Goal: Task Accomplishment & Management: Complete application form

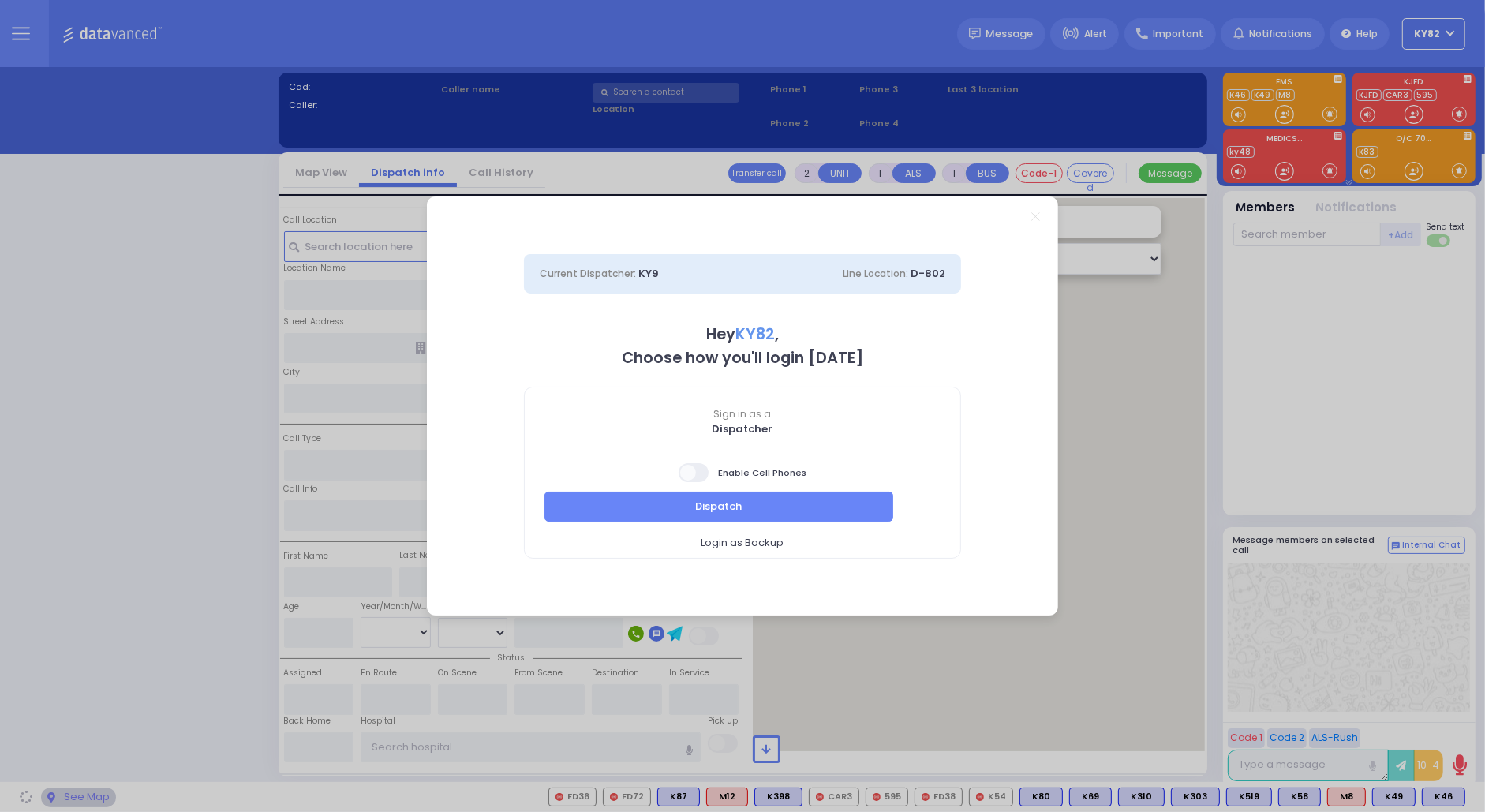
select select "16"
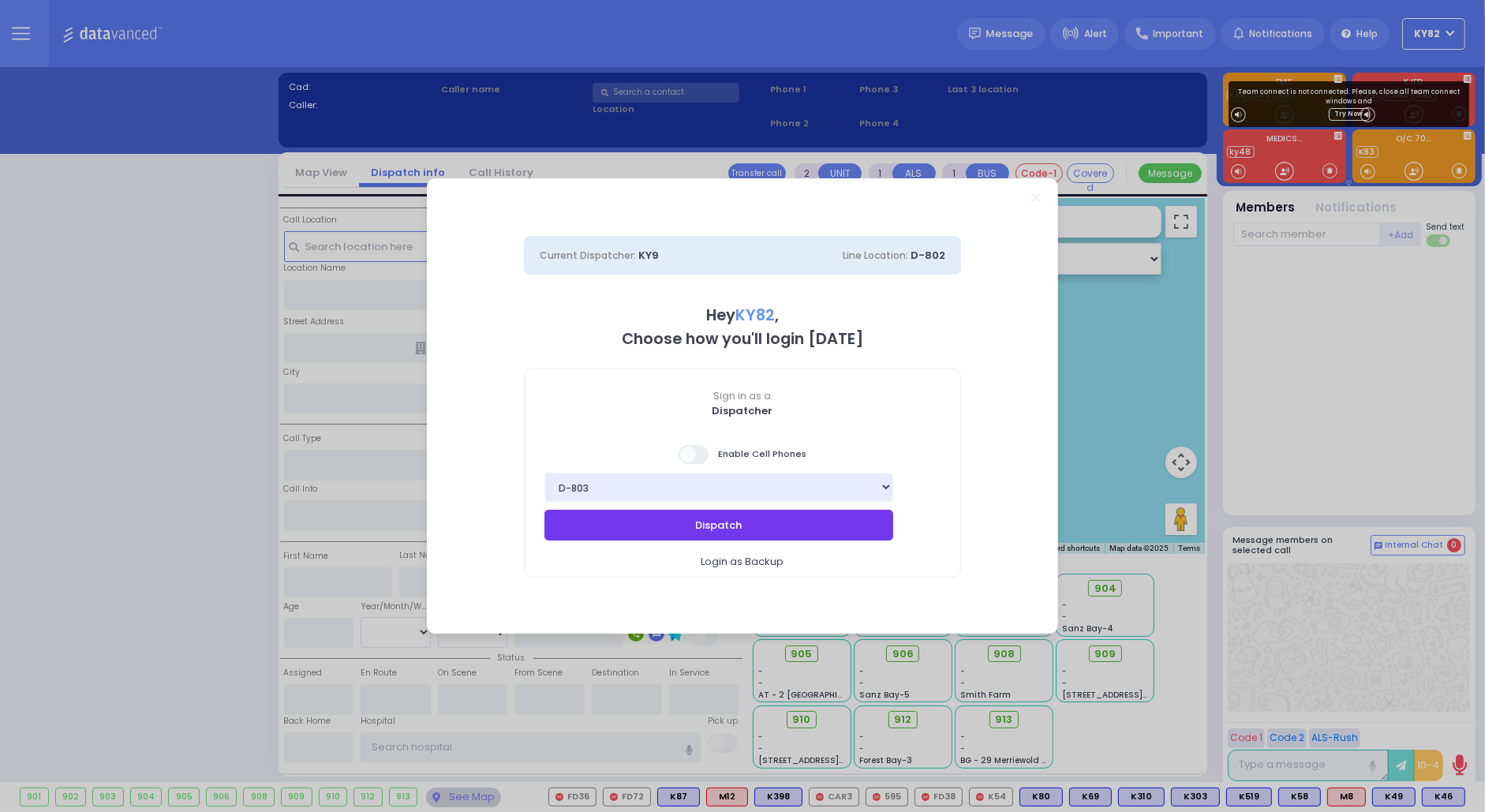
click at [616, 519] on button "Dispatch" at bounding box center [719, 524] width 349 height 30
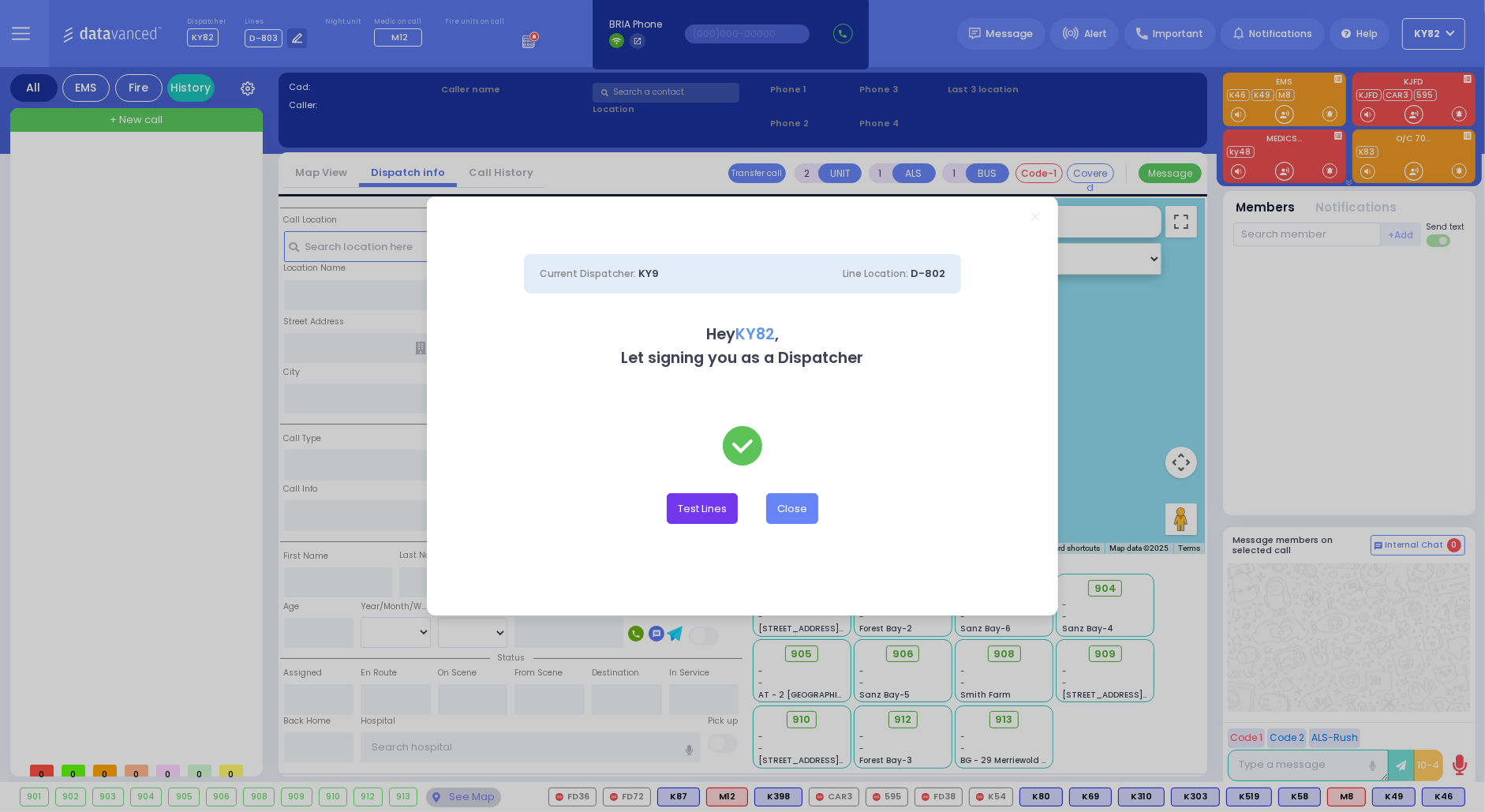
click at [688, 509] on button "Test Lines" at bounding box center [702, 508] width 71 height 30
type input "8457831212"
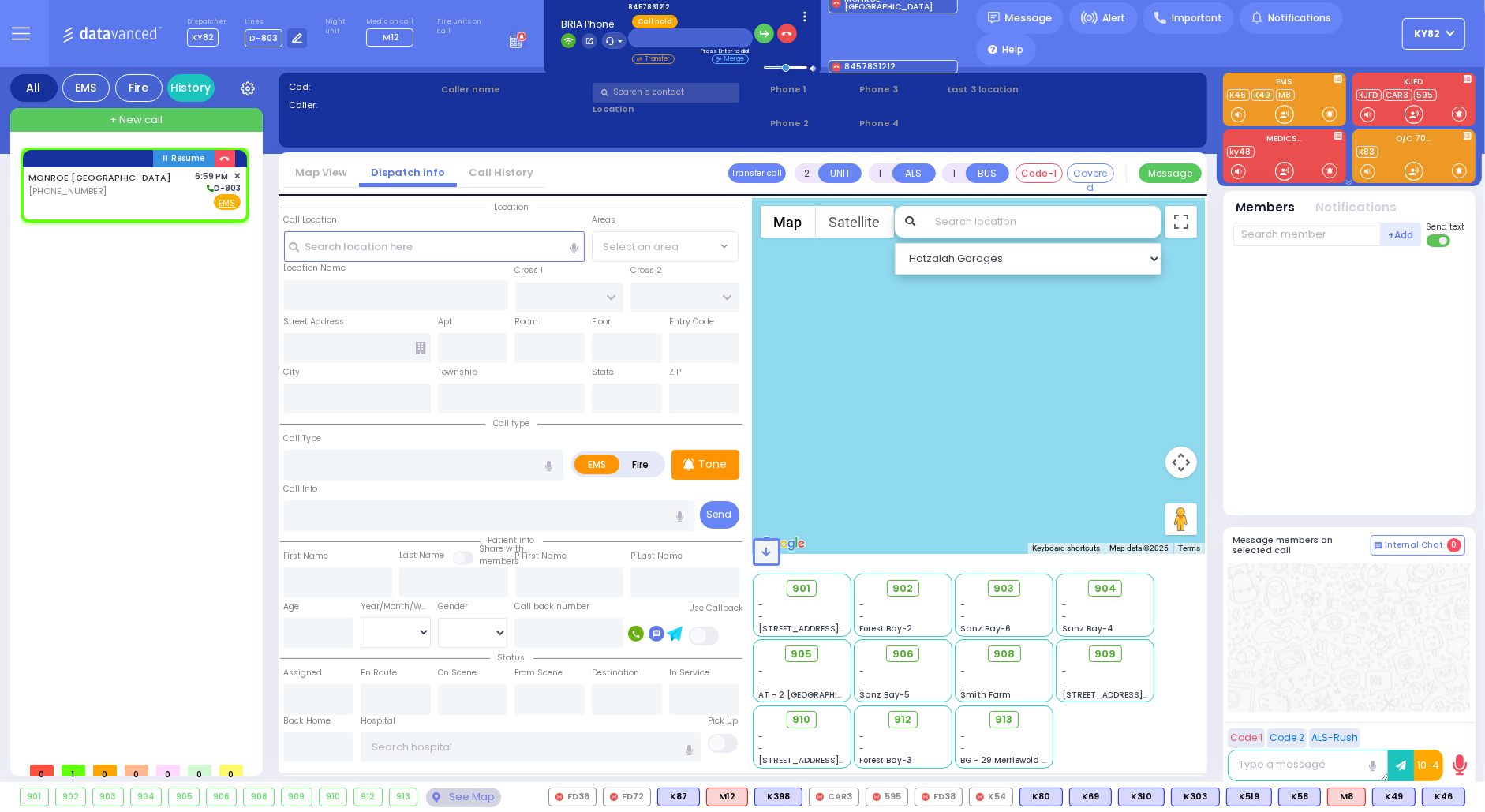
select select
radio input "true"
select select
type input "18:59"
select select "Hatzalah Garages"
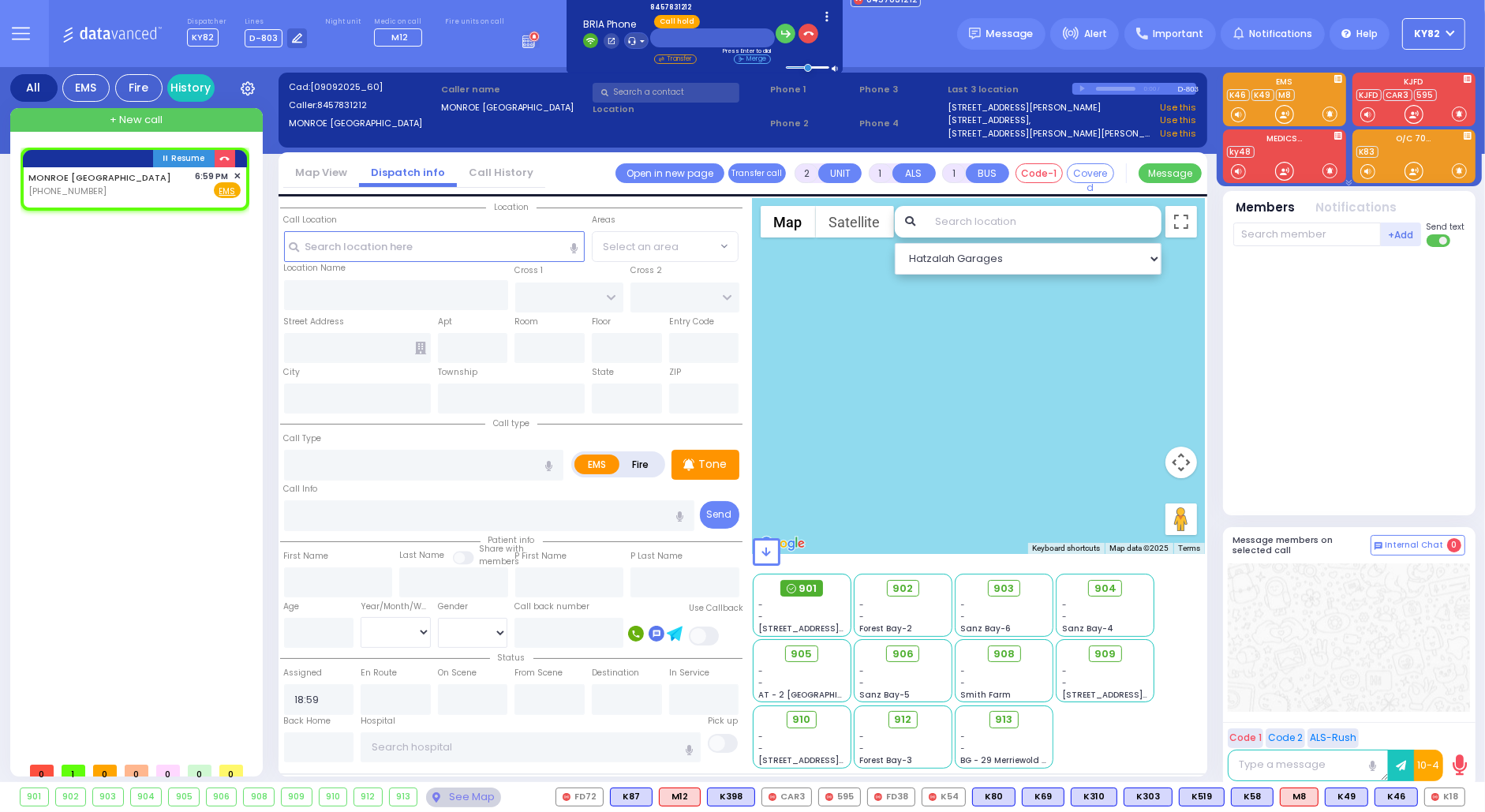
select select
radio input "true"
select select
select select "Hatzalah Garages"
click at [805, 30] on button "button" at bounding box center [808, 33] width 20 height 20
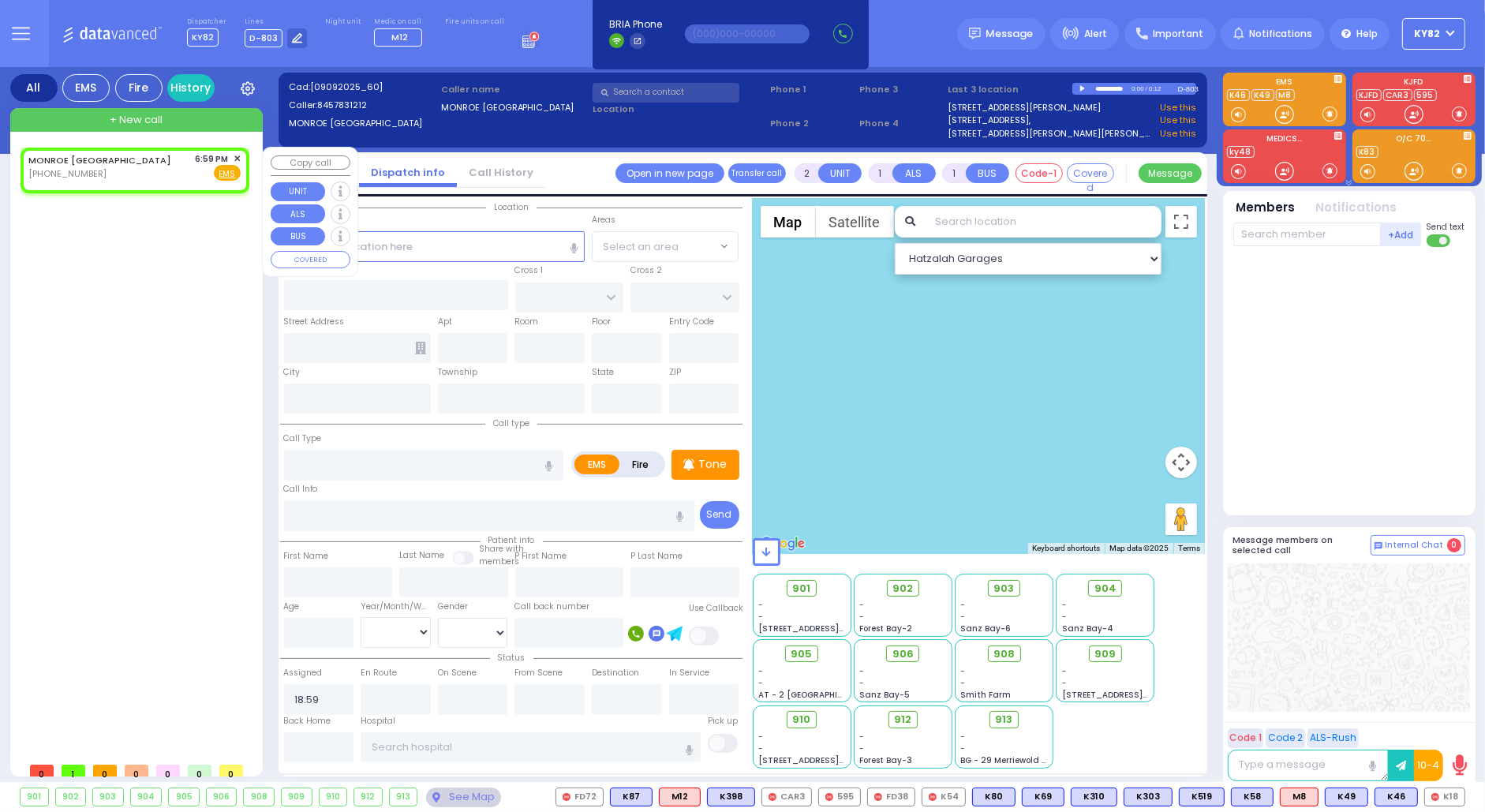
click at [238, 153] on span "✕" at bounding box center [237, 159] width 7 height 13
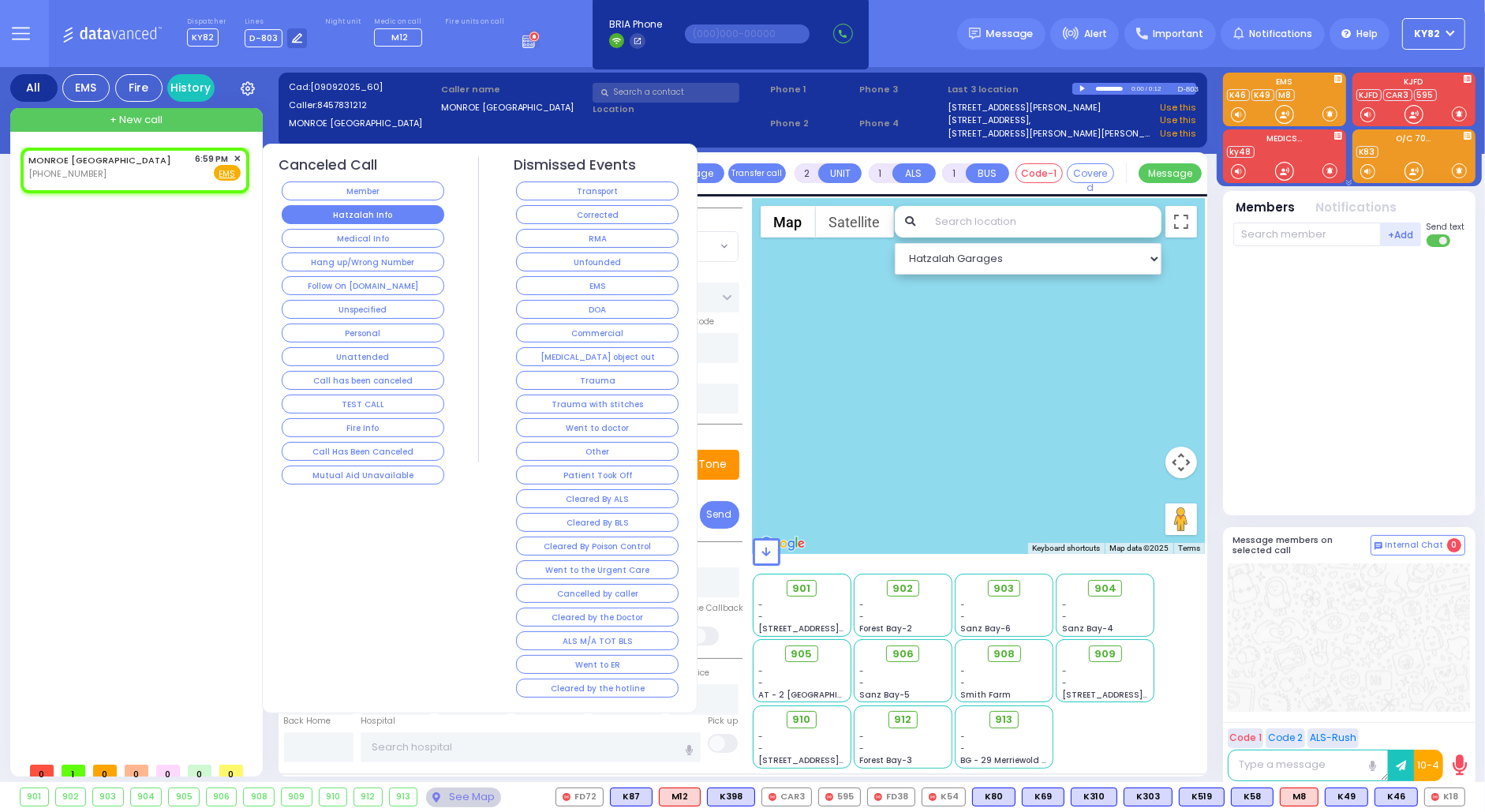
click at [382, 215] on button "Hatzalah Info" at bounding box center [363, 214] width 163 height 19
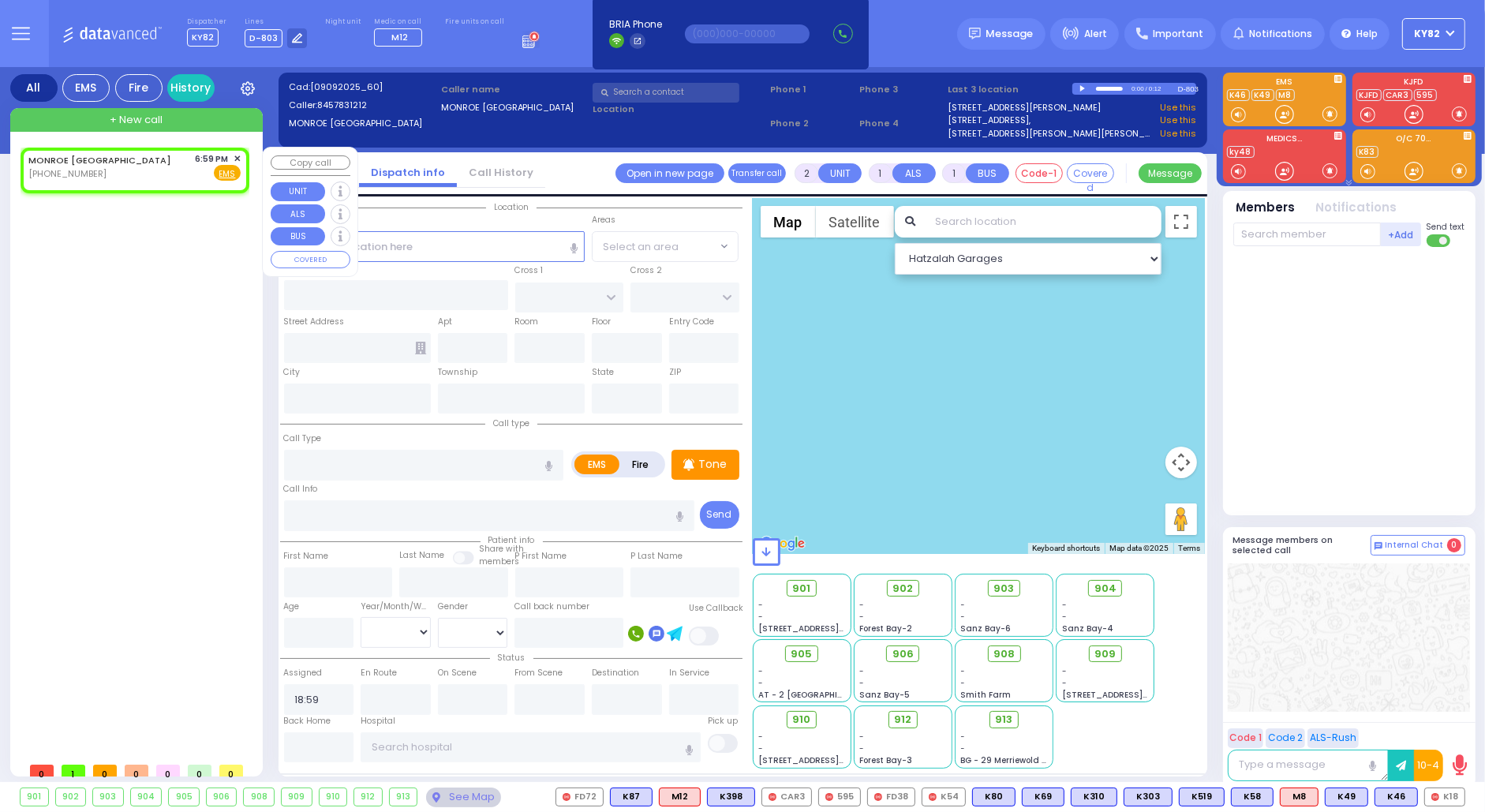
select select
radio input "true"
select select
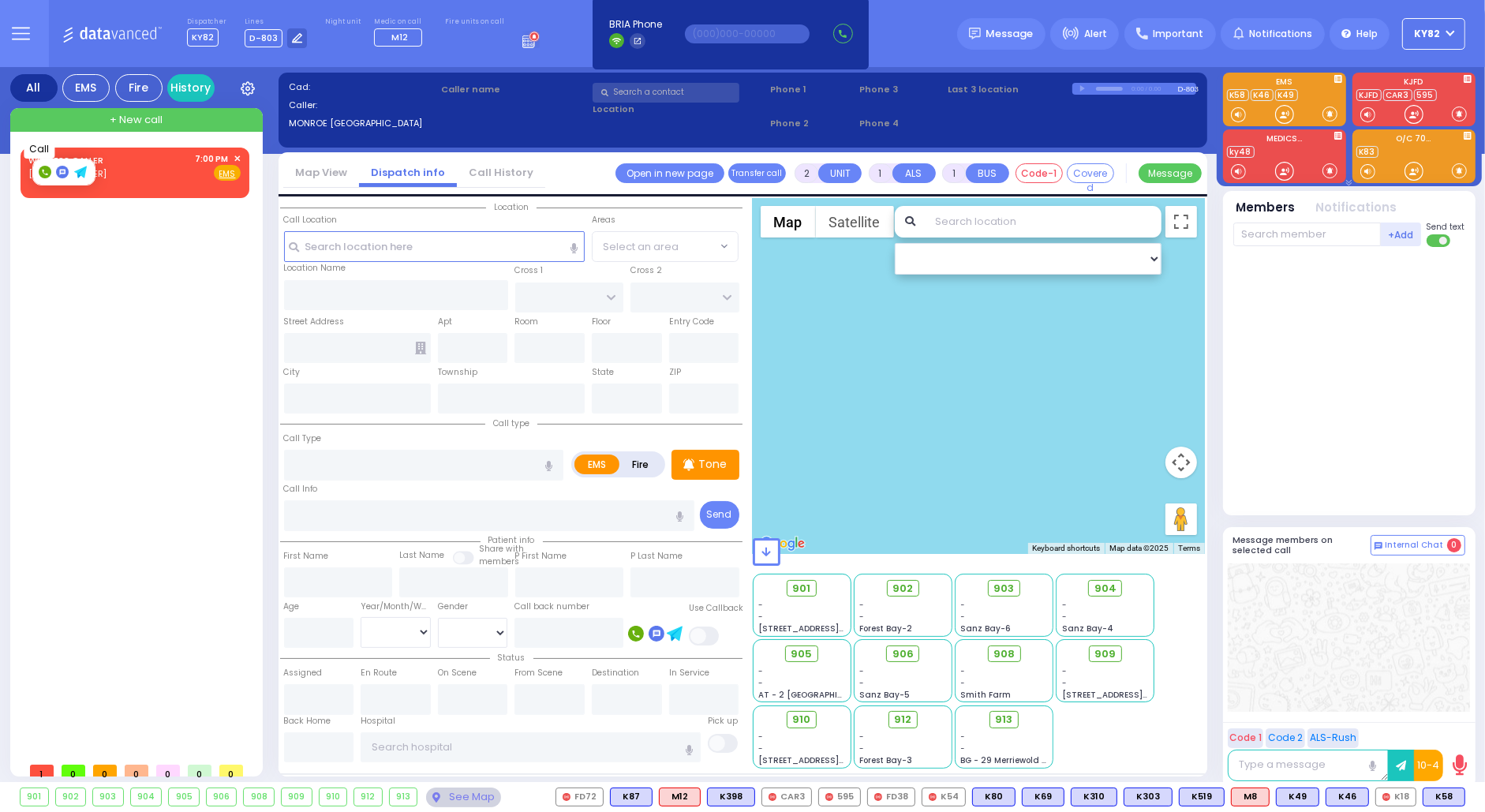
click at [44, 170] on rect at bounding box center [44, 172] width 12 height 12
type input "8455701562"
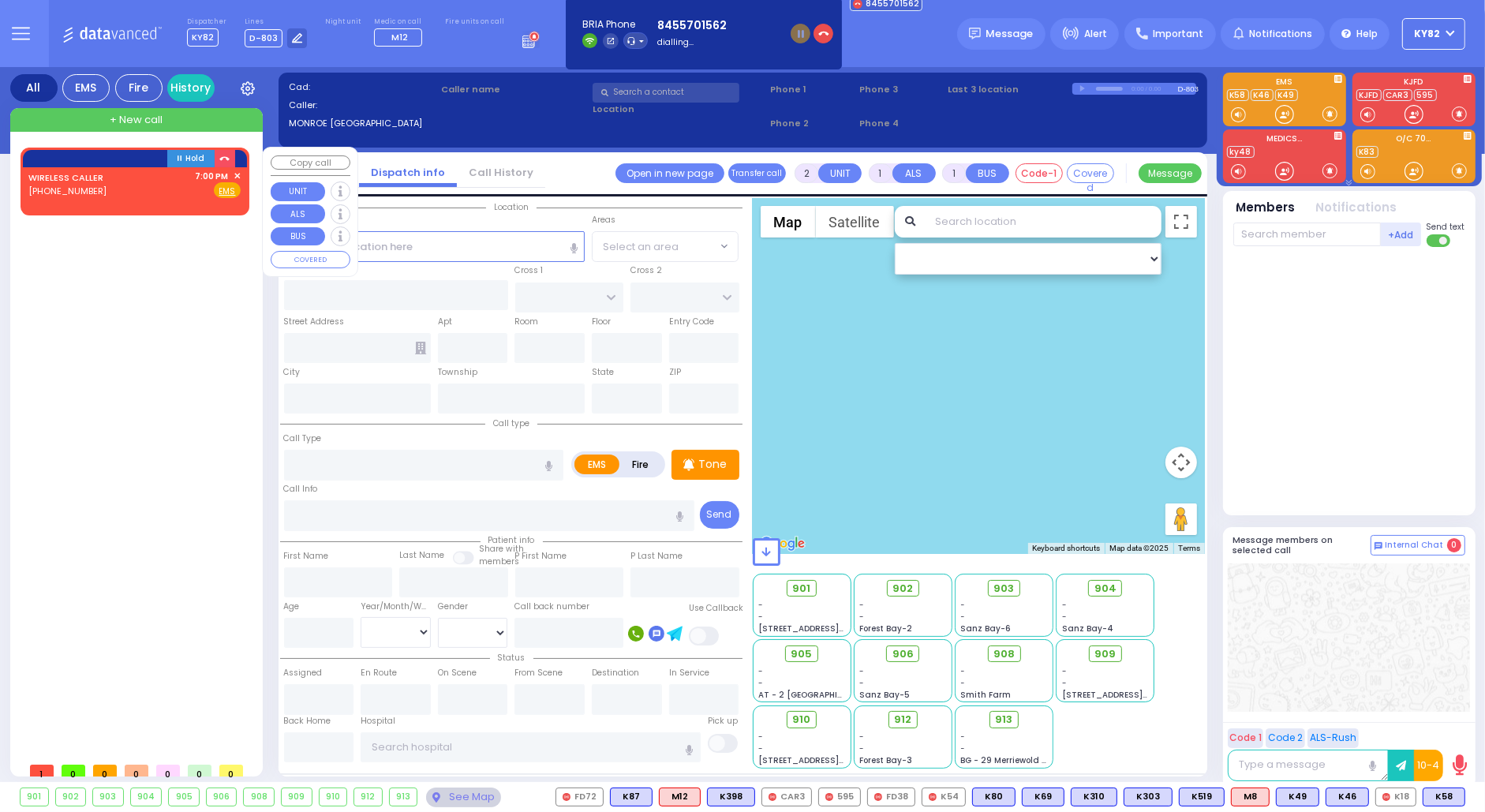
click at [158, 179] on div "WIRELESS CALLER (845) 570-1562 7:00 PM ✕ Fire EMS" at bounding box center [135, 185] width 213 height 30
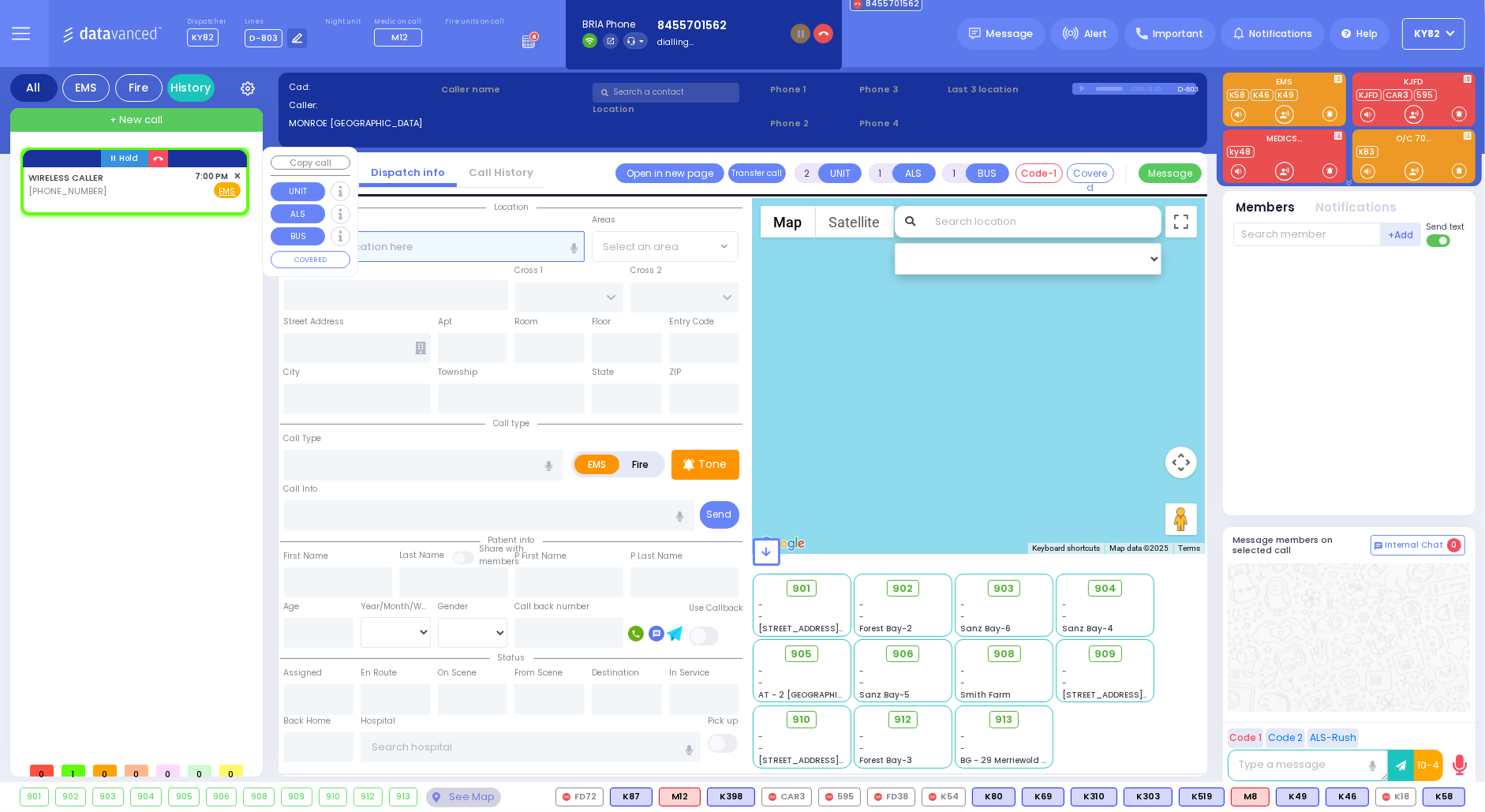
select select
radio input "true"
select select
type input "19:00"
select select "Hatzalah Garages"
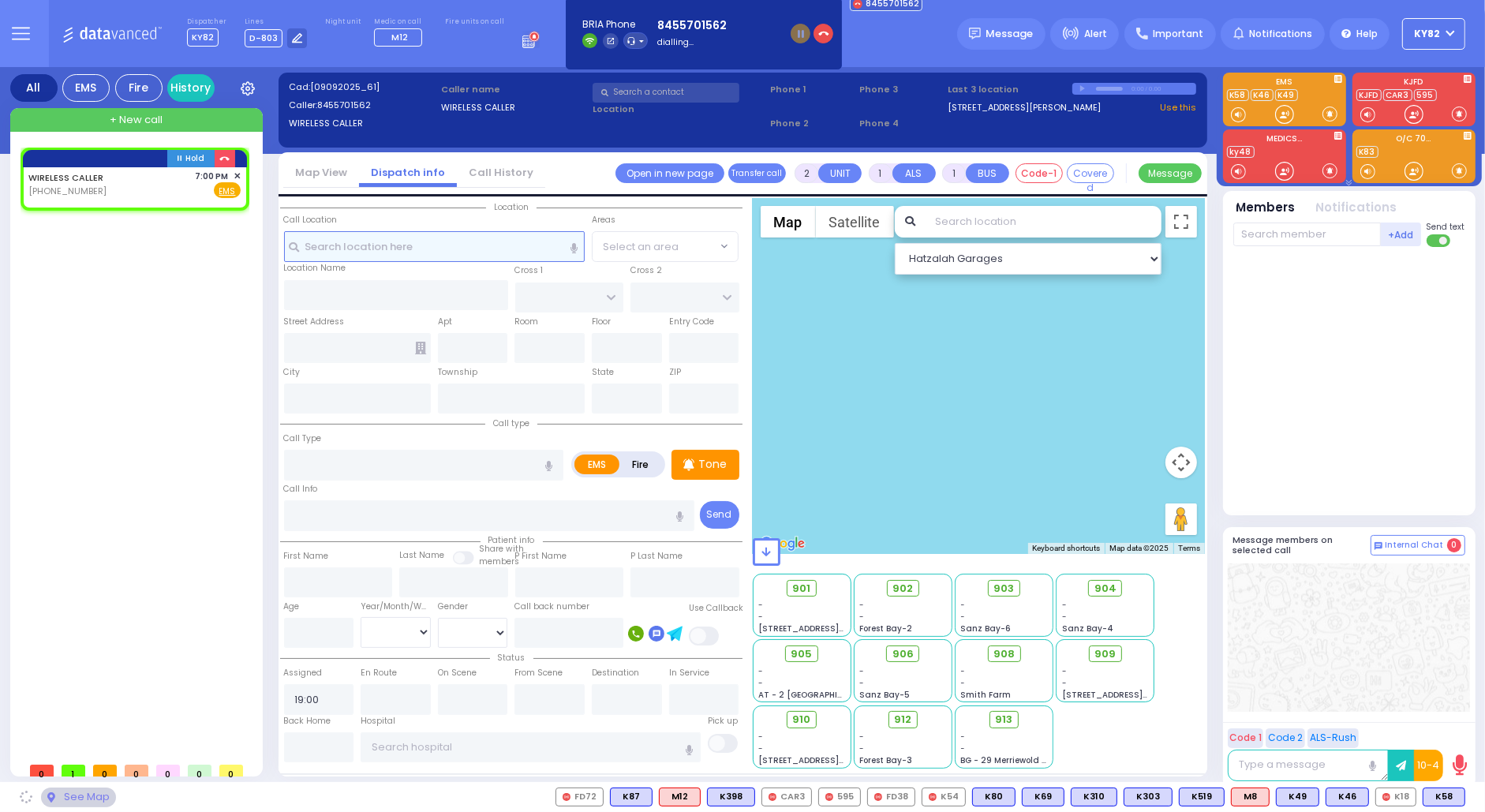
select select
radio input "true"
select select
select select "Hatzalah Garages"
click at [485, 174] on link "Call History" at bounding box center [500, 172] width 88 height 15
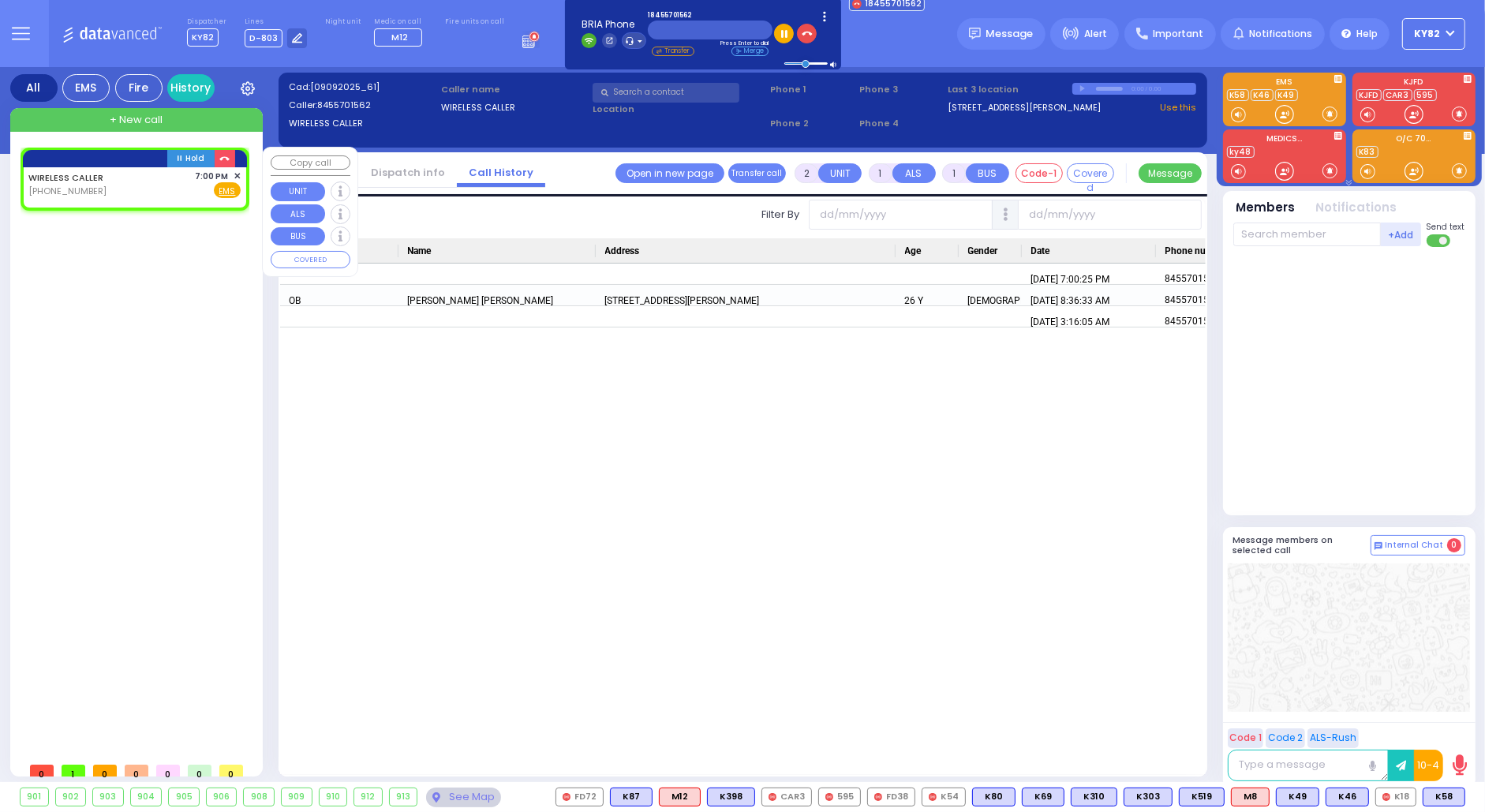
click at [236, 172] on span "✕" at bounding box center [237, 176] width 7 height 13
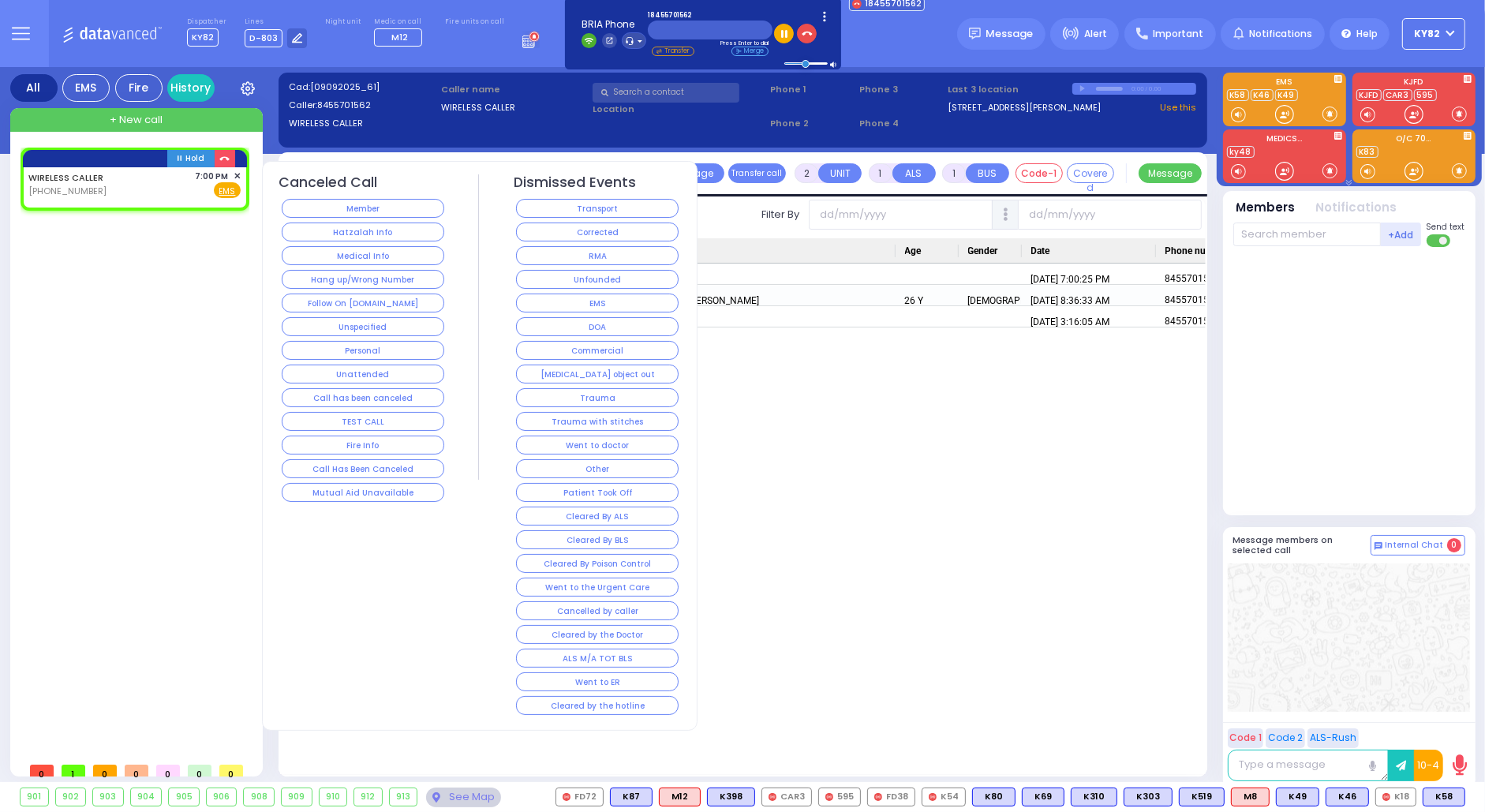
click at [370, 272] on button "Hang up/Wrong Number" at bounding box center [363, 280] width 163 height 19
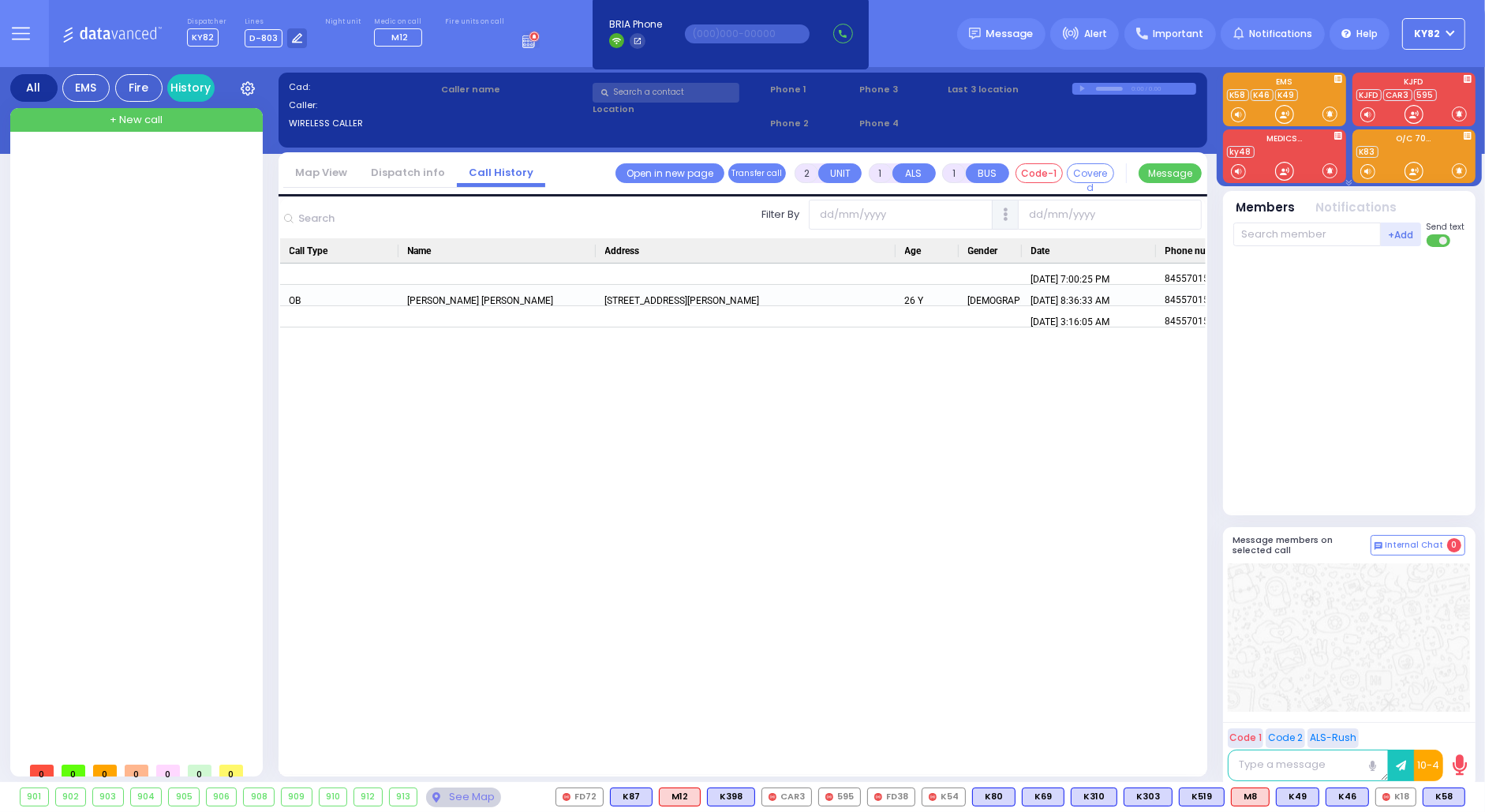
click at [383, 170] on link "Dispatch info" at bounding box center [408, 172] width 98 height 15
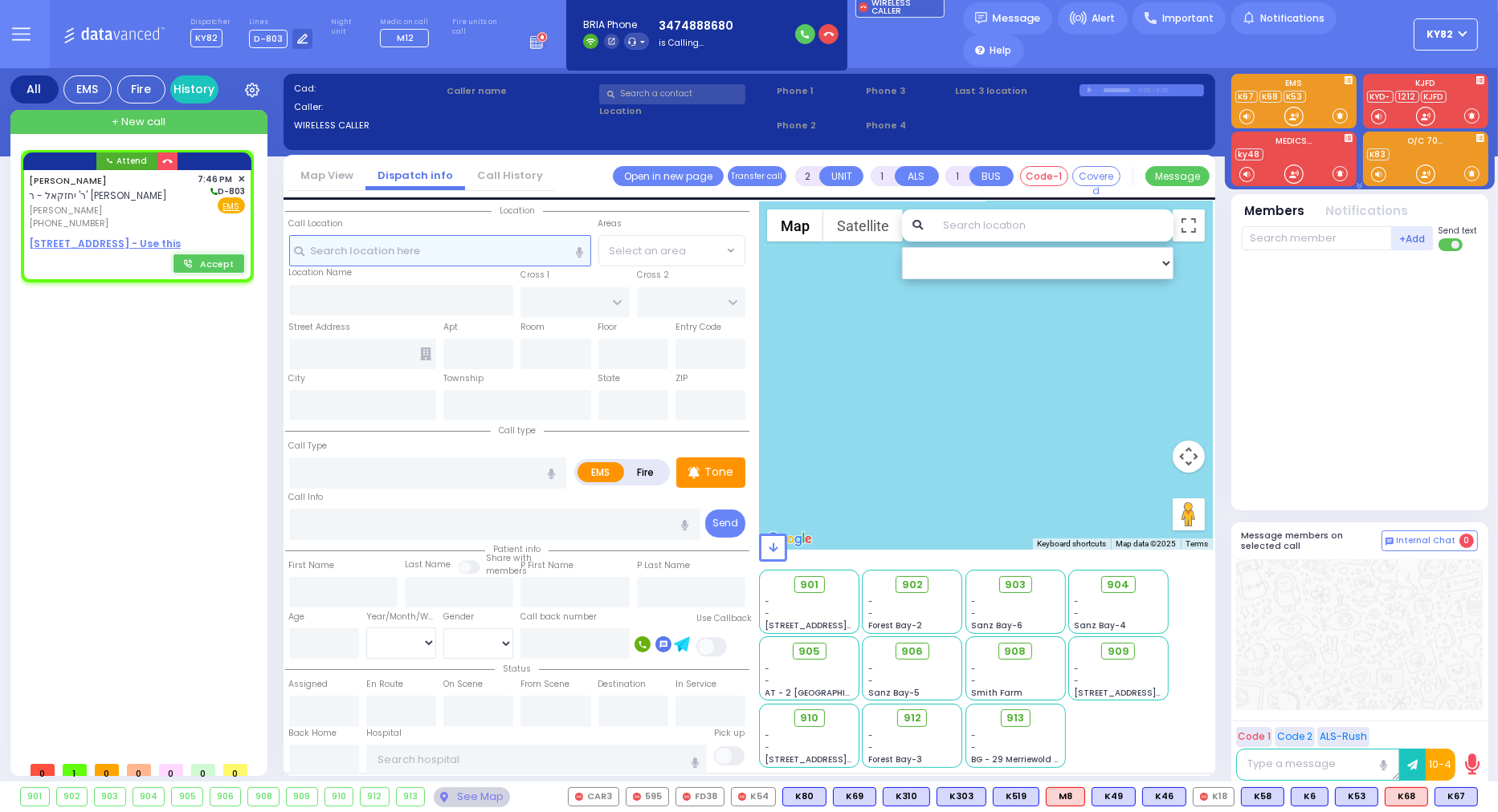
select select
radio input "true"
type input "JOEL YITZCHOK"
type input "FISHER"
select select
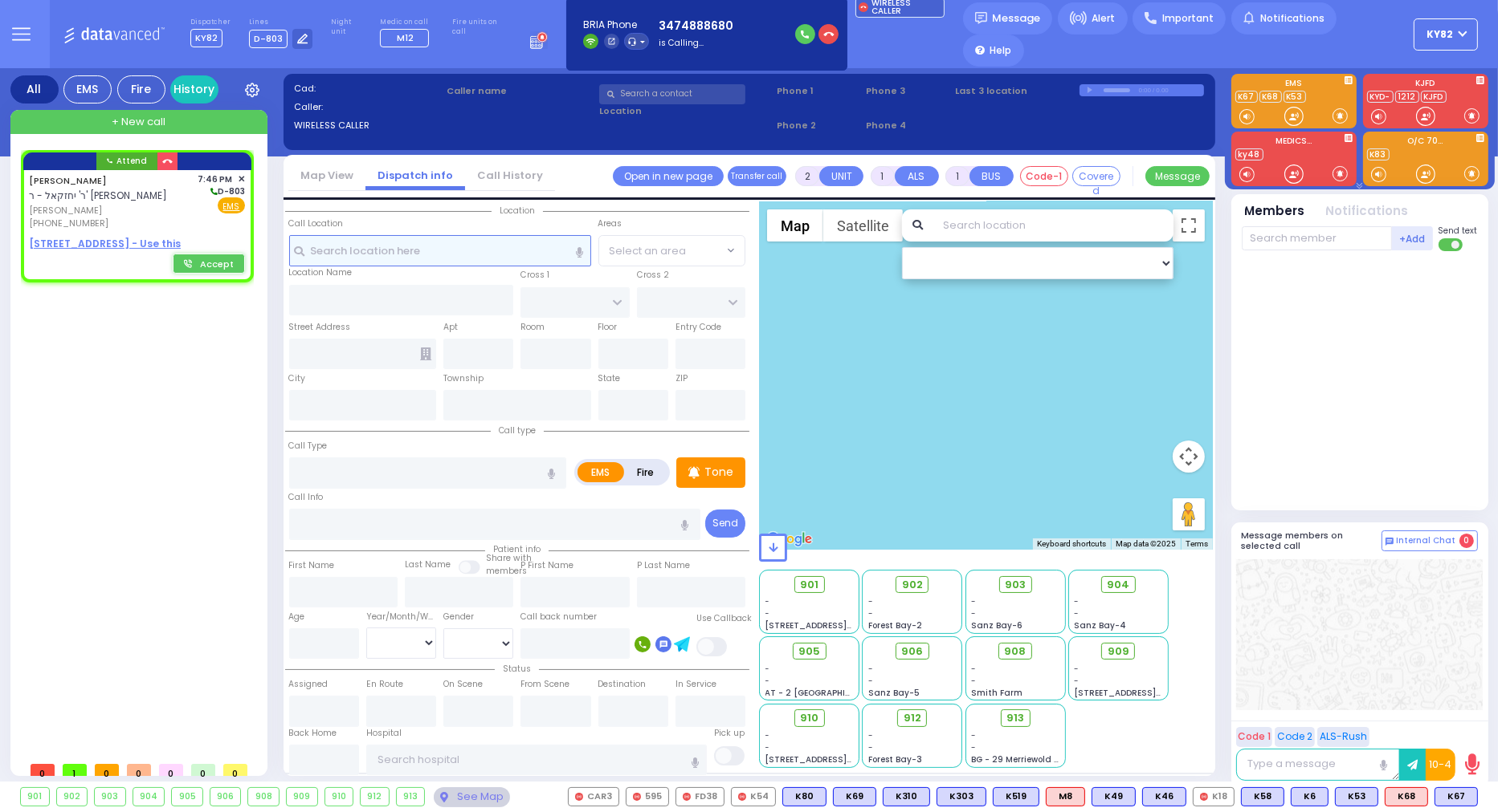
type input "19:46"
select select "Hatzalah Garages"
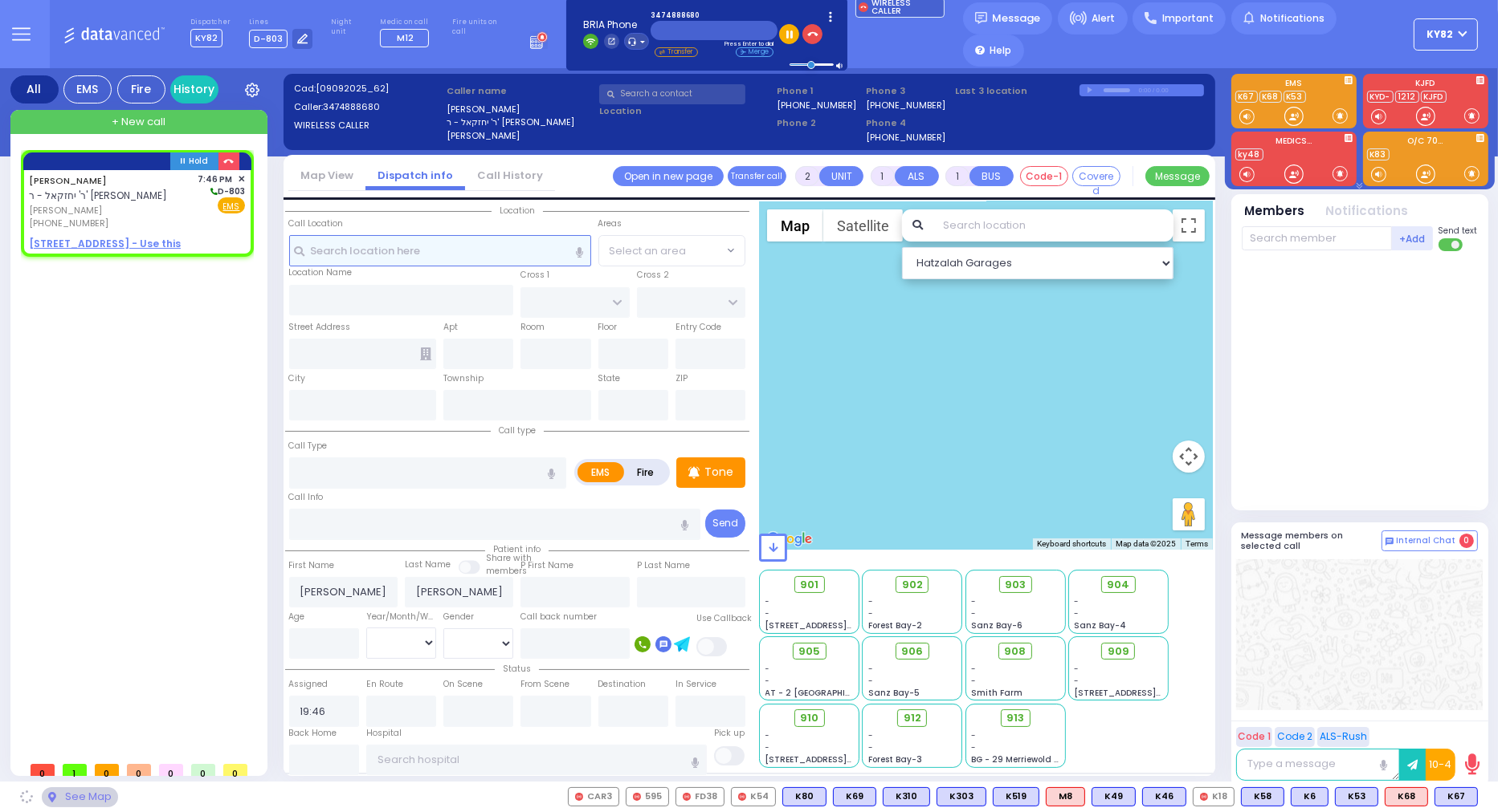
select select
radio input "true"
select select
select select "Hatzalah Garages"
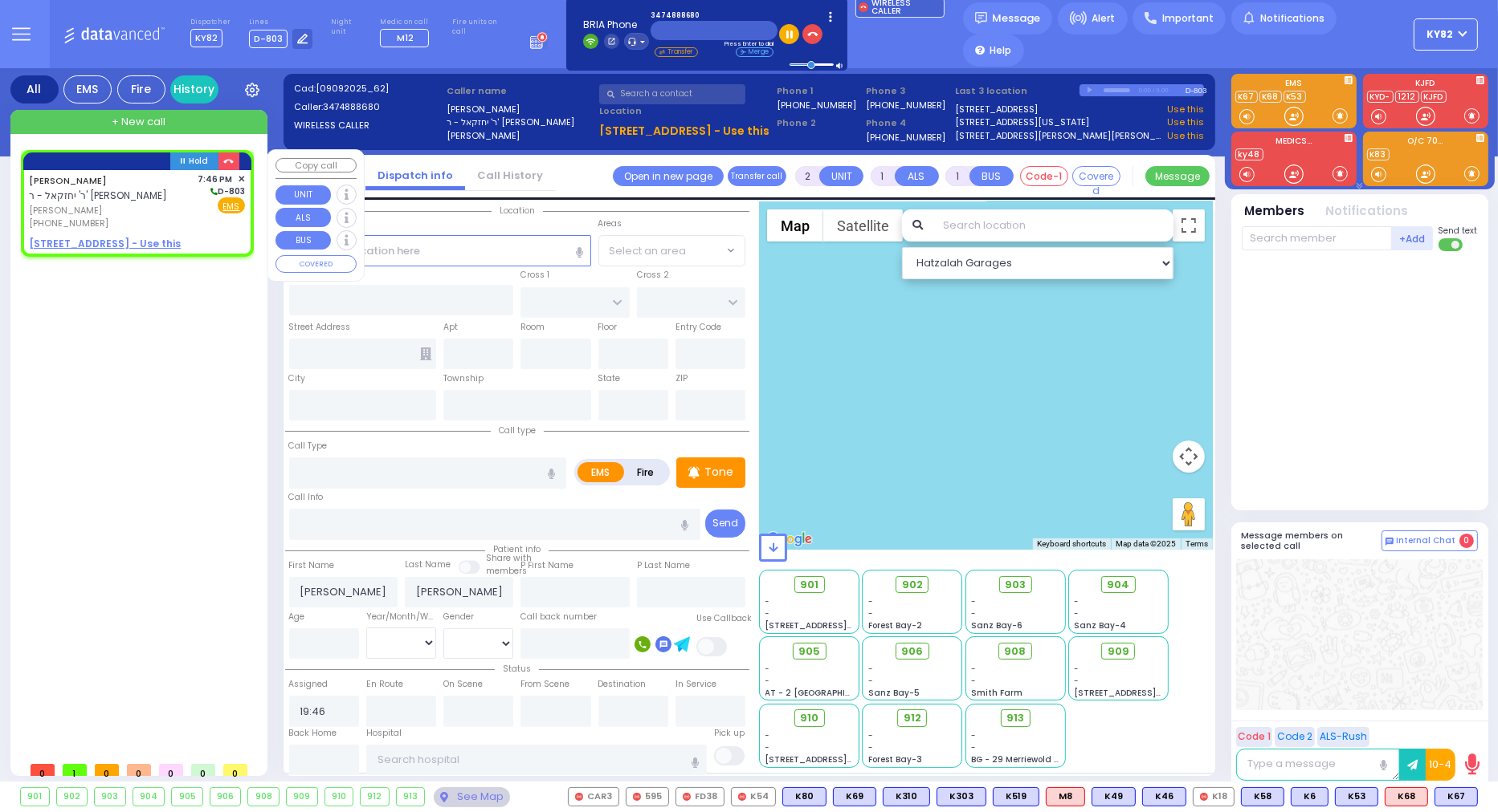
click at [130, 242] on u "2 BEER SHAVA ST 102 - Use this" at bounding box center [105, 243] width 152 height 13
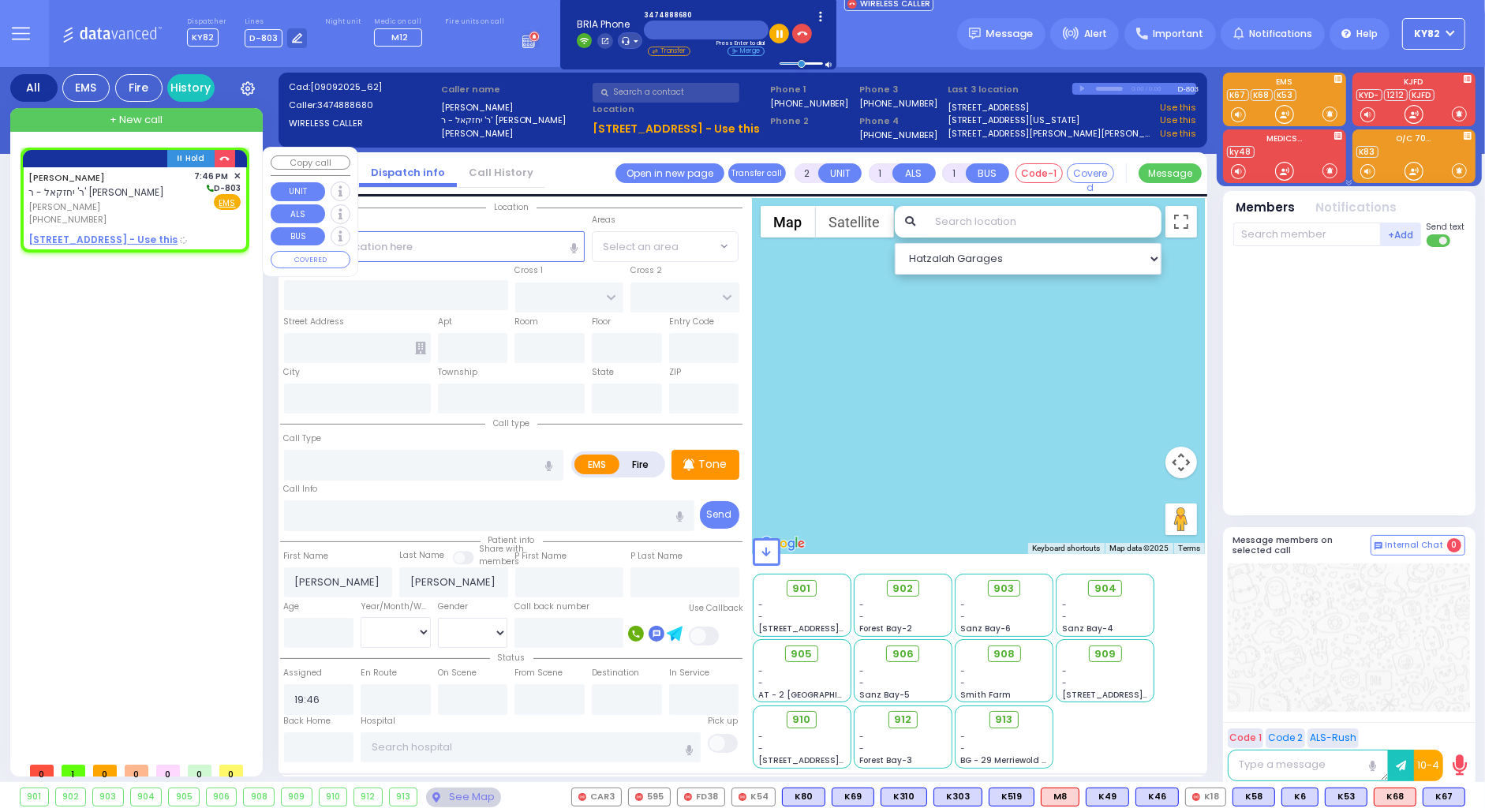
select select
radio input "true"
select select
select select "Hatzalah Garages"
type input "S.M. ROSMER RD"
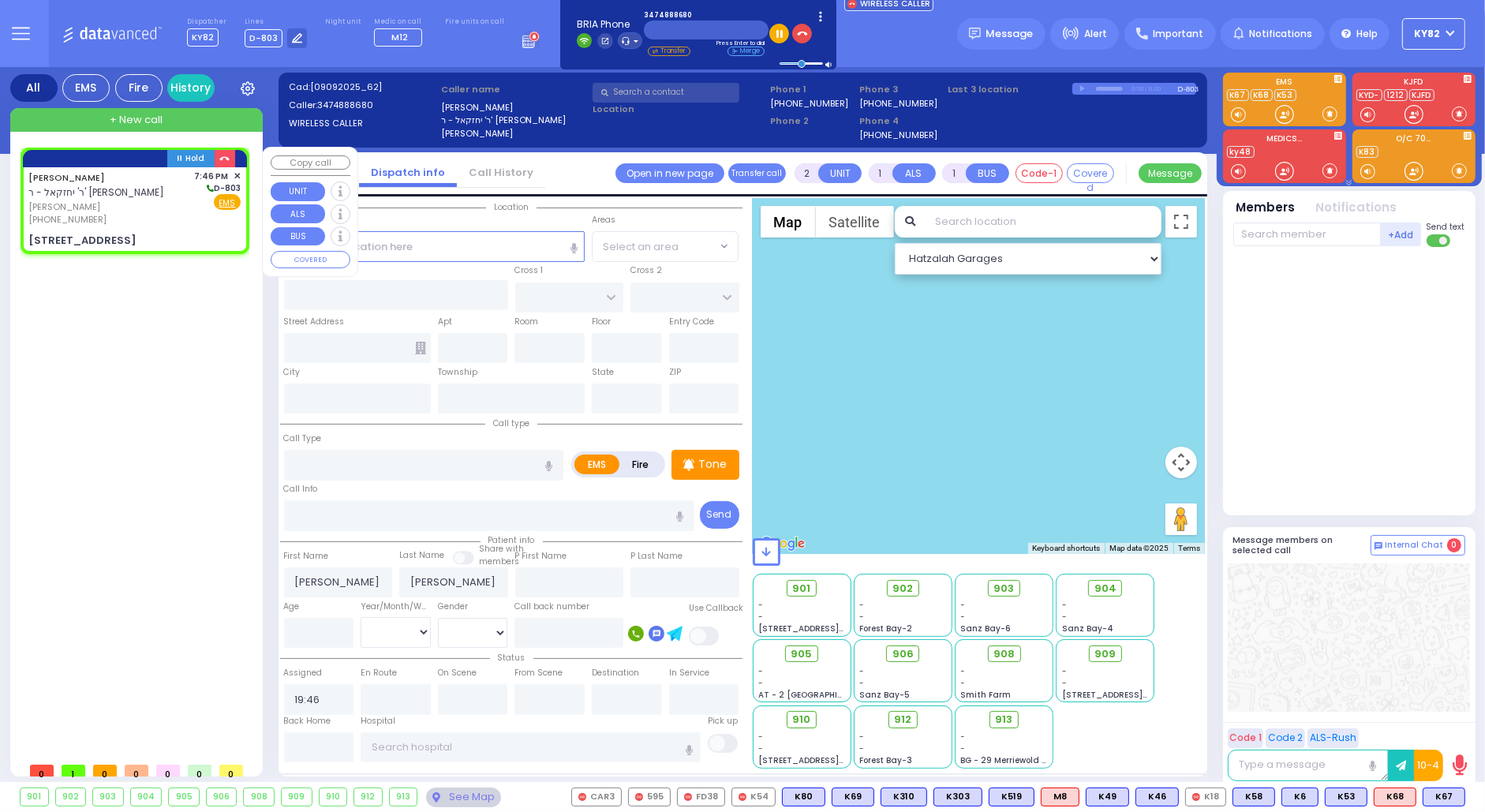
type input "BEER SHAVA ST"
type input "2 BEER SHAVA ST"
type input "102"
type input "[PERSON_NAME]"
type input "[US_STATE]"
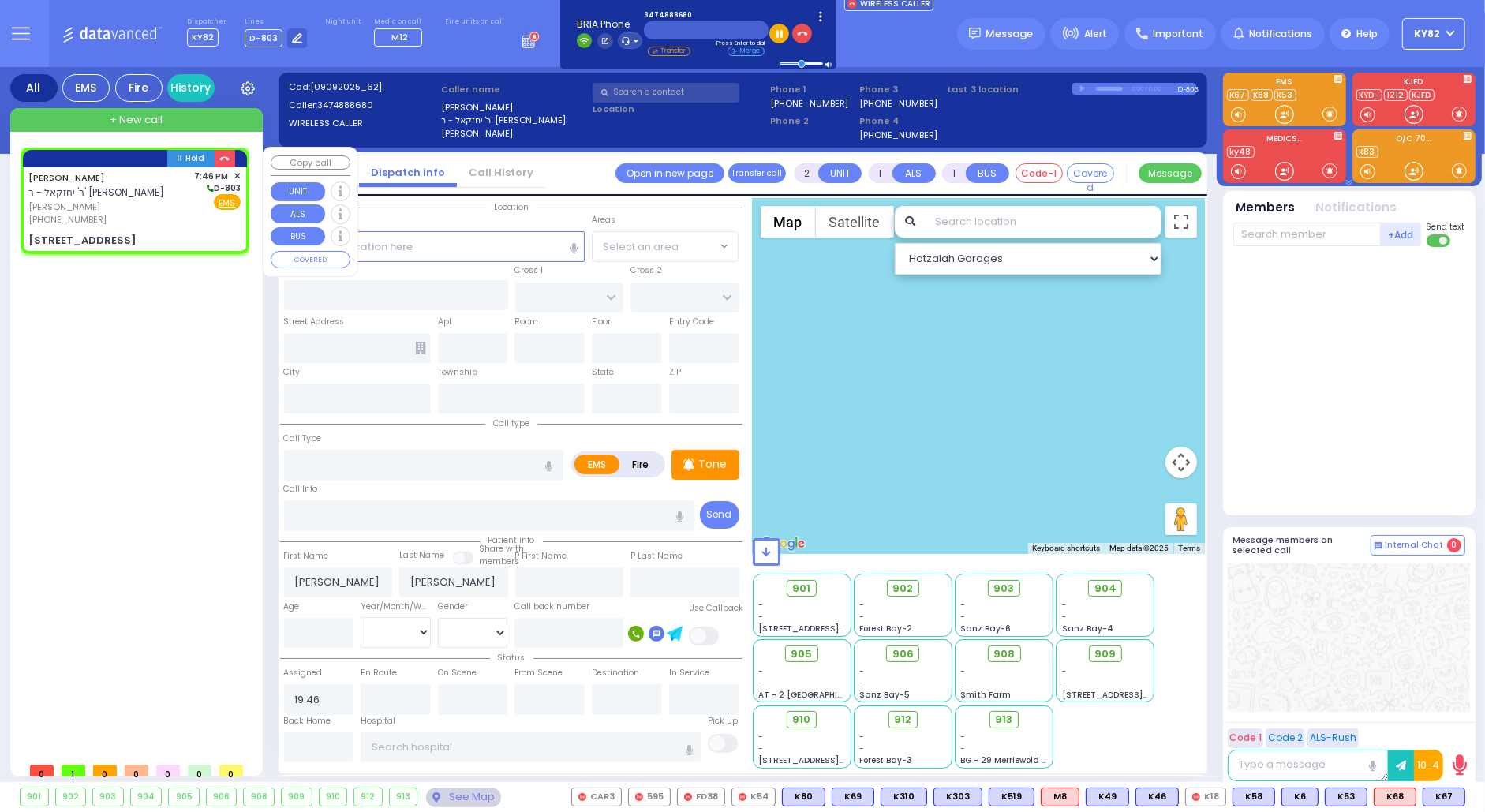
type input "10950"
radio input "true"
select select
select select "Hatzalah Garages"
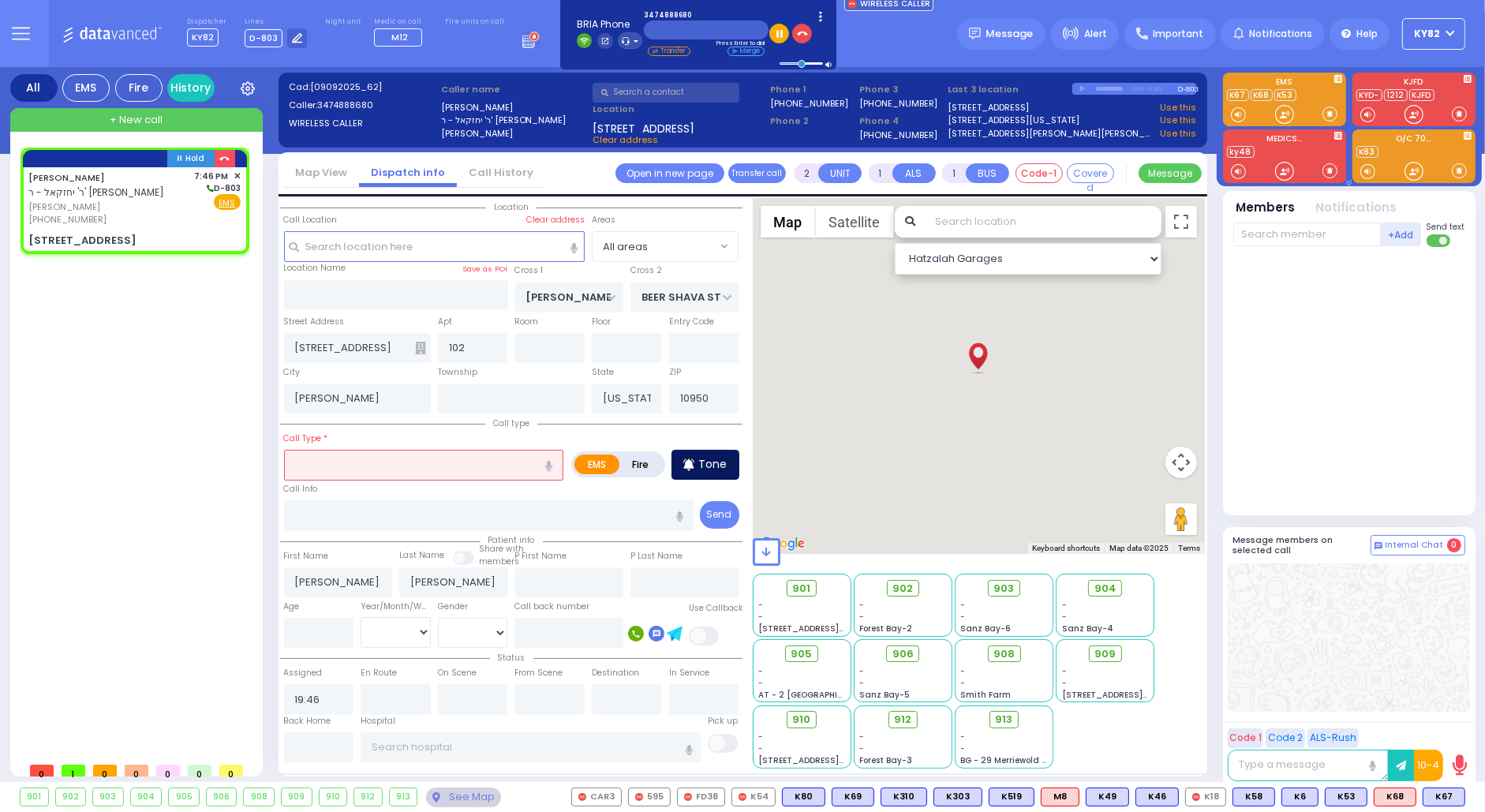
click at [706, 467] on p "Tone" at bounding box center [713, 464] width 29 height 17
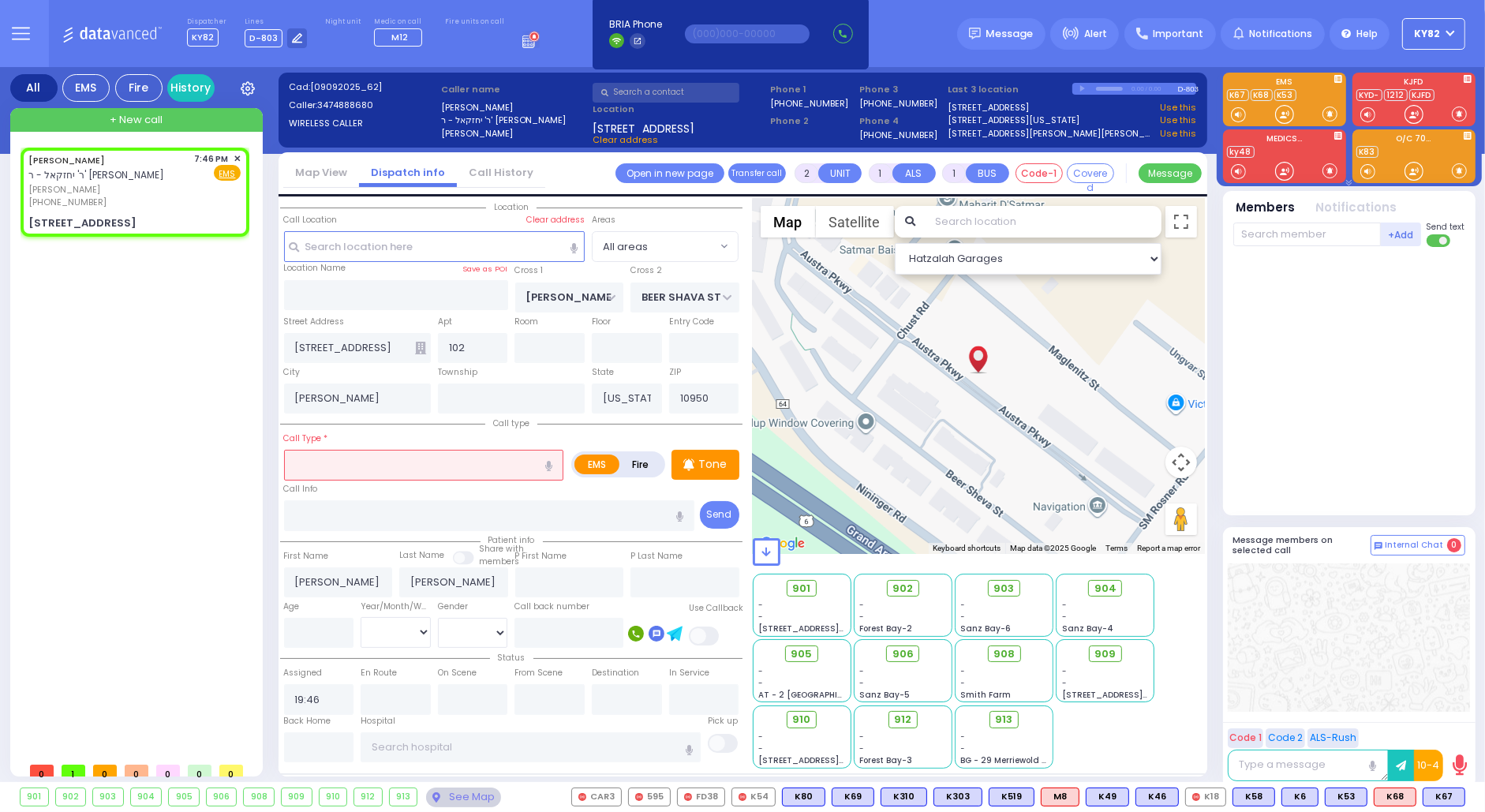
select select
radio input "true"
select select
select select "Hatzalah Garages"
click at [365, 458] on input "text" at bounding box center [424, 464] width 280 height 30
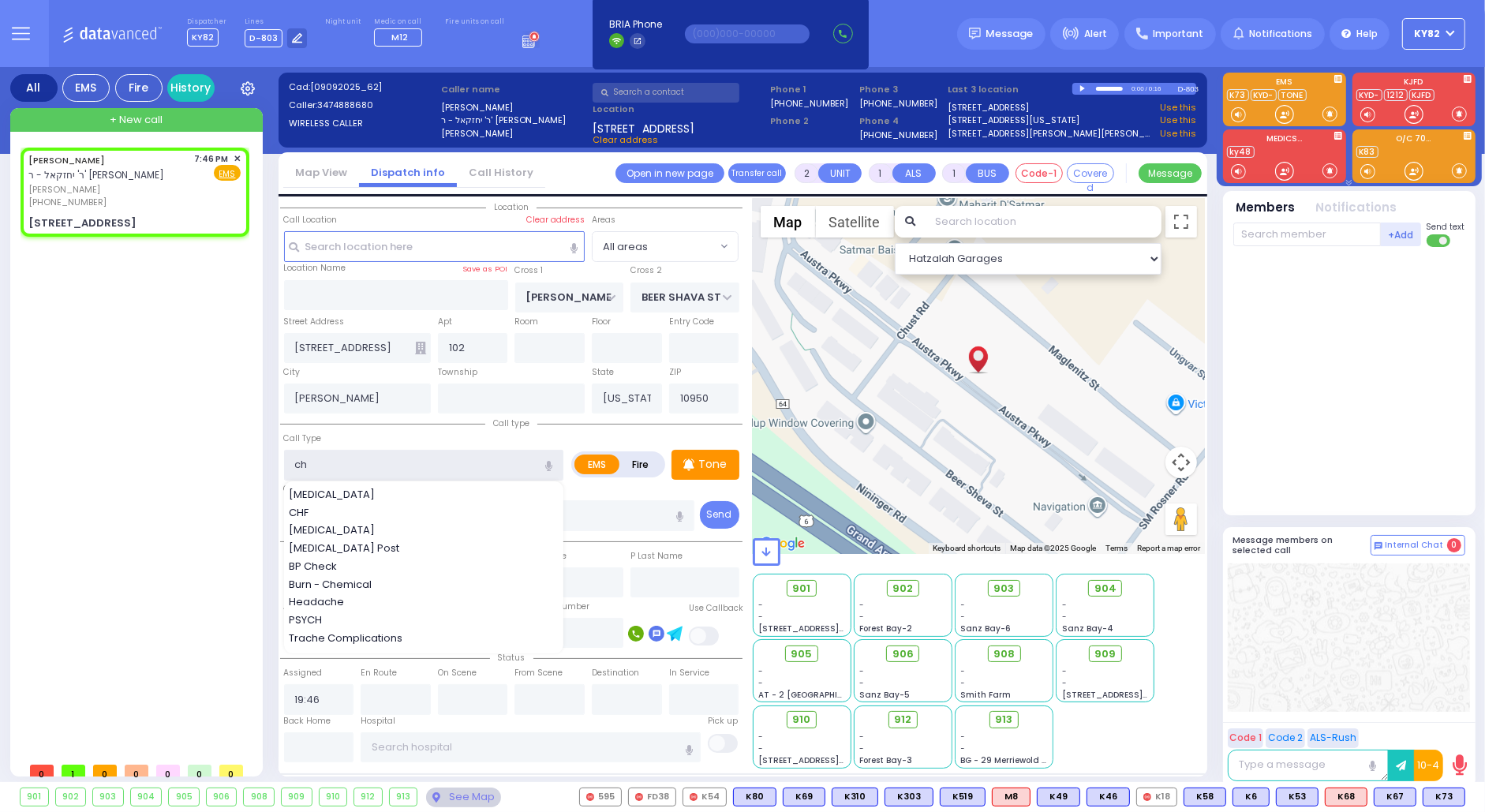
type input "cho"
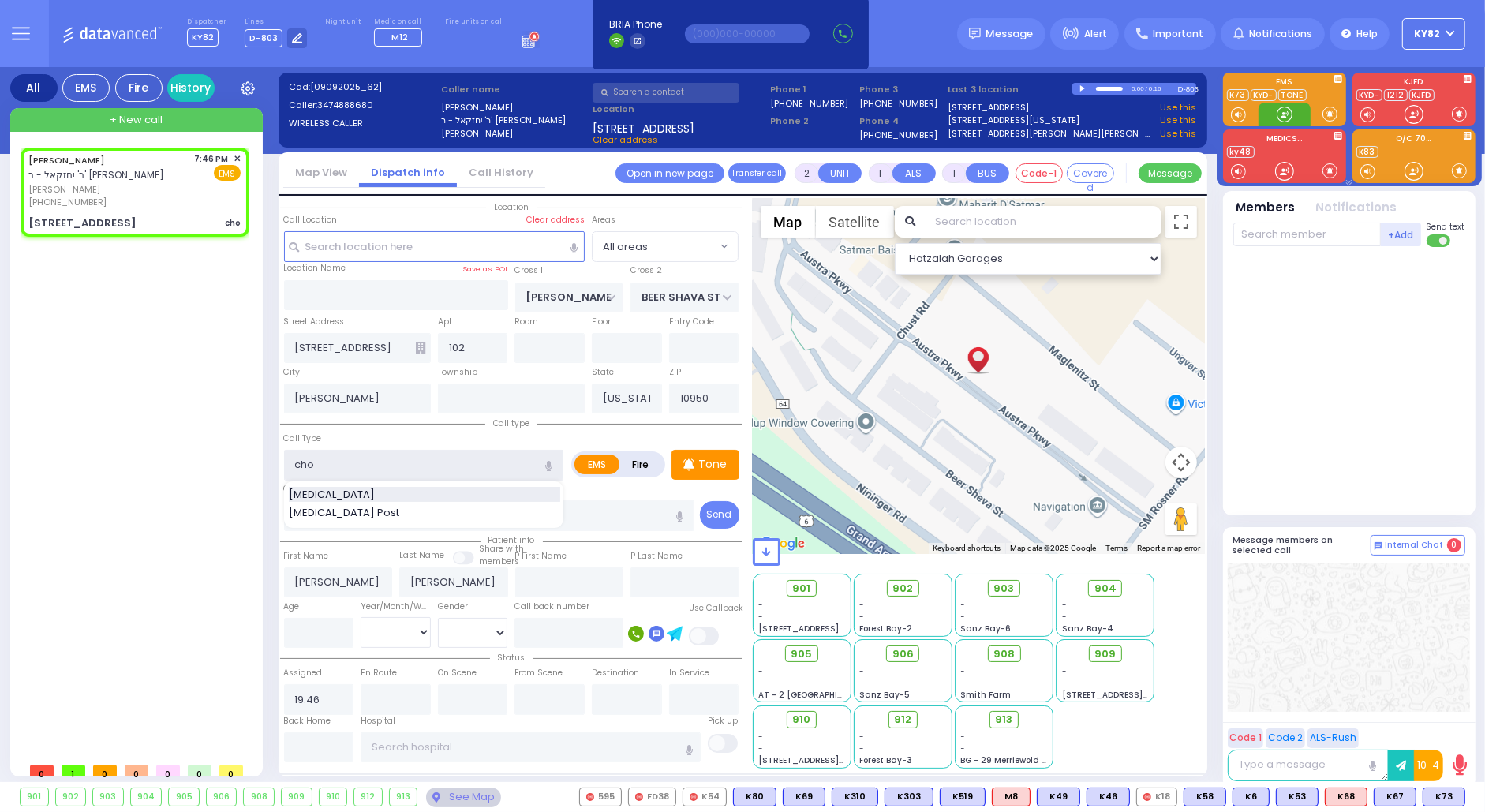
select select
radio input "true"
select select
select select "Hatzalah Garages"
click at [309, 490] on span "Choking" at bounding box center [334, 495] width 92 height 16
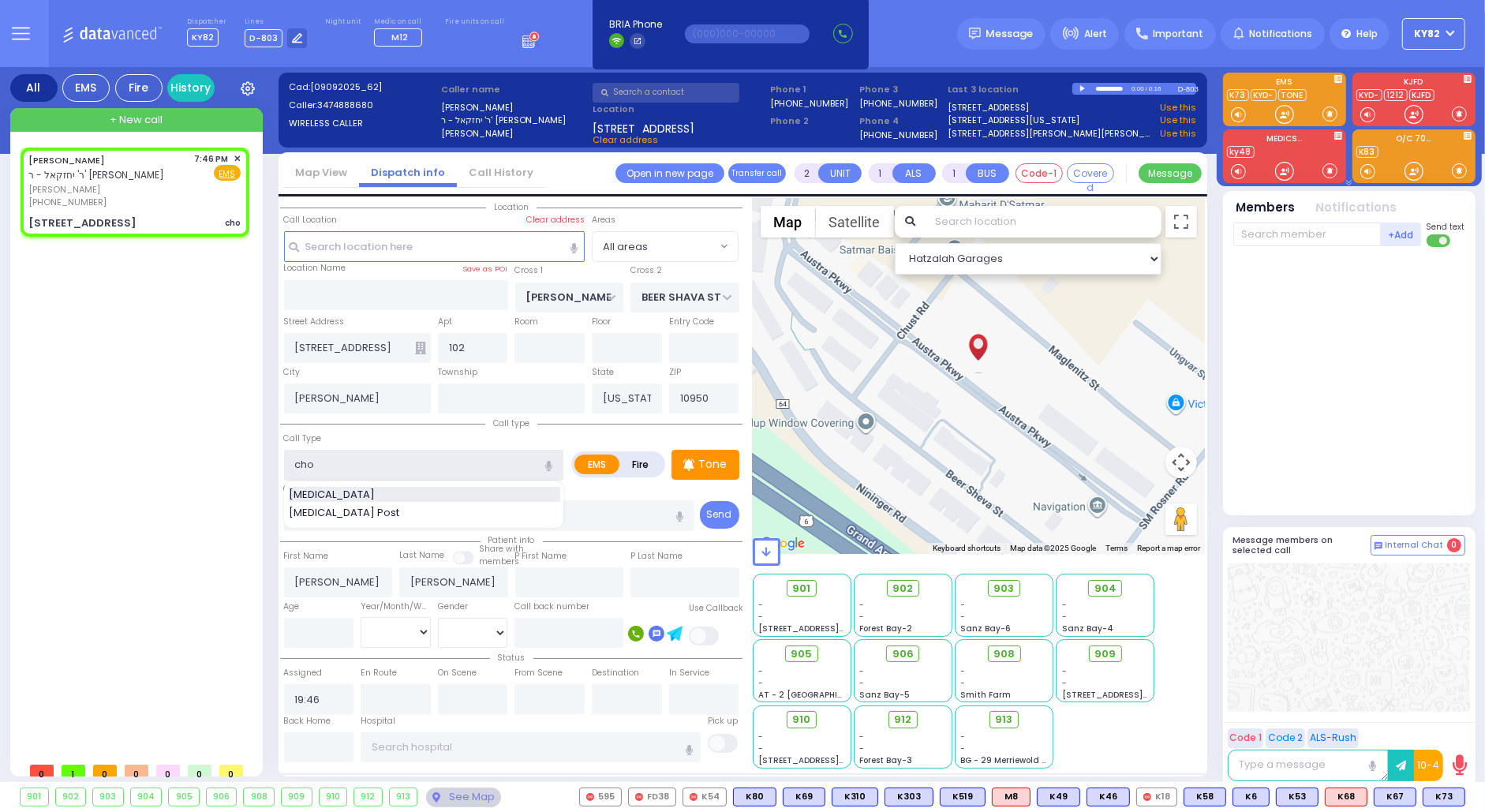
type input "Choking"
type input "3"
select select
radio input "true"
select select
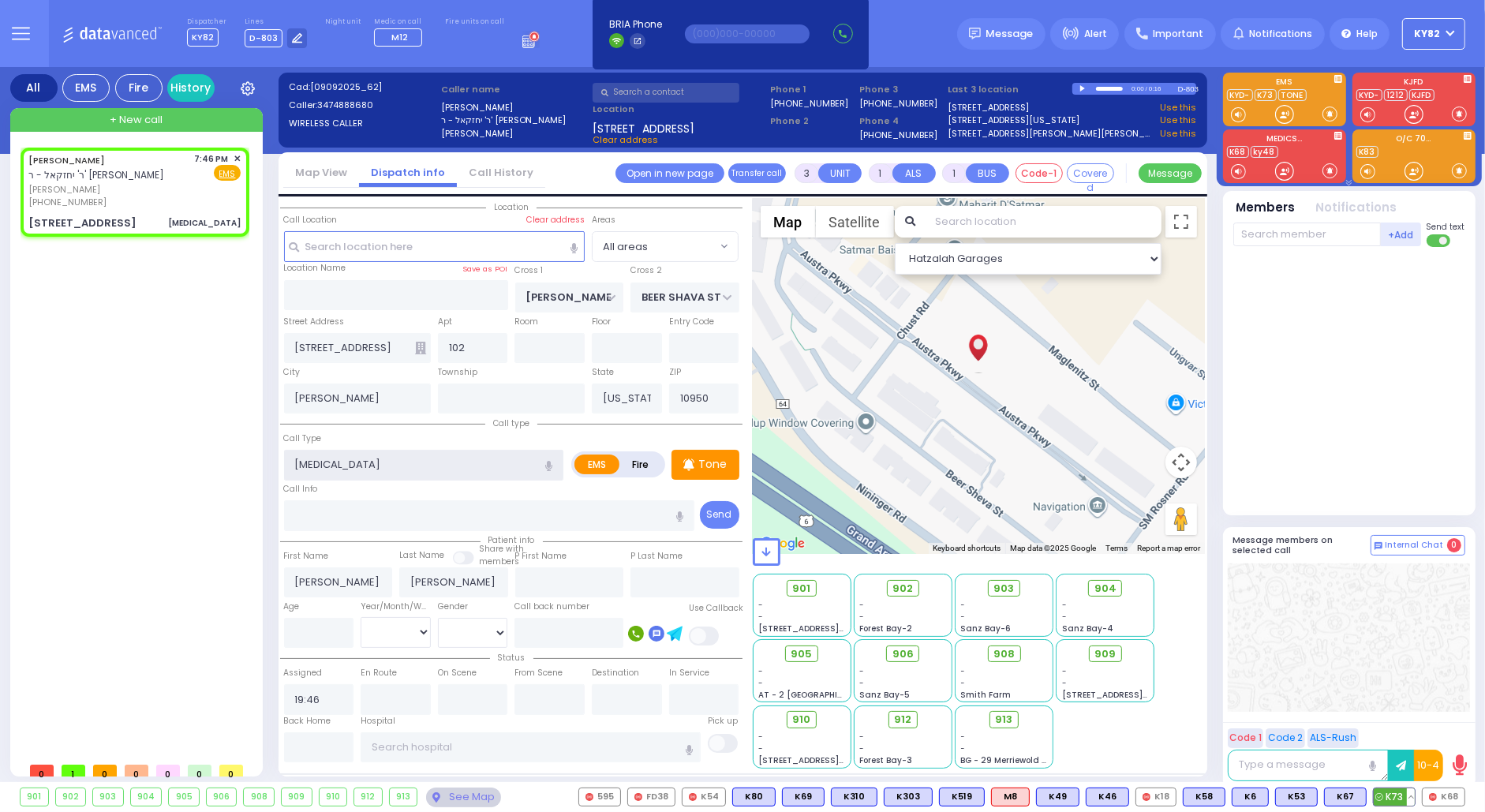
select select "Hatzalah Garages"
click at [1392, 801] on span "K73" at bounding box center [1394, 797] width 41 height 17
select select
radio input "true"
select select
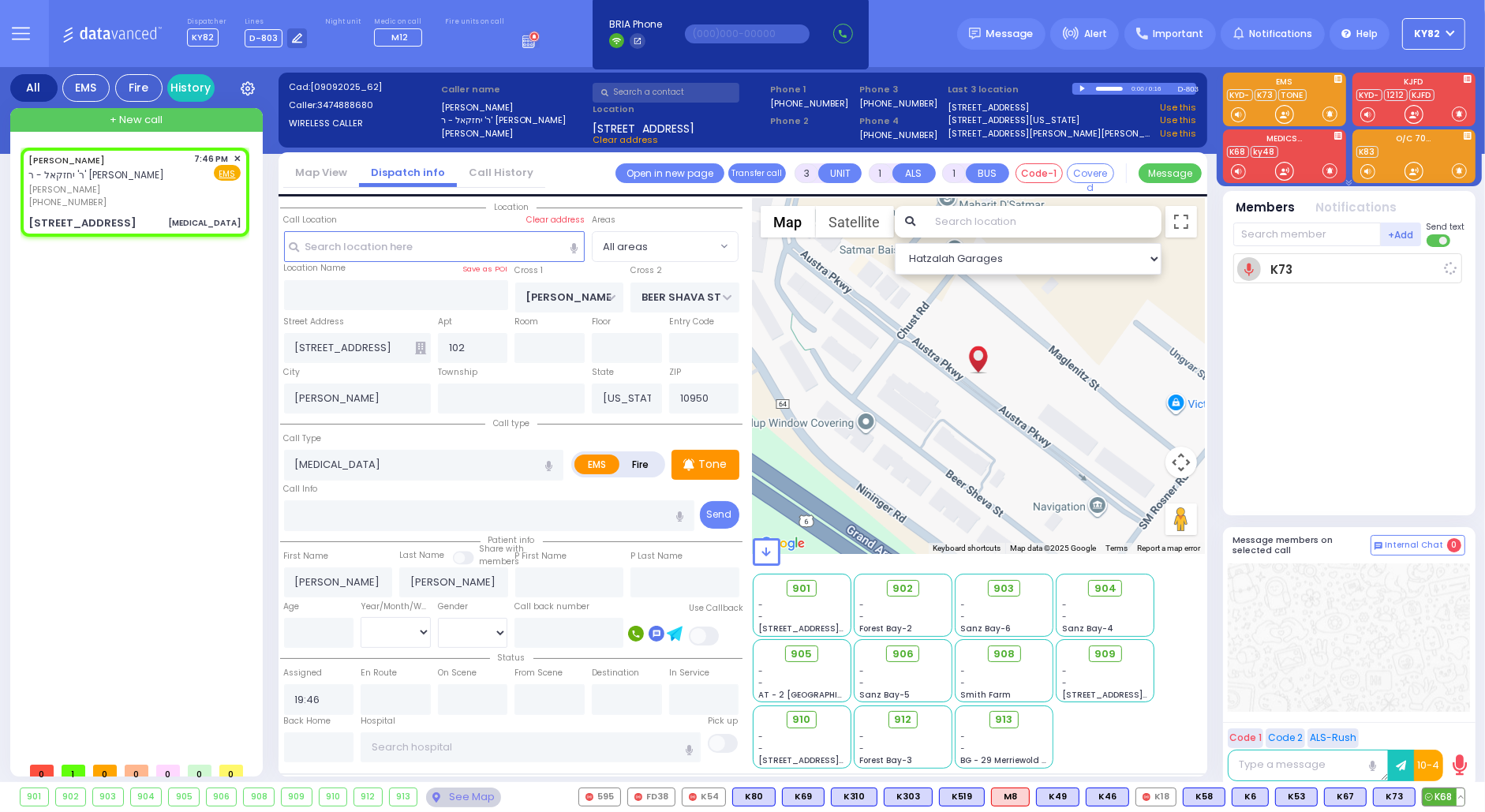
type input "19:47"
select select "Hatzalah Garages"
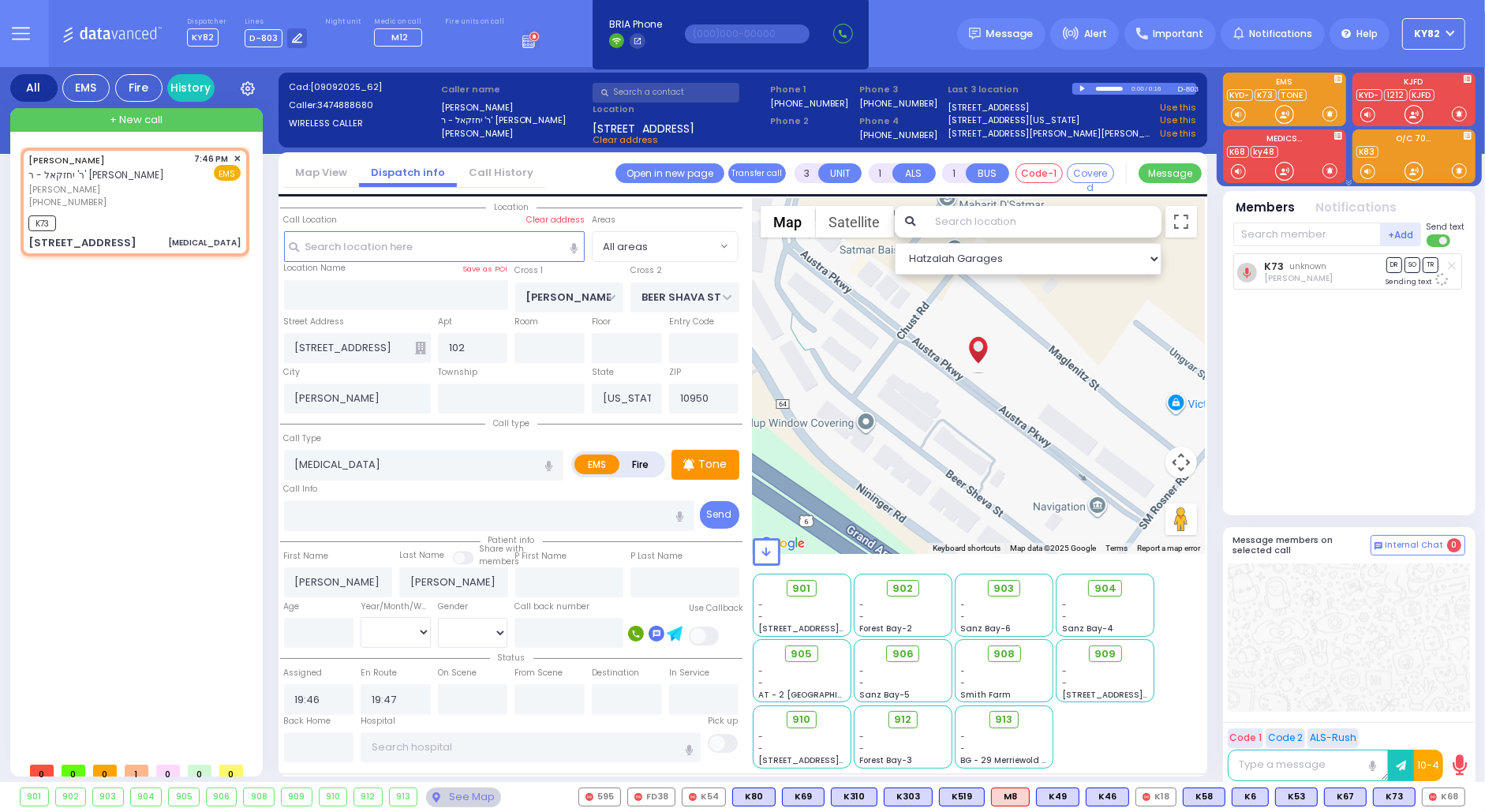
select select
radio input "true"
select select
select select "Hatzalah Garages"
click at [1444, 798] on span "K68" at bounding box center [1444, 797] width 41 height 17
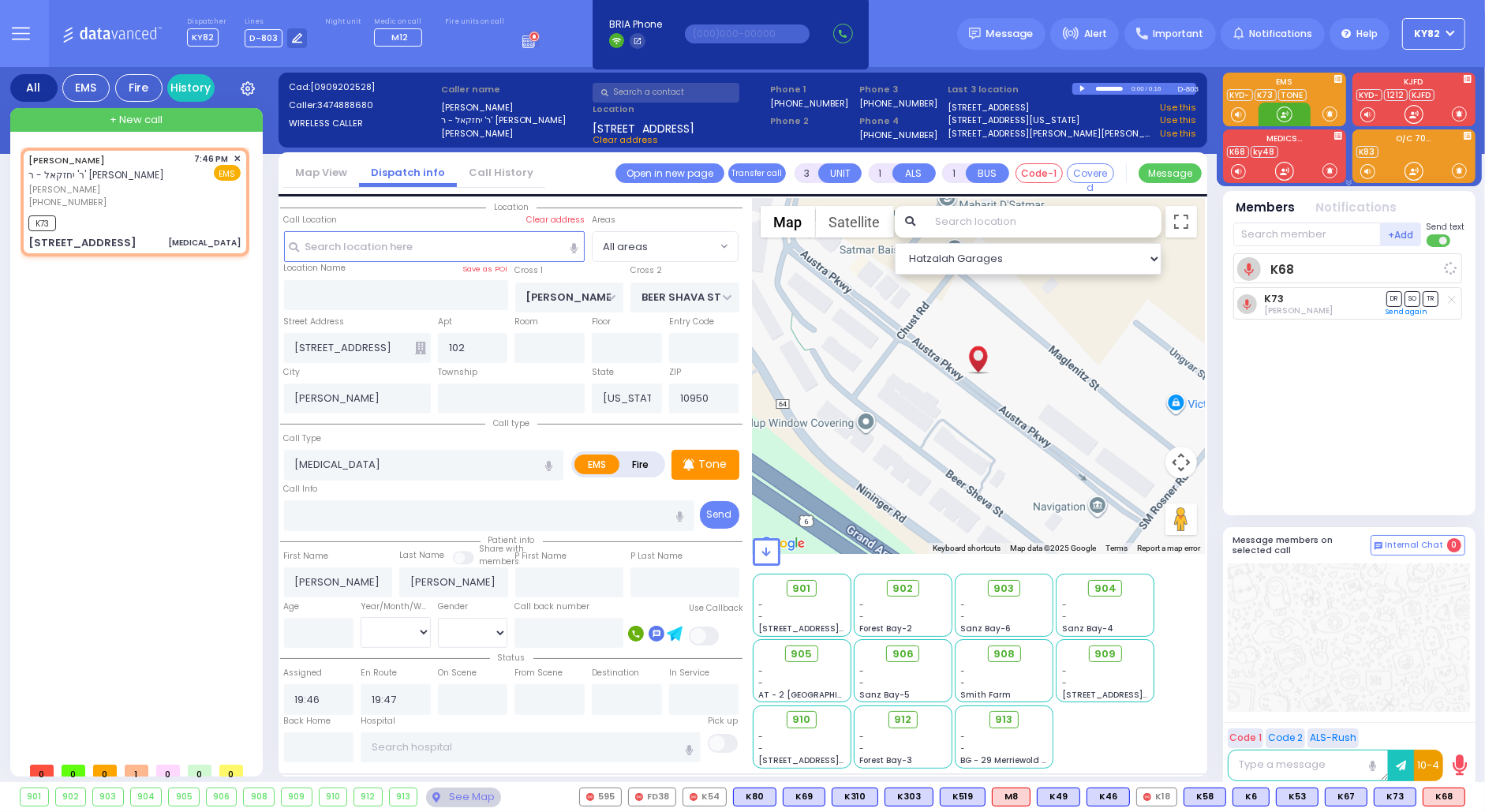
select select
radio input "true"
select select
select select "Hatzalah Garages"
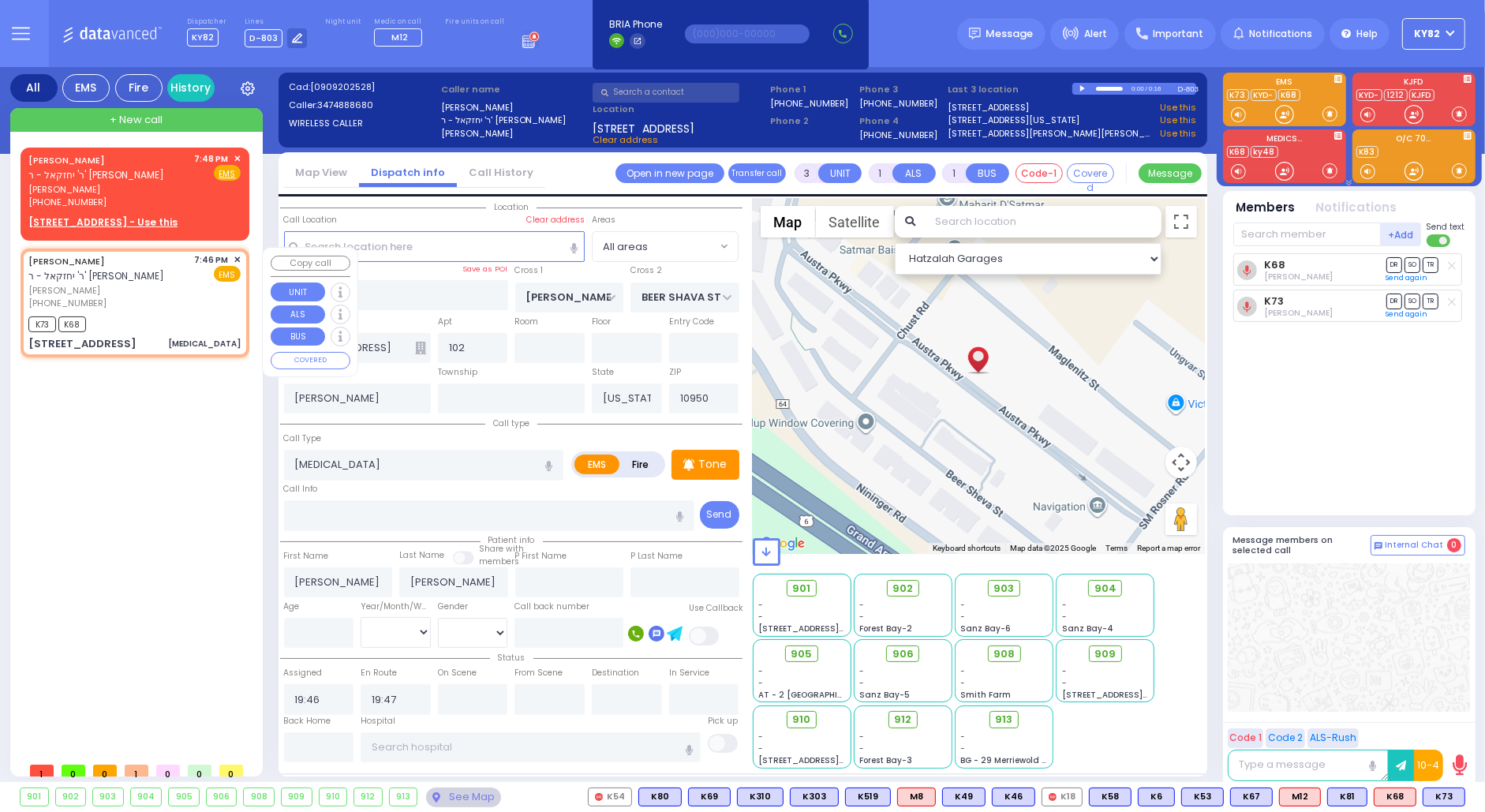
click at [121, 303] on div "(347) 488-8680" at bounding box center [109, 302] width 161 height 13
select select
radio input "true"
select select
select select "Hatzalah Garages"
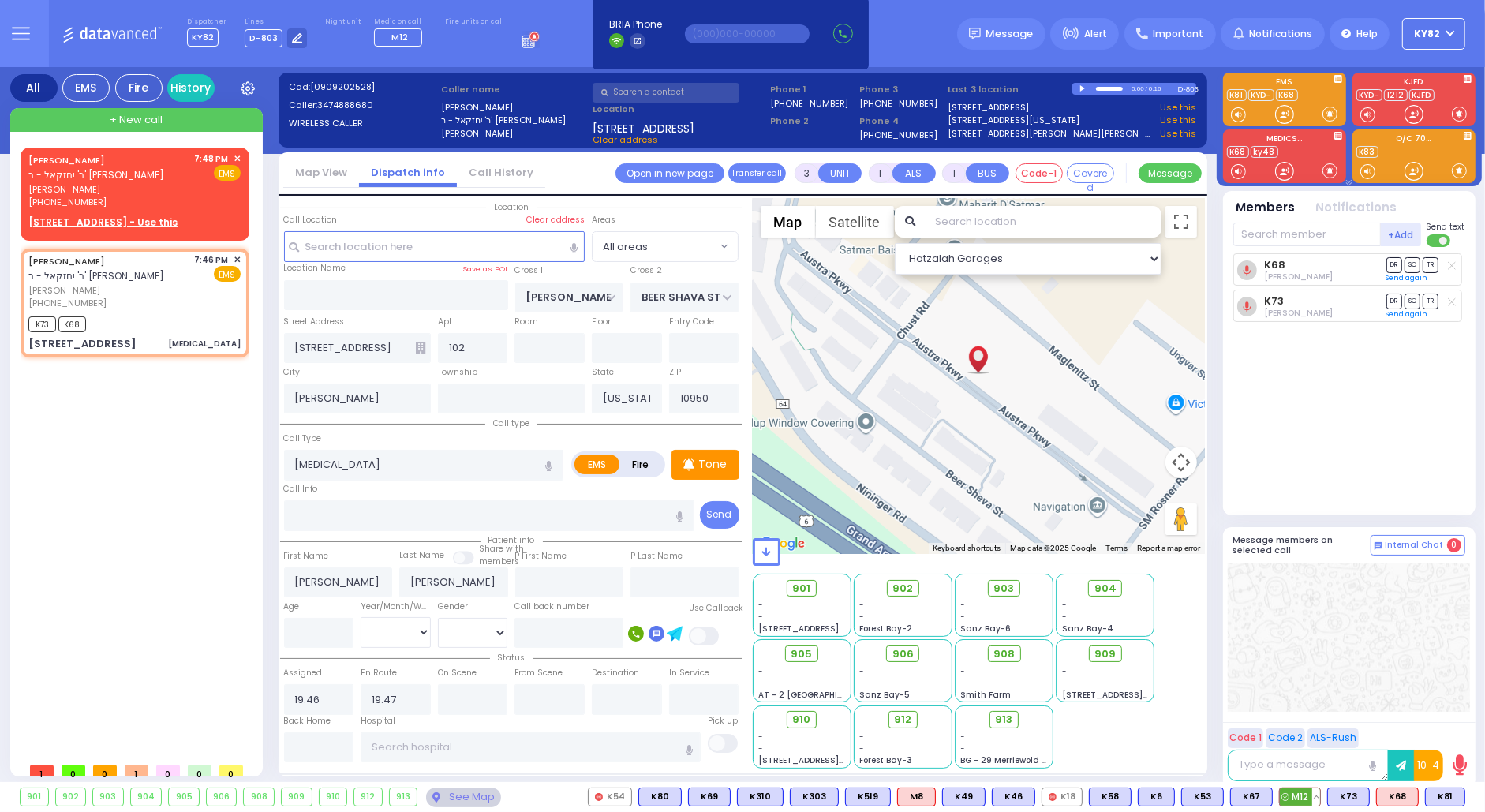
click at [1299, 798] on span "M12" at bounding box center [1300, 797] width 40 height 17
select select
radio input "true"
select select
select select "Hatzalah Garages"
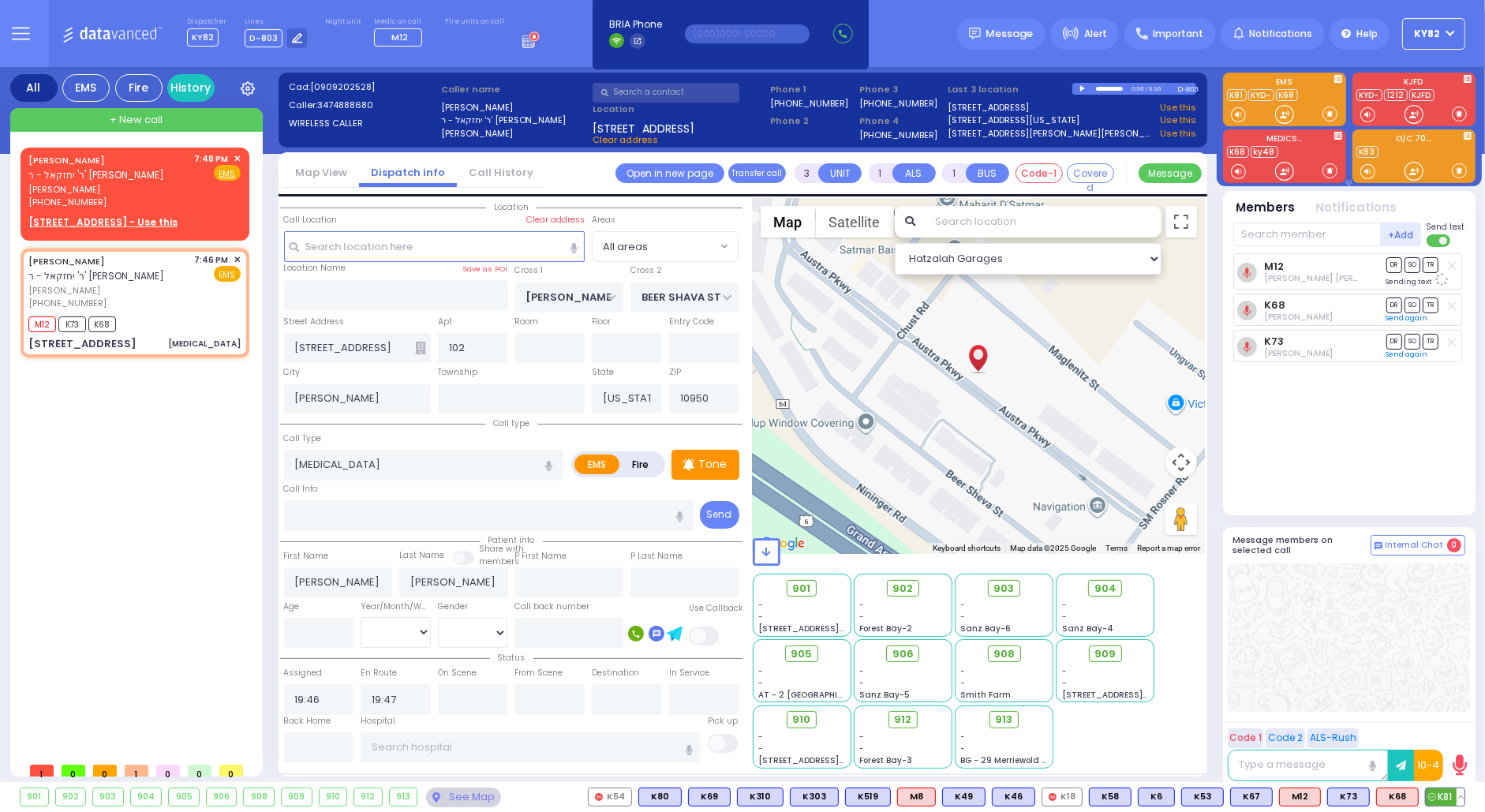
click at [1436, 790] on span "K81" at bounding box center [1445, 797] width 38 height 17
select select
radio input "true"
select select
select select "Hatzalah Garages"
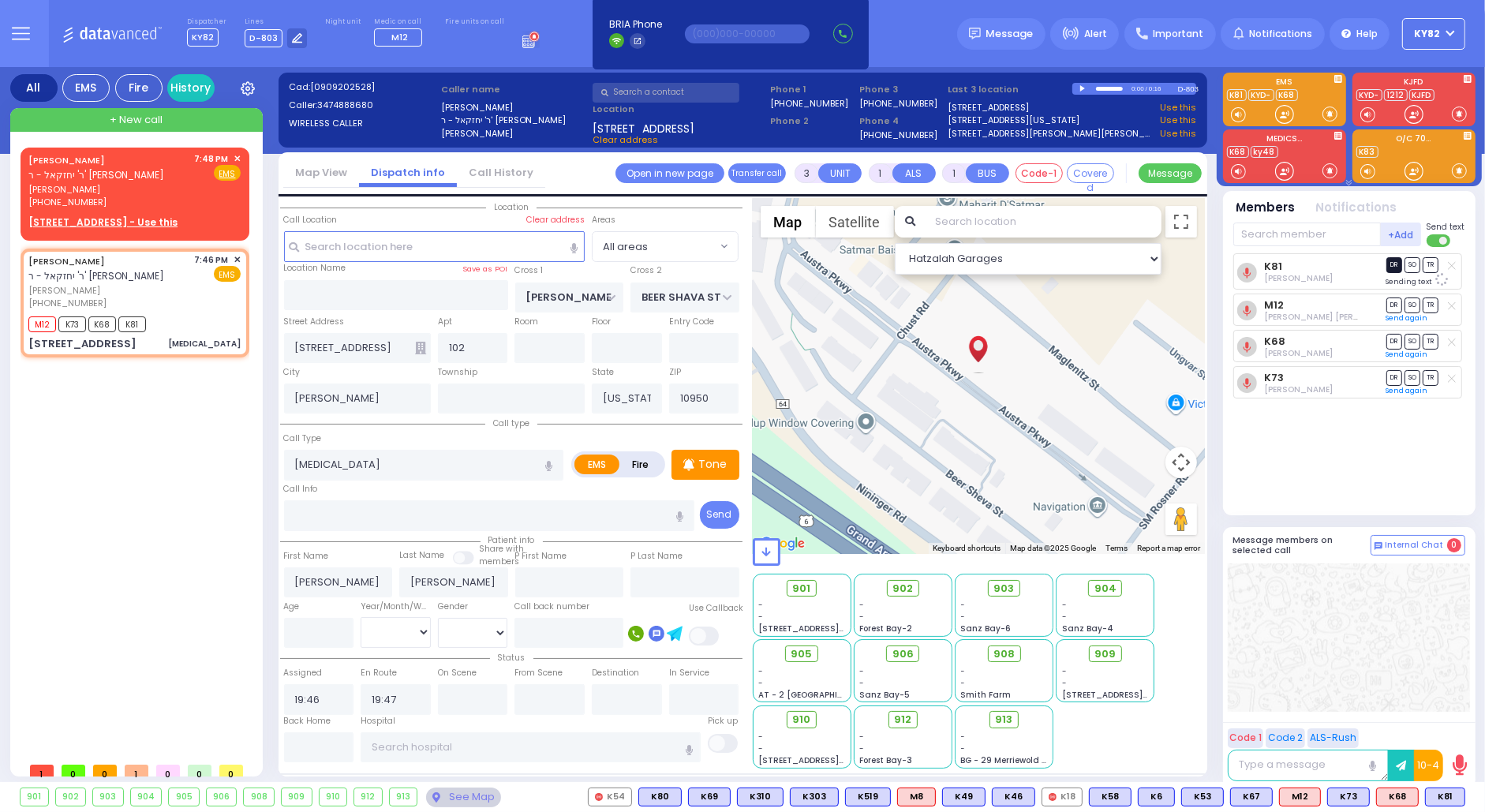
click at [1396, 264] on span "DR" at bounding box center [1394, 264] width 16 height 15
select select
radio input "true"
select select
select select "Hatzalah Garages"
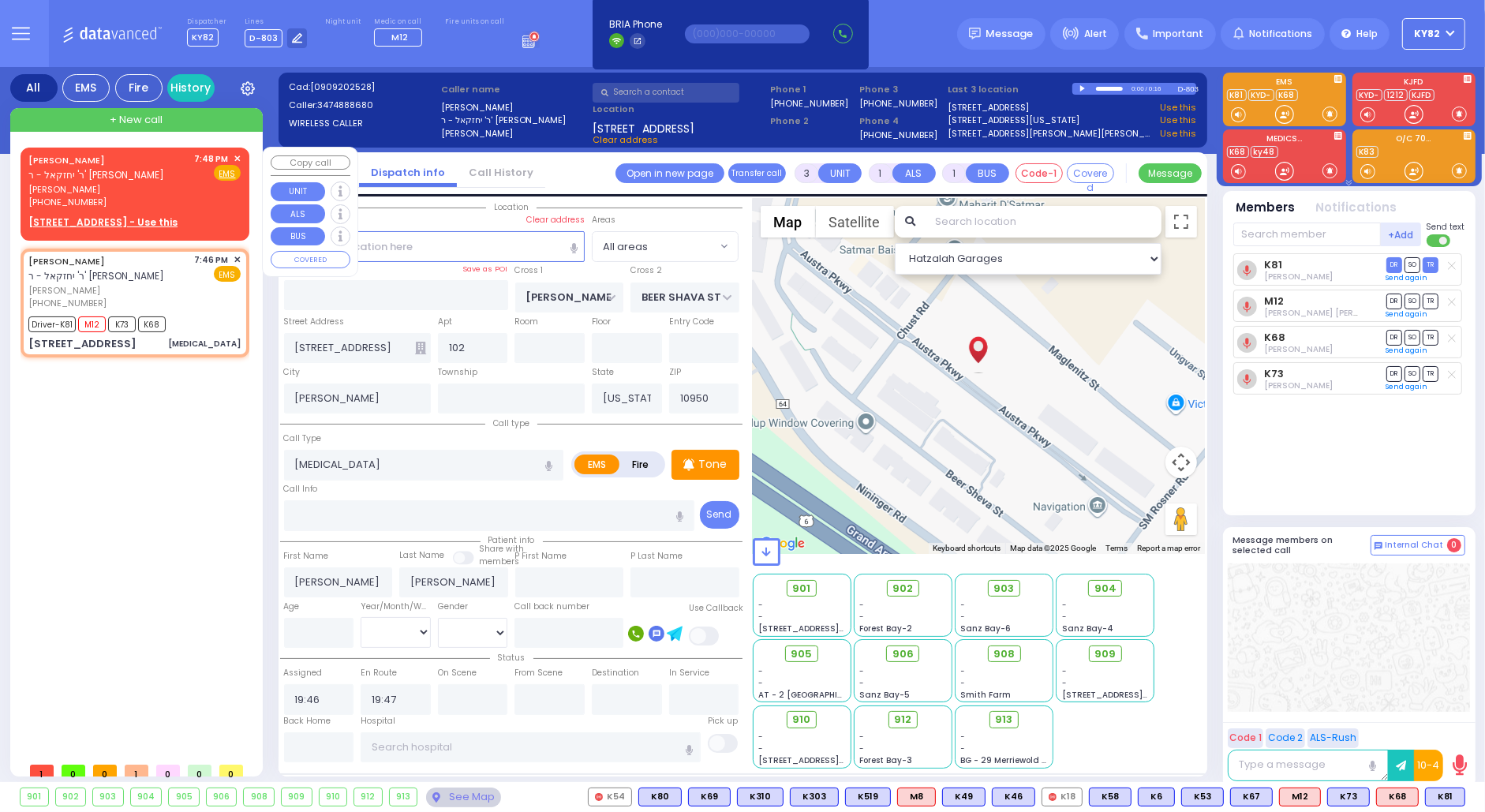
click at [239, 154] on span "✕" at bounding box center [237, 159] width 7 height 13
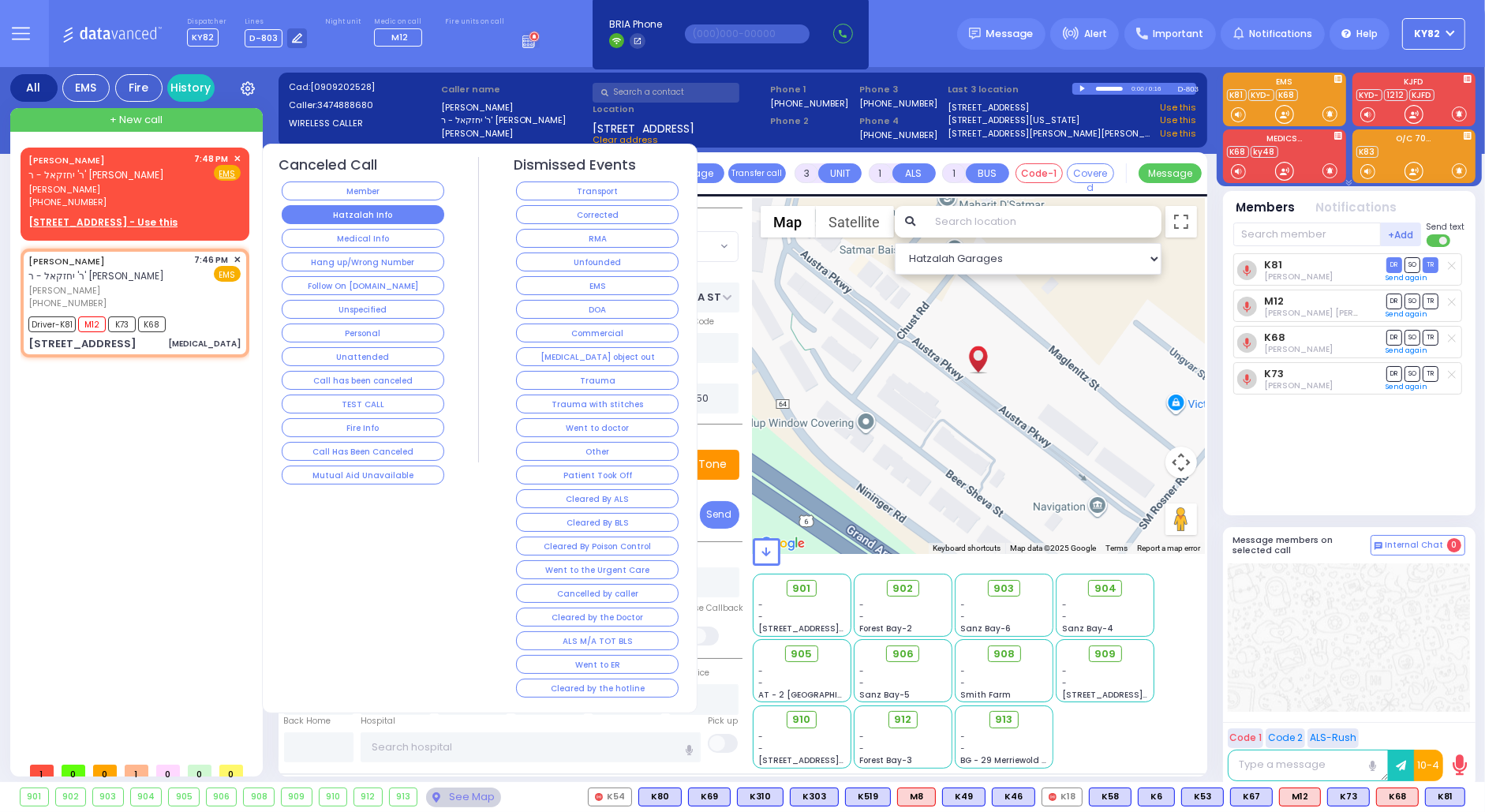
click at [376, 217] on button "Hatzalah Info" at bounding box center [363, 214] width 163 height 19
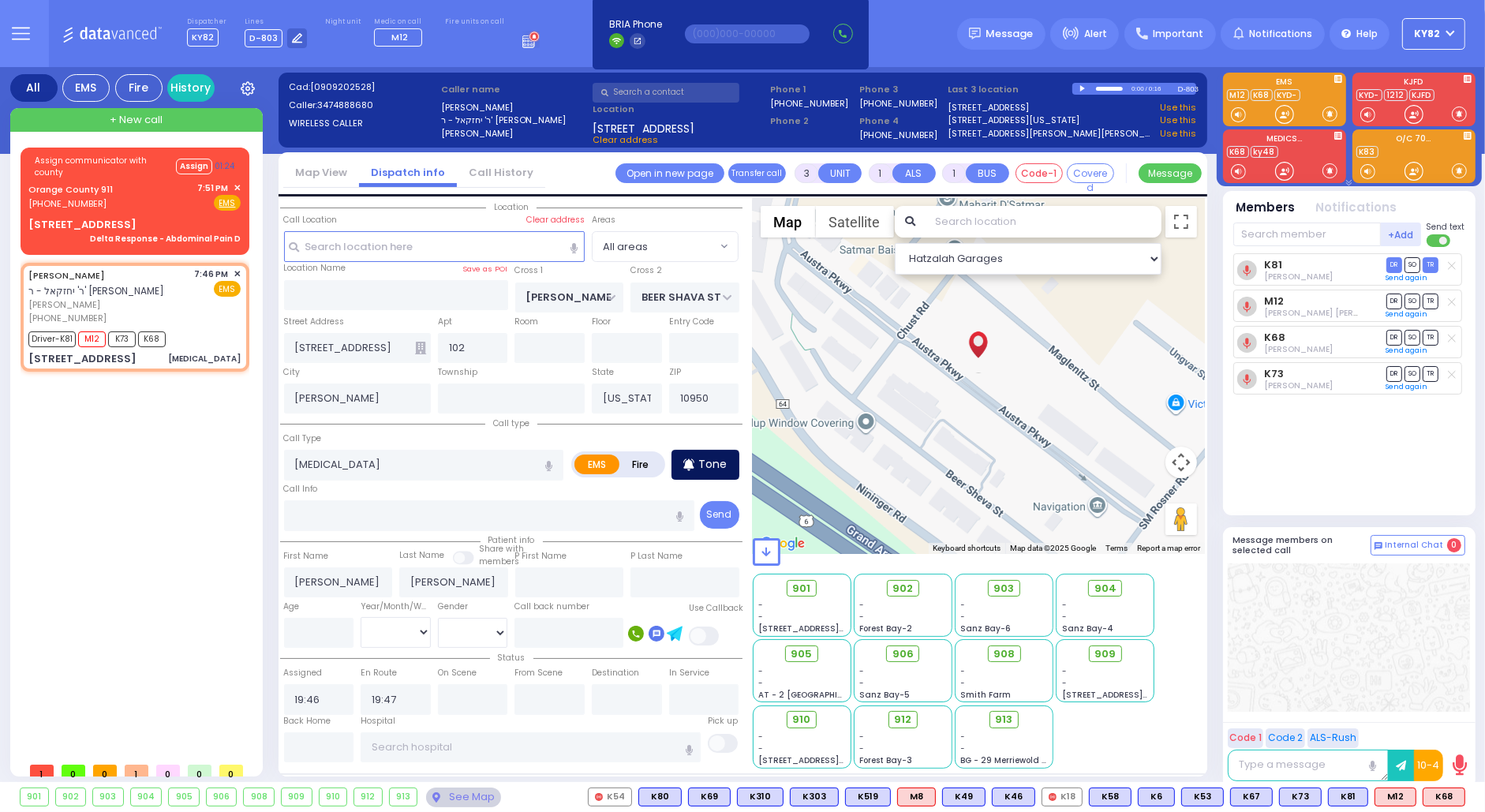
click at [703, 457] on p "Tone" at bounding box center [713, 464] width 29 height 17
click at [237, 183] on span "✕" at bounding box center [237, 186] width 7 height 13
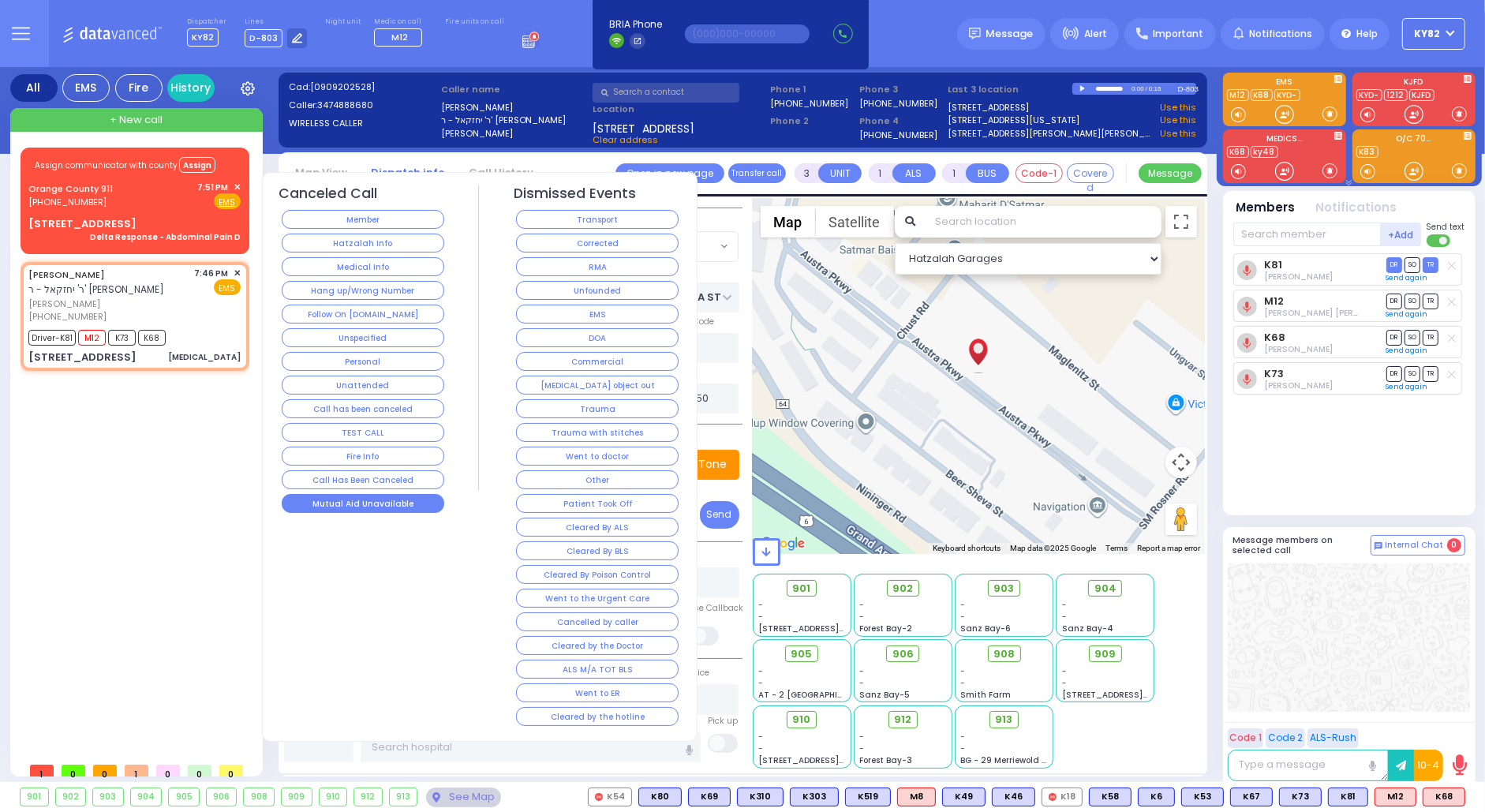
click at [392, 498] on button "Mutual Aid Unavailable" at bounding box center [363, 504] width 163 height 19
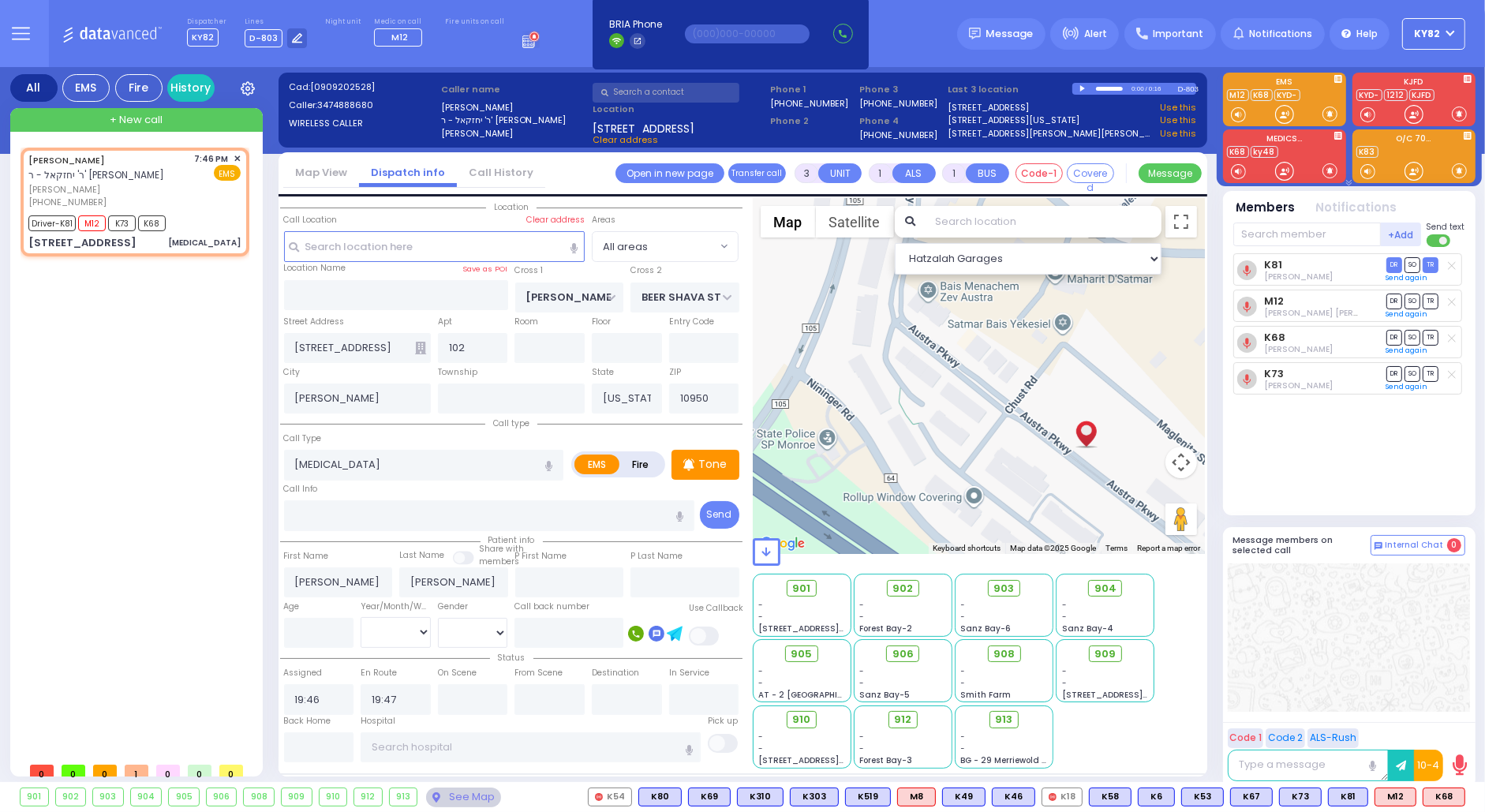
drag, startPoint x: 904, startPoint y: 400, endPoint x: 1021, endPoint y: 470, distance: 136.3
click at [1014, 477] on div at bounding box center [980, 376] width 453 height 355
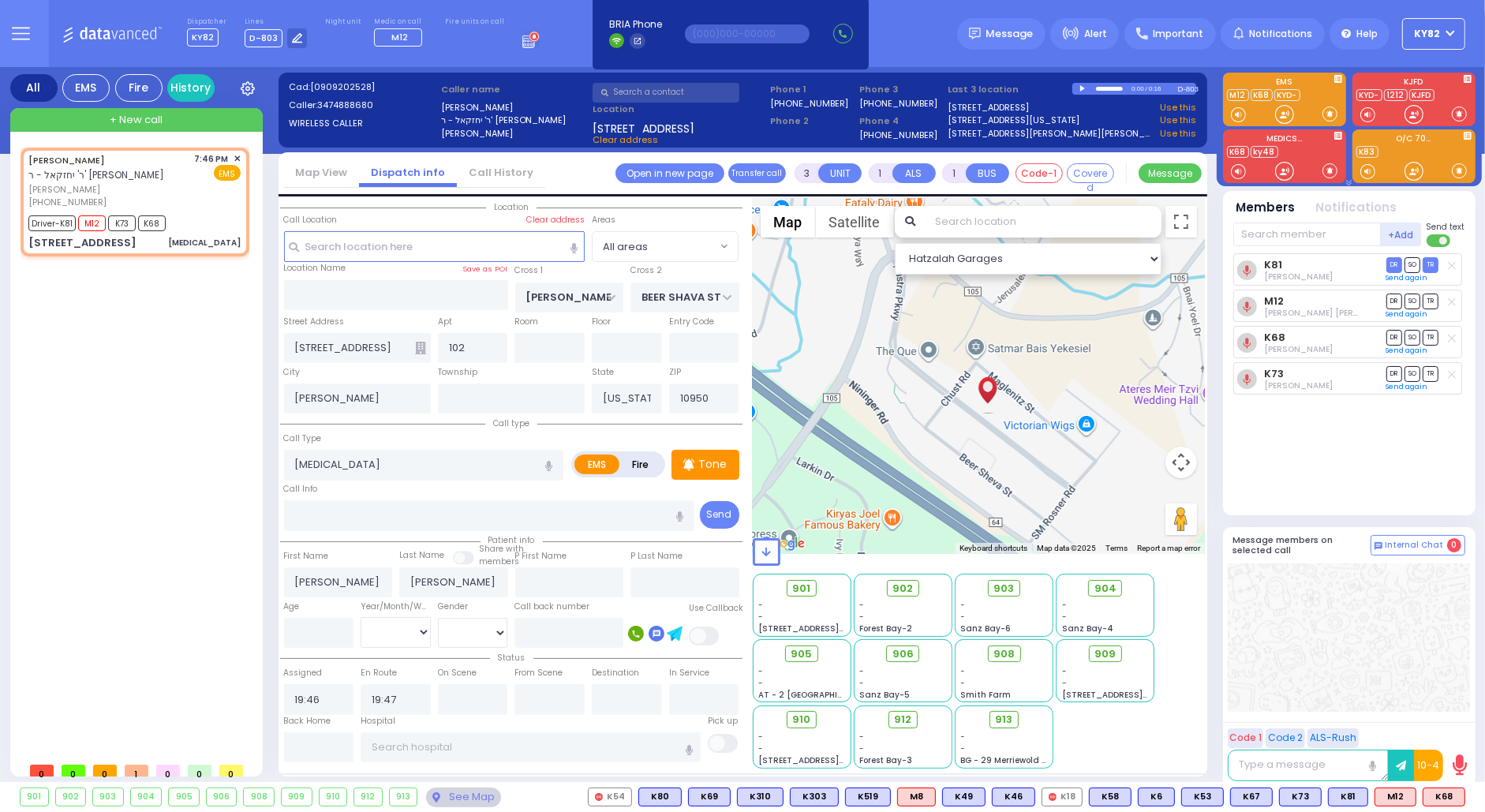
drag, startPoint x: 1013, startPoint y: 444, endPoint x: 967, endPoint y: 403, distance: 61.6
click at [976, 411] on img "JOEL YITZCHOK FISHER" at bounding box center [987, 393] width 28 height 47
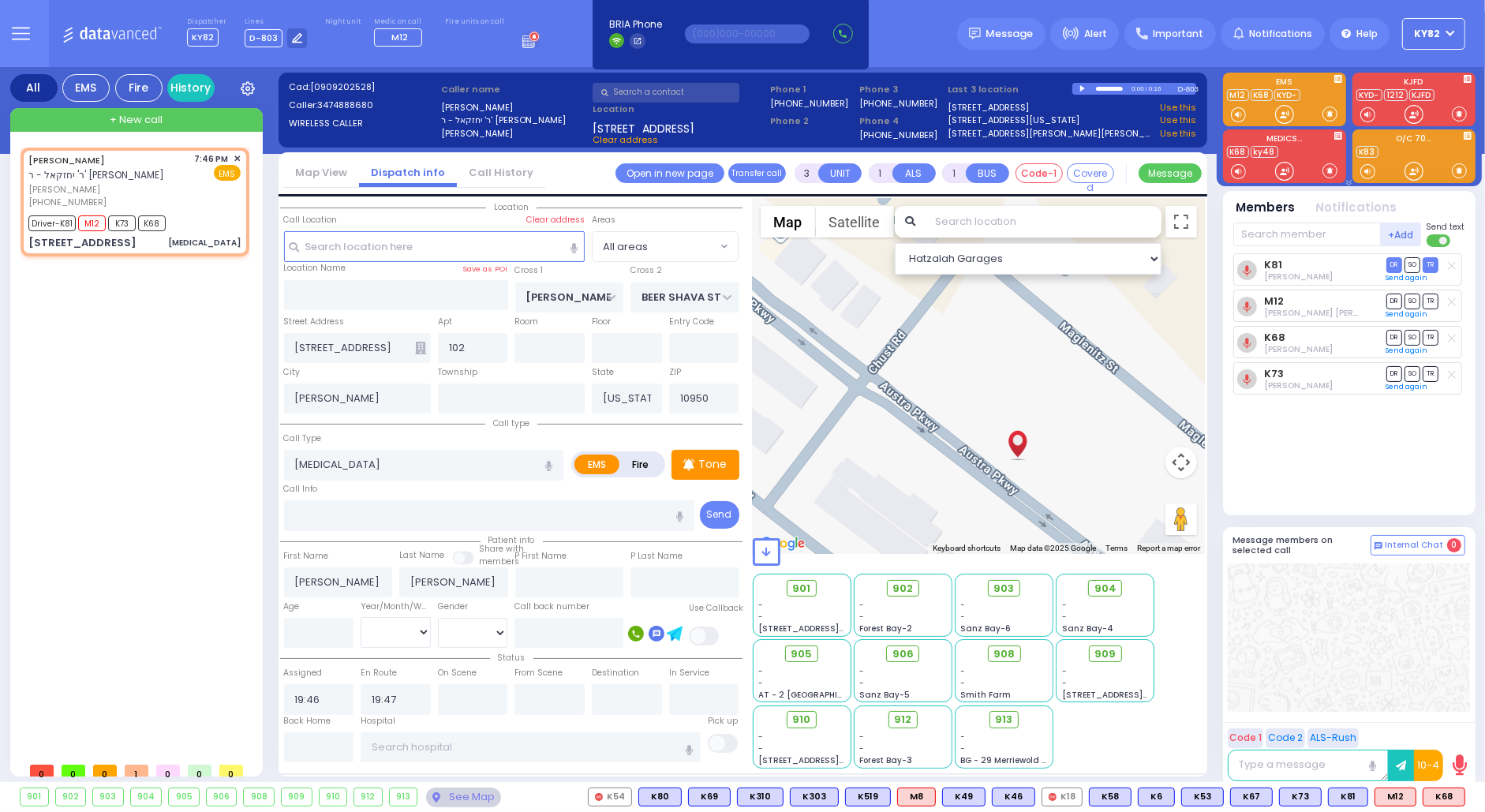
drag, startPoint x: 1013, startPoint y: 420, endPoint x: 861, endPoint y: 341, distance: 171.3
click at [862, 342] on div at bounding box center [980, 376] width 453 height 355
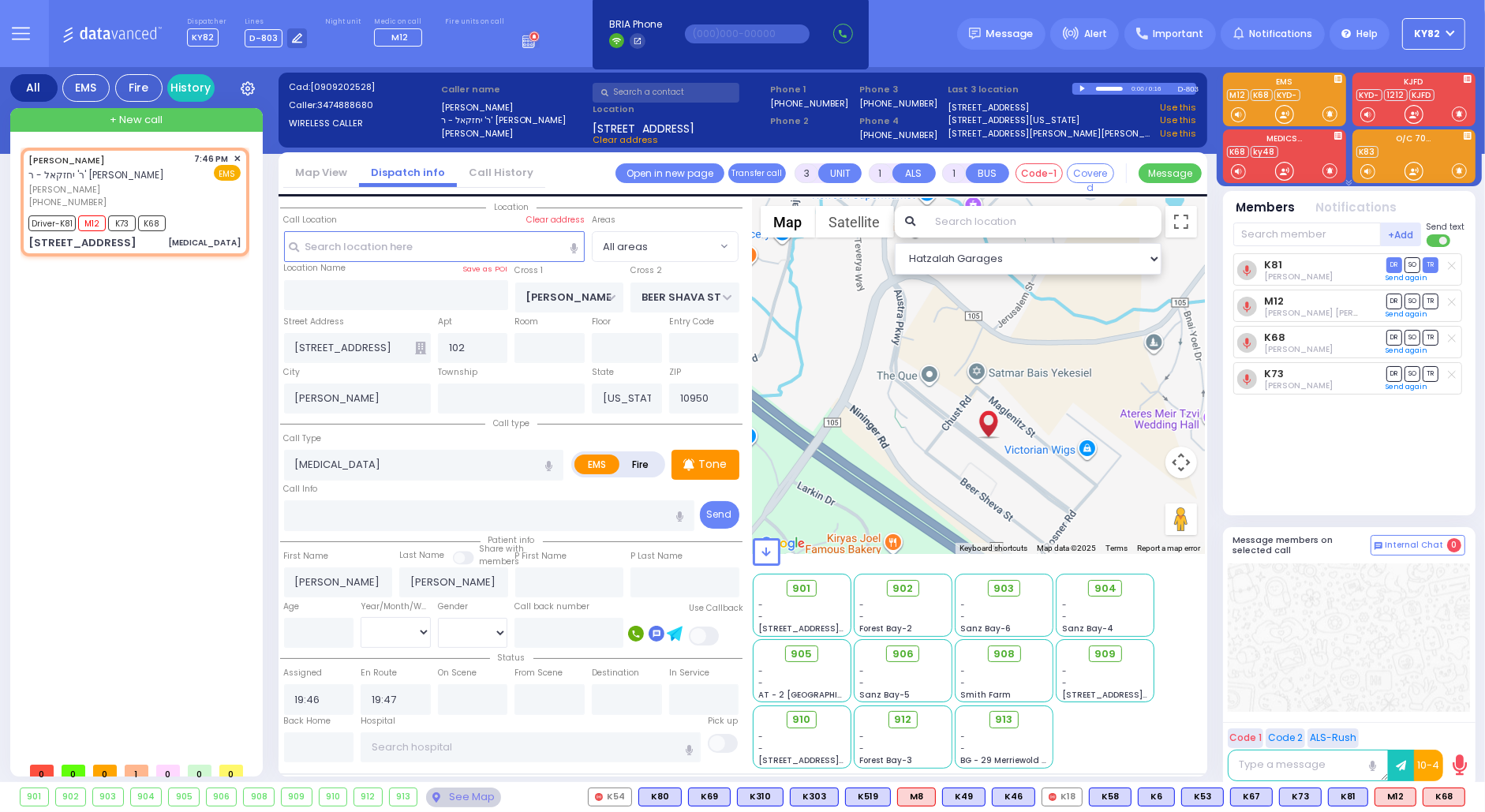
drag, startPoint x: 905, startPoint y: 380, endPoint x: 915, endPoint y: 403, distance: 25.1
click at [915, 403] on div at bounding box center [980, 376] width 453 height 355
click at [985, 411] on img "JOEL YITZCHOK FISHER" at bounding box center [988, 417] width 28 height 47
click at [990, 416] on img "JOEL YITZCHOK FISHER" at bounding box center [987, 418] width 28 height 47
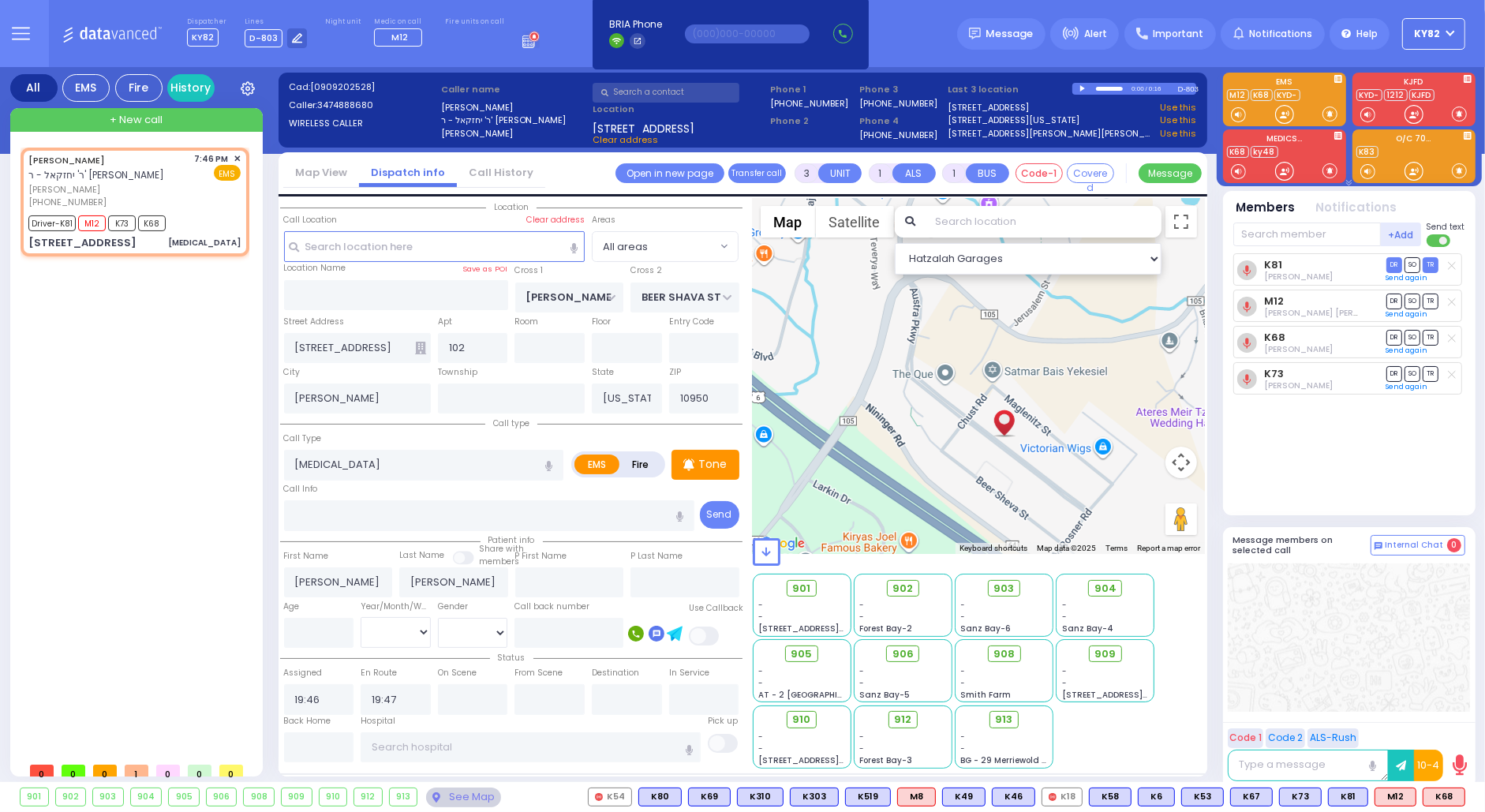
drag, startPoint x: 961, startPoint y: 405, endPoint x: 981, endPoint y: 399, distance: 20.9
click at [985, 403] on div at bounding box center [980, 376] width 453 height 355
click at [1079, 85] on div "0:00 / 0:16" at bounding box center [1125, 89] width 105 height 12
click at [1080, 85] on div at bounding box center [1084, 89] width 9 height 7
click at [796, 718] on icon at bounding box center [791, 719] width 10 height 10
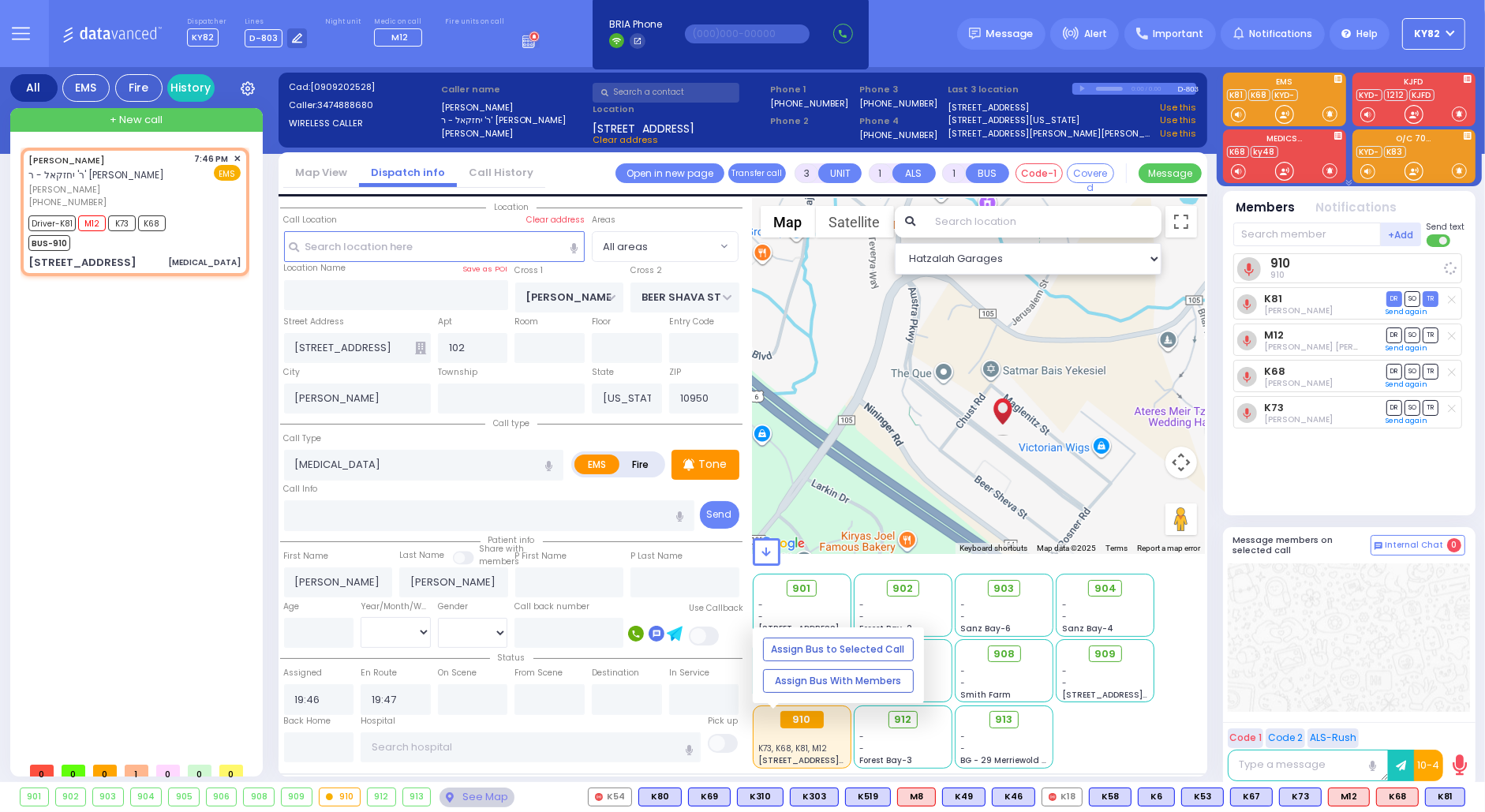
select select
radio input "true"
select select
select select "Hatzalah Garages"
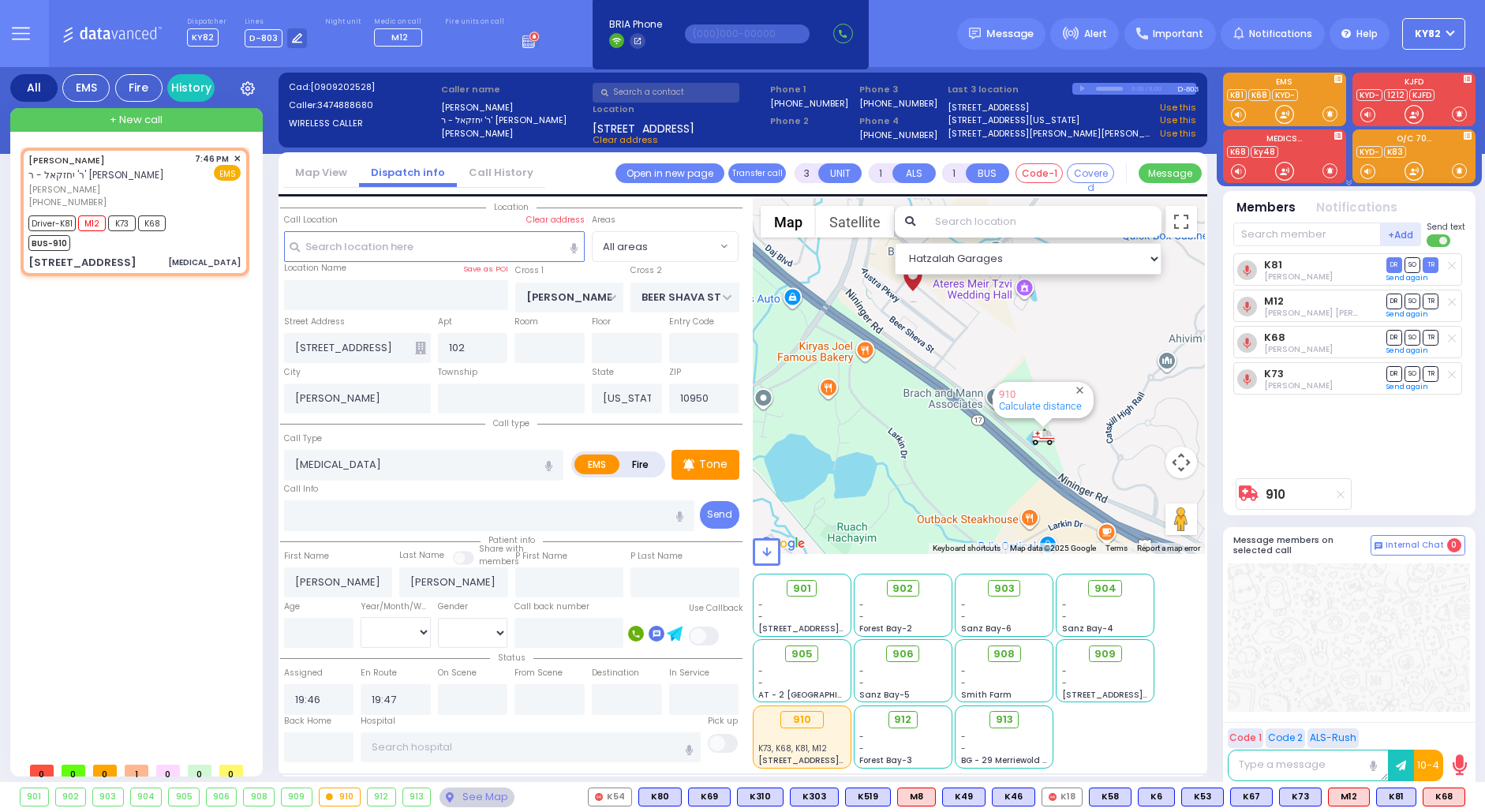
select select
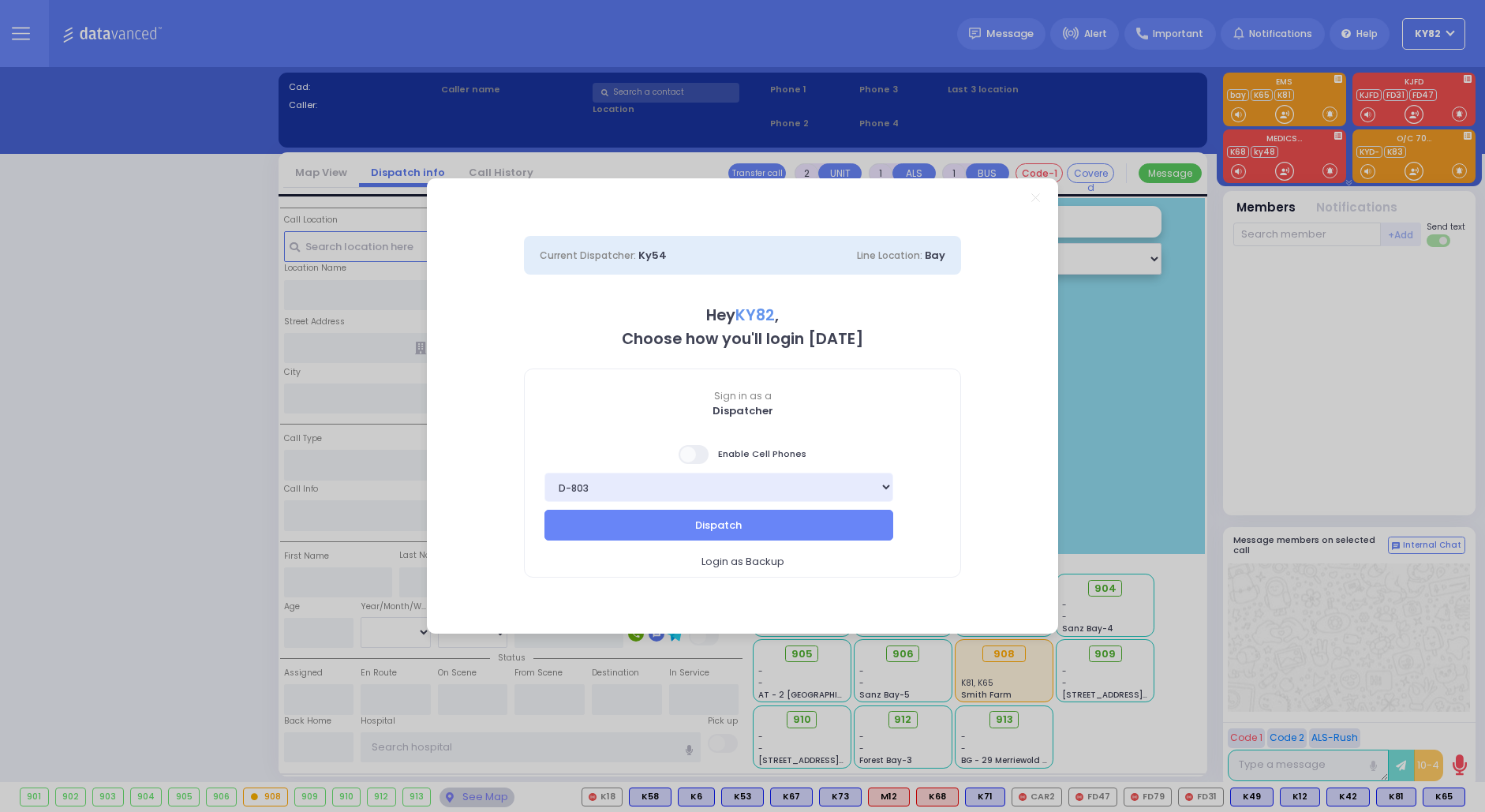
select select "16"
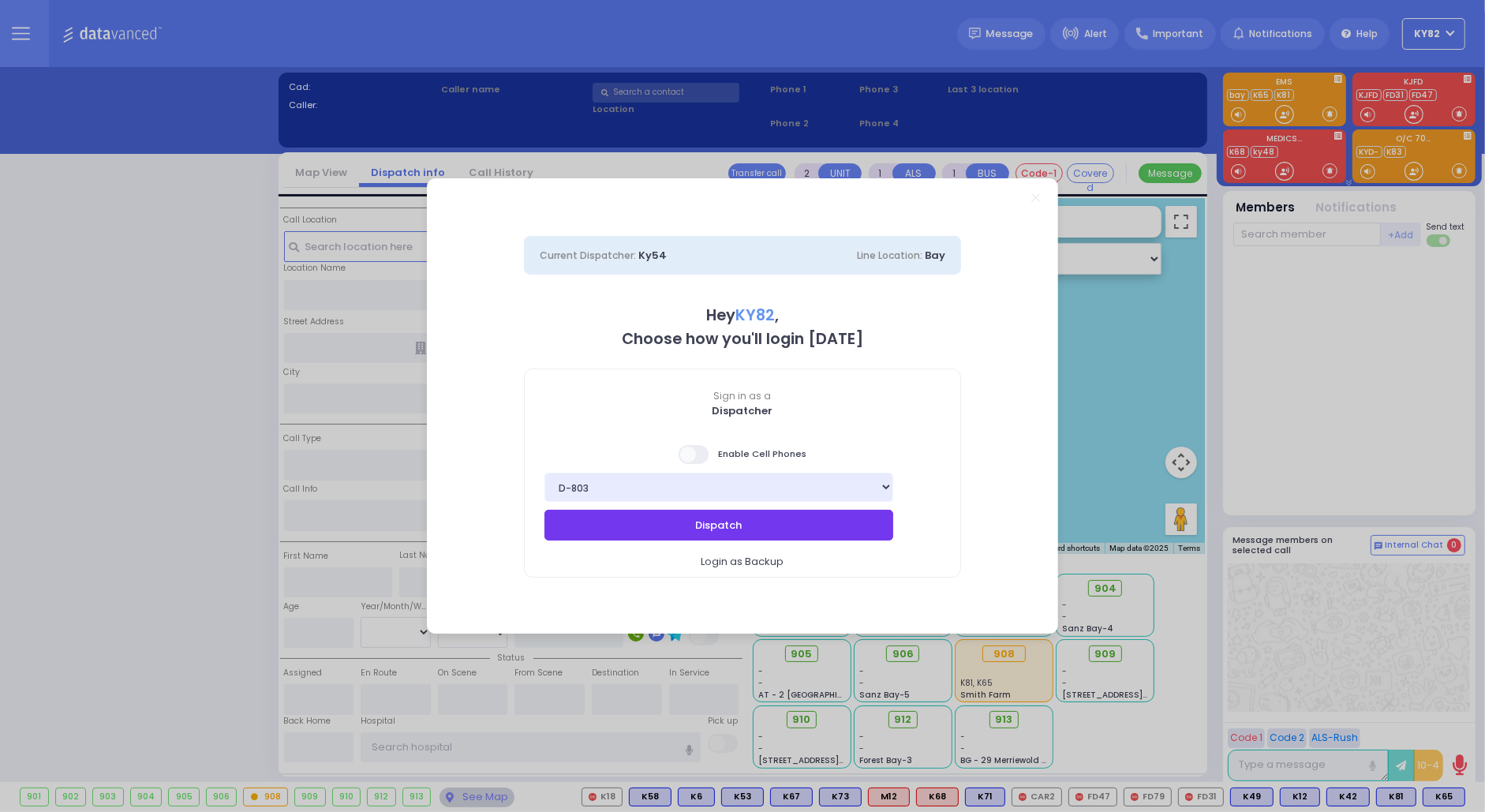
click at [650, 519] on button "Dispatch" at bounding box center [719, 524] width 349 height 30
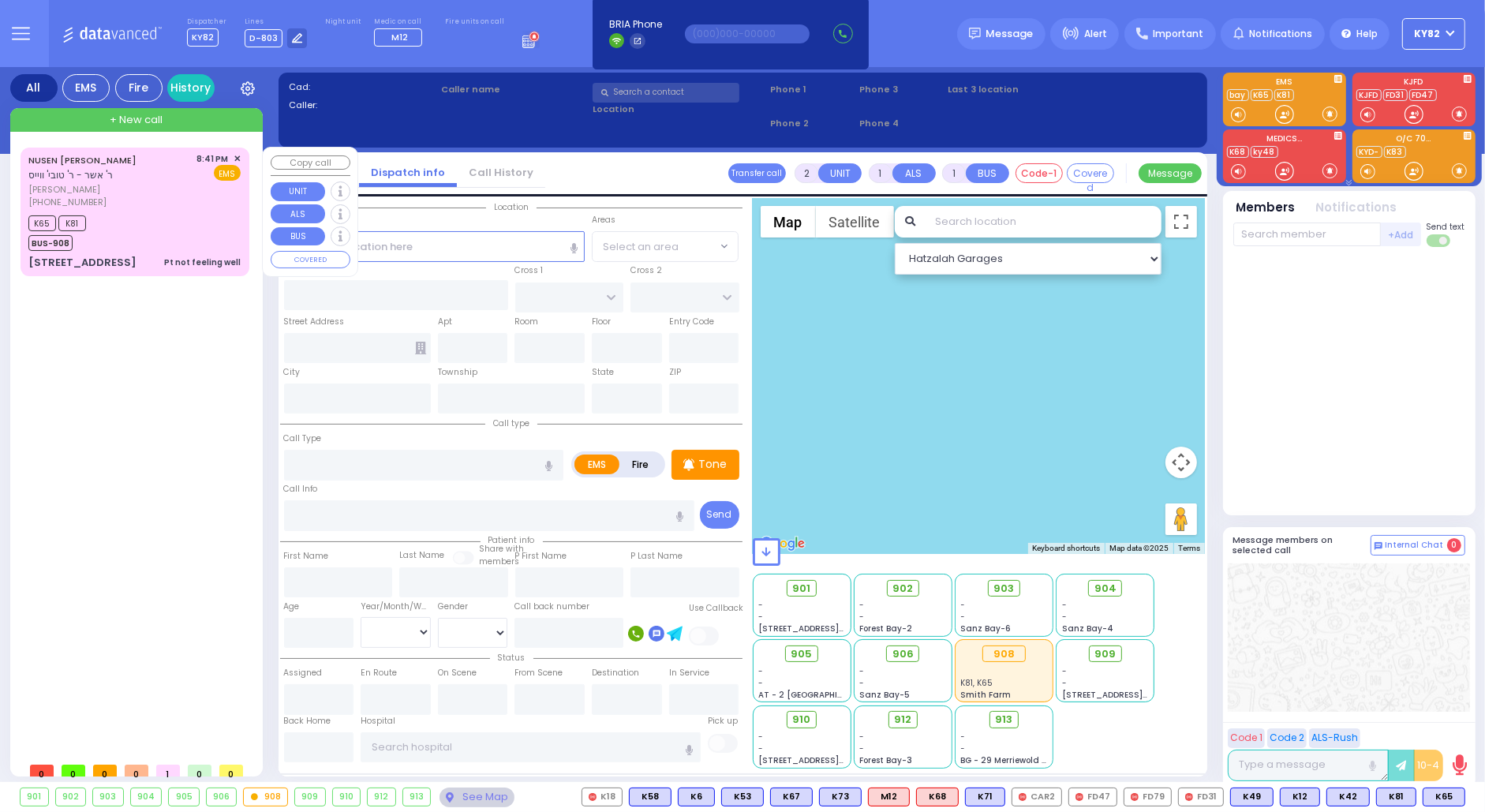
click at [186, 196] on div "(347) 587-0674" at bounding box center [110, 202] width 163 height 13
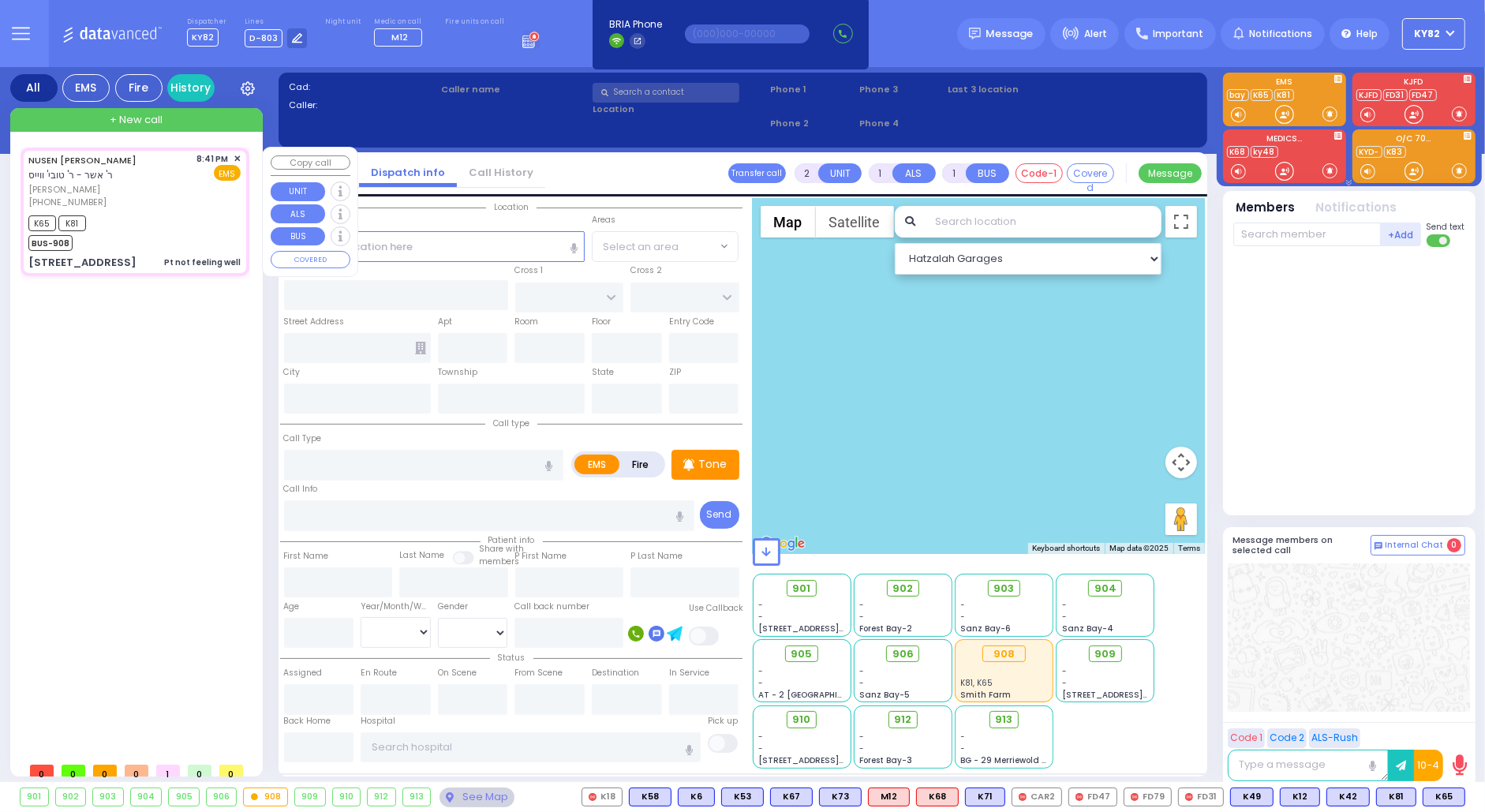
type input "1"
type input "0"
select select
type input "Pt not feeling well"
radio input "true"
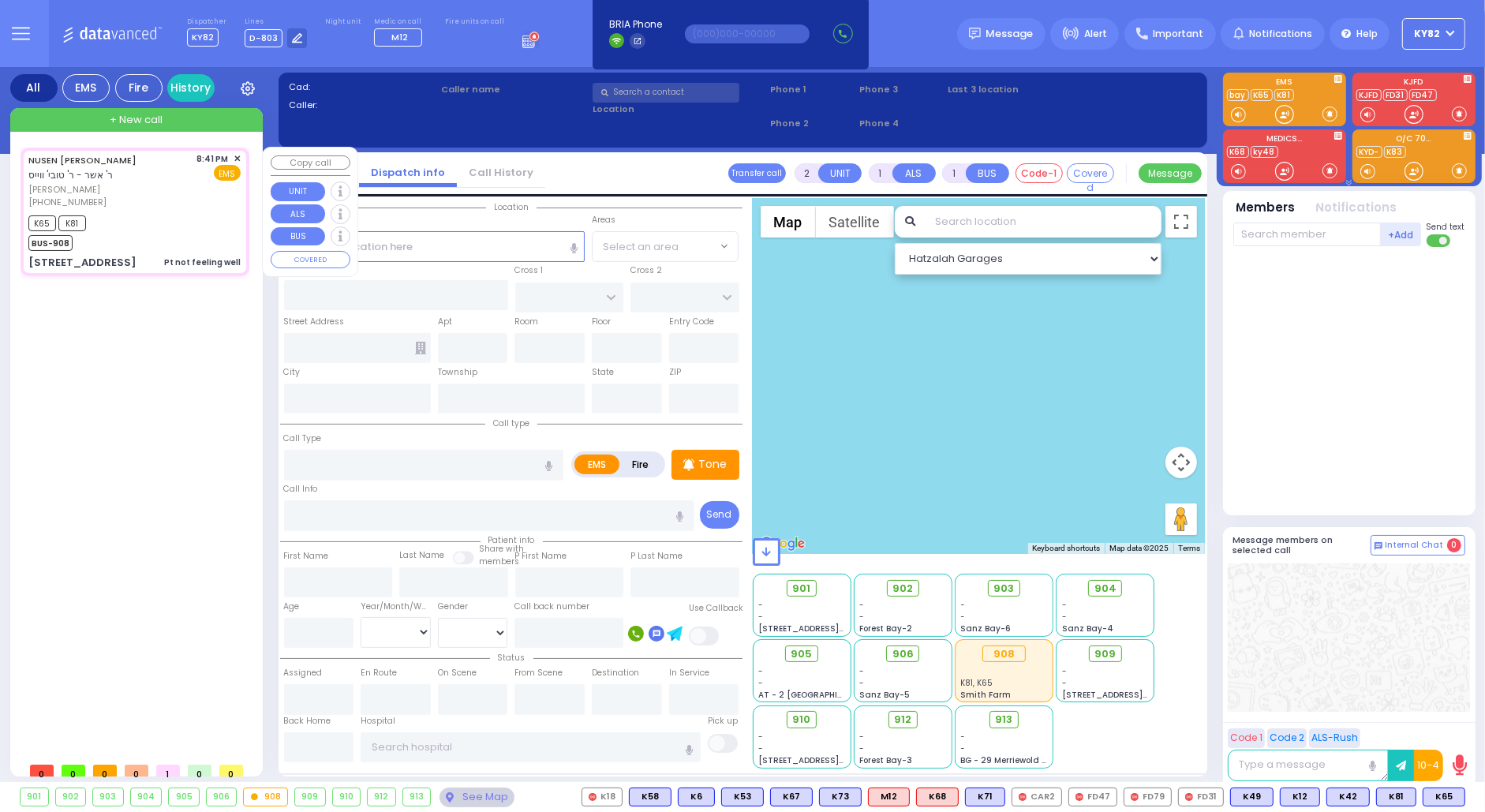
type input "NUSEN ELYA"
type input "RAAB"
type input "23"
select select "Year"
select select "[DEMOGRAPHIC_DATA]"
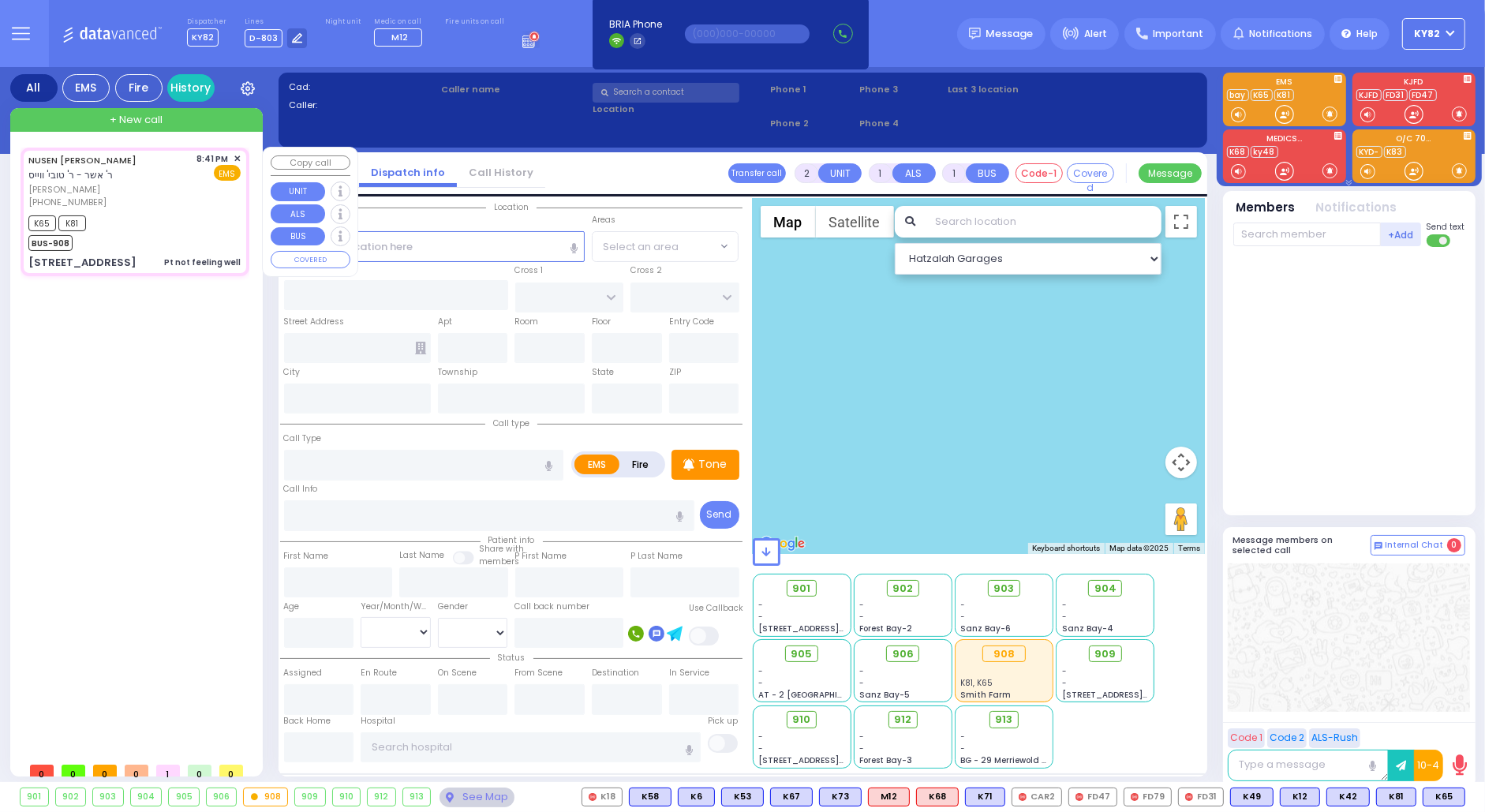
type input "20:41"
type input "20:43"
type input "20:44"
type input "PENNY COURT"
type input "40 Island View Ave"
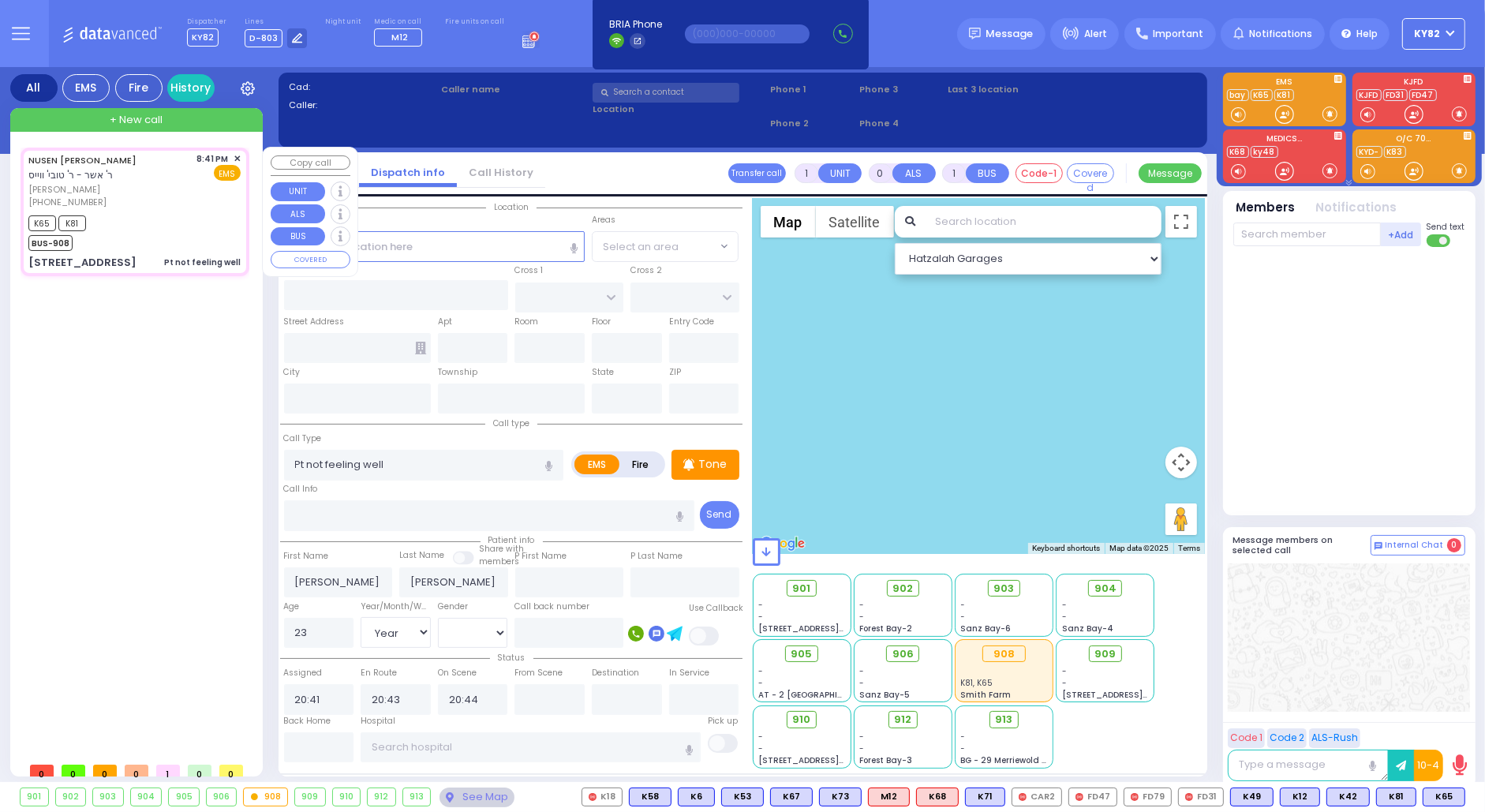
type input "Monroe"
type input "[US_STATE]"
type input "10950"
select select "MONROE"
select select "Hatzalah Garages"
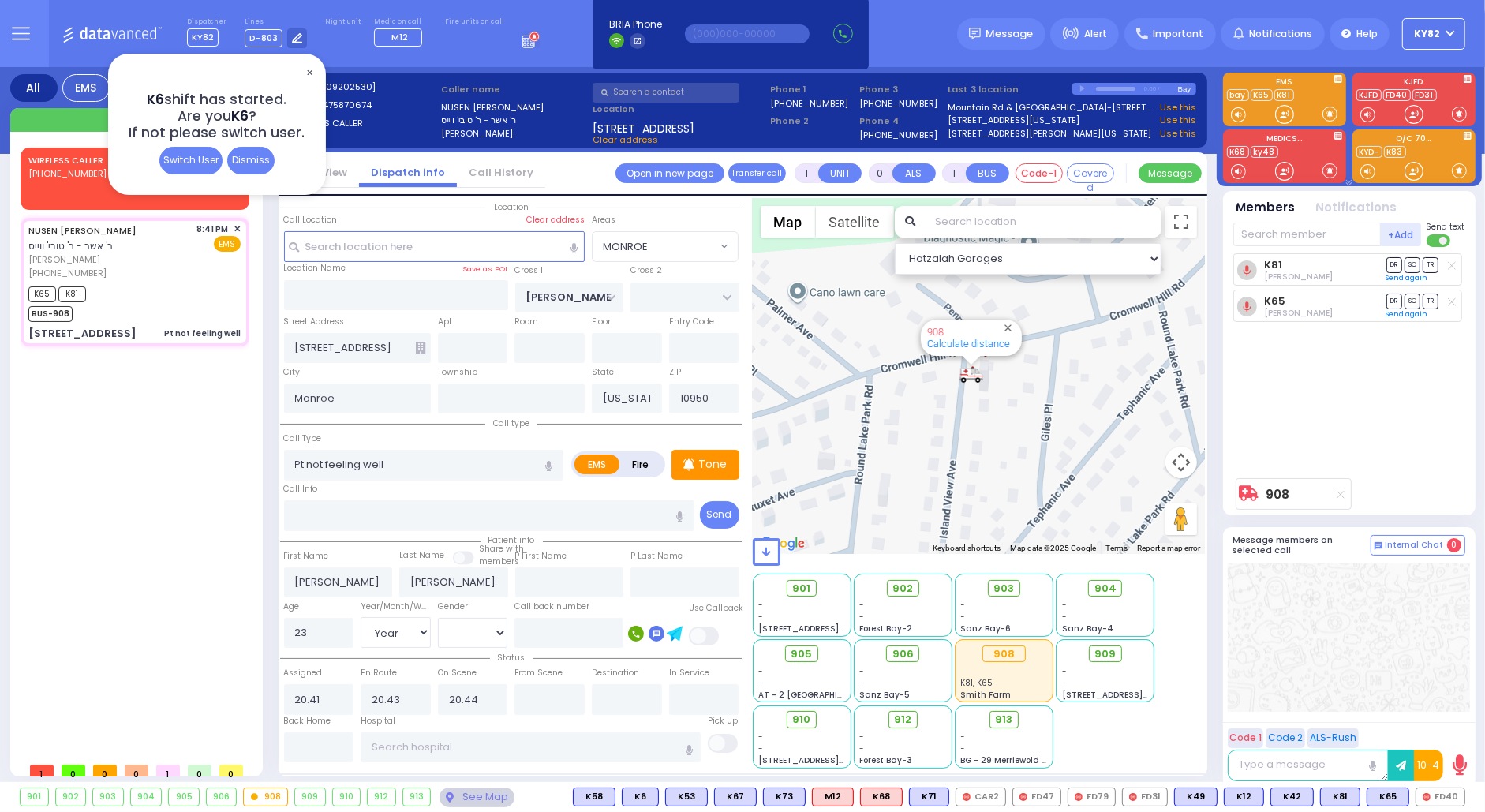
click at [309, 69] on span "✕" at bounding box center [309, 72] width 12 height 18
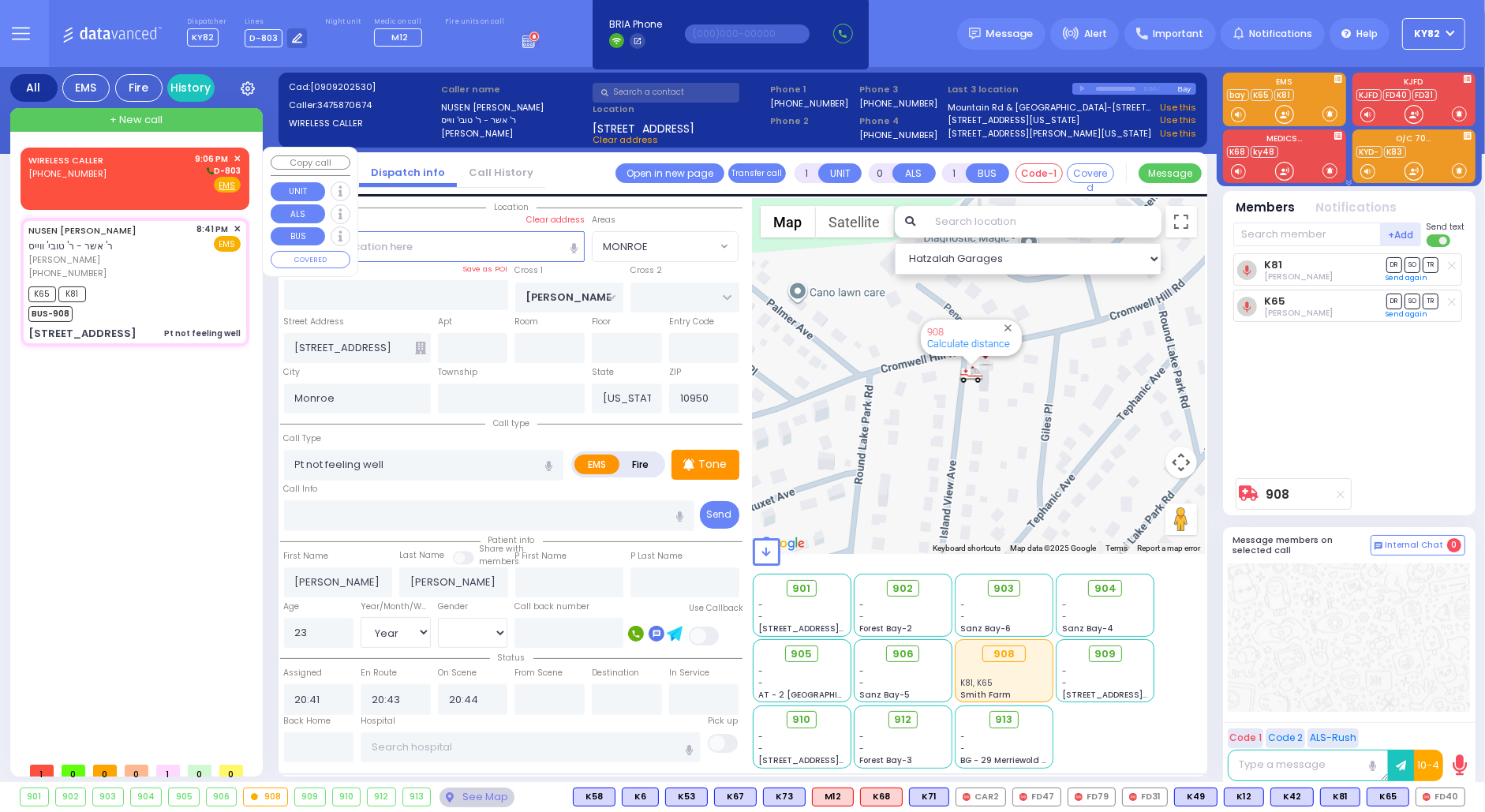
drag, startPoint x: 164, startPoint y: 168, endPoint x: 173, endPoint y: 167, distance: 9.1
click at [166, 167] on div "WIRELESS CALLER (845) 537-8958 9:06 PM ✕ D-803" at bounding box center [135, 173] width 213 height 41
type input "2"
type input "1"
select select
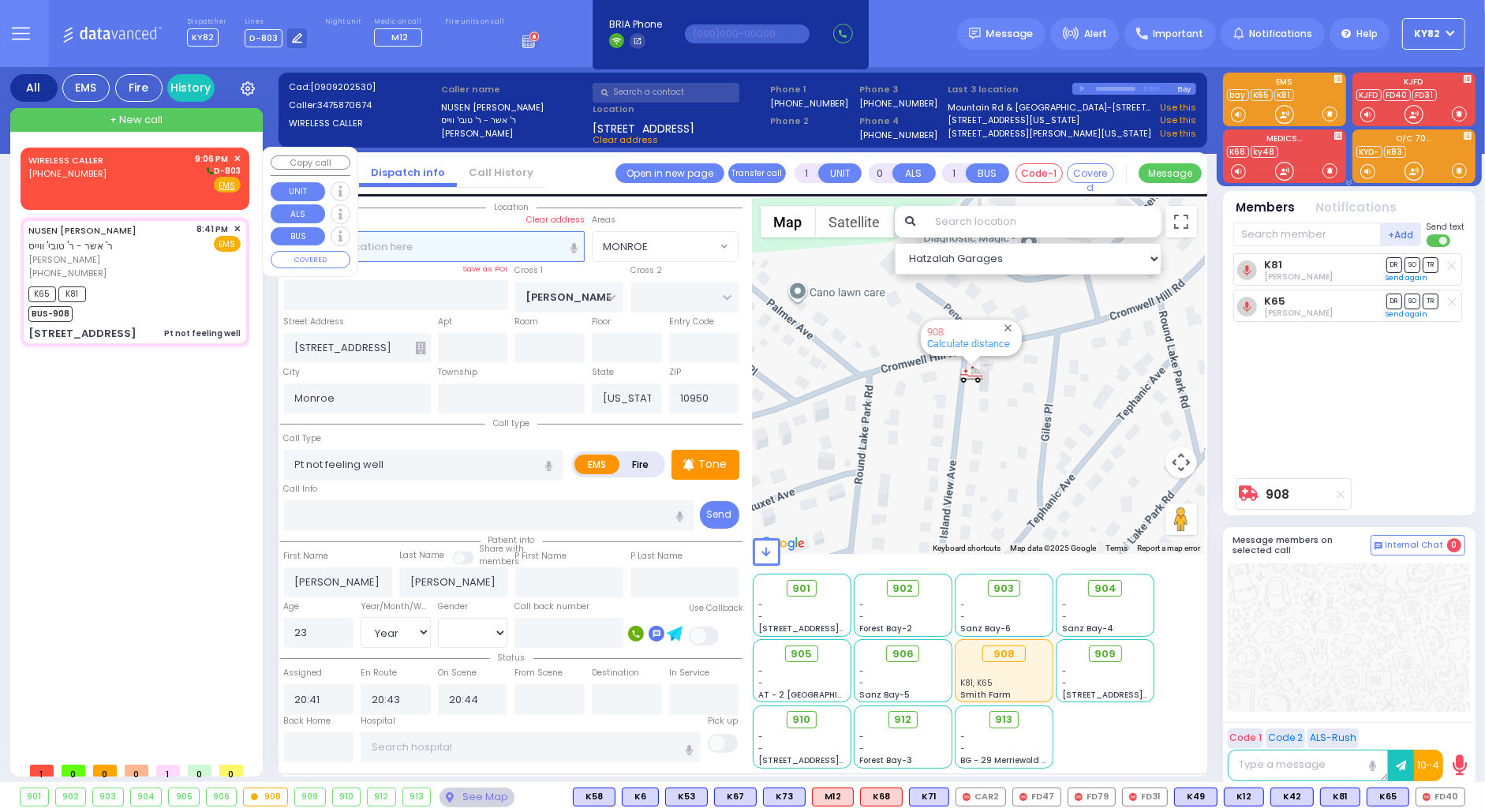
radio input "true"
select select
type input "21:06"
select select "Hatzalah Garages"
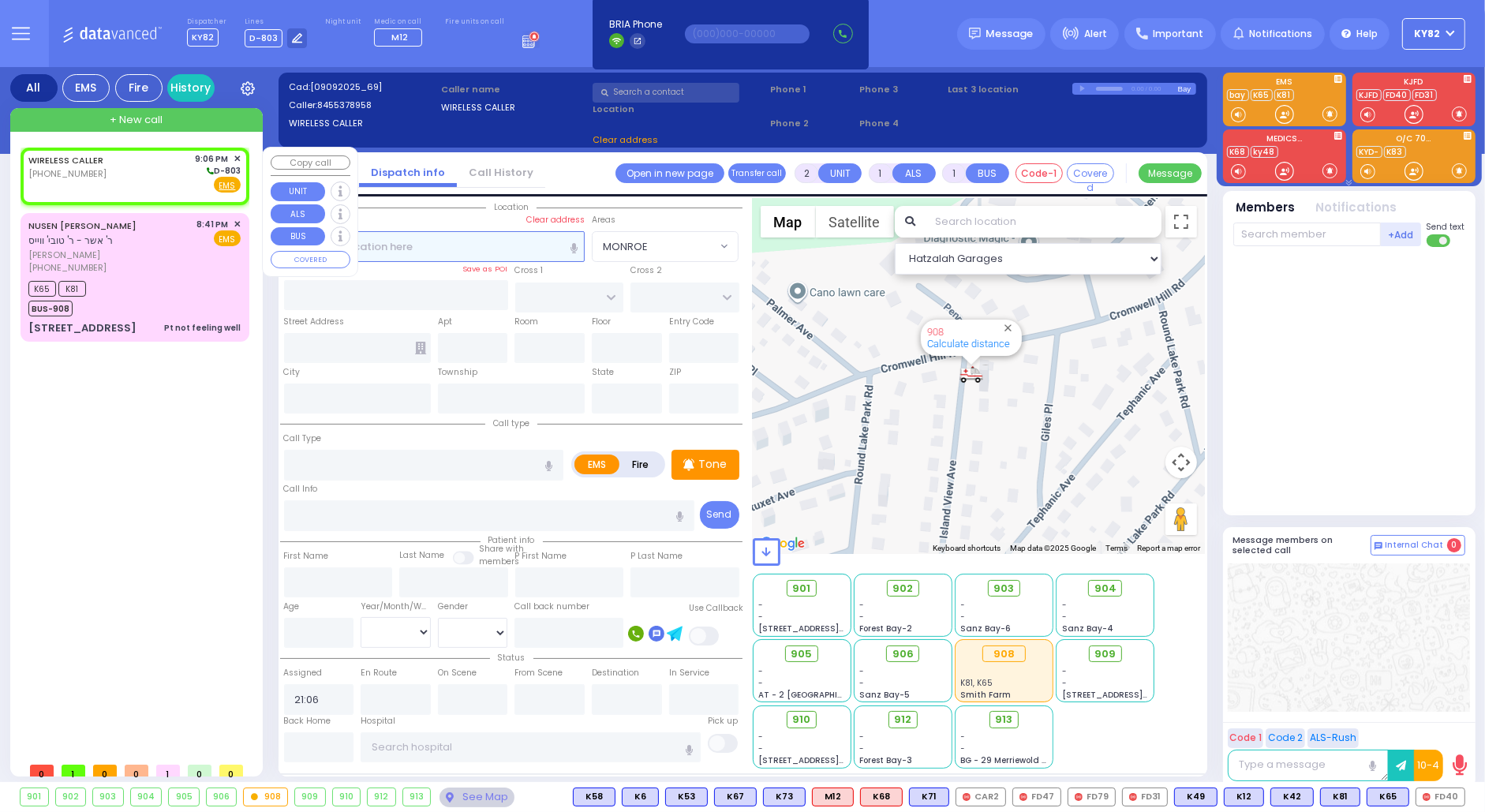
select select
radio input "true"
select select
select select "Hatzalah Garages"
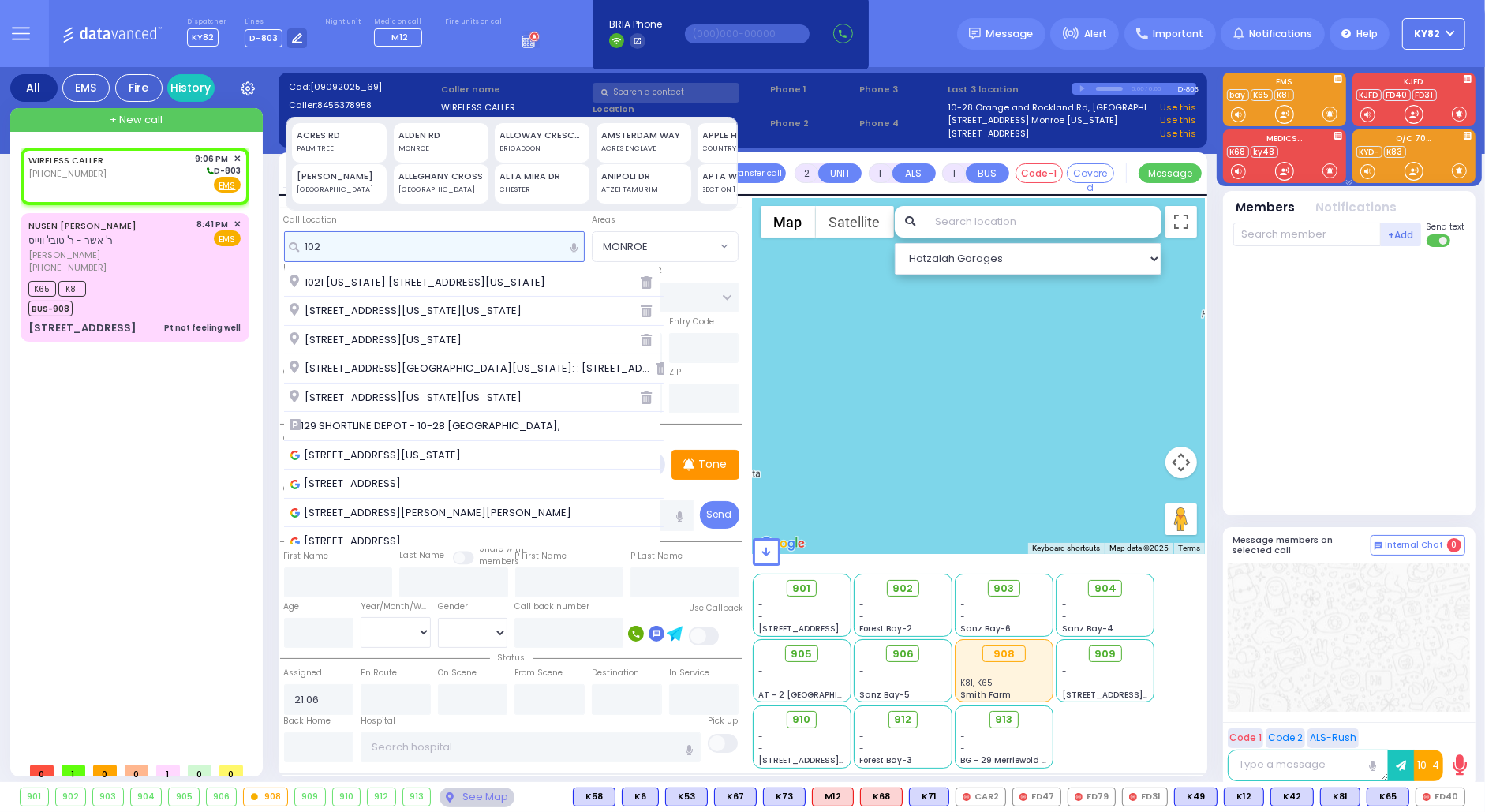
type input "1028"
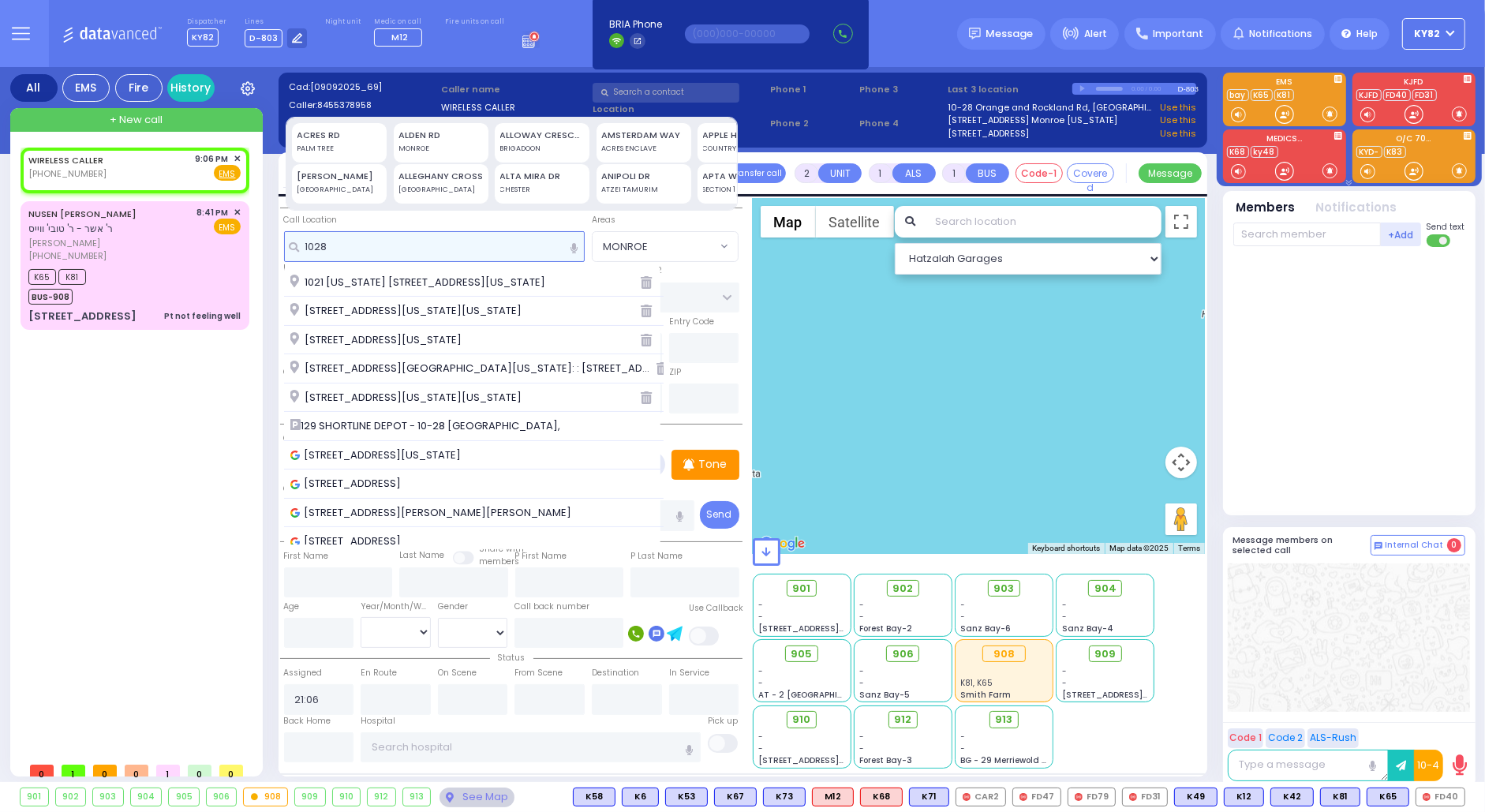
select select
radio input "true"
select select
select select "Hatzalah Garages"
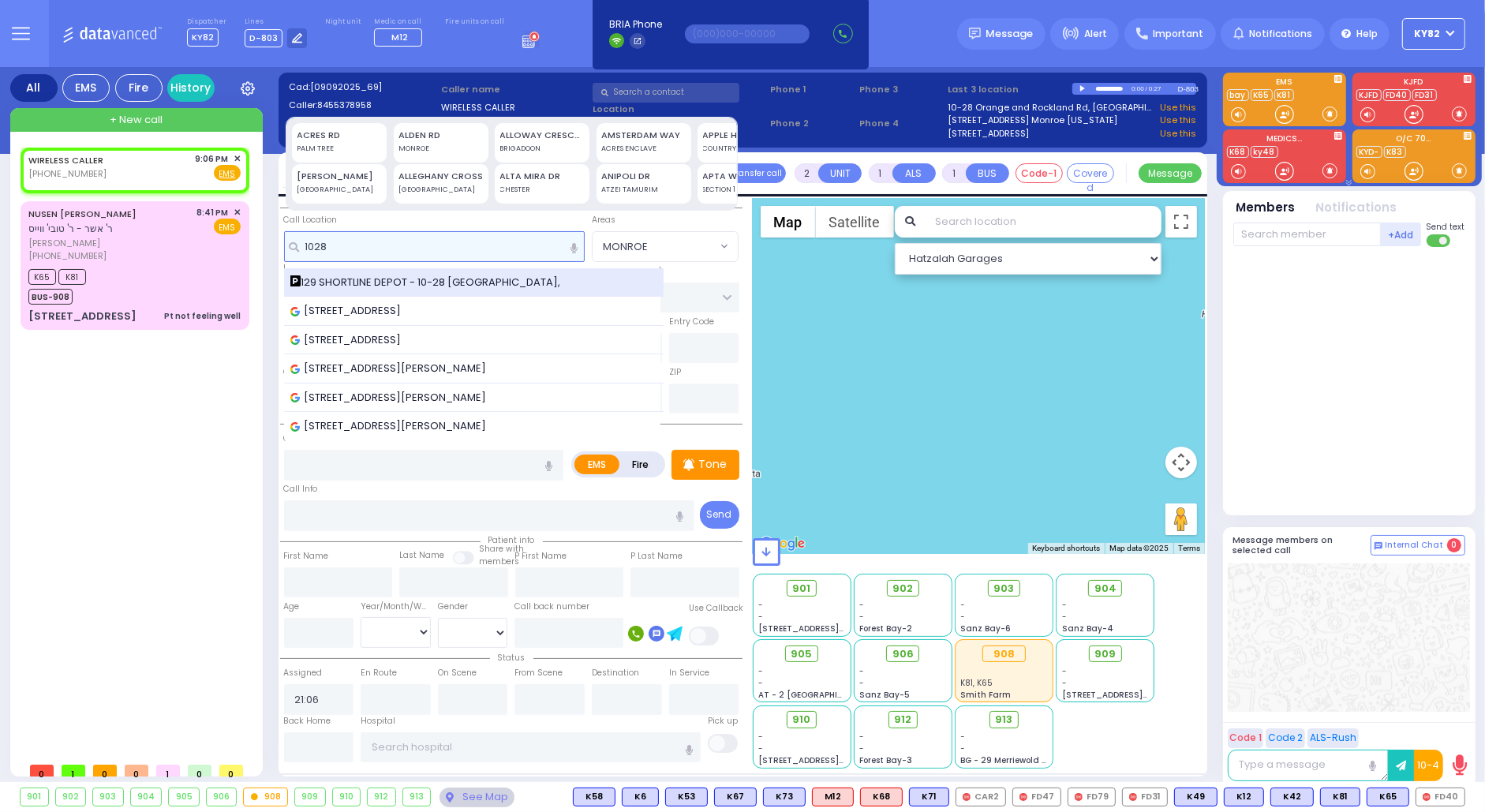
type input "1028"
click at [363, 274] on span "129 SHORTLINE DEPOT - 10-28 [GEOGRAPHIC_DATA]," at bounding box center [428, 282] width 276 height 16
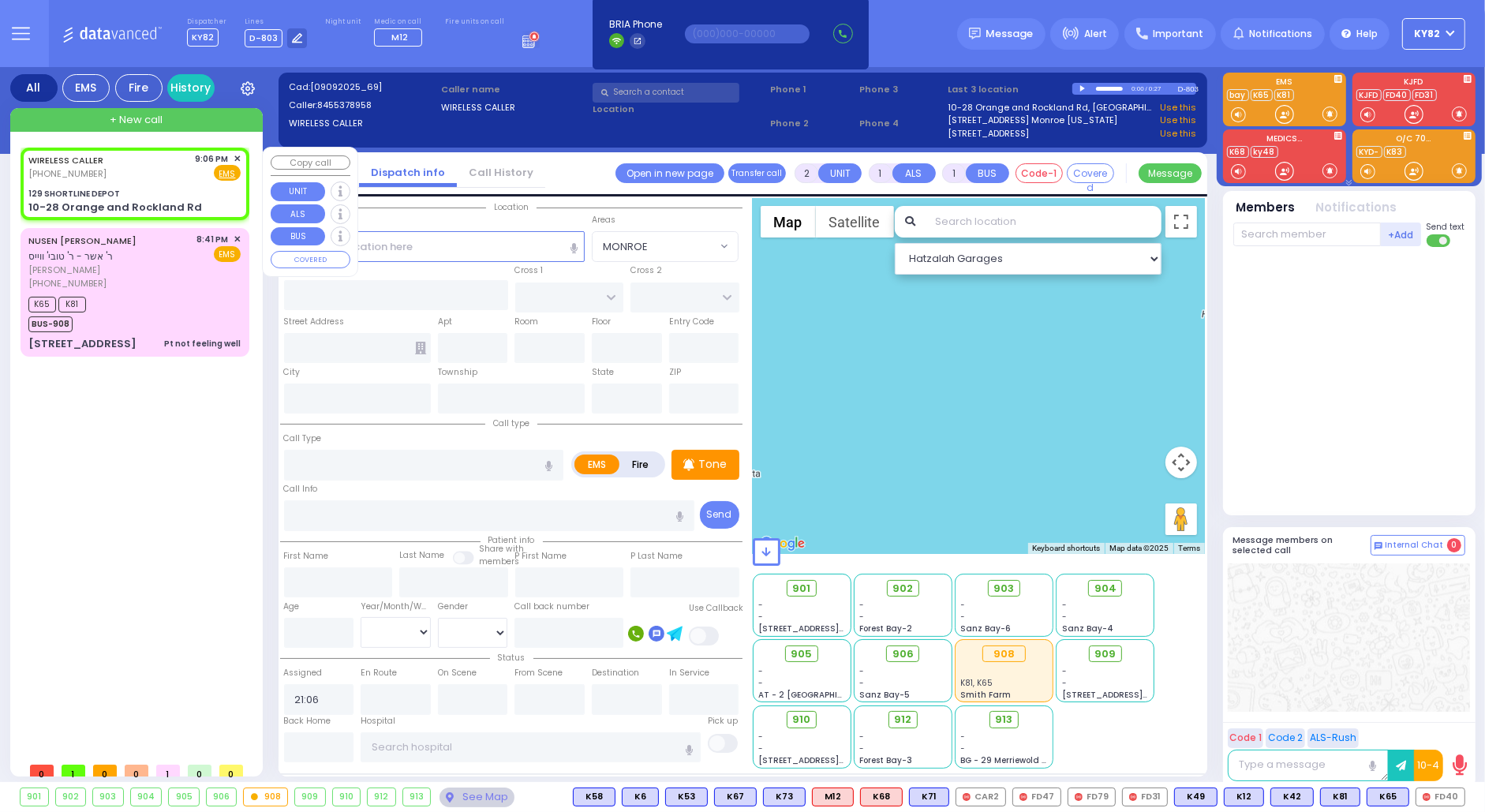
select select
radio input "true"
select select
select select "Hatzalah Garages"
type input "129 SHORTLINE DEPOT"
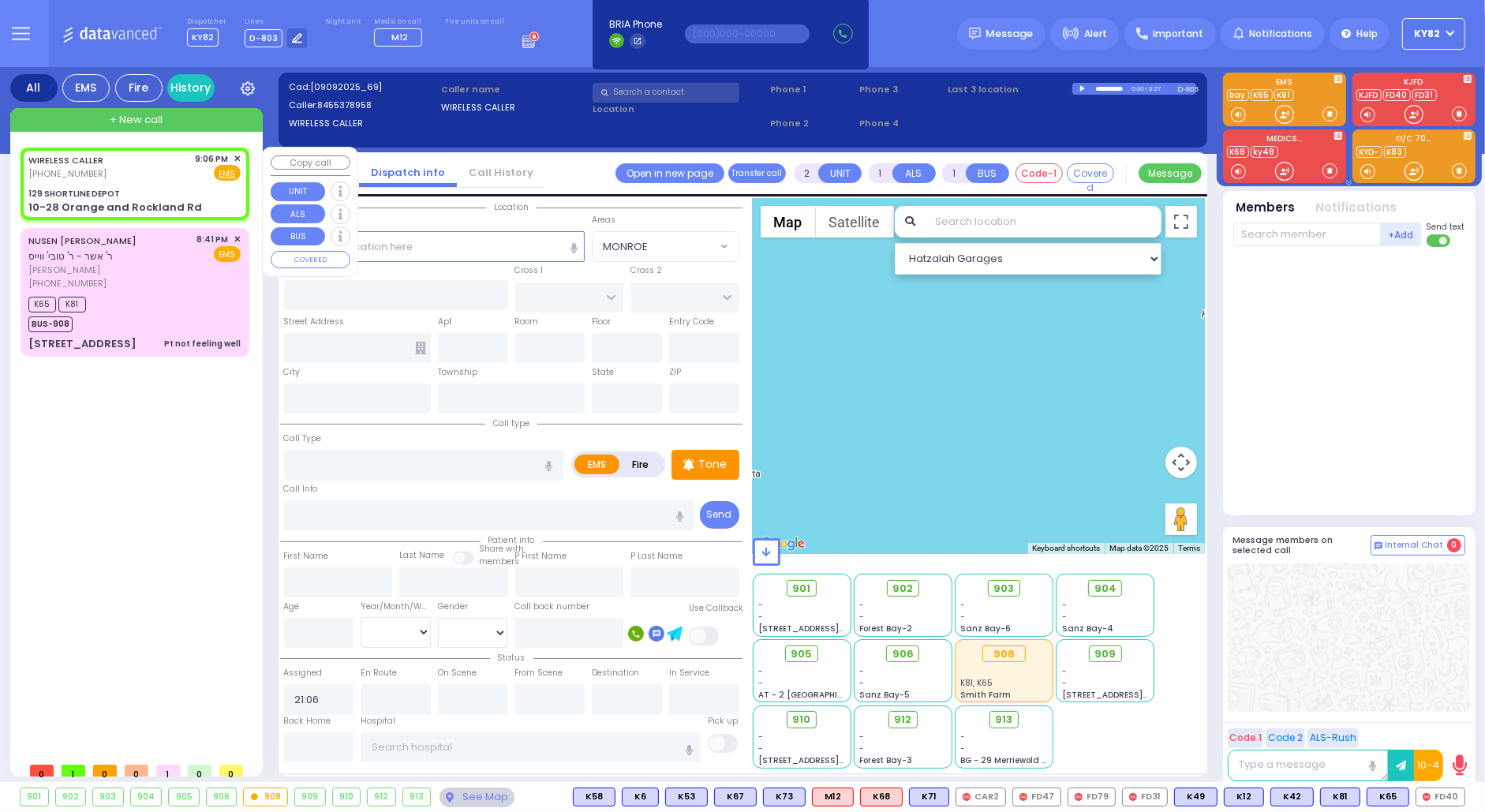
type input "10-28 Orange and Rockland Rd"
type input "Monroe"
type input "[US_STATE]"
type input "10950"
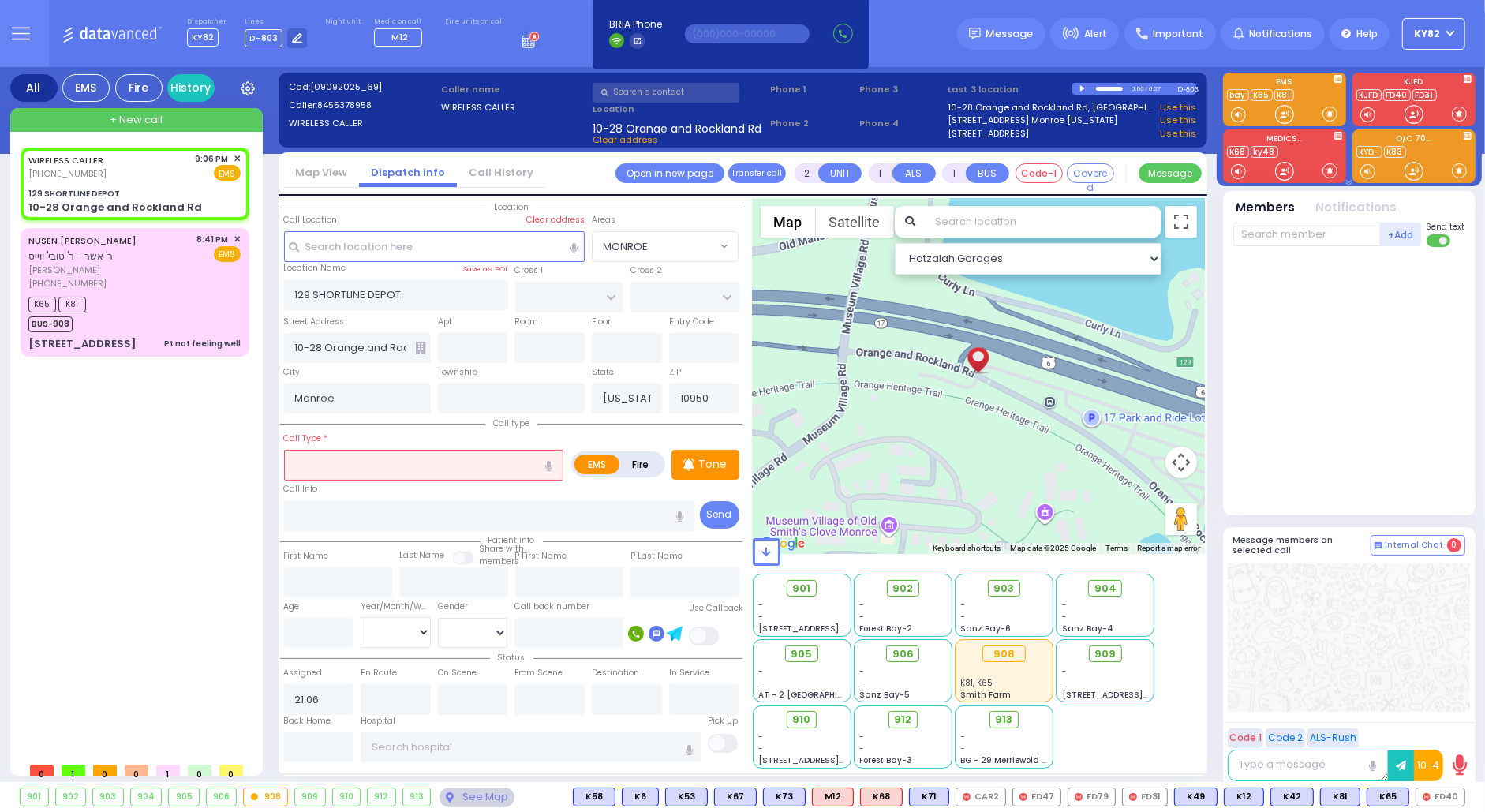
click at [296, 458] on input "text" at bounding box center [424, 464] width 280 height 30
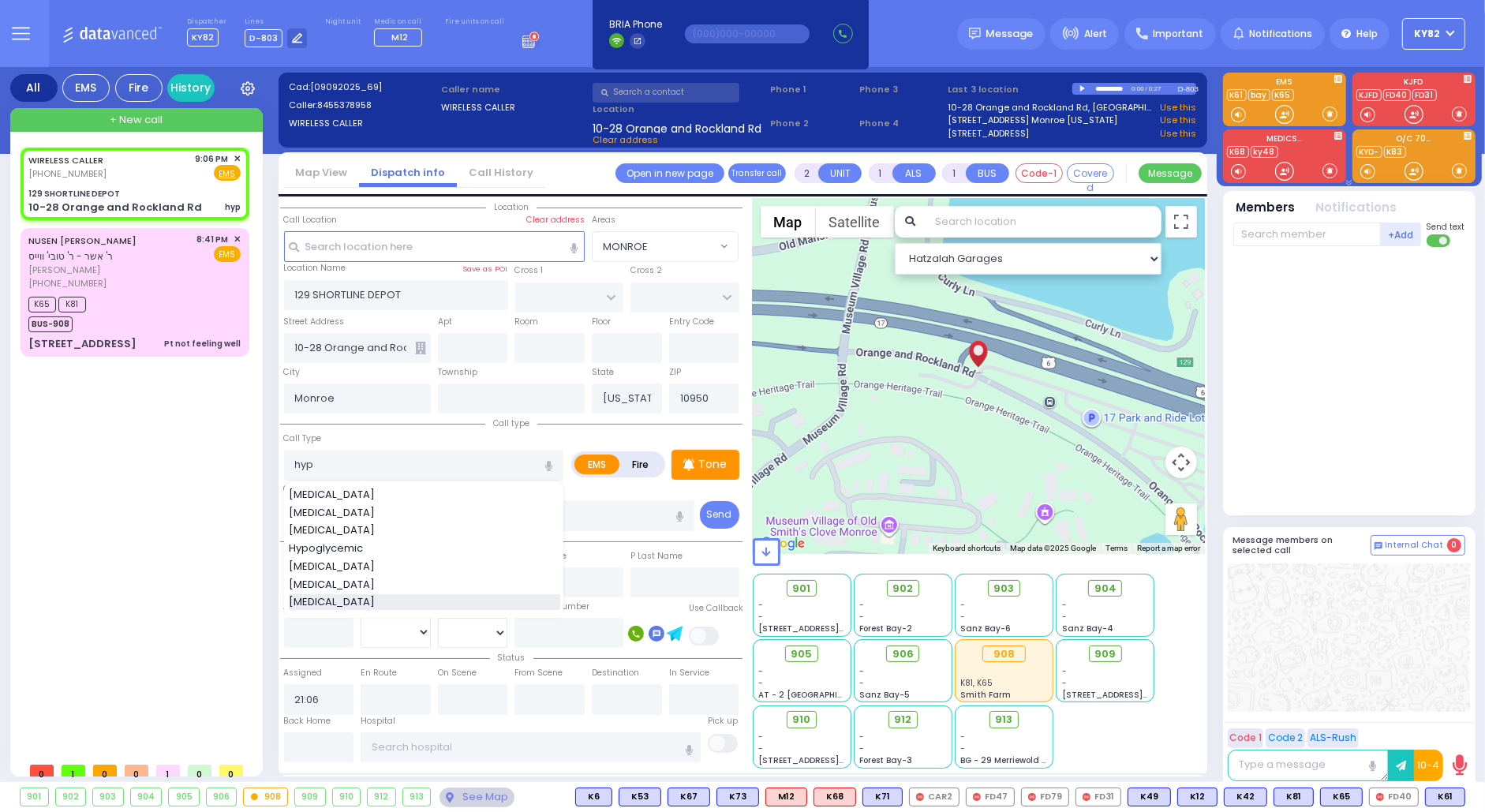
click at [312, 594] on span "[MEDICAL_DATA]" at bounding box center [334, 602] width 92 height 16
type input "[MEDICAL_DATA]"
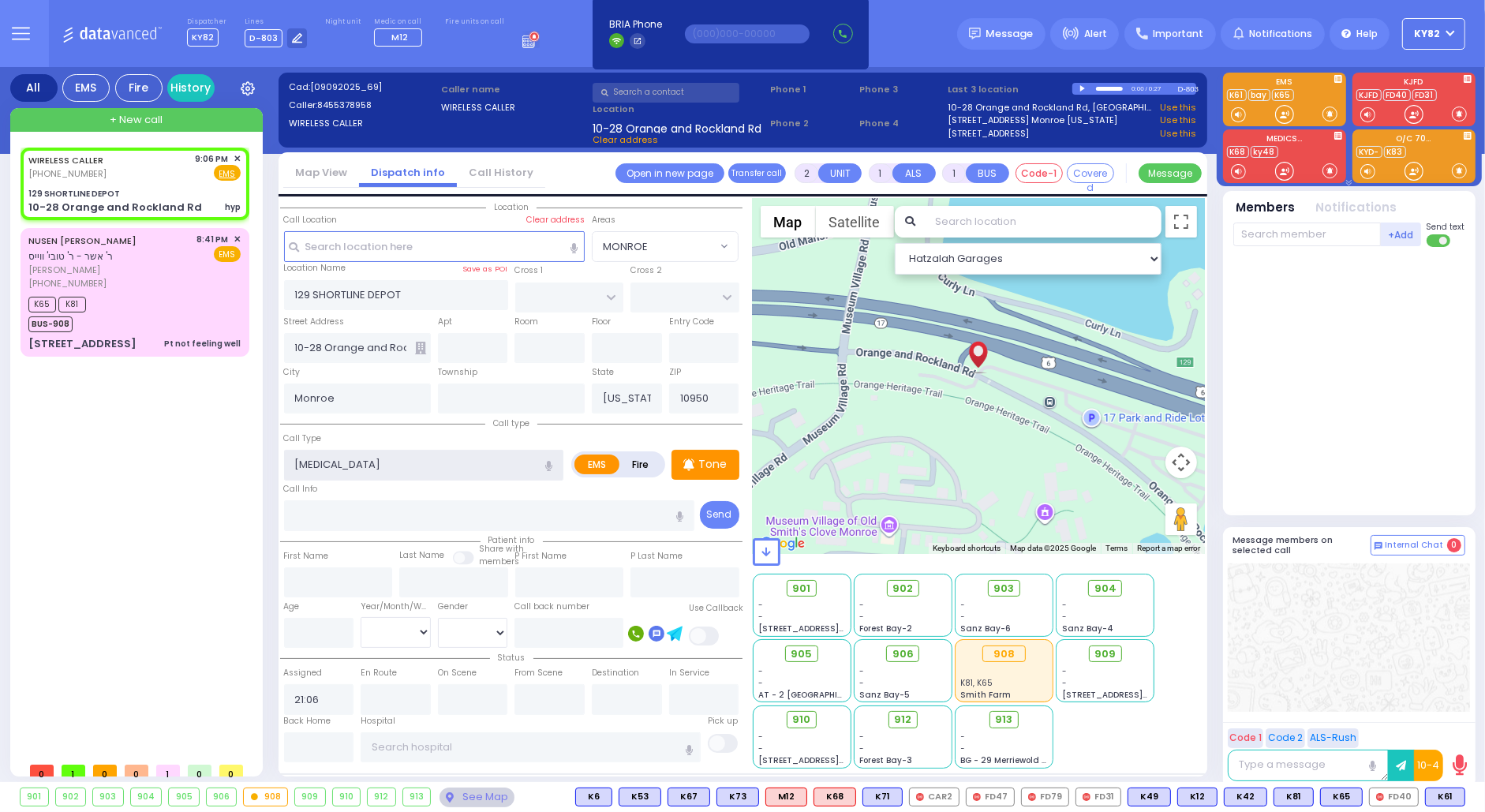
select select
radio input "true"
select select
type input "1"
select select "Hatzalah Garages"
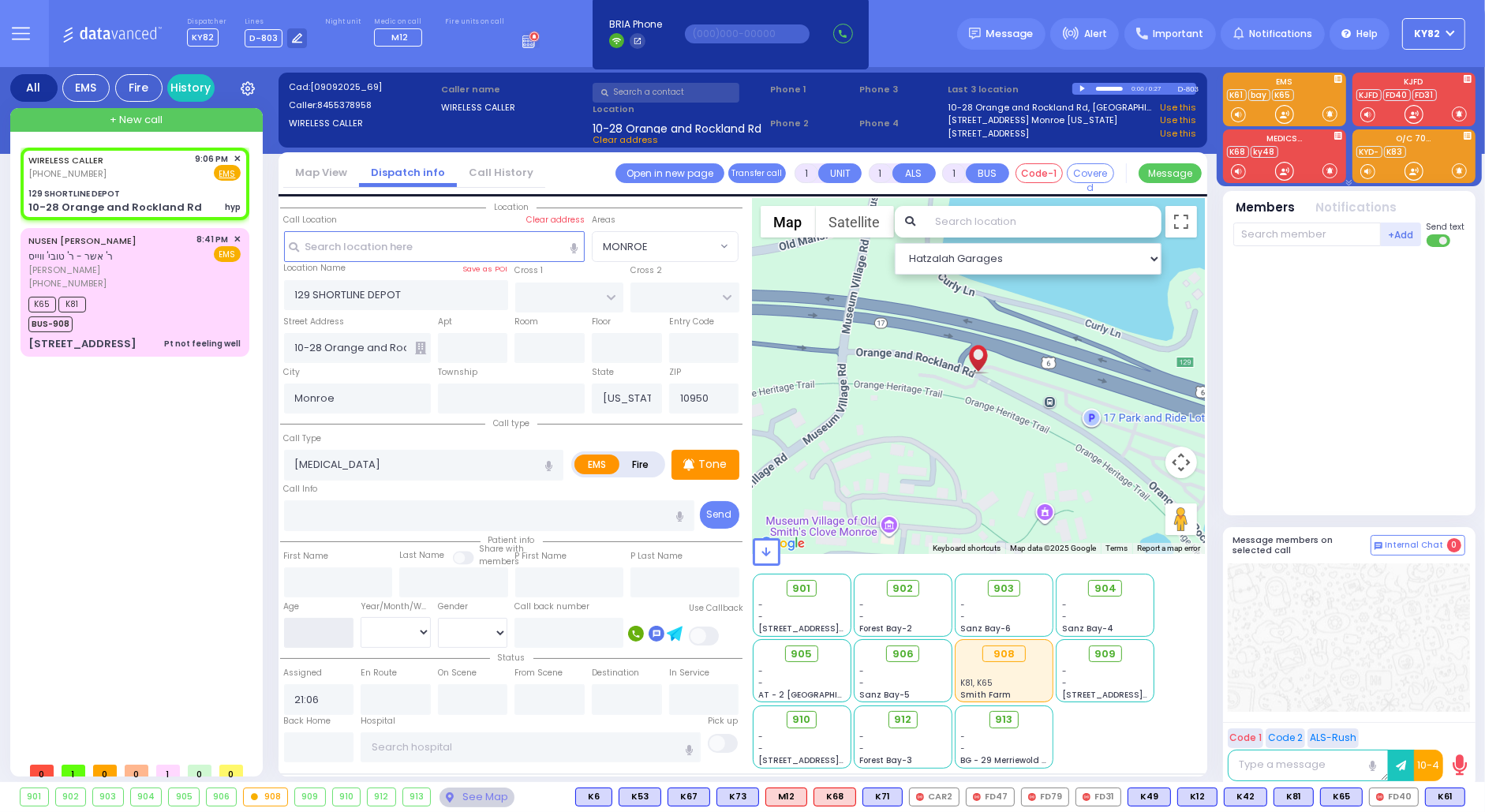
click at [315, 635] on input "number" at bounding box center [319, 633] width 71 height 30
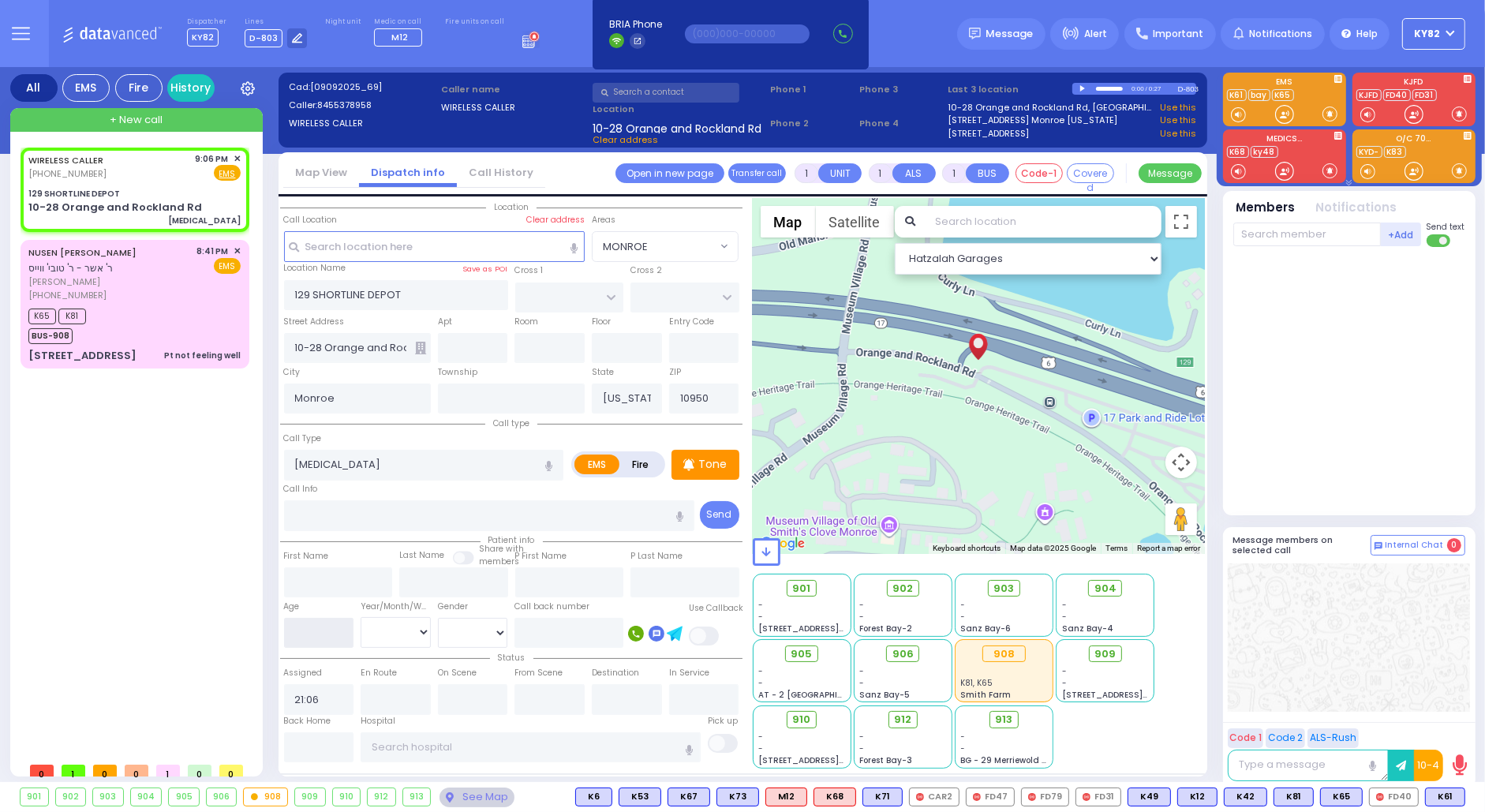
select select
radio input "true"
select select
select select "Hatzalah Garages"
type input "1"
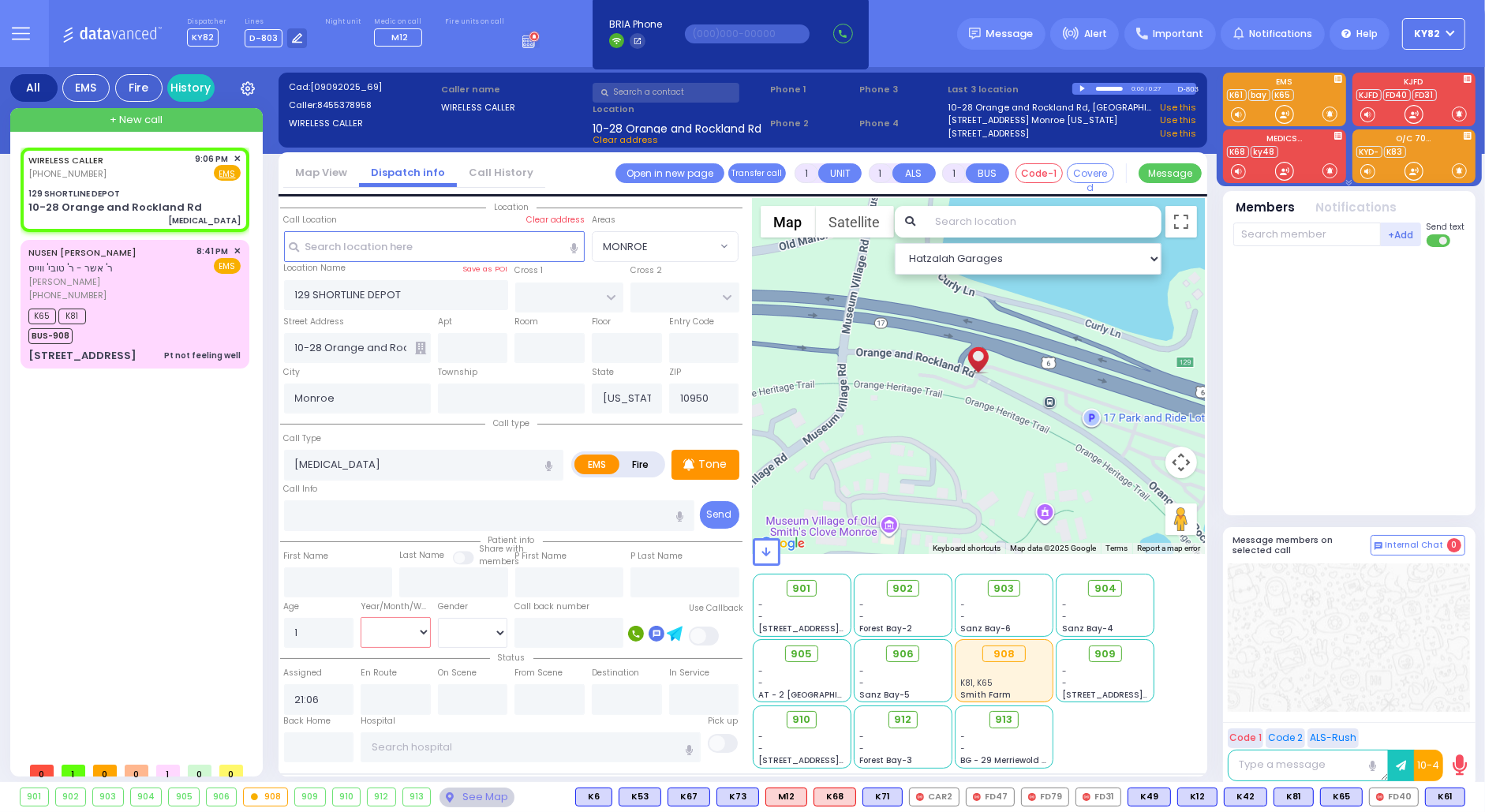
click at [363, 623] on select "Year Month Week Day" at bounding box center [396, 632] width 71 height 30
select select "Year"
click at [361, 617] on select "Year Month Week Day" at bounding box center [396, 632] width 71 height 30
select select
radio input "true"
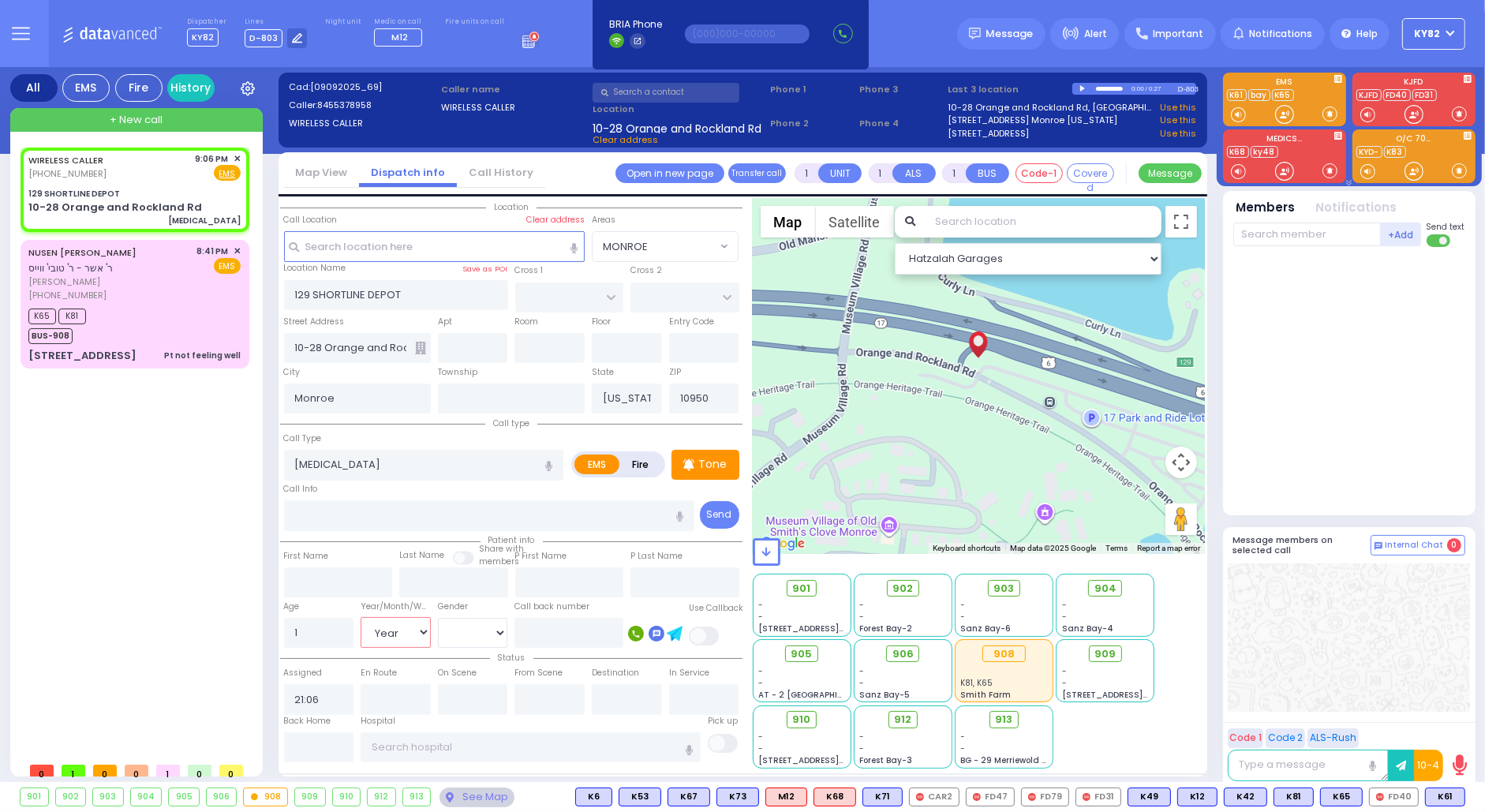
select select "Year"
select select "Hatzalah Garages"
select select
radio input "true"
select select "Year"
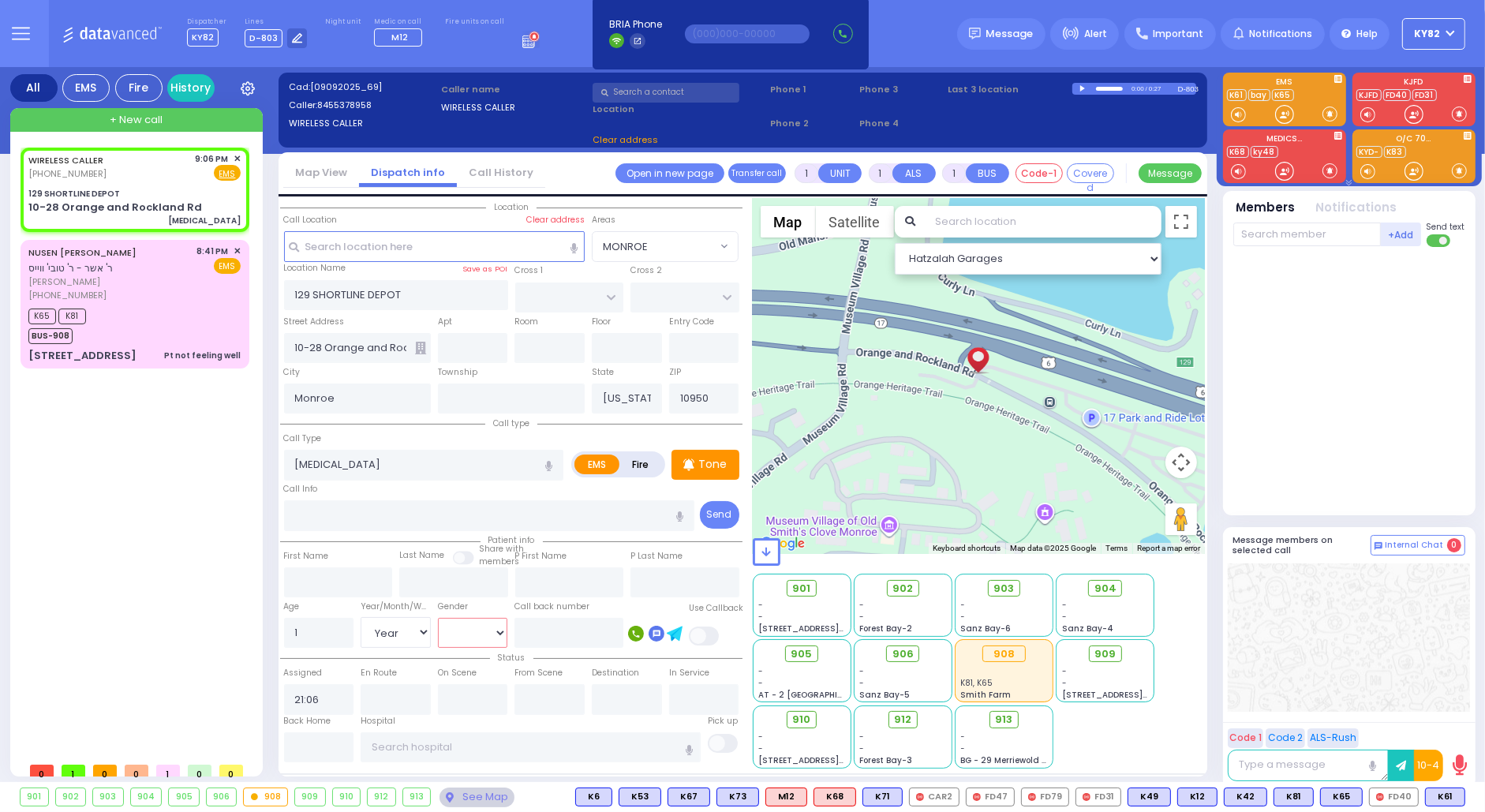
click at [474, 621] on select "[DEMOGRAPHIC_DATA] [DEMOGRAPHIC_DATA]" at bounding box center [473, 633] width 71 height 30
select select "Hatzalah Garages"
select select "[DEMOGRAPHIC_DATA]"
click at [438, 618] on select "[DEMOGRAPHIC_DATA] [DEMOGRAPHIC_DATA]" at bounding box center [473, 633] width 71 height 30
select select
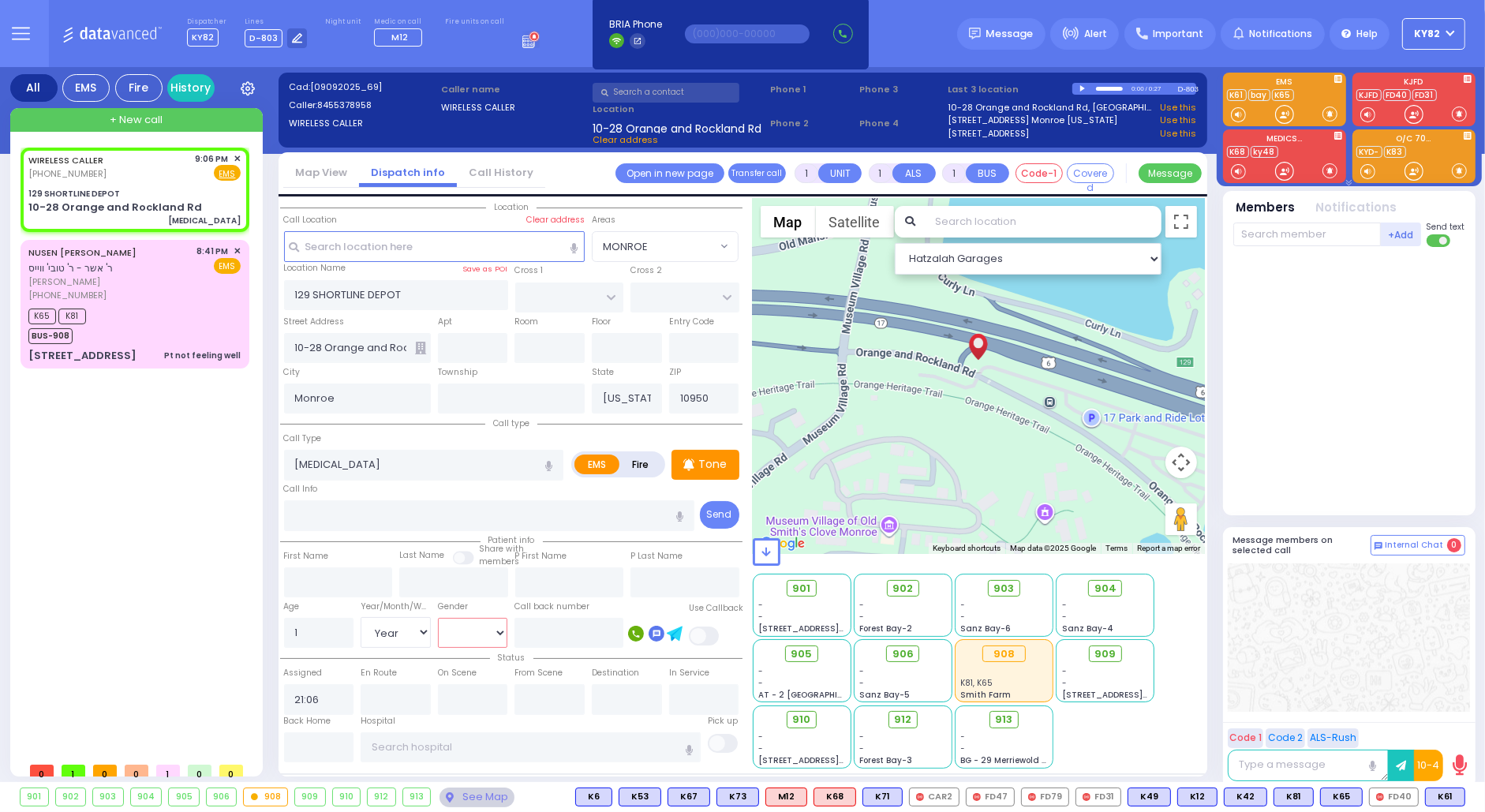
radio input "true"
select select "Year"
select select "[DEMOGRAPHIC_DATA]"
select select "Hatzalah Garages"
click at [705, 467] on p "Tone" at bounding box center [713, 464] width 29 height 17
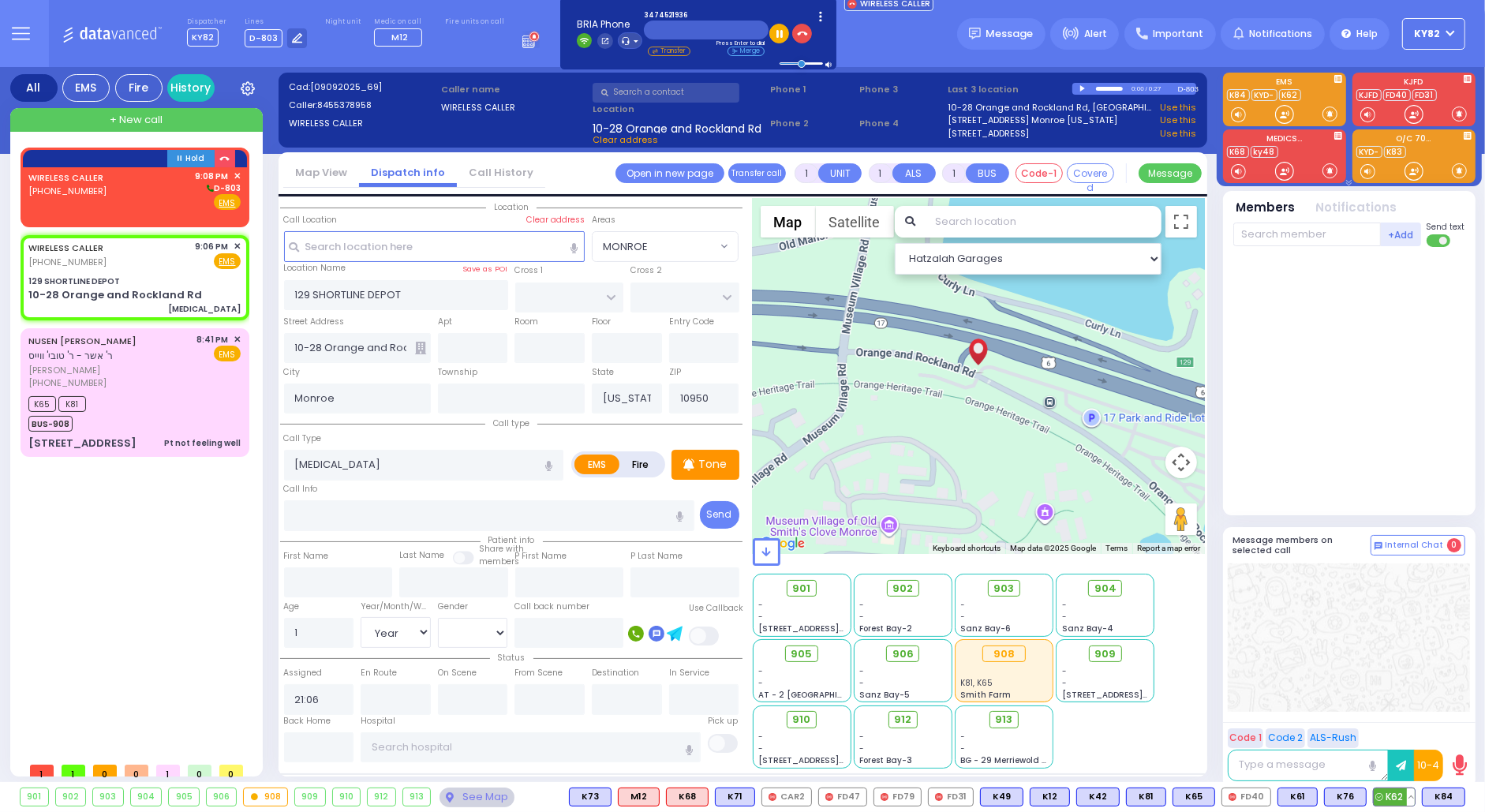
click at [1392, 792] on span "K62" at bounding box center [1394, 797] width 41 height 17
click at [1435, 795] on span "K84" at bounding box center [1444, 797] width 42 height 17
select select
radio input "true"
select select "Year"
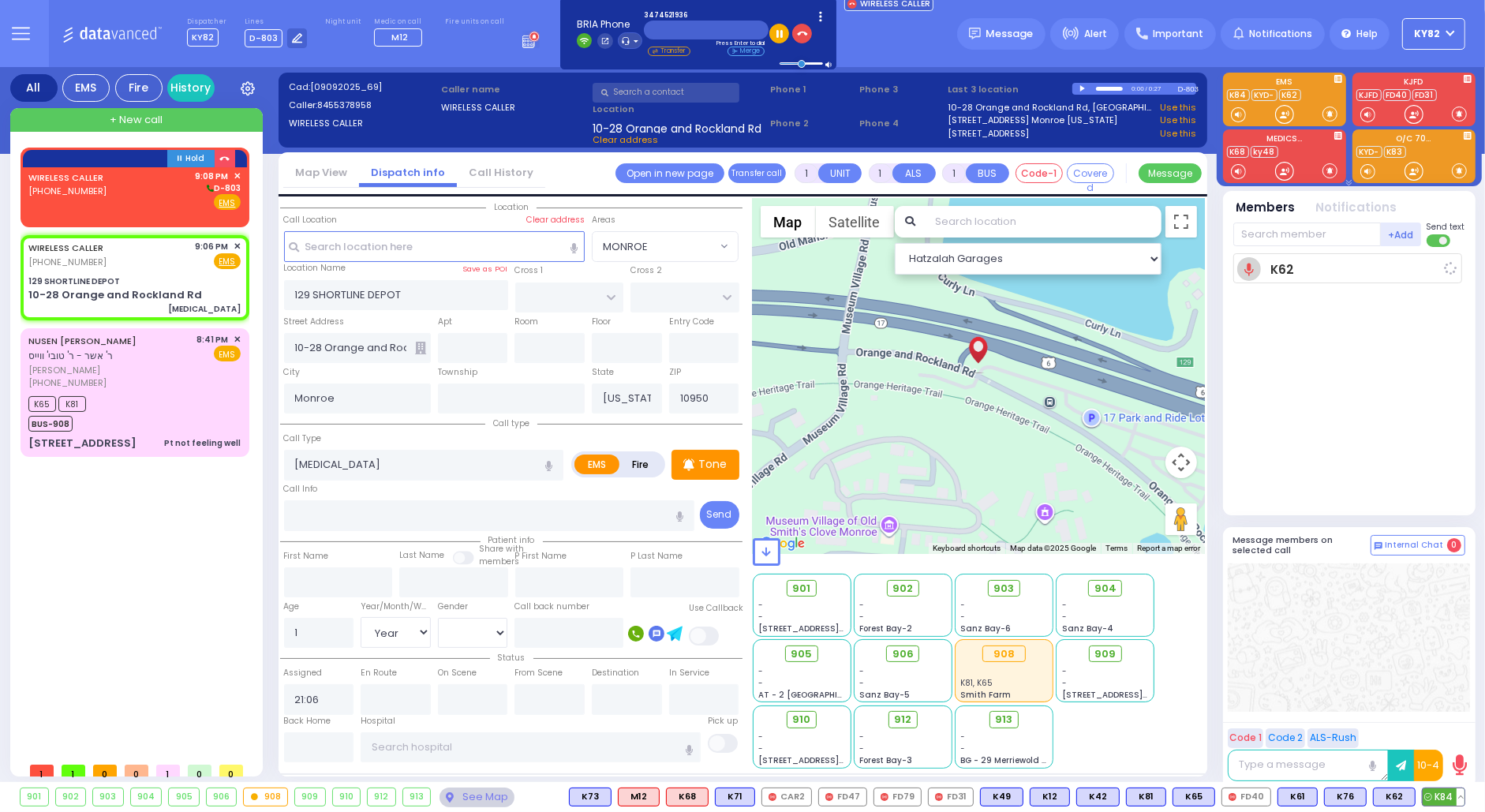
select select "[DEMOGRAPHIC_DATA]"
type input "21:09"
select select "Hatzalah Garages"
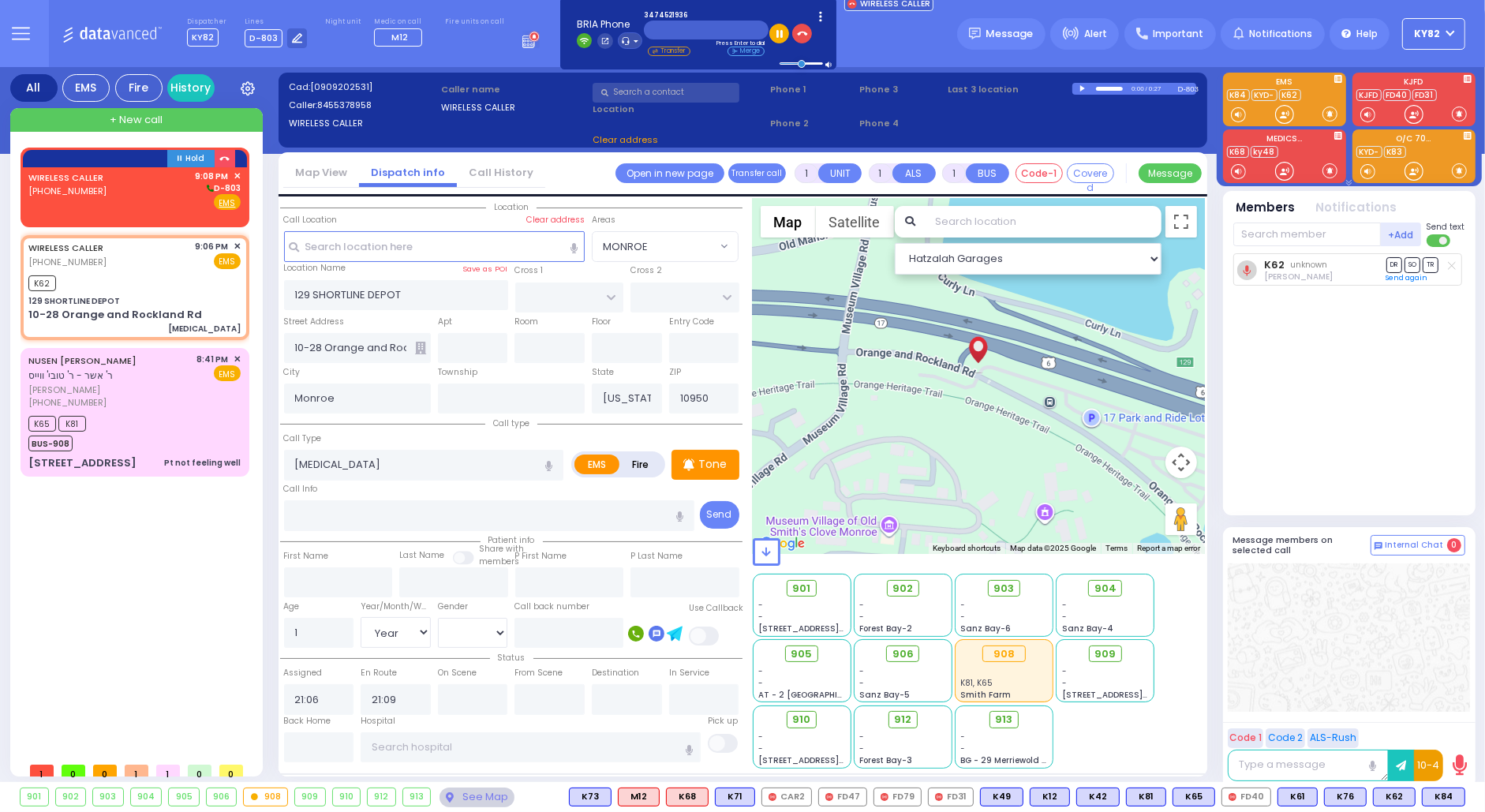
select select
radio input "true"
select select "Year"
select select "[DEMOGRAPHIC_DATA]"
select select "Hatzalah Garages"
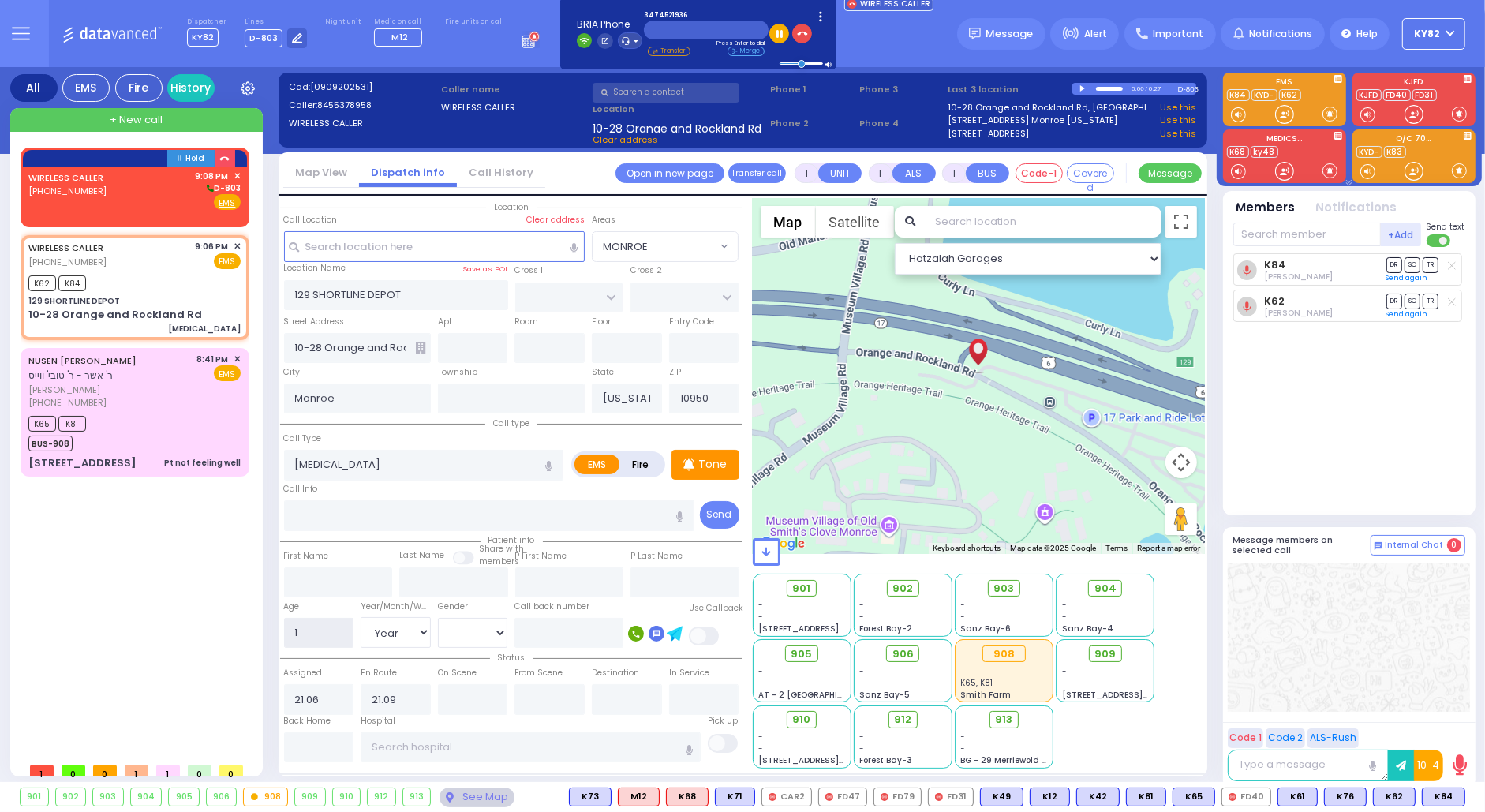
drag, startPoint x: 304, startPoint y: 630, endPoint x: 279, endPoint y: 630, distance: 25.0
click at [280, 630] on div "Location" at bounding box center [742, 486] width 926 height 577
type input "3"
click at [397, 625] on select "Year Month Week Day" at bounding box center [396, 632] width 71 height 30
select select
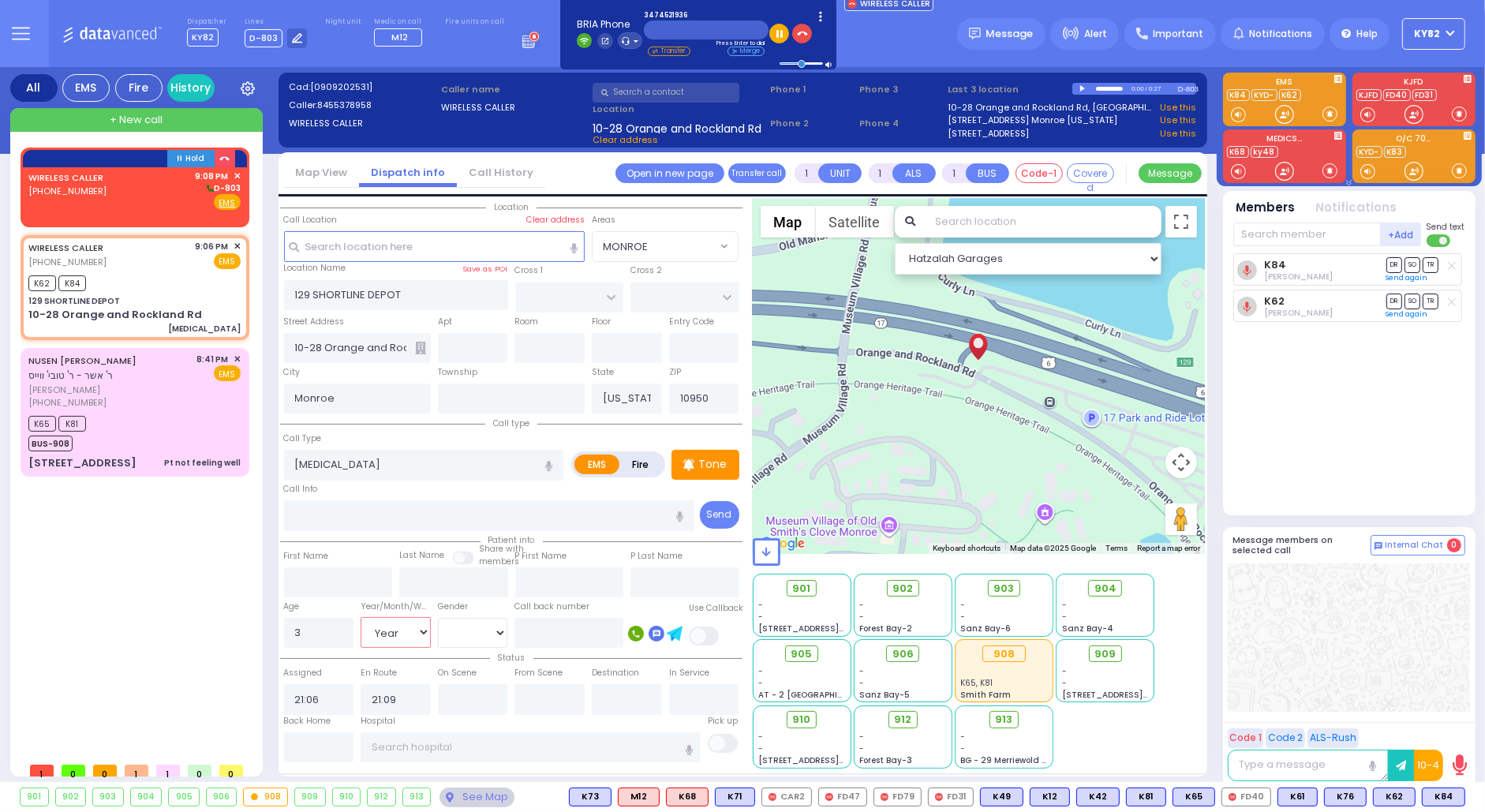
radio input "true"
select select "Year"
select select "[DEMOGRAPHIC_DATA]"
select select "Hatzalah Garages"
select select "Month"
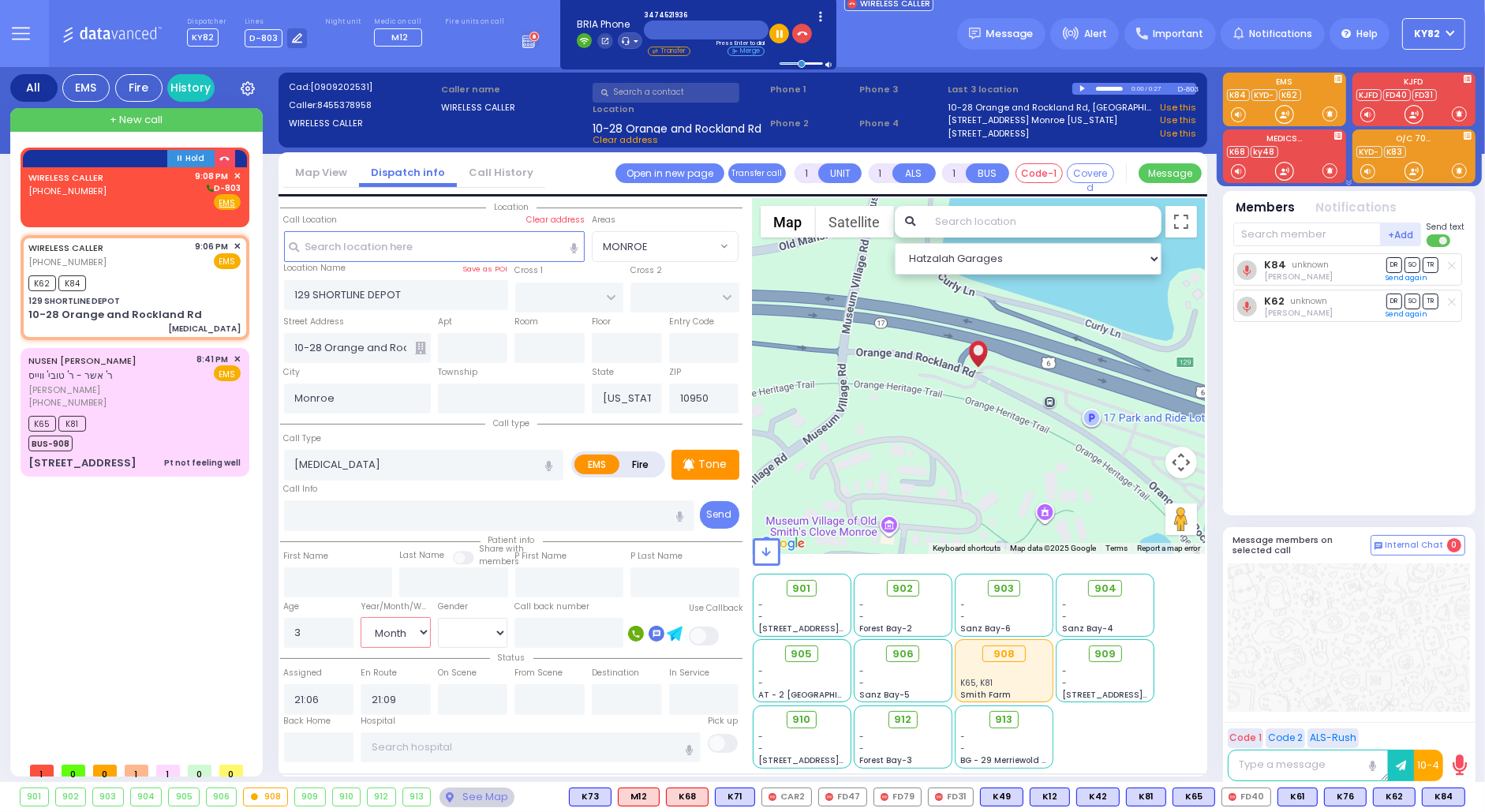
click at [361, 617] on select "Year Month Week Day" at bounding box center [396, 632] width 71 height 30
select select
radio input "true"
select select "Month"
select select "[DEMOGRAPHIC_DATA]"
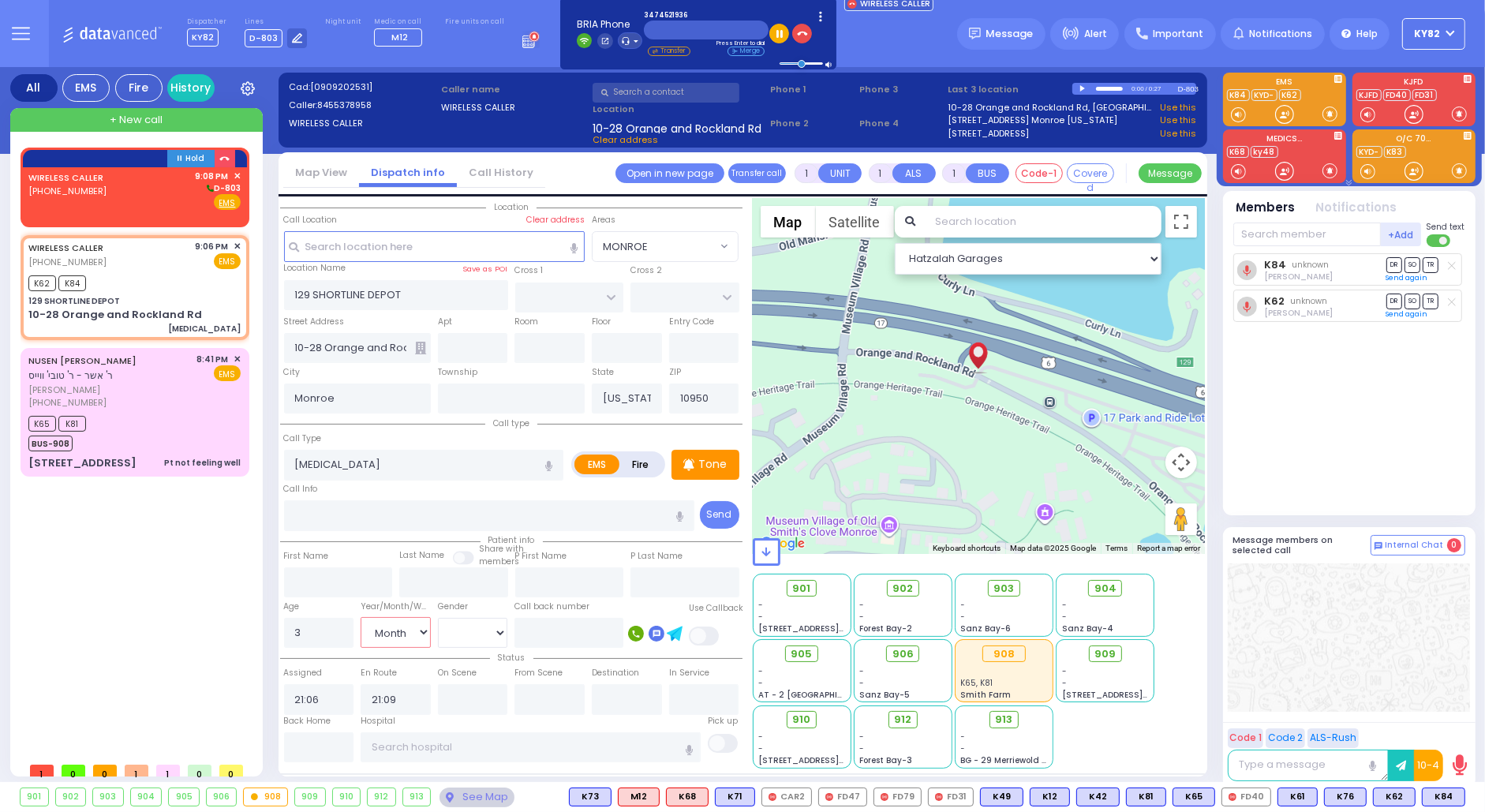
select select "Hatzalah Garages"
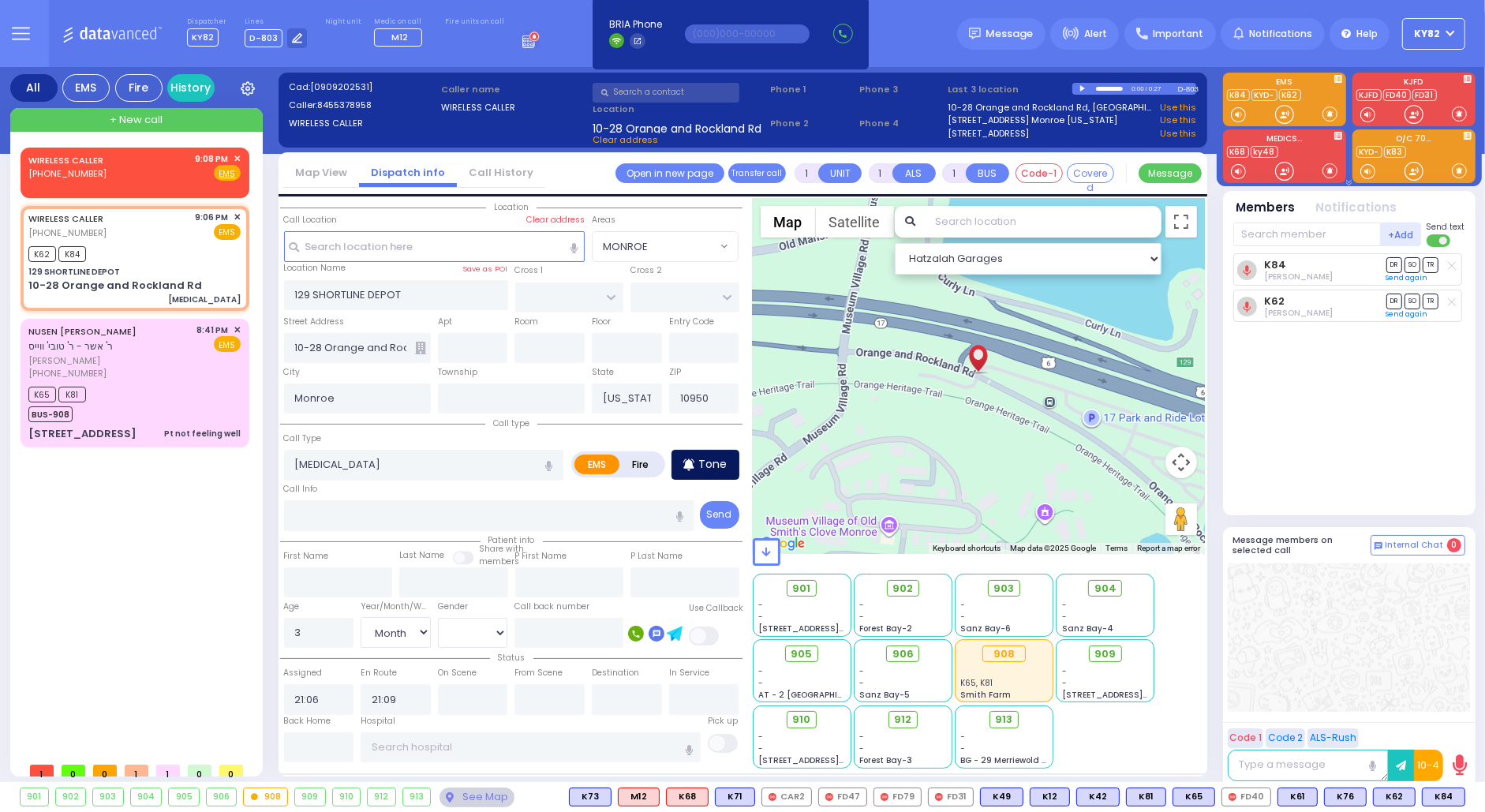
click at [696, 463] on div "Tone" at bounding box center [706, 464] width 68 height 30
click at [112, 168] on div "WIRELESS CALLER (347) 452-1936 9:08 PM ✕ Fire EMS" at bounding box center [135, 167] width 213 height 30
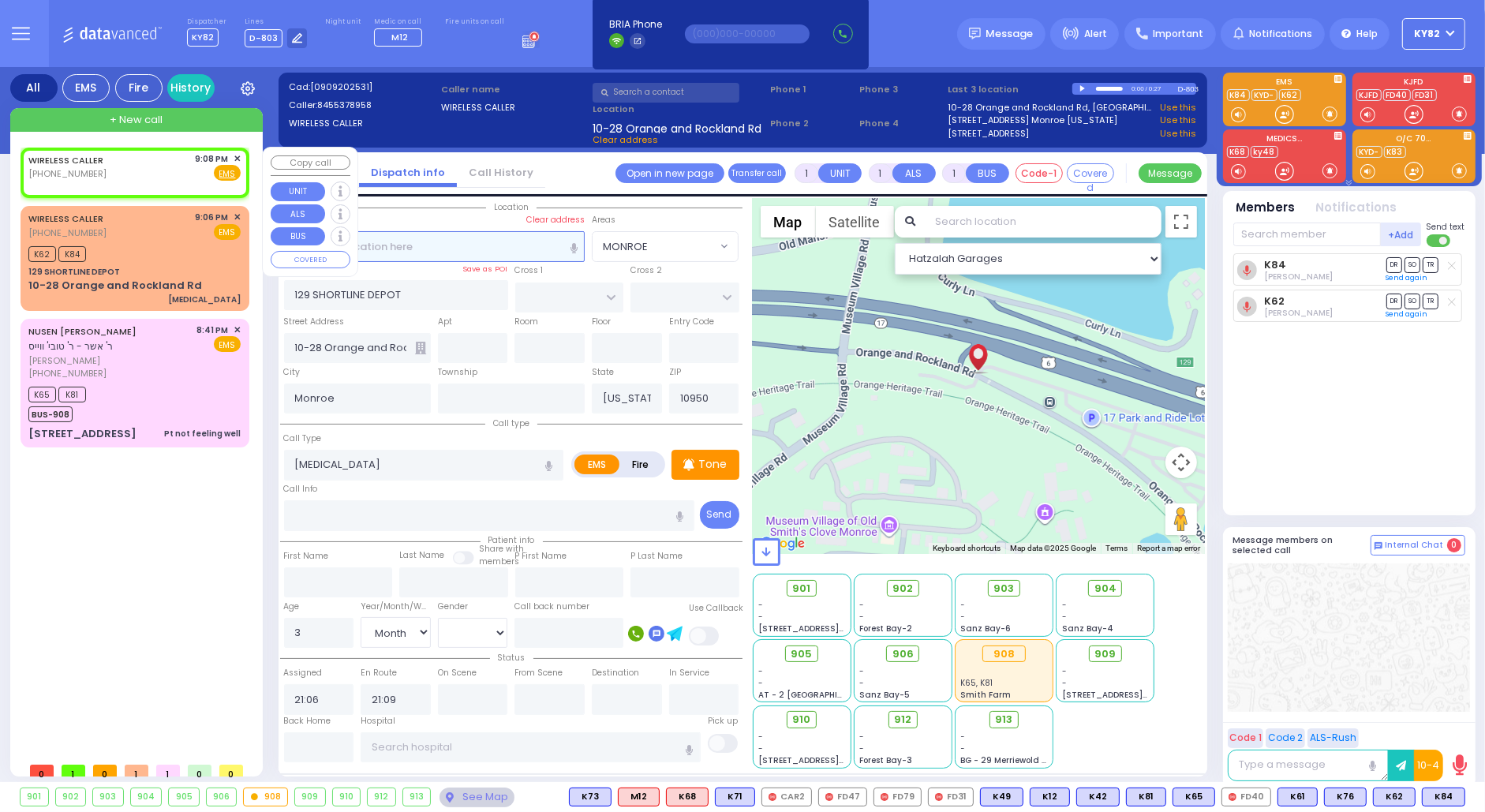
type input "2"
select select
radio input "true"
select select
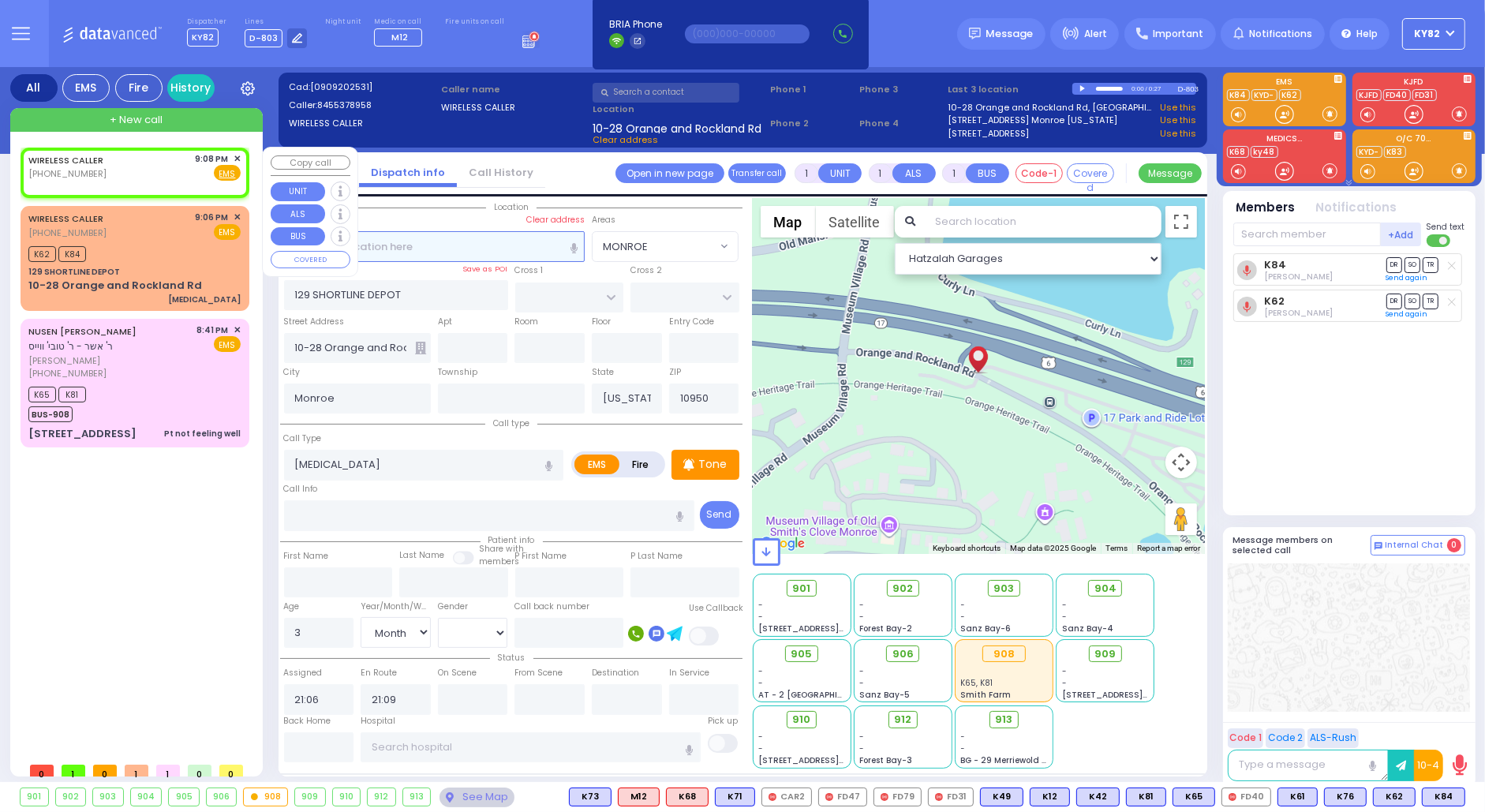
type input "21:08"
select select "Hatzalah Garages"
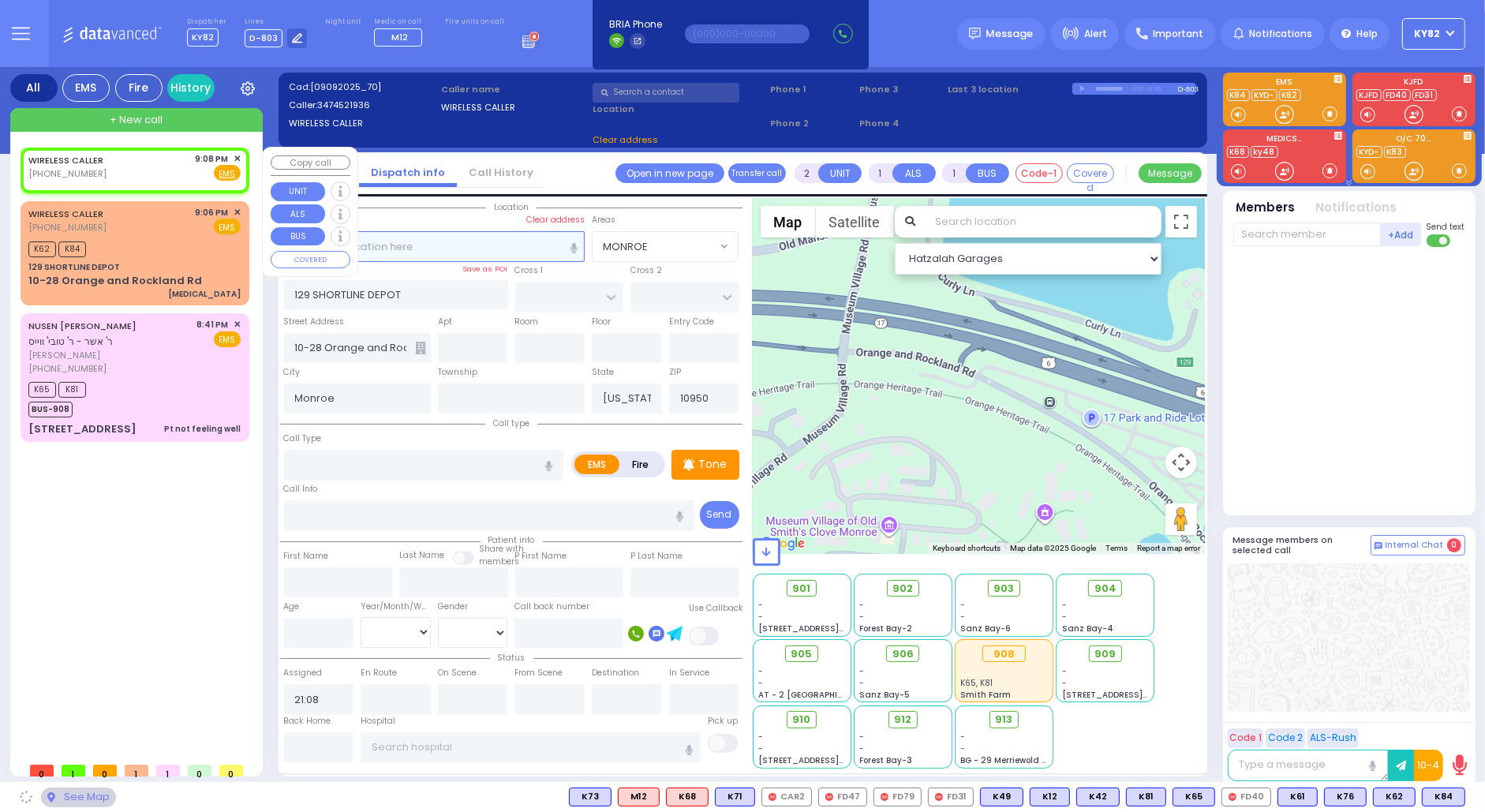
select select
radio input "true"
select select
select select "Hatzalah Garages"
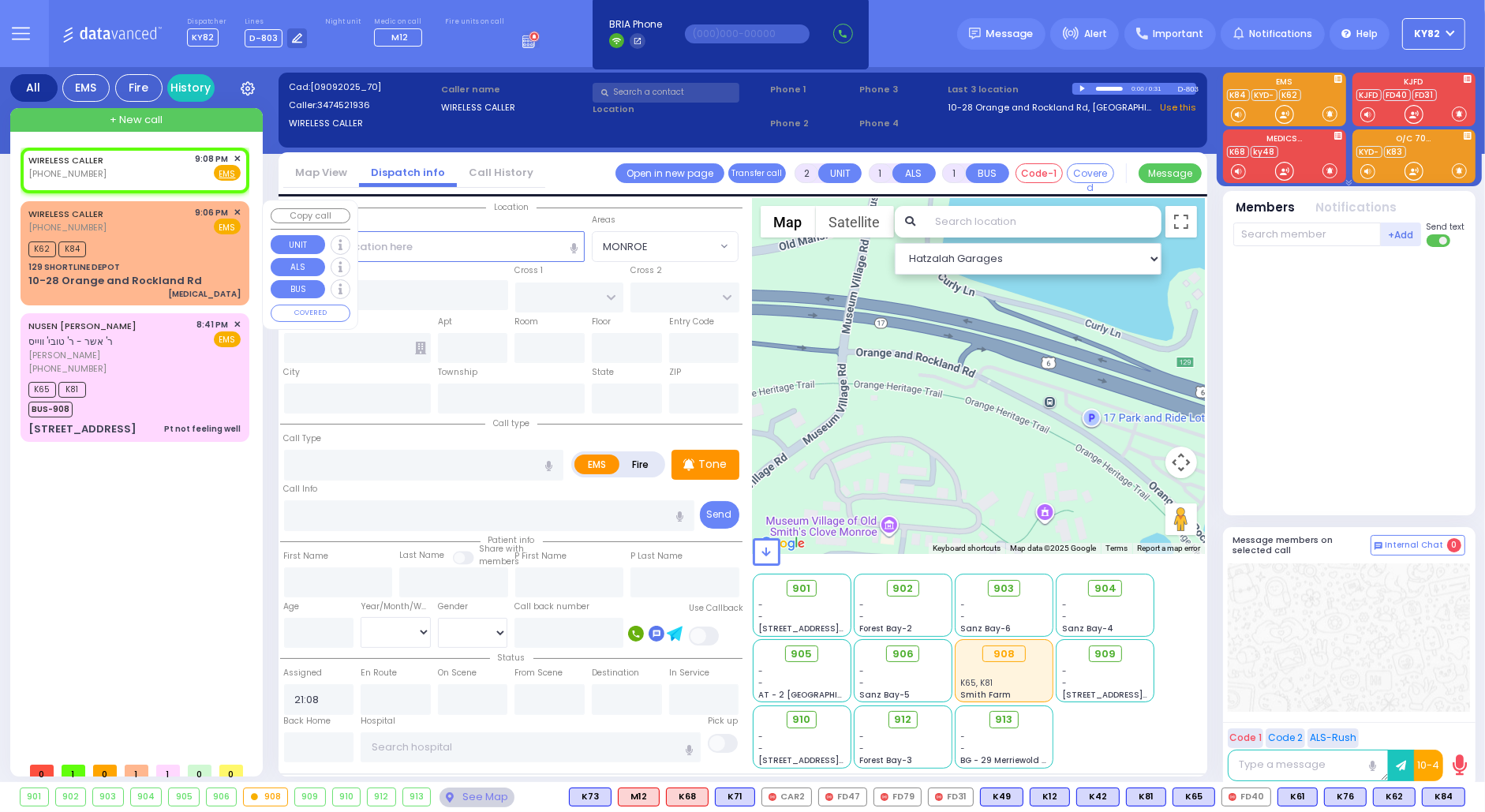
click at [162, 248] on div "K62 K84" at bounding box center [135, 247] width 213 height 20
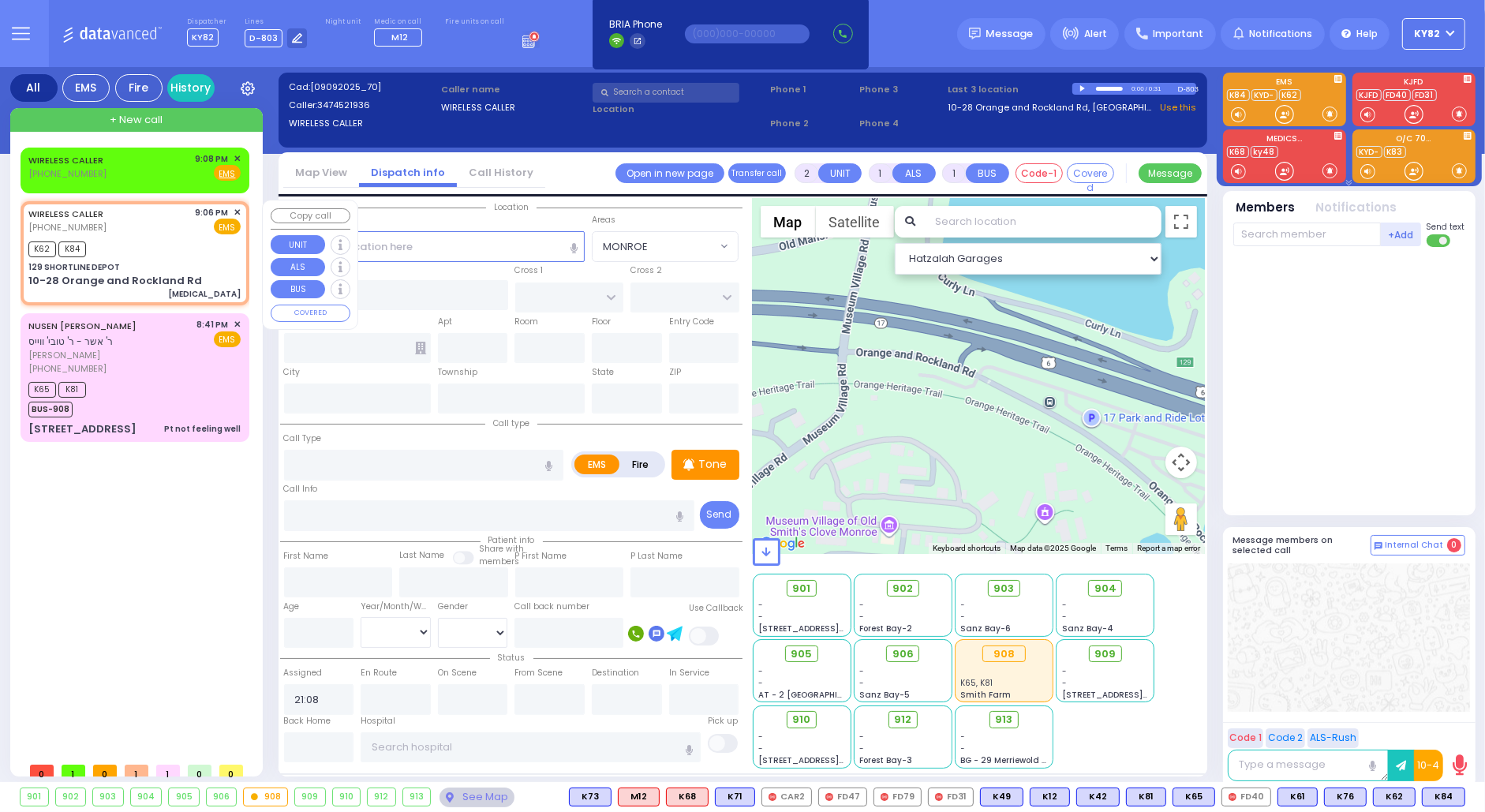
type input "1"
select select
type input "Hypoxia"
radio input "true"
type input "3"
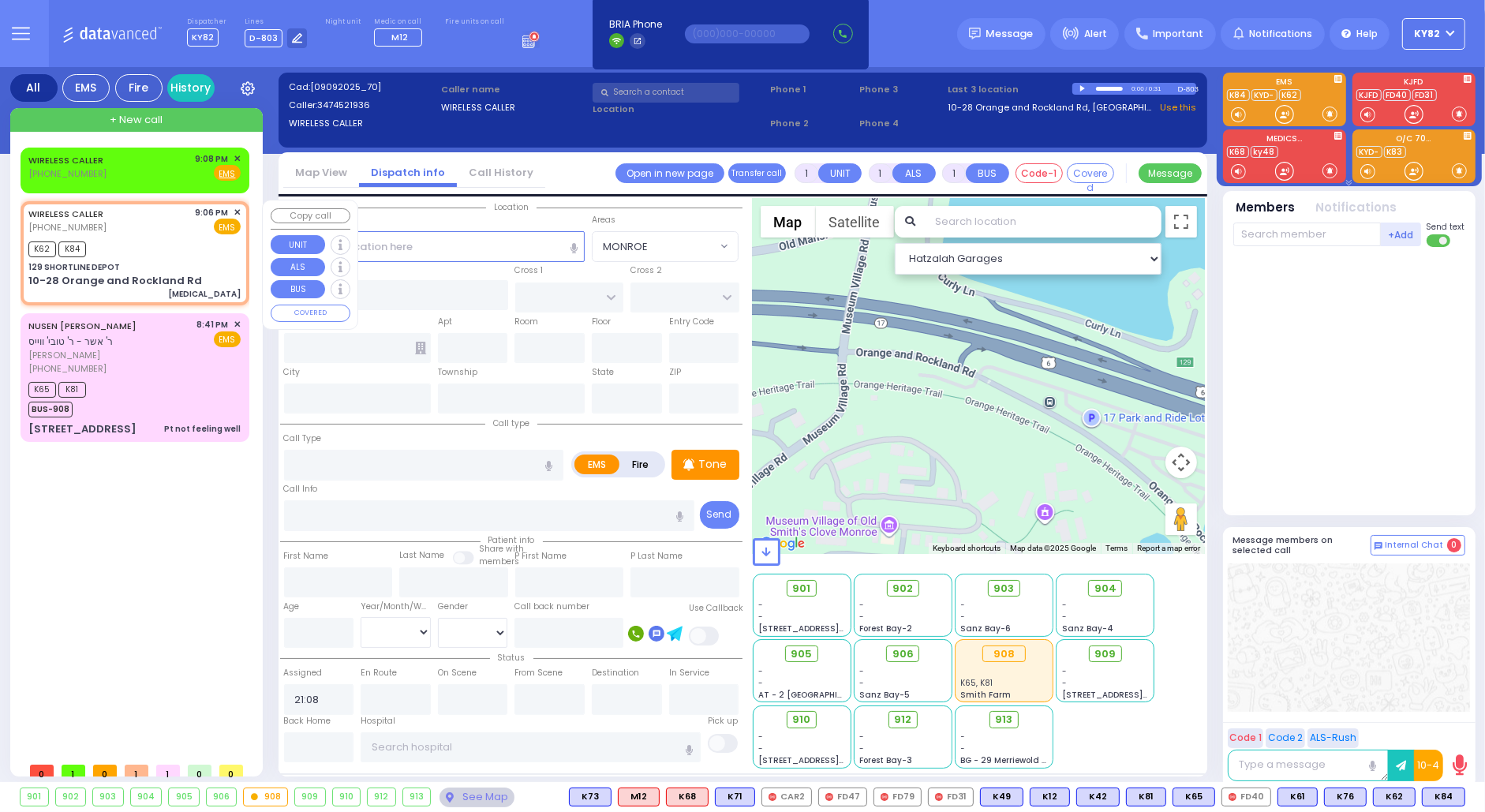
select select "Month"
select select "[DEMOGRAPHIC_DATA]"
type input "21:06"
type input "21:09"
select select "Hatzalah Garages"
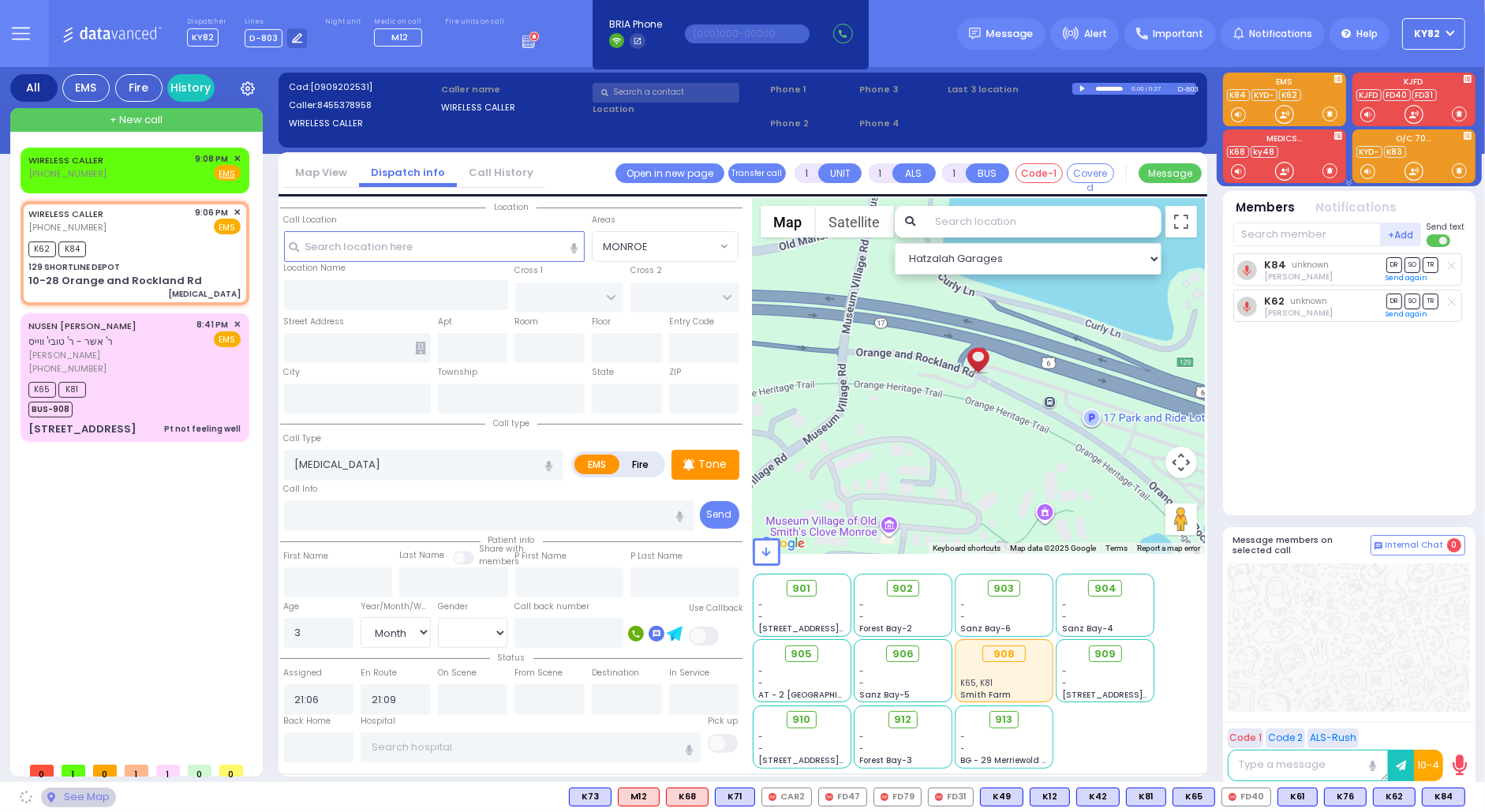
type input "129 SHORTLINE DEPOT"
type input "10-28 Orange and Rockland Rd"
type input "Monroe"
type input "[US_STATE]"
type input "10950"
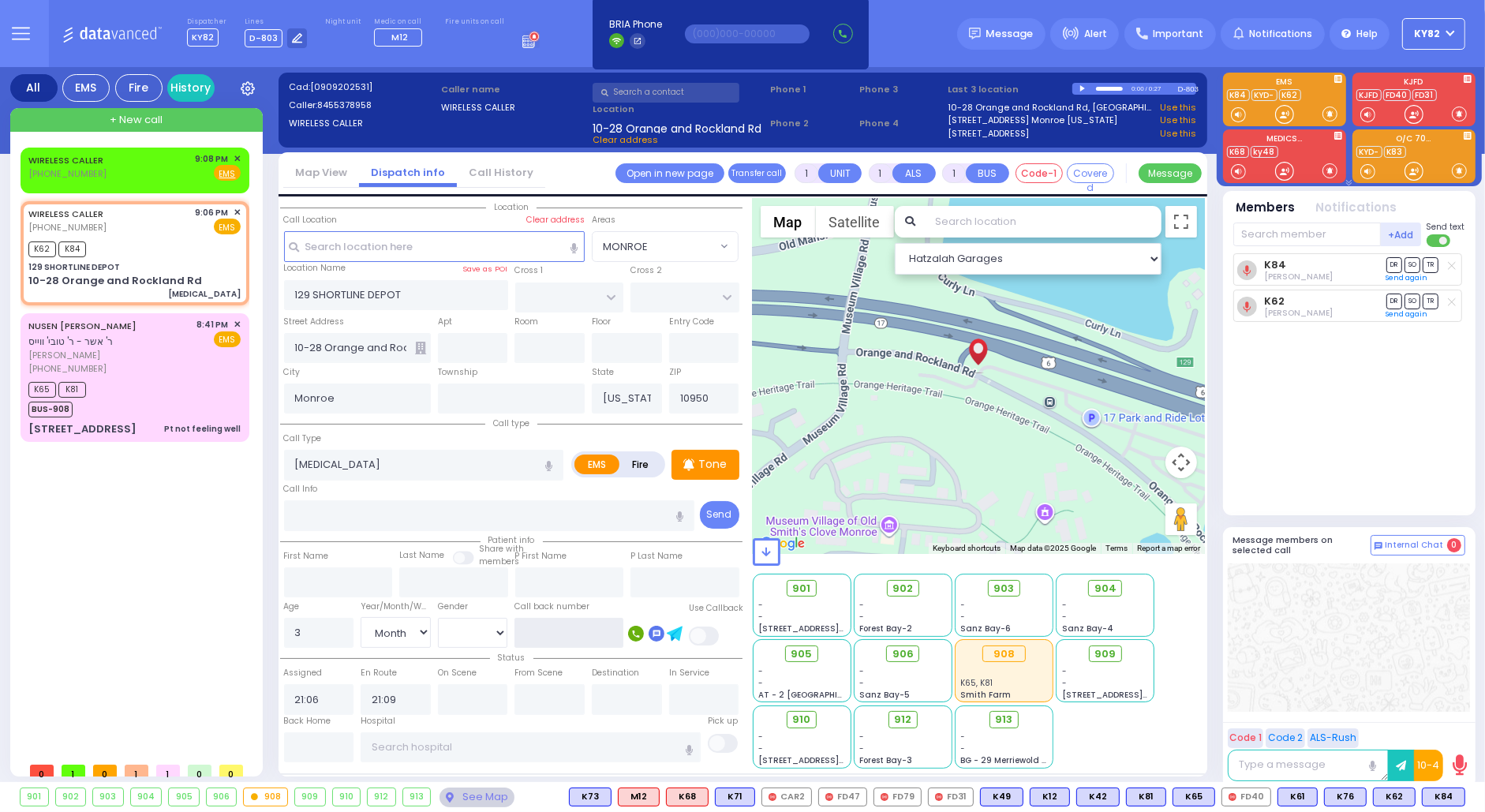
click at [568, 632] on input "text" at bounding box center [568, 633] width 109 height 30
type input "3474521936"
click at [712, 632] on span at bounding box center [705, 636] width 31 height 19
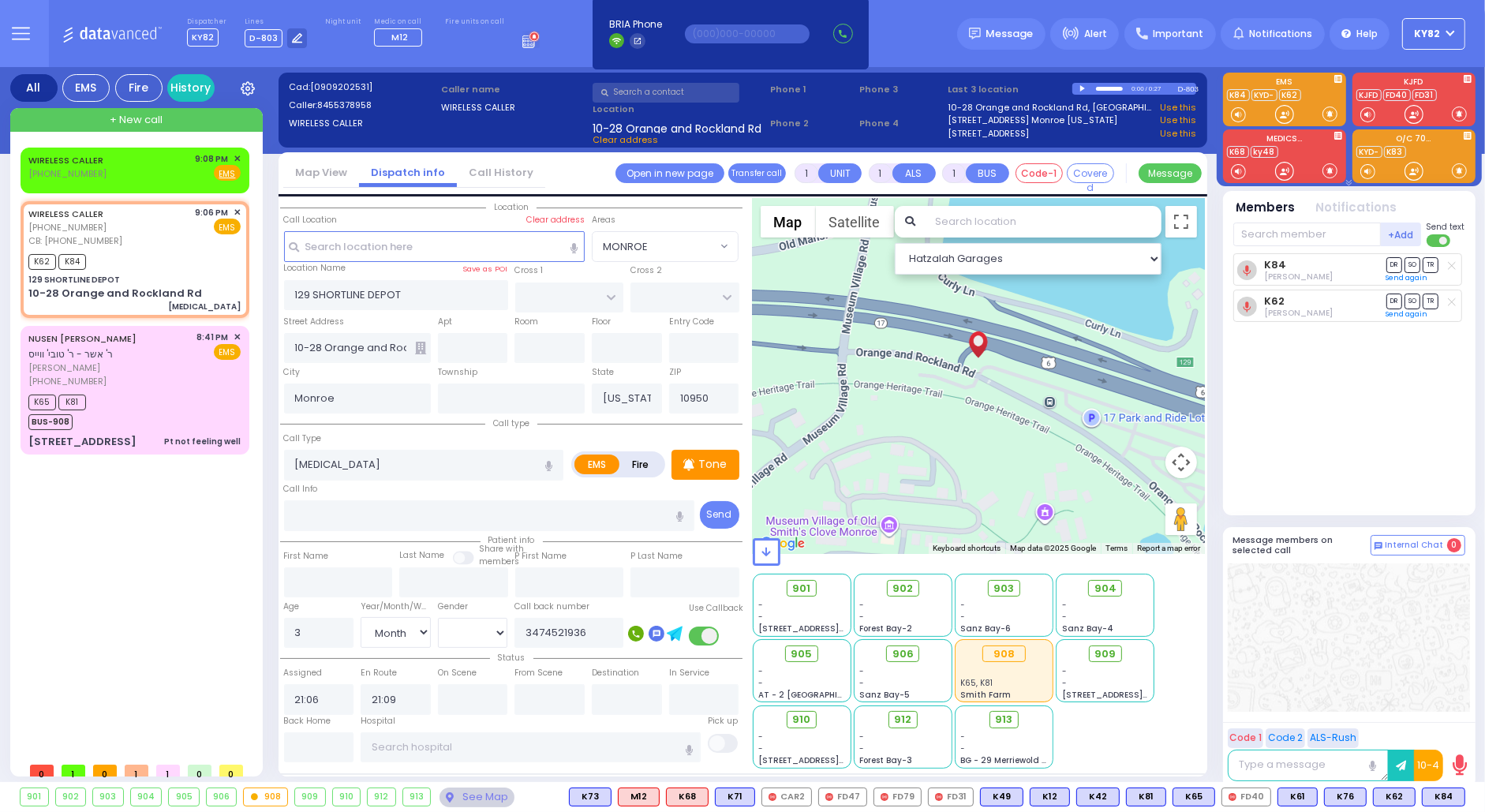
select select
radio input "true"
select select "Month"
select select "[DEMOGRAPHIC_DATA]"
select select "Hatzalah Garages"
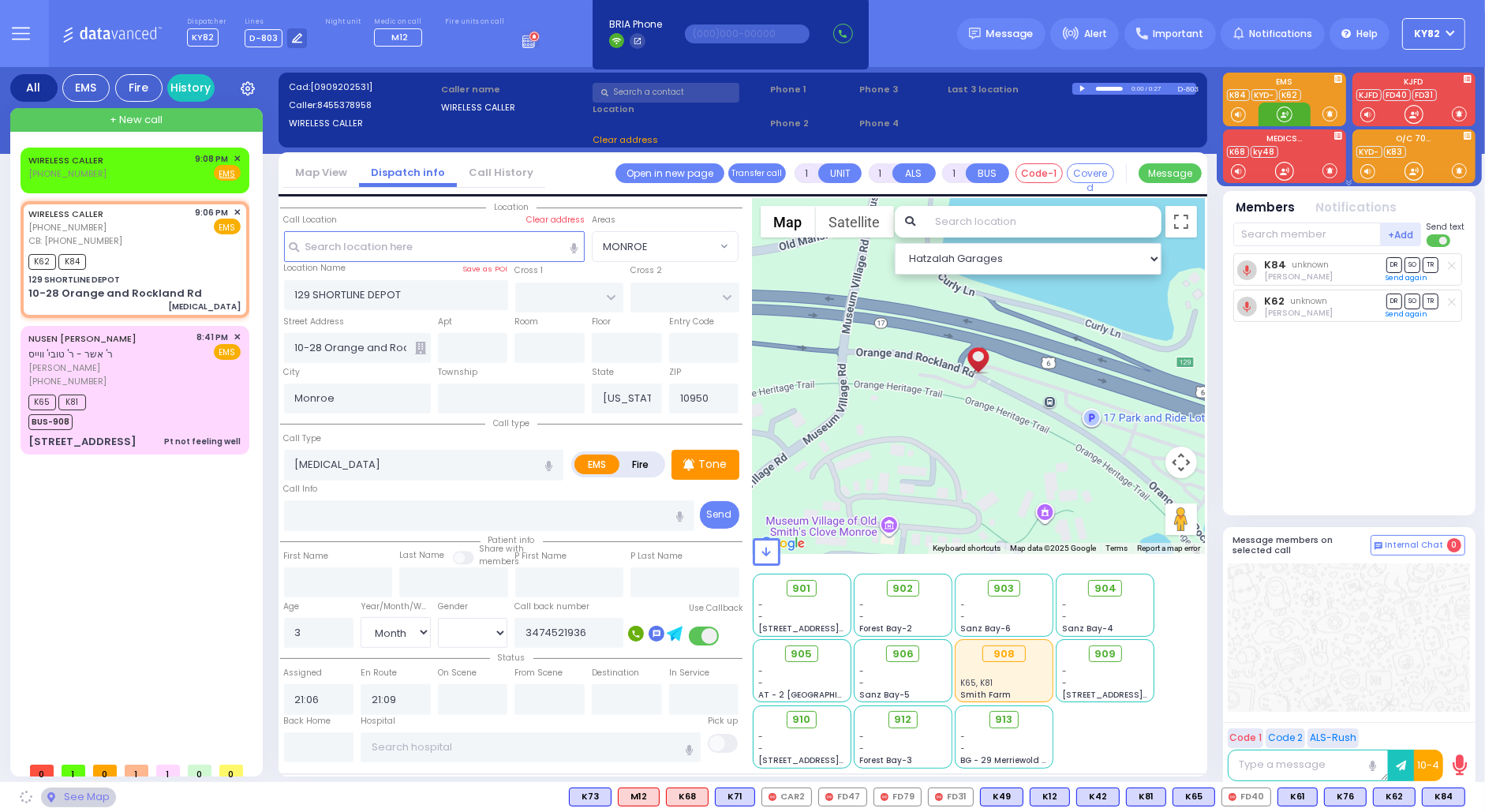
select select
radio input "true"
select select "Month"
select select "[DEMOGRAPHIC_DATA]"
select select "Hatzalah Garages"
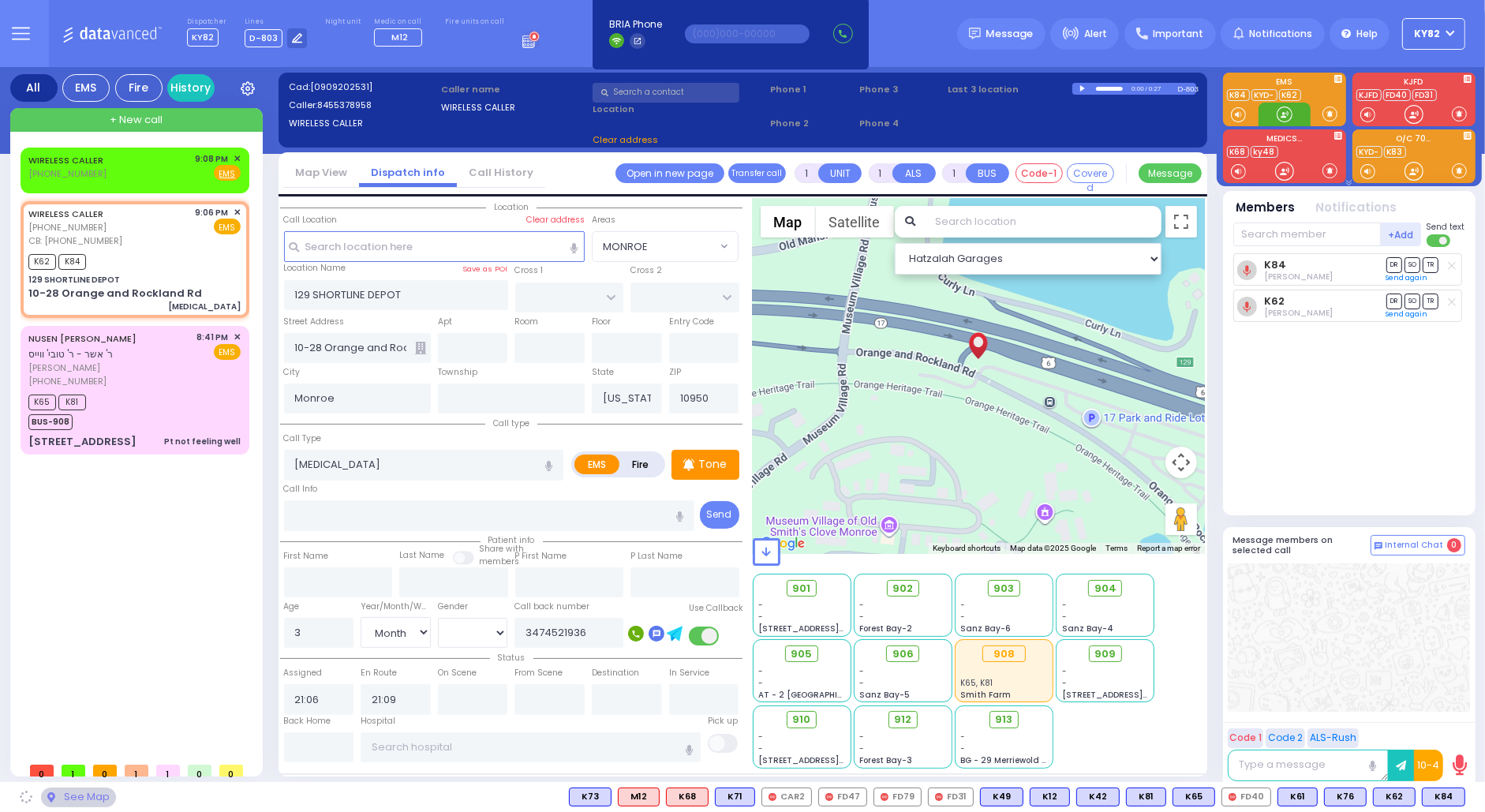
select select
radio input "true"
select select "Month"
select select "[DEMOGRAPHIC_DATA]"
select select "Hatzalah Garages"
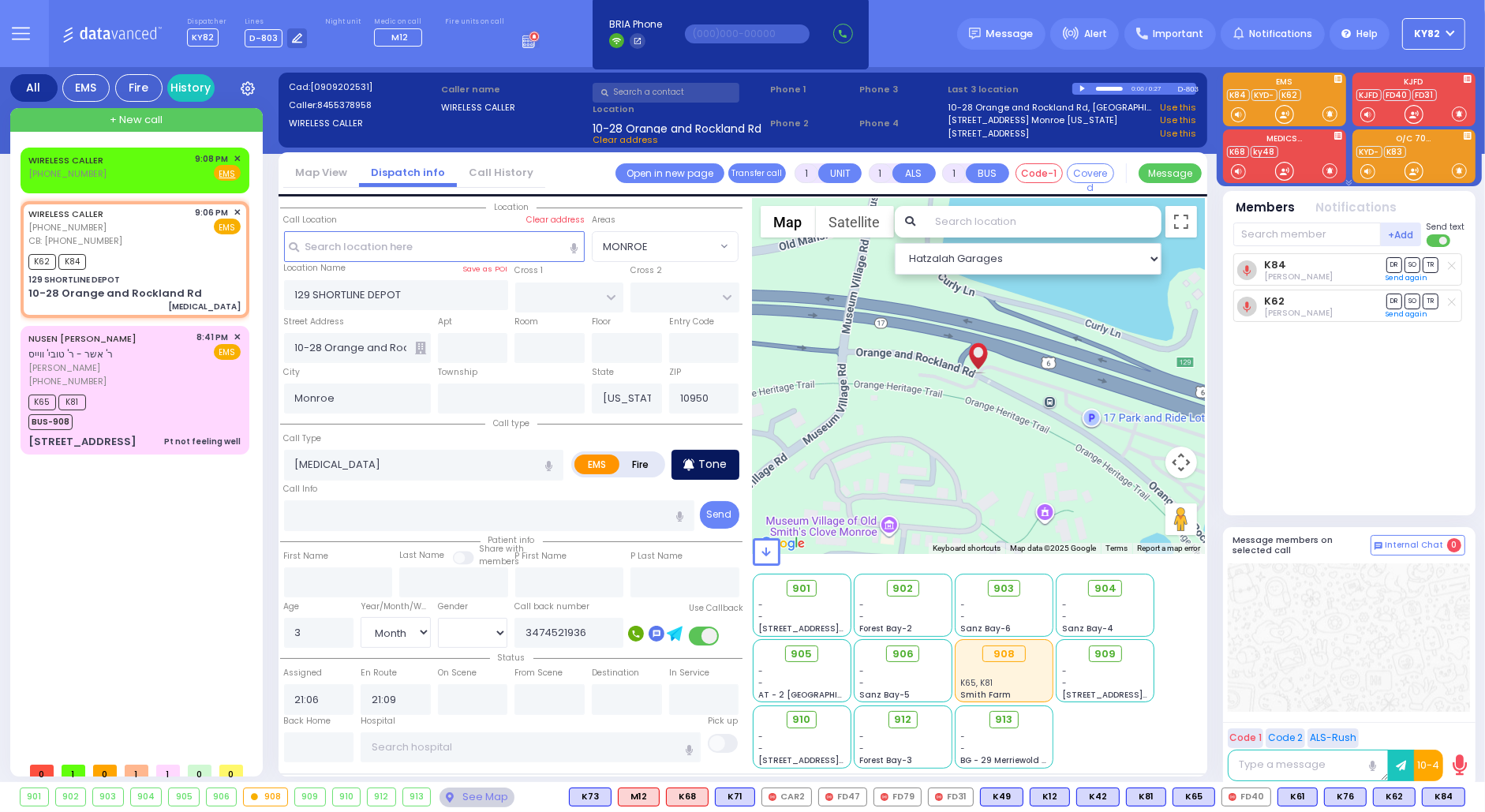
click at [715, 464] on p "Tone" at bounding box center [713, 464] width 29 height 17
click at [236, 159] on span "✕" at bounding box center [237, 159] width 7 height 13
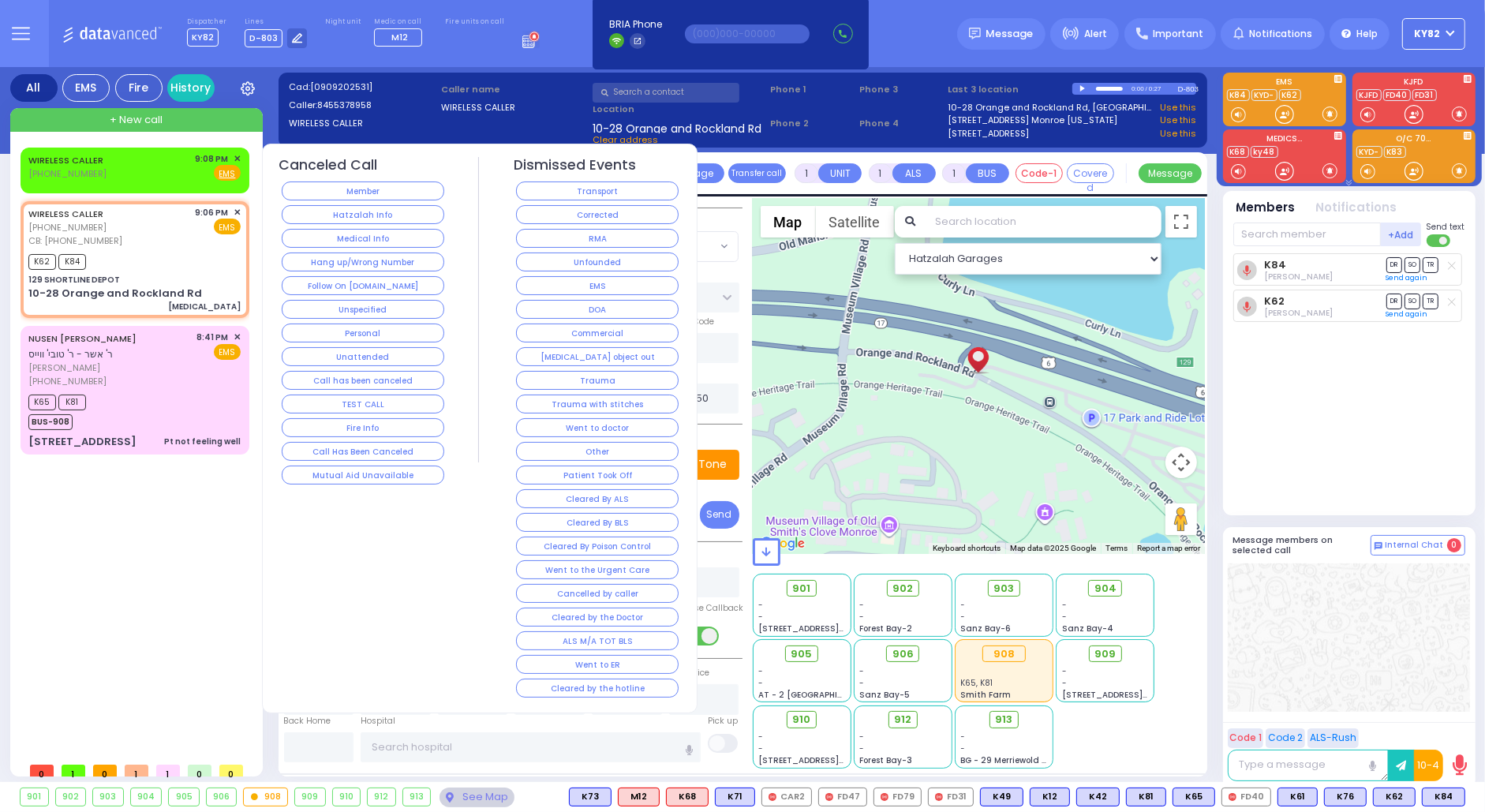
click at [382, 221] on button "Hatzalah Info" at bounding box center [363, 214] width 163 height 19
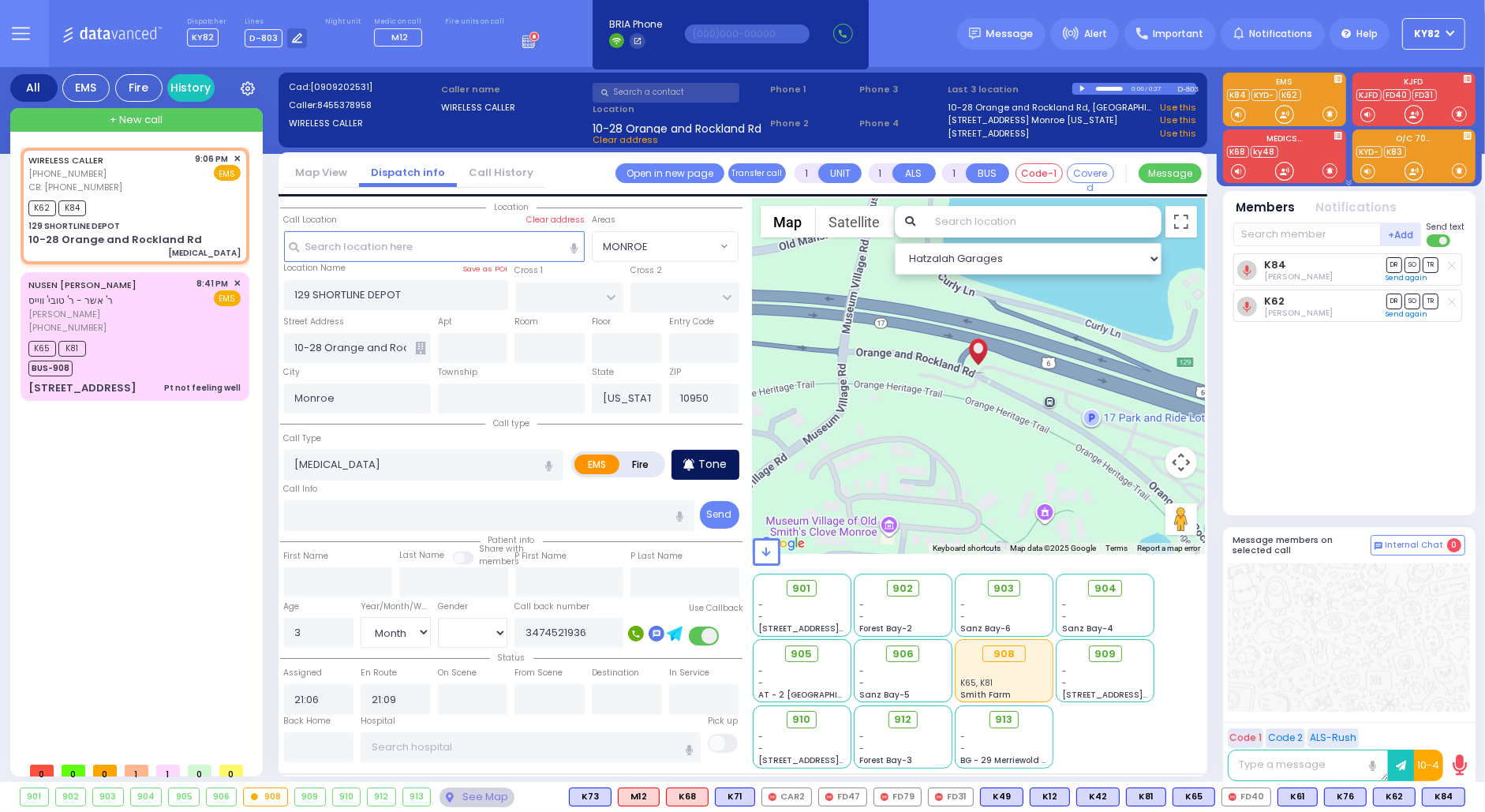
click at [739, 452] on div "Tone" at bounding box center [706, 464] width 68 height 30
click at [689, 456] on icon at bounding box center [688, 465] width 11 height 19
click at [703, 469] on p "Tone" at bounding box center [713, 464] width 29 height 17
click at [708, 465] on p "Tone" at bounding box center [713, 464] width 29 height 17
click at [1459, 797] on button at bounding box center [1461, 797] width 8 height 17
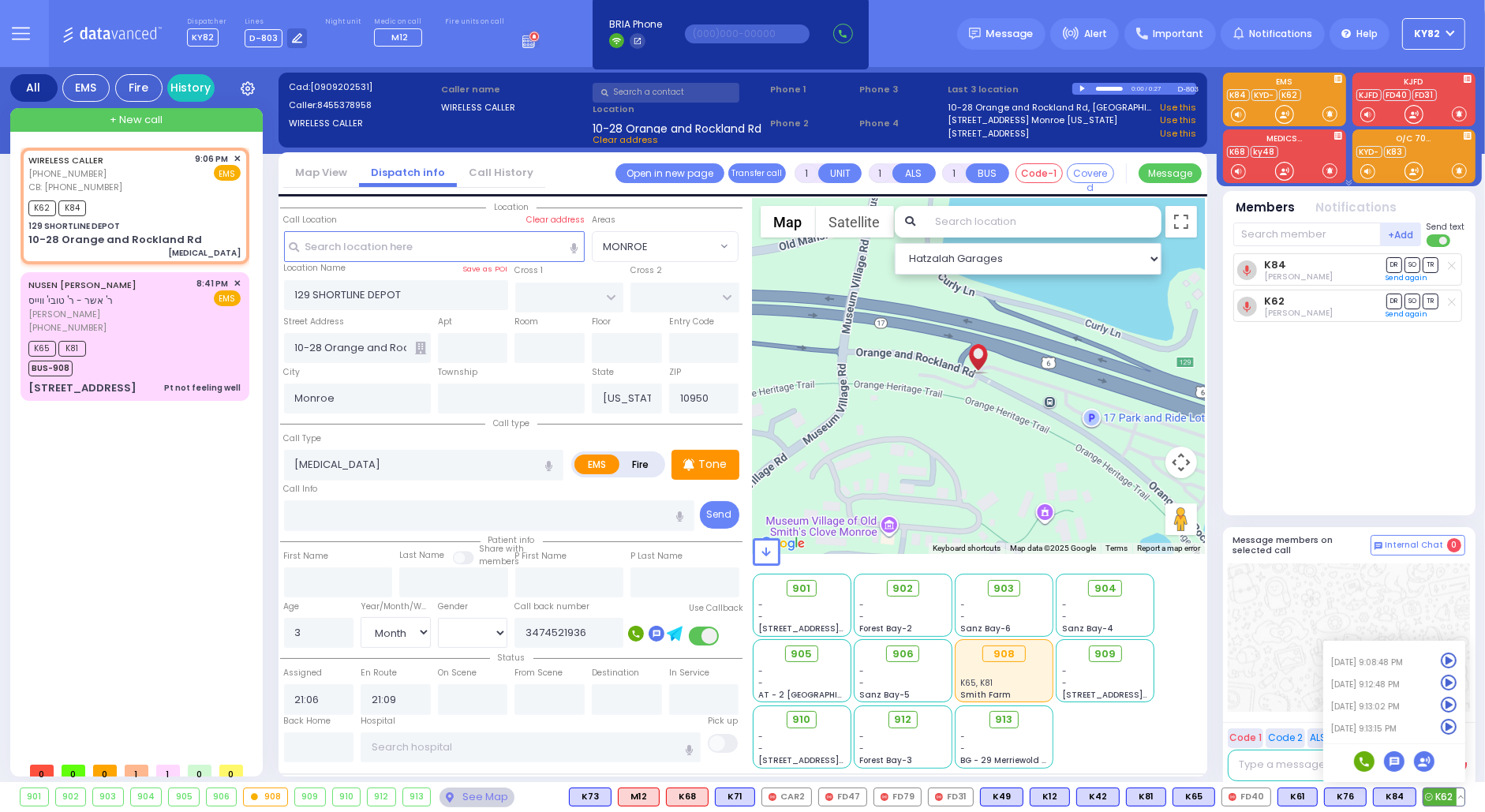
click at [1448, 727] on icon at bounding box center [1449, 727] width 17 height 17
click at [715, 461] on p "Tone" at bounding box center [713, 464] width 29 height 17
click at [706, 461] on p "Tone" at bounding box center [713, 464] width 29 height 17
drag, startPoint x: 1318, startPoint y: 646, endPoint x: 1275, endPoint y: 619, distance: 50.8
click at [1317, 644] on div at bounding box center [1349, 638] width 242 height 148
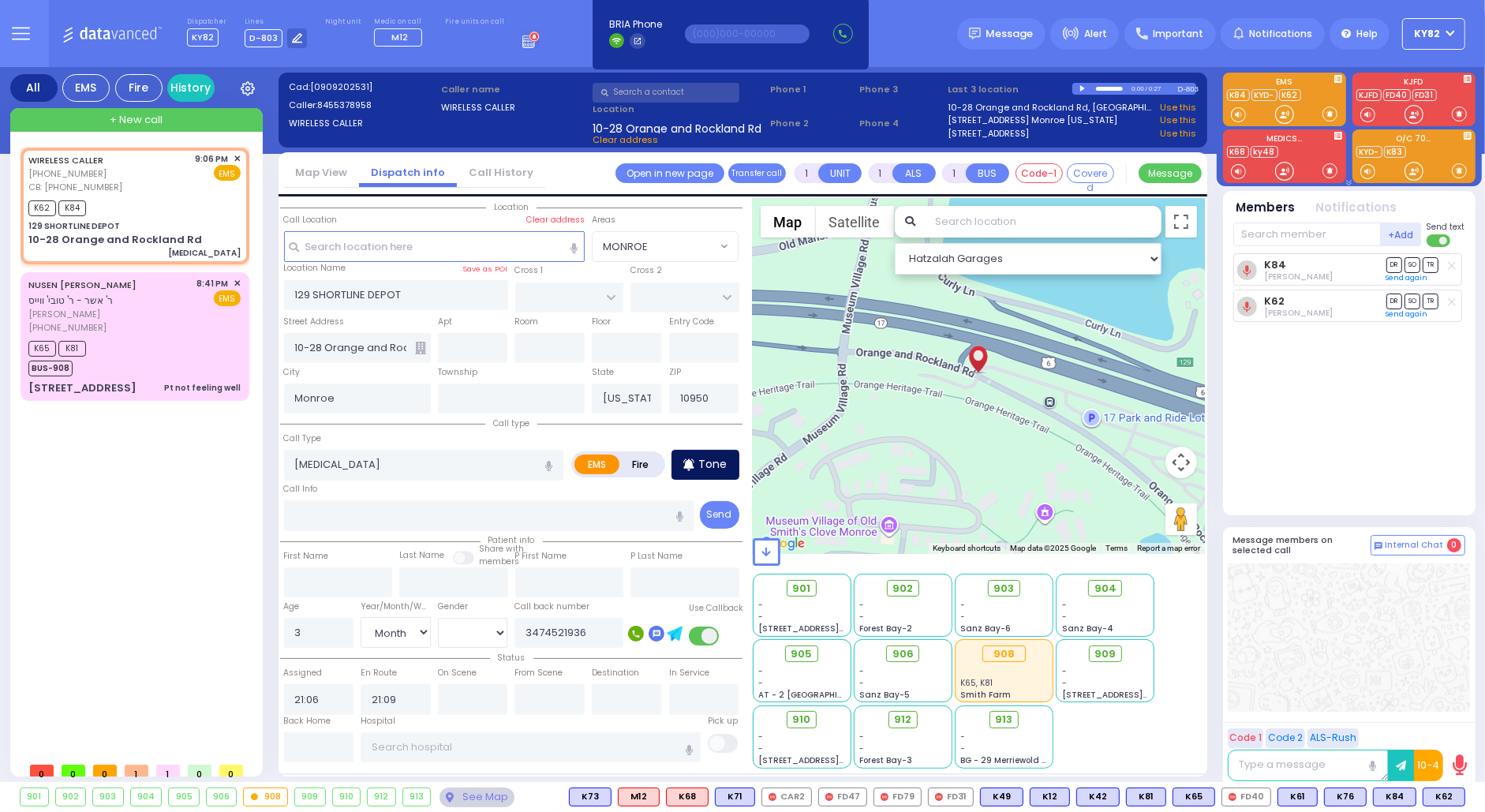
click at [721, 461] on p "Tone" at bounding box center [713, 464] width 29 height 17
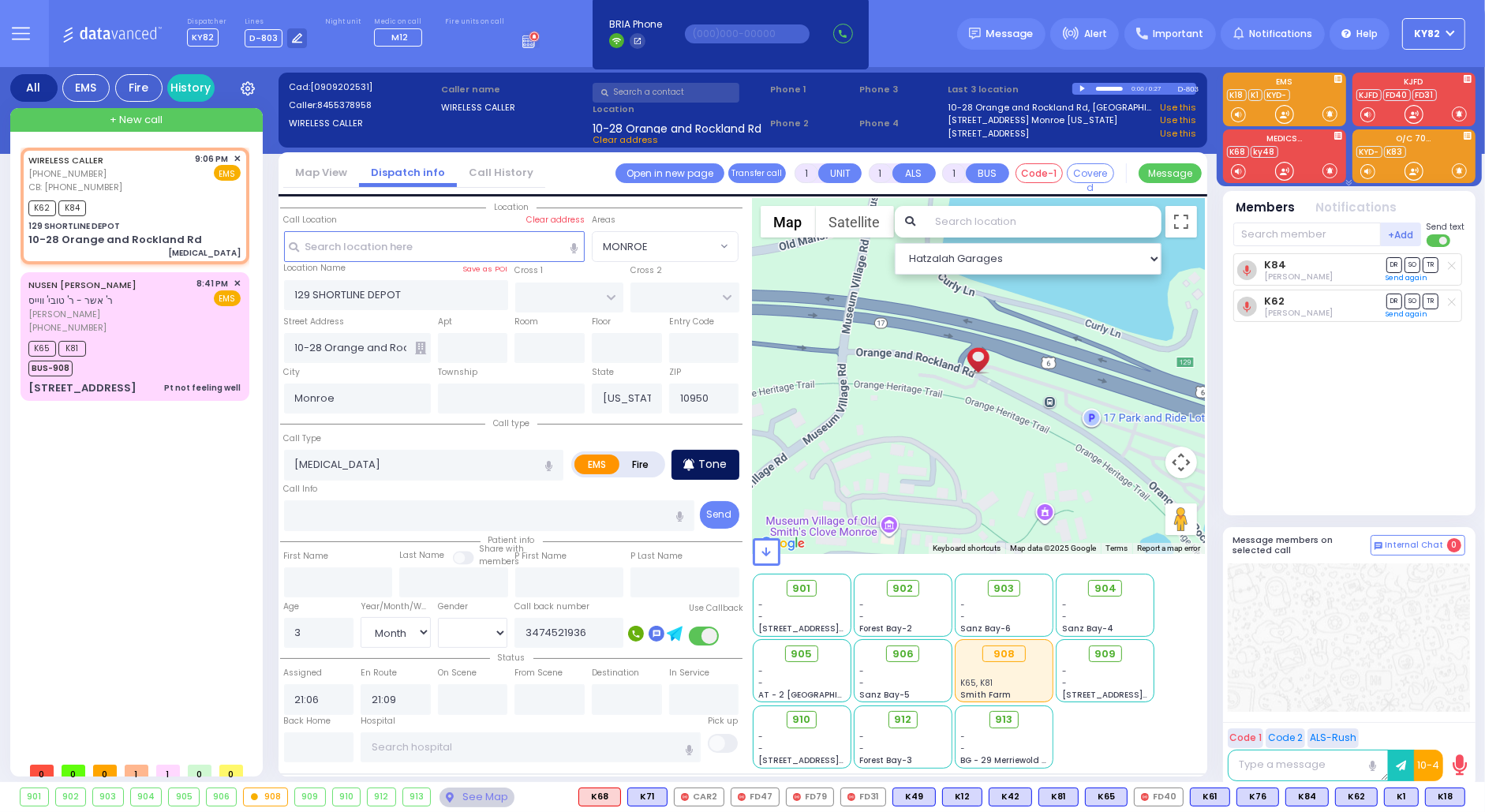
click at [710, 465] on p "Tone" at bounding box center [713, 464] width 29 height 17
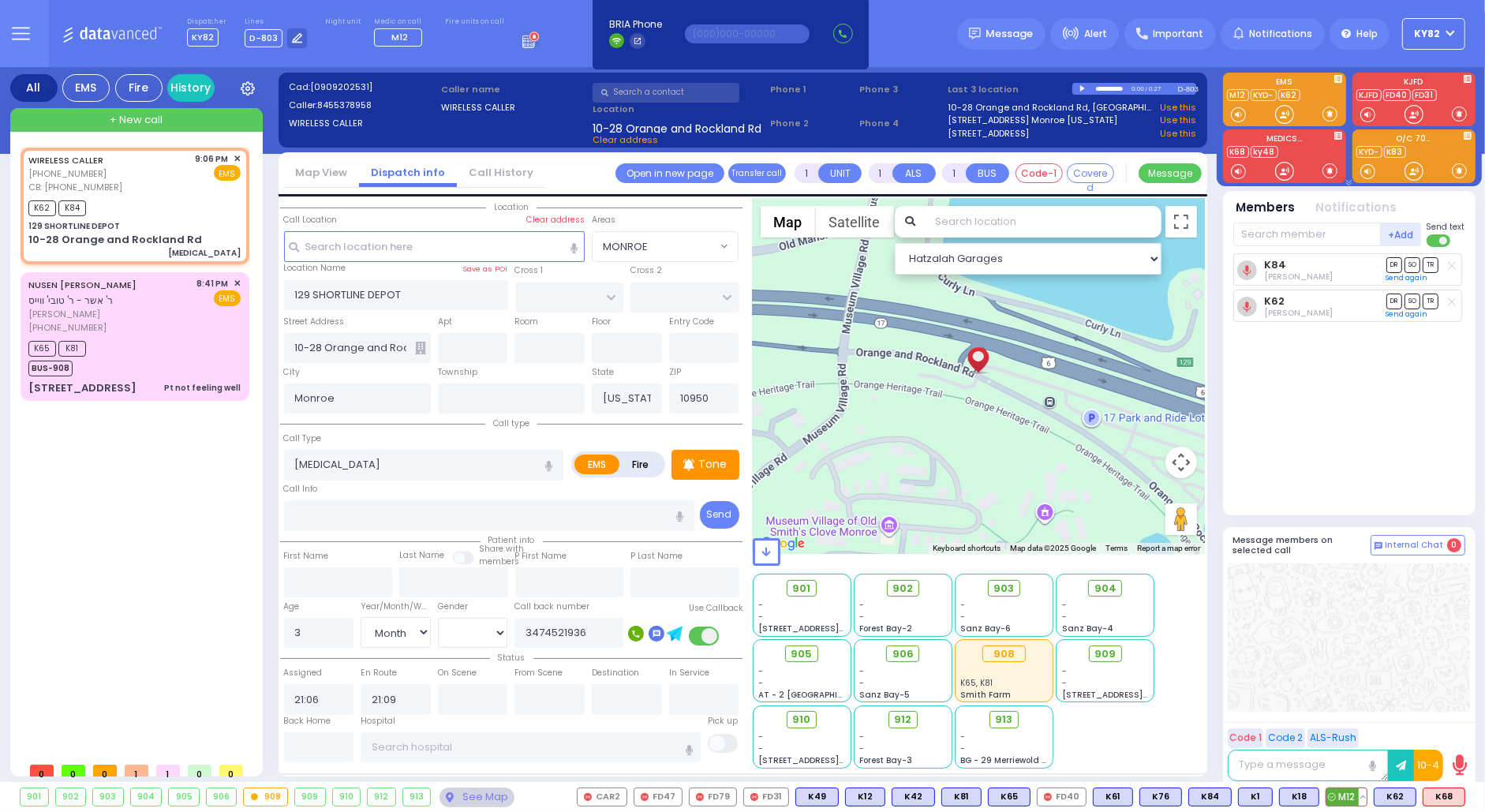
click at [1337, 789] on span "M12" at bounding box center [1346, 797] width 40 height 17
click at [1441, 789] on span "K68" at bounding box center [1444, 797] width 41 height 17
select select
radio input "true"
select select "Month"
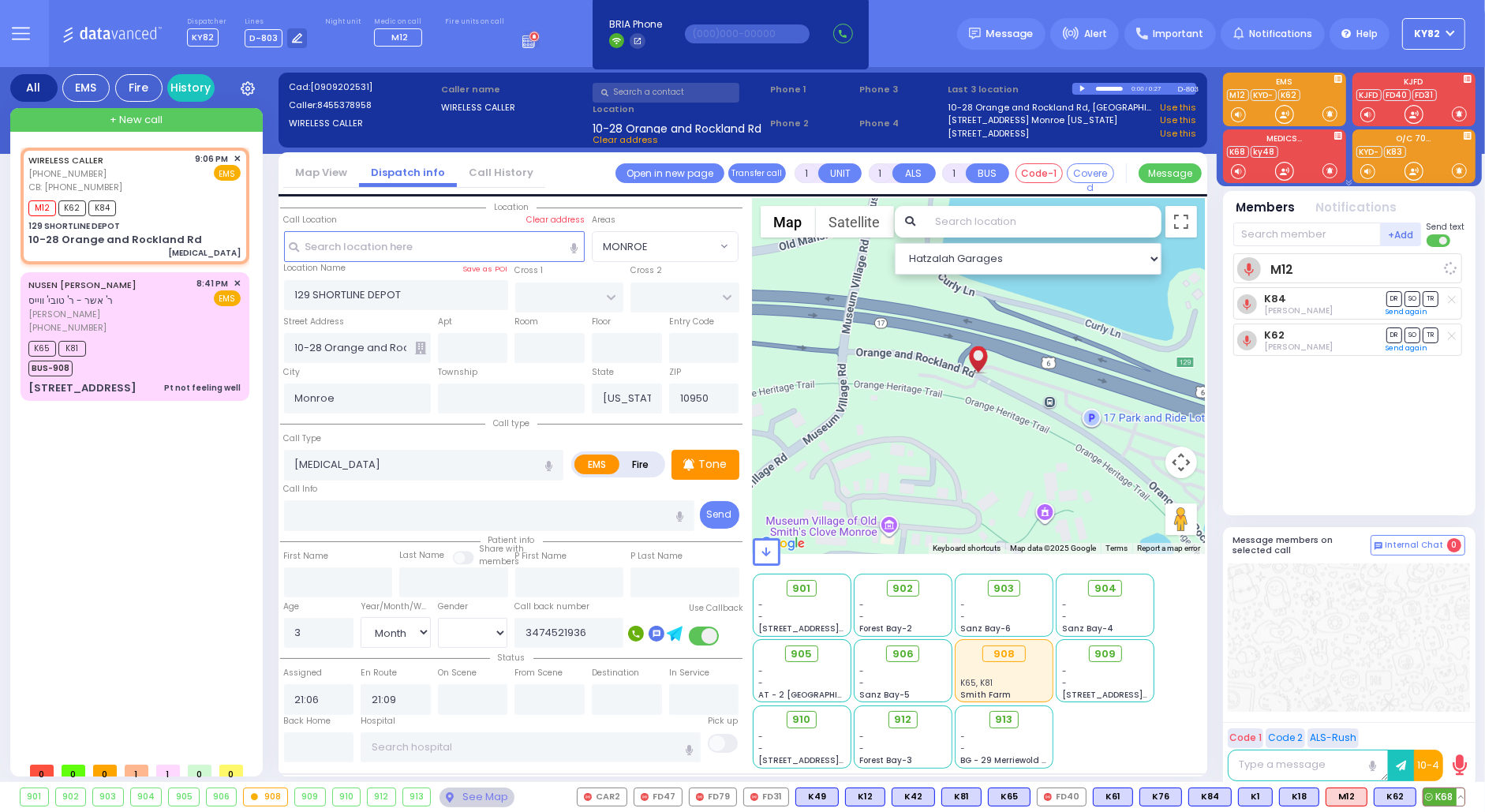
select select "[DEMOGRAPHIC_DATA]"
select select "Hatzalah Garages"
select select
radio input "true"
select select "Month"
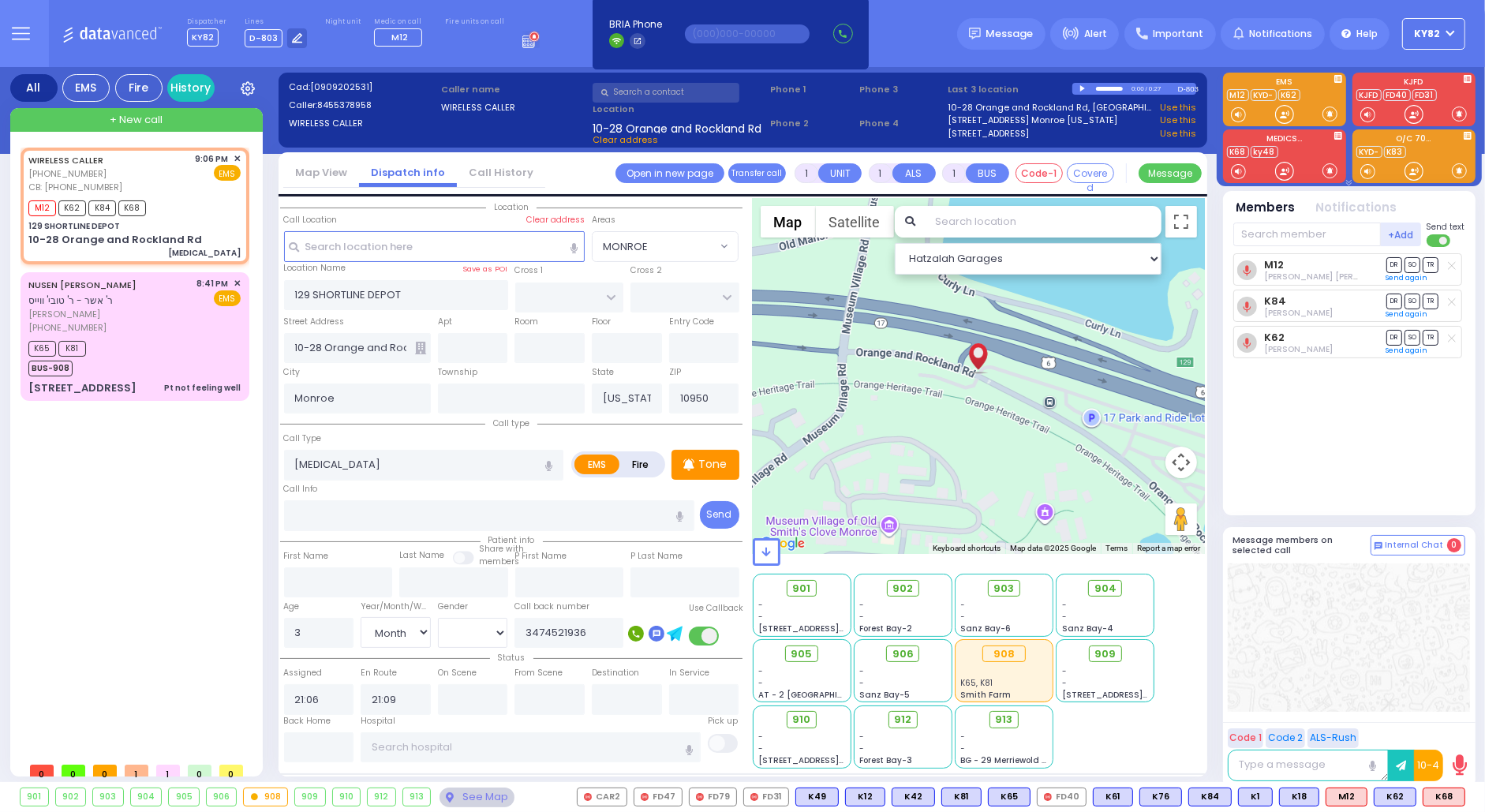
select select "[DEMOGRAPHIC_DATA]"
select select "Hatzalah Garages"
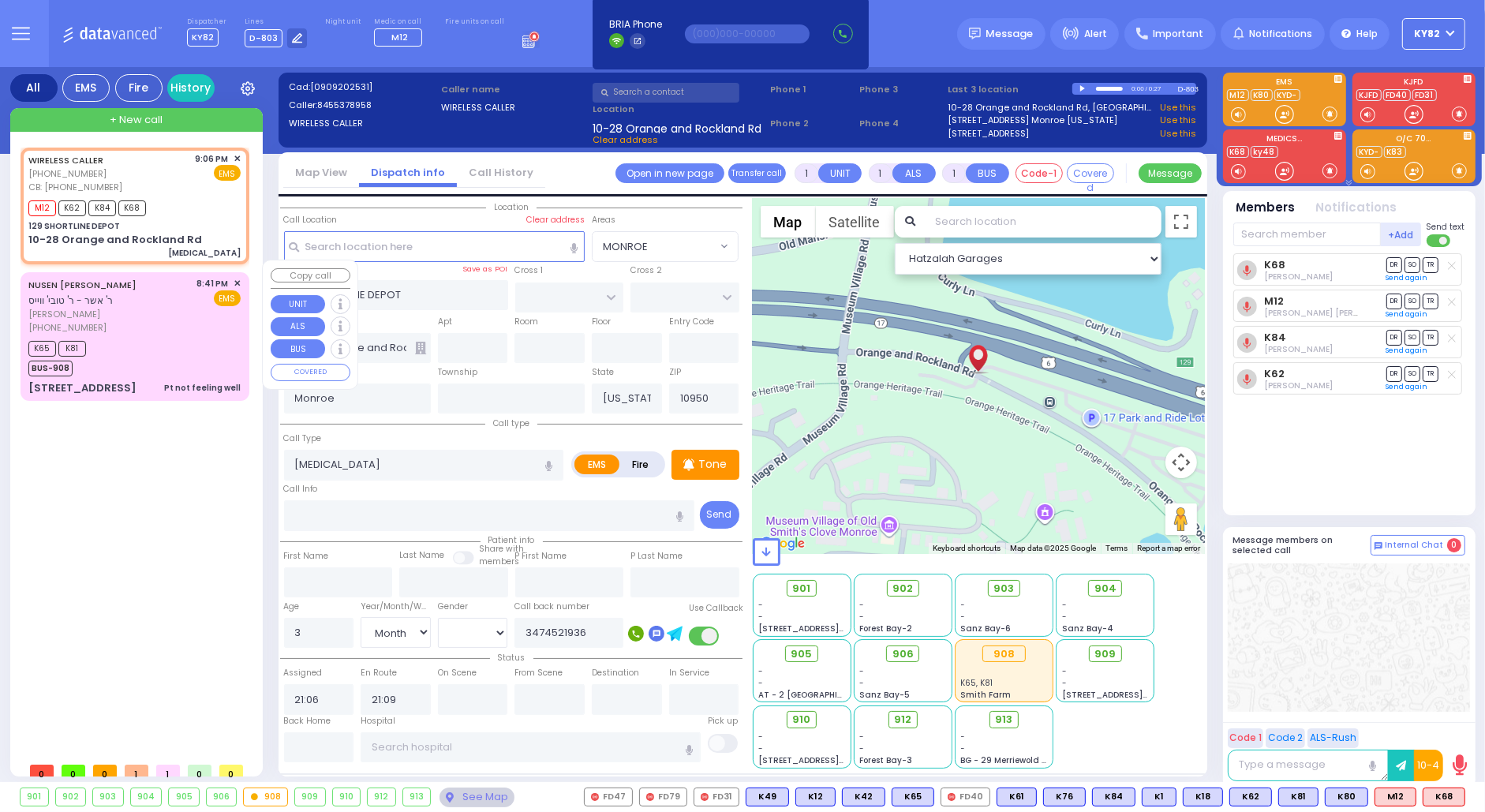
click at [138, 337] on div "K65 K81 BUS-908" at bounding box center [135, 356] width 213 height 39
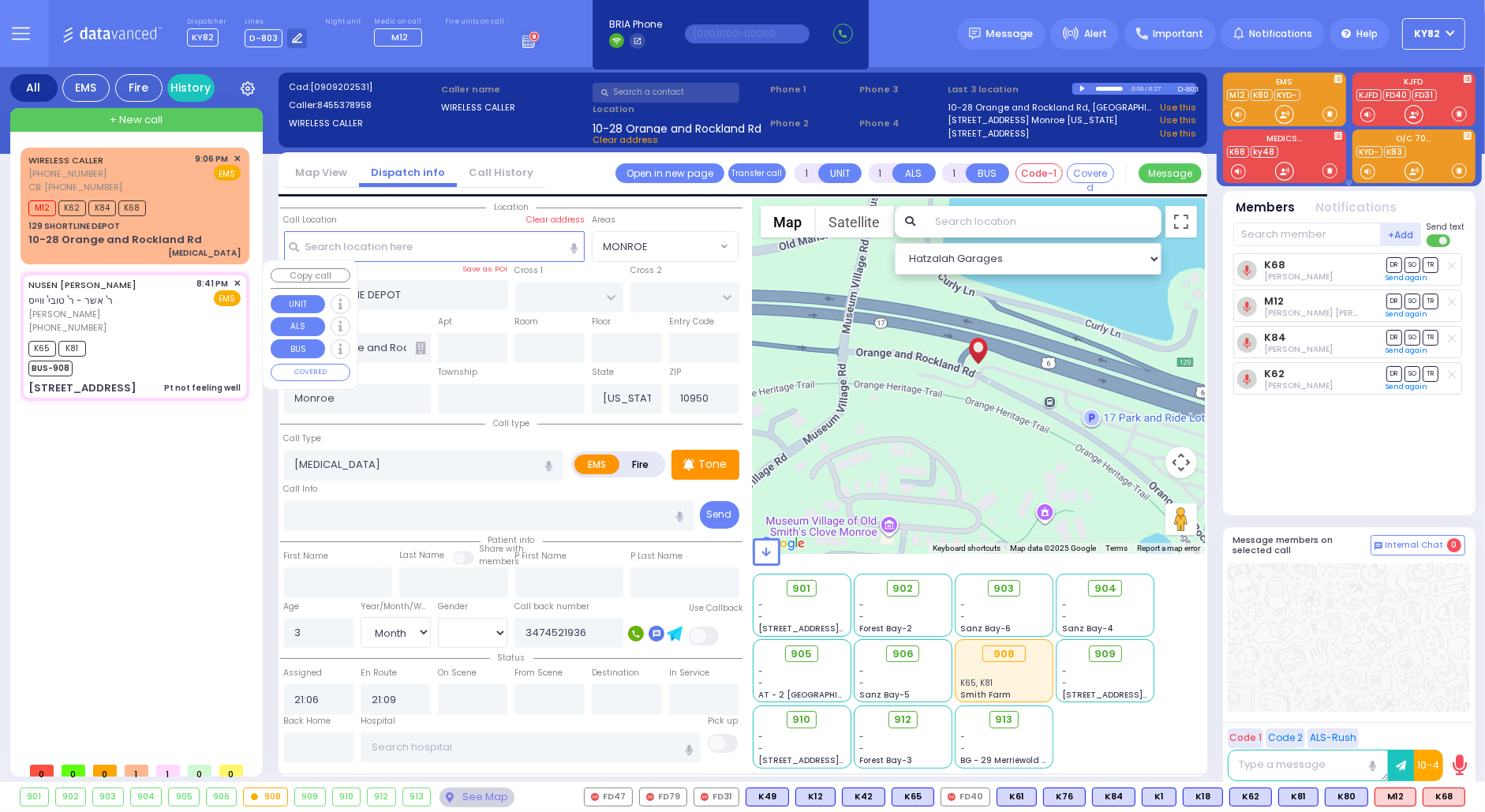
type input "0"
select select
type input "Pt not feeling well"
radio input "true"
type input "NUSEN ELYA"
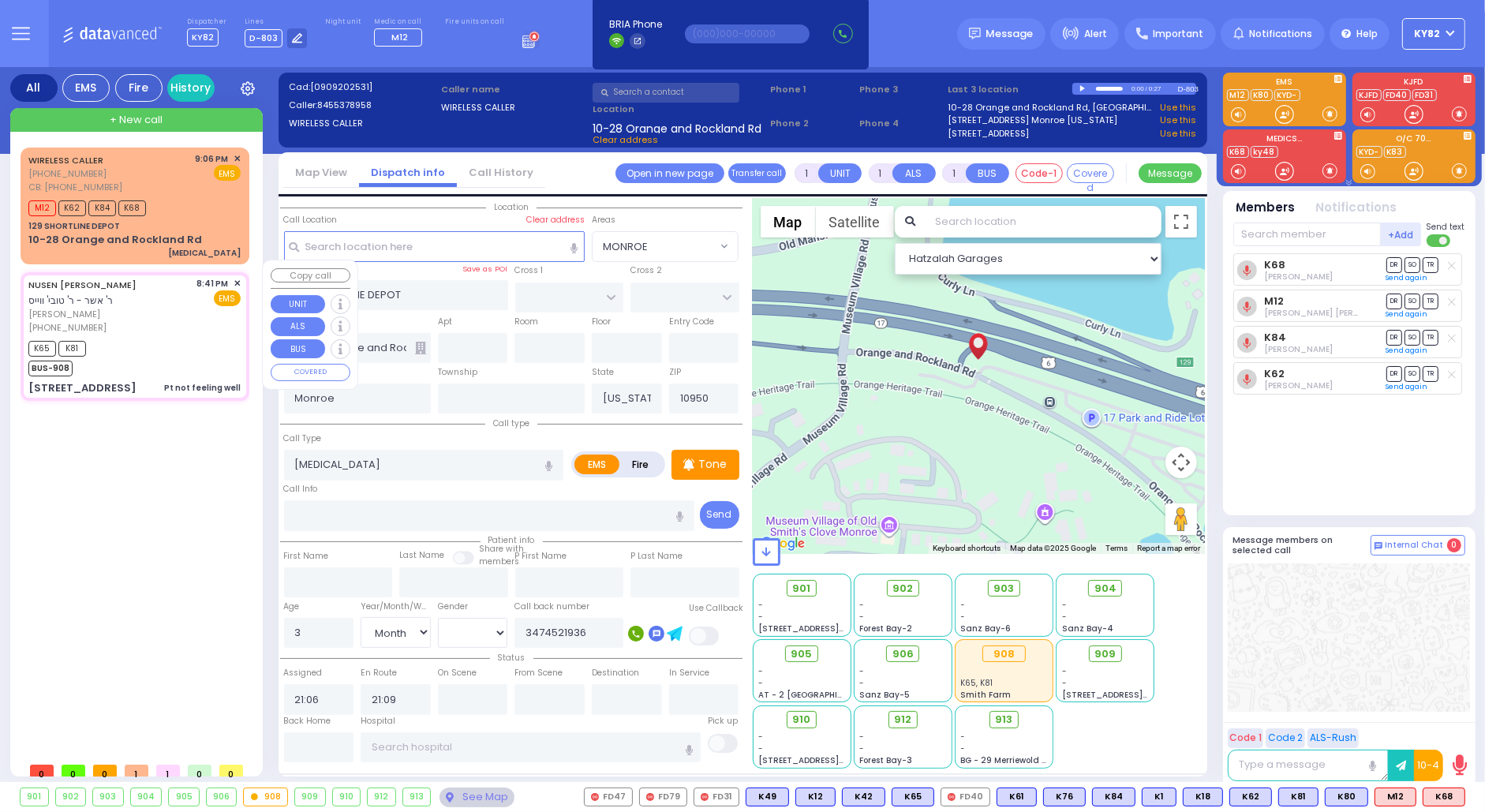
type input "RAAB"
type input "23"
select select "Year"
select select "[DEMOGRAPHIC_DATA]"
type input "20:41"
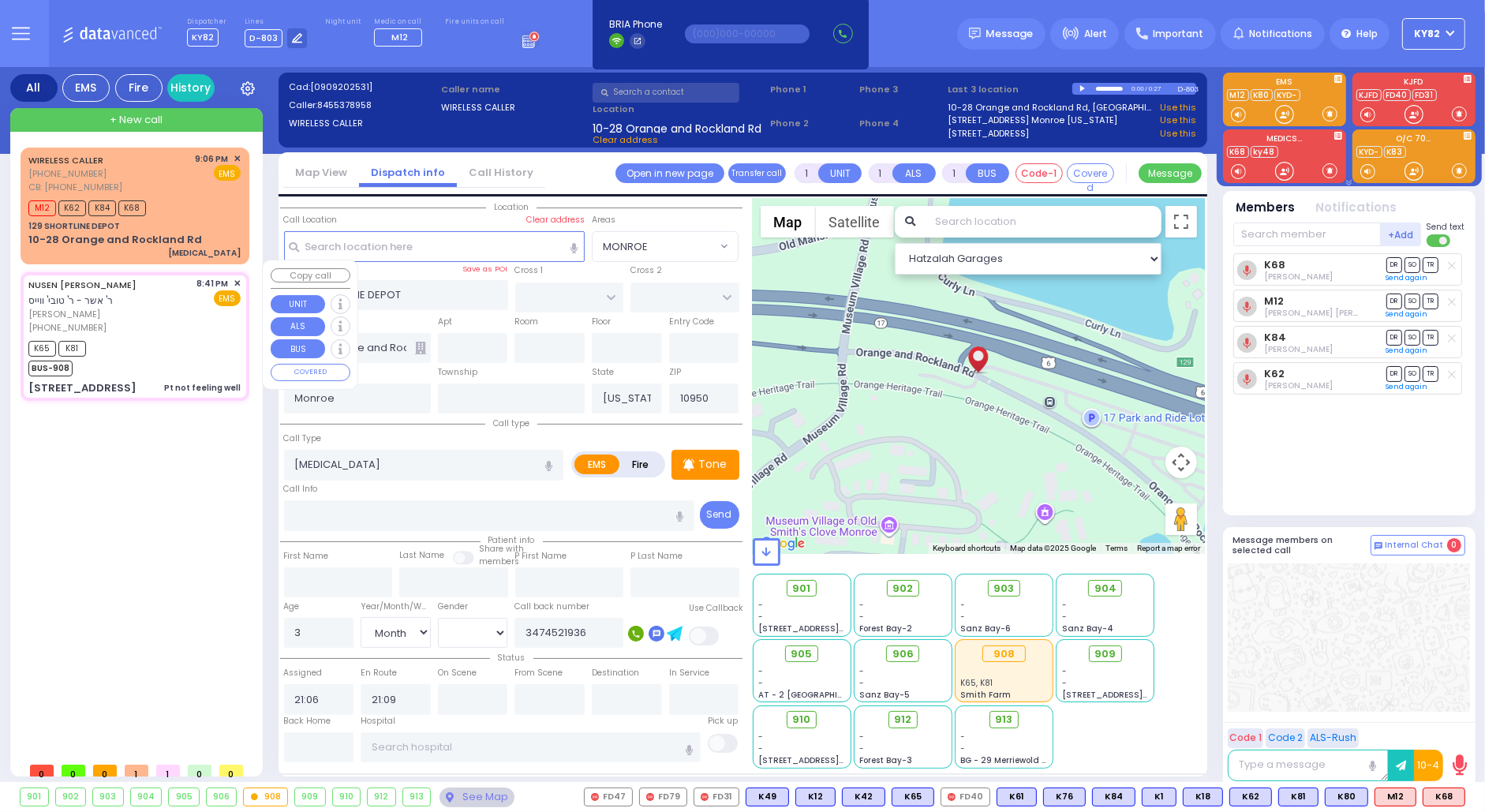
type input "20:43"
type input "20:44"
type input "PENNY COURT"
type input "40 Island View Ave"
select select "MONROE"
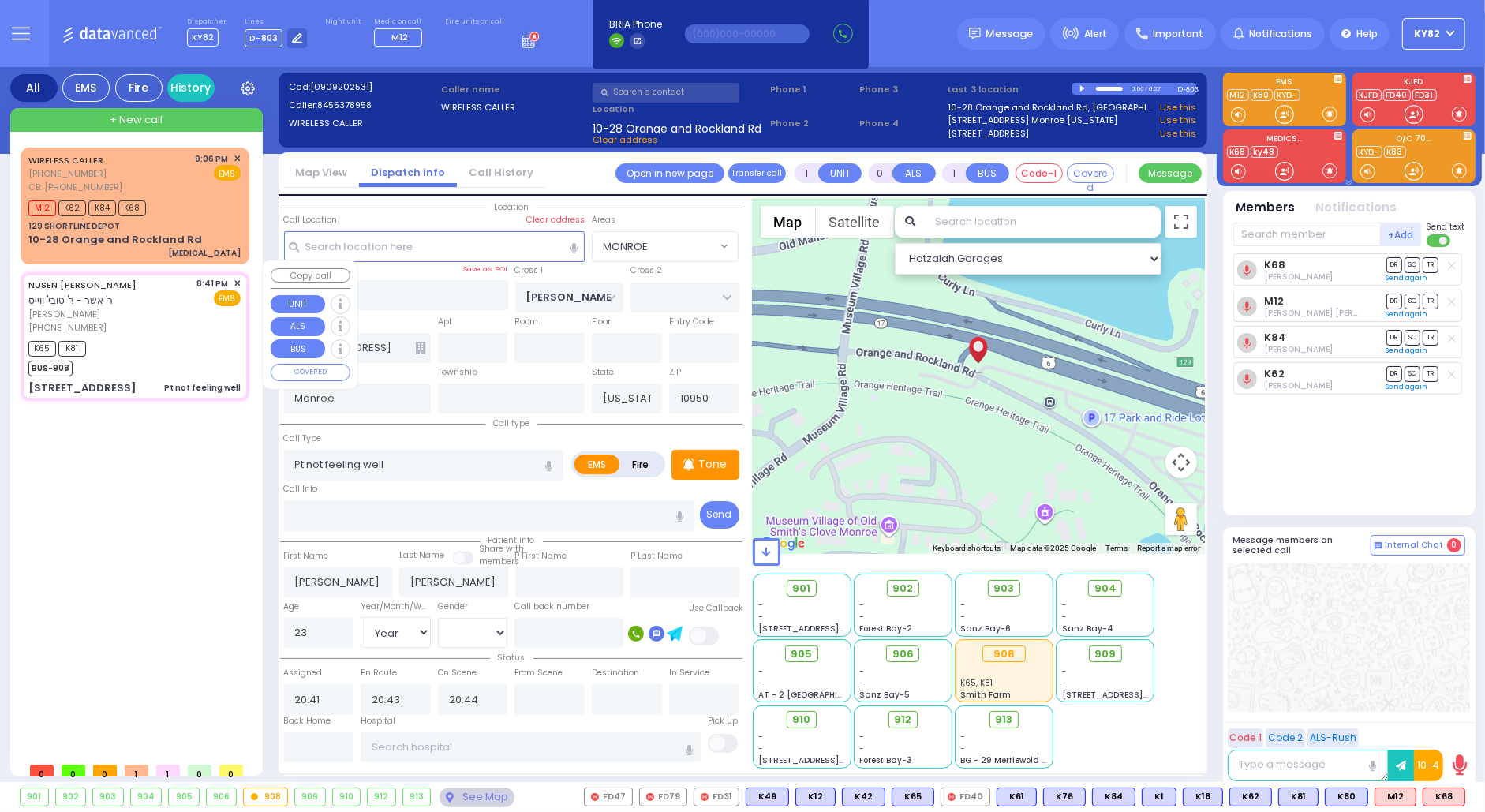
select select "Hatzalah Garages"
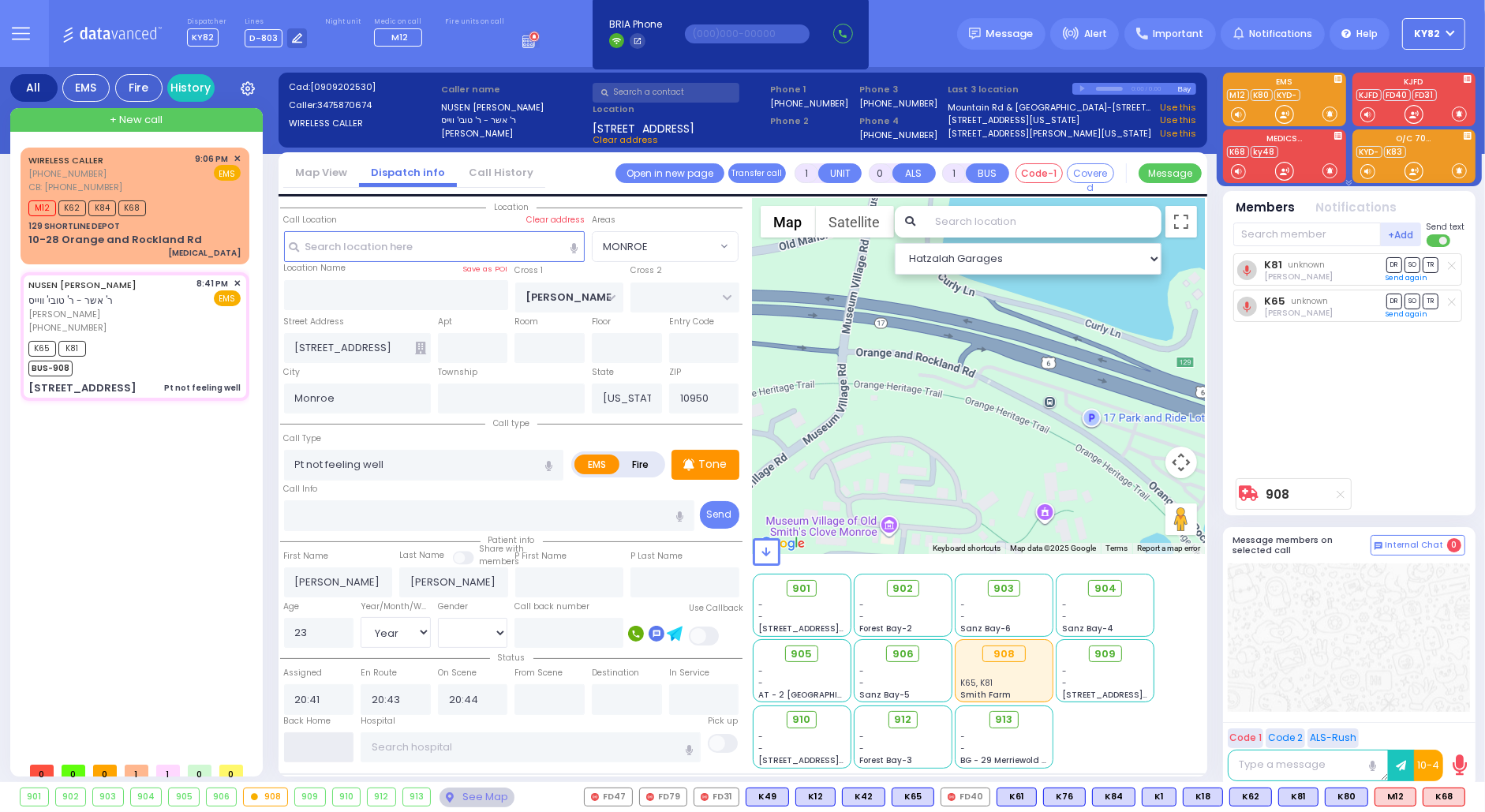
click at [302, 743] on input "text" at bounding box center [319, 747] width 71 height 30
type input "21:21"
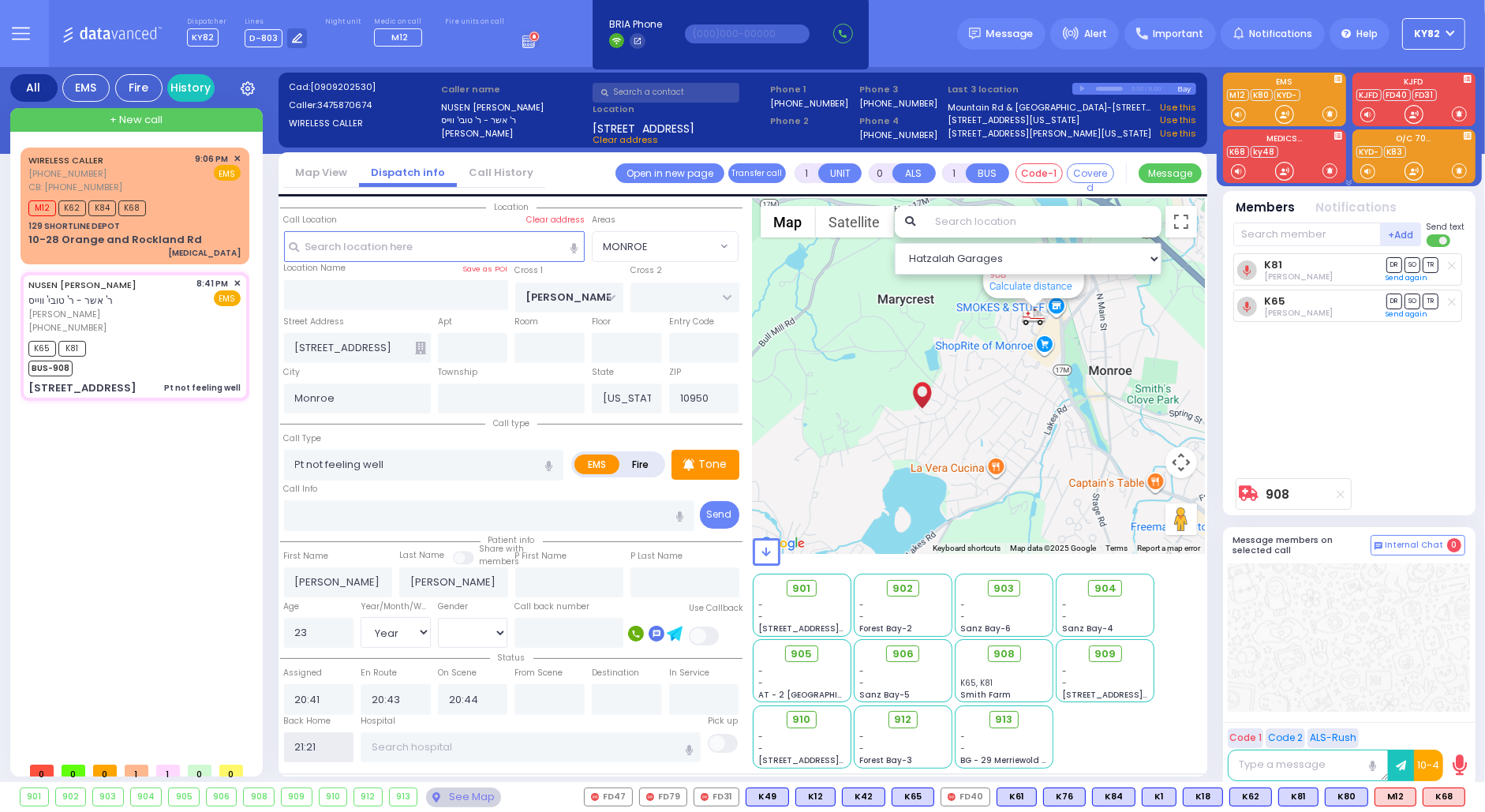
select select
radio input "true"
select select
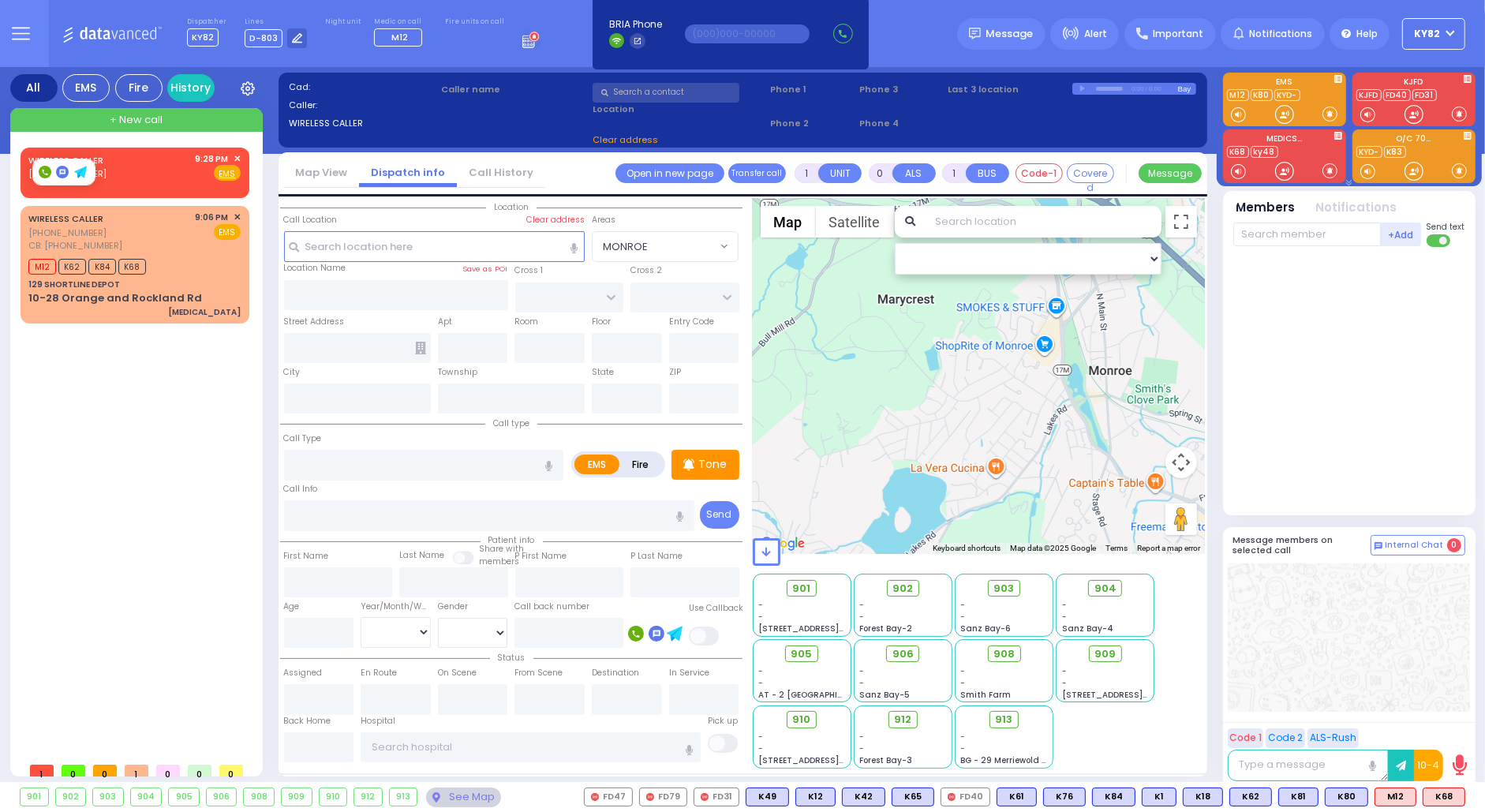
click at [45, 171] on rect at bounding box center [44, 172] width 12 height 12
click at [123, 174] on div "WIRELESS CALLER (845) 492-6170 9:28 PM ✕ Fire EMS" at bounding box center [135, 167] width 213 height 30
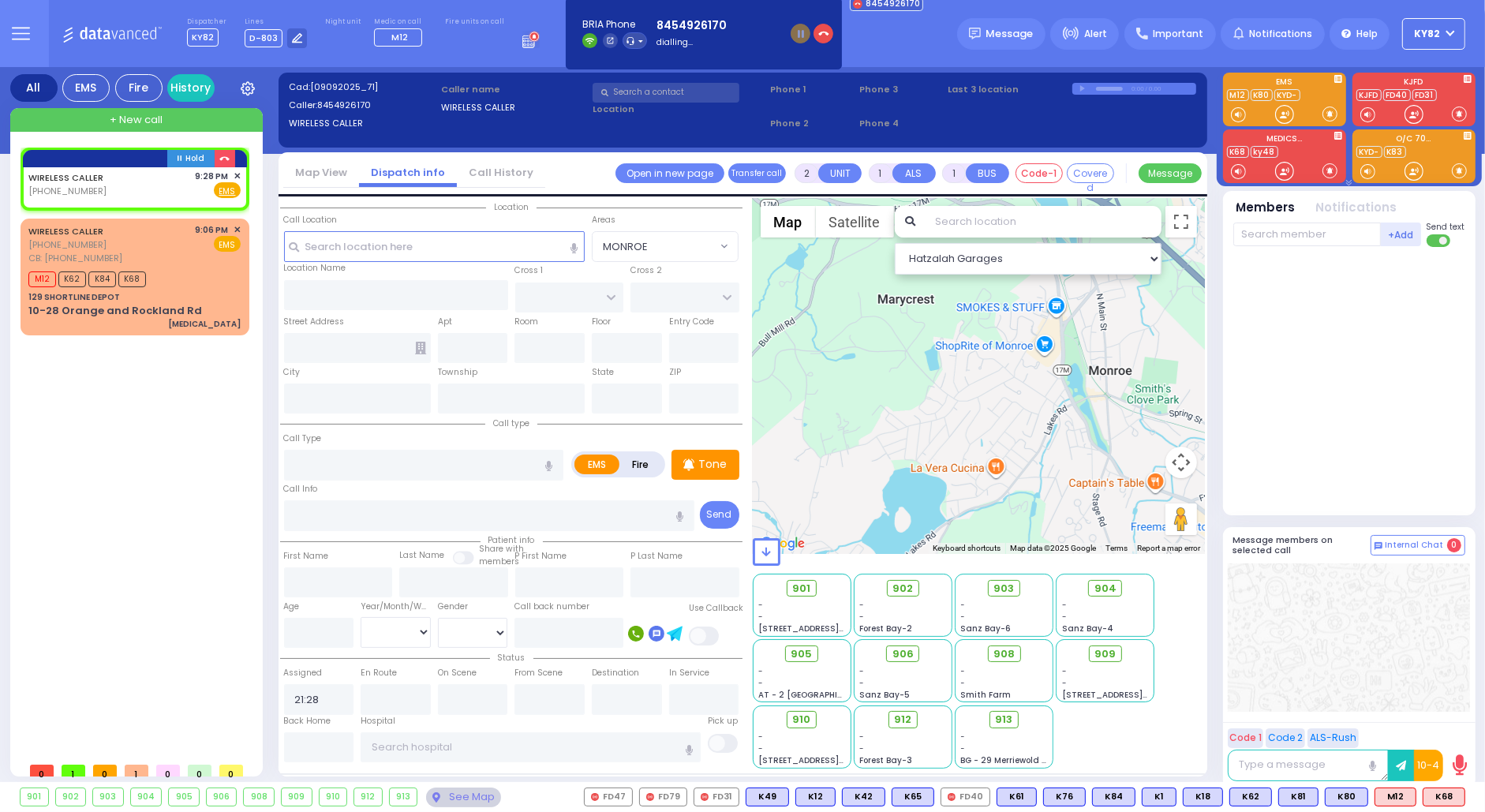
click at [489, 179] on link "Call History" at bounding box center [500, 172] width 88 height 15
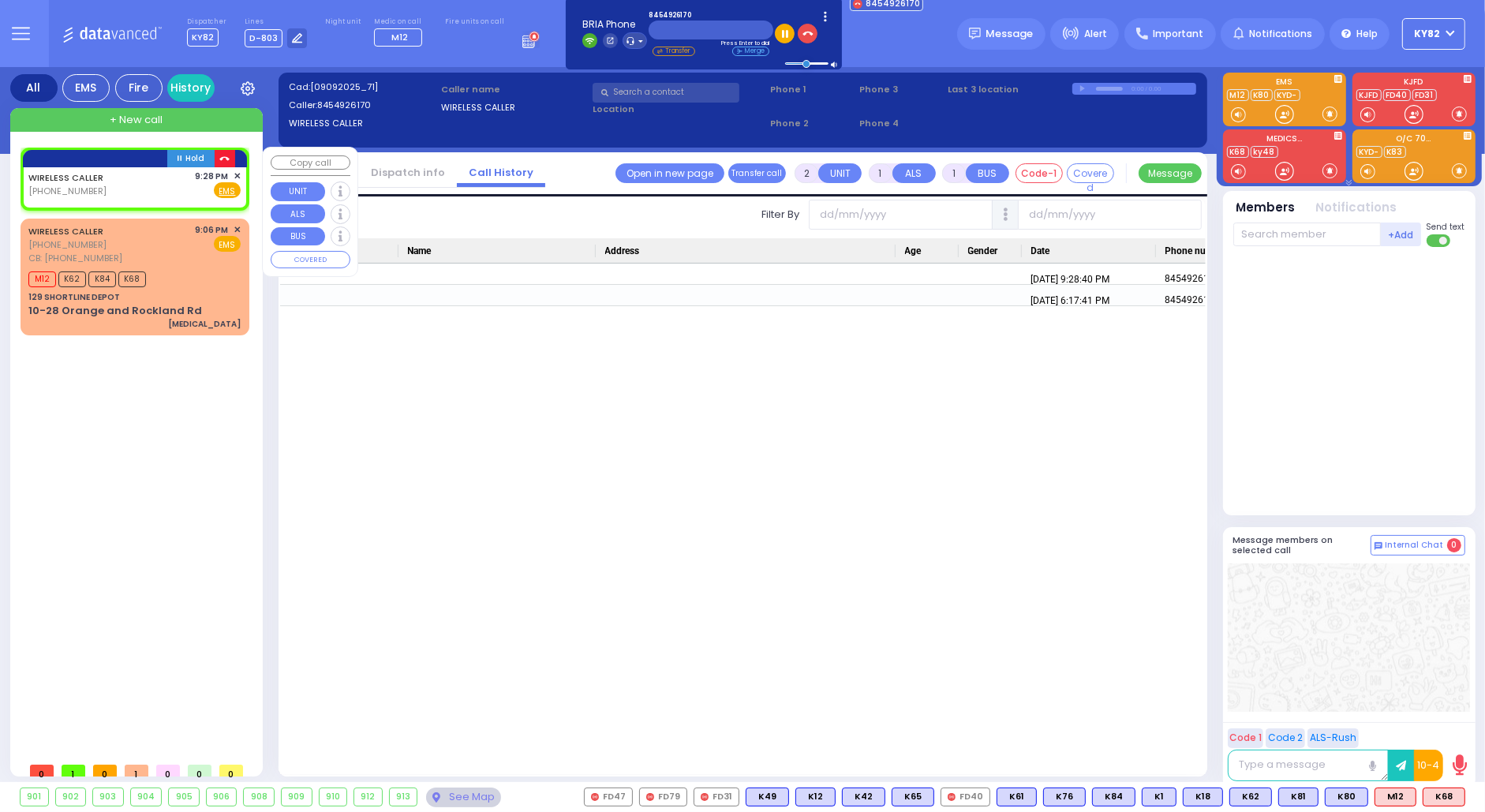
click at [223, 152] on button "button" at bounding box center [224, 159] width 20 height 17
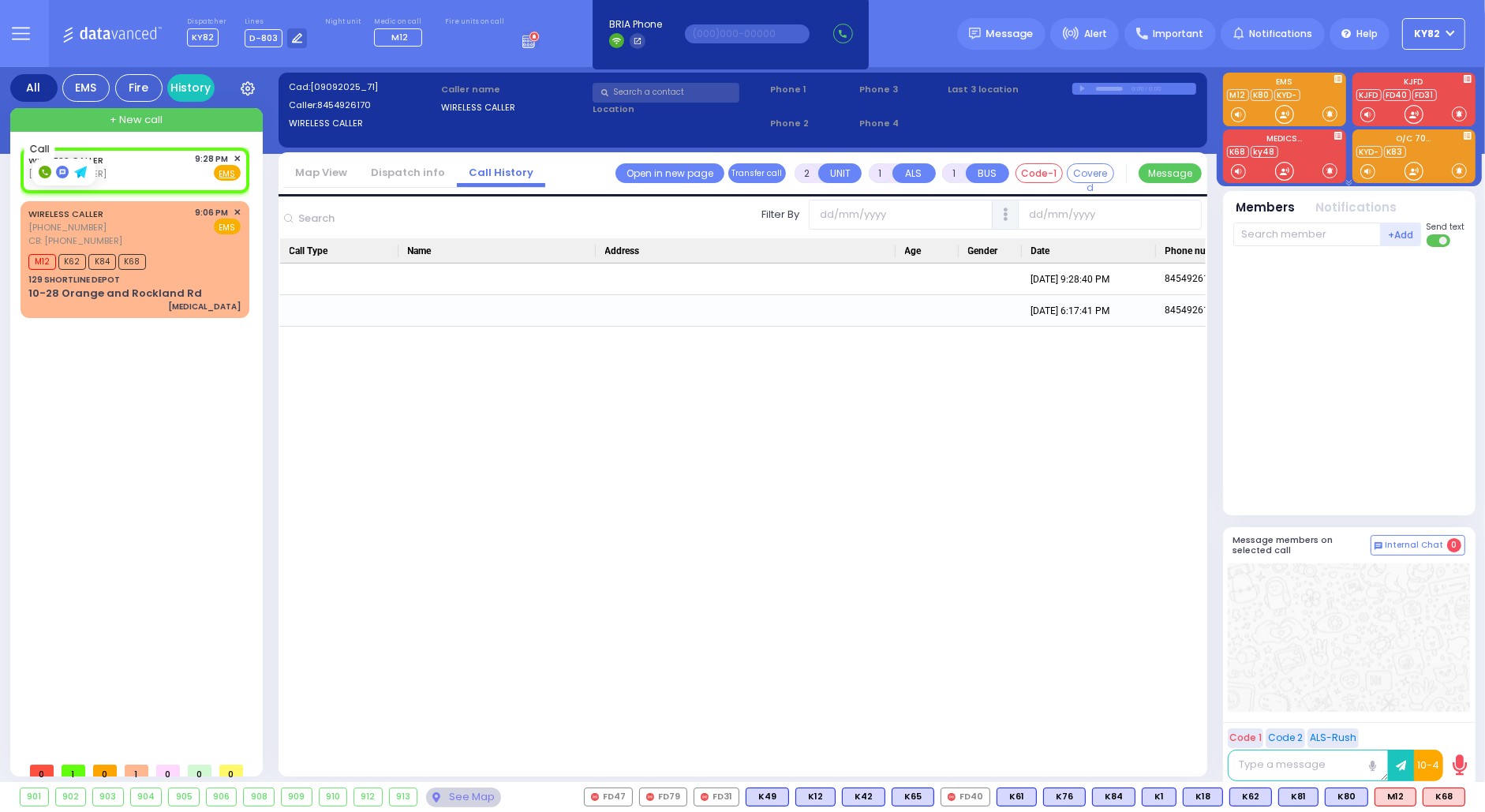
click at [42, 170] on icon at bounding box center [44, 173] width 5 height 5
type input "8454926170"
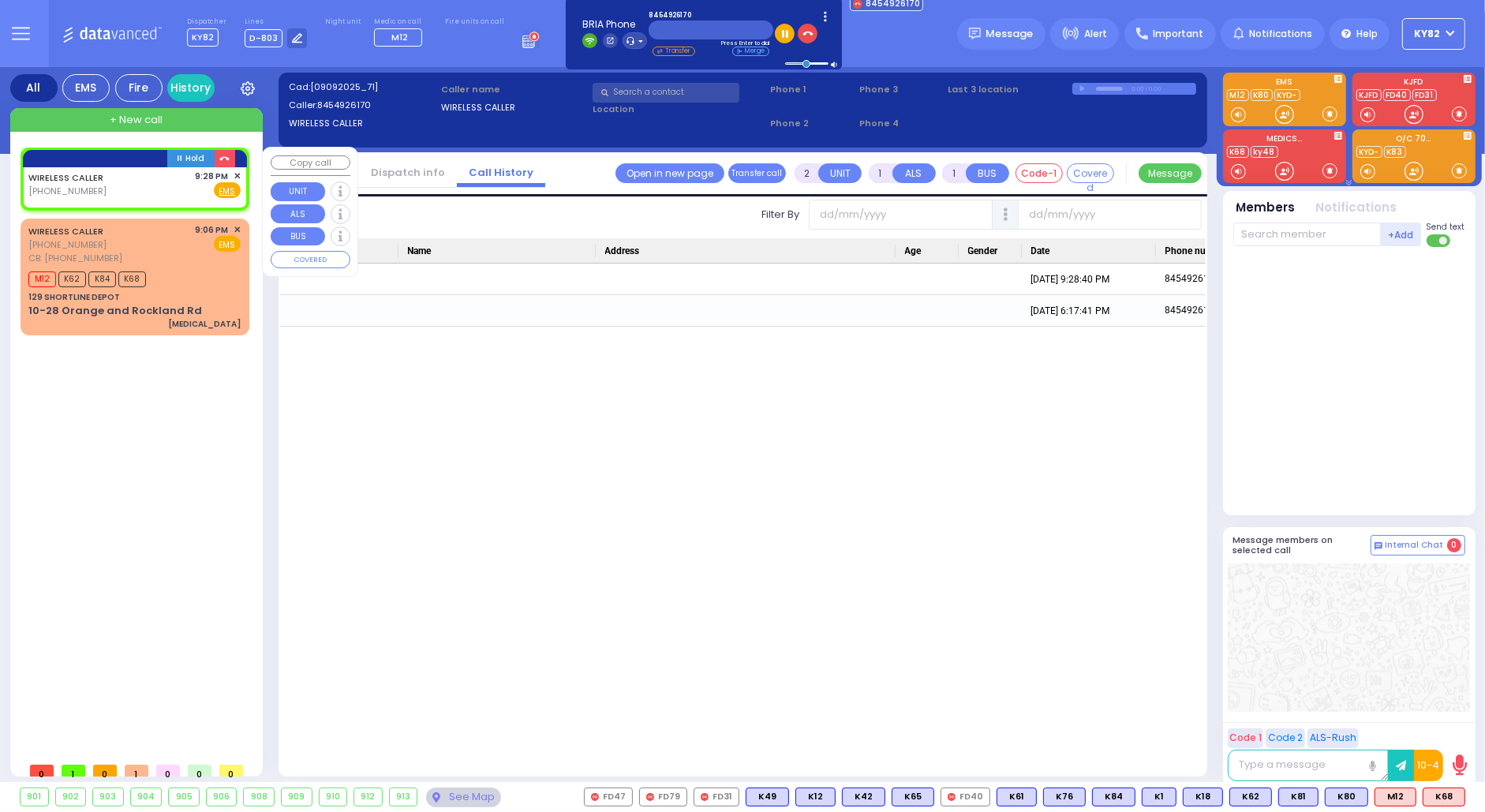
click at [237, 173] on span "✕" at bounding box center [237, 176] width 7 height 13
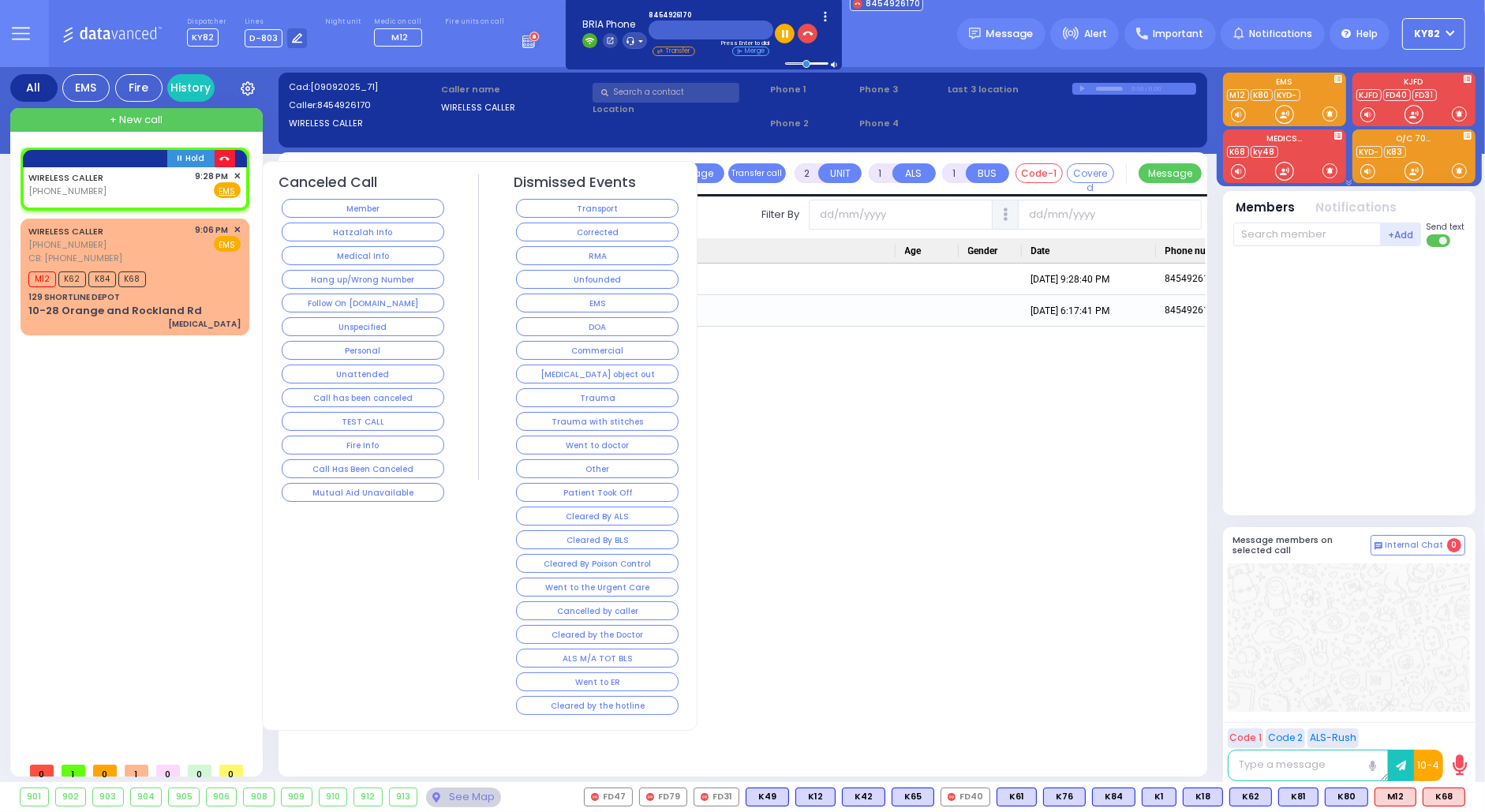
click at [220, 156] on icon "button" at bounding box center [225, 159] width 10 height 10
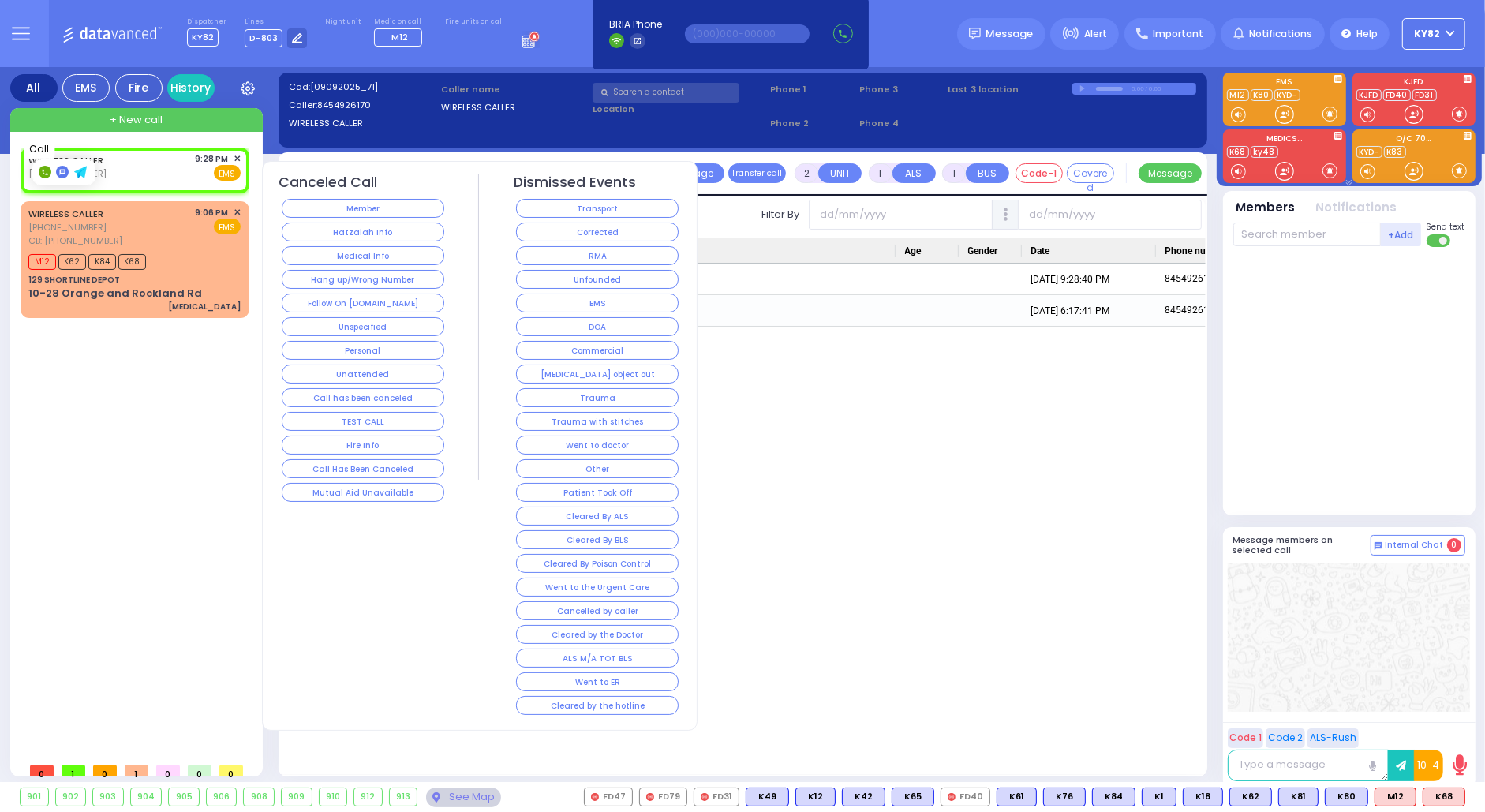
click at [48, 170] on rect at bounding box center [44, 172] width 12 height 12
type input "8454926170"
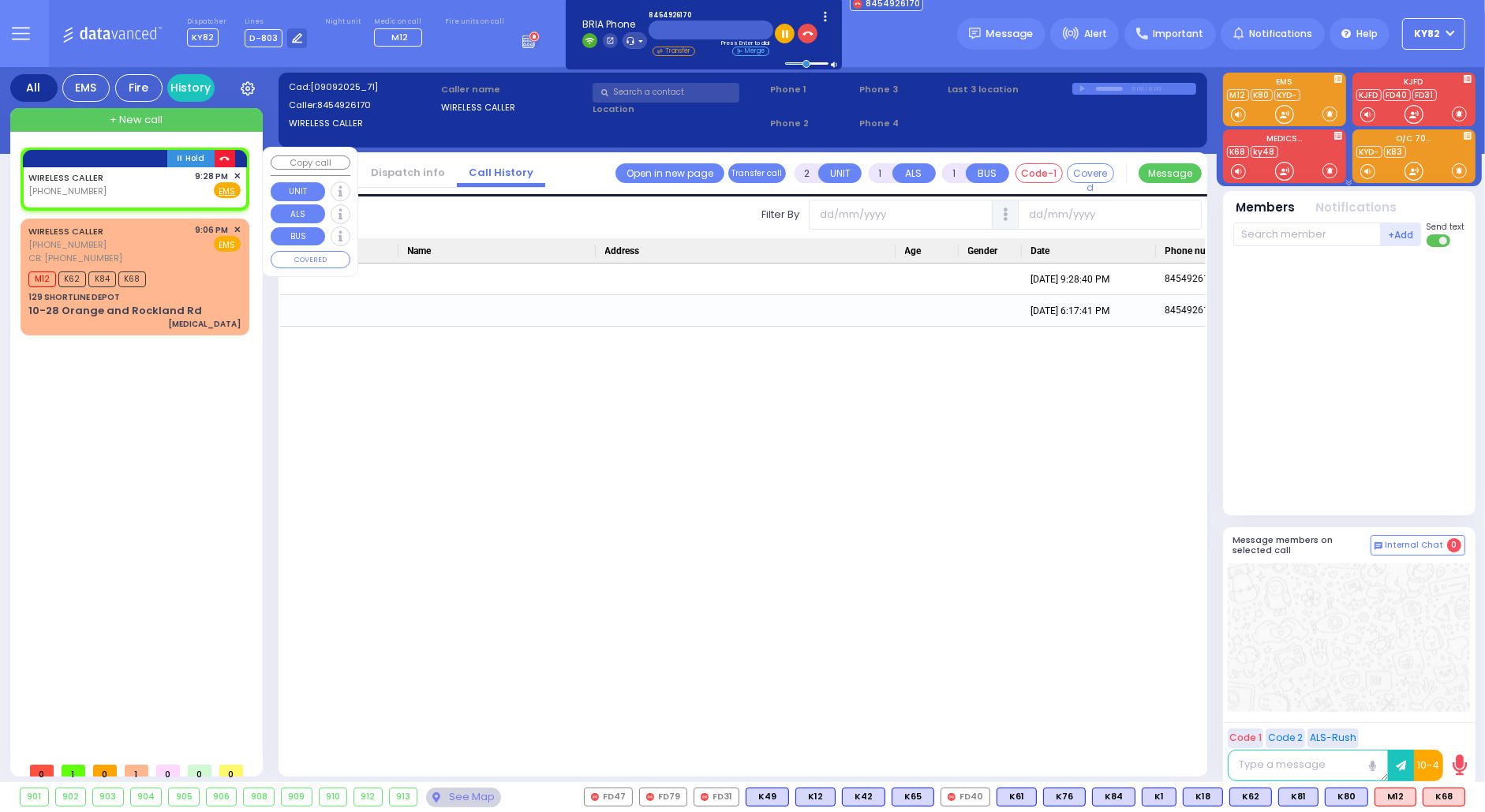
click at [222, 154] on icon "button" at bounding box center [225, 159] width 10 height 10
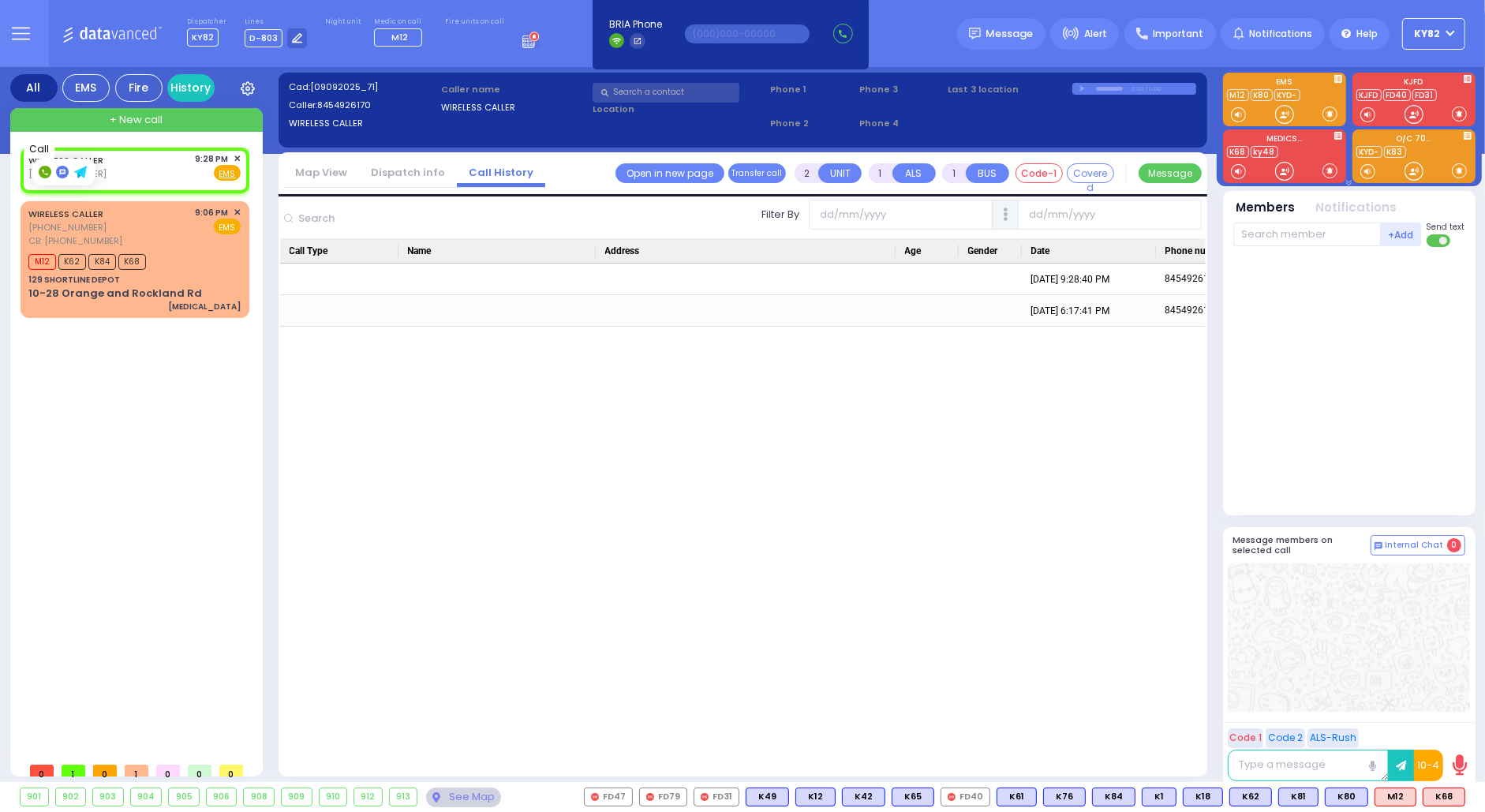
click at [46, 174] on icon at bounding box center [44, 173] width 5 height 5
type input "8454926170"
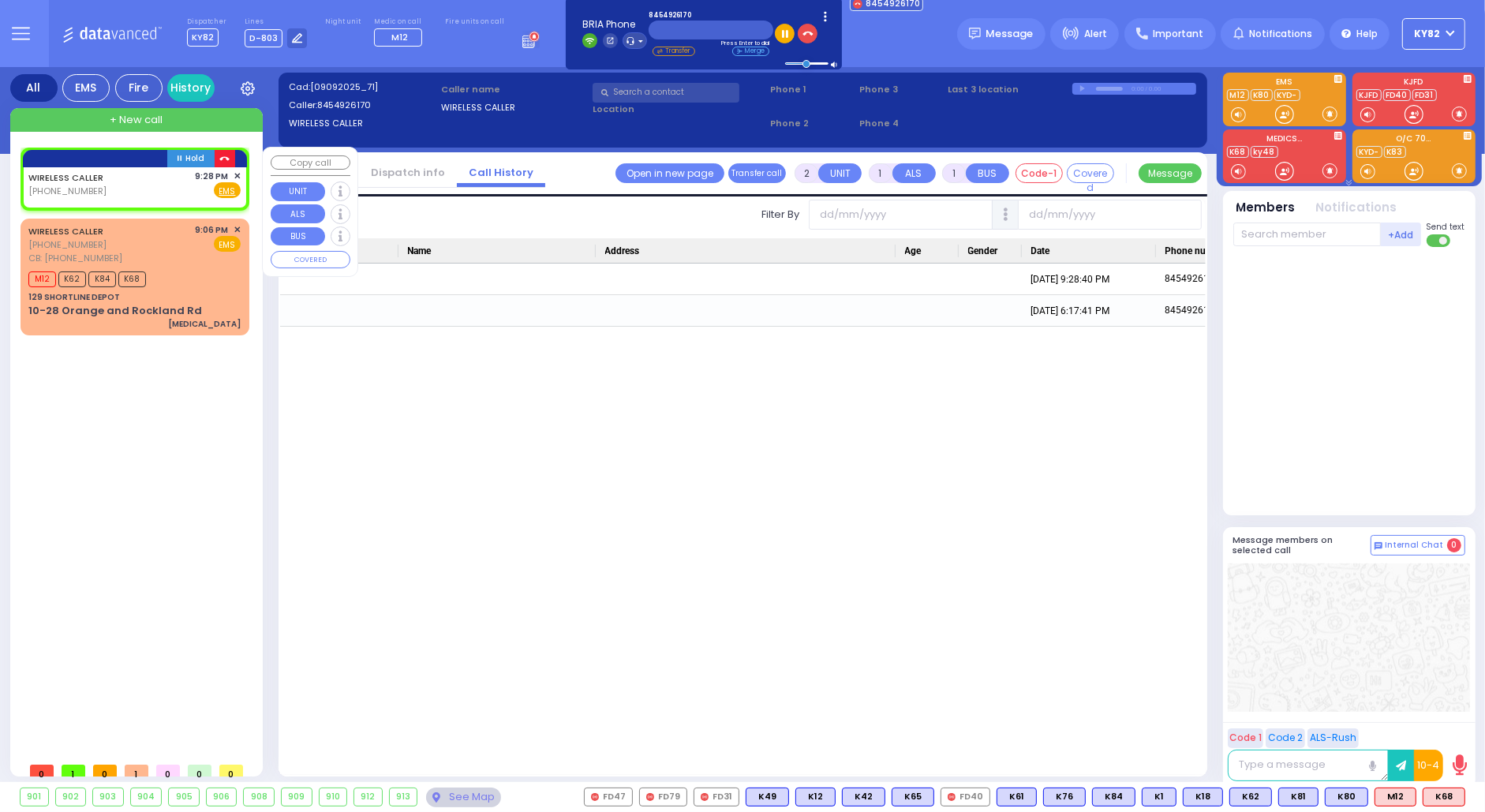
click at [221, 155] on icon "button" at bounding box center [225, 159] width 10 height 10
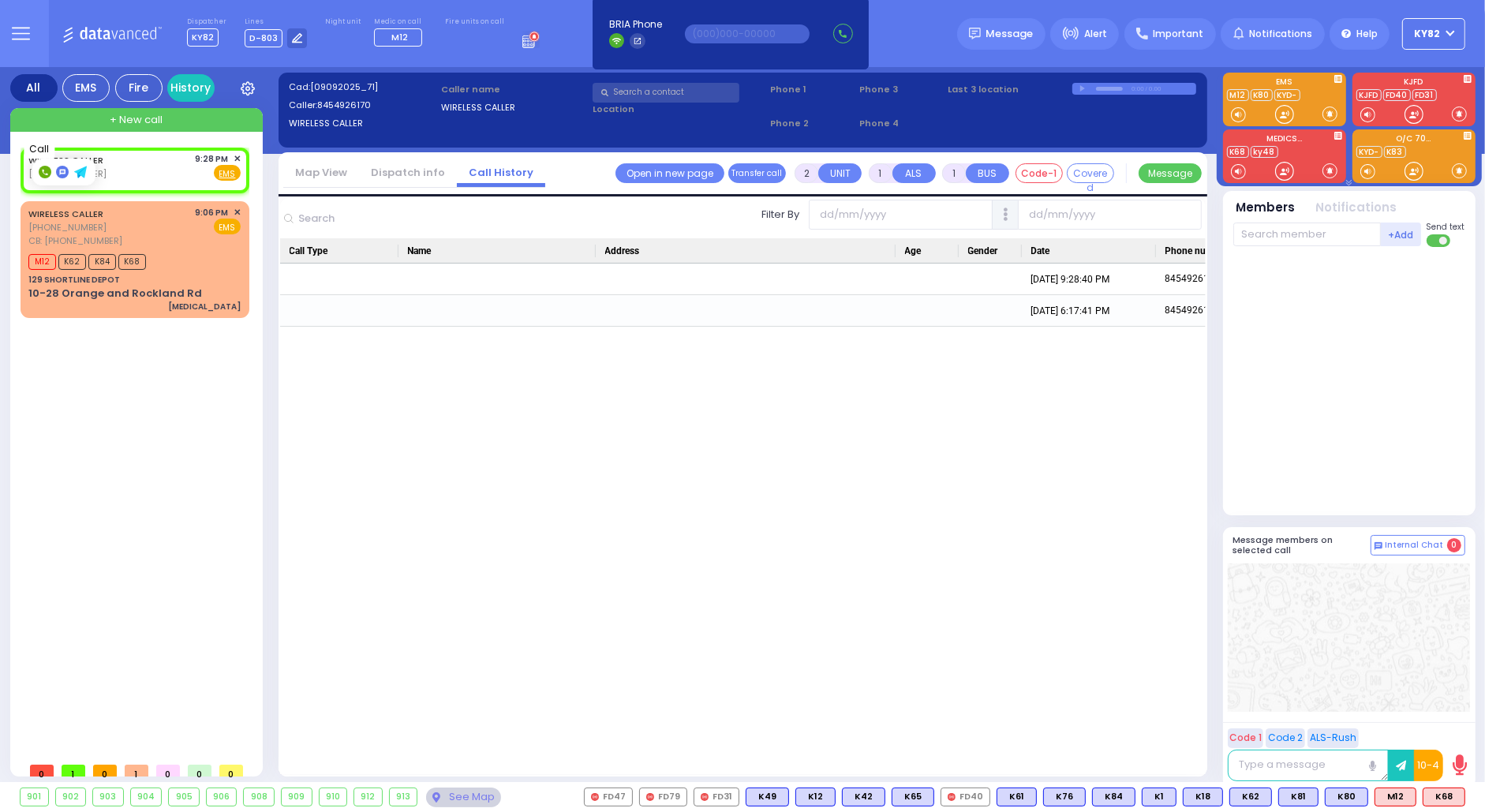
click at [43, 172] on icon at bounding box center [44, 173] width 5 height 5
type input "8454926170"
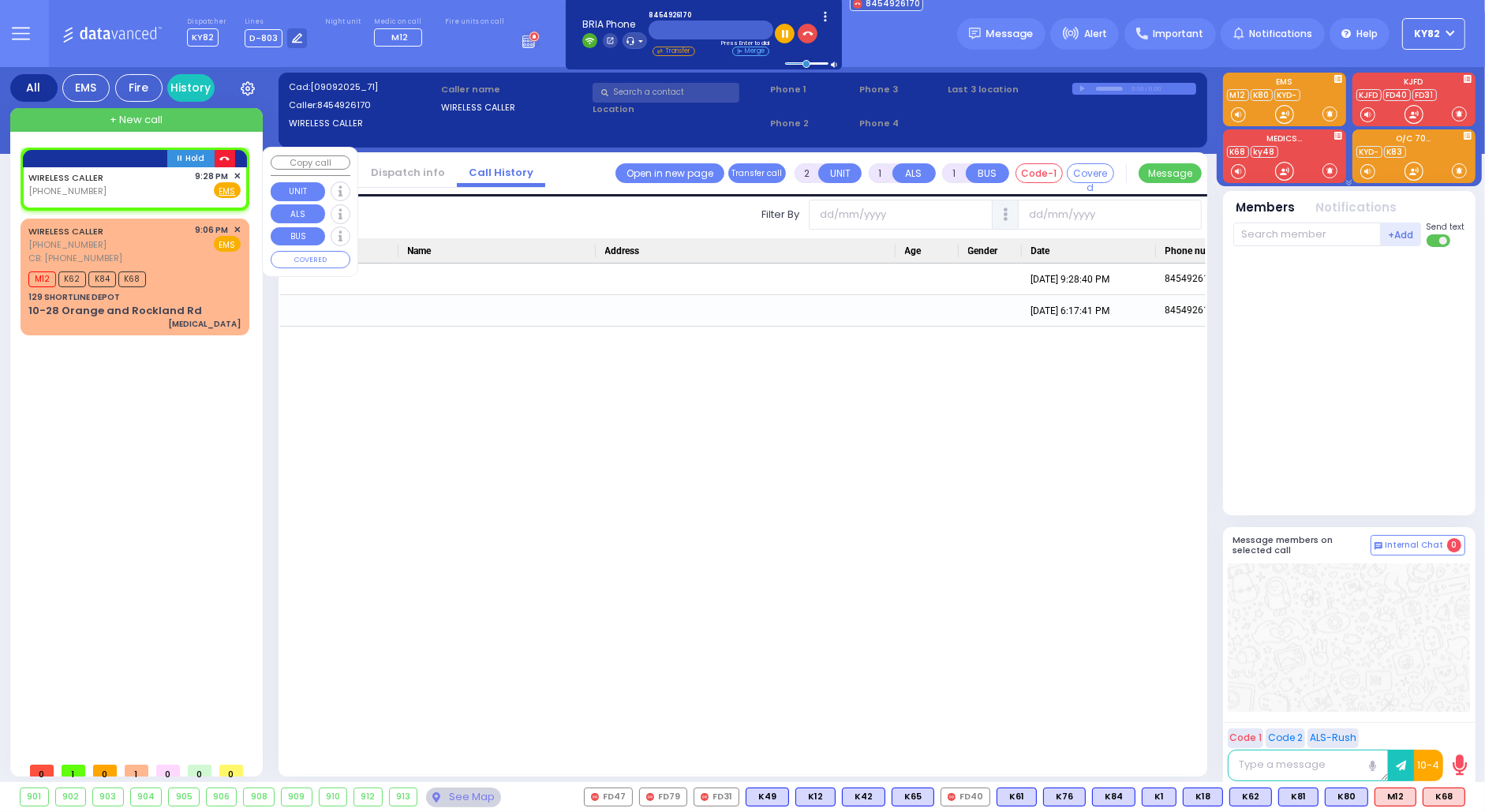
click at [227, 160] on icon "button" at bounding box center [225, 159] width 10 height 10
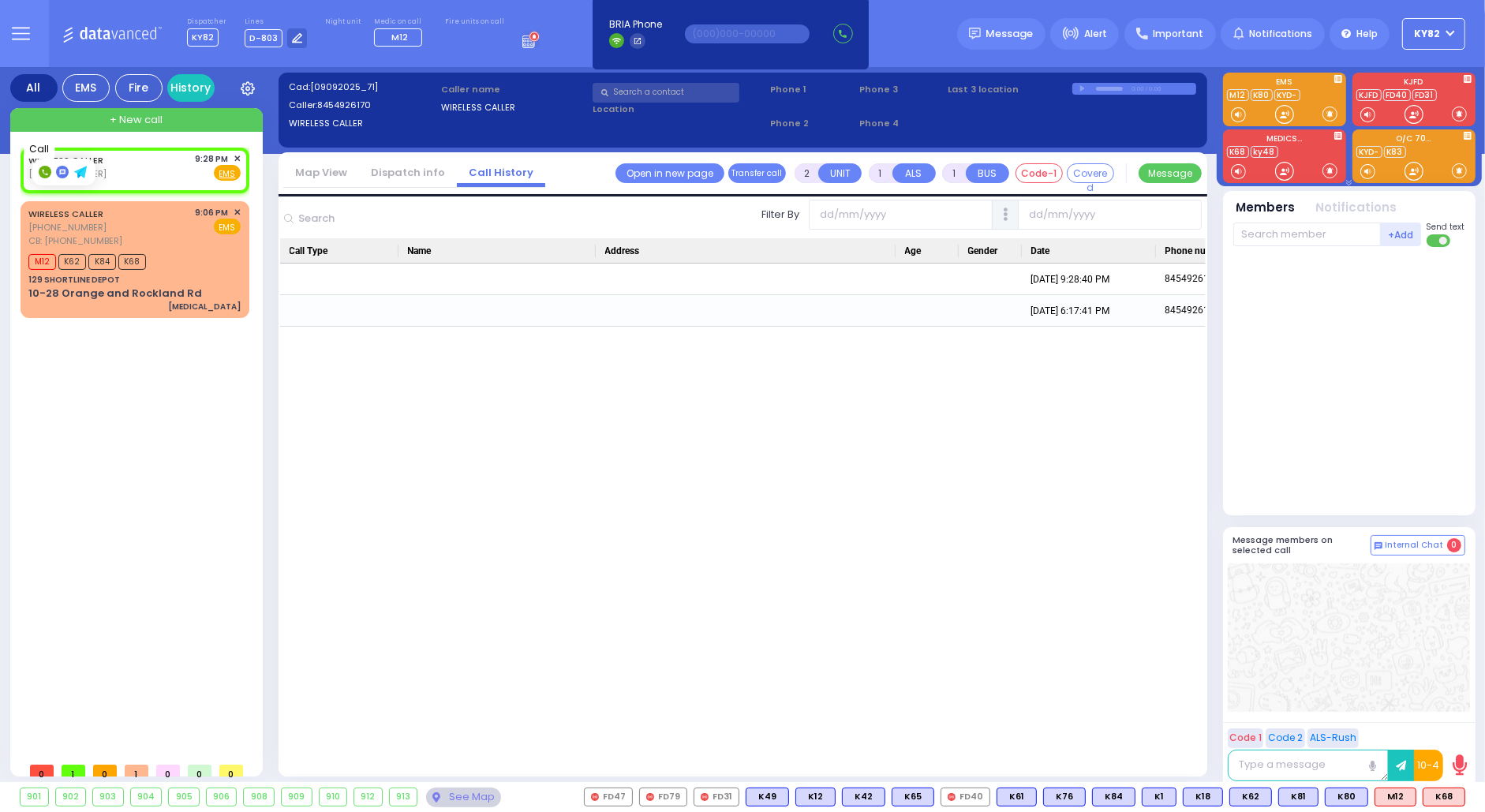
click at [42, 170] on icon at bounding box center [44, 173] width 5 height 5
type input "8454926170"
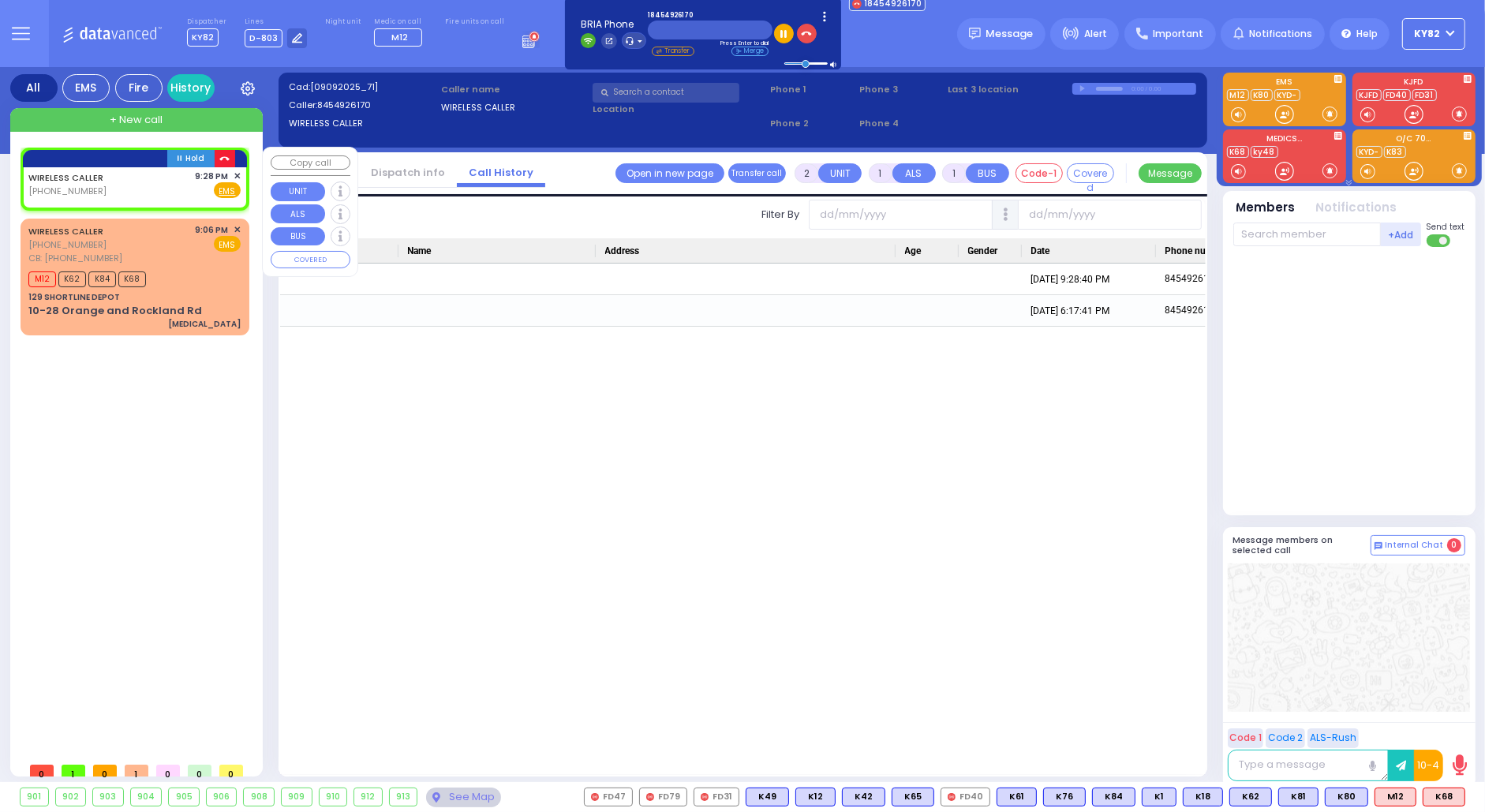
click at [222, 159] on icon "button" at bounding box center [225, 159] width 10 height 10
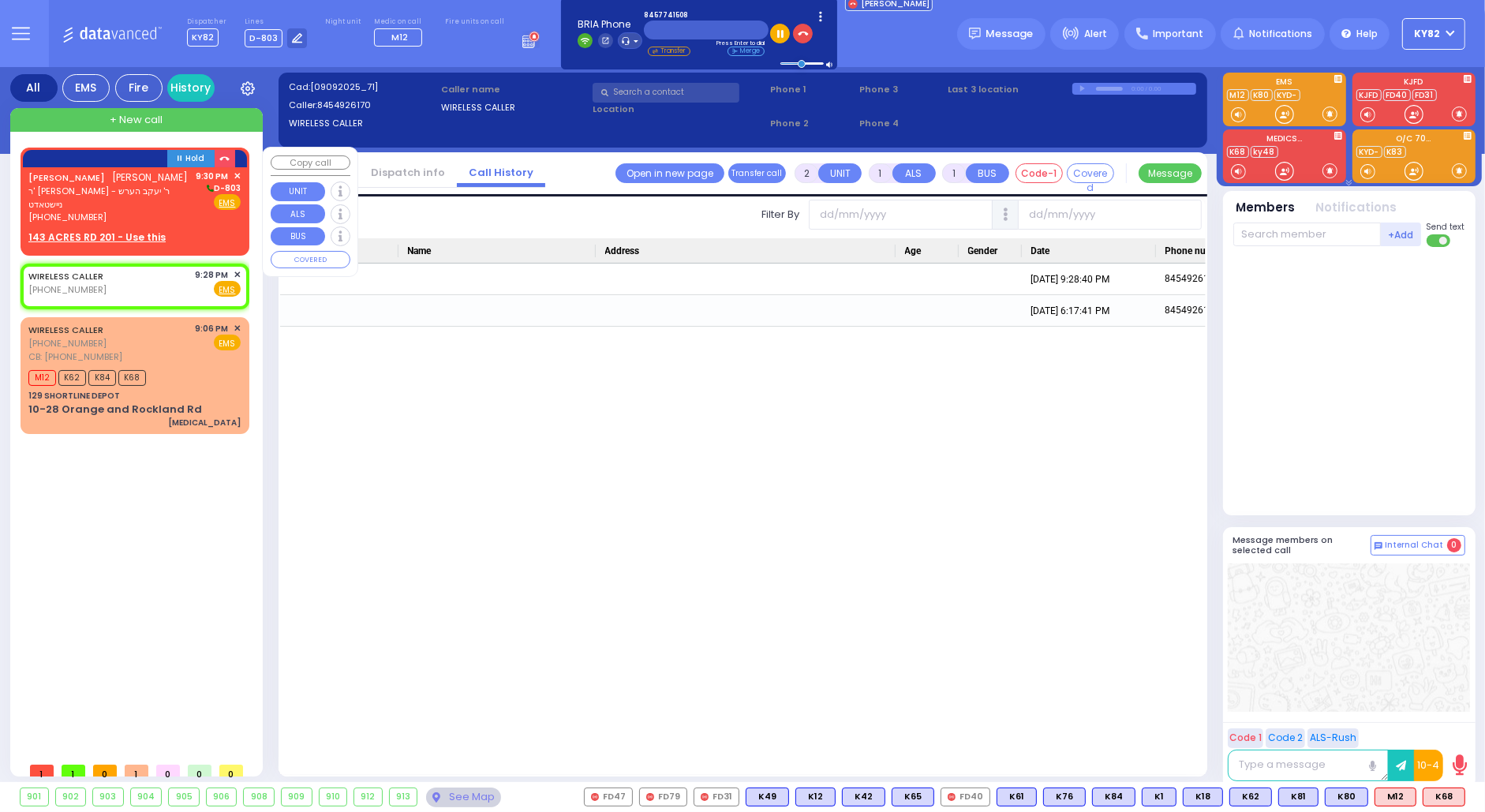
click at [178, 202] on div "JOEL REICH יואל רייך ר' יוסף בנציון - ר' יעקב הערש ניישטאדט (845) 774-1508 9:30…" at bounding box center [135, 197] width 213 height 54
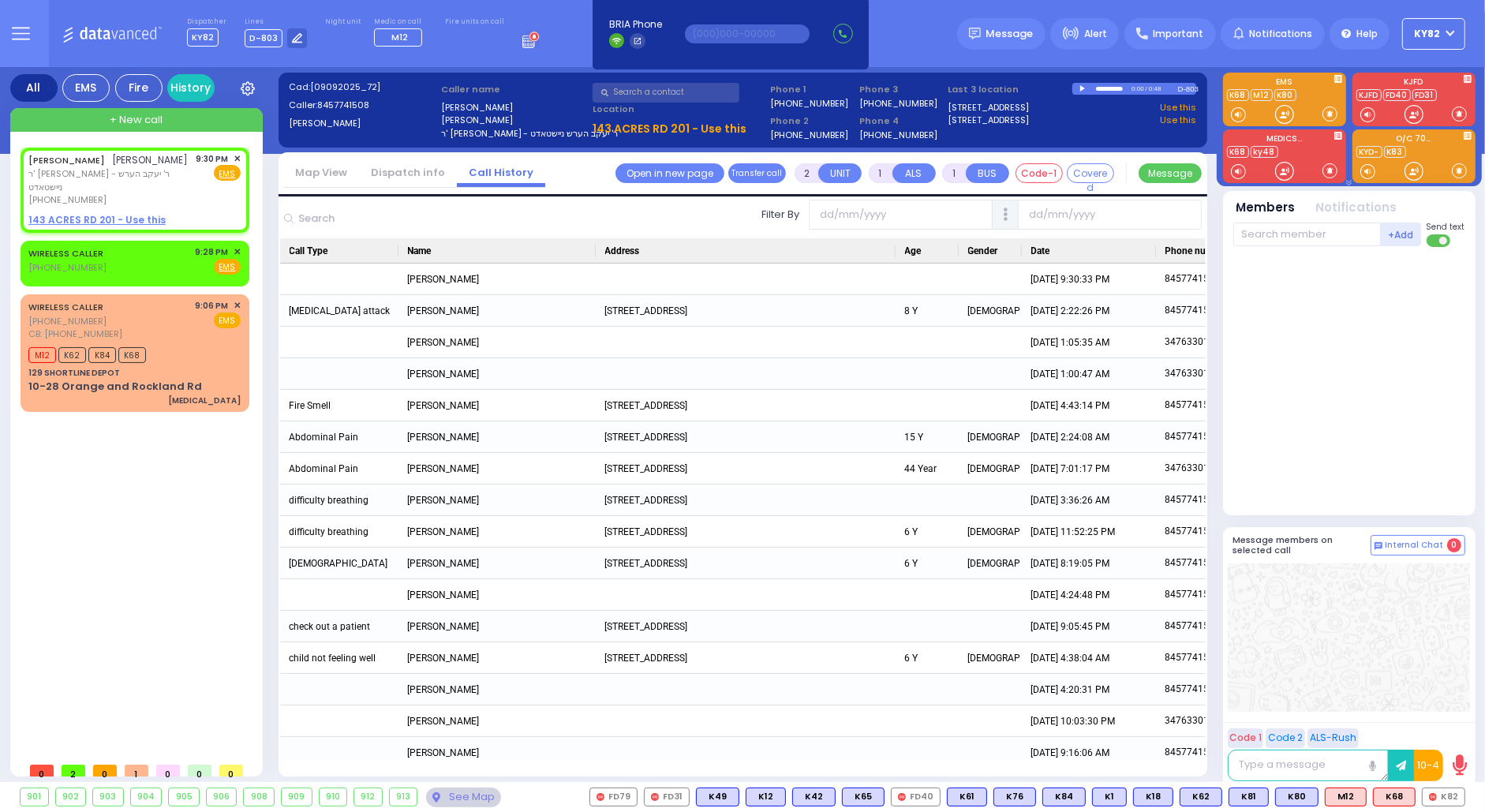
click at [403, 167] on link "Dispatch info" at bounding box center [408, 172] width 98 height 15
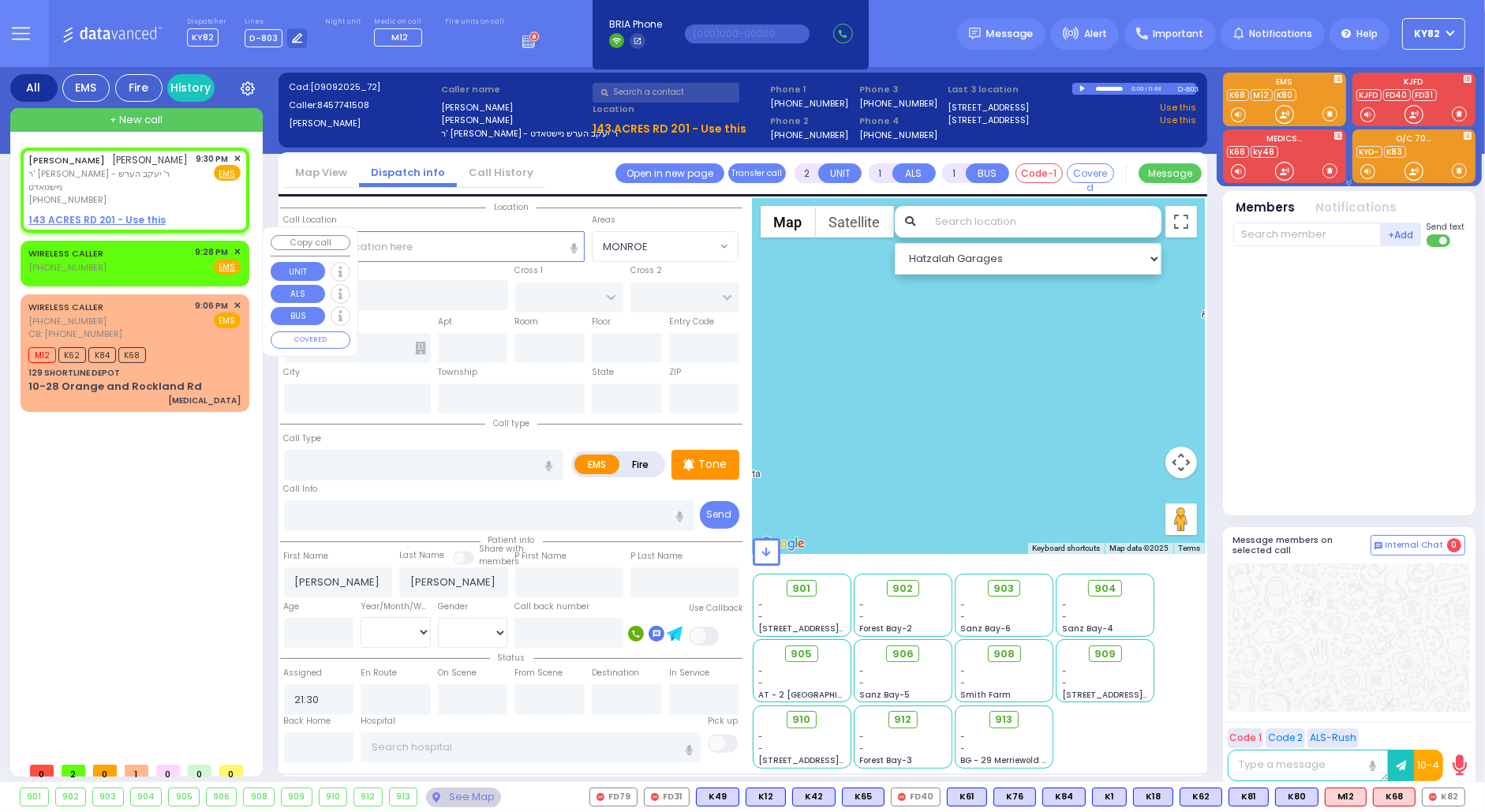
click at [237, 246] on span "✕" at bounding box center [237, 252] width 7 height 13
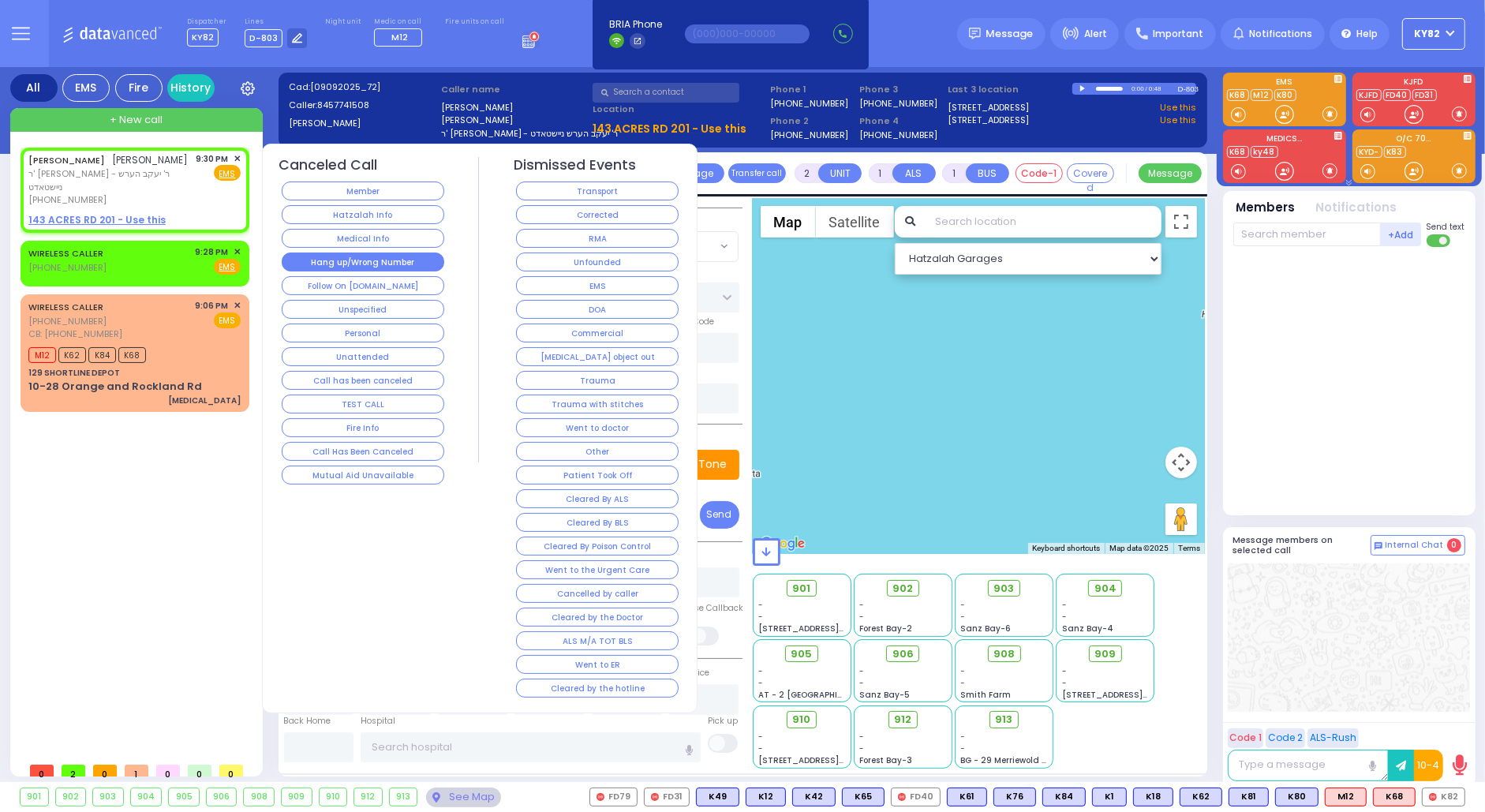
click at [374, 253] on button "Hang up/Wrong Number" at bounding box center [363, 262] width 163 height 19
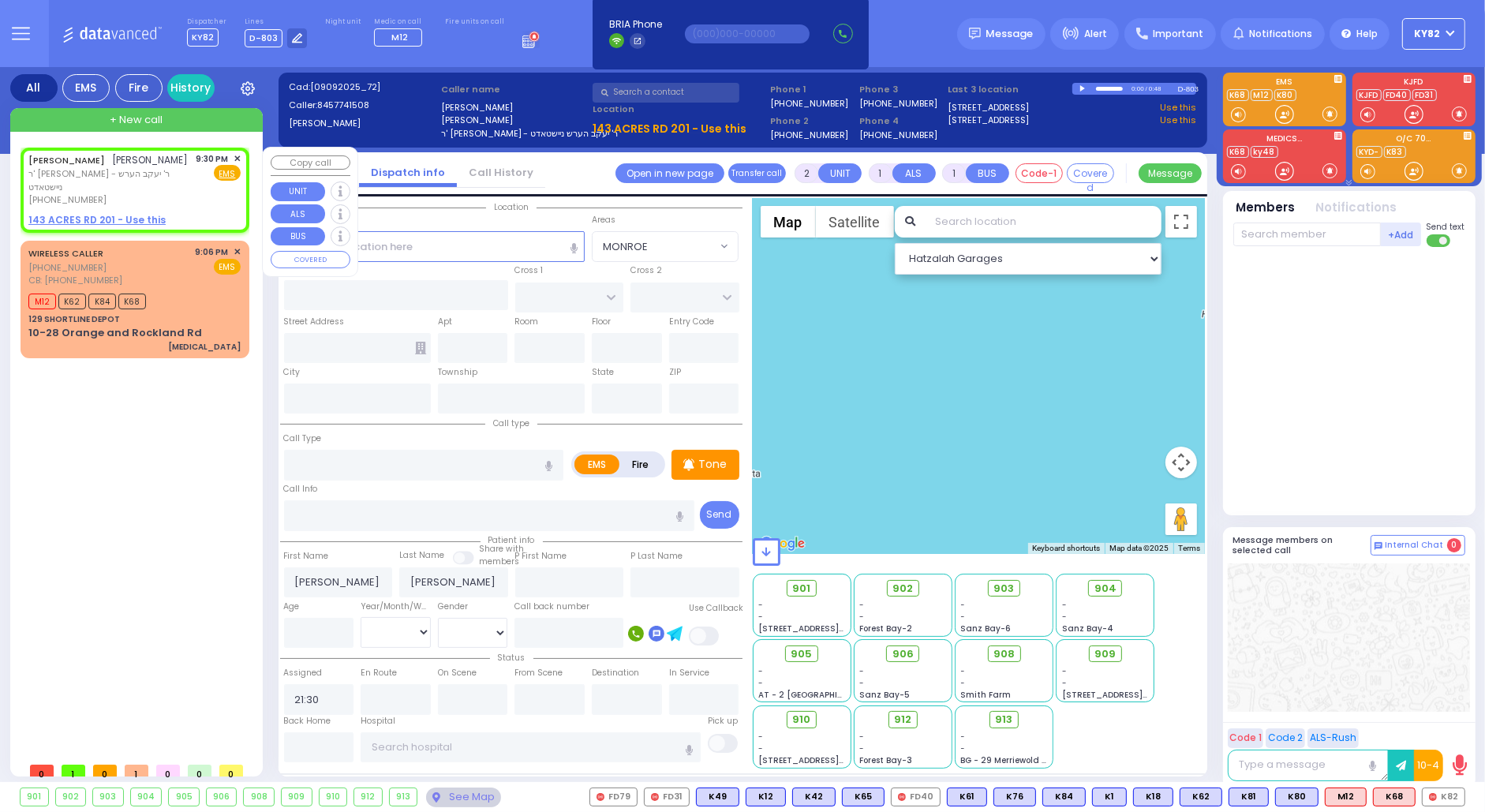
click at [237, 157] on span "✕" at bounding box center [237, 159] width 7 height 13
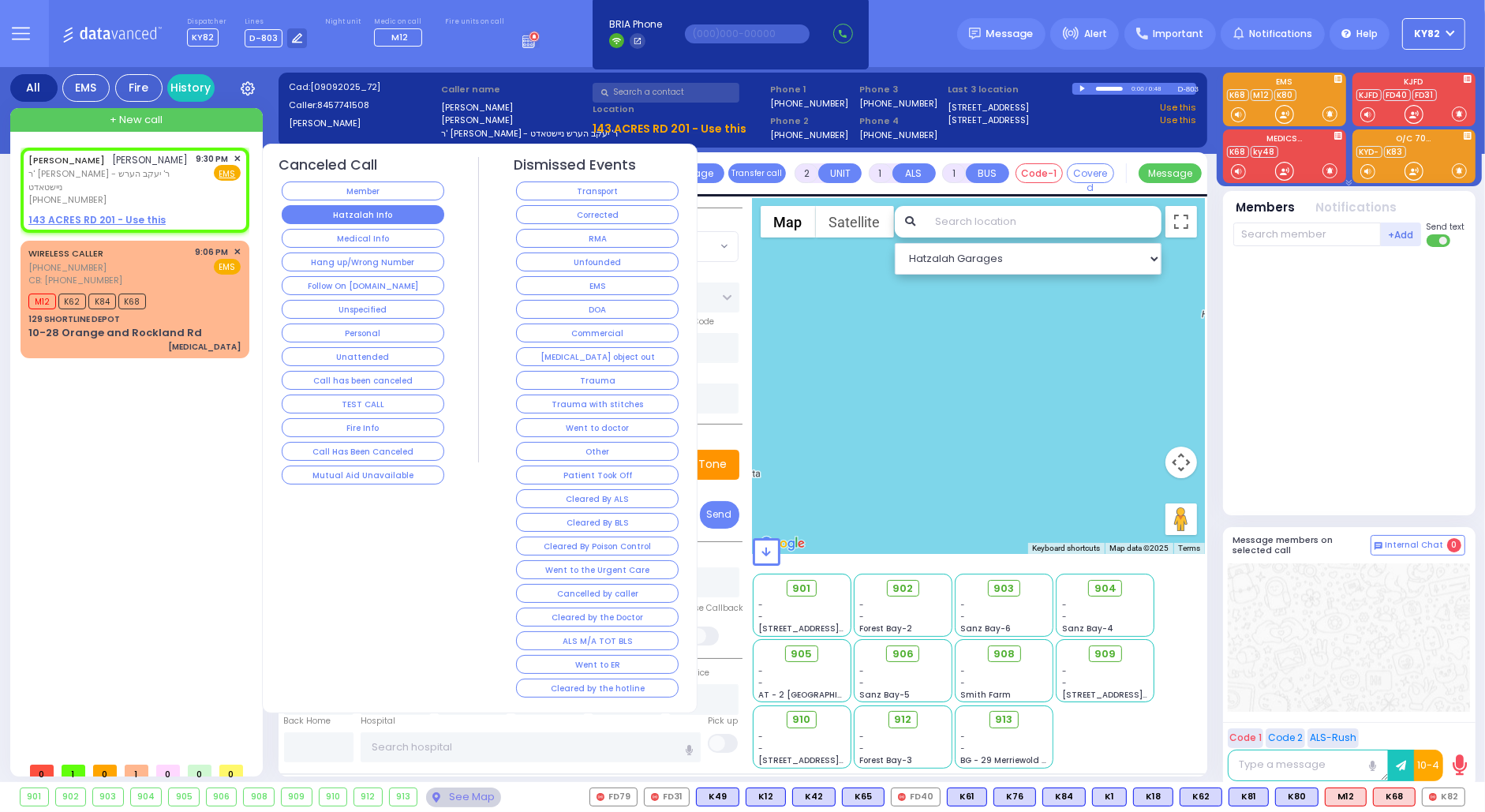
click at [369, 217] on button "Hatzalah Info" at bounding box center [363, 214] width 163 height 19
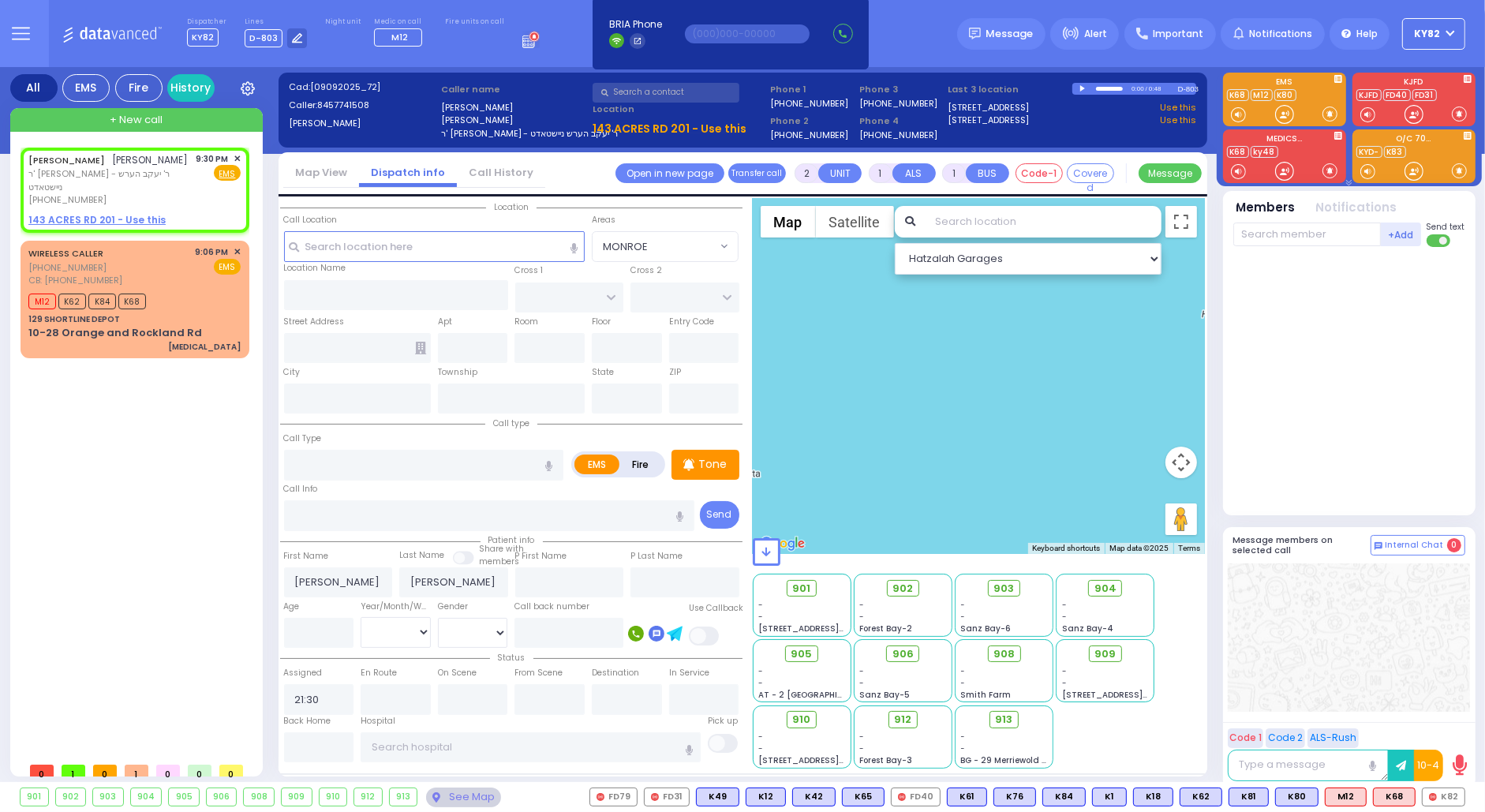
select select
radio input "true"
select select
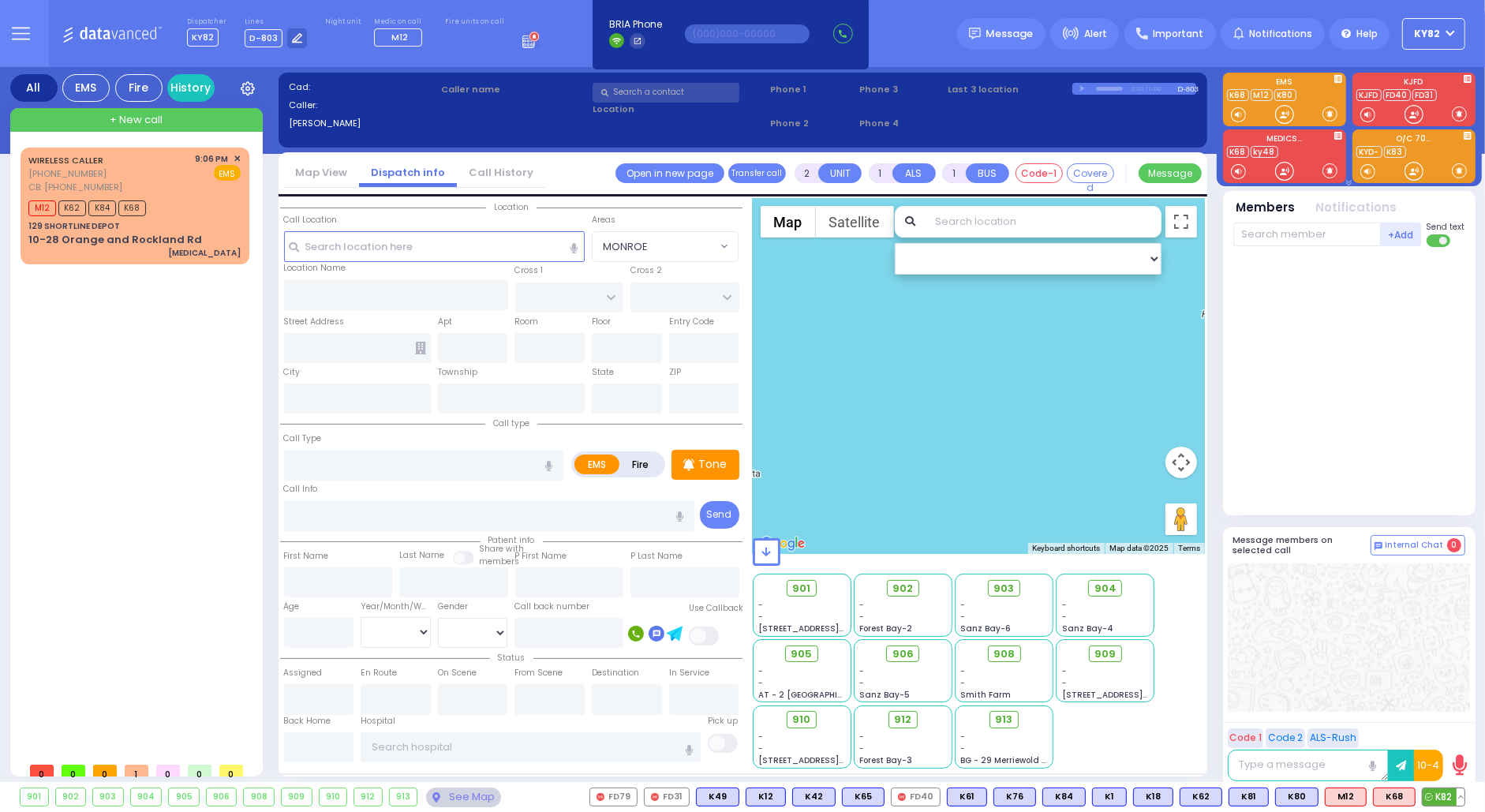
click at [1459, 797] on button at bounding box center [1461, 797] width 8 height 17
click at [1450, 723] on icon at bounding box center [1449, 727] width 17 height 17
click at [1400, 625] on div at bounding box center [1349, 638] width 242 height 148
click at [216, 193] on div "9:06 PM ✕ EMS" at bounding box center [219, 173] width 46 height 42
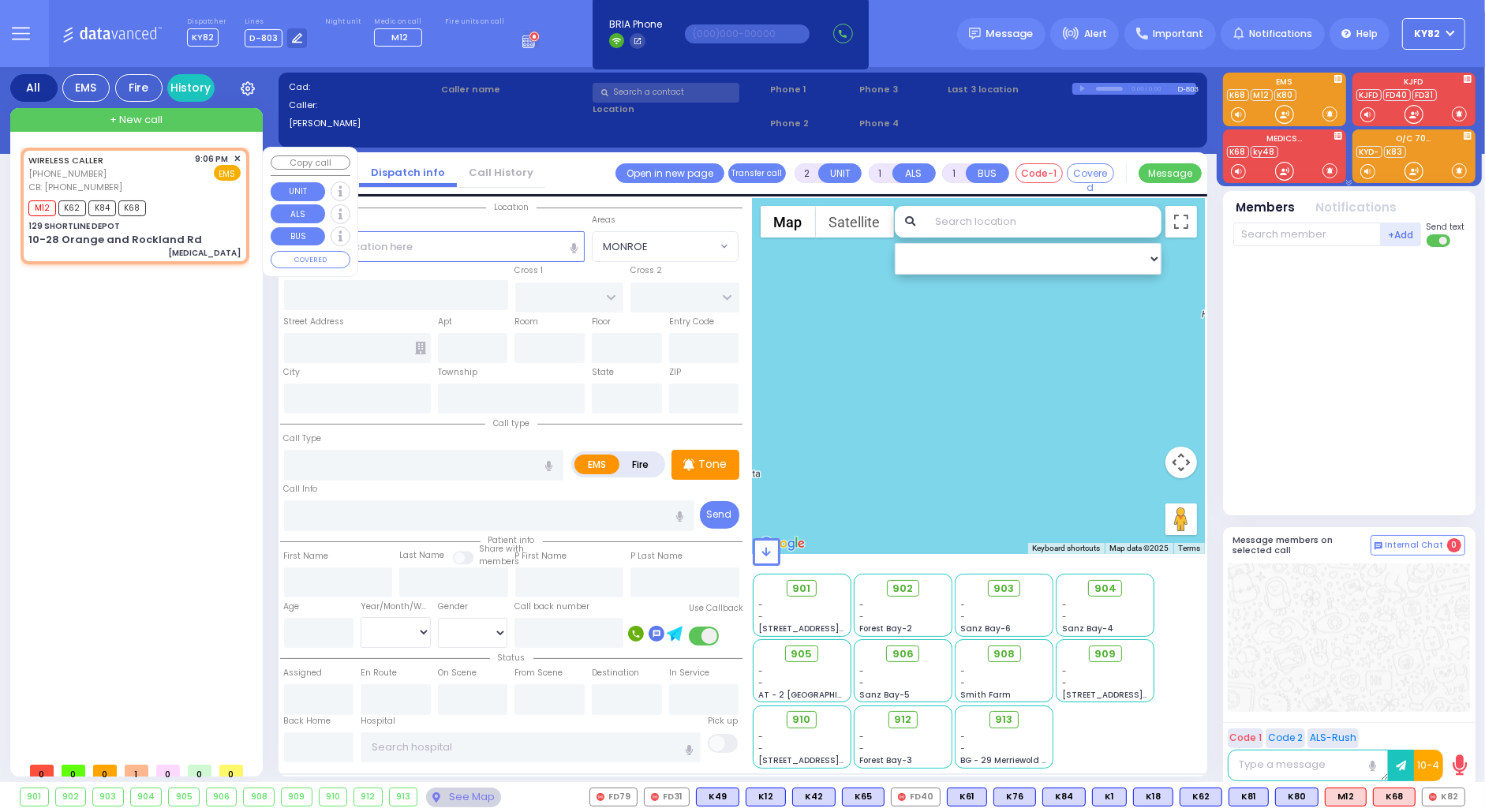
type input "1"
select select
type input "[MEDICAL_DATA]"
radio input "true"
type input "3"
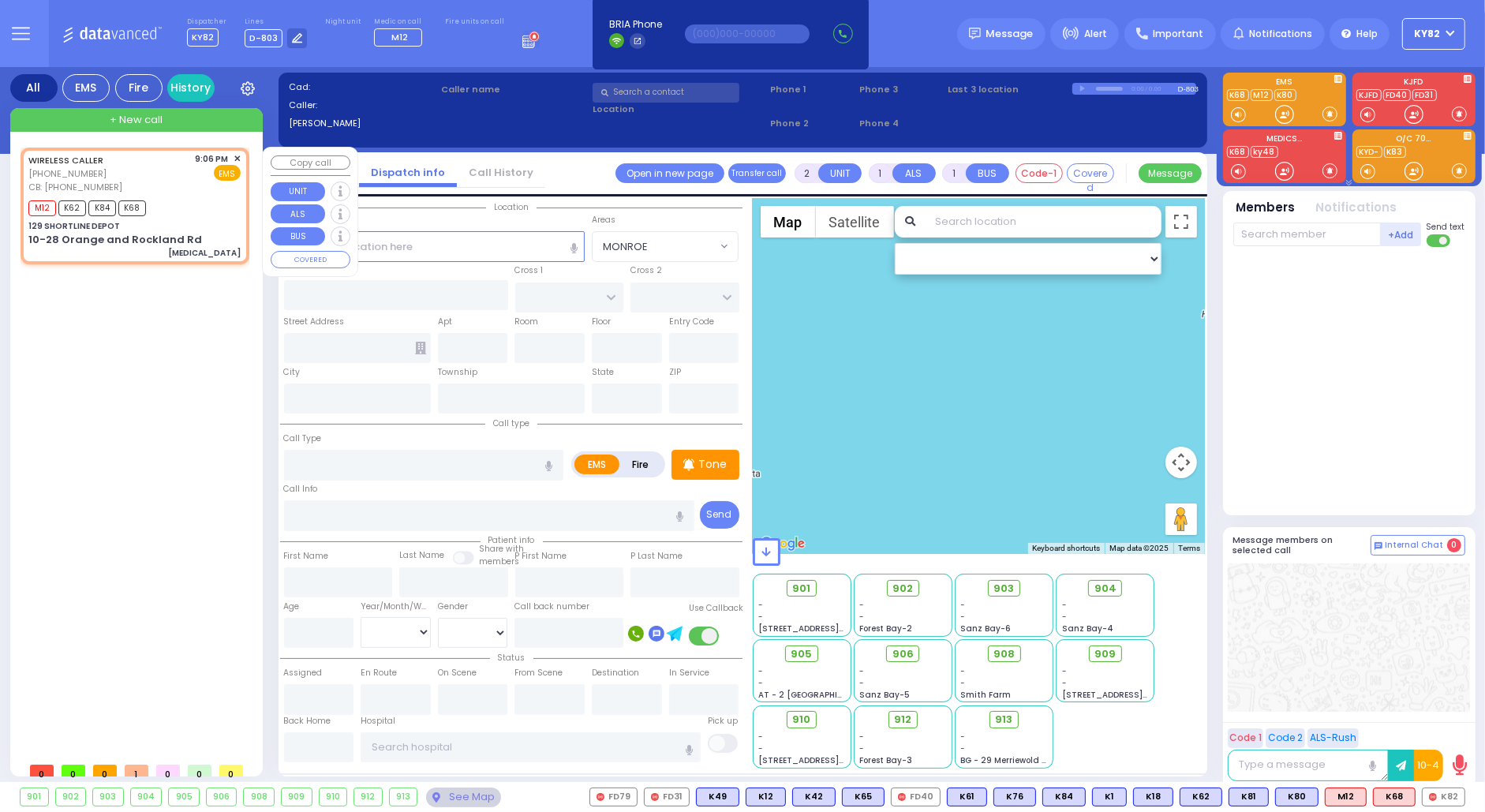
select select "Month"
select select "[DEMOGRAPHIC_DATA]"
type input "3474521936"
type input "21:06"
type input "21:09"
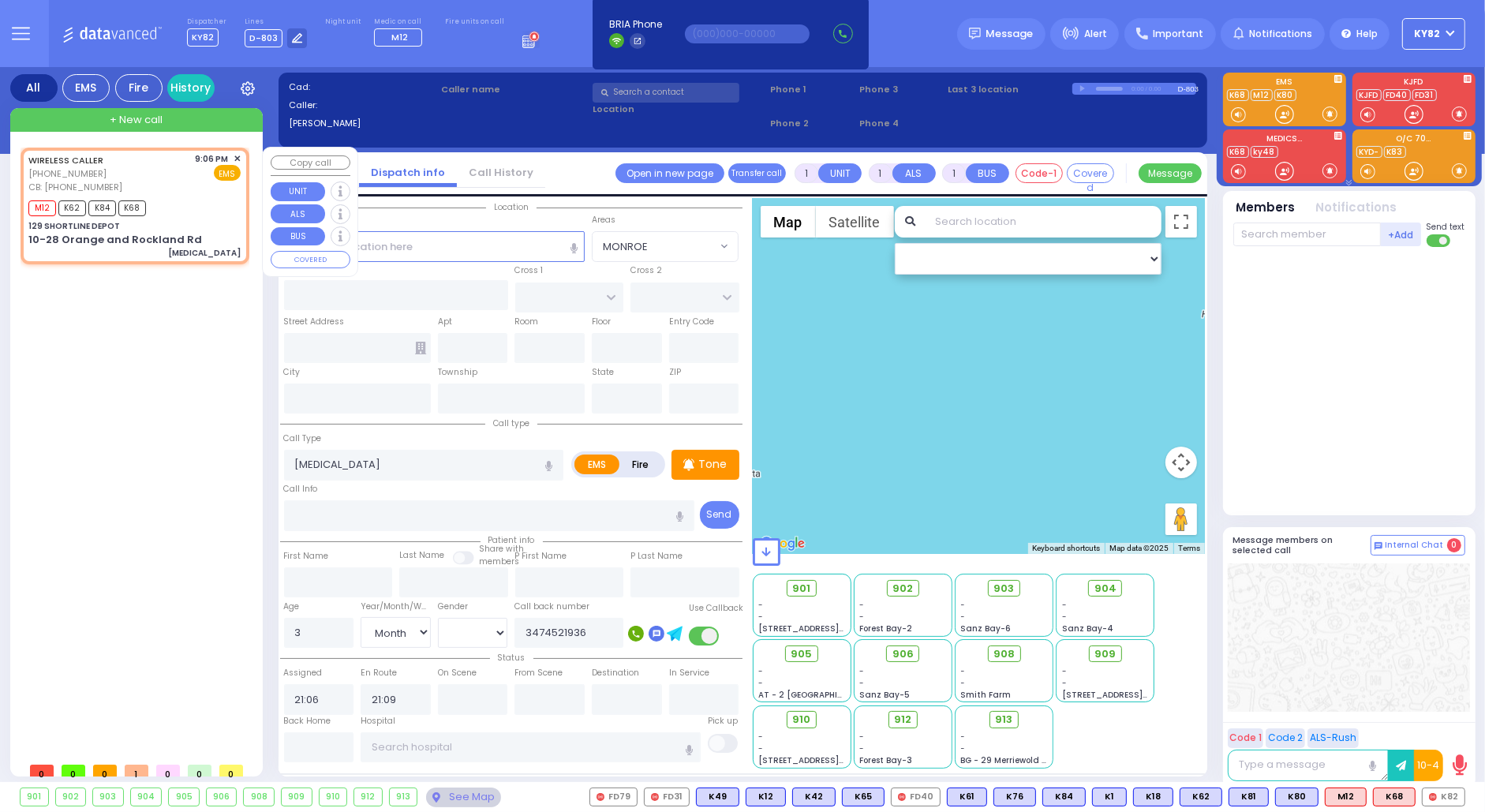
select select "Hatzalah Garages"
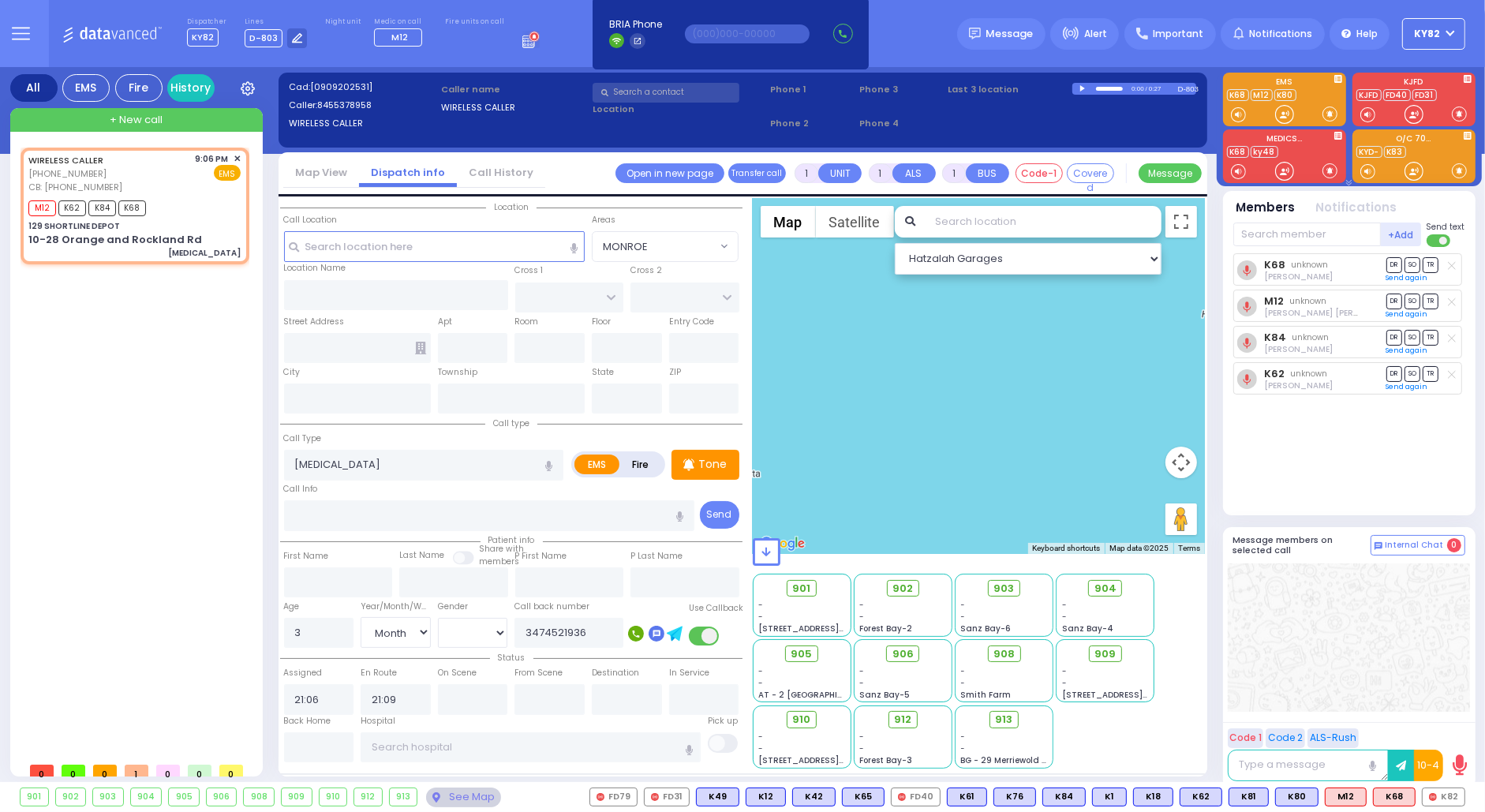
type input "129 SHORTLINE DEPOT"
type input "10-28 Orange and Rockland Rd"
type input "Monroe"
type input "[US_STATE]"
type input "10950"
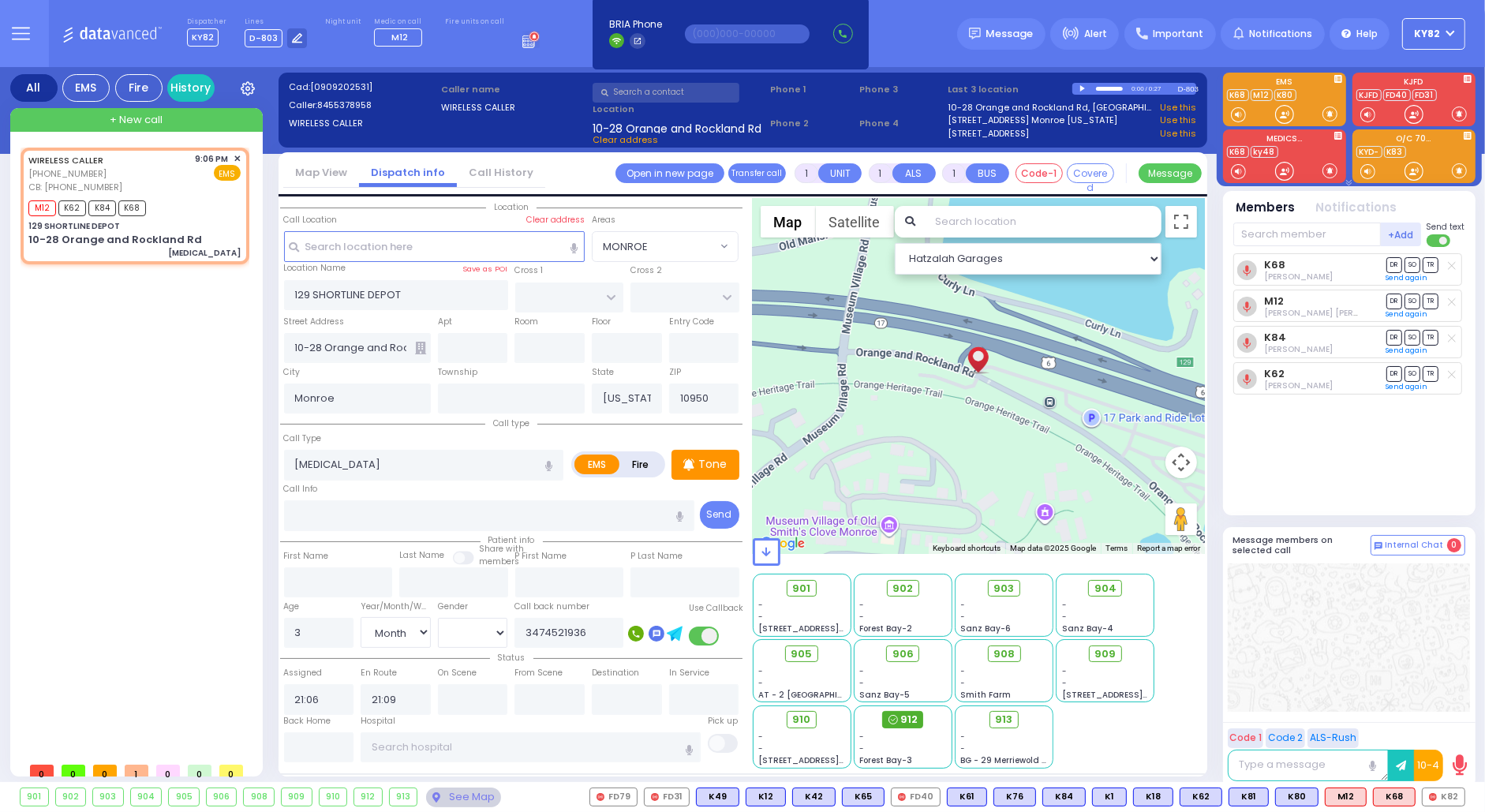
click at [900, 717] on div "912" at bounding box center [902, 720] width 41 height 17
select select
radio input "true"
select select "Month"
select select "[DEMOGRAPHIC_DATA]"
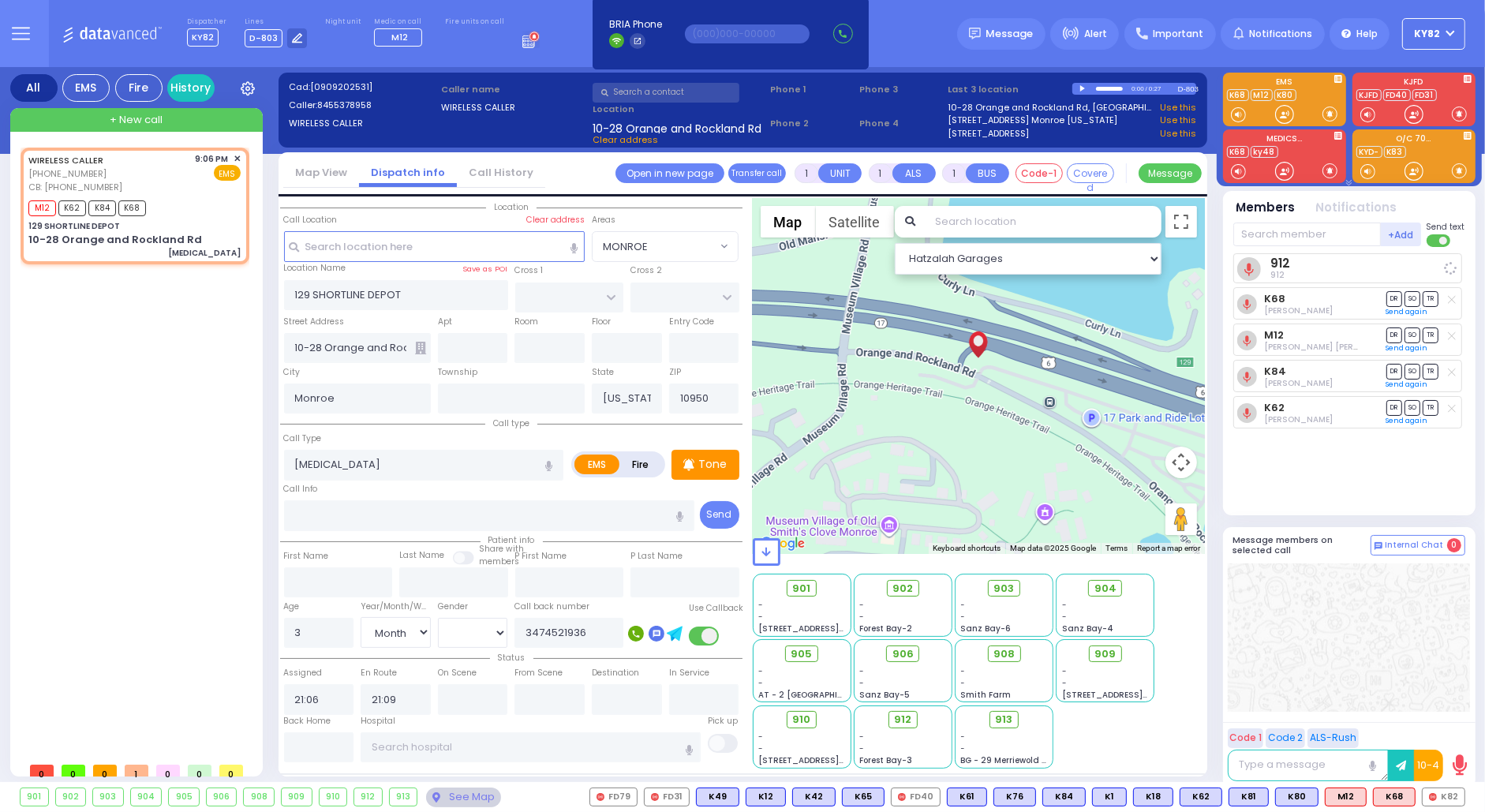
select select "Hatzalah Garages"
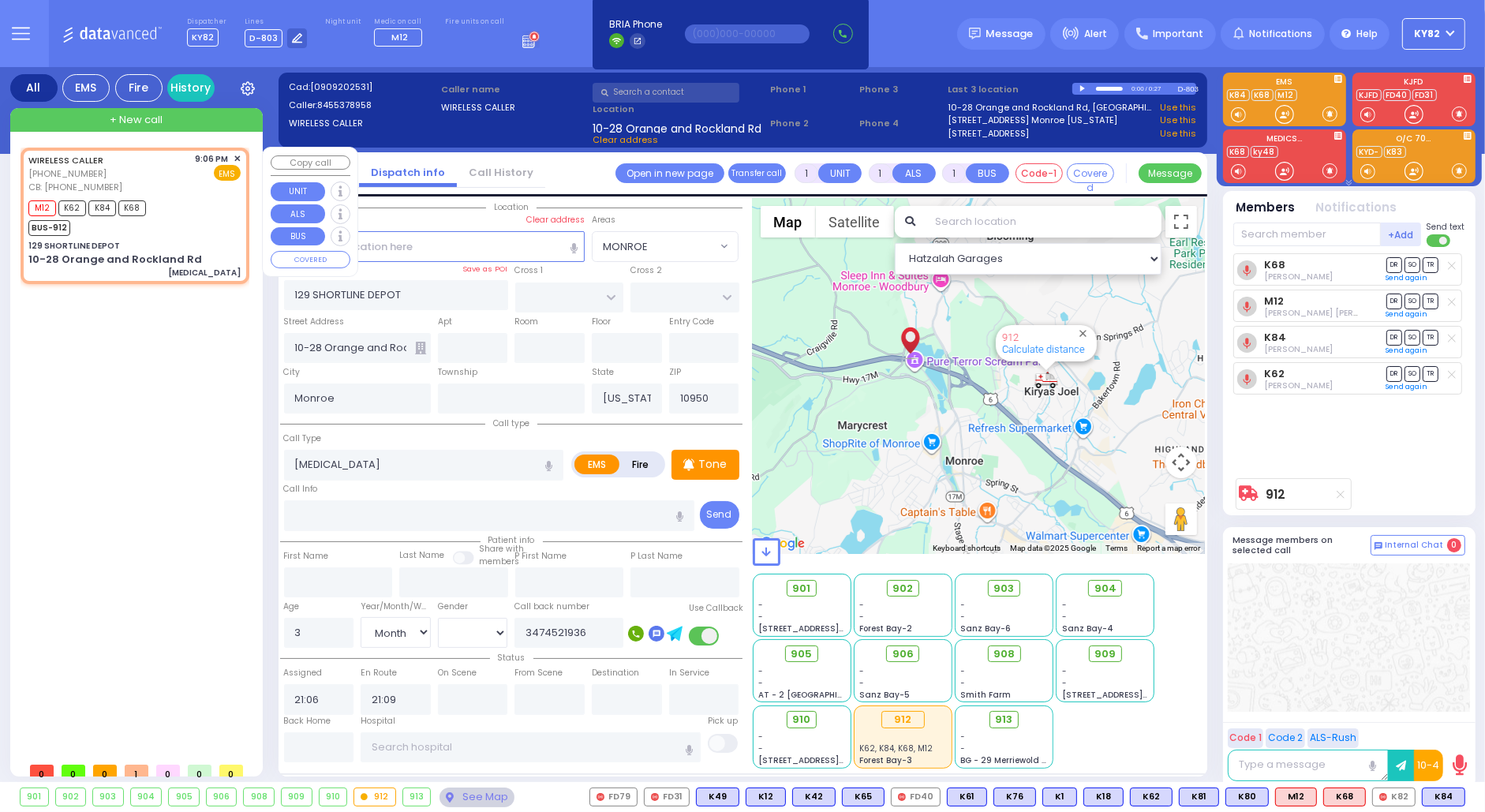
click at [175, 220] on div "M12 K62 K84 K68 BUS-912" at bounding box center [135, 215] width 213 height 39
select select
radio input "true"
select select "Month"
select select "[DEMOGRAPHIC_DATA]"
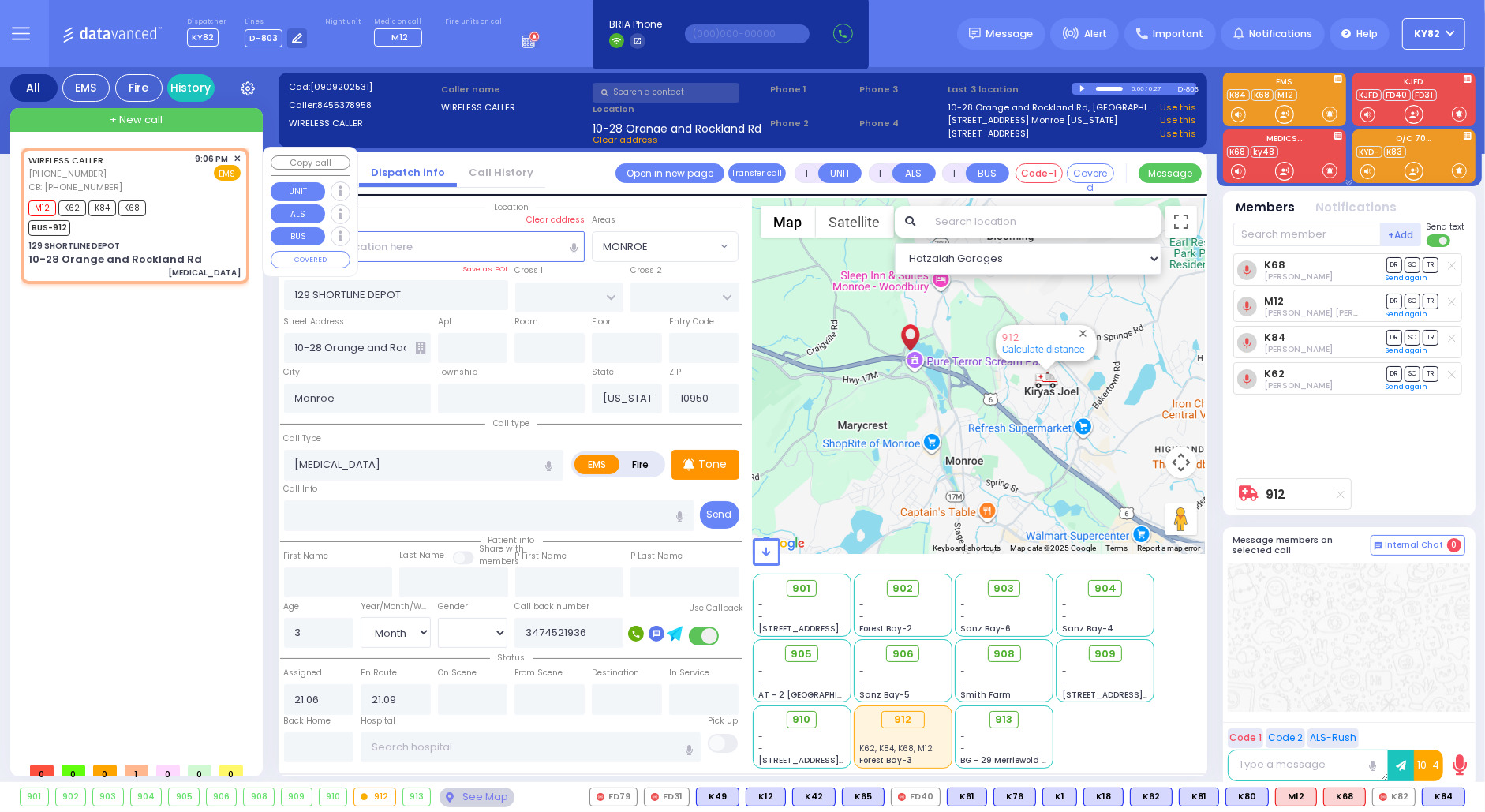
select select "Hatzalah Garages"
click at [1414, 301] on span "SO" at bounding box center [1413, 301] width 16 height 15
select select
radio input "true"
select select "Month"
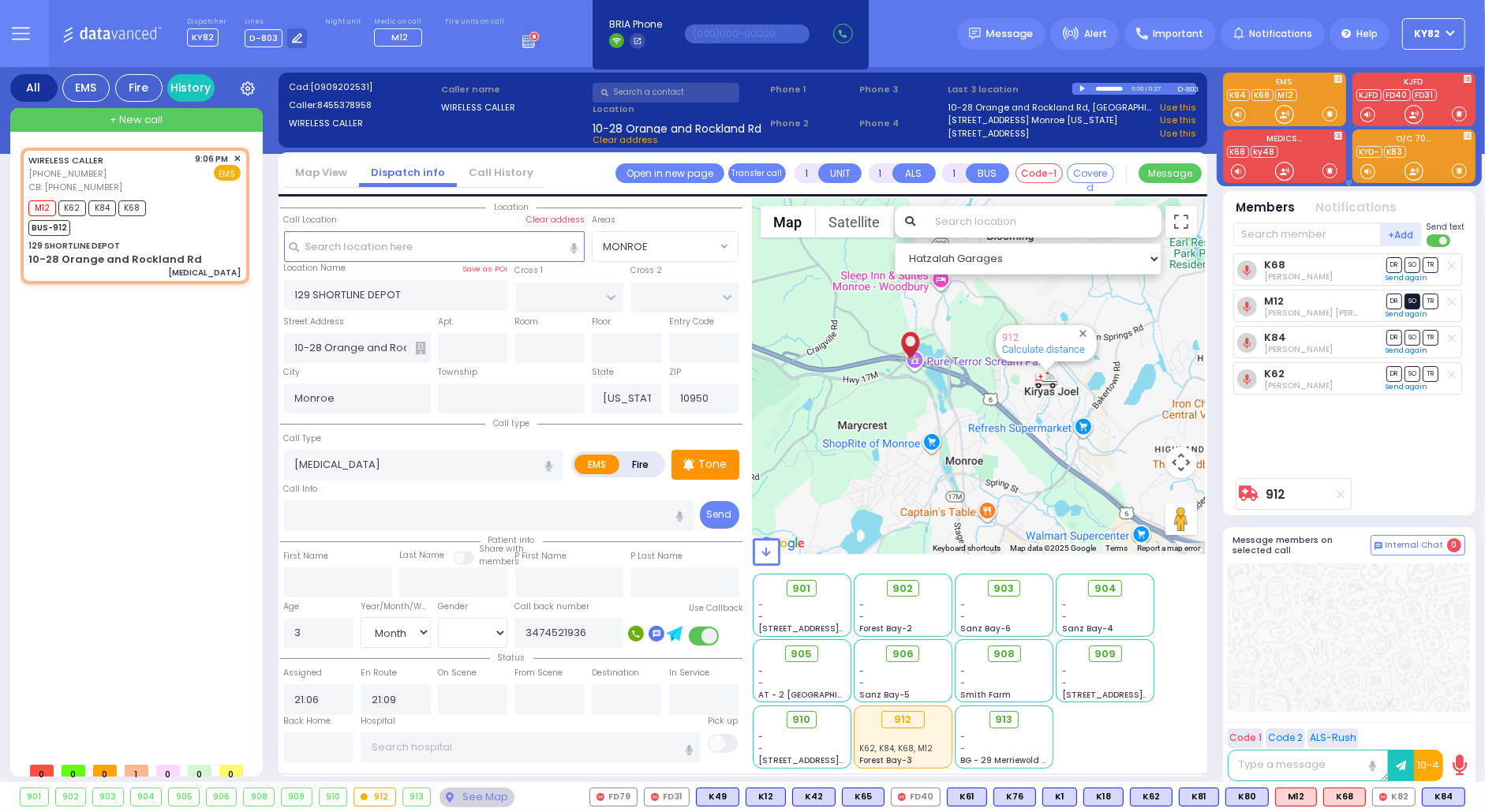
select select "[DEMOGRAPHIC_DATA]"
select select "Hatzalah Garages"
click at [1428, 260] on span "TR" at bounding box center [1431, 264] width 16 height 15
select select
radio input "true"
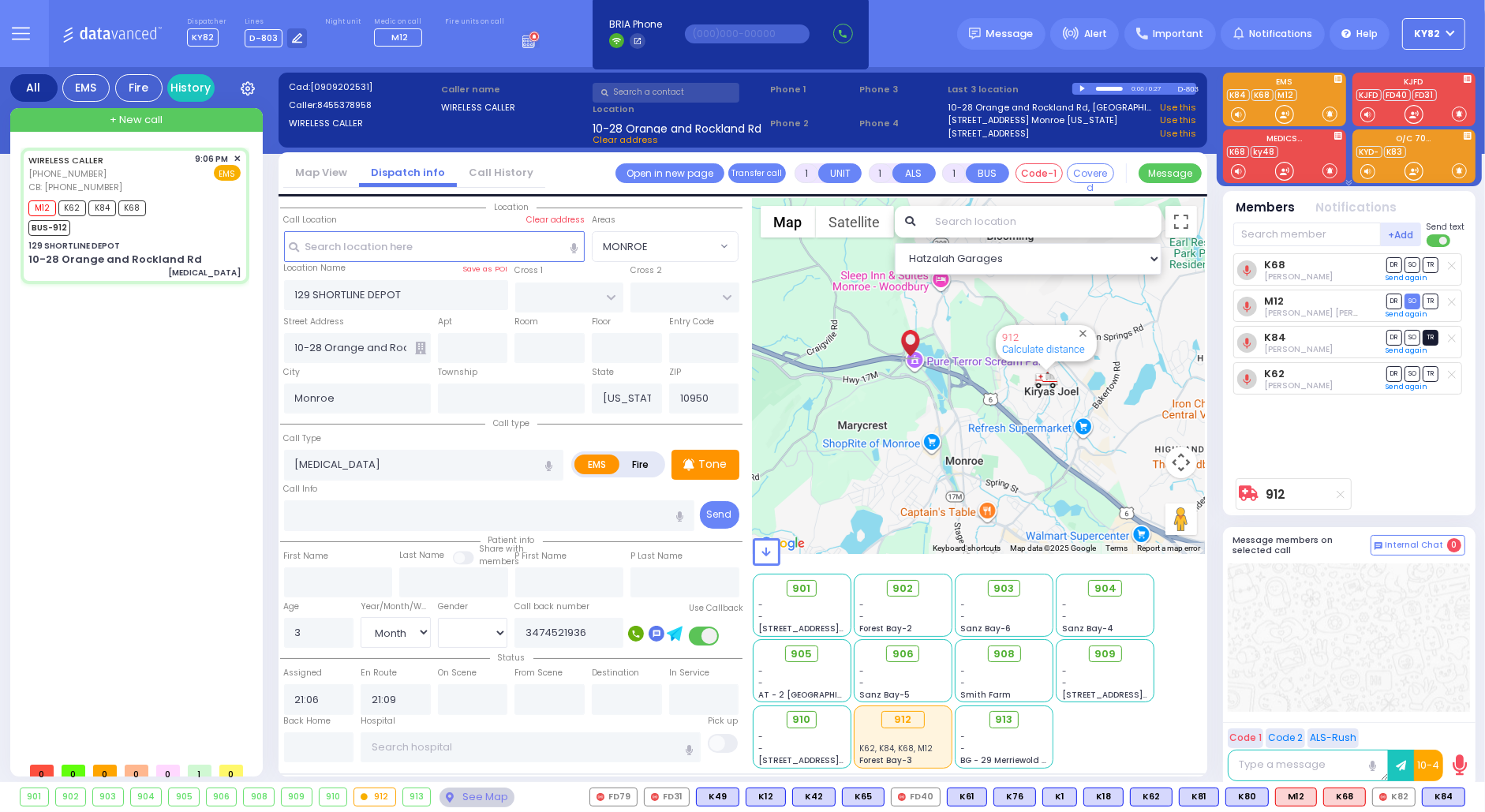
select select "Month"
select select "[DEMOGRAPHIC_DATA]"
type input "21:37"
select select "Hatzalah Garages"
click at [1389, 335] on span "DR" at bounding box center [1394, 337] width 16 height 15
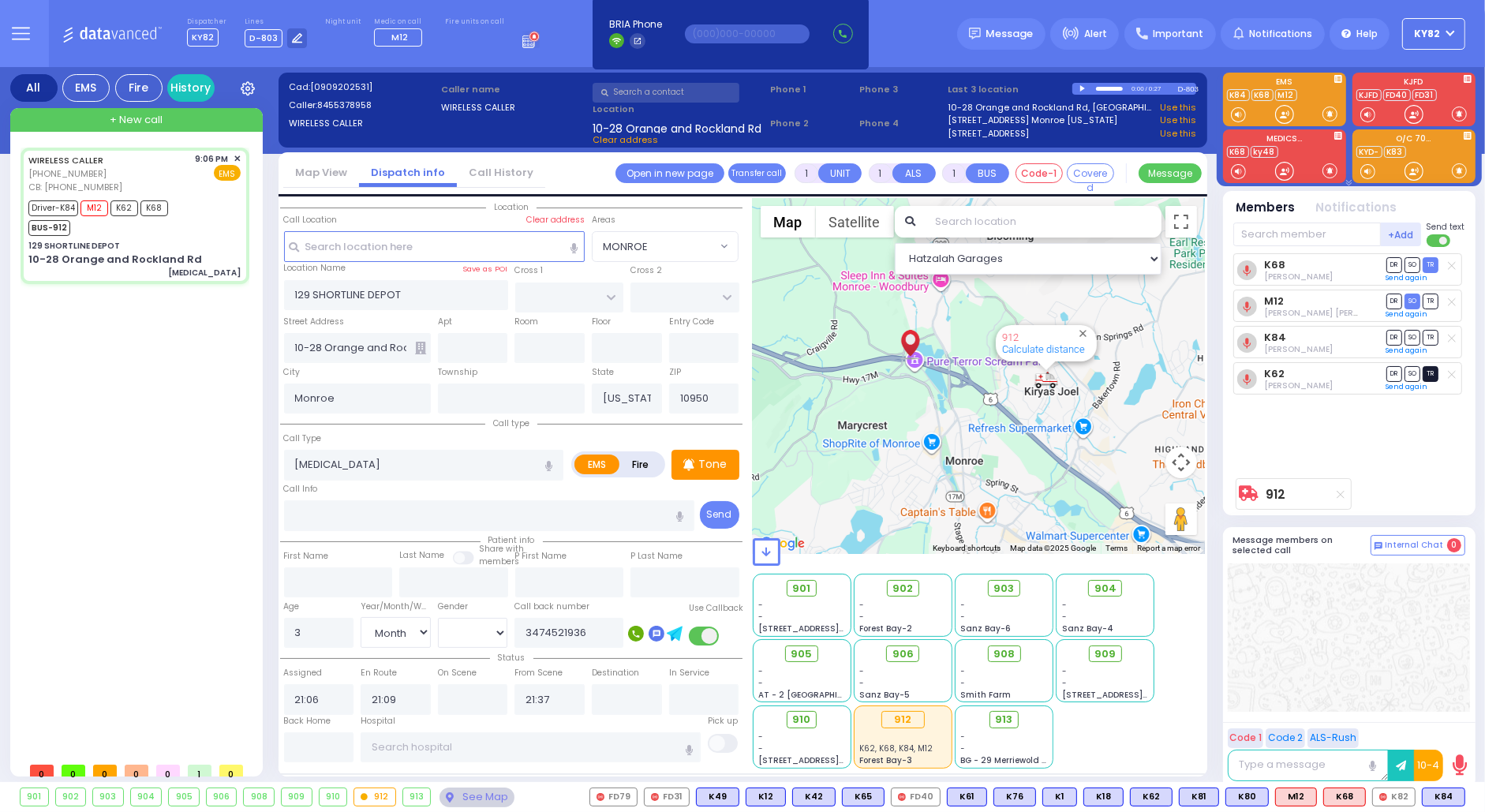
select select
radio input "true"
select select "Month"
select select "[DEMOGRAPHIC_DATA]"
select select "Hatzalah Garages"
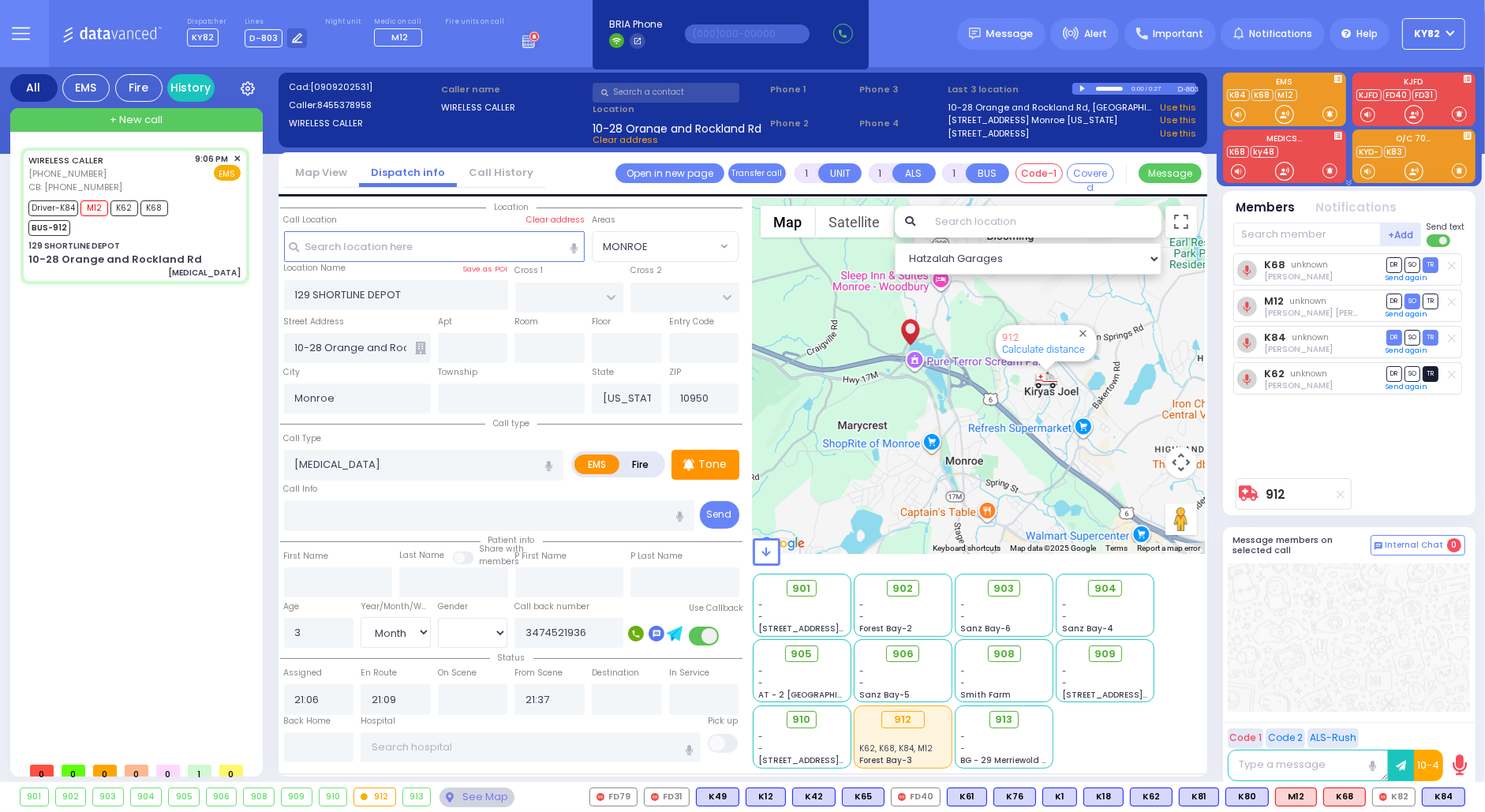
click at [1428, 369] on span "TR" at bounding box center [1431, 373] width 16 height 15
select select
radio input "true"
select select "Month"
select select "[DEMOGRAPHIC_DATA]"
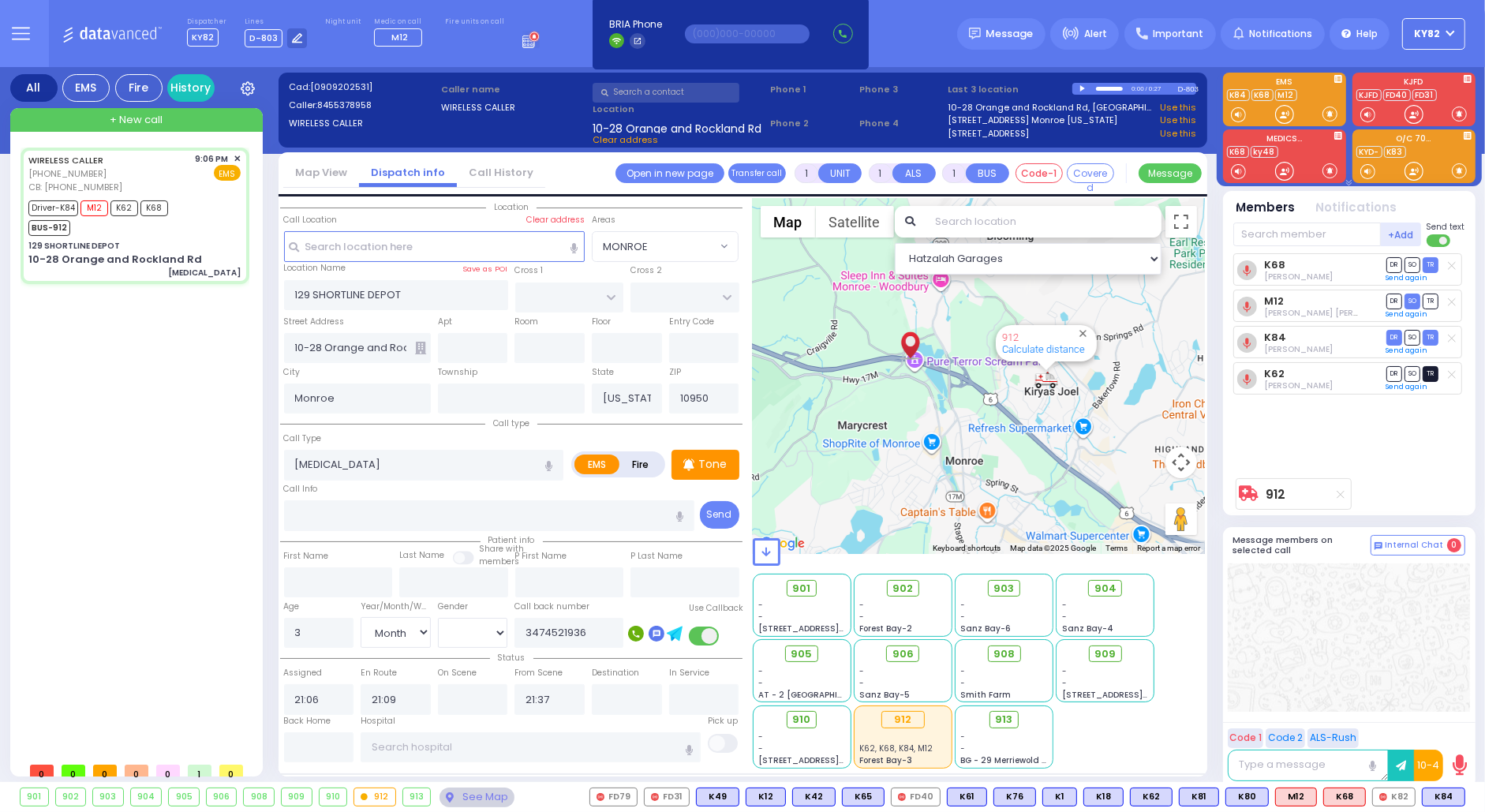
select select "Hatzalah Garages"
type input "6"
select select
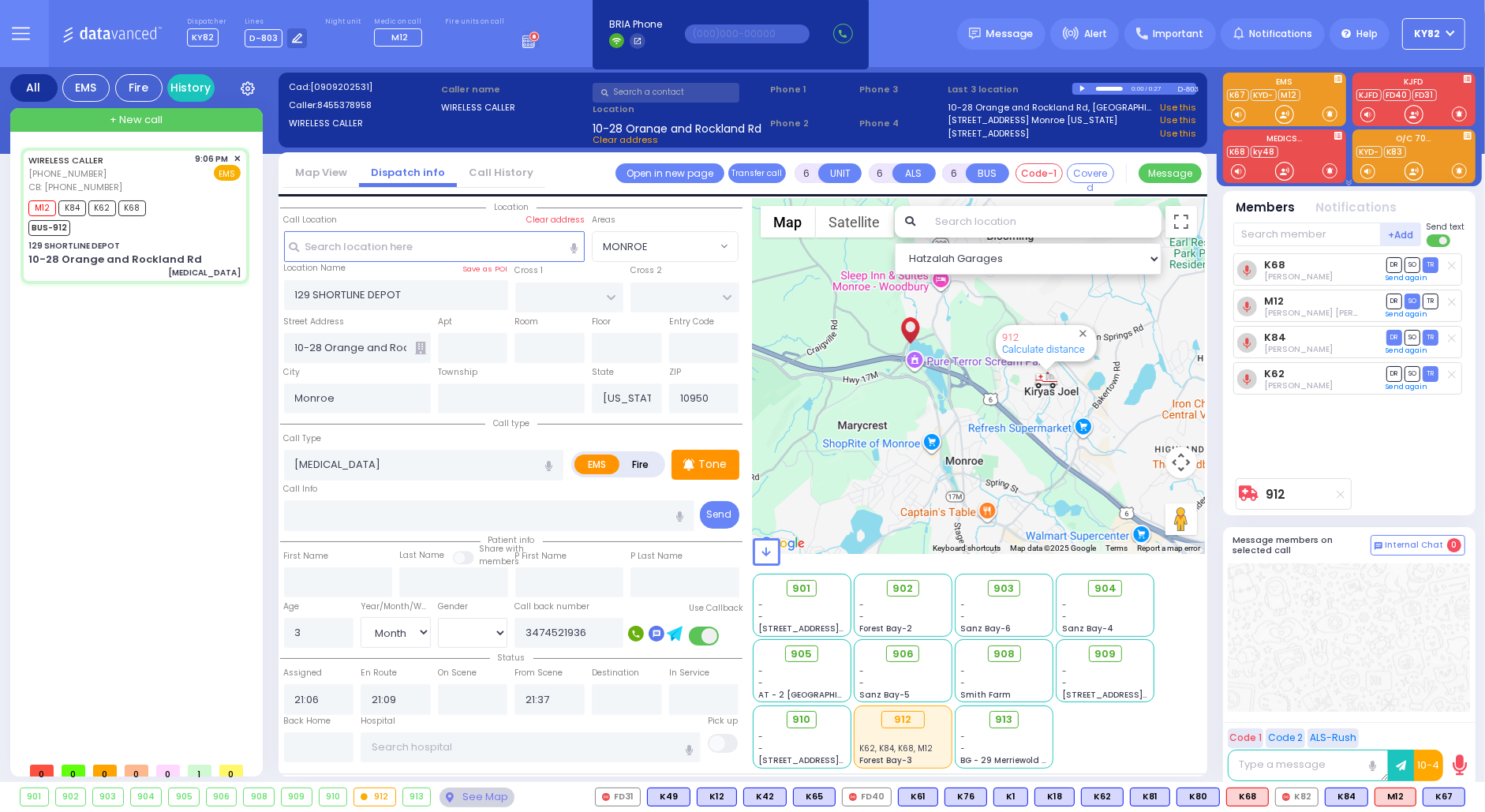
radio input "true"
type input "Unknown"
select select "Year"
select select "[DEMOGRAPHIC_DATA]"
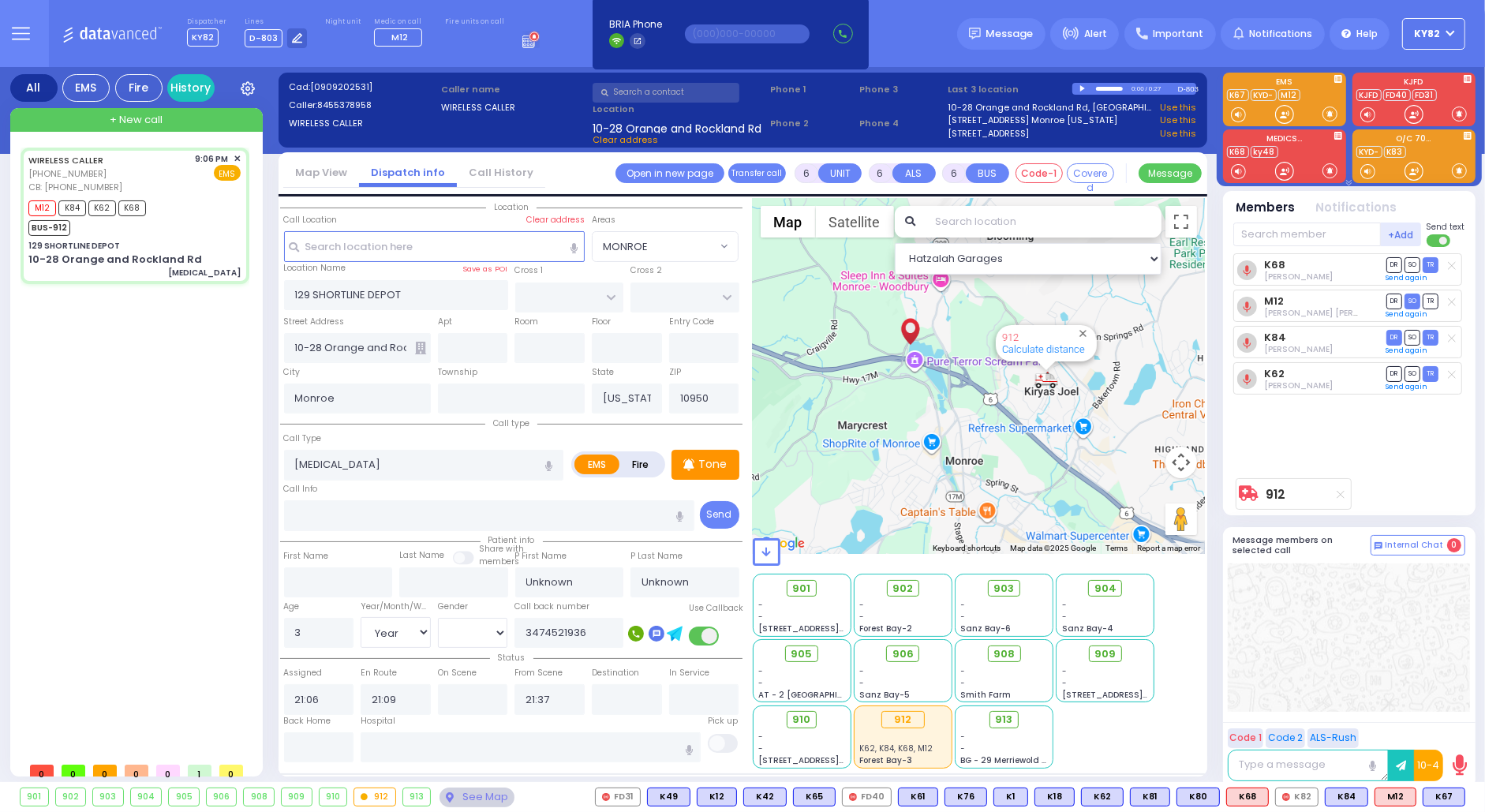
select select "Hatzalah Garages"
select select
radio input "true"
type input "Shimon"
type input "Blum"
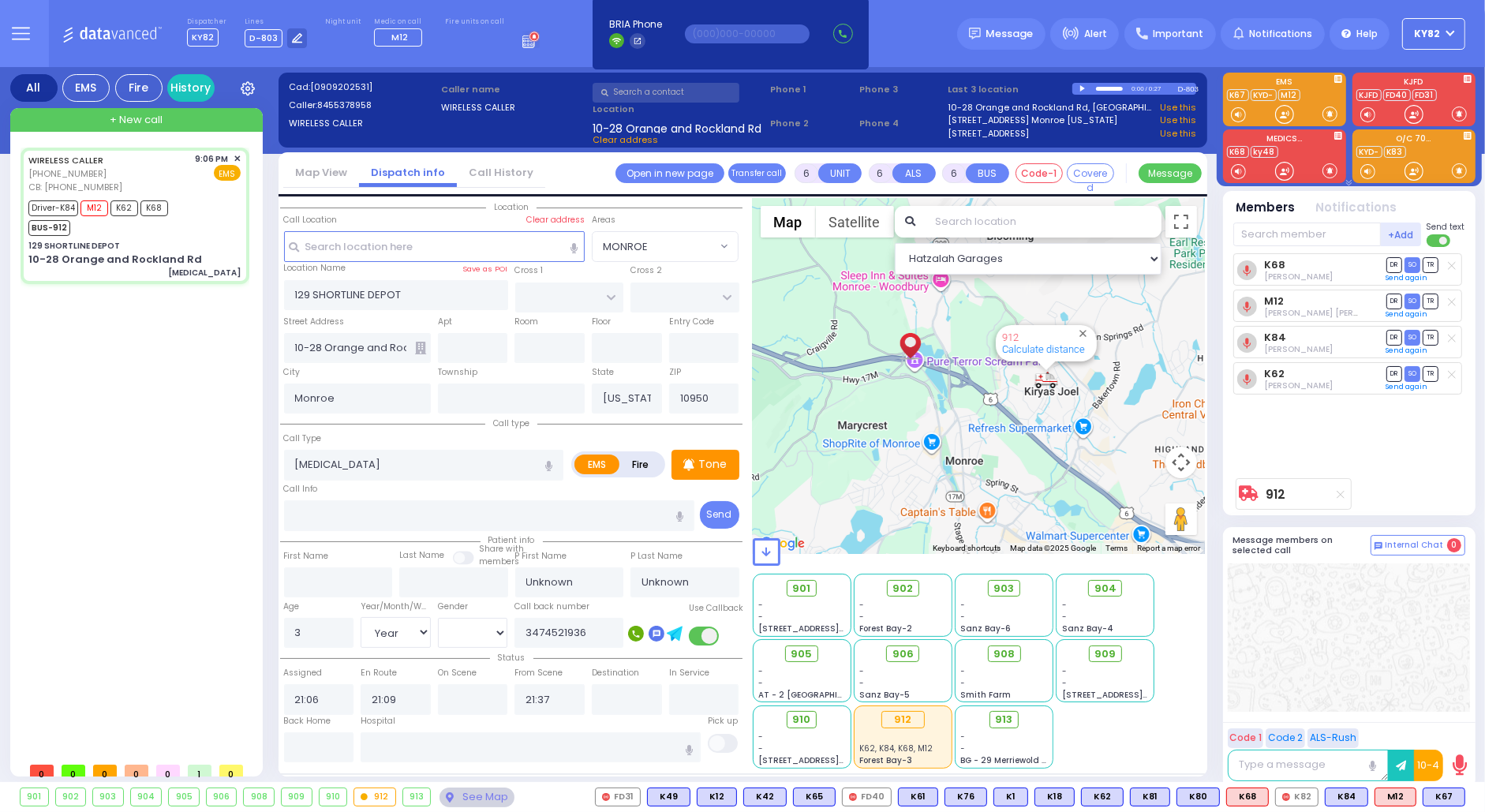
select select "Month"
select select "[DEMOGRAPHIC_DATA]"
select select "Hatzalah Garages"
select select
radio input "true"
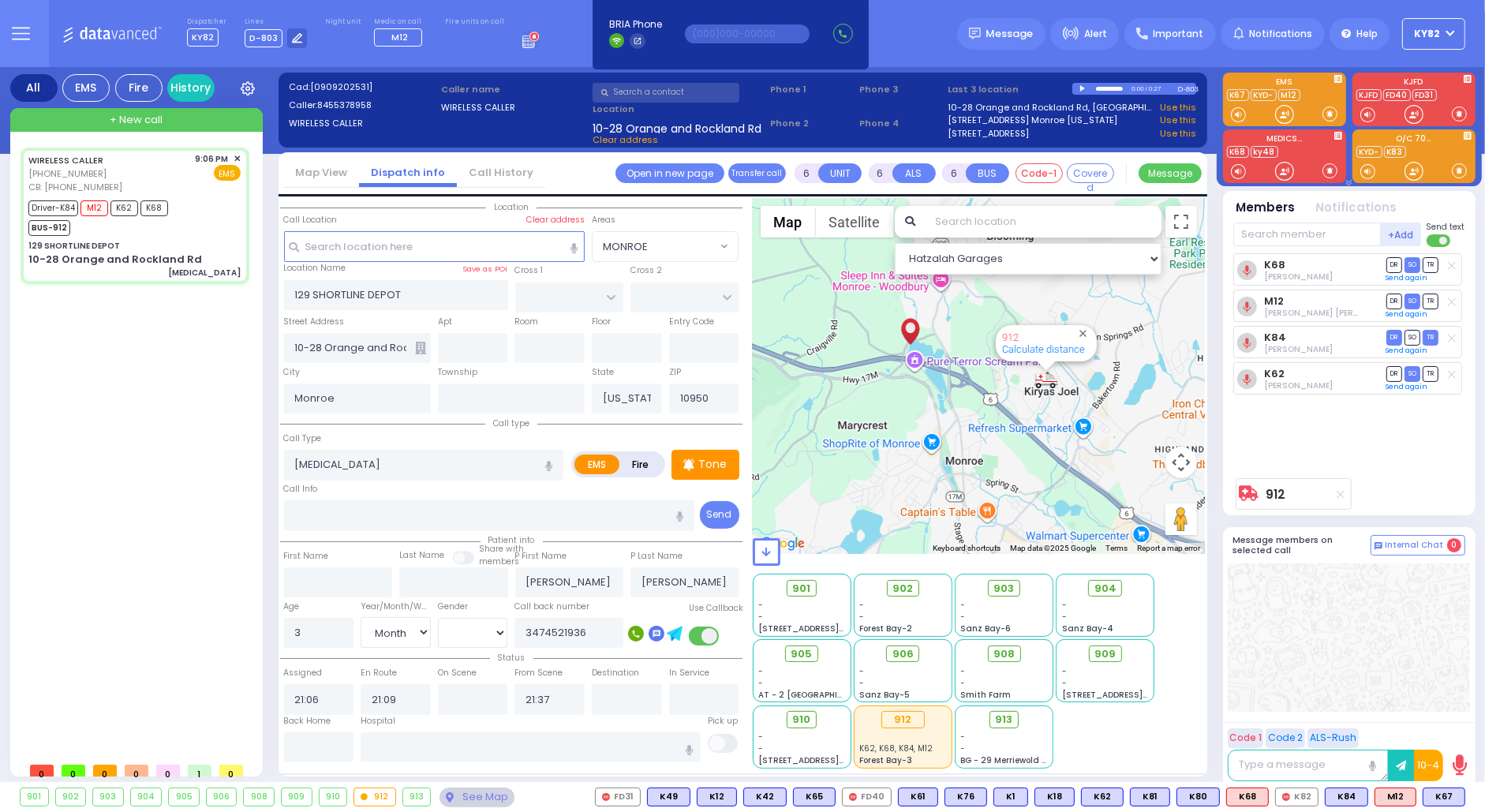
select select "Month"
select select "[DEMOGRAPHIC_DATA]"
select select "Hatzalah Garages"
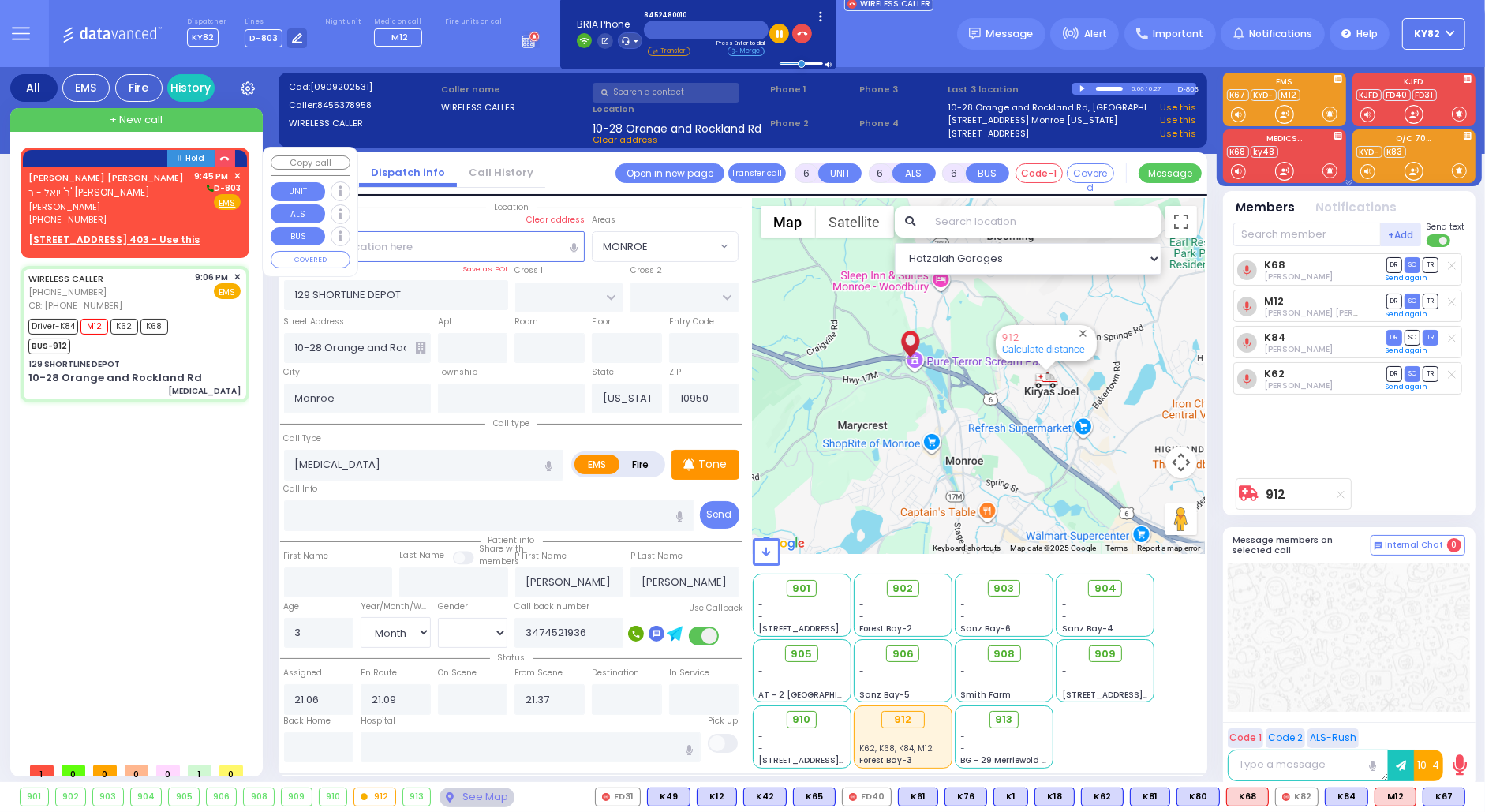
click at [176, 205] on span "יחזקאל צבי אהרן גאלדשטיין" at bounding box center [109, 206] width 161 height 13
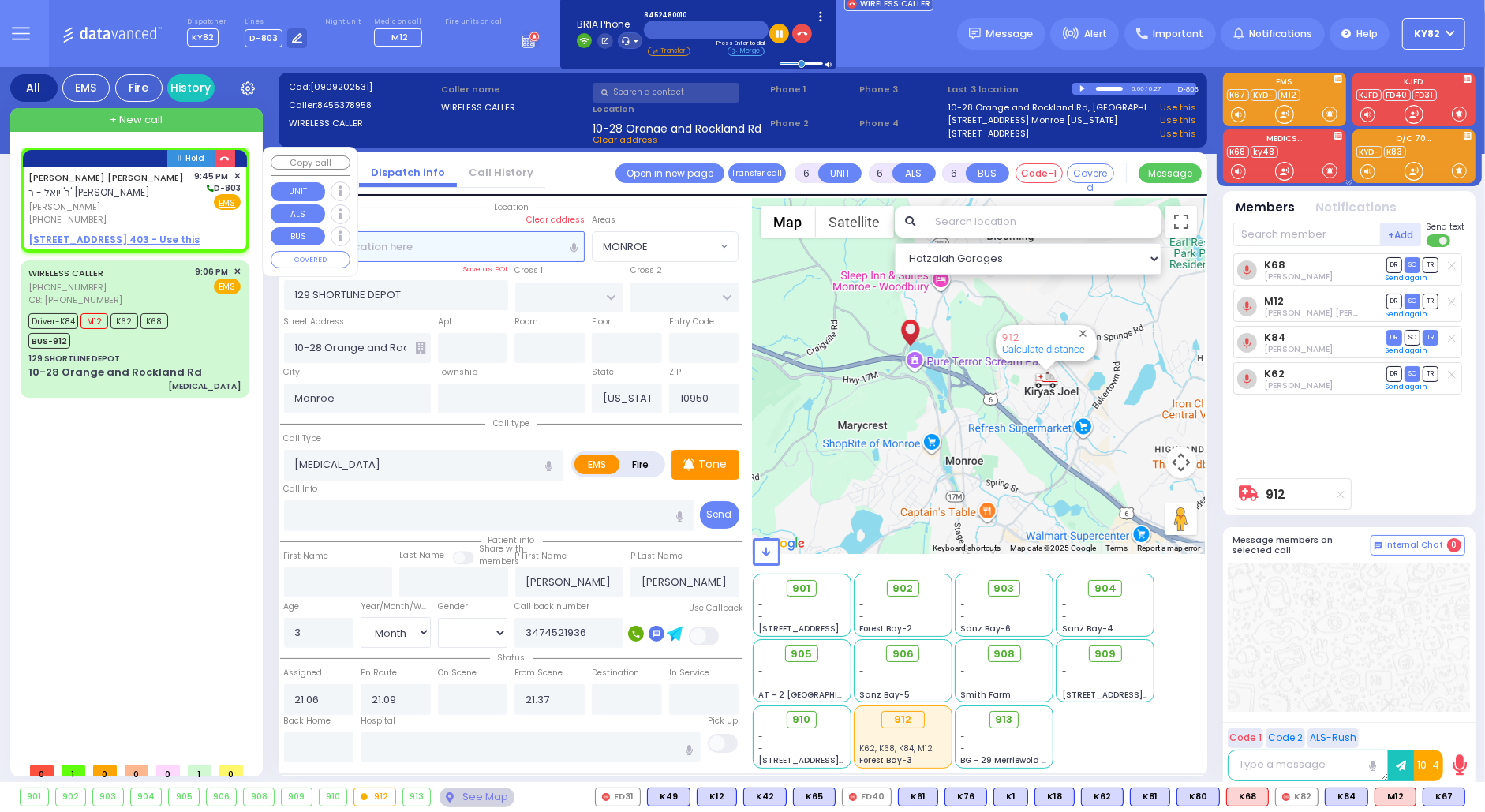
type input "2"
type input "1"
select select
radio input "true"
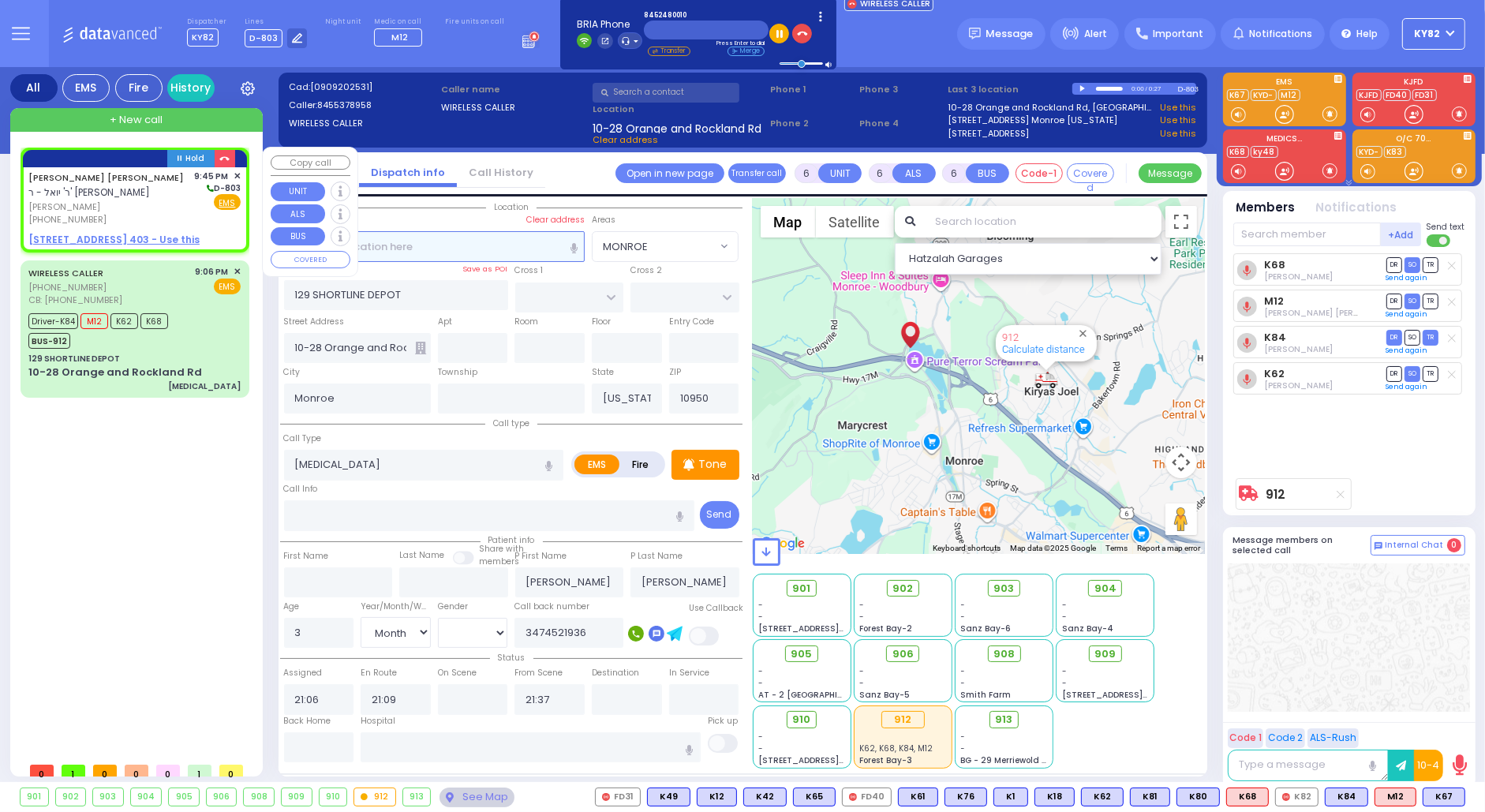
type input "YECHESKEL ZVI A."
type input "GOLDSTEIN"
select select
type input "21:45"
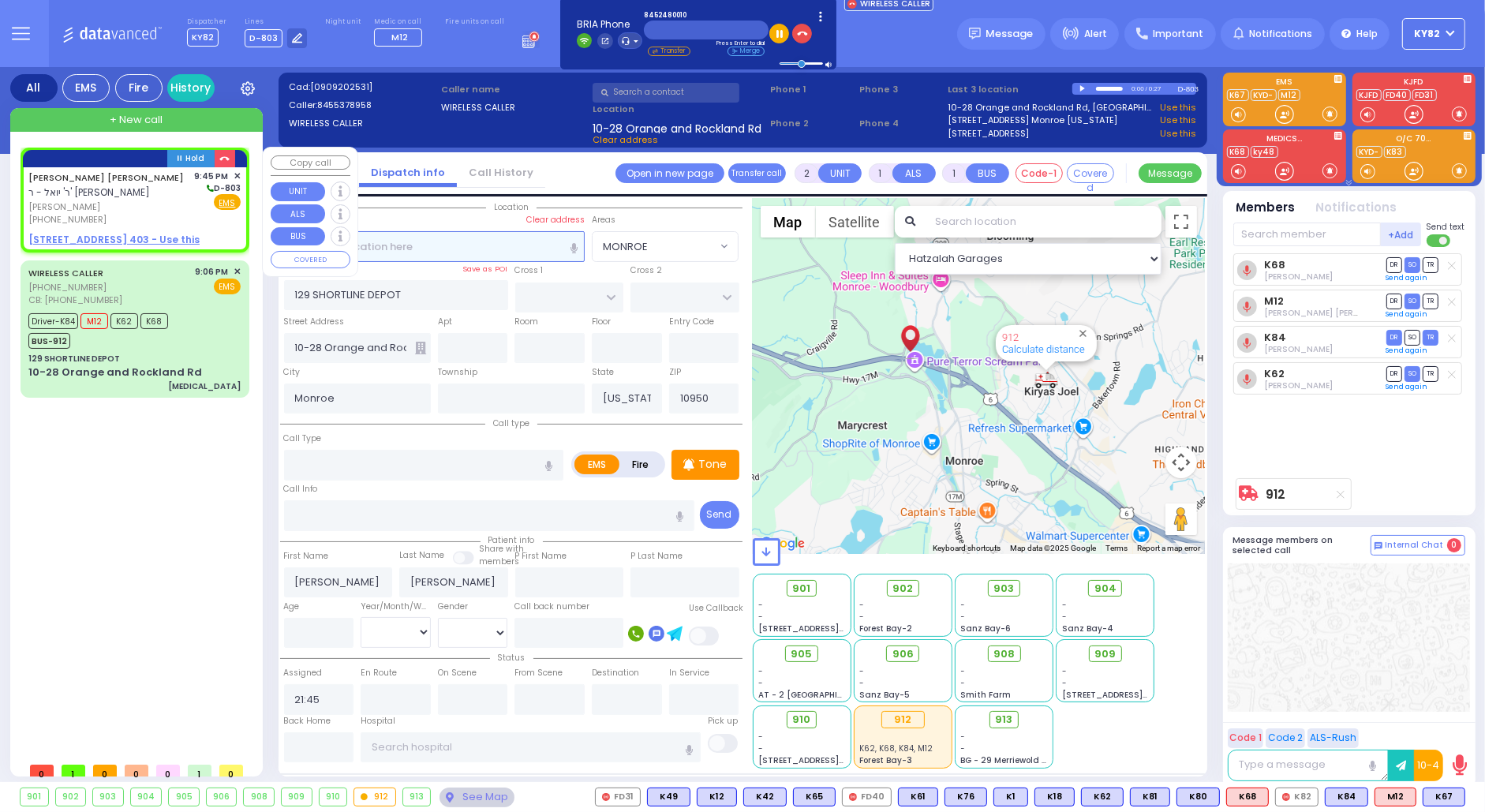
select select "Hatzalah Garages"
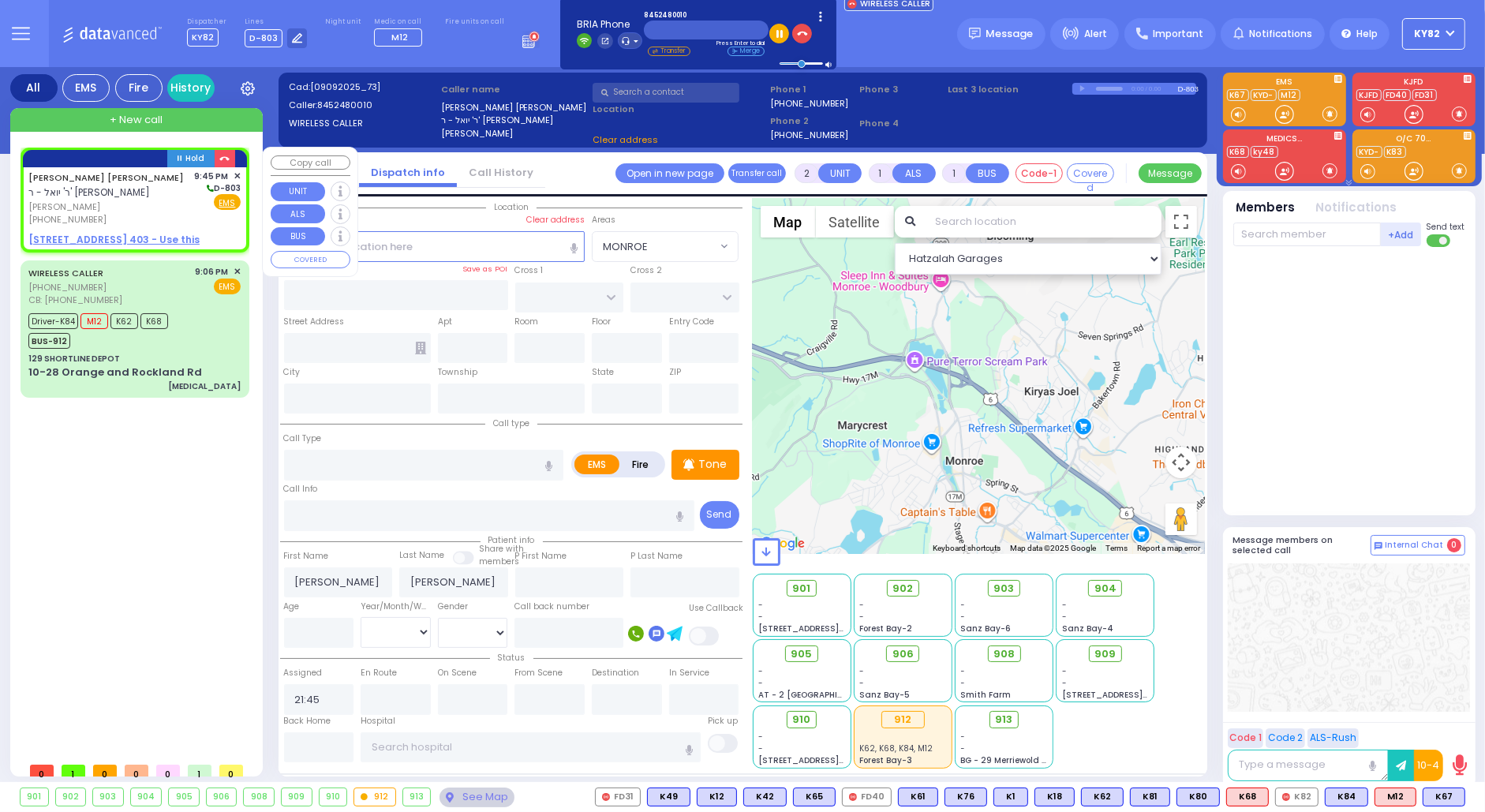
select select
radio input "true"
select select
select select "Hatzalah Garages"
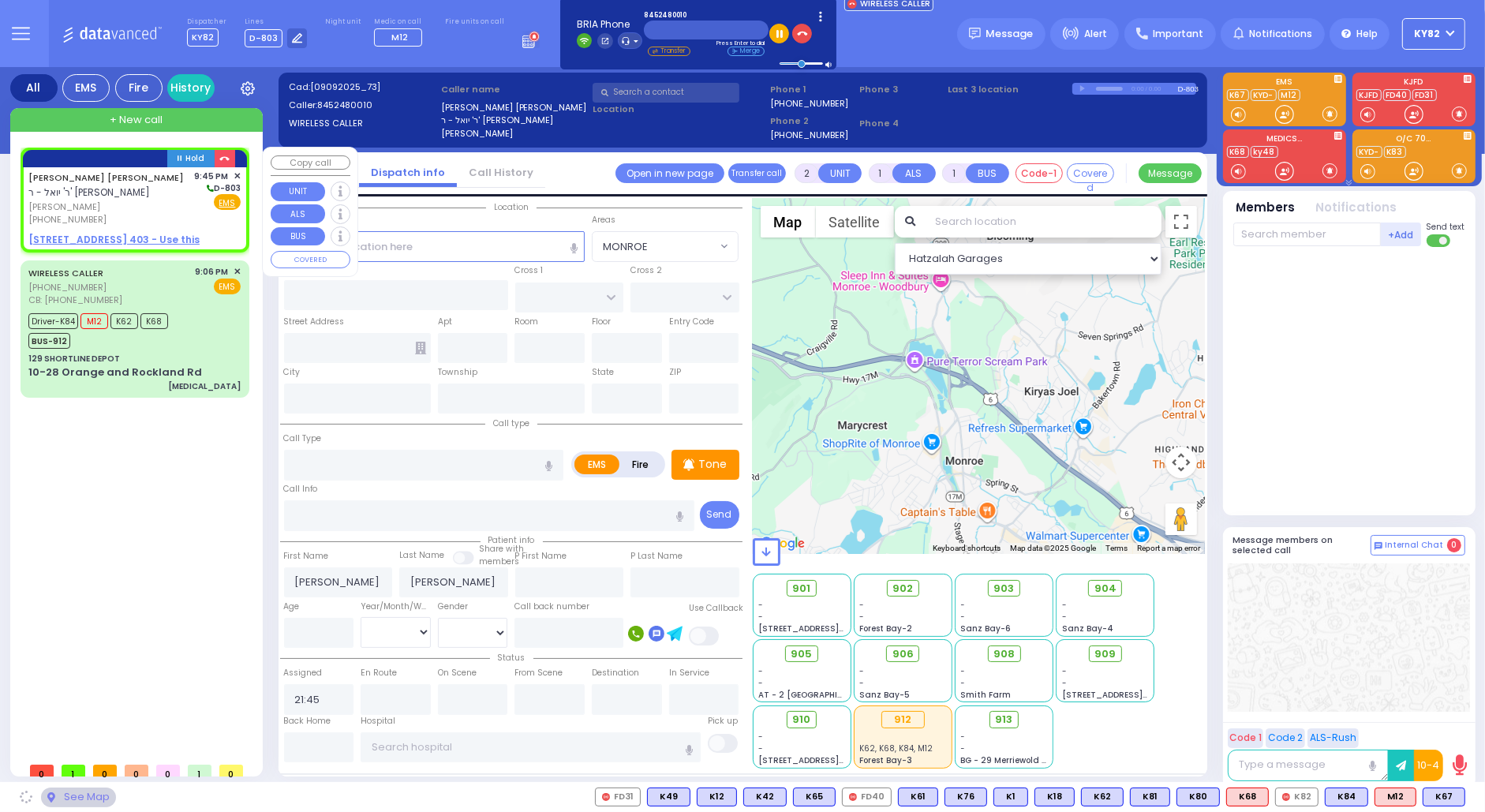
click at [105, 238] on u "20 AUSTRA PKWY 403 - Use this" at bounding box center [114, 239] width 172 height 13
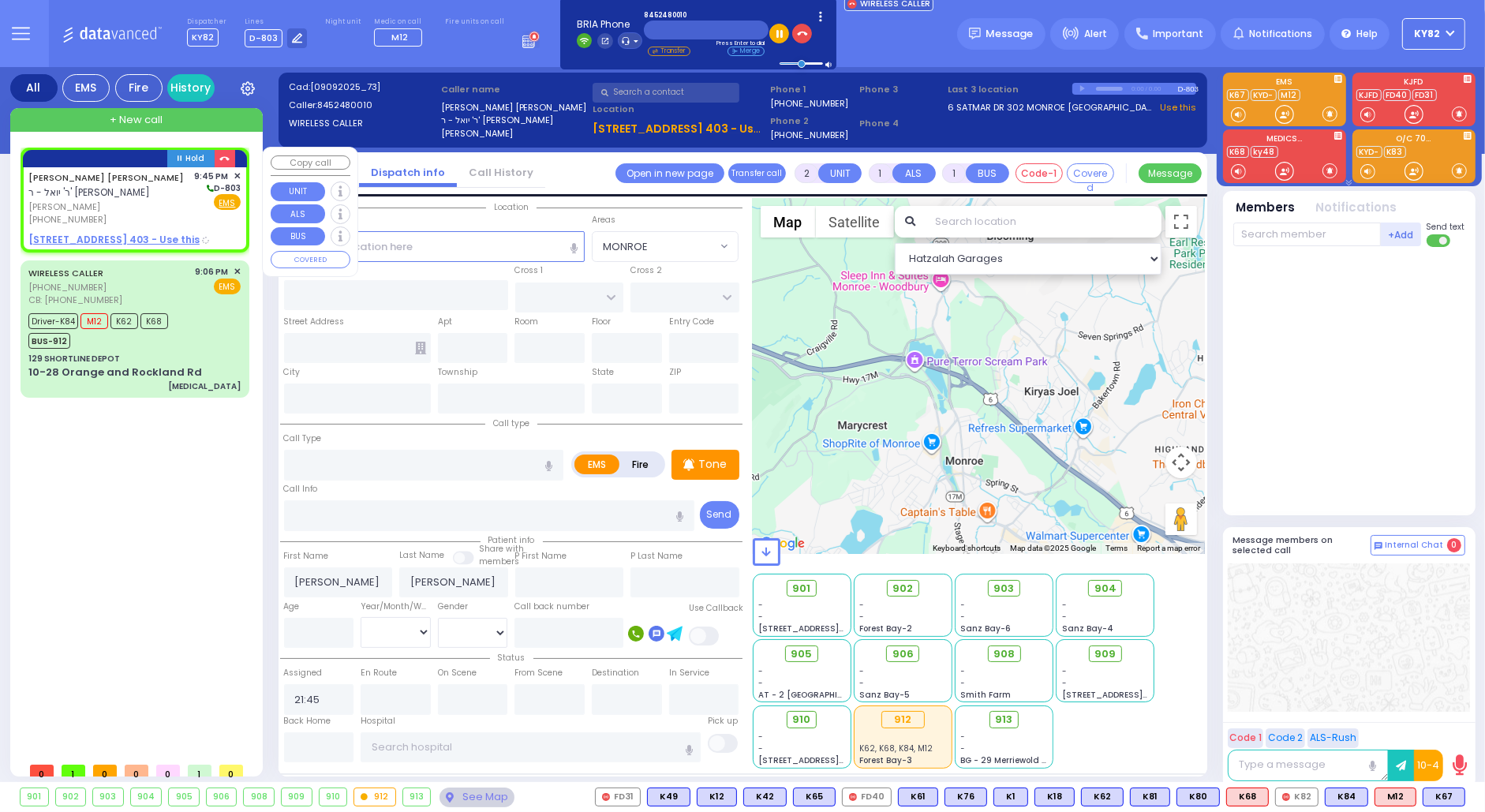
select select
radio input "true"
select select
select select "Hatzalah Garages"
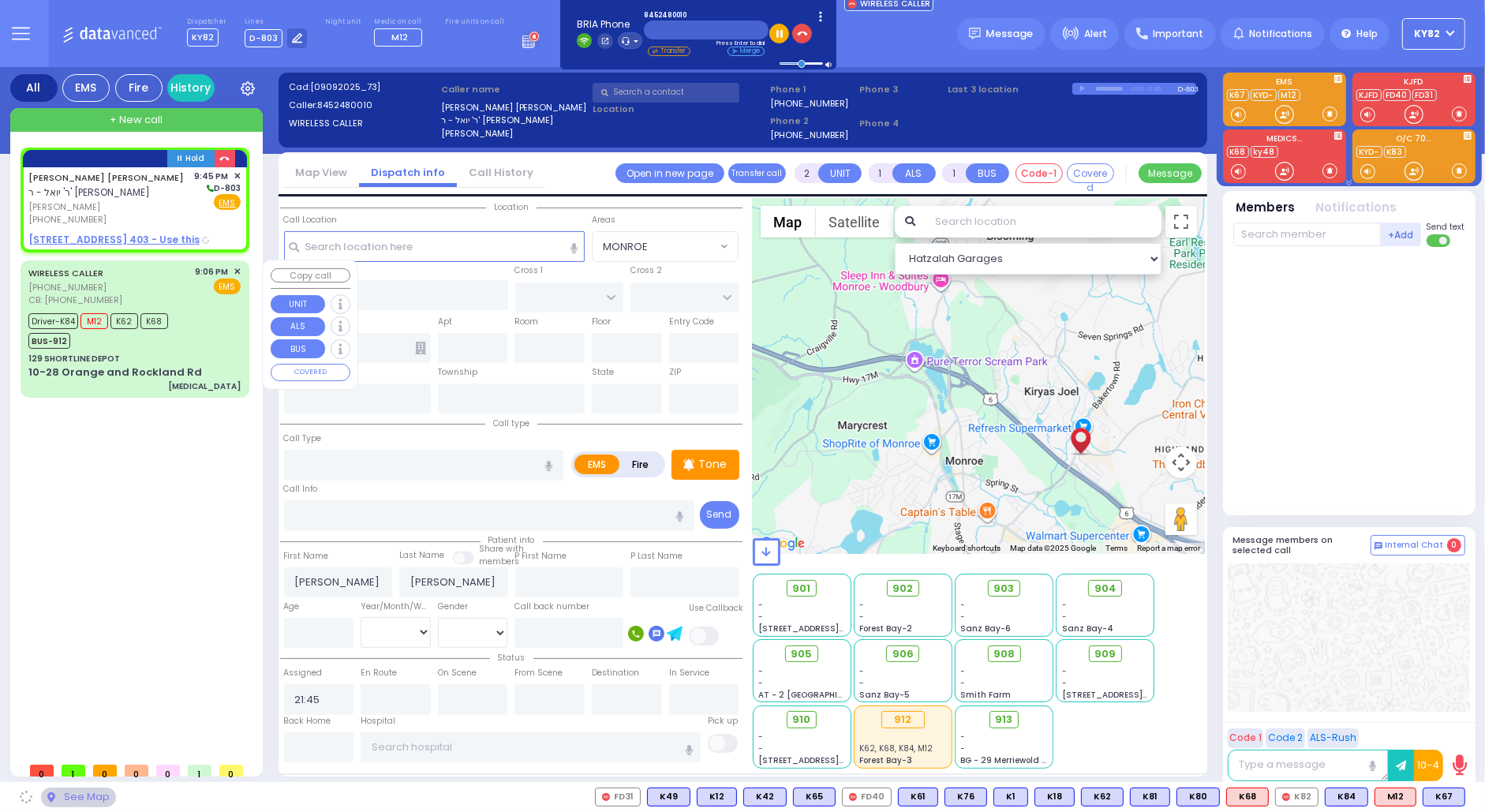
type input "BAKERTOWN RD"
type input "COUNTY ROUTE 105"
type input "20 AUSTRA PKWY"
type input "403"
type input "Kiryas Joel"
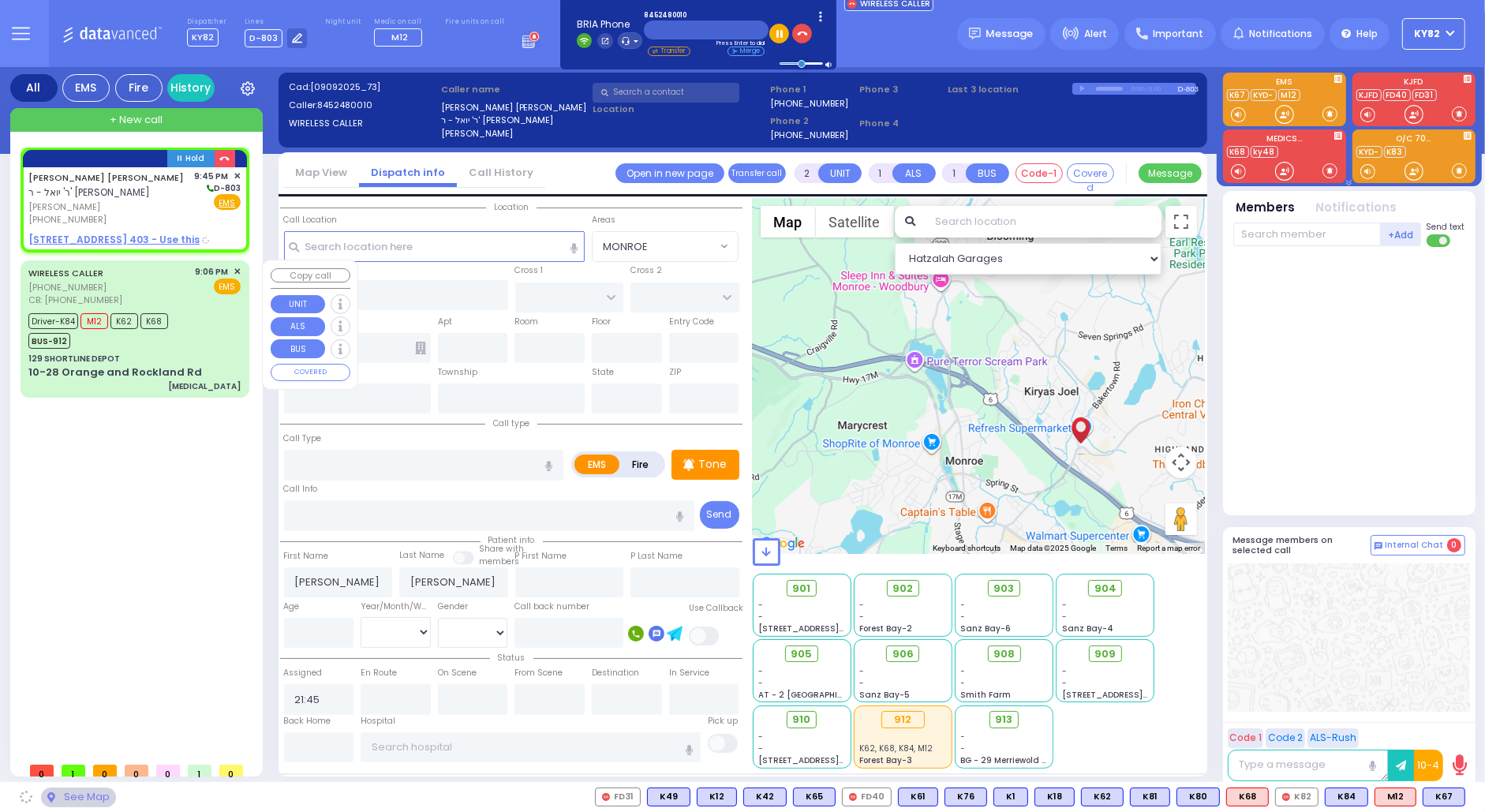
type input "[US_STATE]"
type input "10950"
select select "SECTION 4"
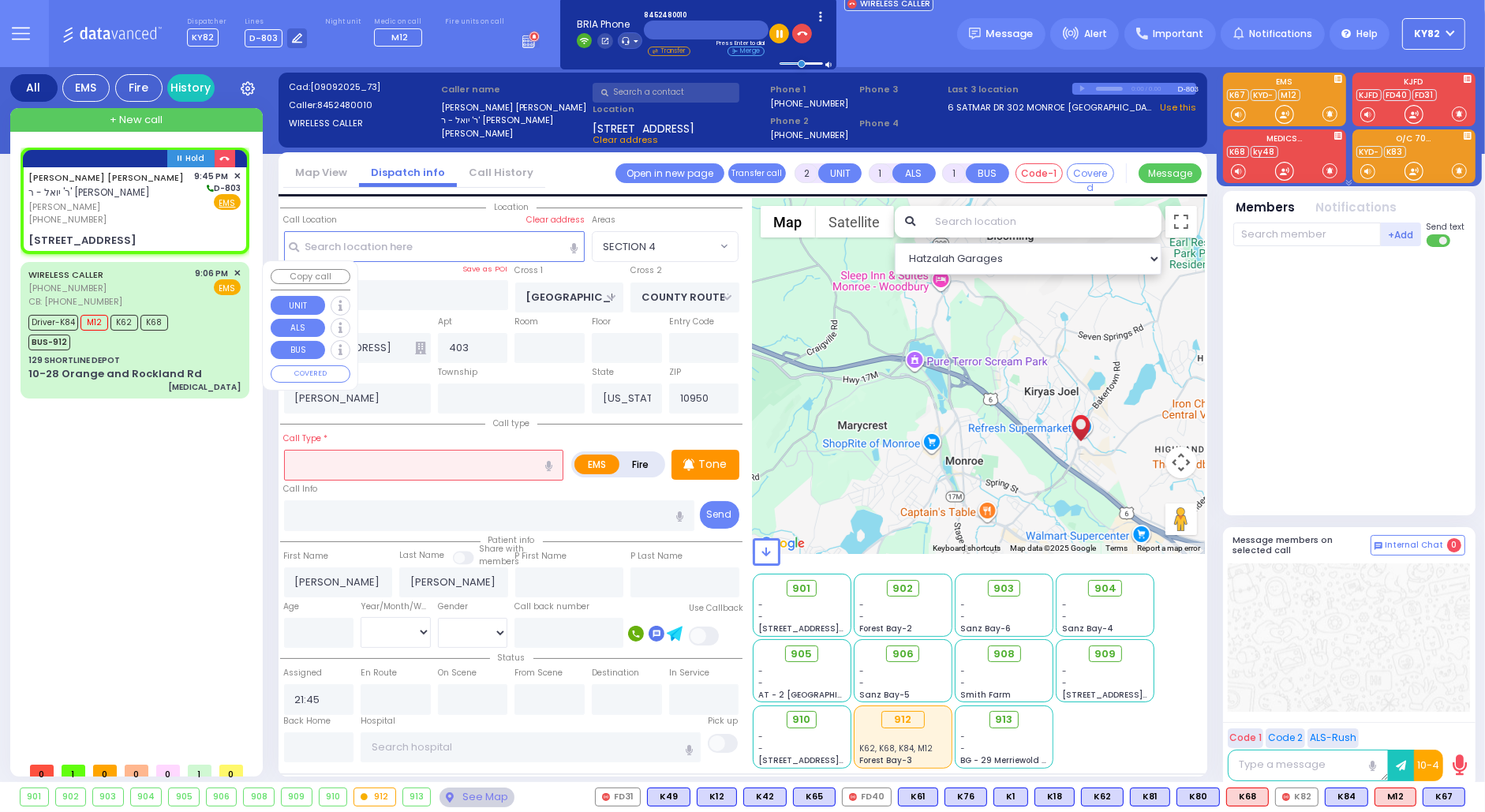
select select
radio input "true"
select select
select select "SECTION 4"
select select "Hatzalah Garages"
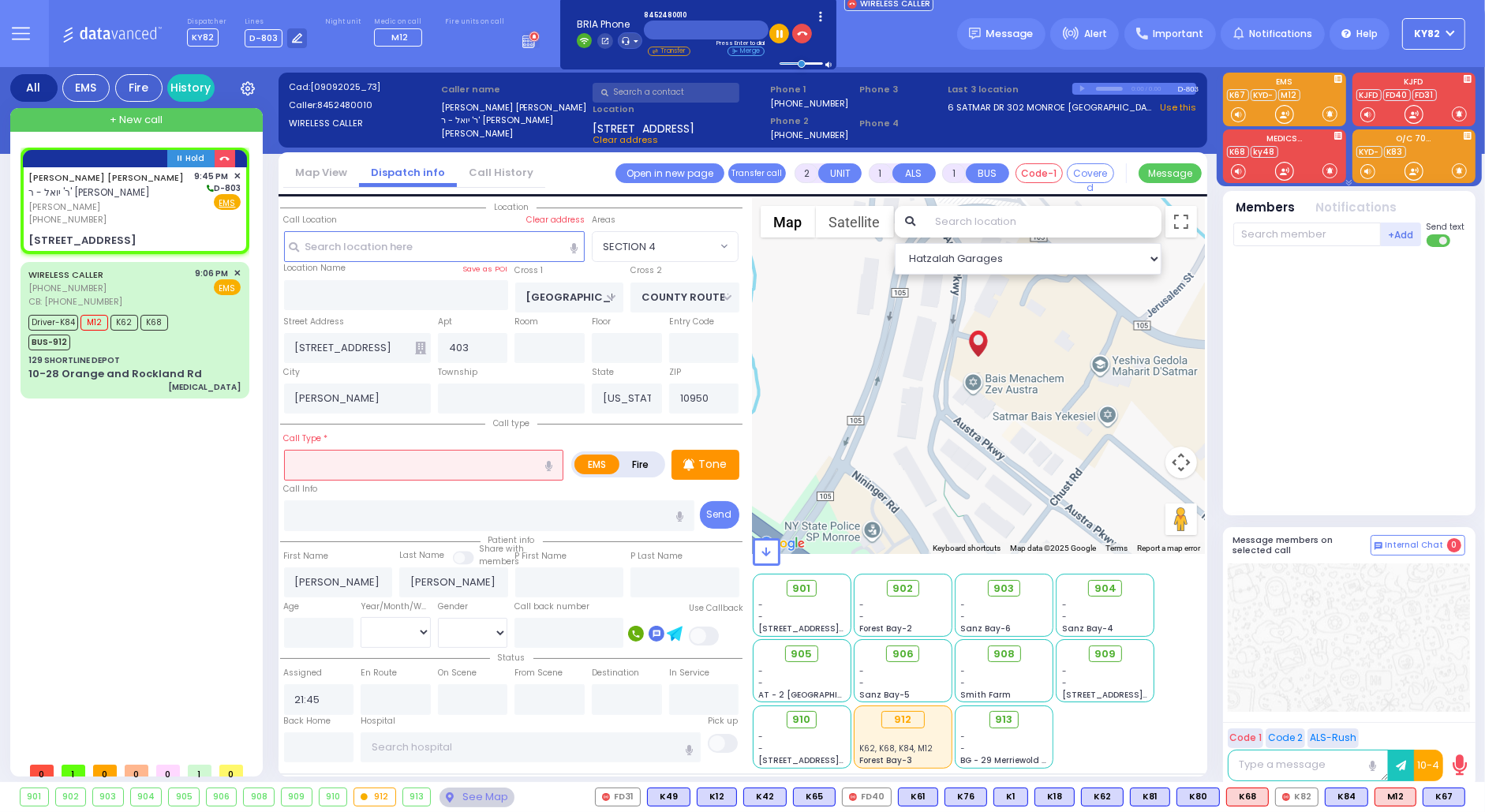
click at [329, 464] on input "text" at bounding box center [424, 464] width 280 height 30
type input "coug"
select select
radio input "true"
select select
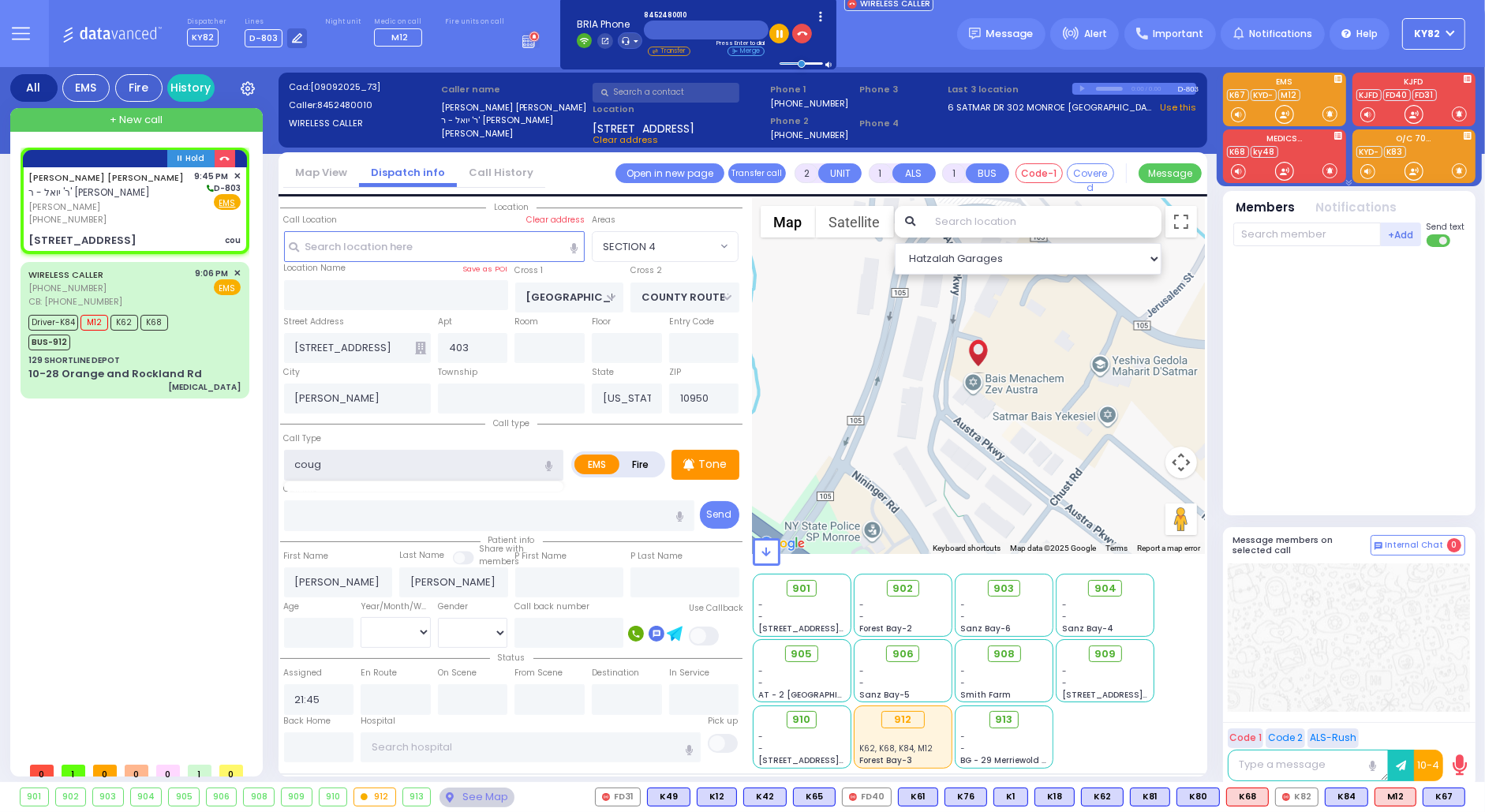
type input "cough"
select select "Hatzalah Garages"
select select "SECTION 4"
type input "coughing"
select select
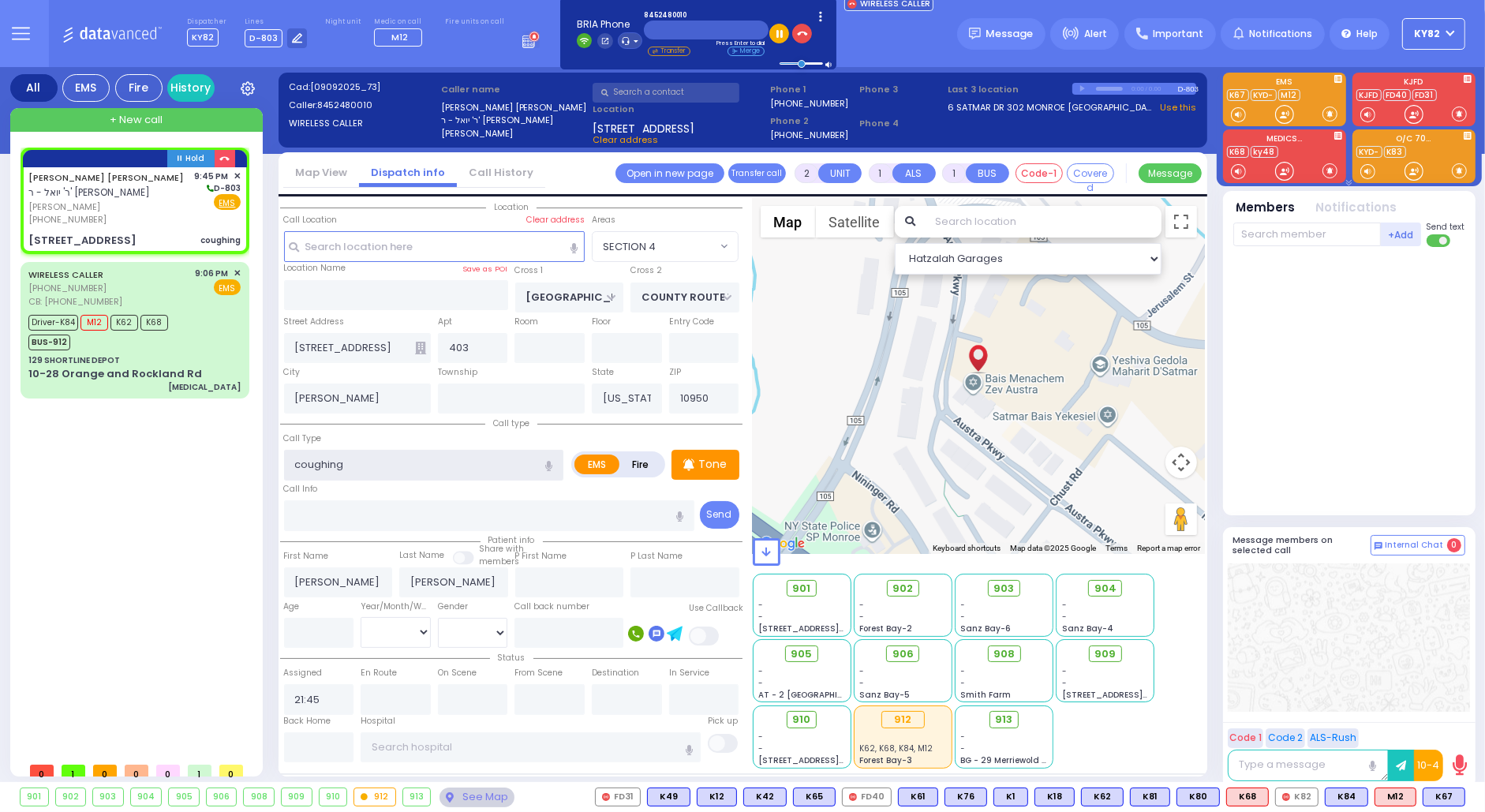
radio input "true"
select select
select select "Hatzalah Garages"
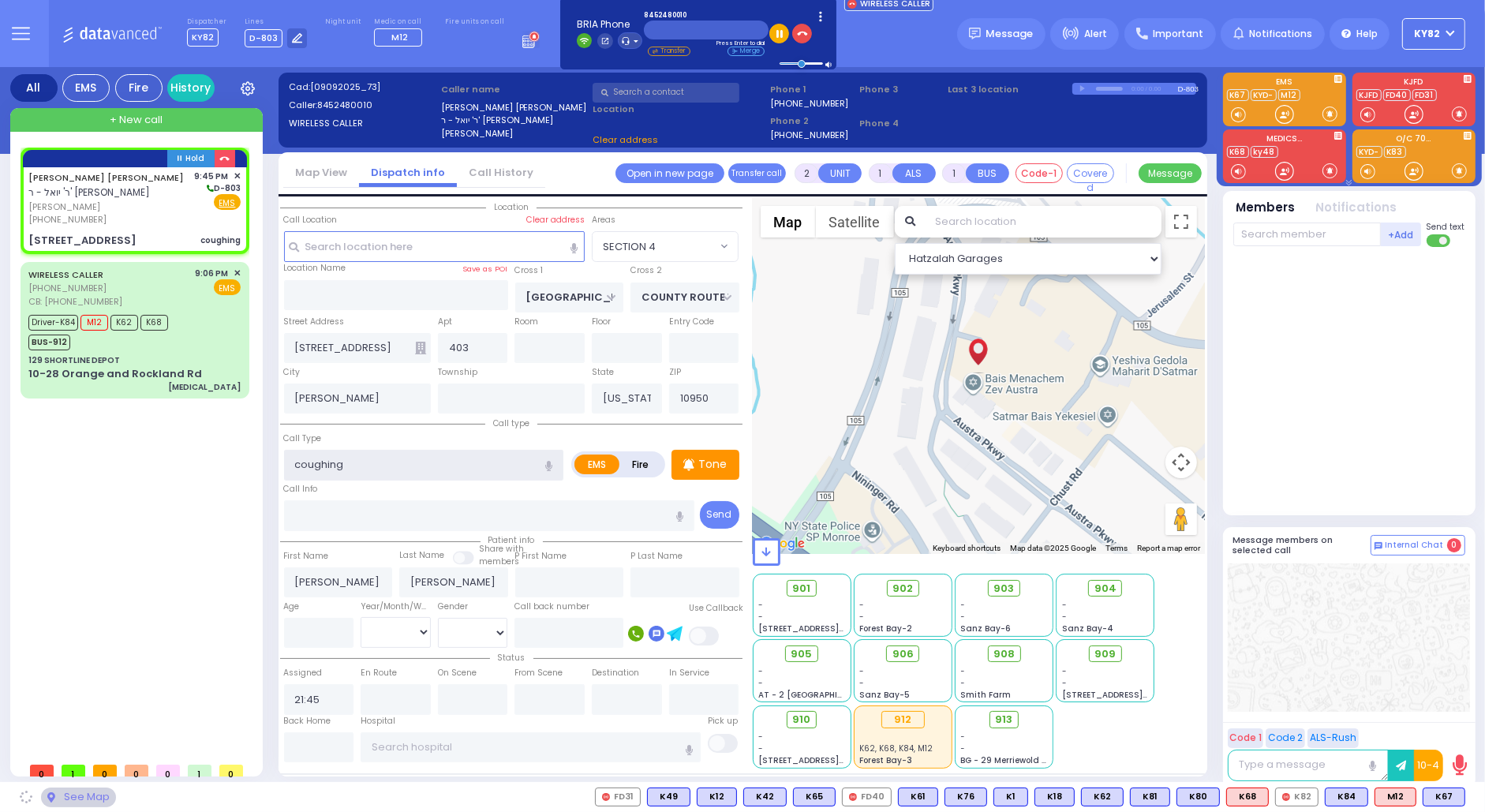
select select "SECTION 4"
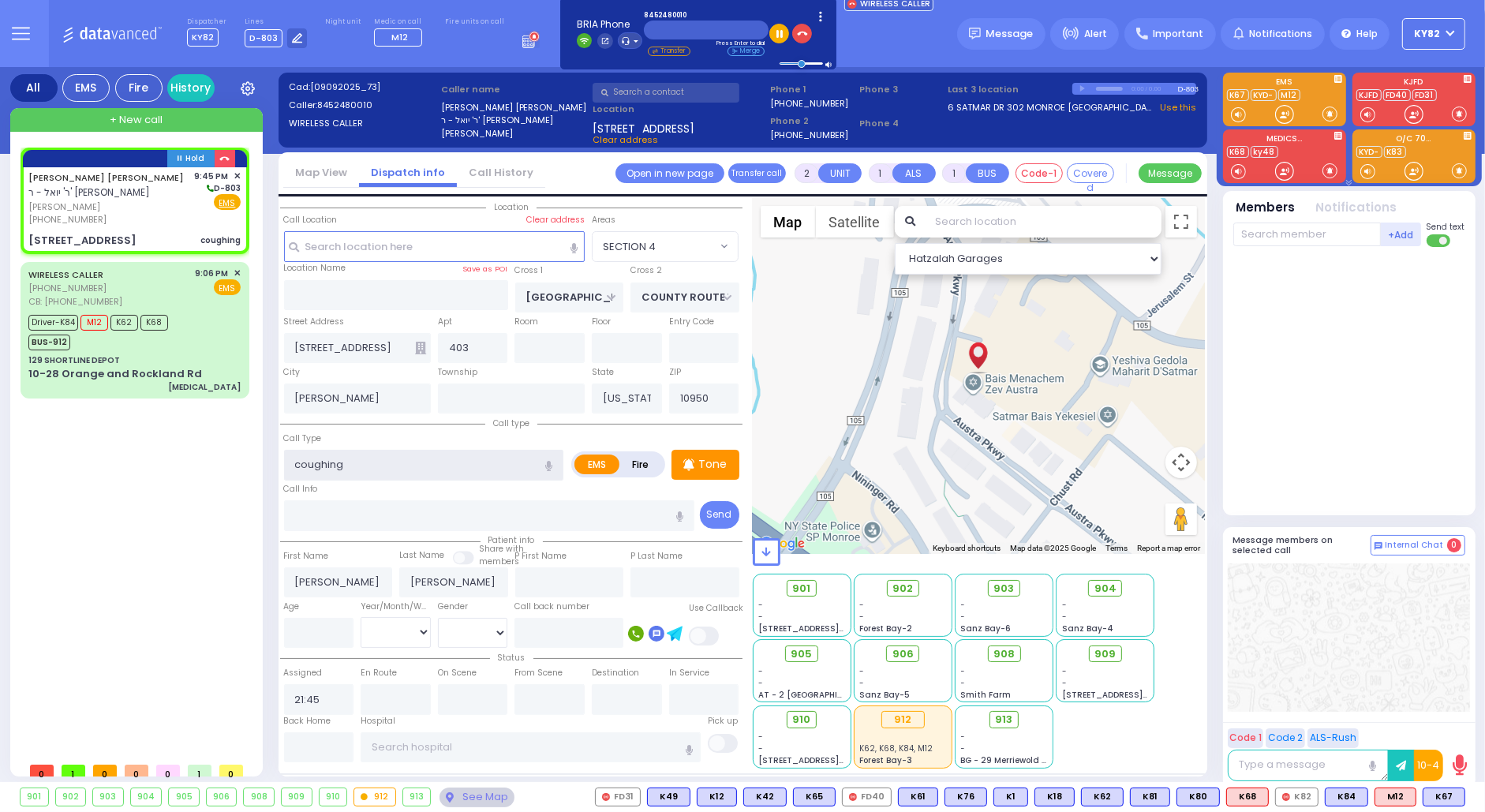
type input "coughing"
click at [338, 629] on input "number" at bounding box center [319, 633] width 71 height 30
select select
radio input "true"
select select
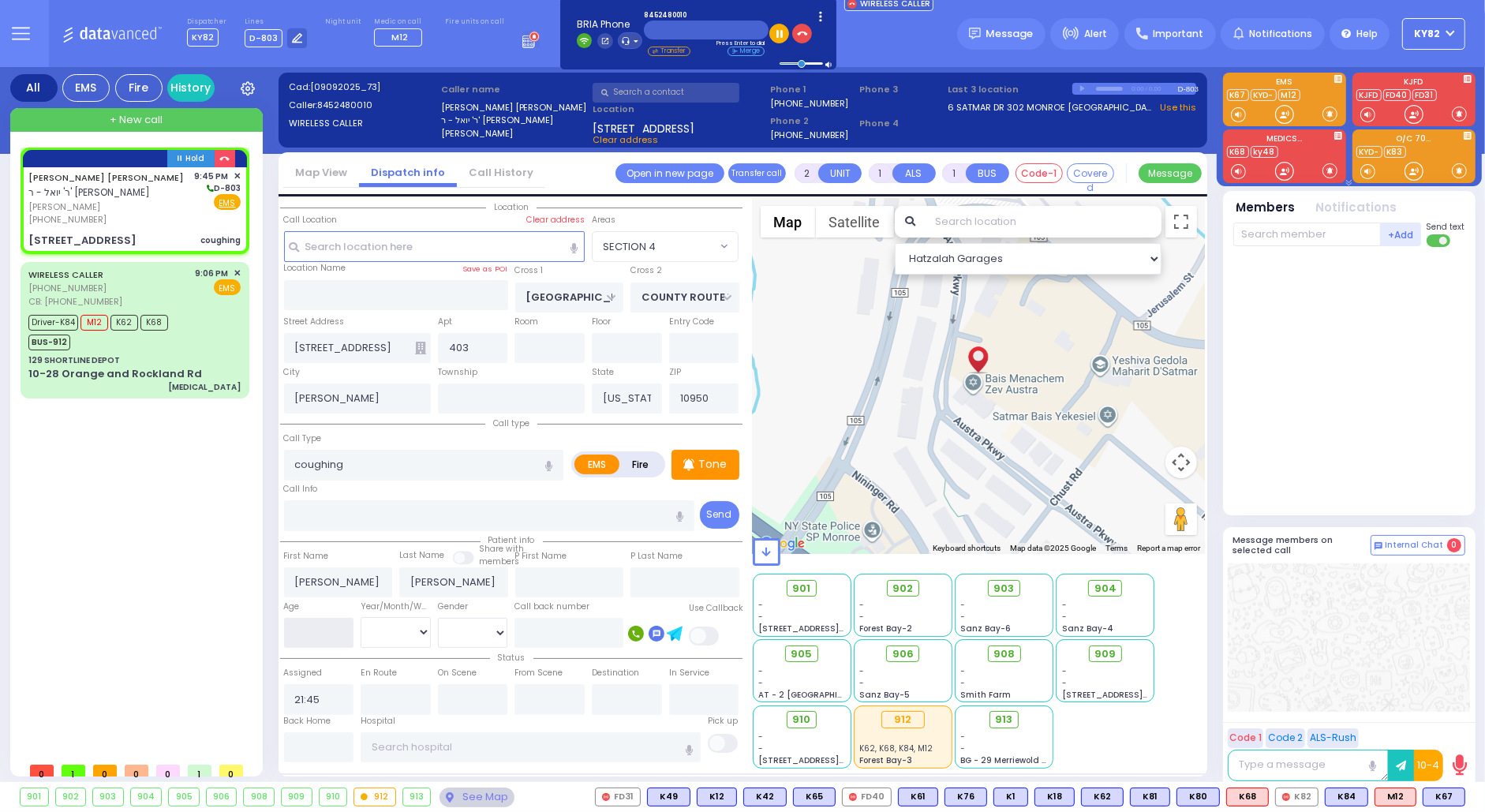
select select "SECTION 4"
select select "Hatzalah Garages"
type input "8"
click at [419, 626] on select "Year Month Week Day" at bounding box center [396, 632] width 71 height 30
select select
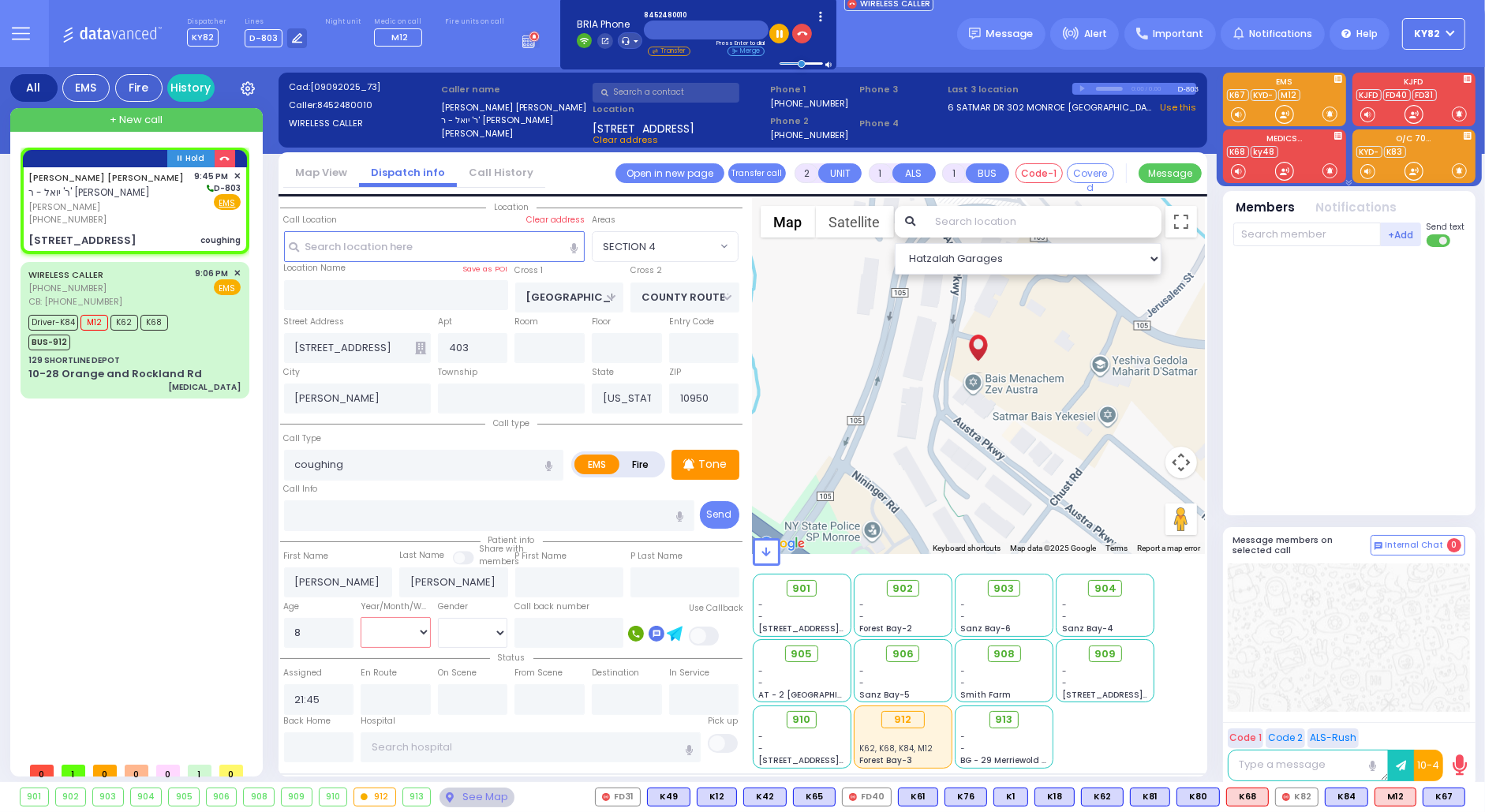
radio input "true"
select select
select select "SECTION 4"
select select "Hatzalah Garages"
select select "Month"
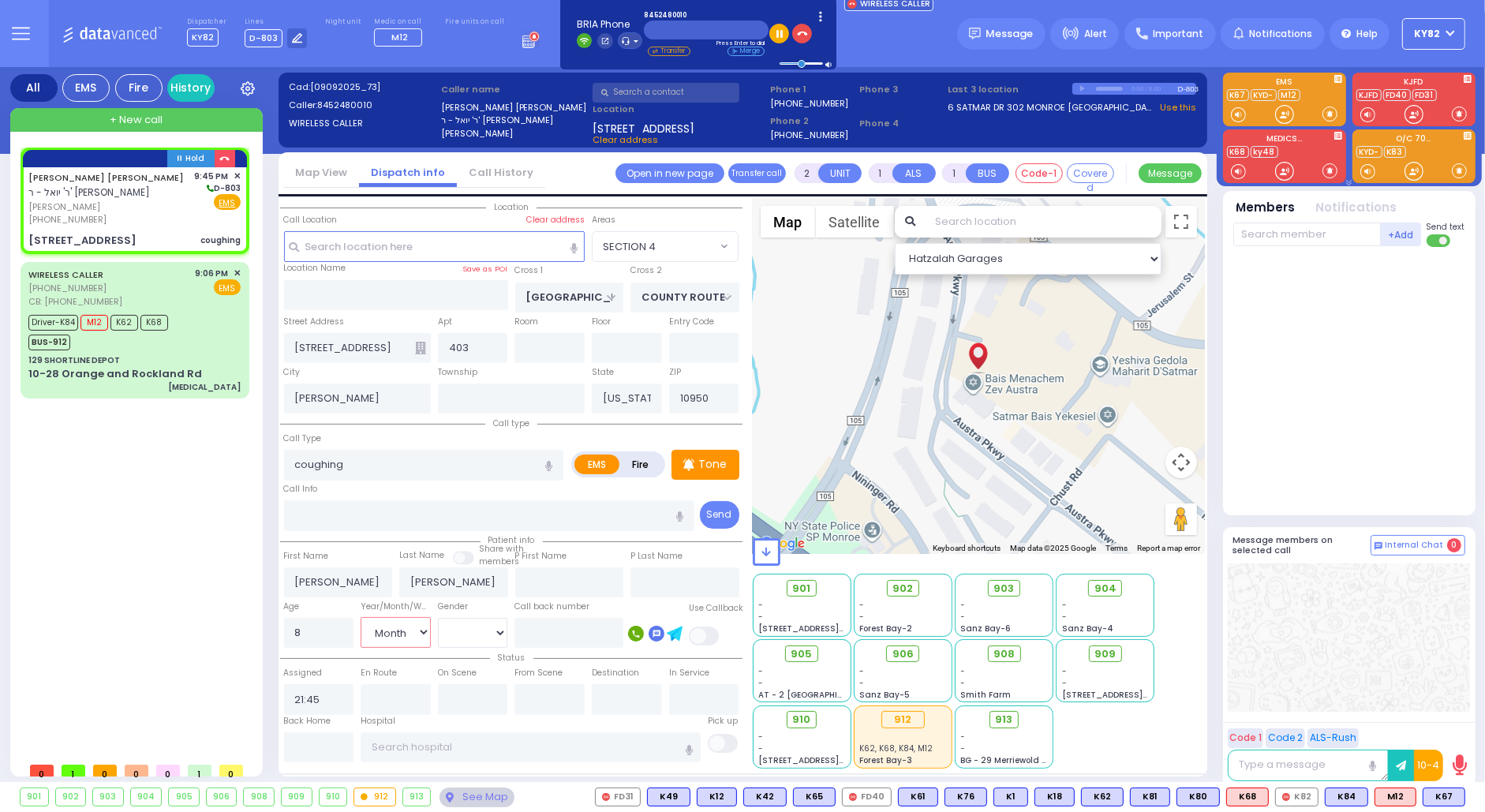
click at [361, 617] on select "Year Month Week Day" at bounding box center [396, 632] width 71 height 30
select select
radio input "true"
select select "Month"
select select "SECTION 4"
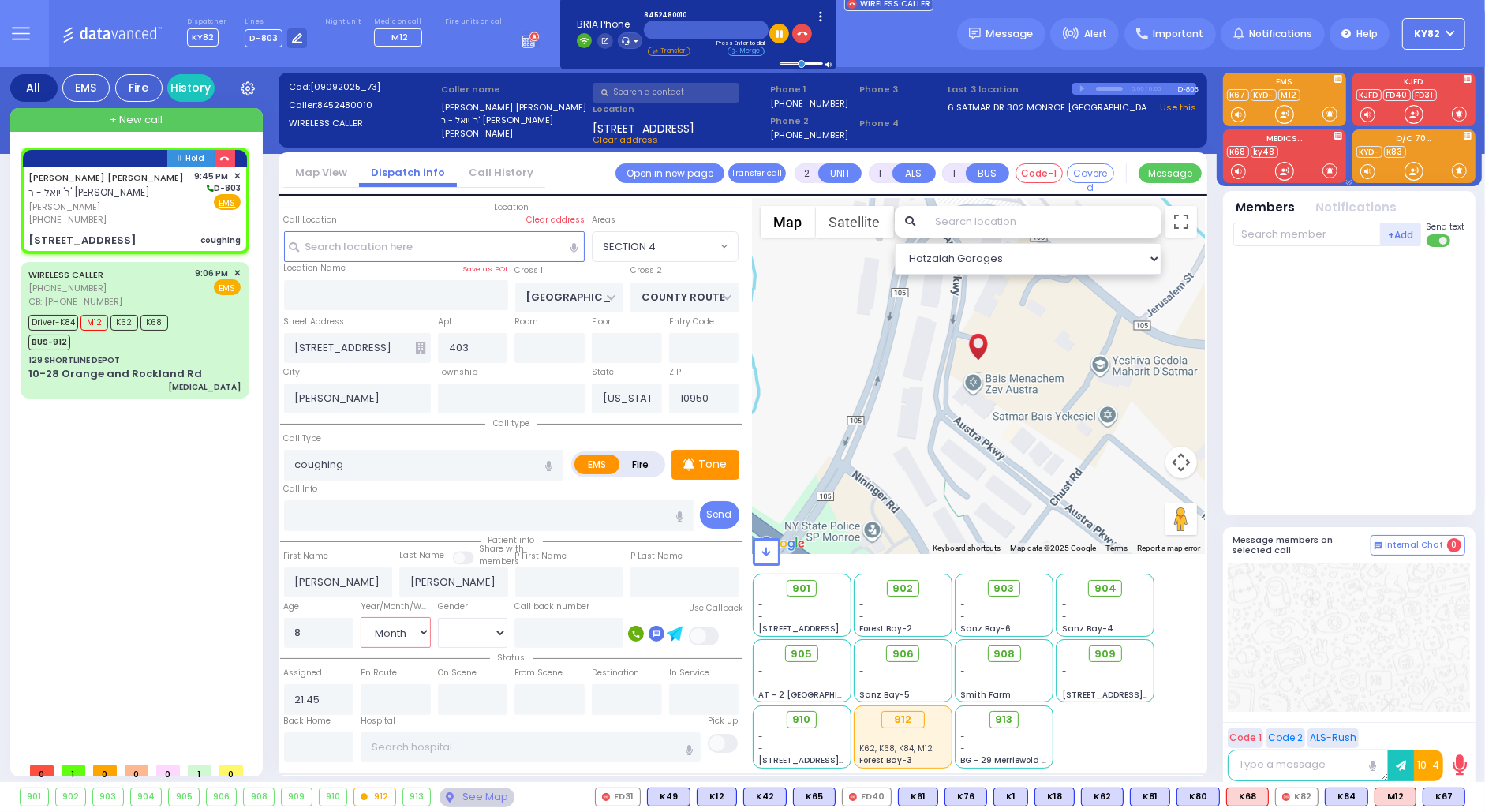
select select "Hatzalah Garages"
select select
radio input "true"
select select "Month"
click at [706, 464] on p "Tone" at bounding box center [713, 464] width 29 height 17
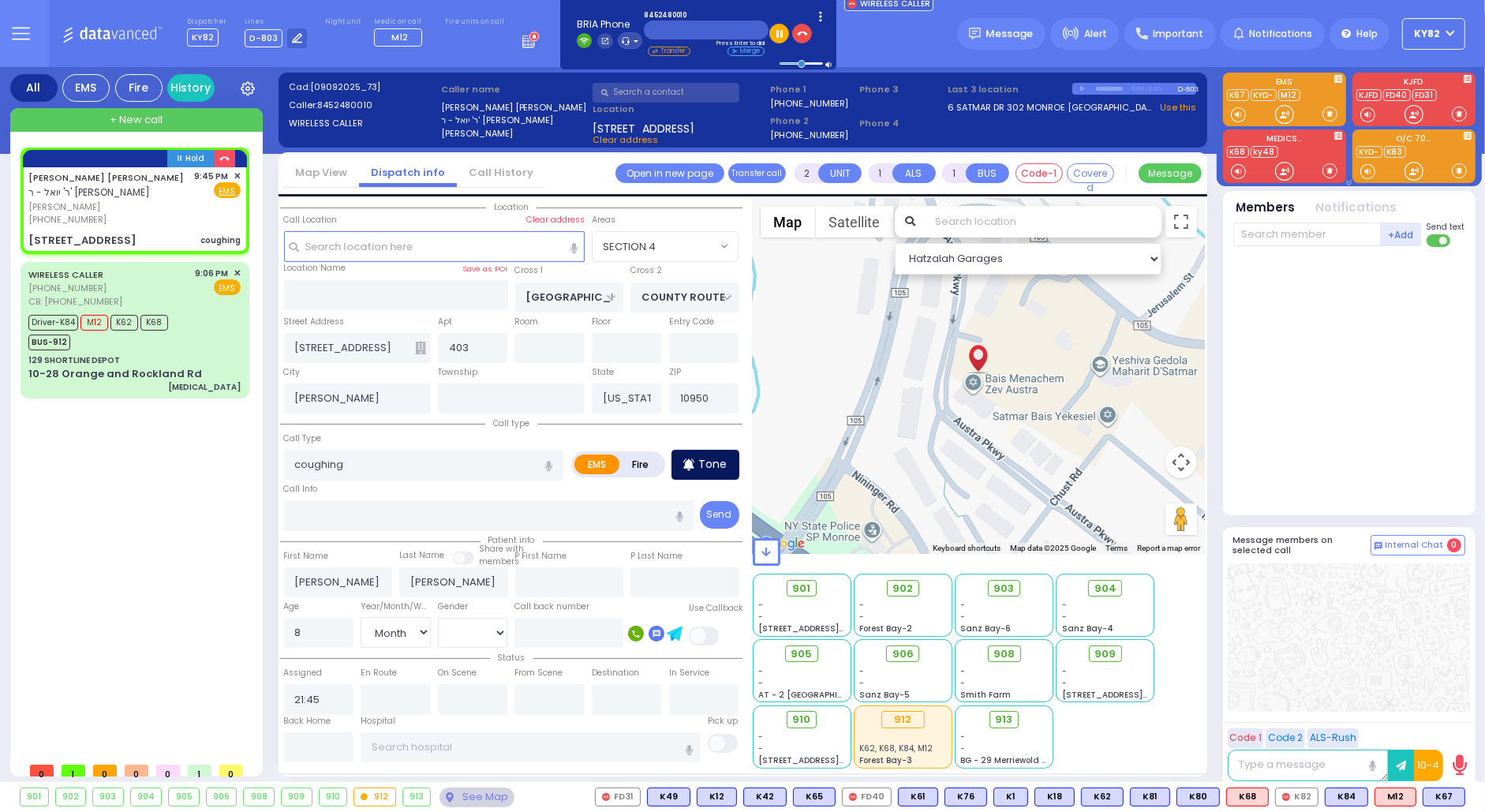
select select "SECTION 4"
select select "Hatzalah Garages"
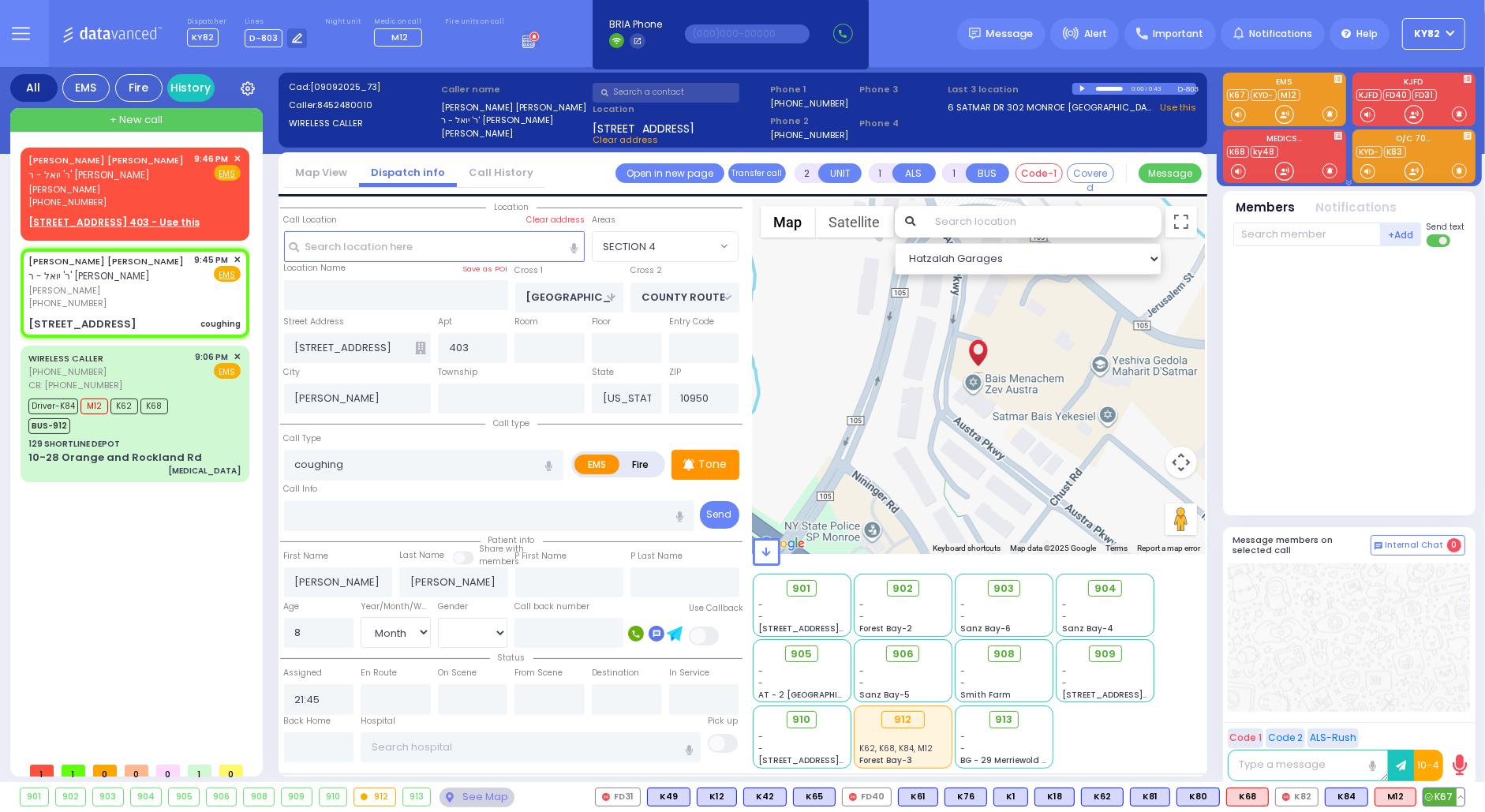
click at [1458, 793] on button at bounding box center [1461, 797] width 8 height 17
click at [705, 466] on p "Tone" at bounding box center [713, 464] width 29 height 17
click at [1447, 795] on span "K87" at bounding box center [1444, 797] width 41 height 17
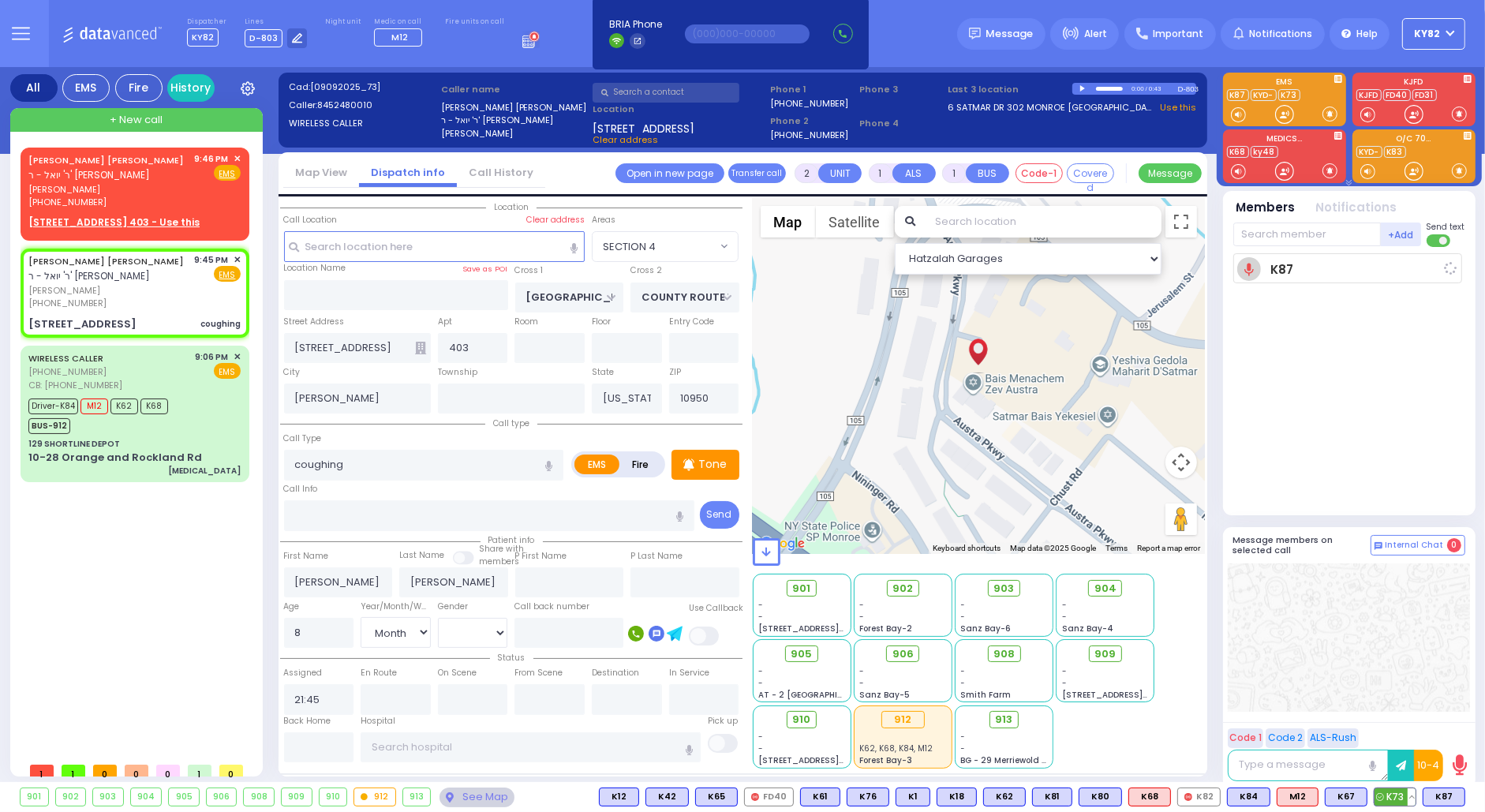
drag, startPoint x: 1396, startPoint y: 795, endPoint x: 1387, endPoint y: 795, distance: 9.0
click at [1387, 795] on span "K73" at bounding box center [1395, 797] width 41 height 17
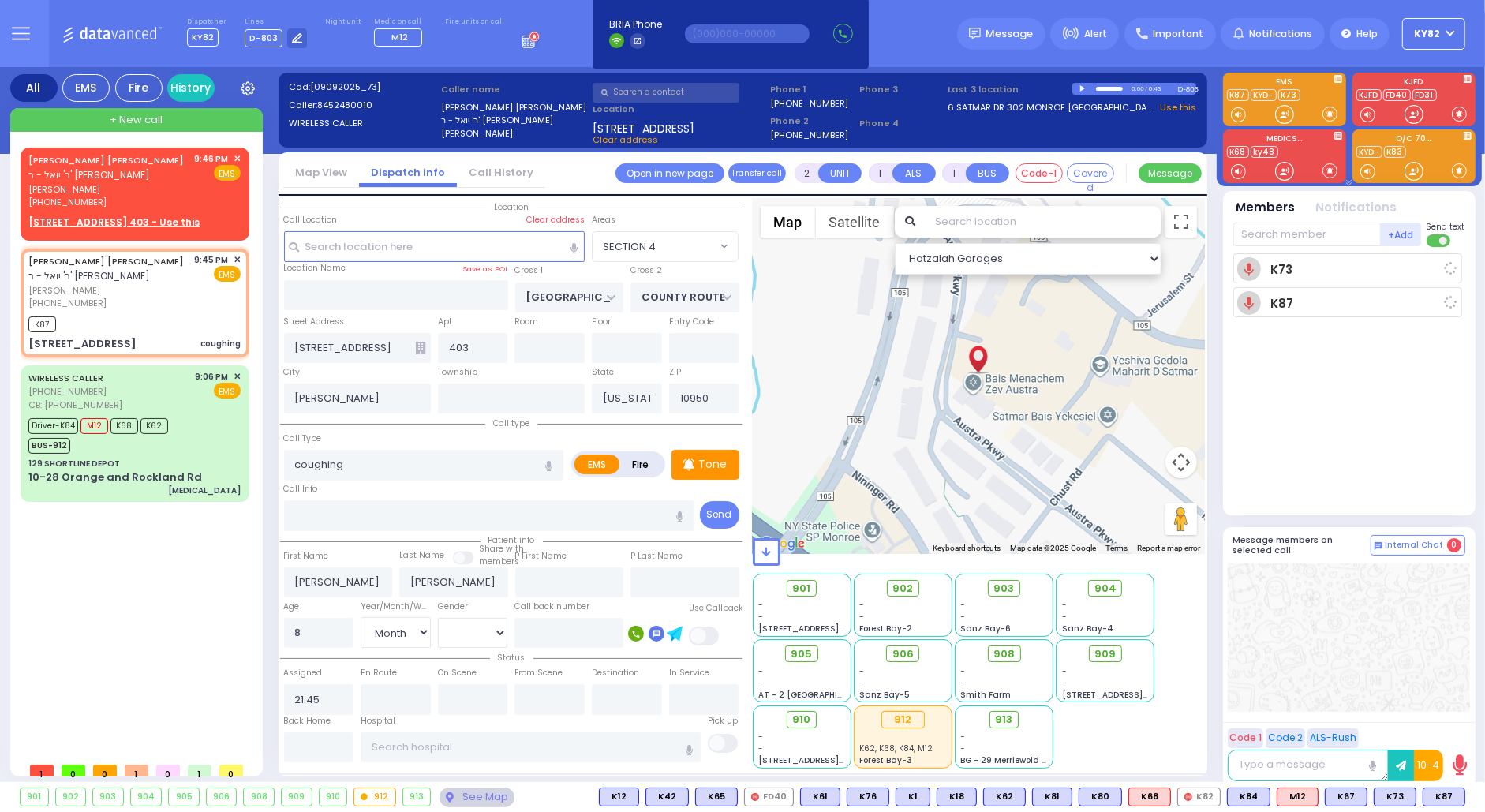
select select
radio input "true"
select select "Month"
type input "21:47"
select select "Hatzalah Garages"
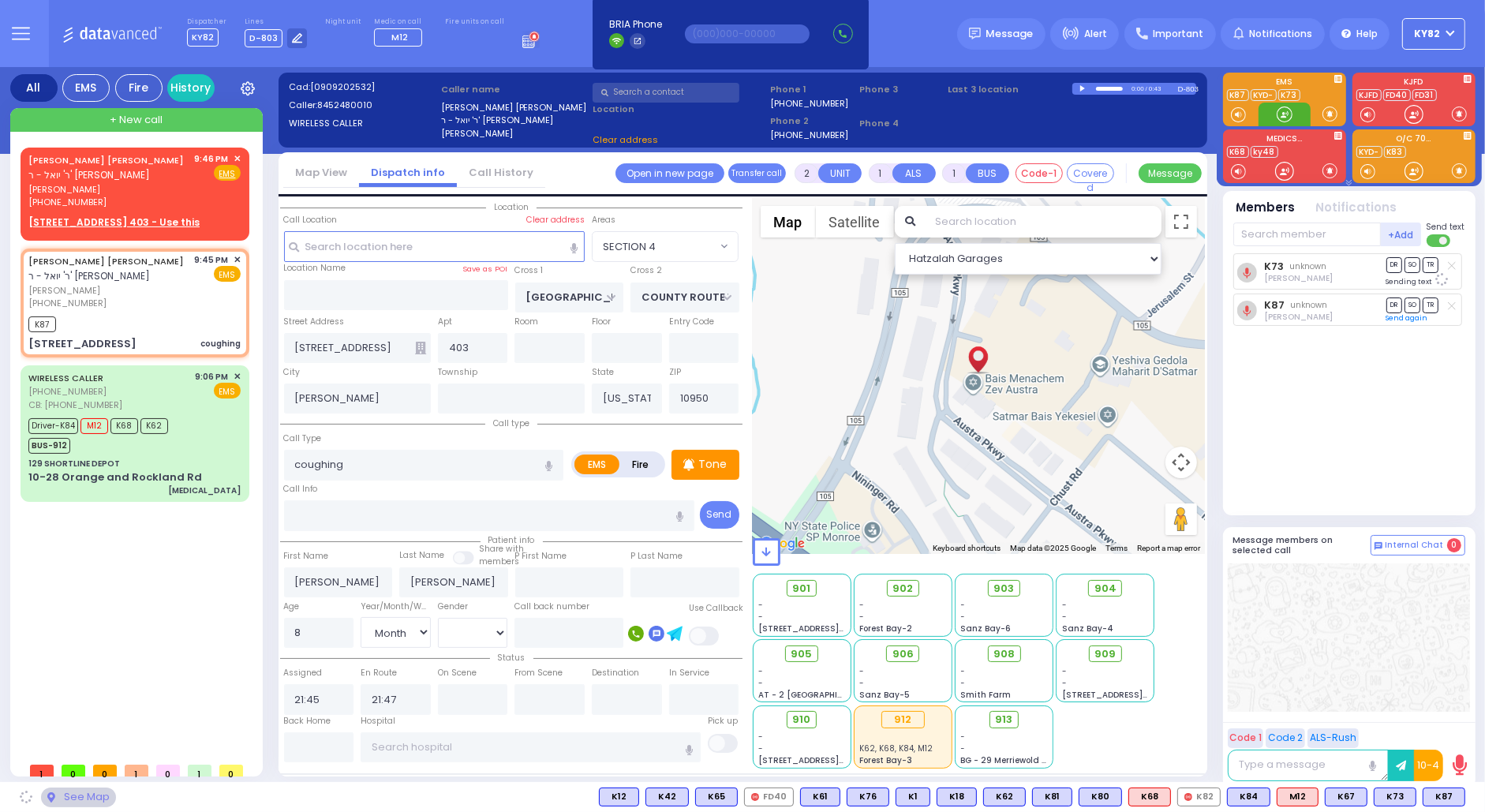
select select "SECTION 4"
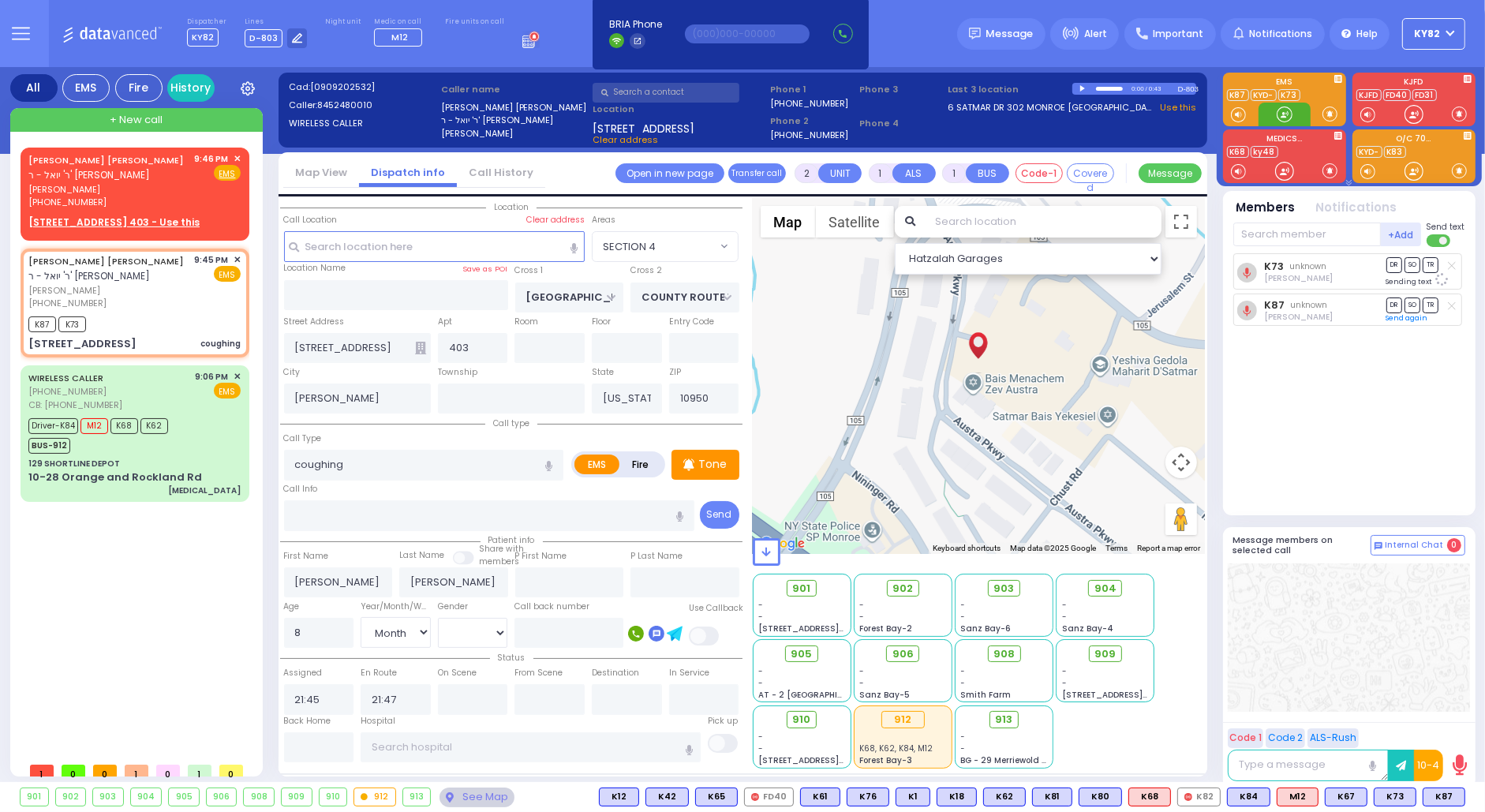
select select
radio input "true"
select select "Month"
select select "Hatzalah Garages"
select select "SECTION 4"
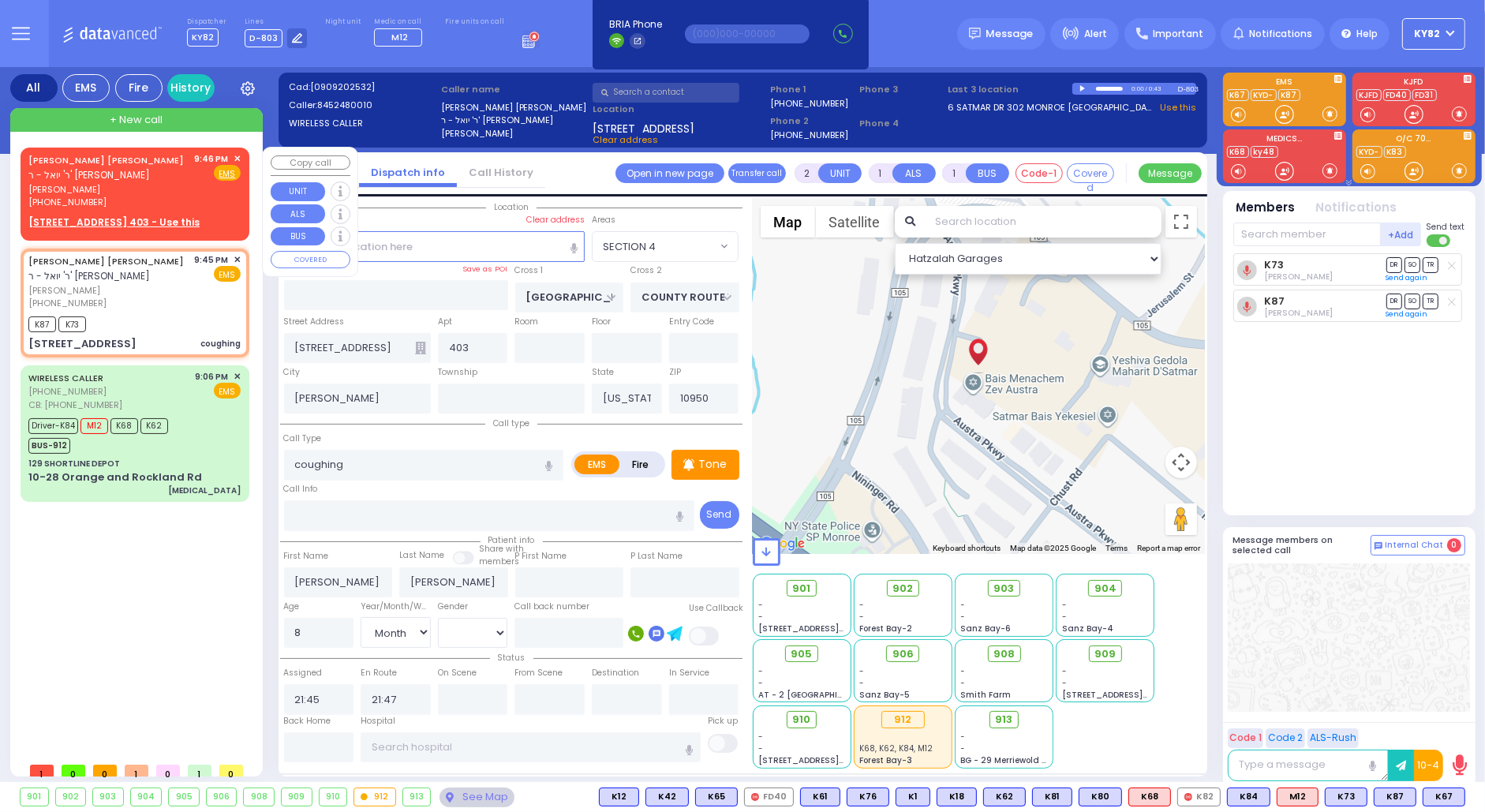
click at [237, 159] on span "✕" at bounding box center [237, 159] width 7 height 13
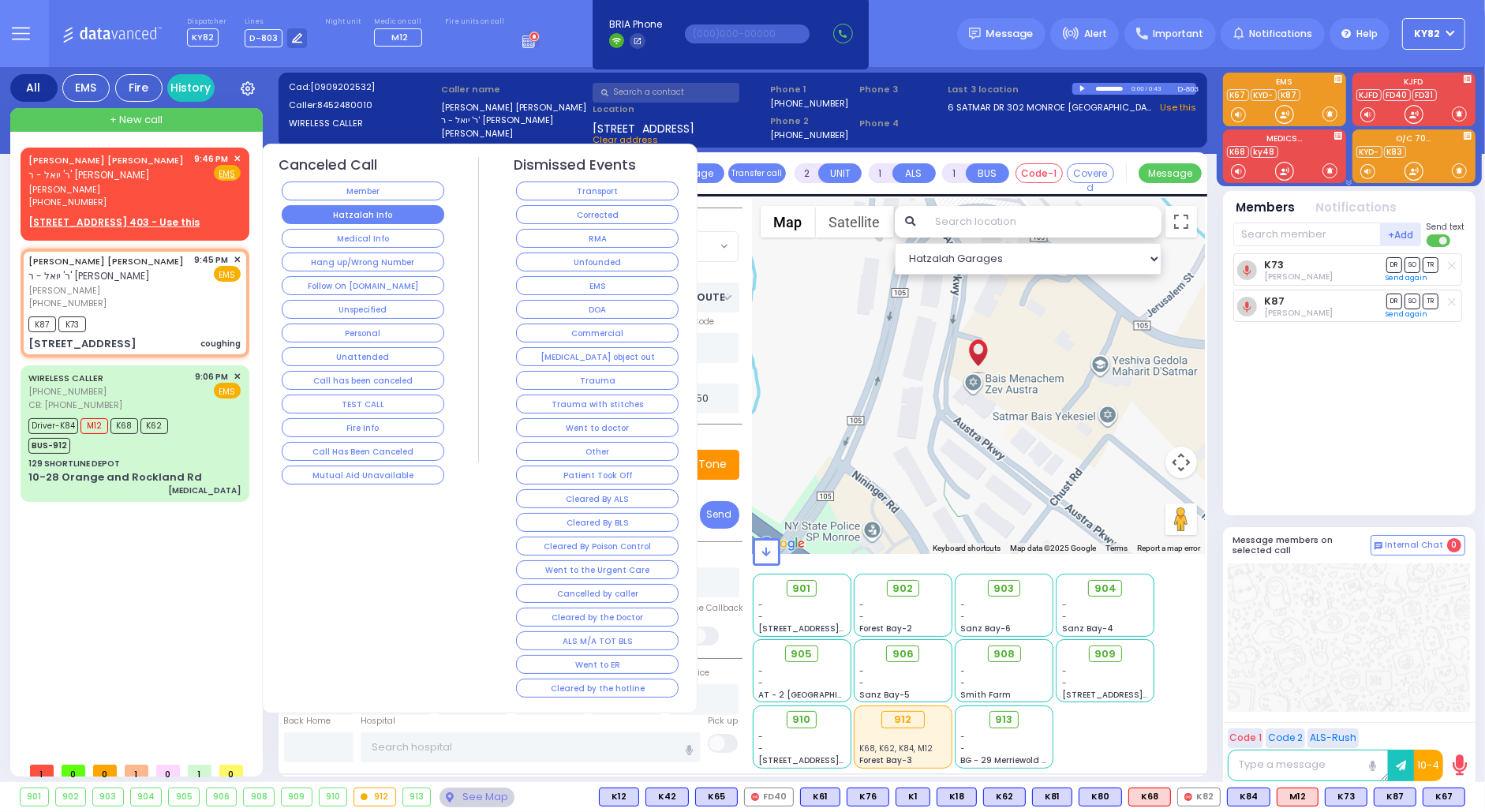
click at [353, 213] on button "Hatzalah Info" at bounding box center [363, 214] width 163 height 19
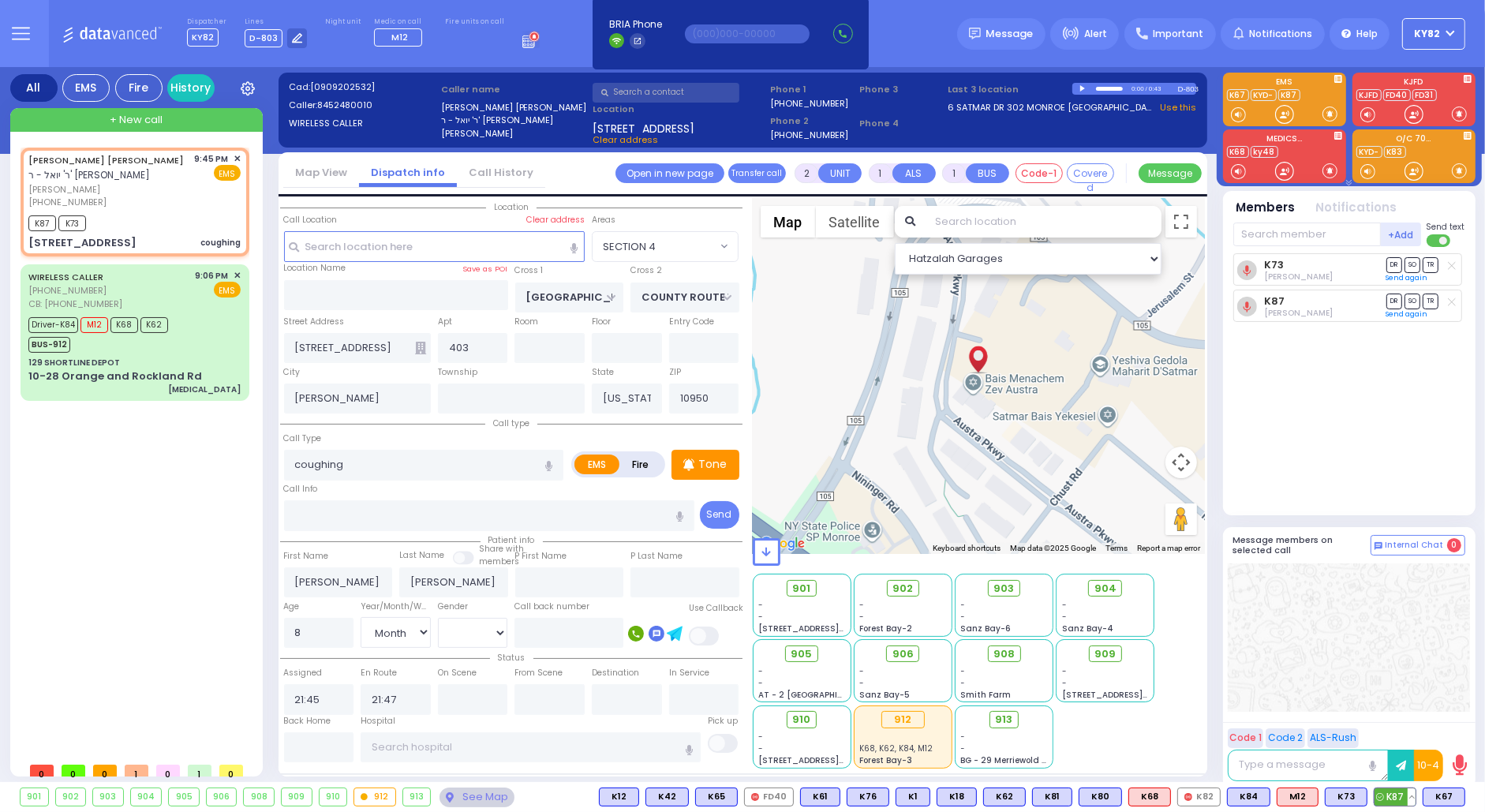
click at [1411, 798] on button at bounding box center [1412, 797] width 8 height 17
click at [1403, 724] on icon at bounding box center [1400, 727] width 17 height 17
click at [1461, 797] on button at bounding box center [1461, 797] width 8 height 17
click at [1450, 721] on icon at bounding box center [1449, 727] width 17 height 17
click at [1453, 702] on icon at bounding box center [1449, 705] width 17 height 17
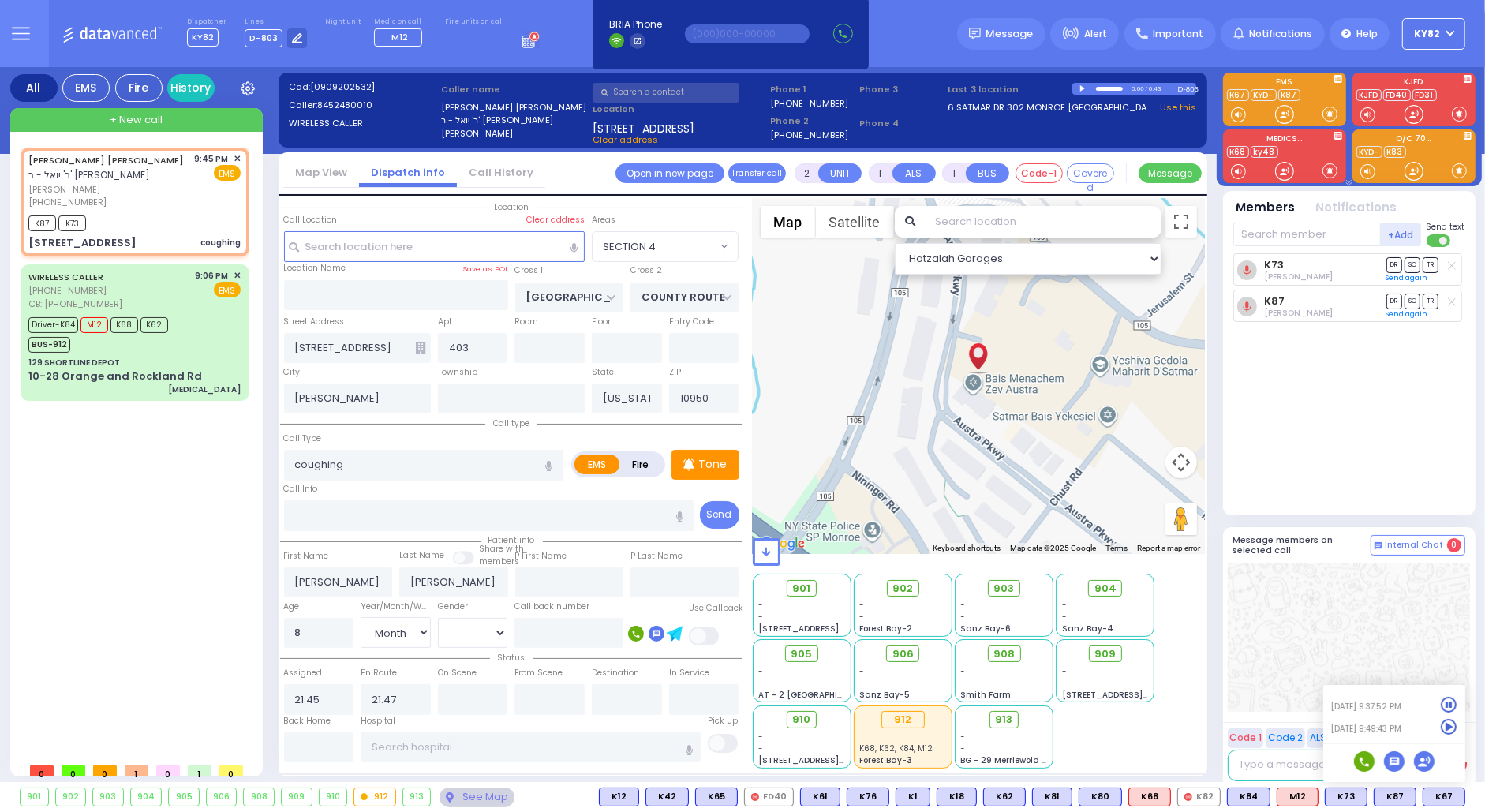
click at [1374, 592] on div at bounding box center [1349, 638] width 242 height 148
click at [1366, 798] on button at bounding box center [1362, 797] width 8 height 17
click at [1355, 727] on icon at bounding box center [1351, 727] width 17 height 17
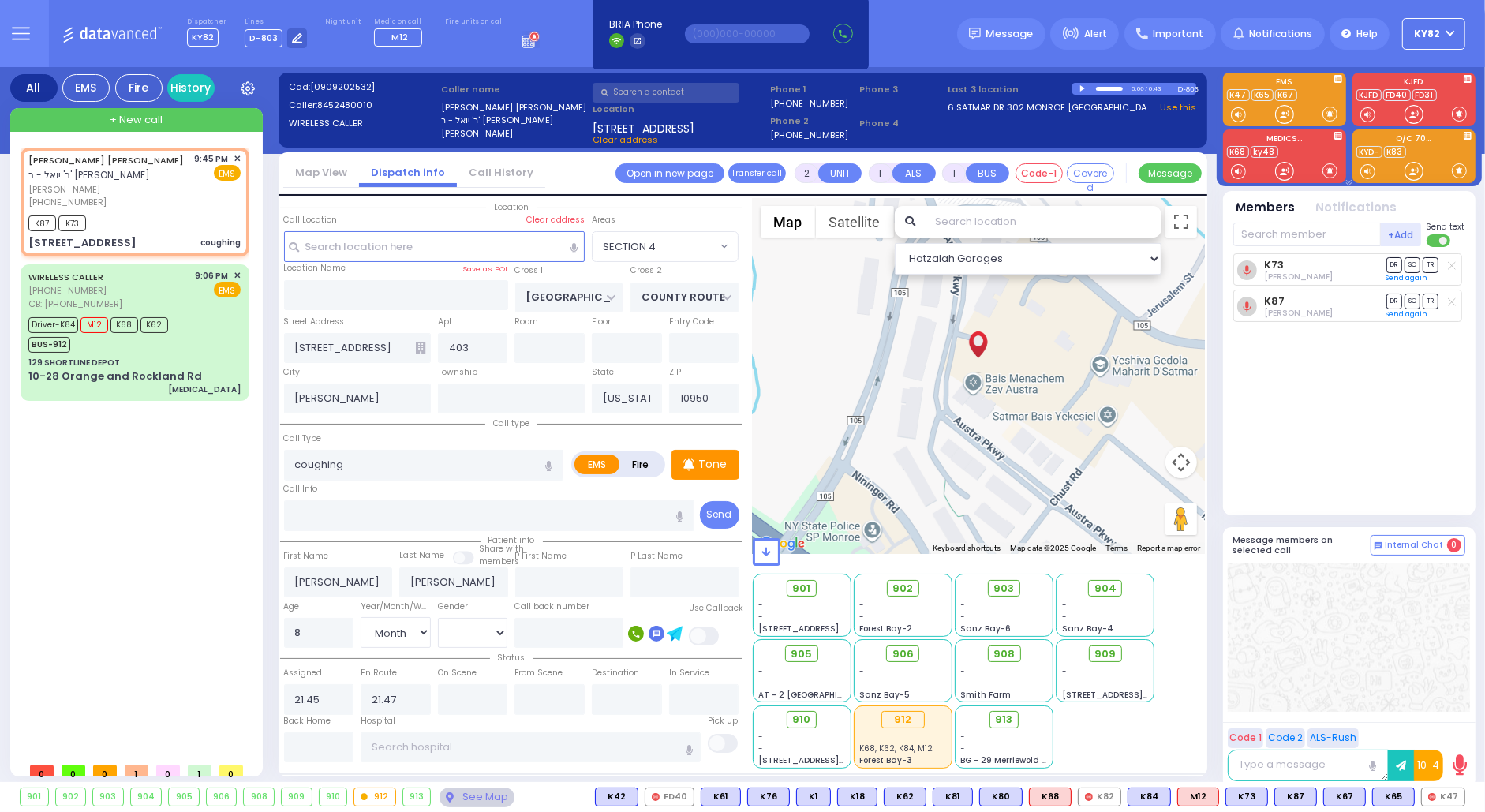
type input "6"
select select
radio input "true"
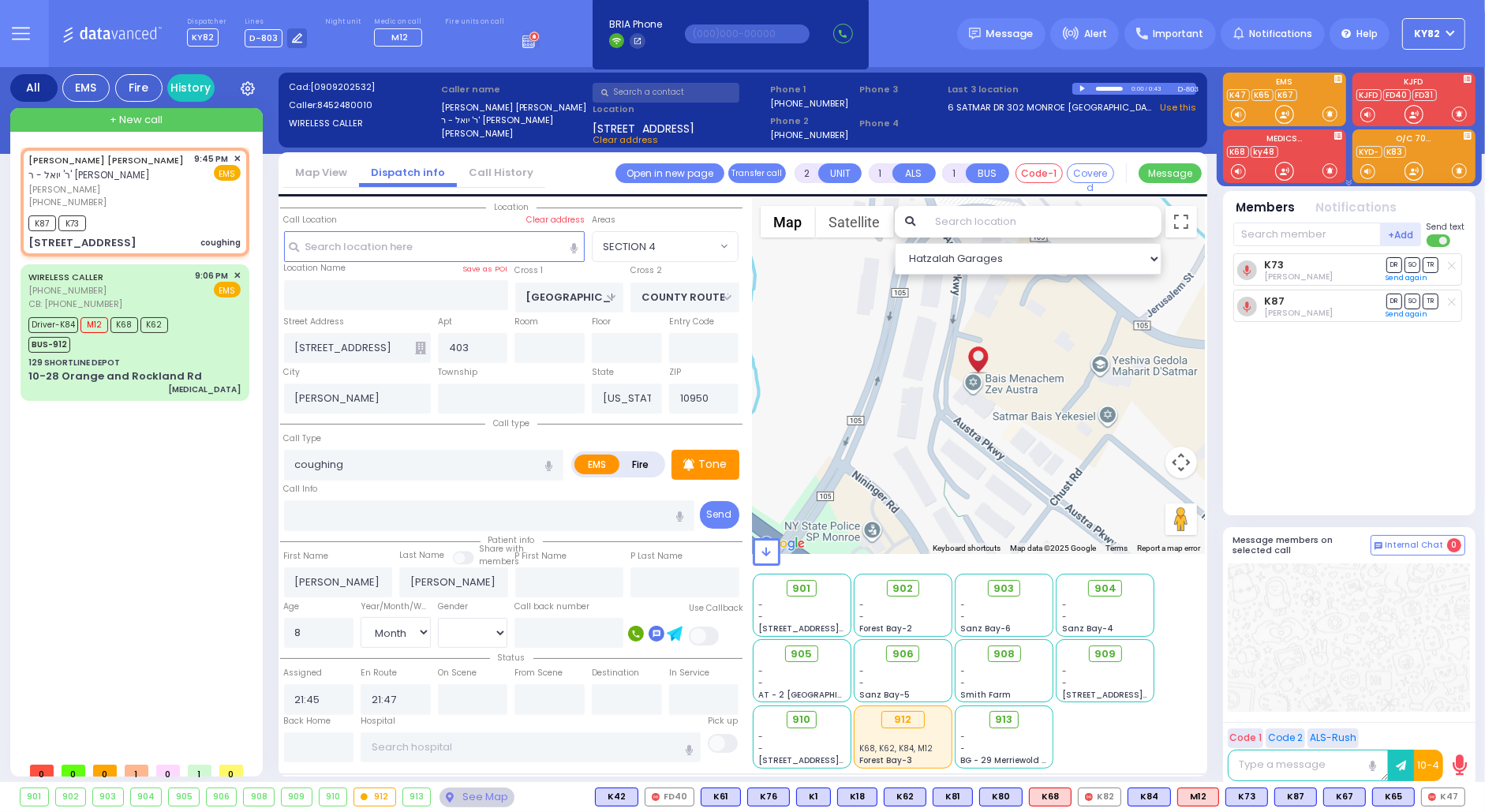
type input "Unknown"
select select "Year"
select select "SECTION 4"
select select "Hatzalah Garages"
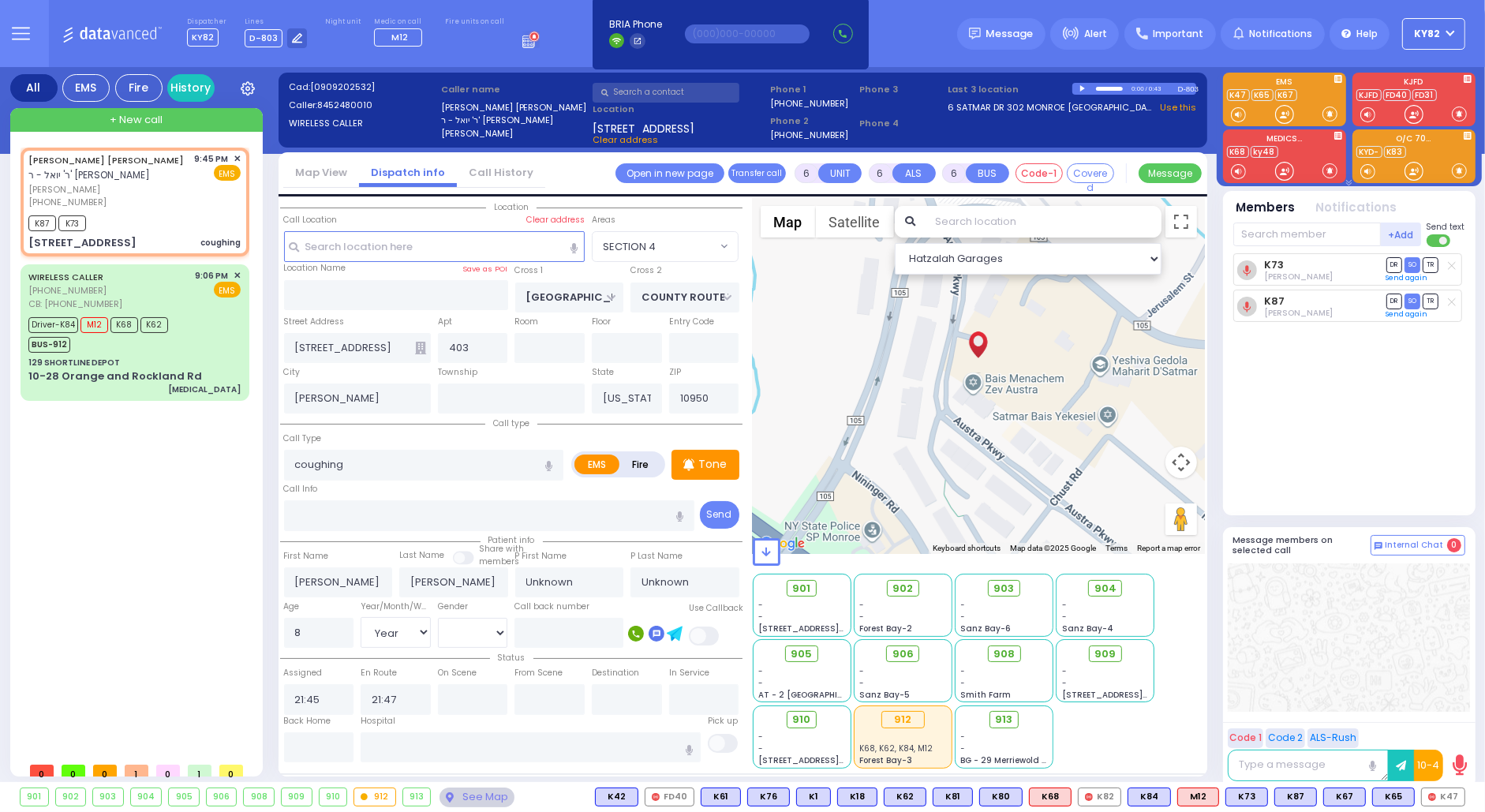
select select
radio input "true"
select select "Year"
select select "Hatzalah Garages"
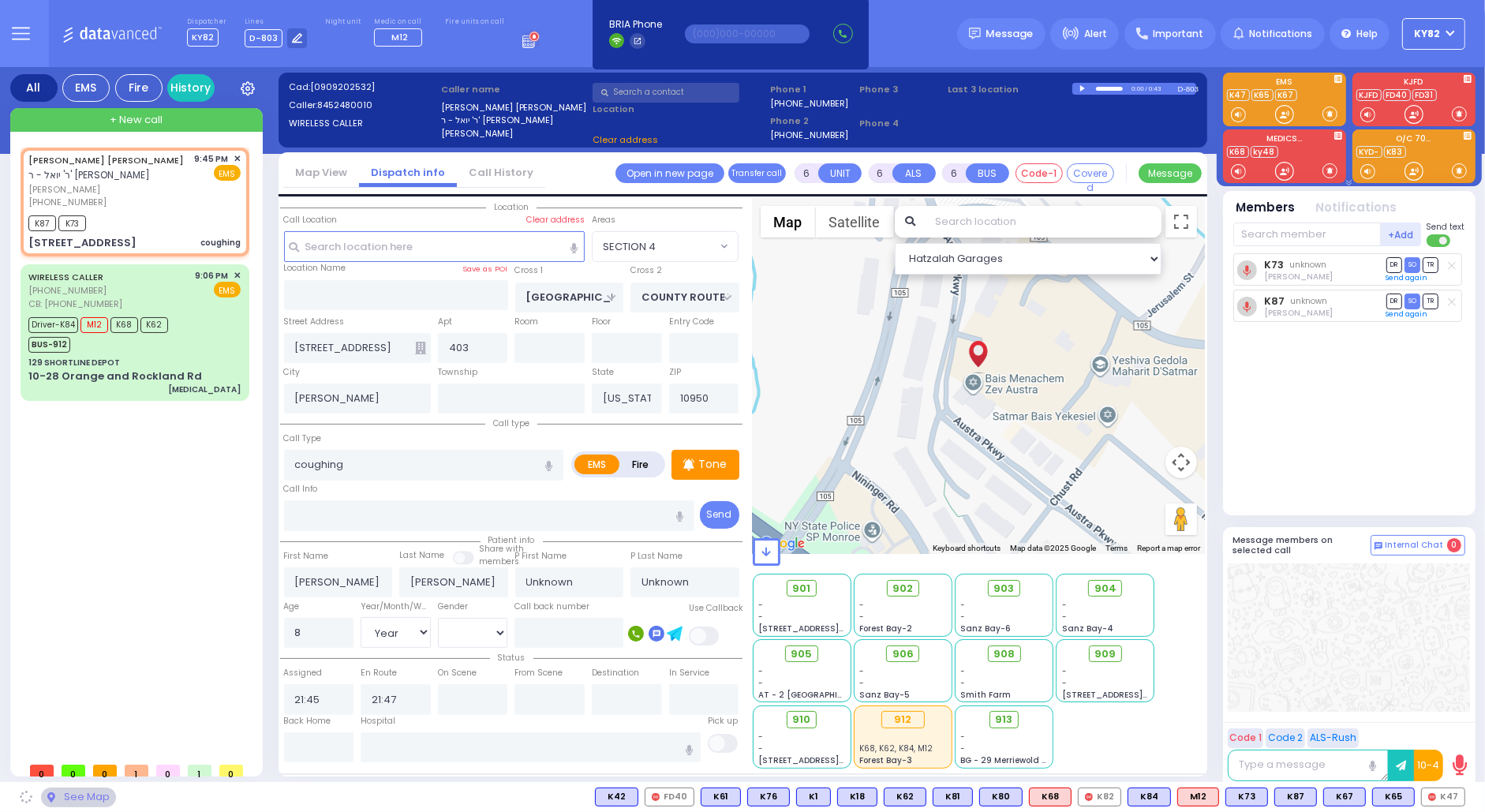
select select "SECTION 4"
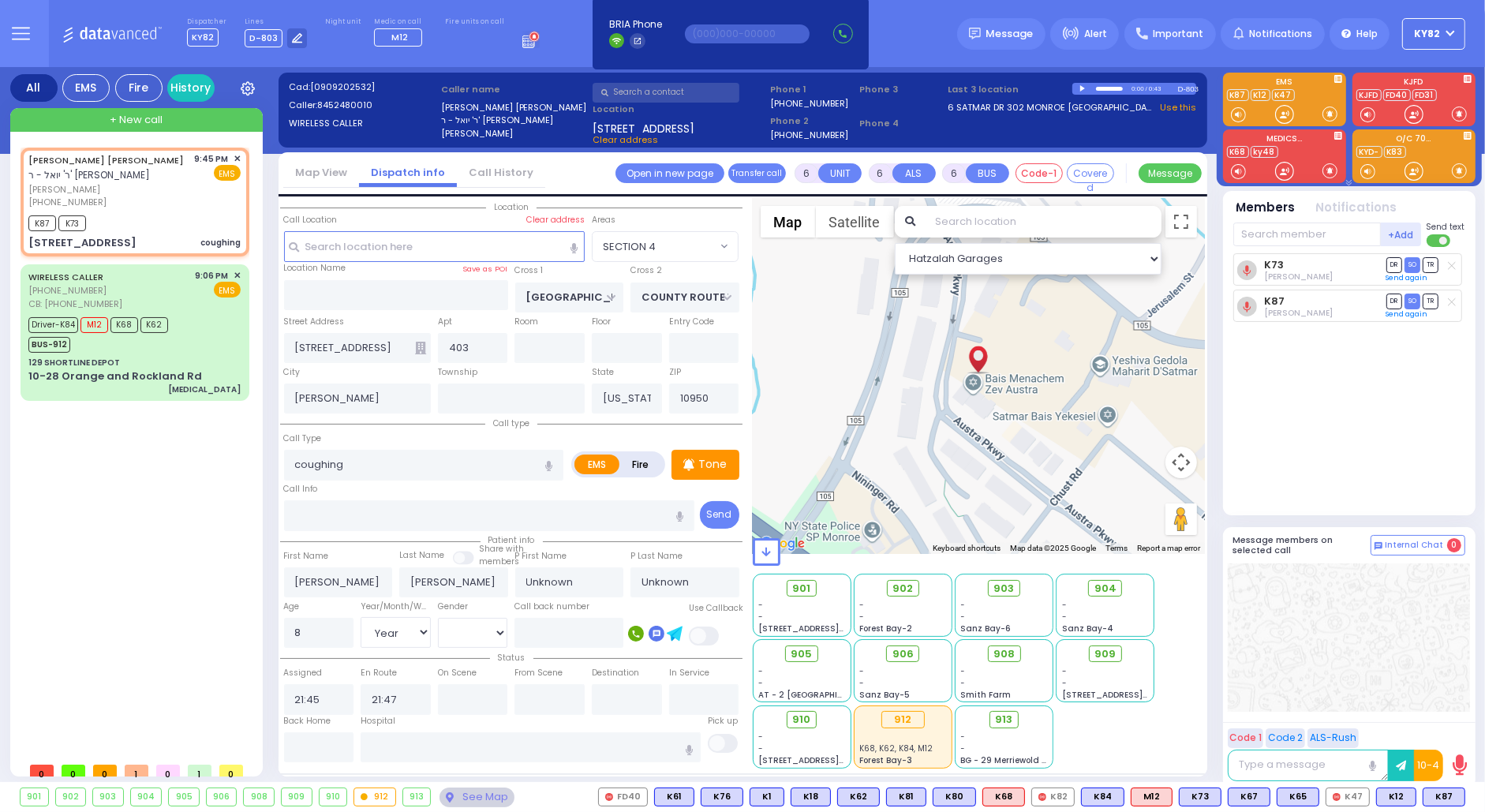
select select
radio input "true"
select select "Year"
select select "SECTION 4"
select select "Hatzalah Garages"
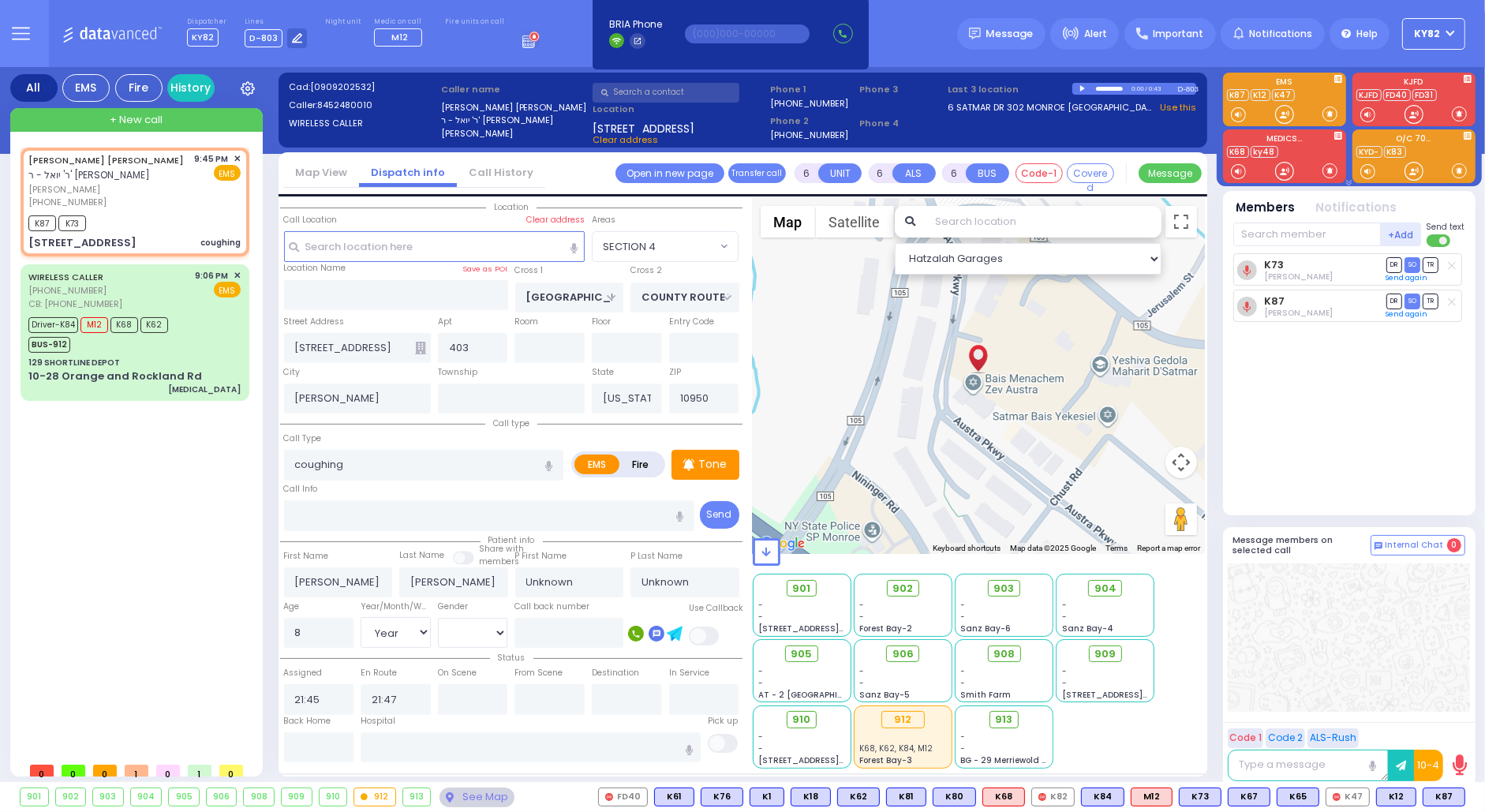
select select
radio input "true"
type input "Mechel"
type input "Goldstein"
type input "9"
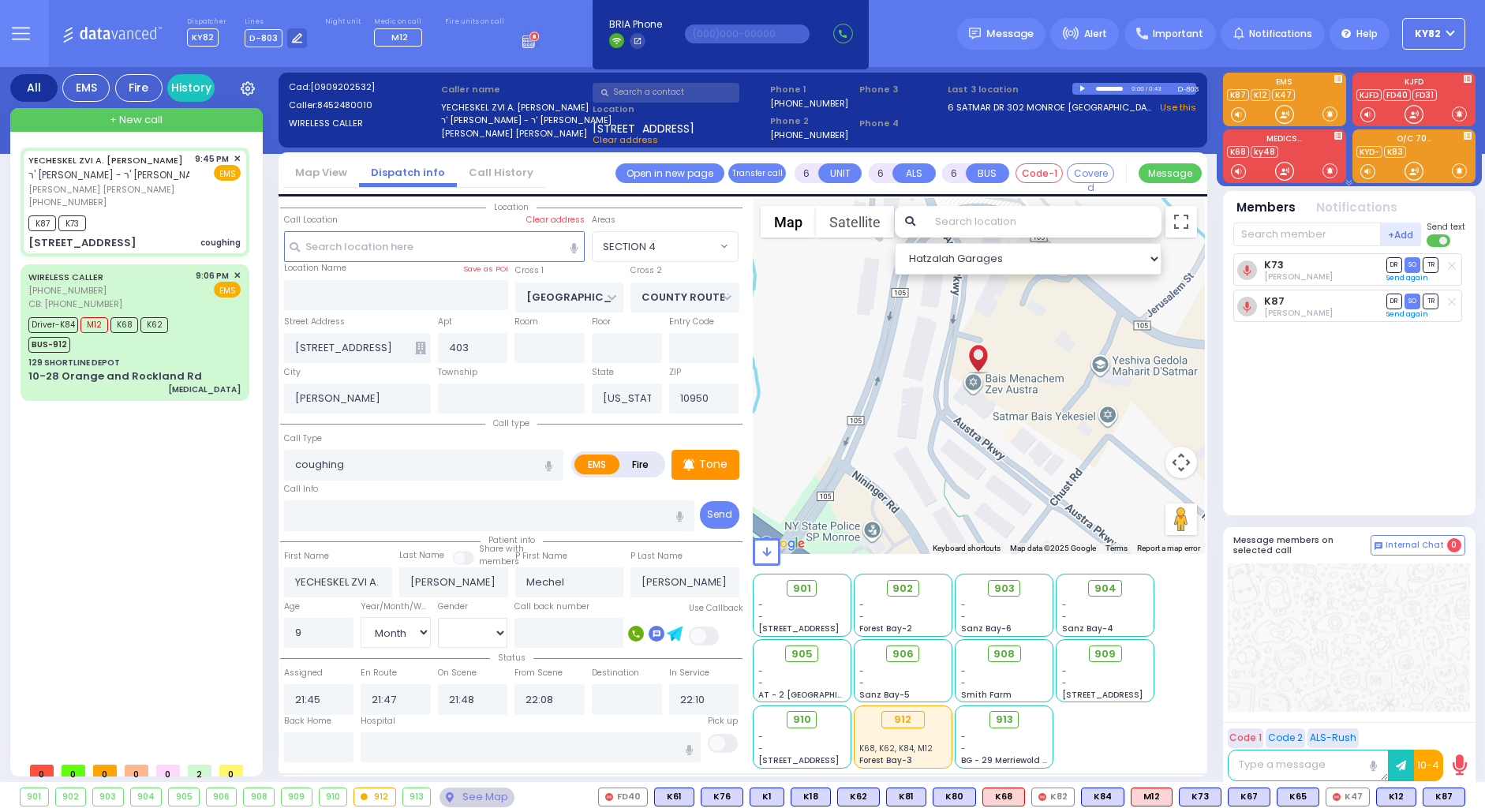
select select "SECTION 4"
select select "Month"
select select "[DEMOGRAPHIC_DATA]"
select select
radio input "true"
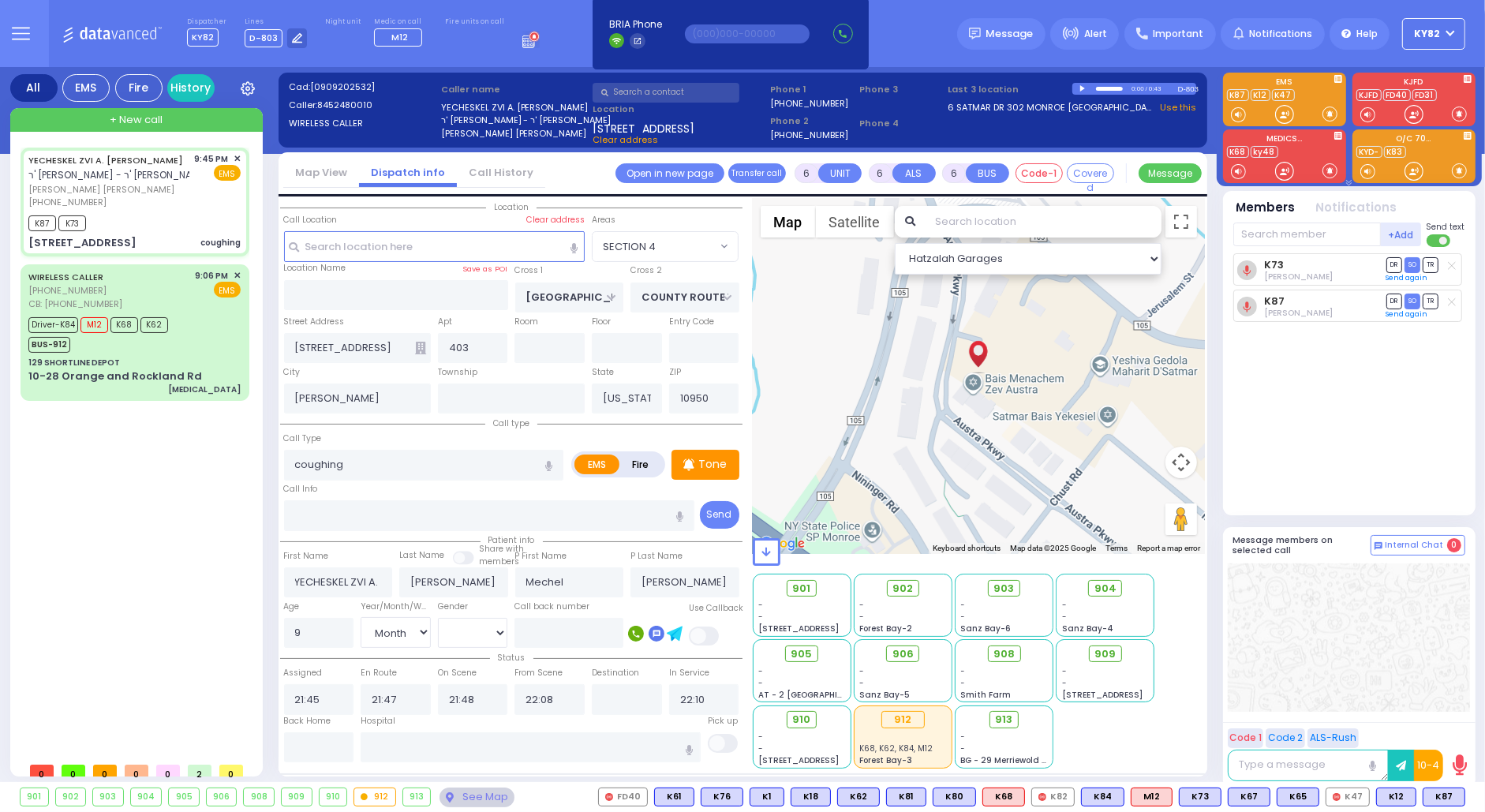
select select "Month"
select select "[DEMOGRAPHIC_DATA]"
select select "Hatzalah Garages"
select select "SECTION 4"
select select
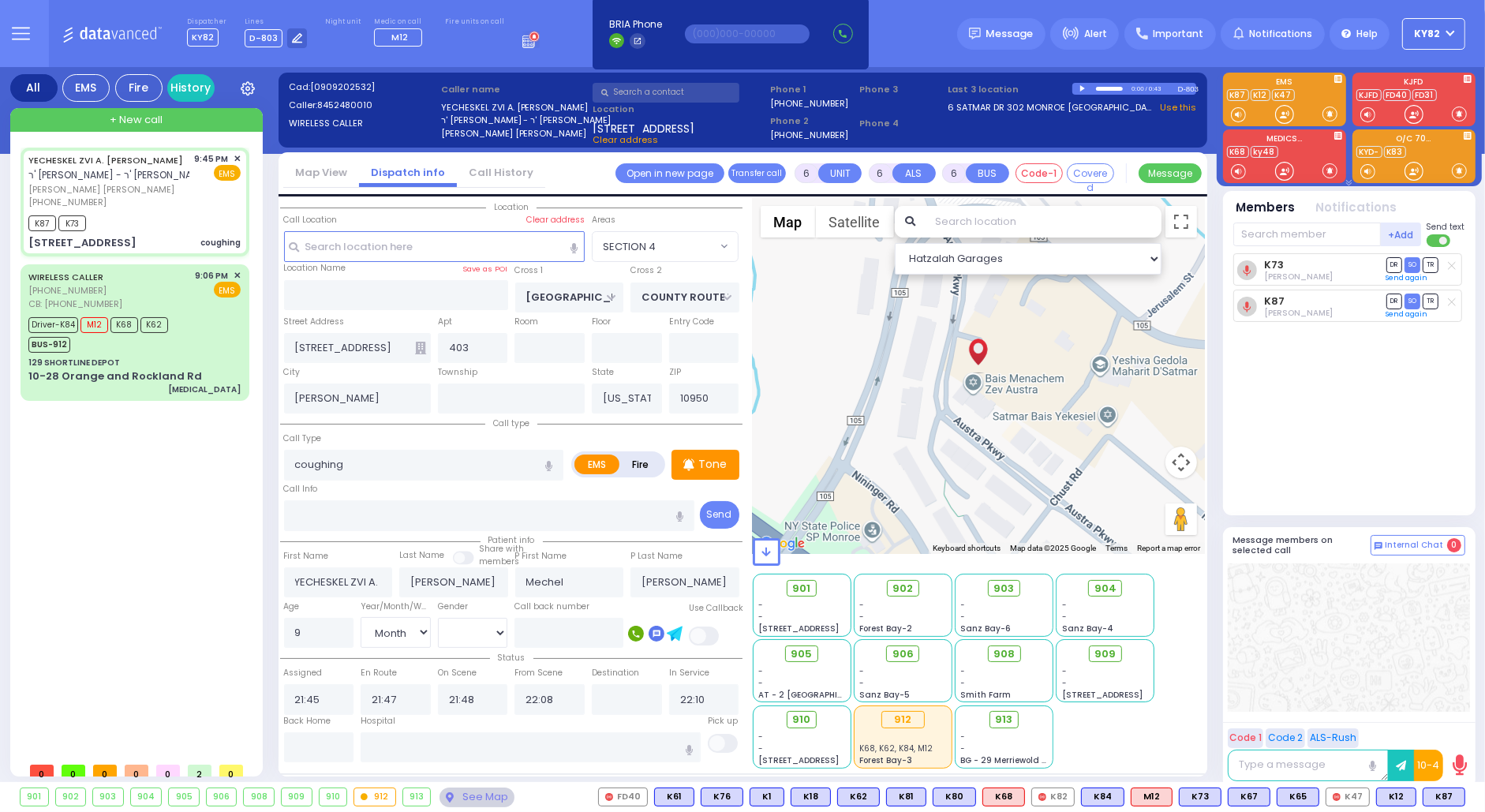
radio input "true"
select select "Month"
select select "[DEMOGRAPHIC_DATA]"
select select "Hatzalah Garages"
select select "SECTION 4"
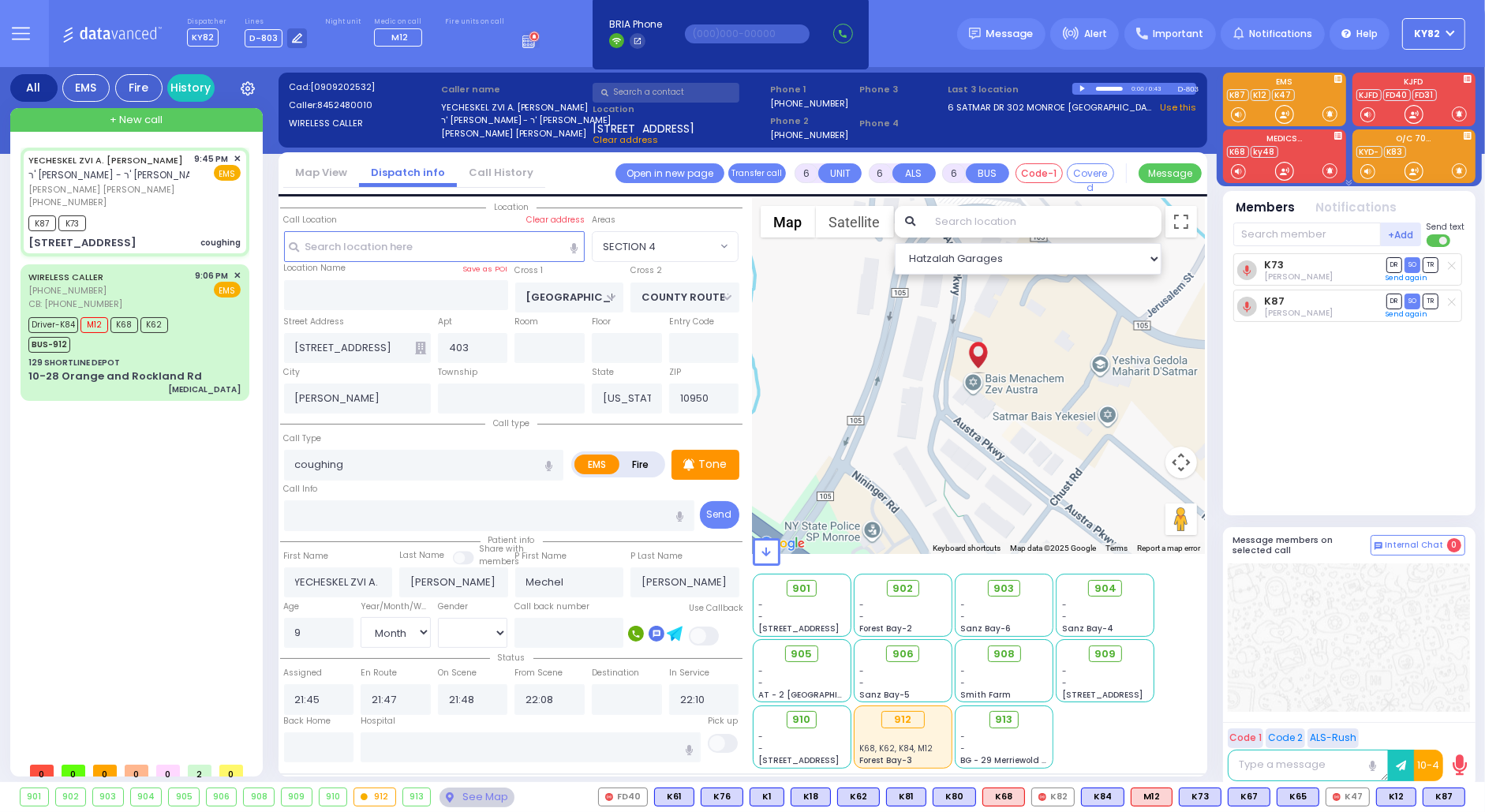
select select
radio input "true"
select select "Month"
select select "[DEMOGRAPHIC_DATA]"
select select "Hatzalah Garages"
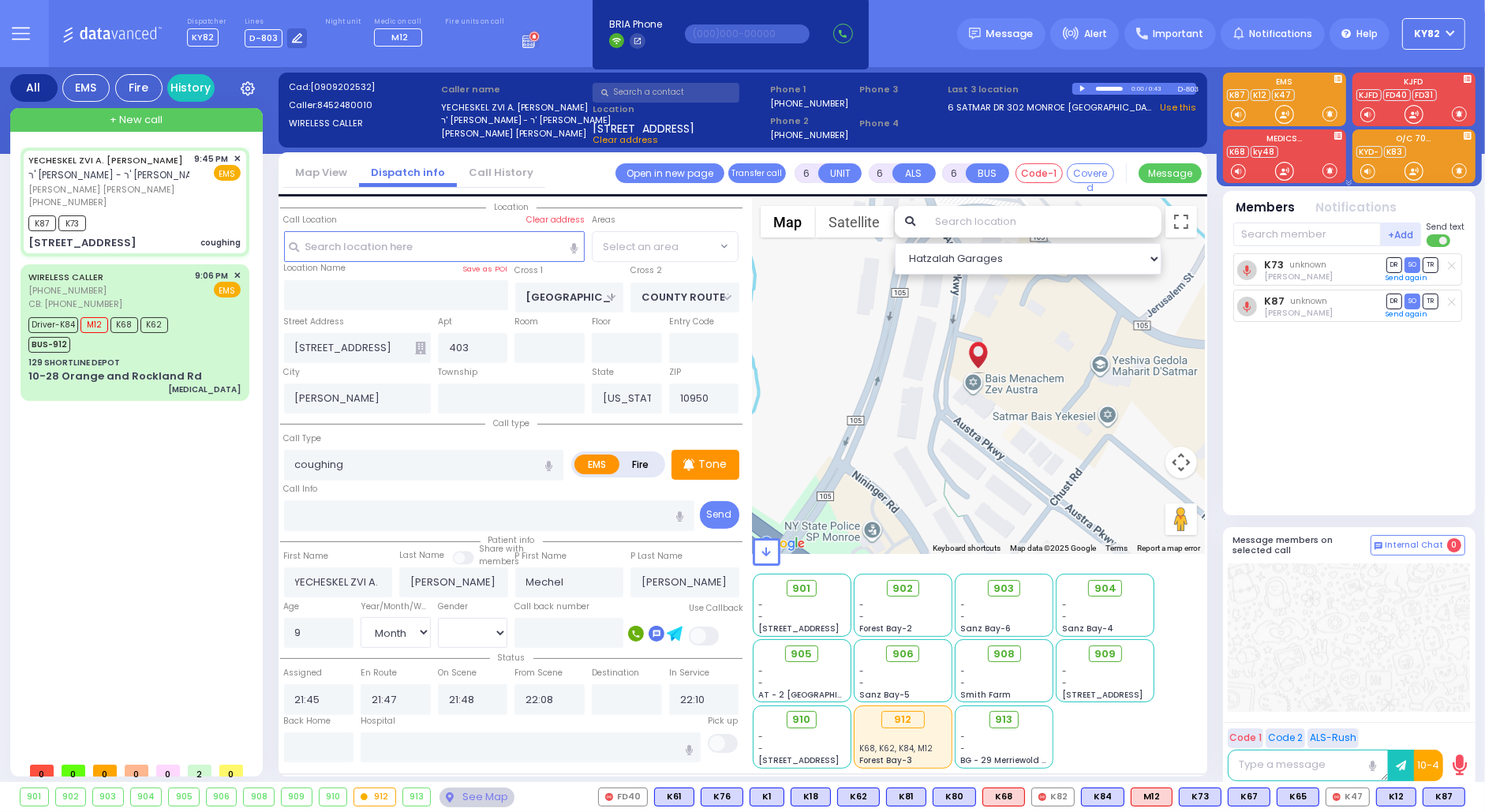
select select "SECTION 4"
drag, startPoint x: 178, startPoint y: 196, endPoint x: 227, endPoint y: 327, distance: 139.9
click at [185, 206] on div "[PHONE_NUMBER]" at bounding box center [109, 202] width 161 height 13
select select
radio input "true"
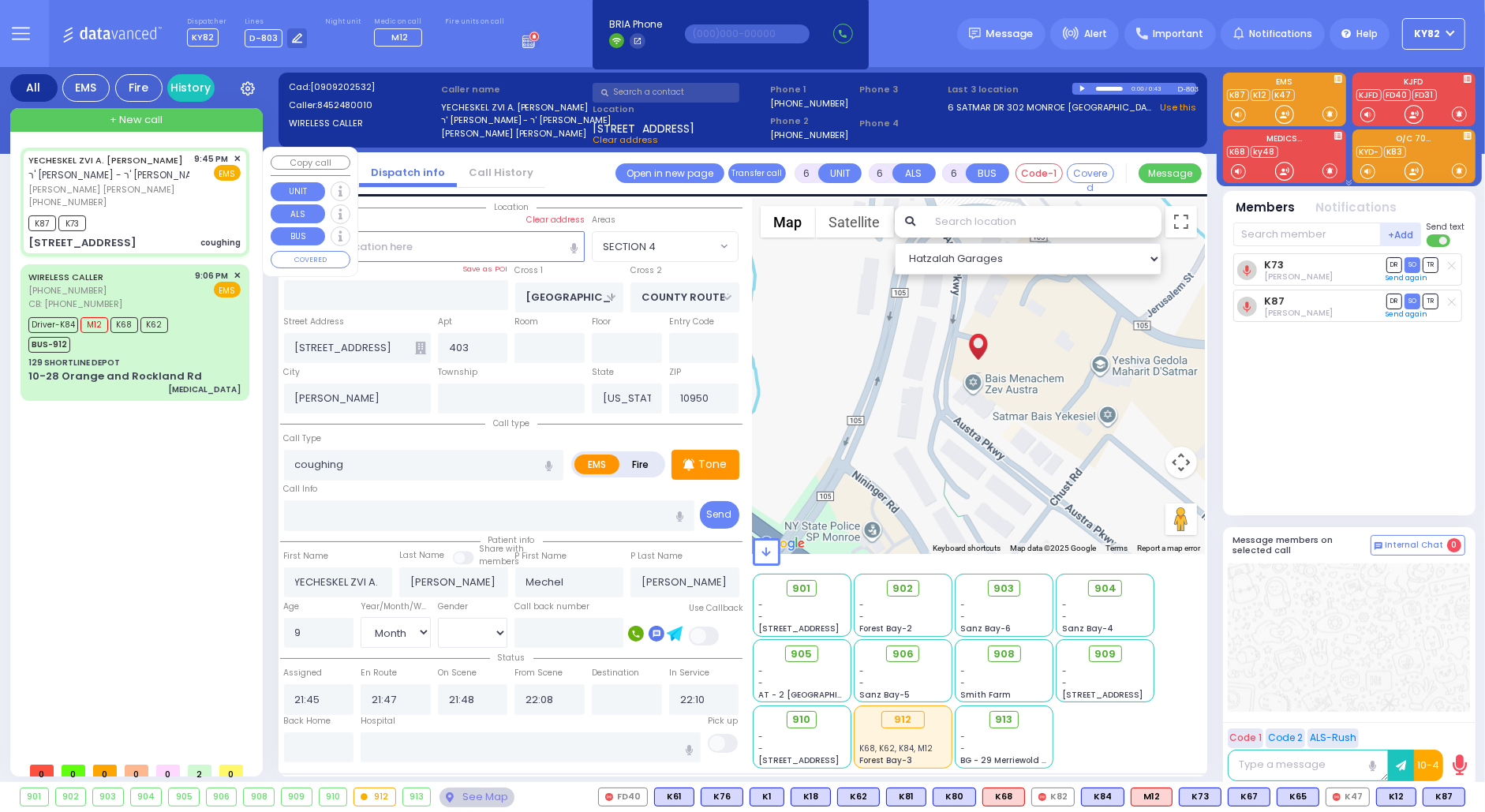
select select "Month"
select select "[DEMOGRAPHIC_DATA]"
select select "Hatzalah Garages"
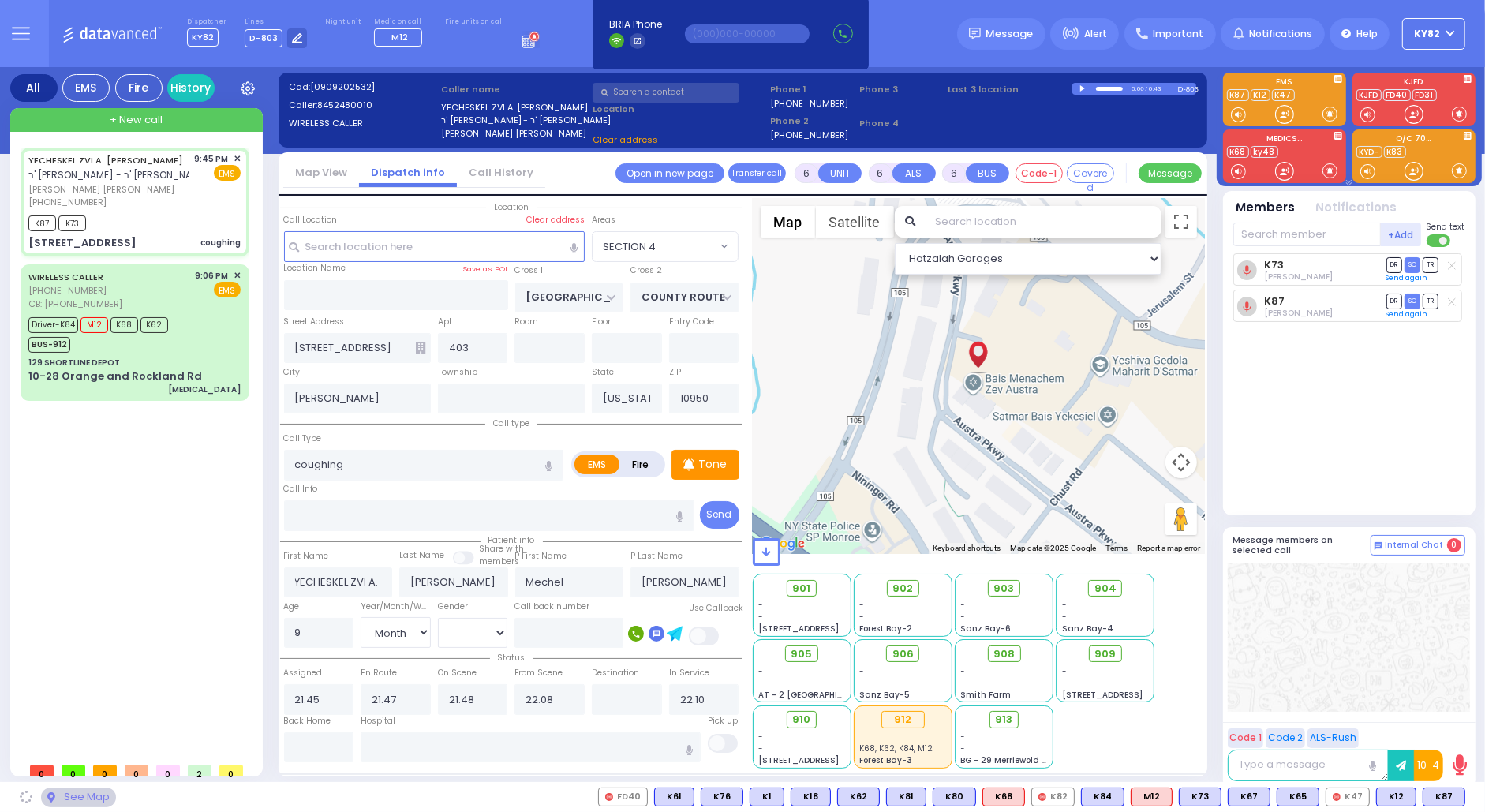
select select "SECTION 4"
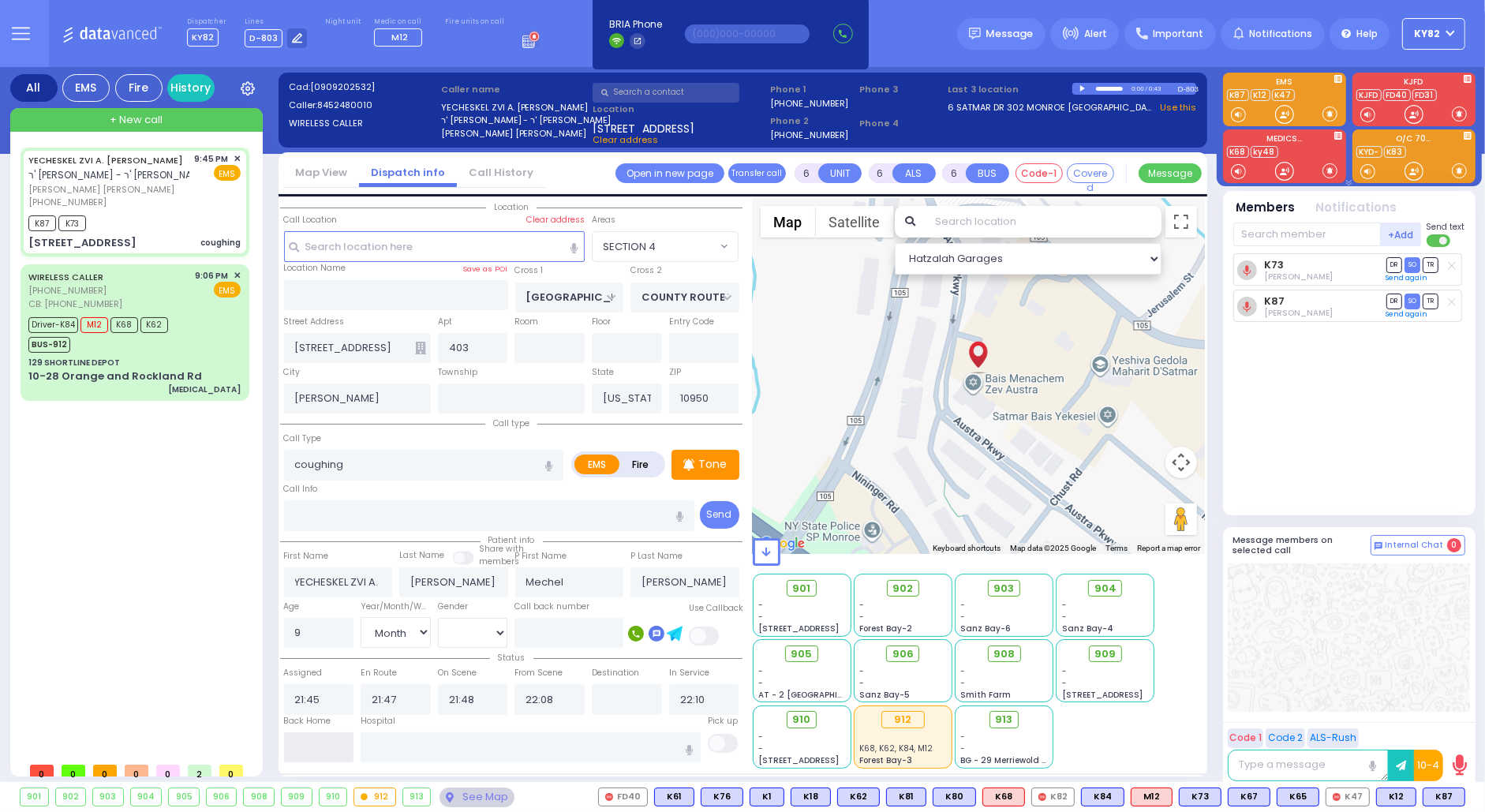
click at [306, 740] on input "text" at bounding box center [319, 747] width 71 height 30
click at [308, 736] on input "text" at bounding box center [319, 747] width 71 height 30
click at [310, 743] on input "text" at bounding box center [319, 747] width 71 height 30
click at [311, 742] on input "text" at bounding box center [319, 747] width 71 height 30
type input "22:20"
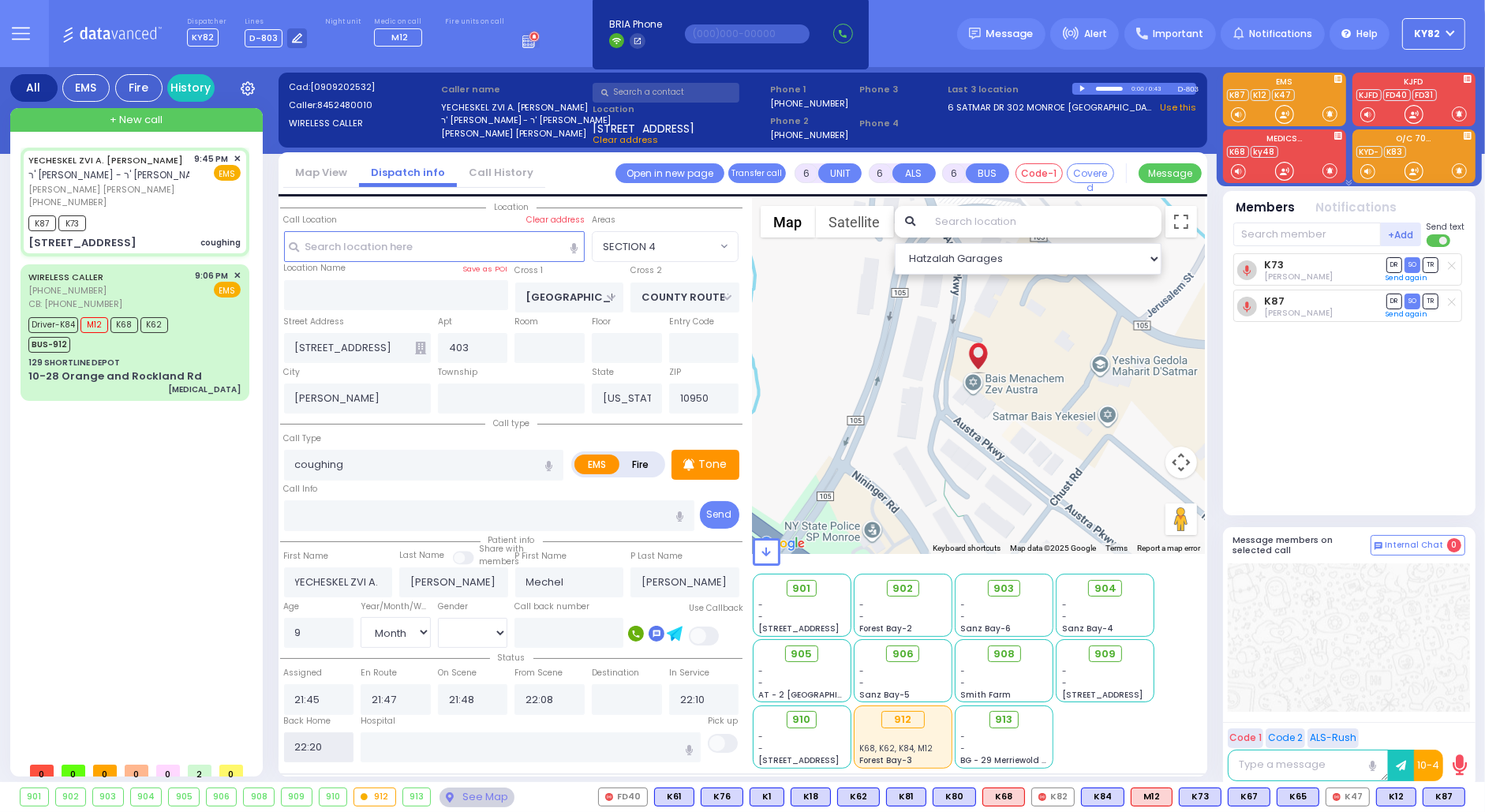
select select
radio input "true"
select select
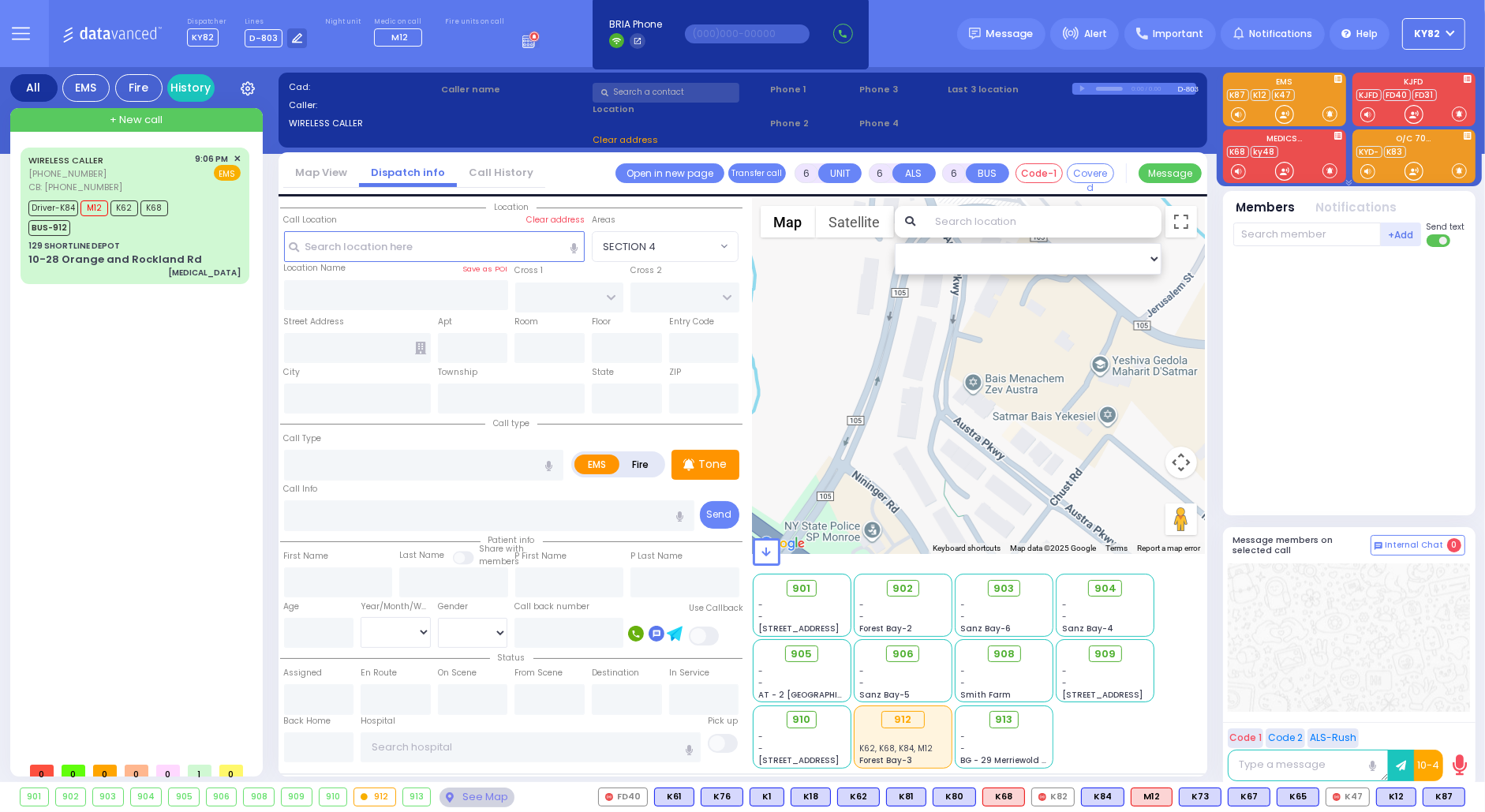
click at [632, 91] on input "text" at bounding box center [666, 92] width 146 height 20
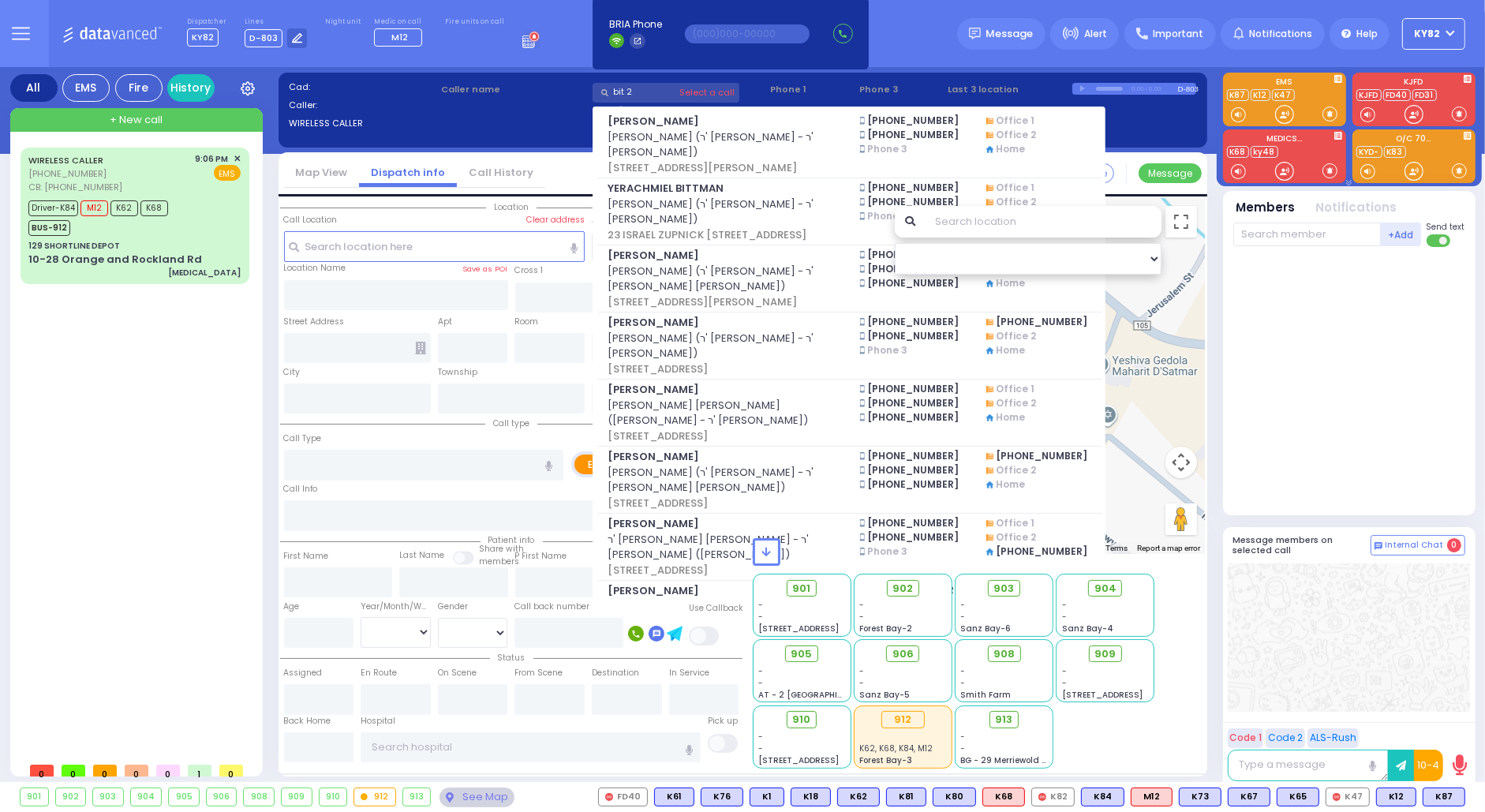
type input "bit 24"
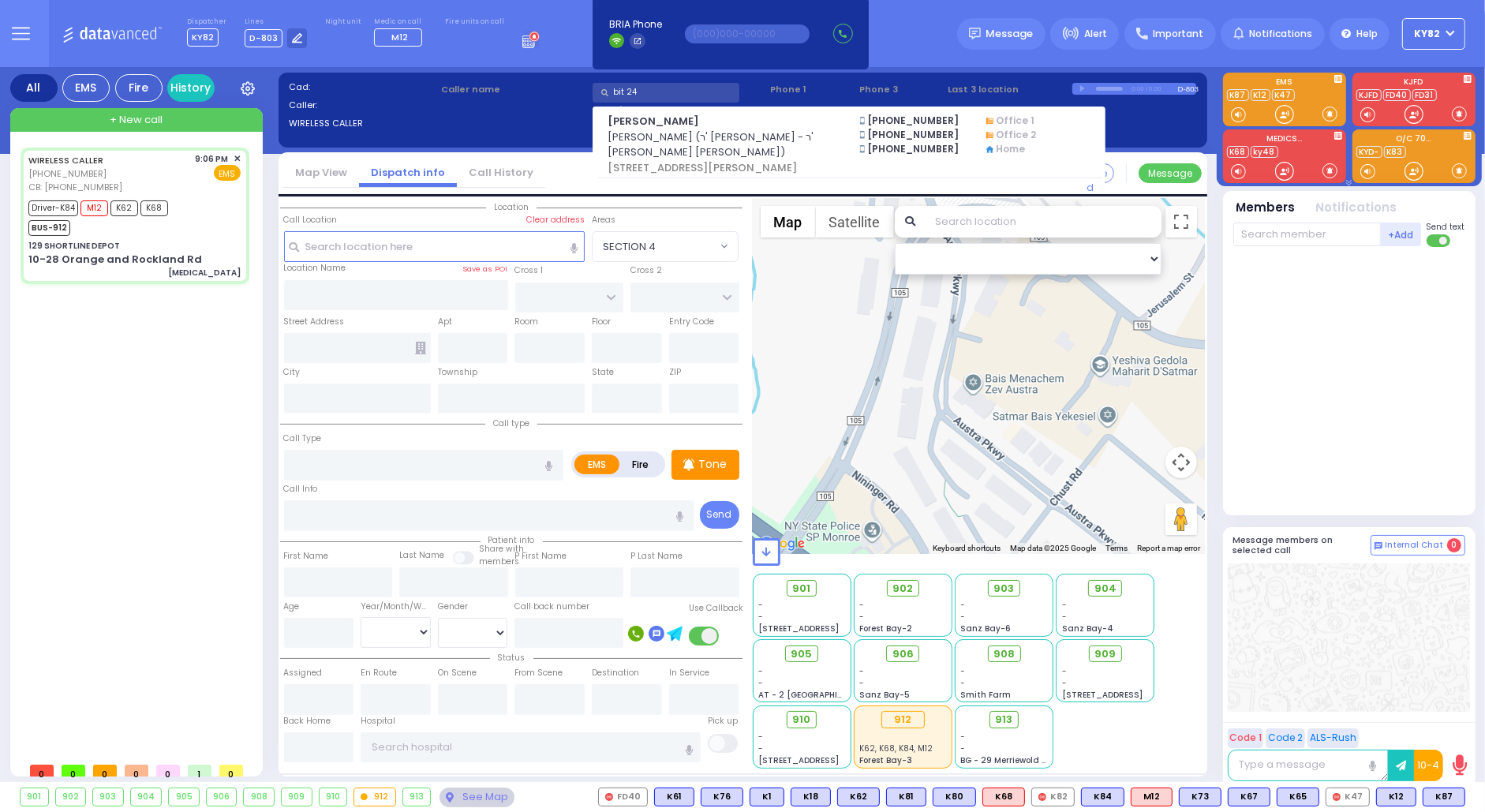
select select
type input "[MEDICAL_DATA]"
radio input "true"
type input "Shimon"
type input "Blum"
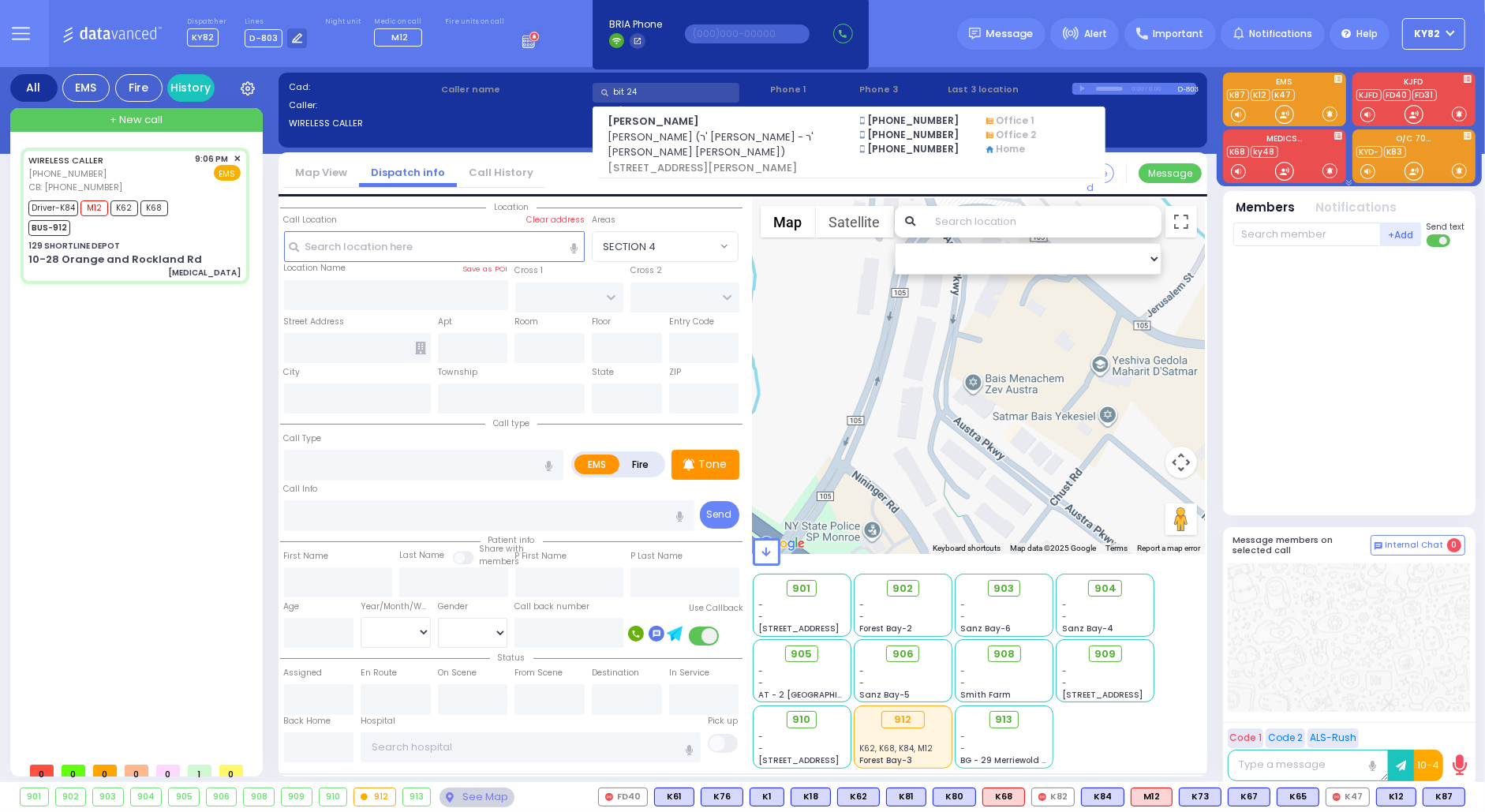
type input "3"
select select "Month"
select select "[DEMOGRAPHIC_DATA]"
type input "3474521936"
type input "21:06"
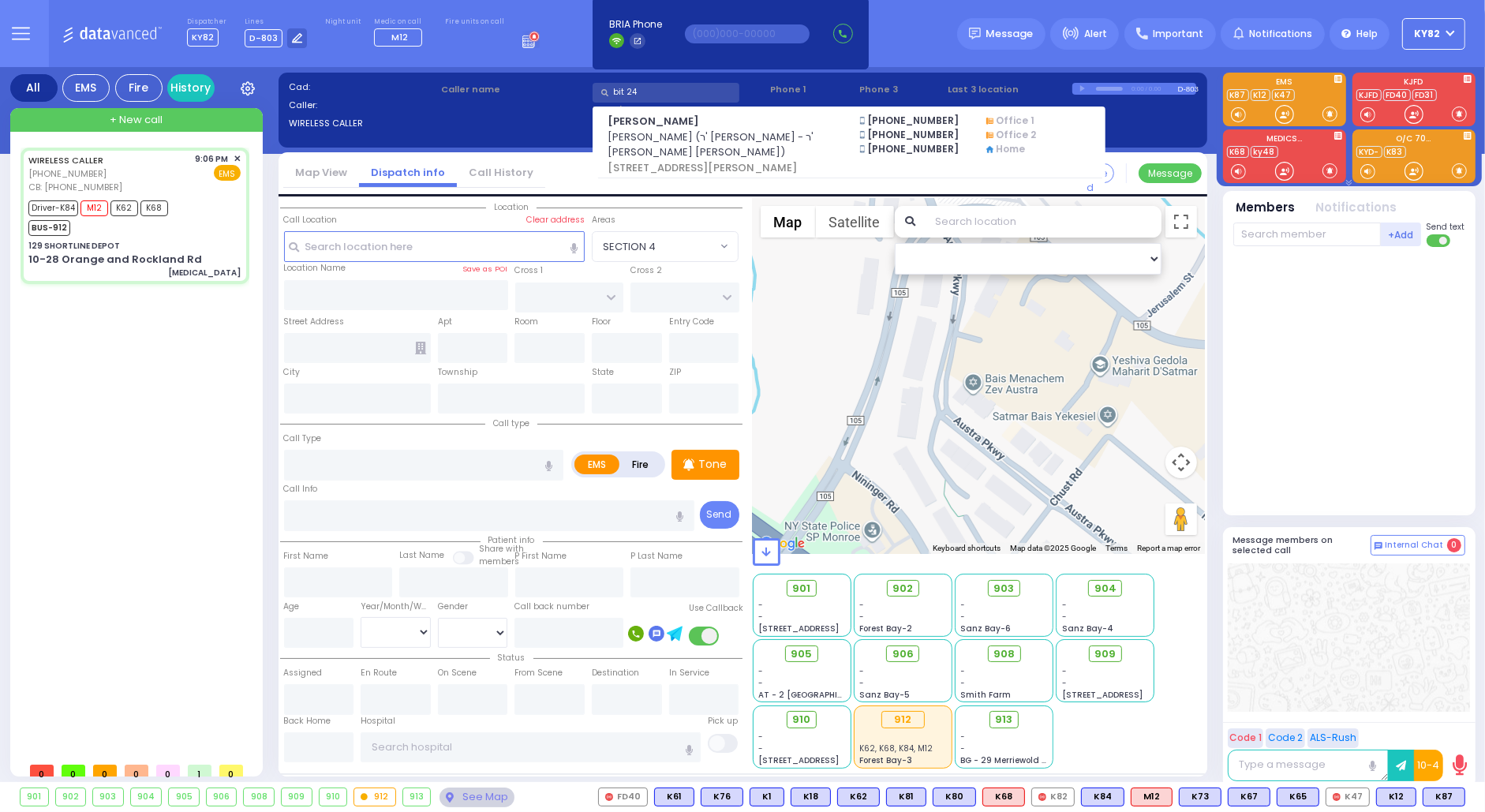
type input "21:09"
type input "21:15"
type input "21:32"
type input "22:12"
type input "[US_STATE][GEOGRAPHIC_DATA]- [GEOGRAPHIC_DATA] [STREET_ADDRESS][US_STATE]"
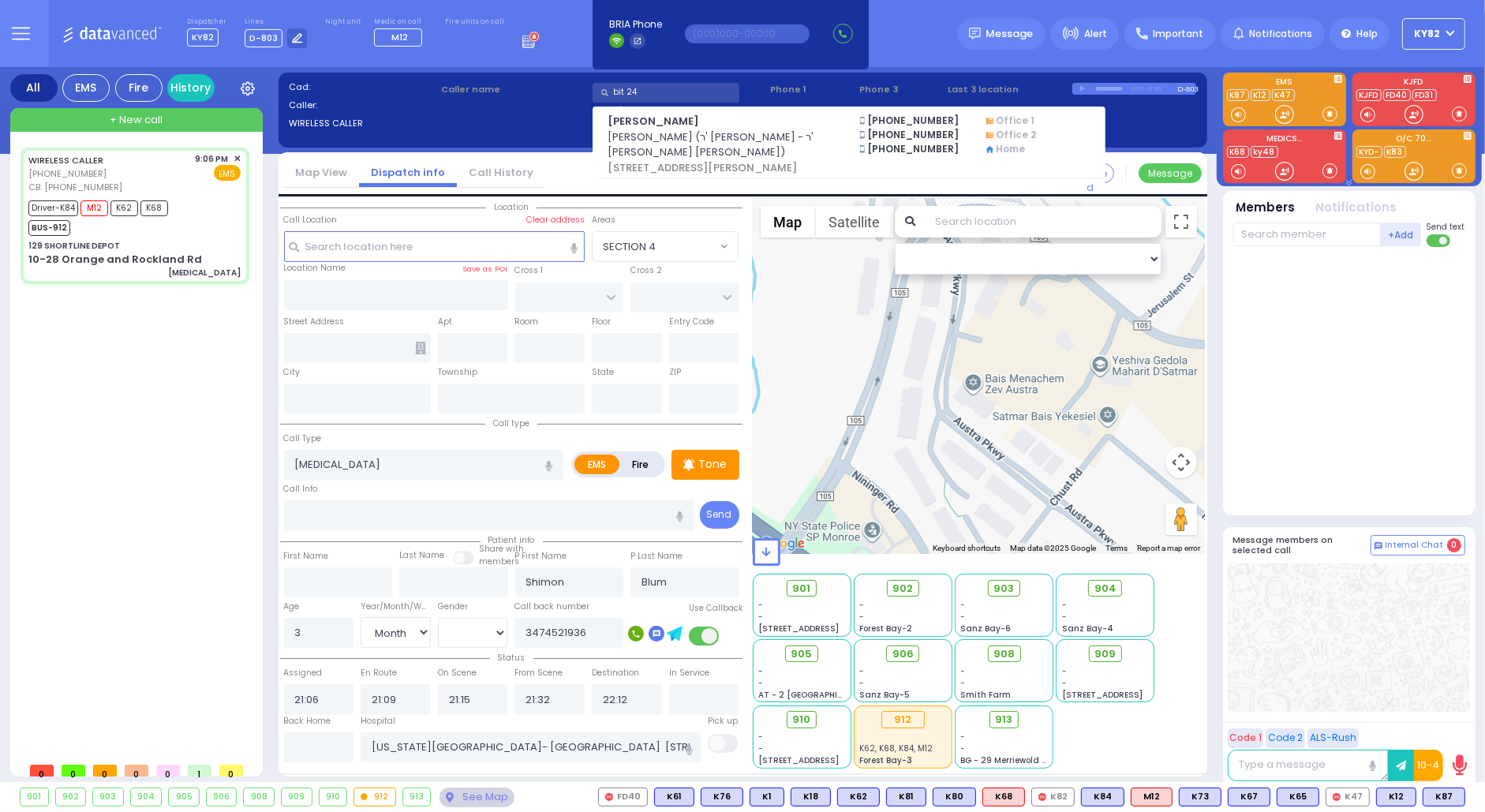
select select "Hatzalah Garages"
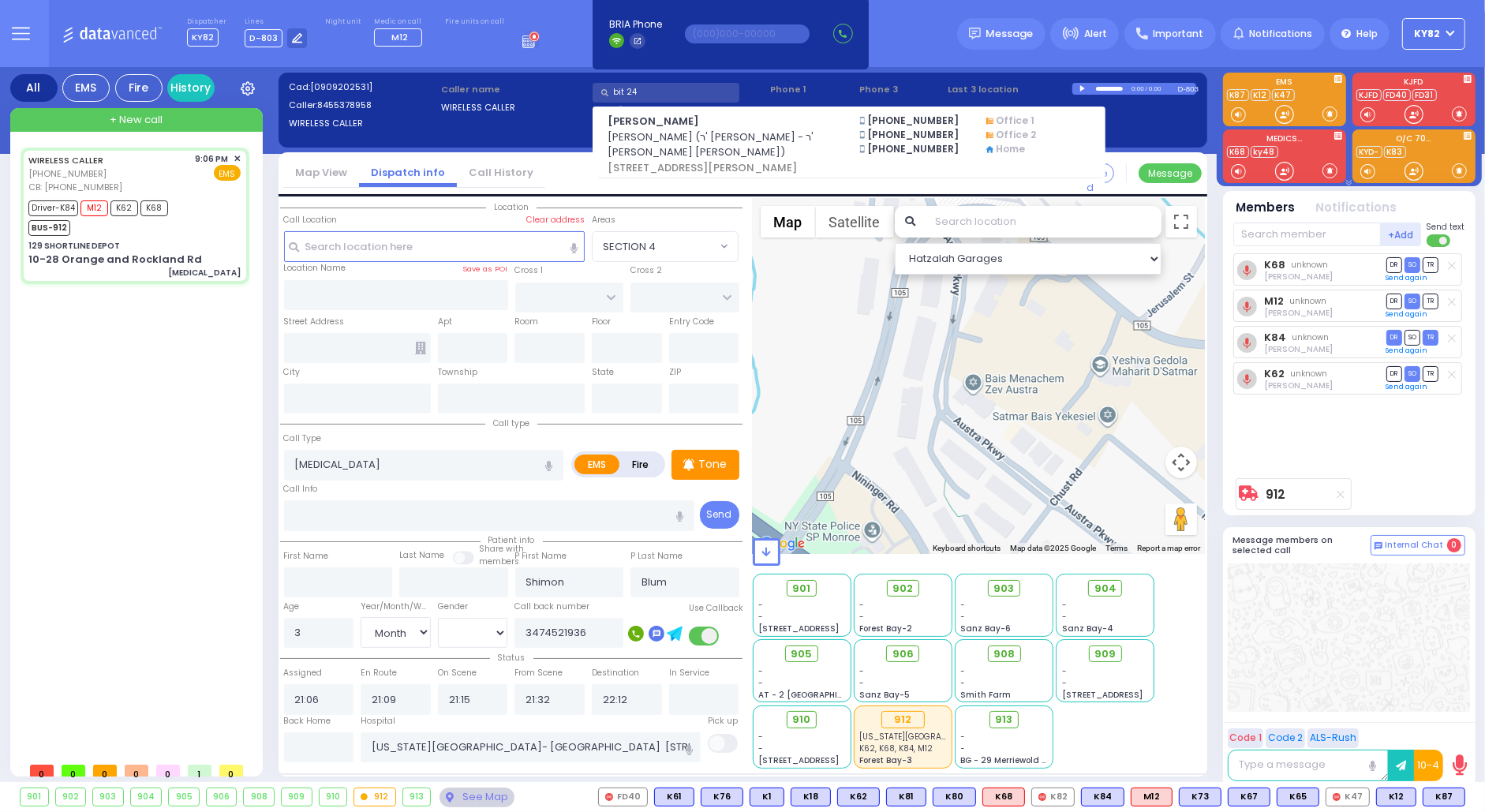
type input "129 SHORTLINE DEPOT"
type input "10-28 Orange and Rockland Rd"
type input "Monroe"
type input "[US_STATE]"
type input "10950"
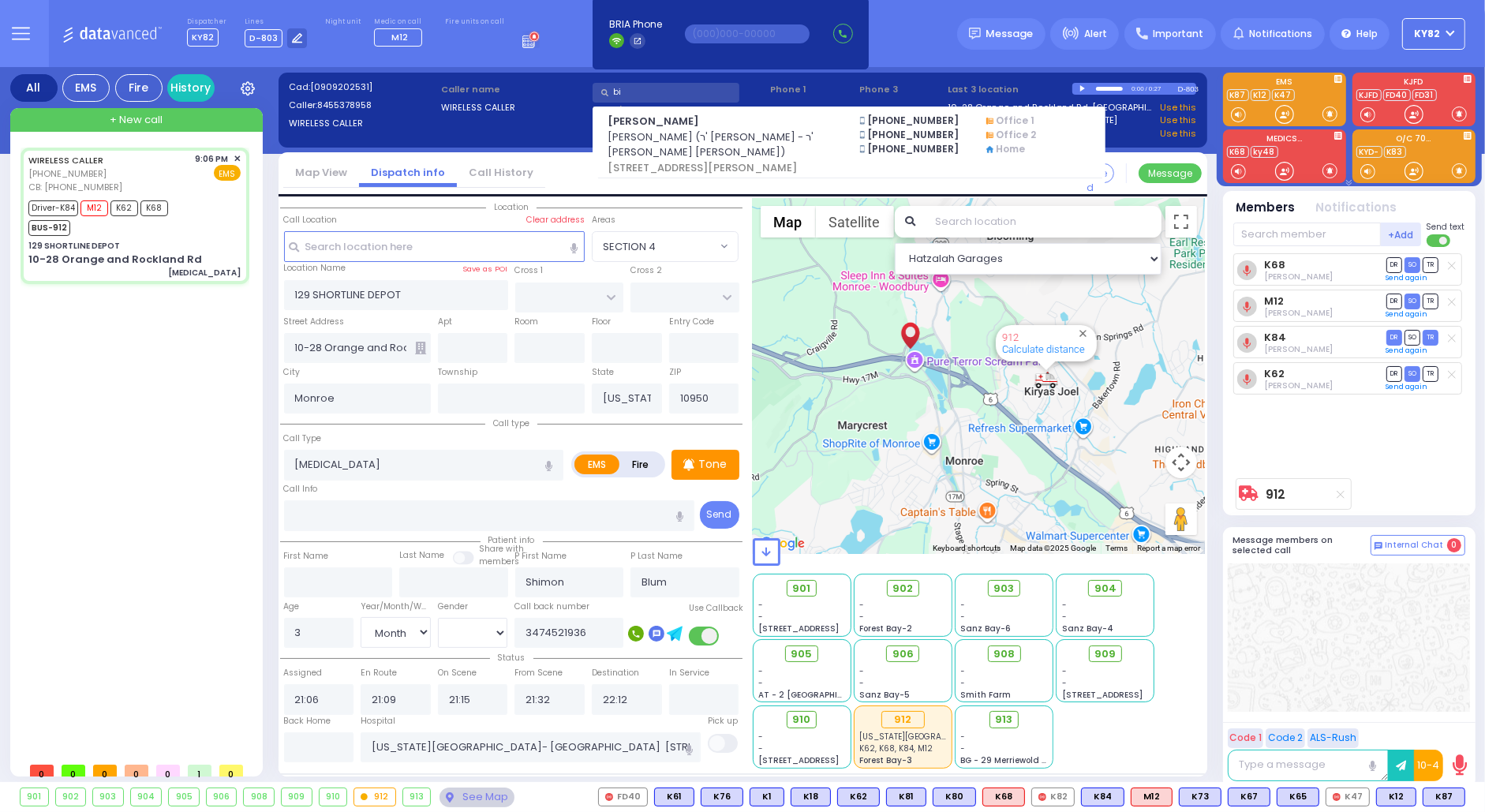
type input "b"
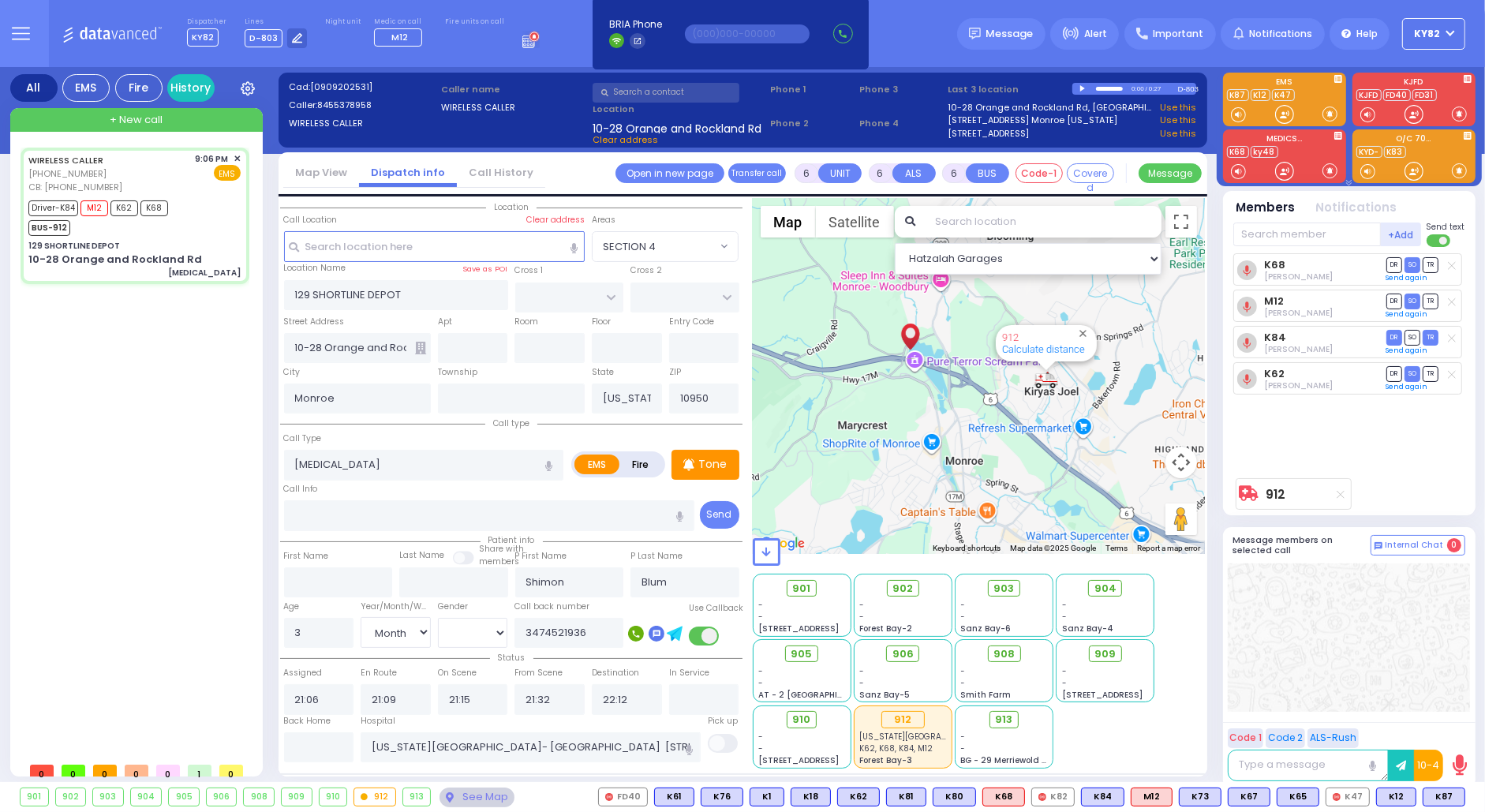
click at [531, 37] on circle at bounding box center [535, 37] width 9 height 9
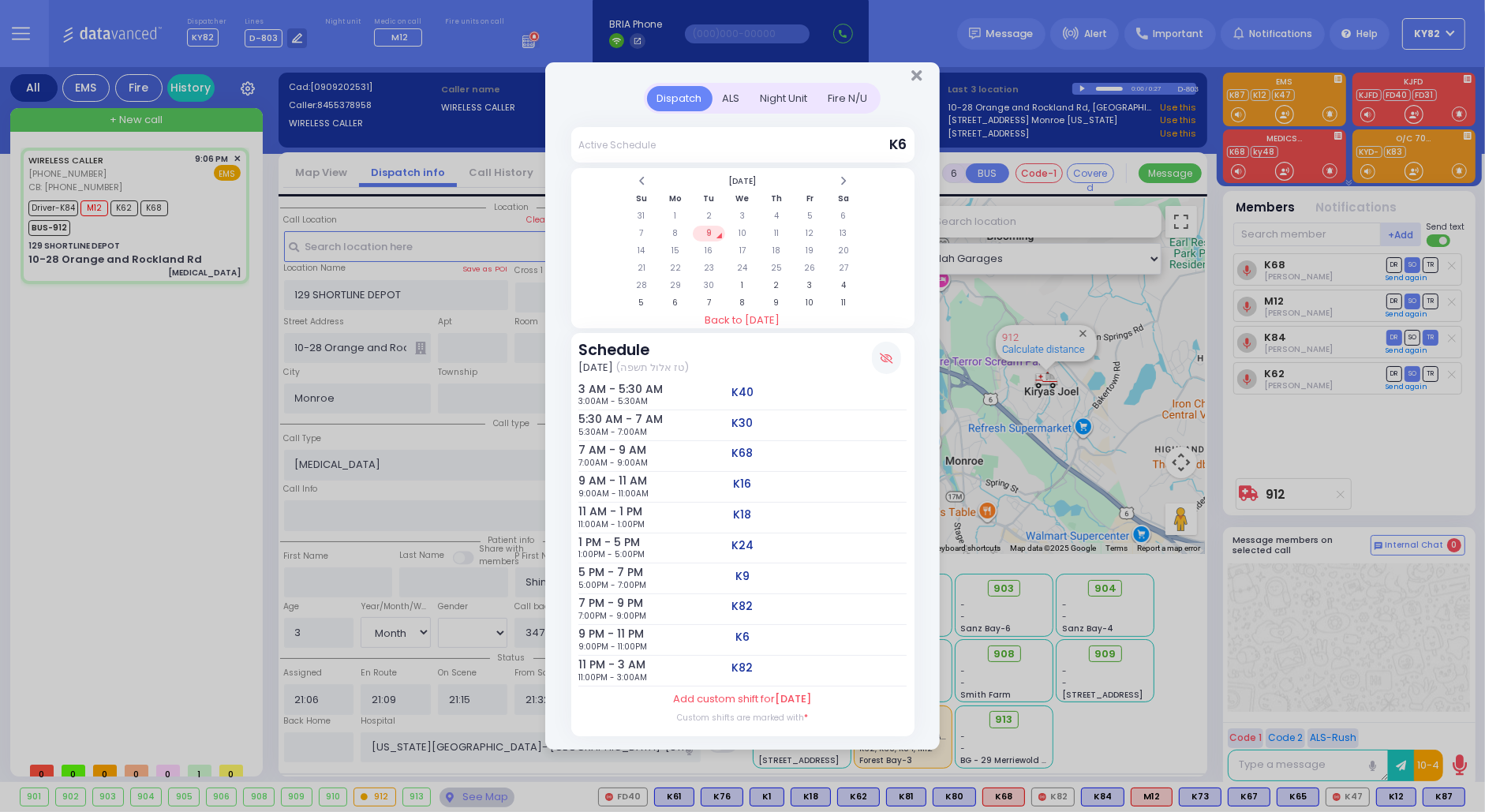
click at [513, 35] on div "Dispatch ALS Night Unit Active Schedule K6" at bounding box center [742, 406] width 1485 height 812
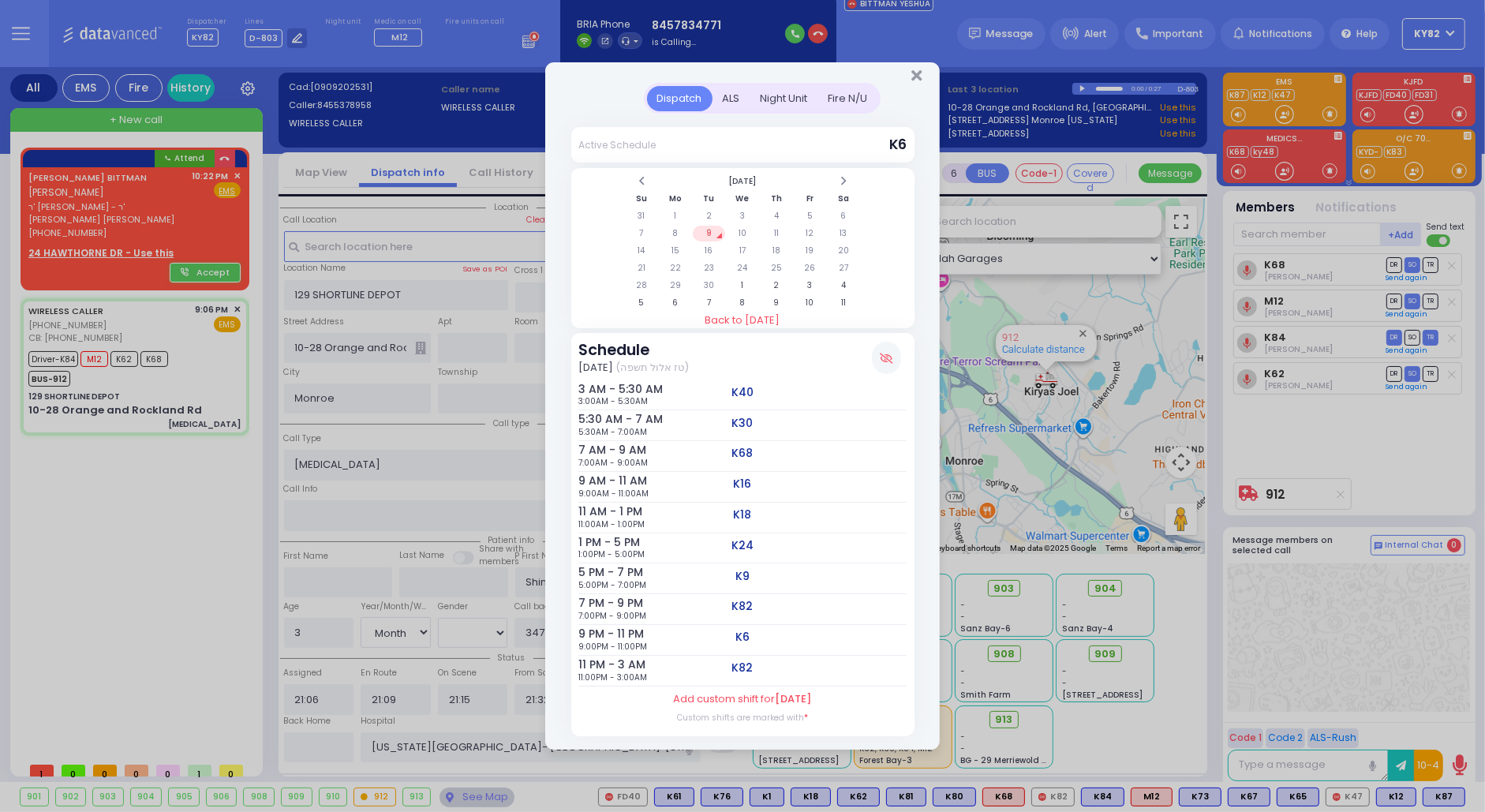
click at [917, 59] on div "Dispatch ALS Night Unit Active Schedule K6" at bounding box center [742, 406] width 1485 height 812
drag, startPoint x: 911, startPoint y: 78, endPoint x: 926, endPoint y: 80, distance: 15.1
click at [924, 80] on div at bounding box center [742, 73] width 395 height 21
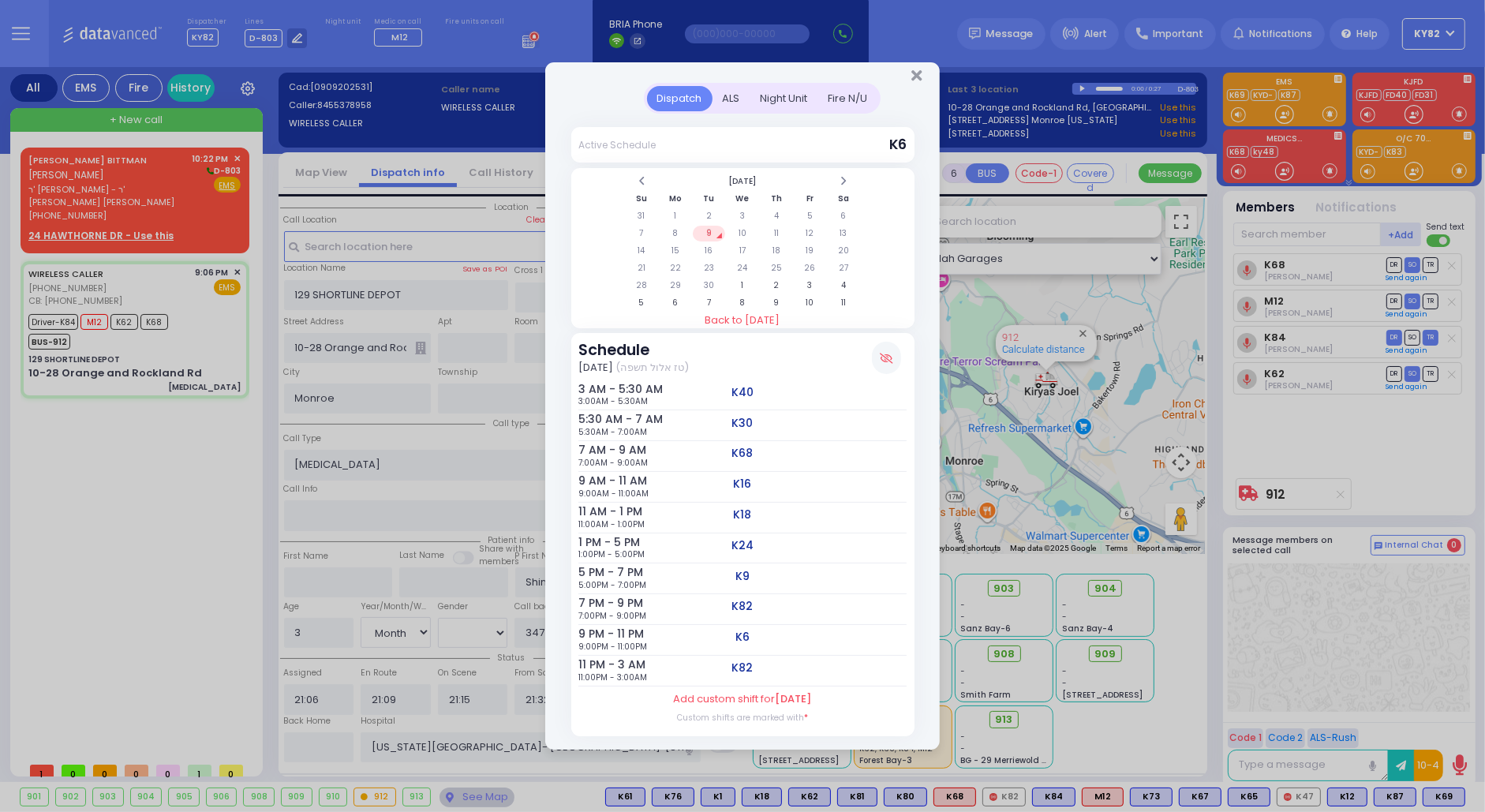
select select
radio input "true"
select select "Month"
select select "[DEMOGRAPHIC_DATA]"
type input "22:22"
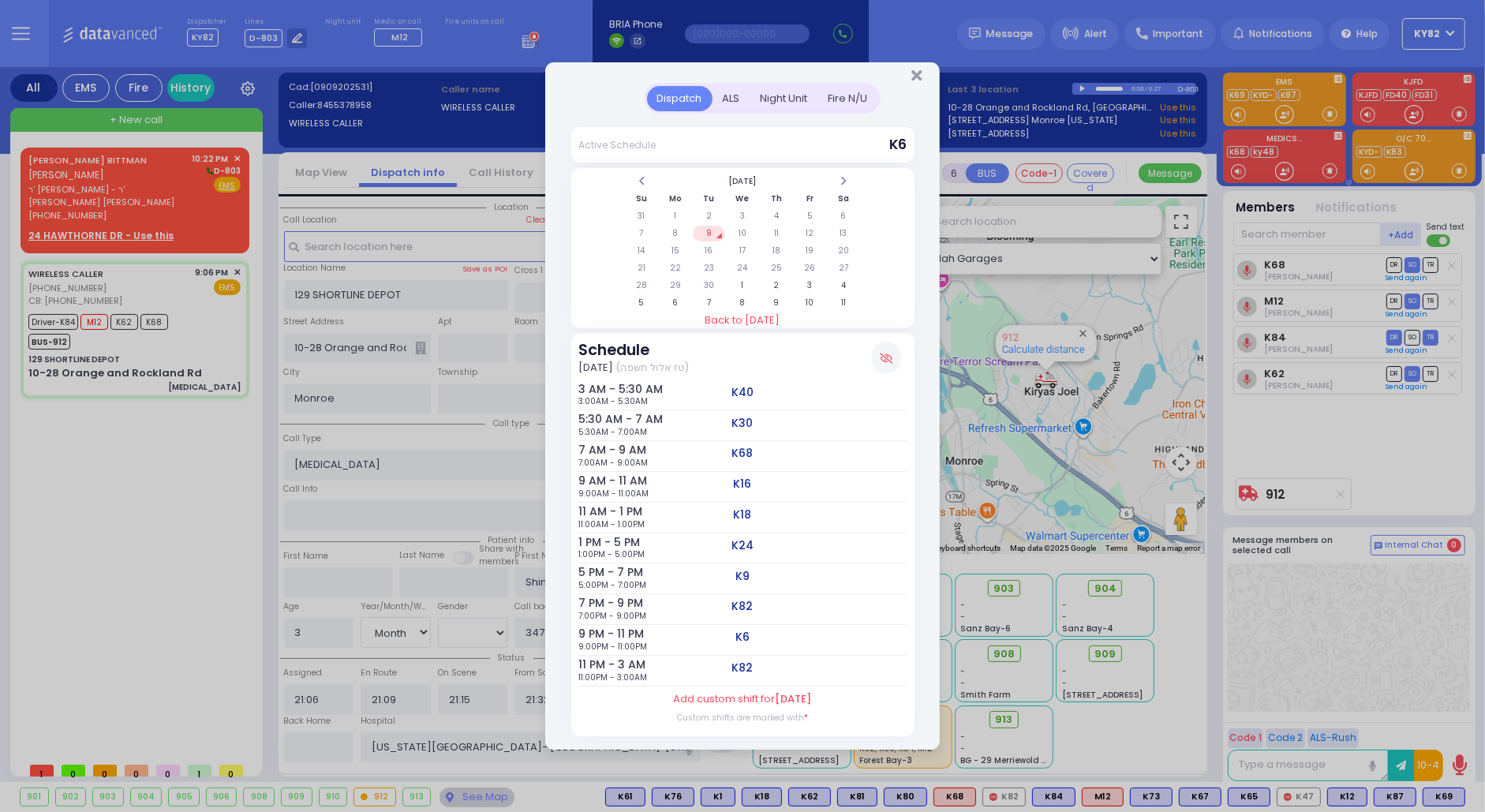
select select "Hatzalah Garages"
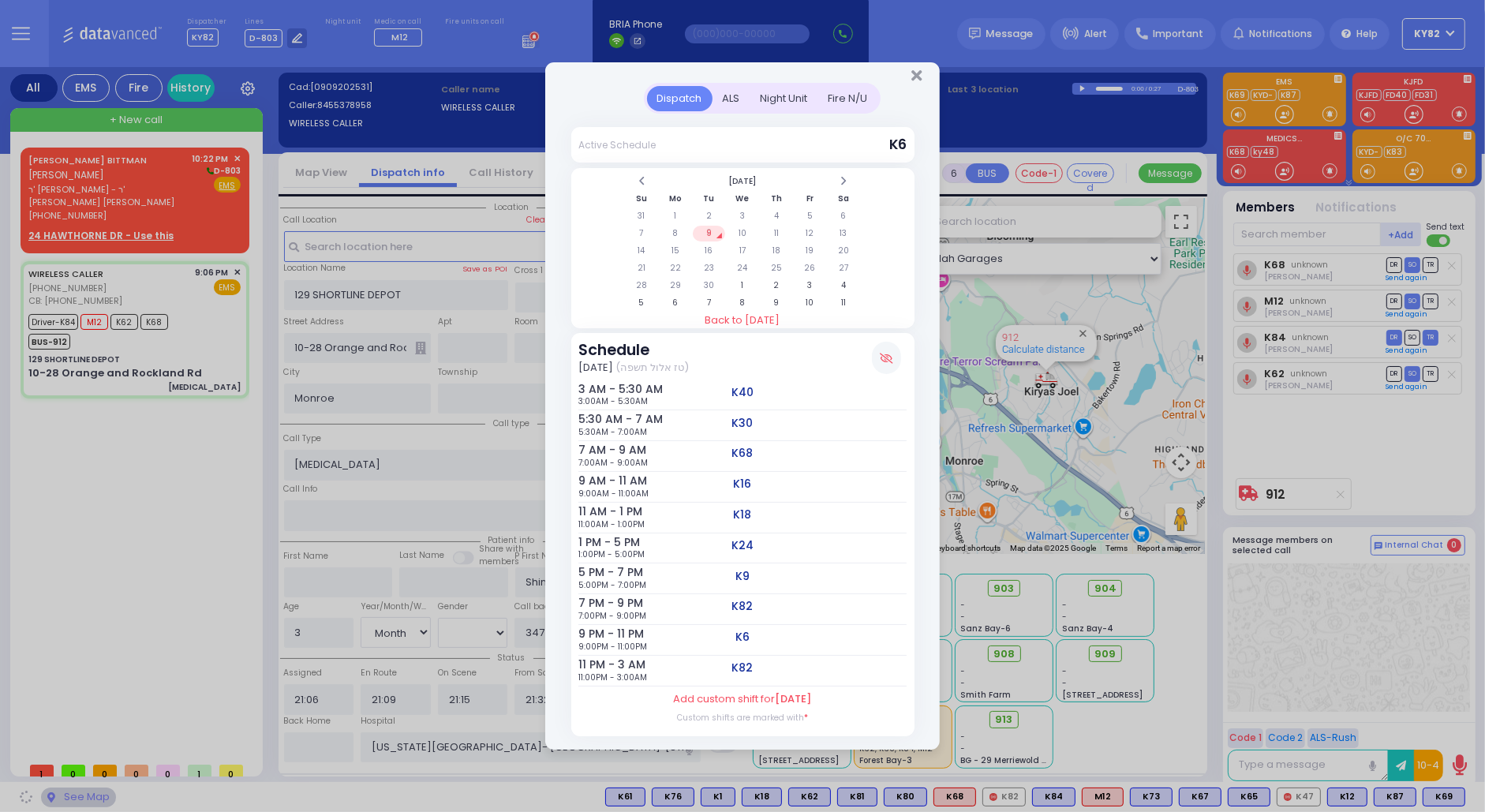
select select
radio input "true"
select select "Month"
select select "[DEMOGRAPHIC_DATA]"
select select "Hatzalah Garages"
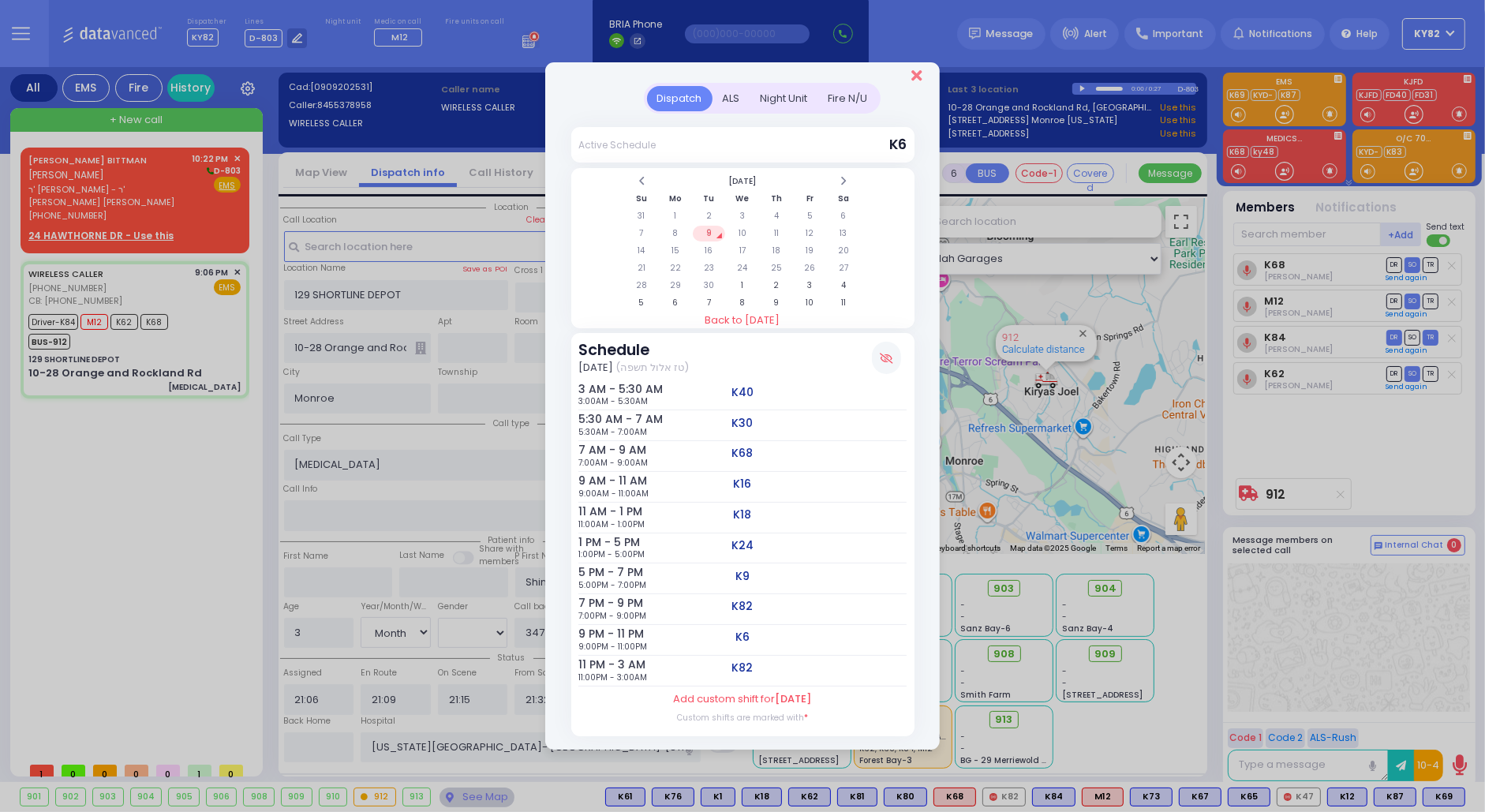
click at [915, 71] on icon "Close" at bounding box center [917, 76] width 10 height 16
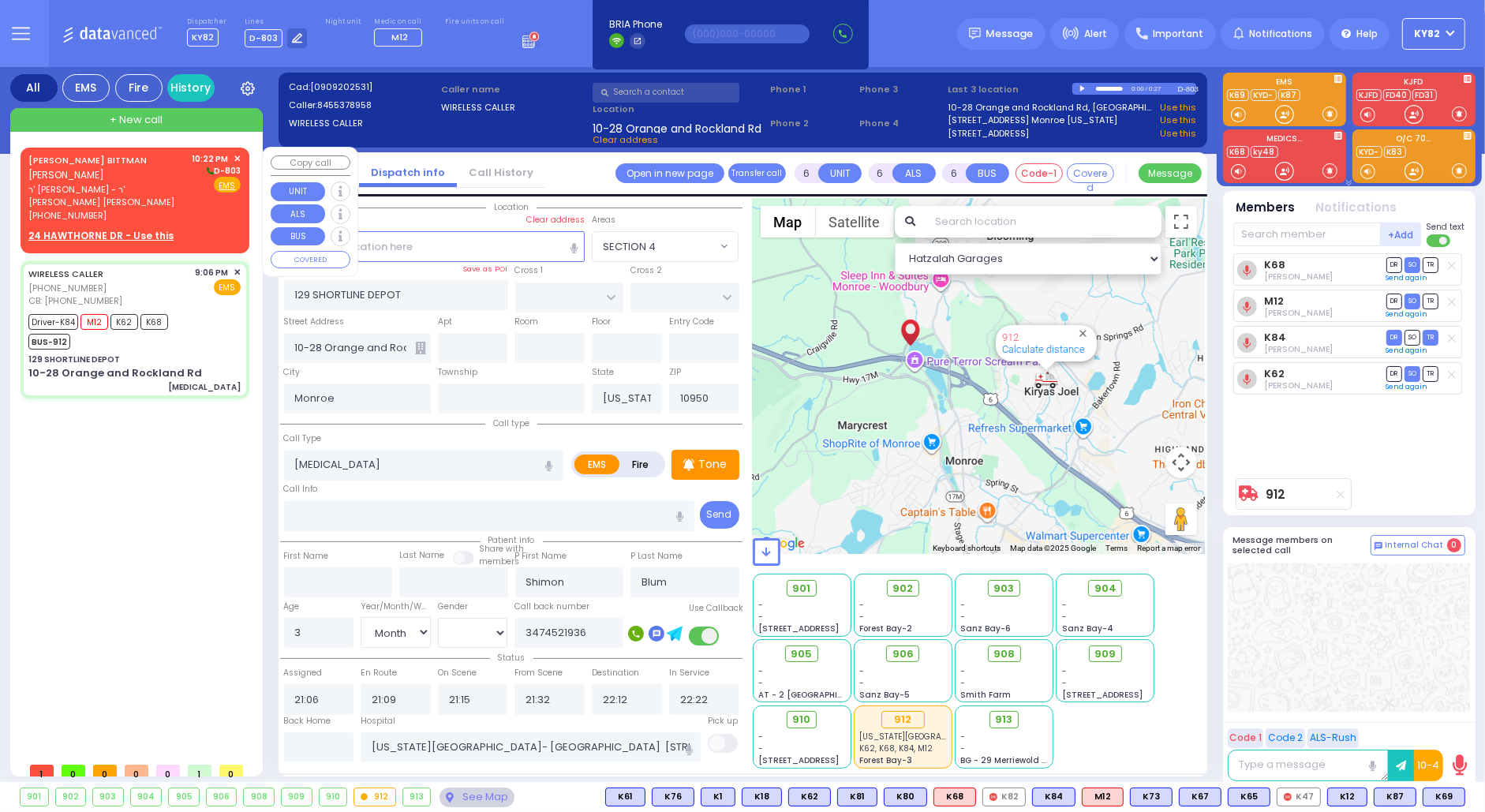
click at [192, 188] on div "[PERSON_NAME] BITTMAN [PERSON_NAME] ר' [PERSON_NAME] - ר' [PERSON_NAME] [PERSON…" at bounding box center [135, 187] width 213 height 71
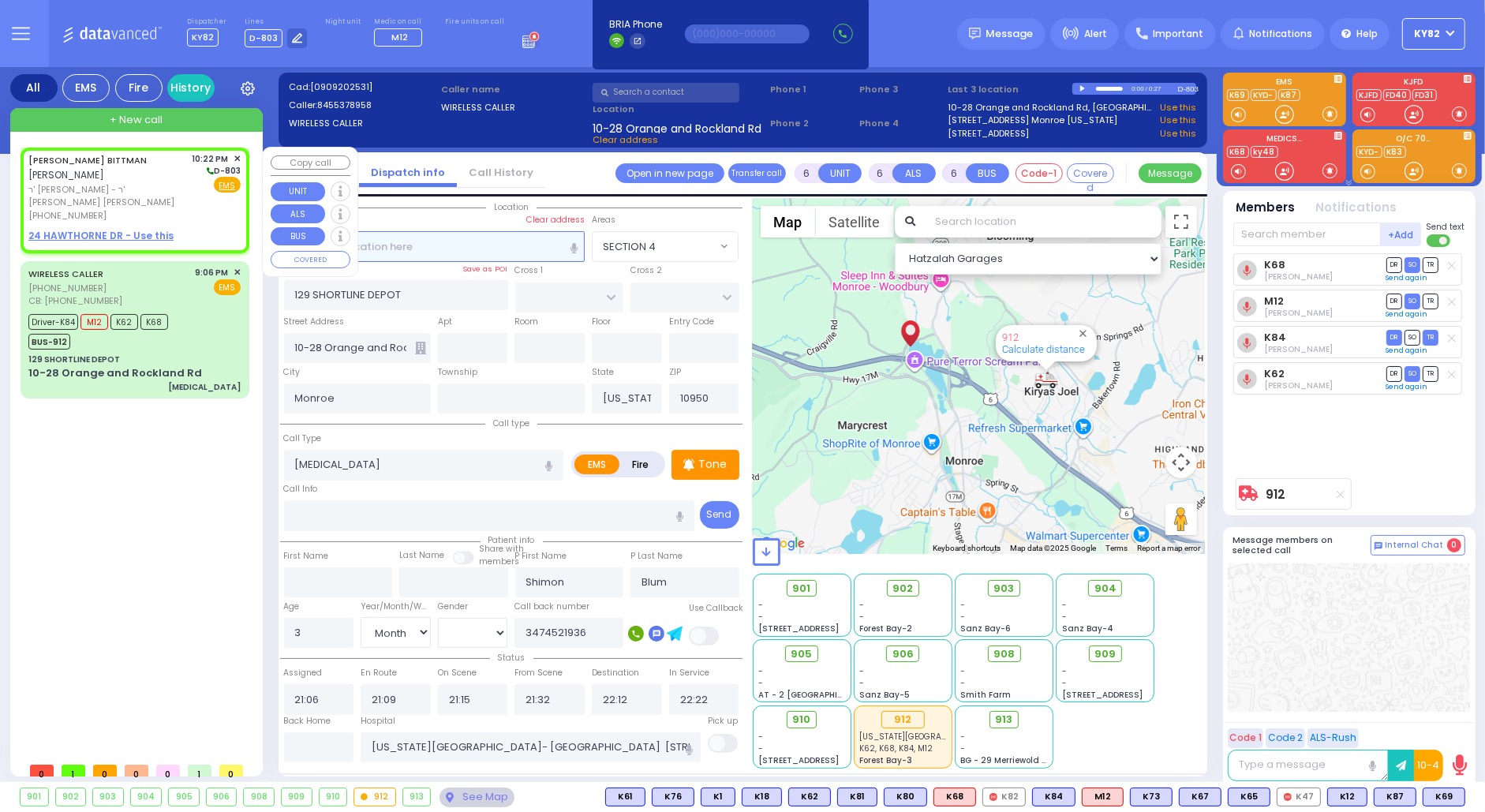
type input "2"
type input "1"
select select
radio input "true"
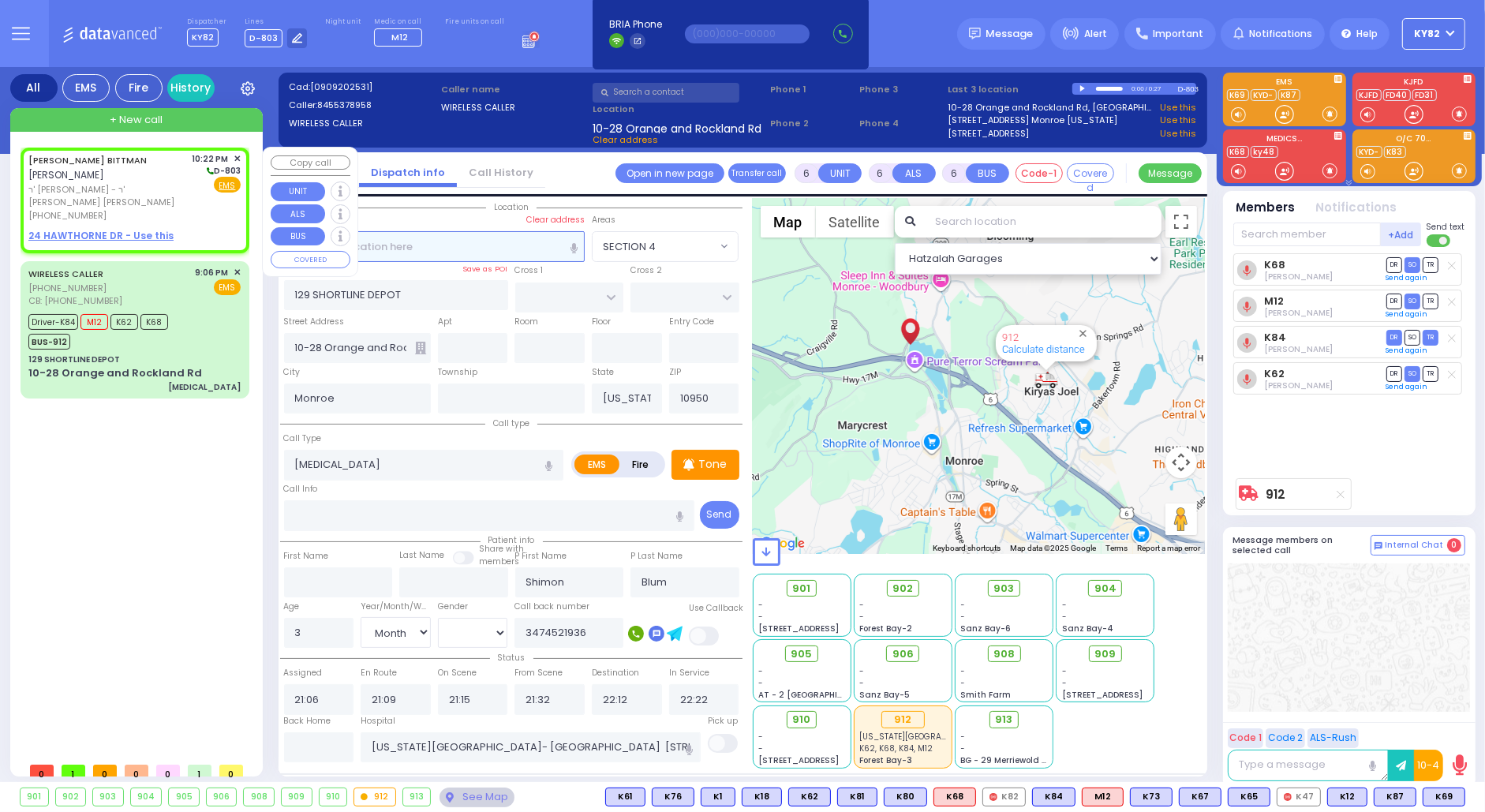
type input "[PERSON_NAME]"
type input "BITTMAN"
select select
type input "22:22"
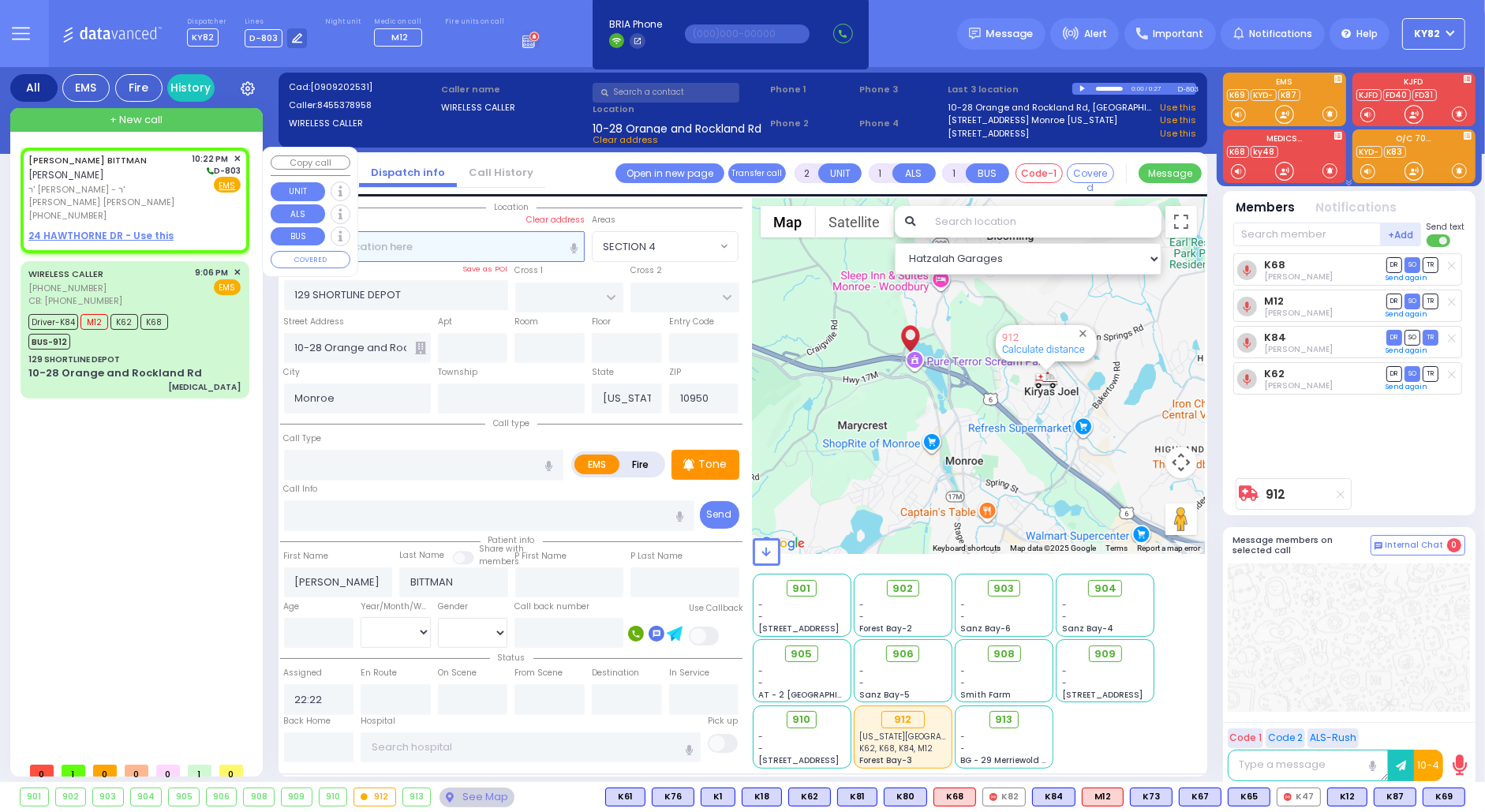
select select "Hatzalah Garages"
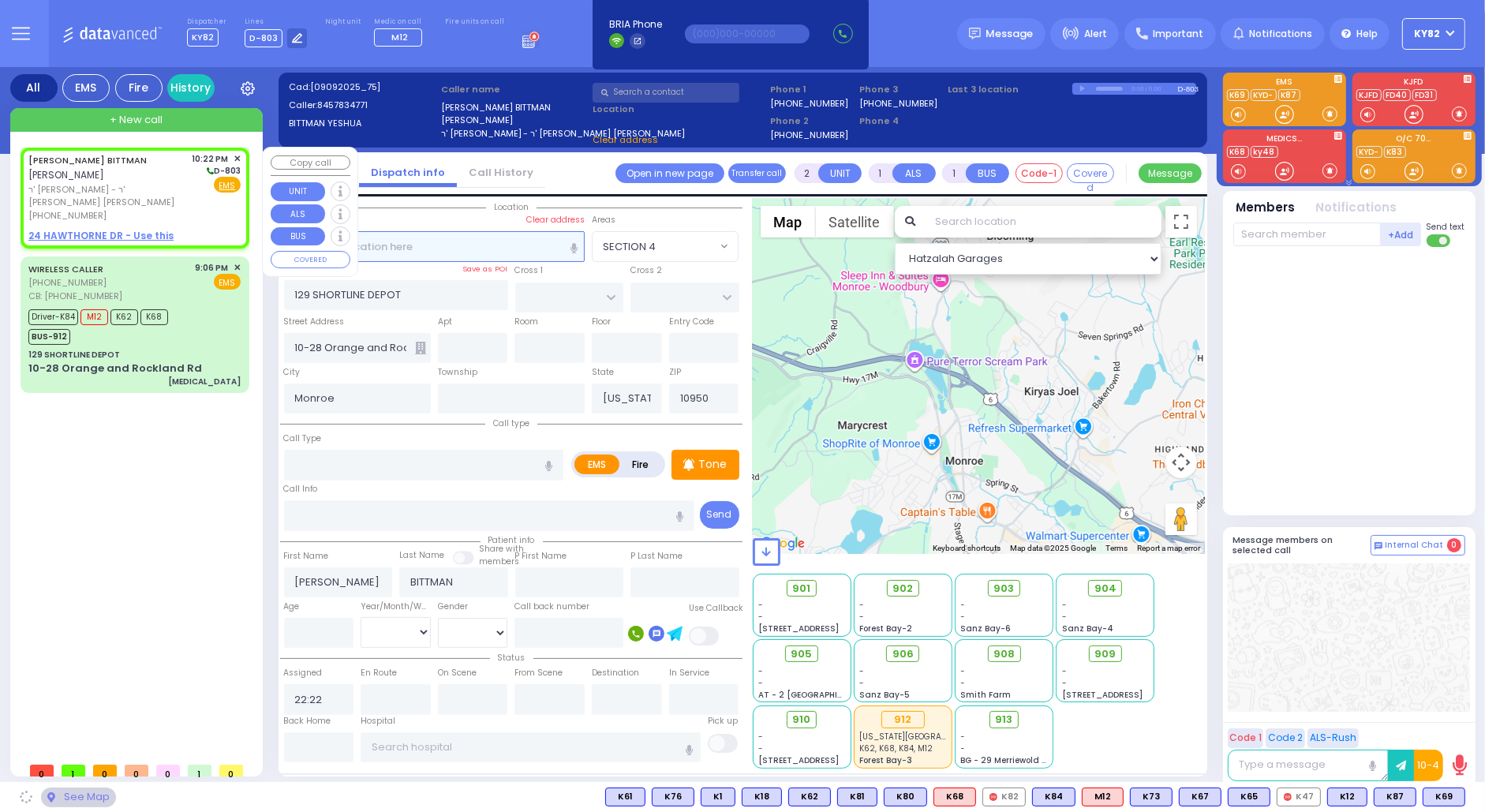
select select
radio input "true"
select select
select select "Hatzalah Garages"
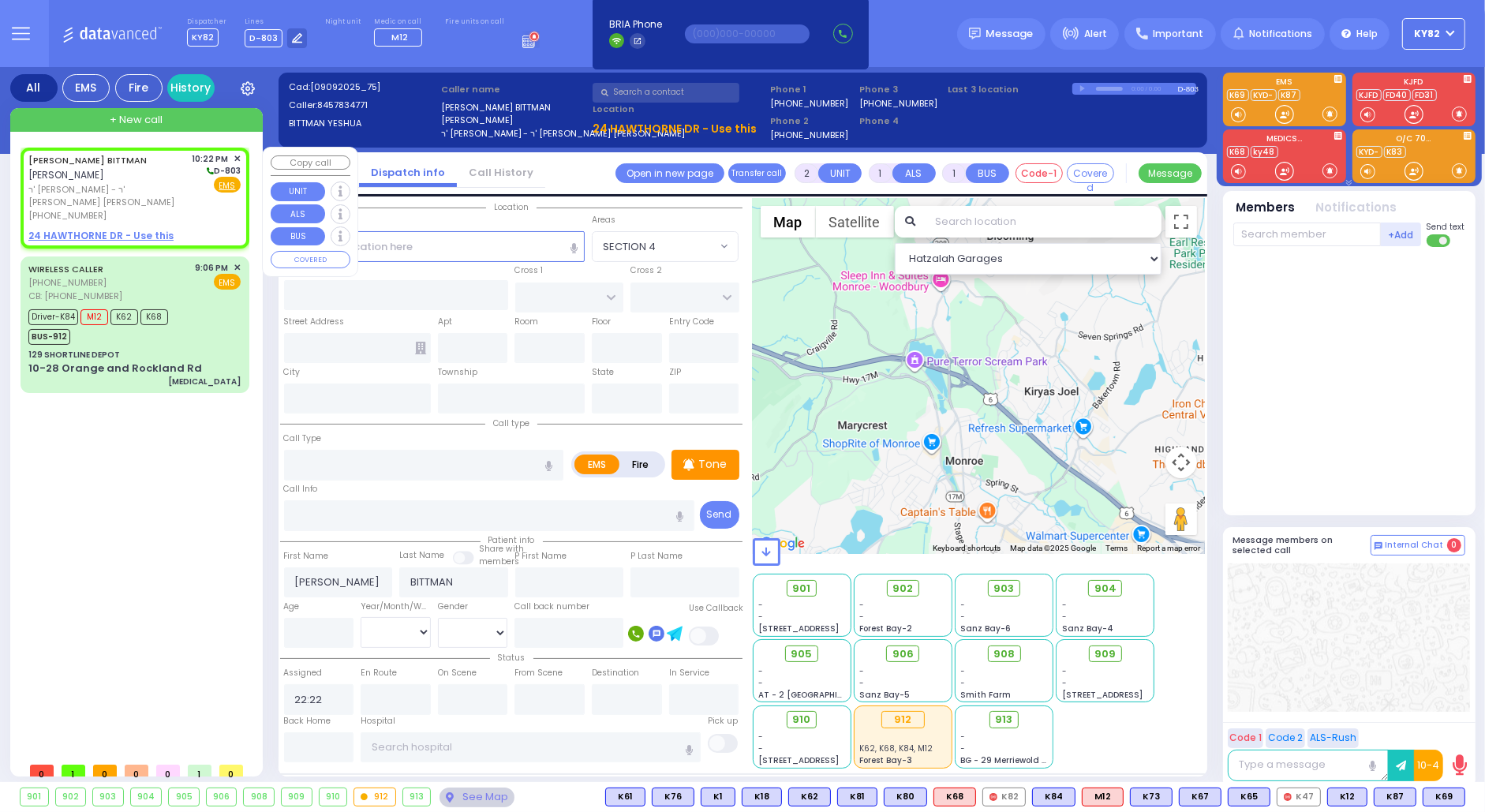
click at [102, 229] on u "24 HAWTHORNE DR - Use this" at bounding box center [101, 235] width 146 height 13
select select
radio input "true"
select select
select select "Hatzalah Garages"
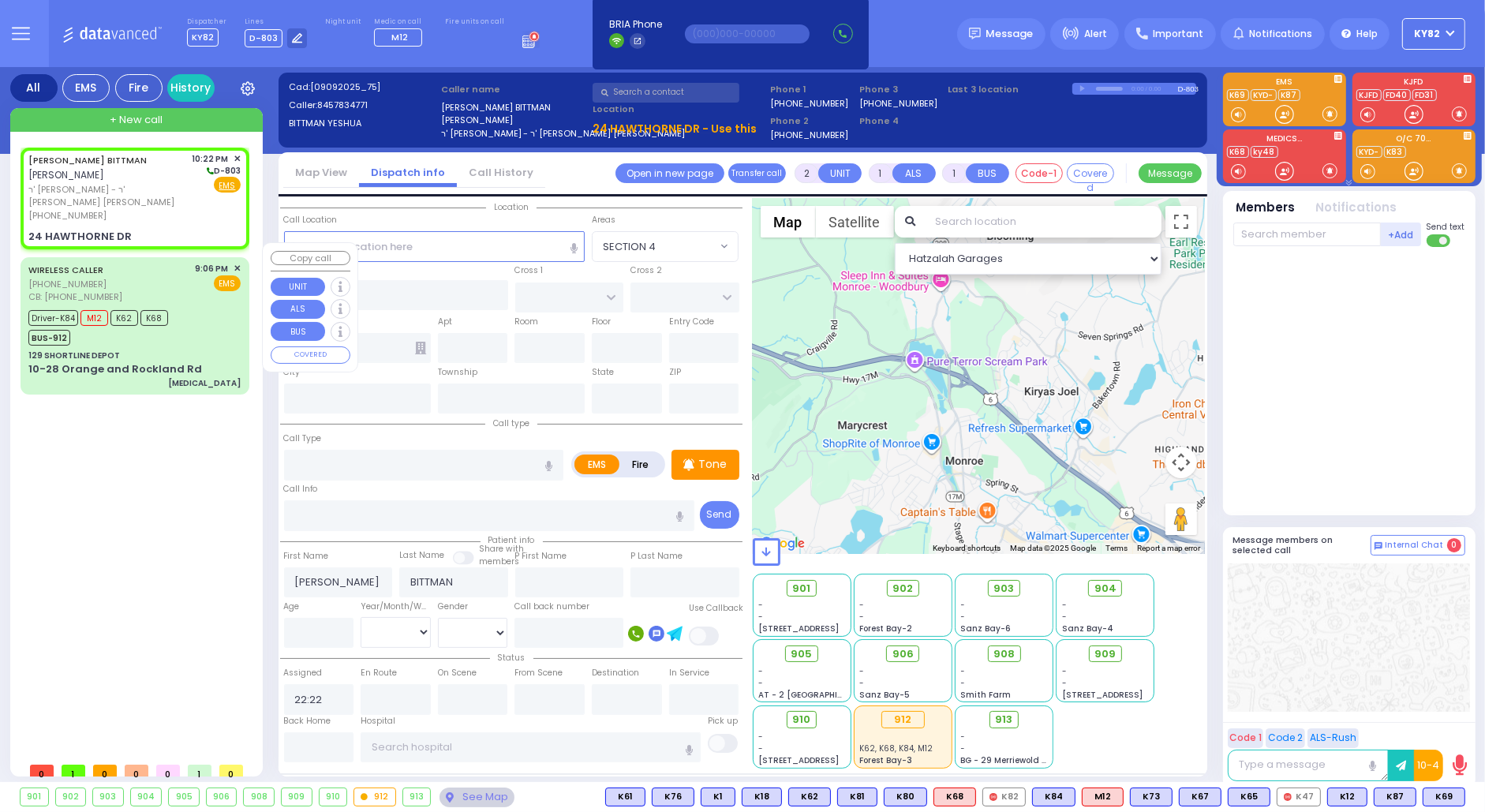
select select
radio input "true"
select select
select select "Hatzalah Garages"
type input "BRIARWAY ST"
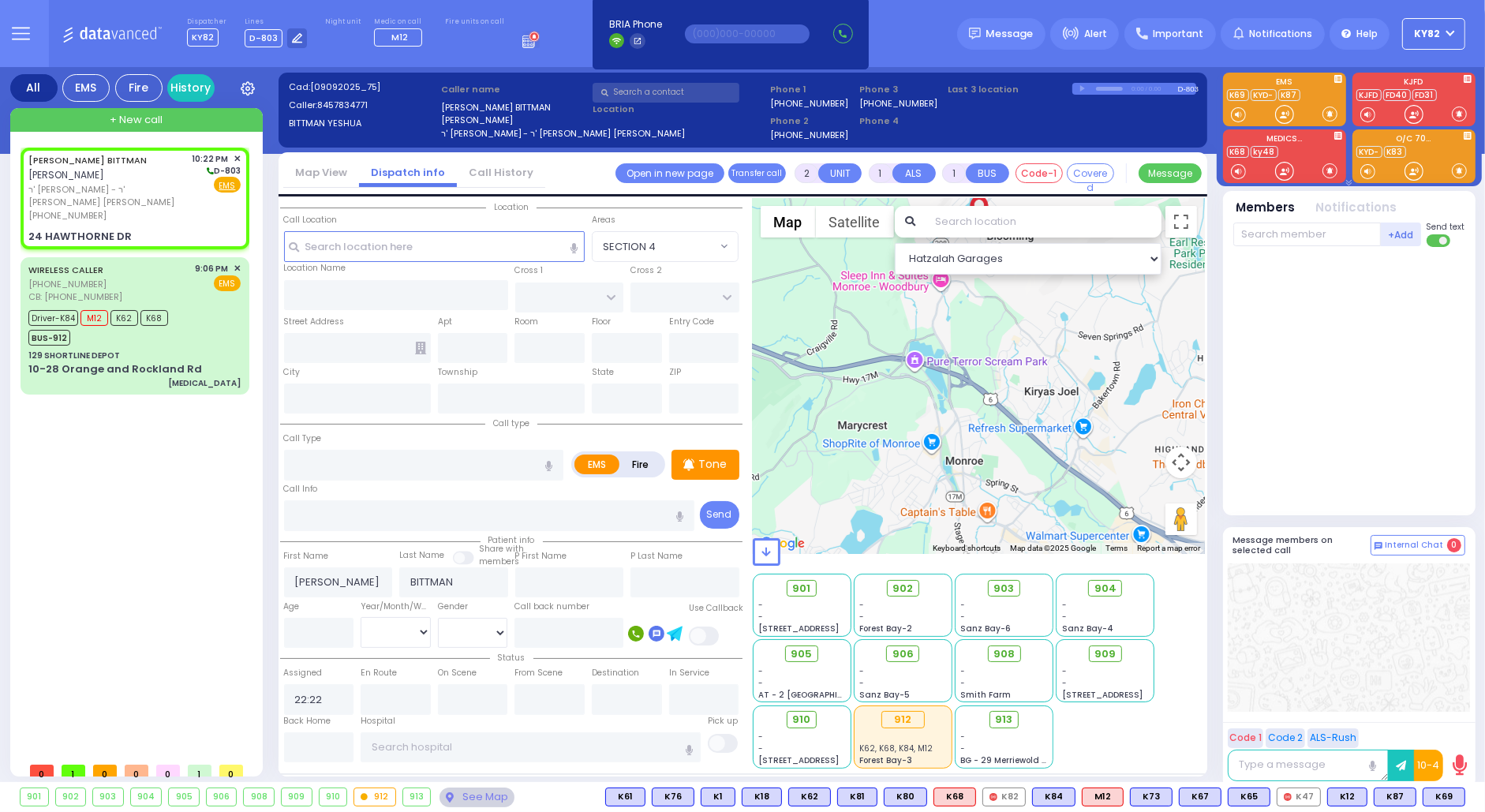
type input "STRAWBERRY DR"
type input "24 HAWTHORNE DR"
type input "Monroe"
type input "[US_STATE]"
type input "10950"
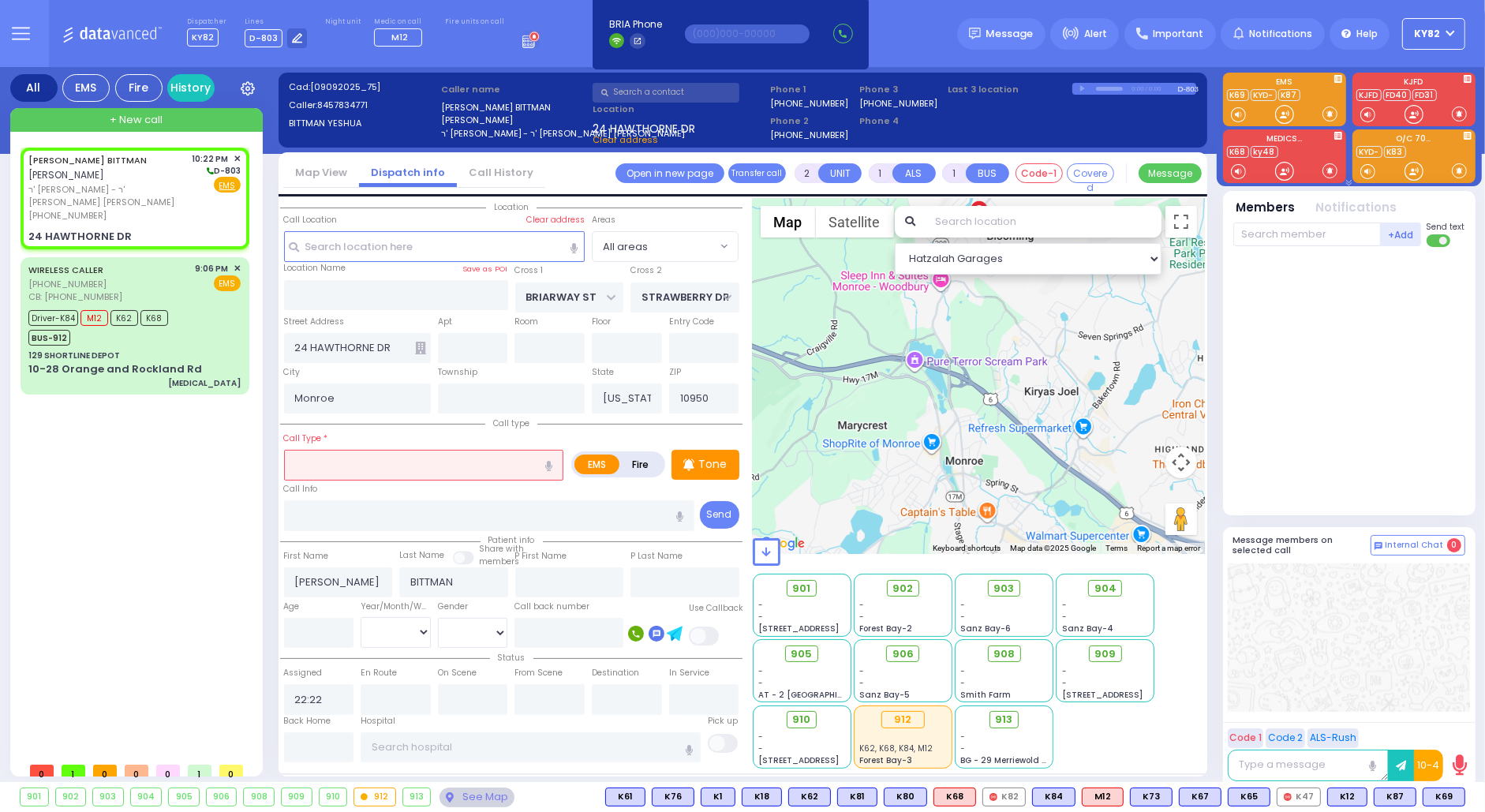
click at [372, 474] on input "text" at bounding box center [424, 464] width 280 height 30
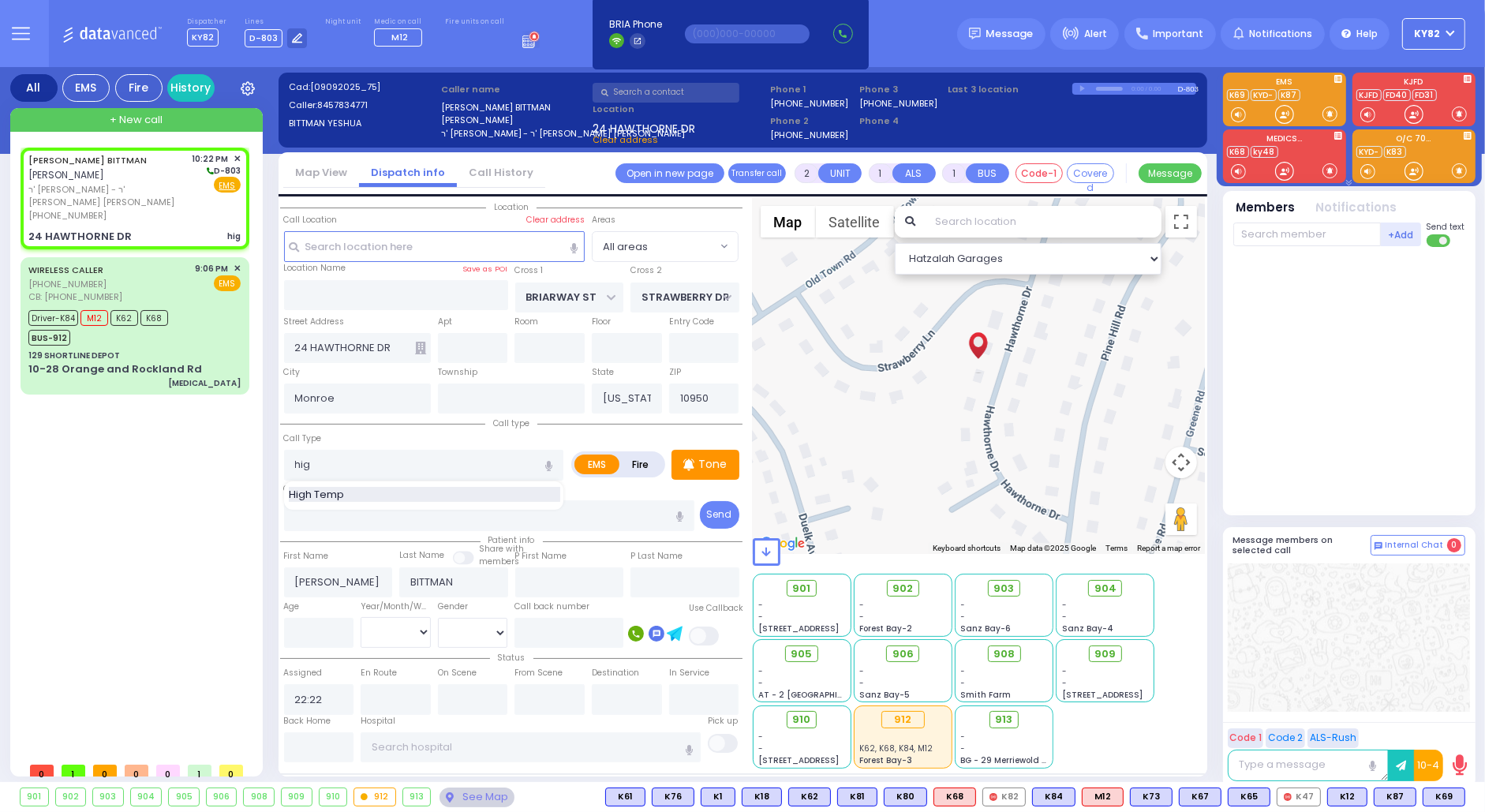
click at [338, 497] on span "High Temp" at bounding box center [319, 495] width 61 height 16
type input "High Temp"
type input "1"
type input "0"
select select
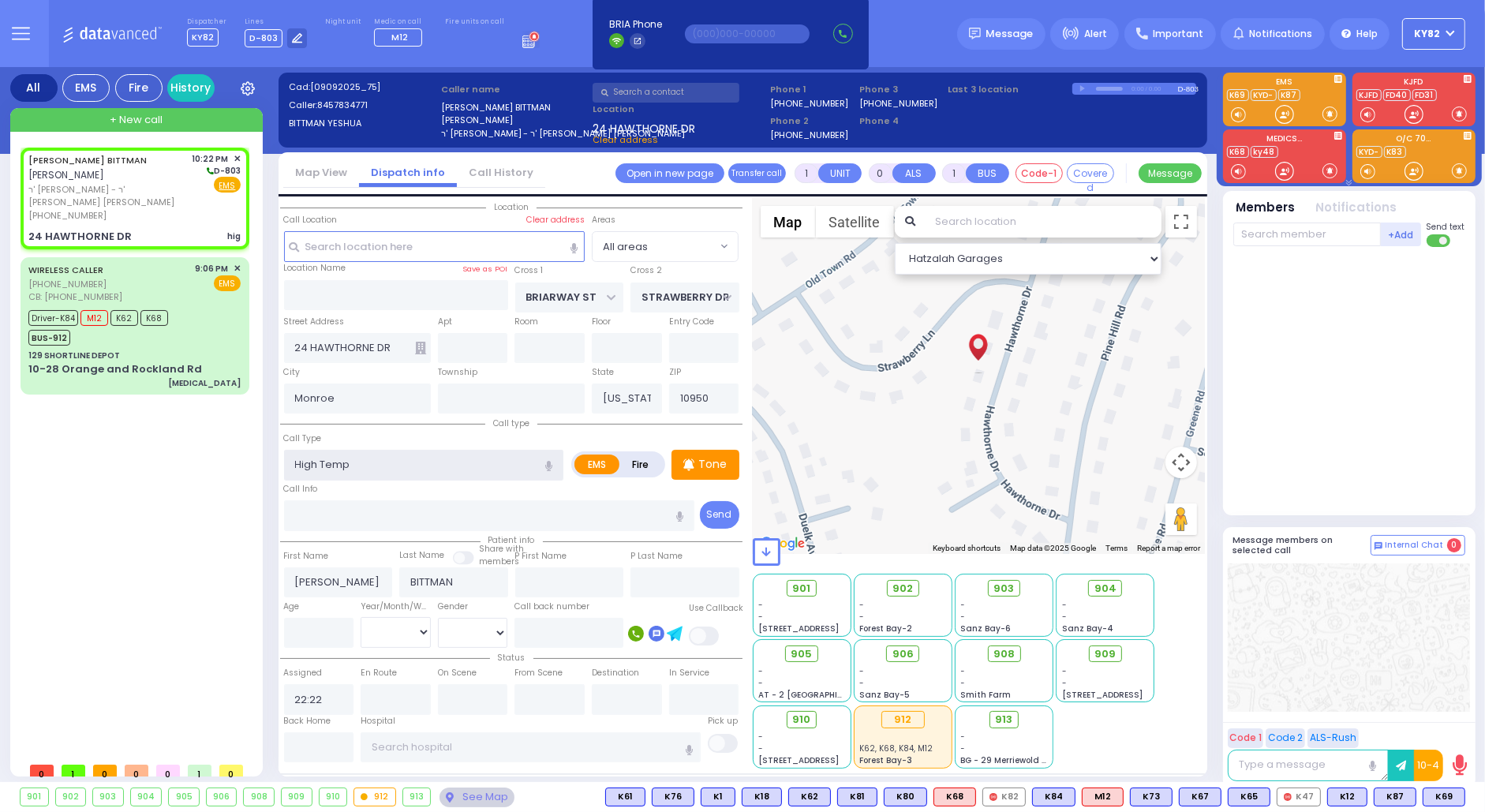
radio input "true"
select select
select select "Hatzalah Garages"
select select
radio input "true"
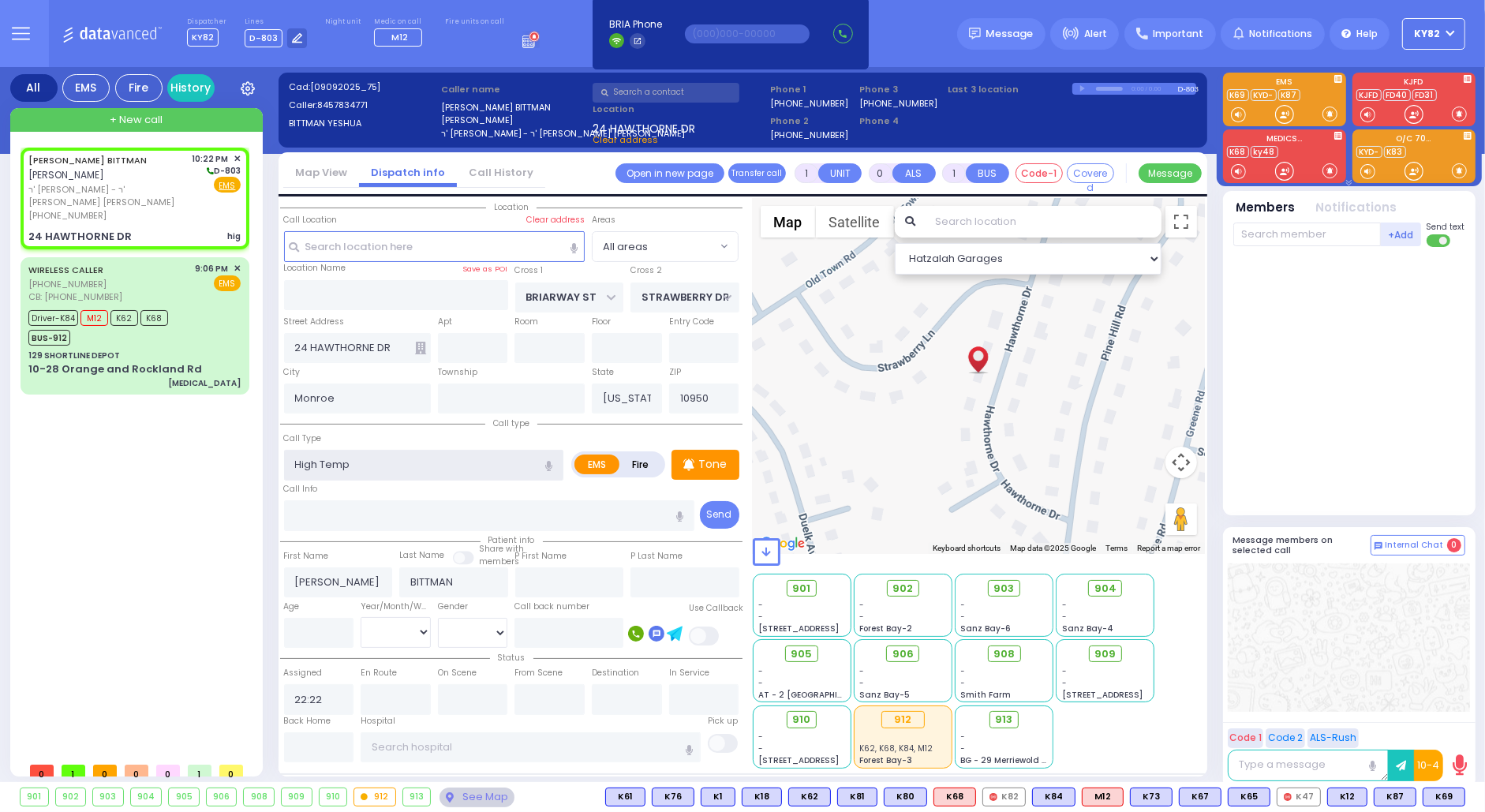
select select
select select "Hatzalah Garages"
click at [338, 633] on input "number" at bounding box center [319, 633] width 71 height 30
select select
radio input "true"
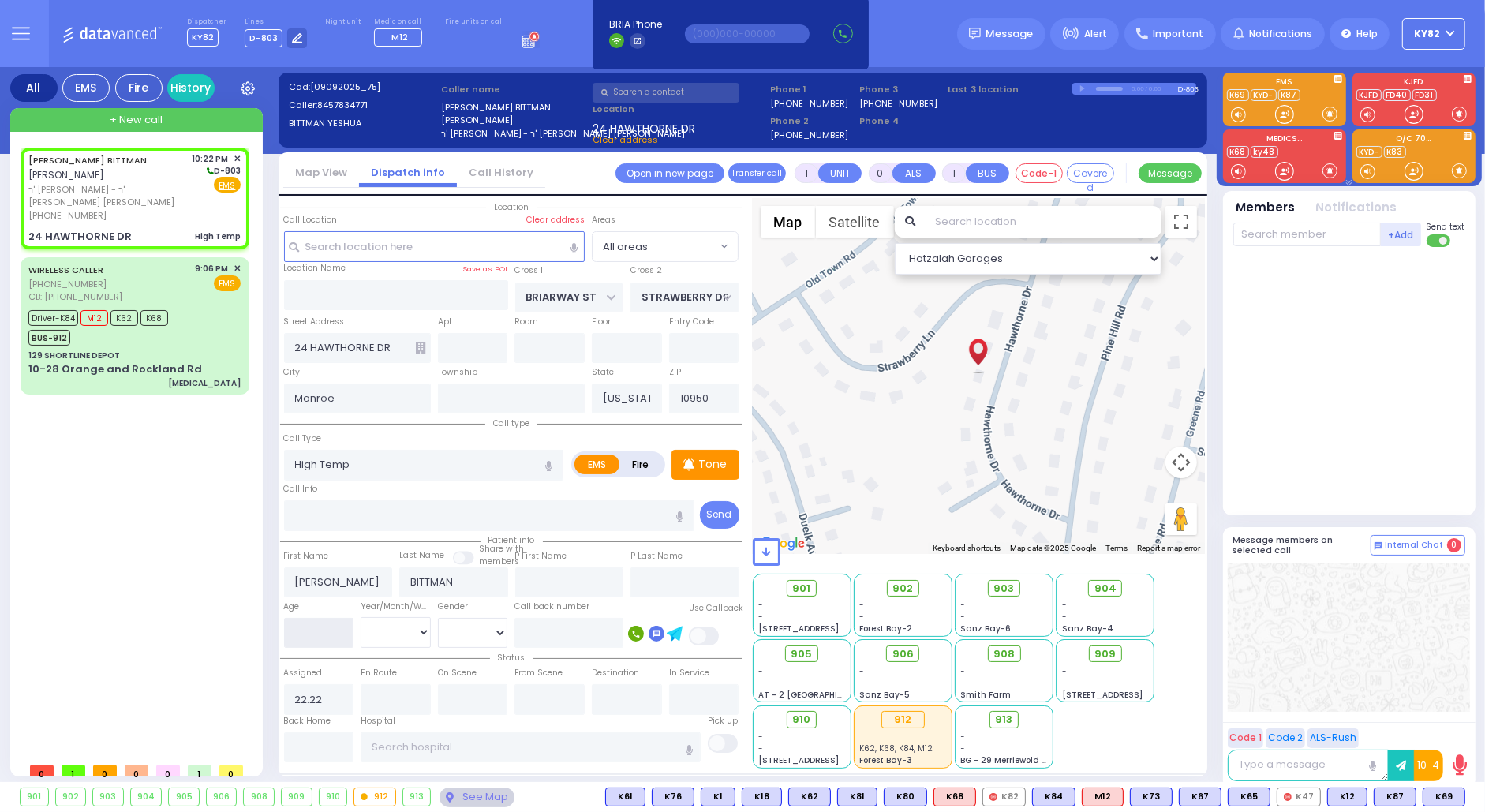
select select
select select "Hatzalah Garages"
type input "14"
click at [397, 623] on select "Year Month Week Day" at bounding box center [396, 632] width 71 height 30
select select
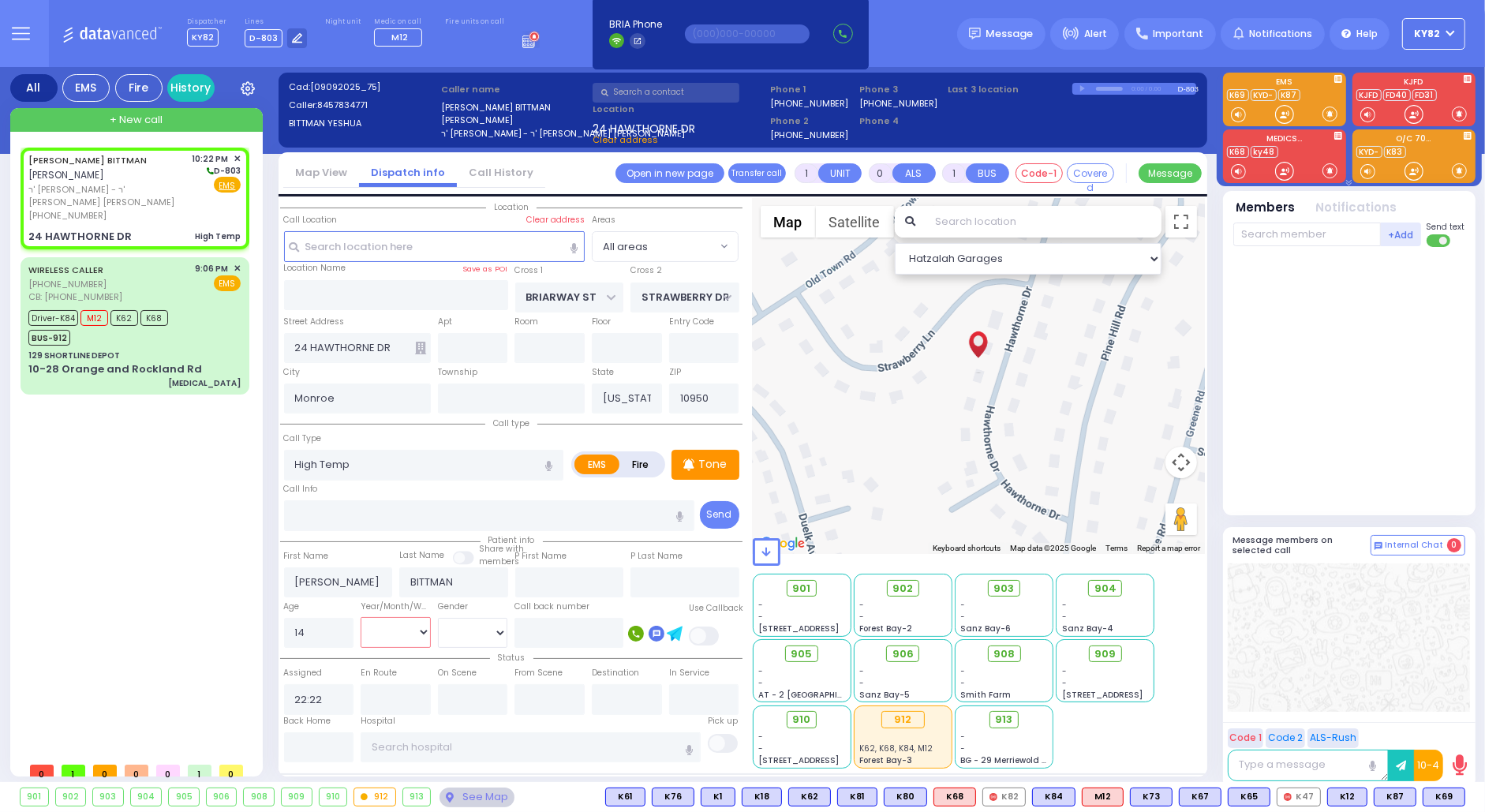
radio input "true"
select select
select select "Hatzalah Garages"
select select "Year"
click at [361, 617] on select "Year Month Week Day" at bounding box center [396, 632] width 71 height 30
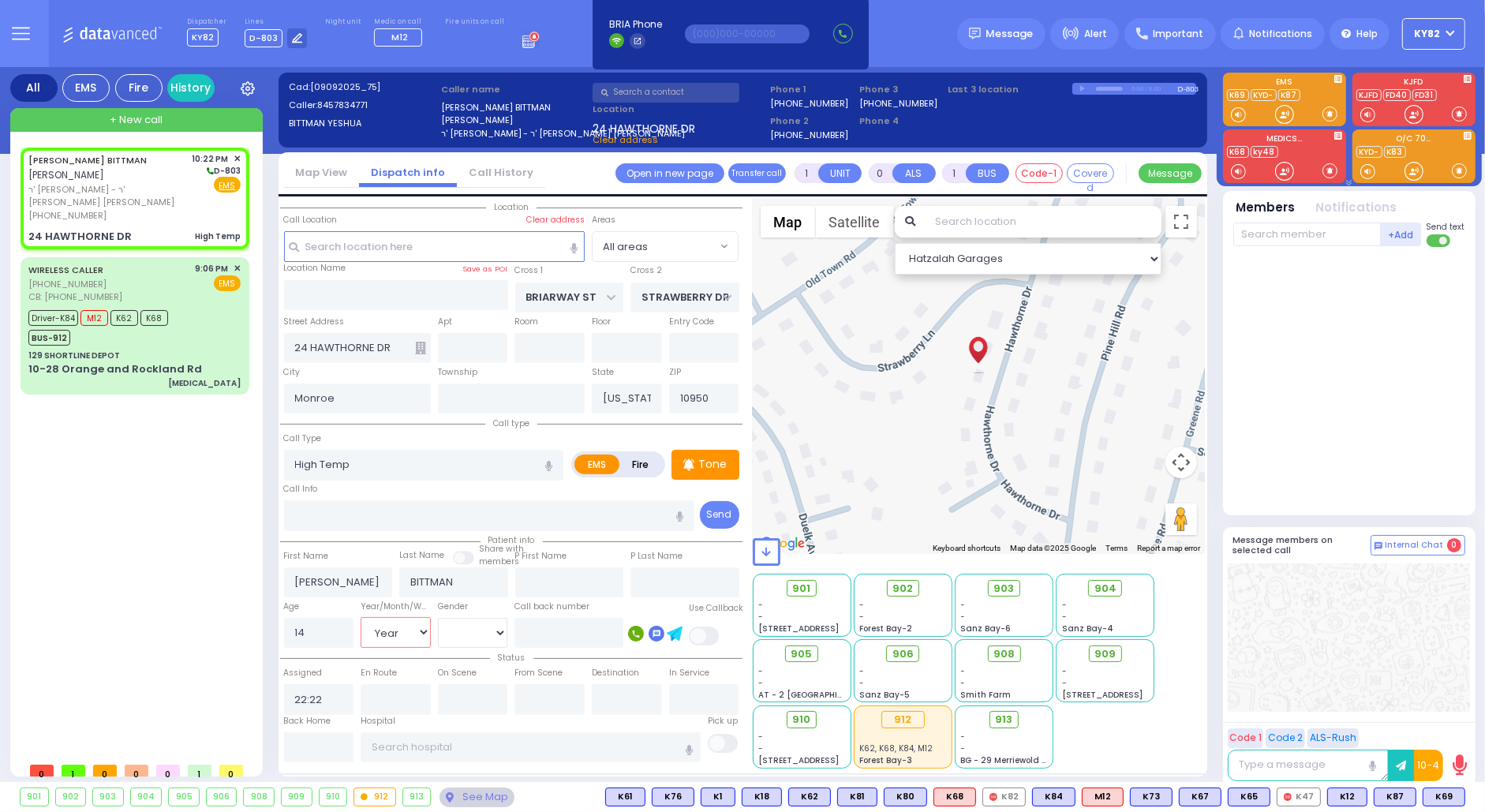
select select
radio input "true"
select select "Year"
select select "Hatzalah Garages"
click at [479, 630] on select "[DEMOGRAPHIC_DATA] [DEMOGRAPHIC_DATA]" at bounding box center [473, 633] width 71 height 30
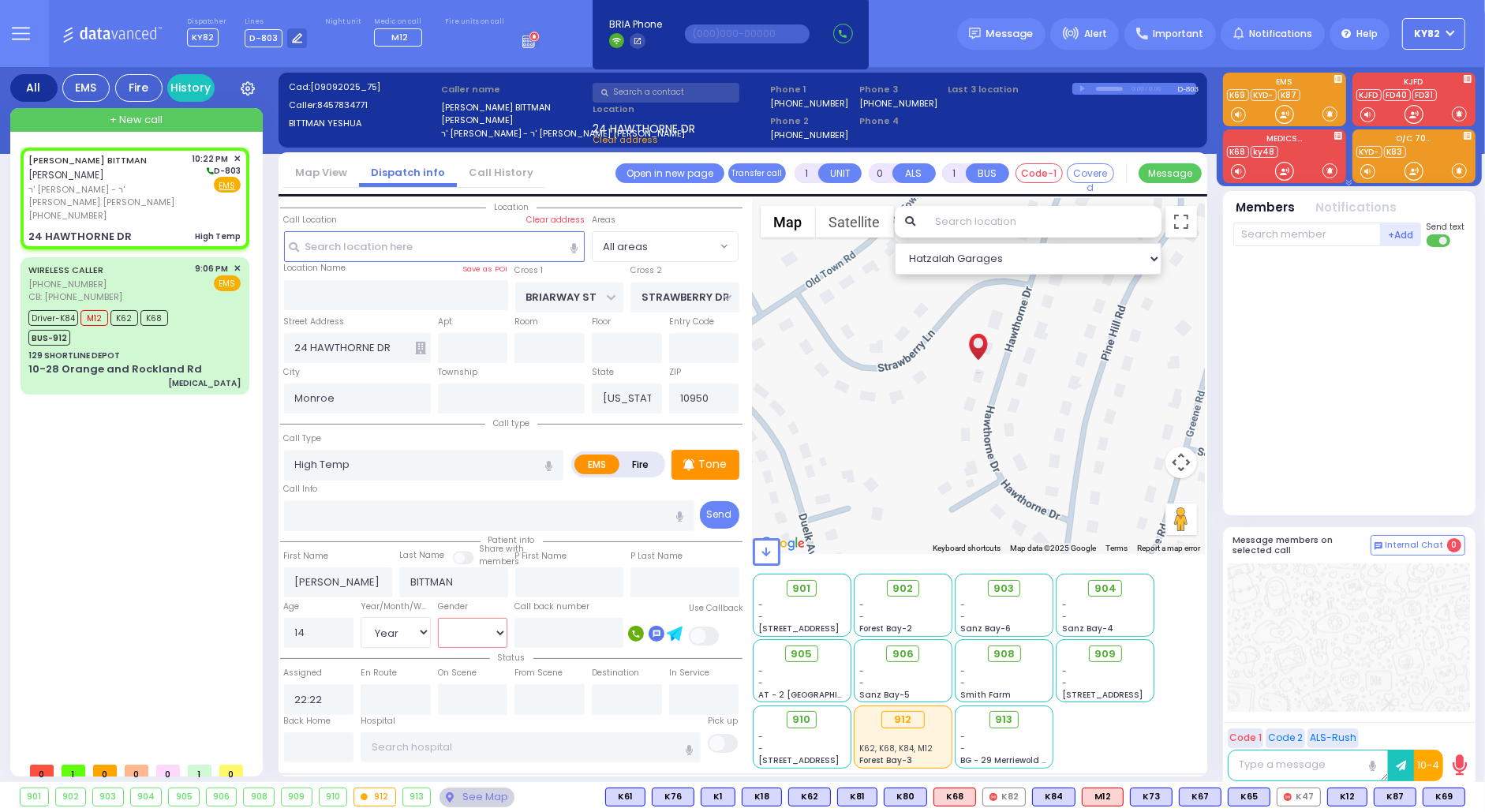
select select "[DEMOGRAPHIC_DATA]"
click at [438, 618] on select "[DEMOGRAPHIC_DATA] [DEMOGRAPHIC_DATA]" at bounding box center [473, 633] width 71 height 30
select select
radio input "true"
select select "Year"
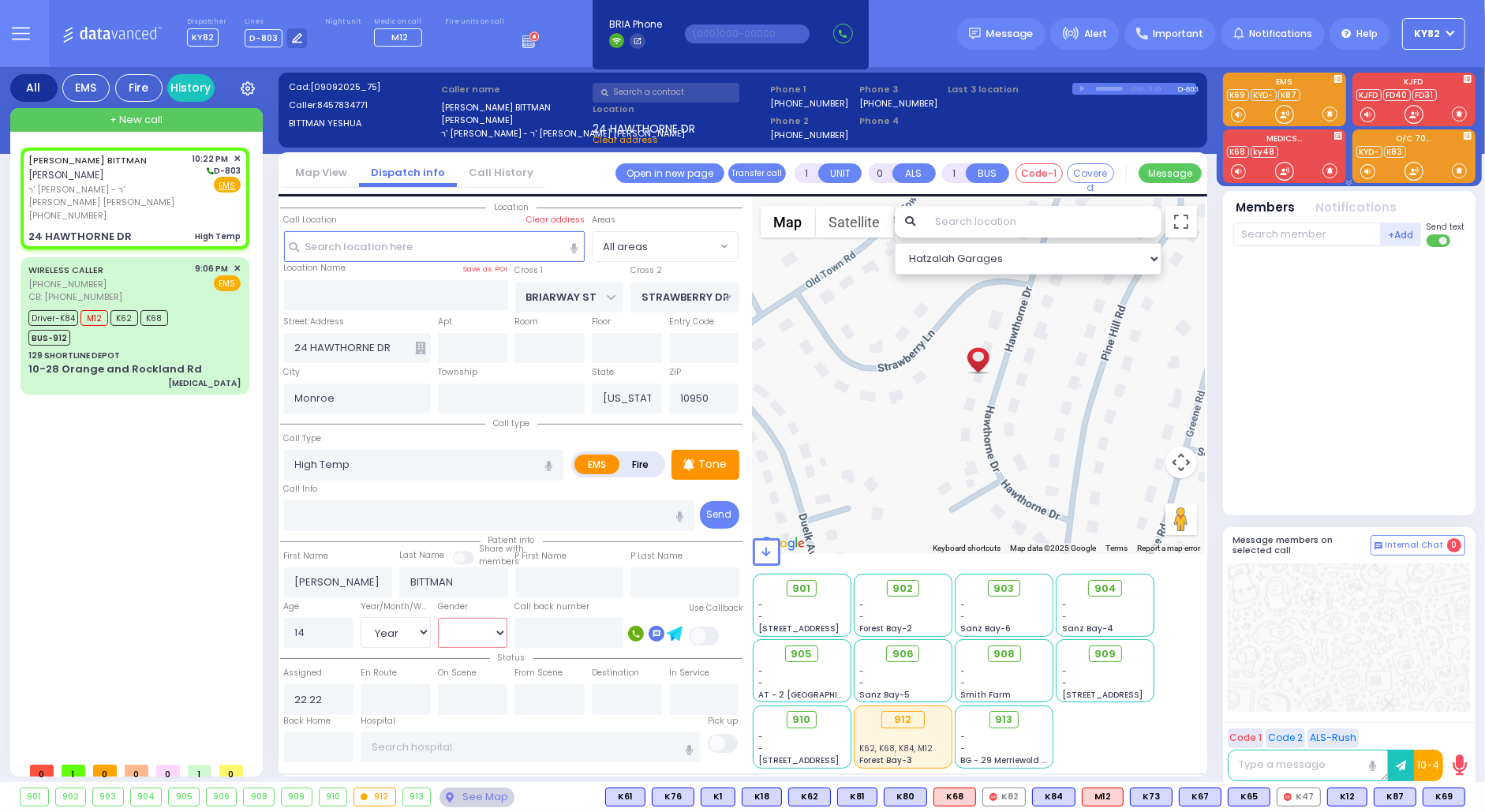
select select "[DEMOGRAPHIC_DATA]"
select select "Hatzalah Garages"
select select
radio input "true"
select select "Year"
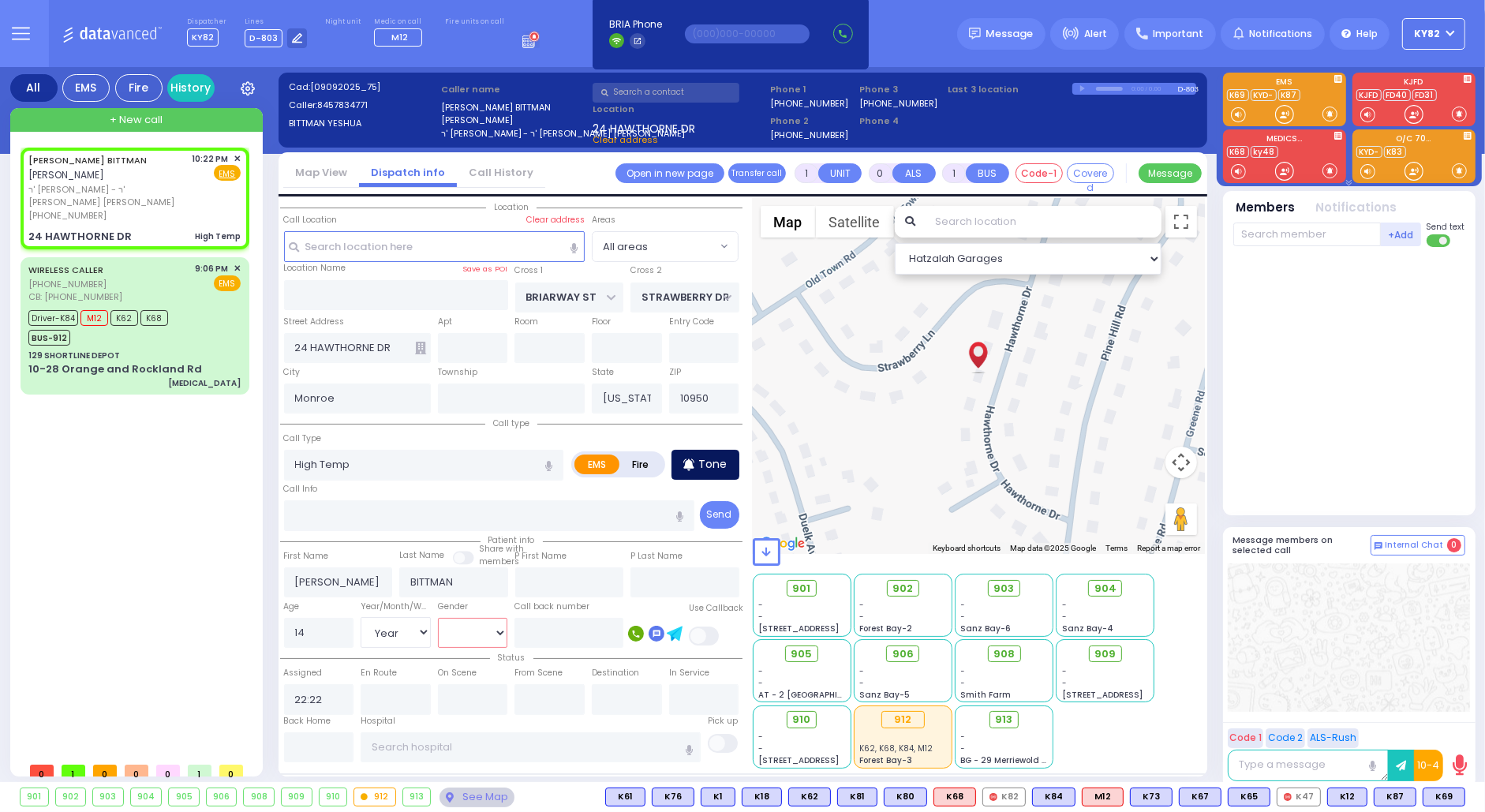
select select "[DEMOGRAPHIC_DATA]"
select select "Hatzalah Garages"
click at [701, 470] on p "Tone" at bounding box center [713, 464] width 29 height 17
click at [710, 461] on p "Tone" at bounding box center [713, 464] width 29 height 17
click at [689, 461] on icon at bounding box center [688, 464] width 10 height 12
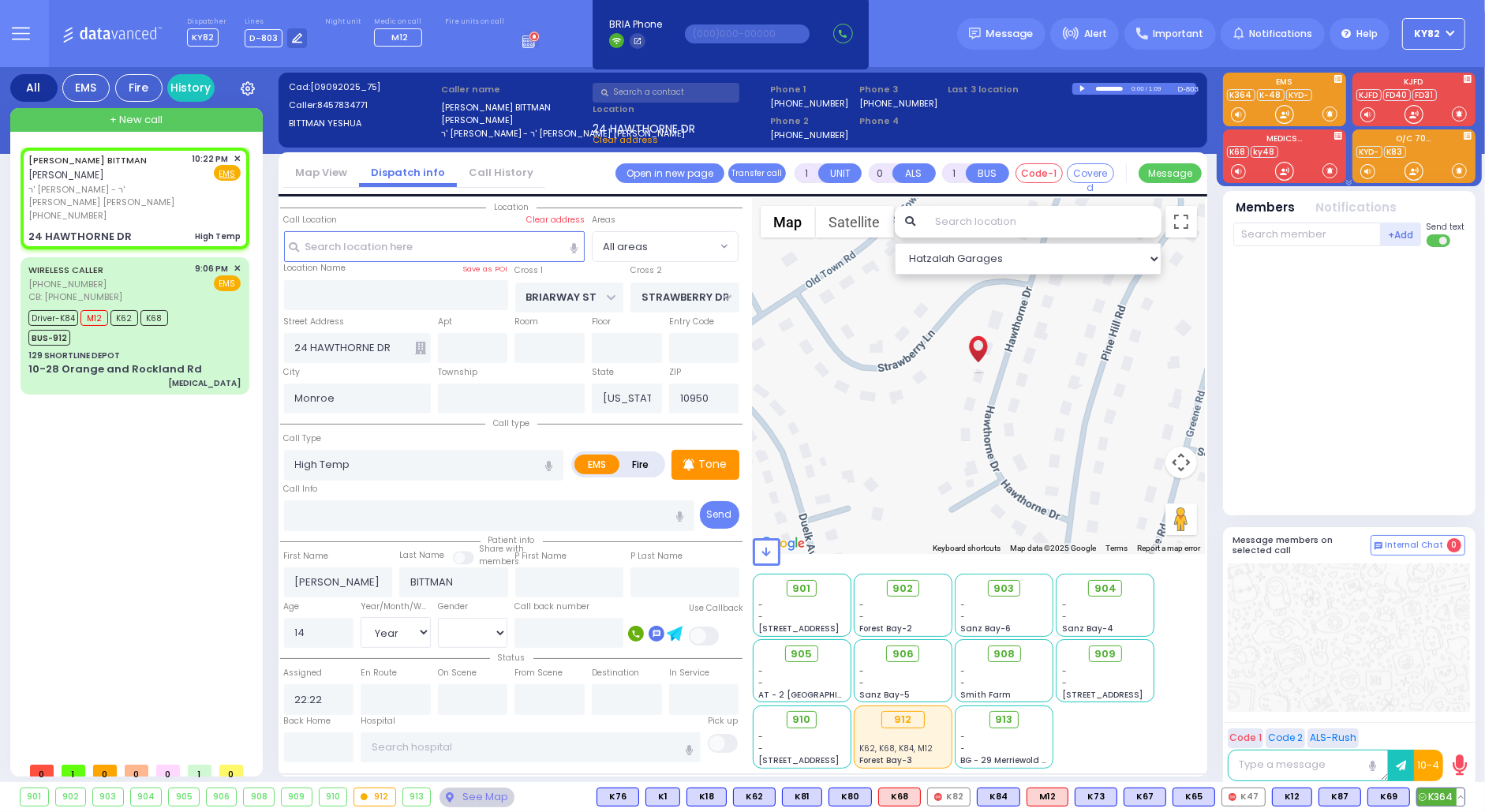
click at [1445, 794] on span "K364" at bounding box center [1441, 797] width 47 height 17
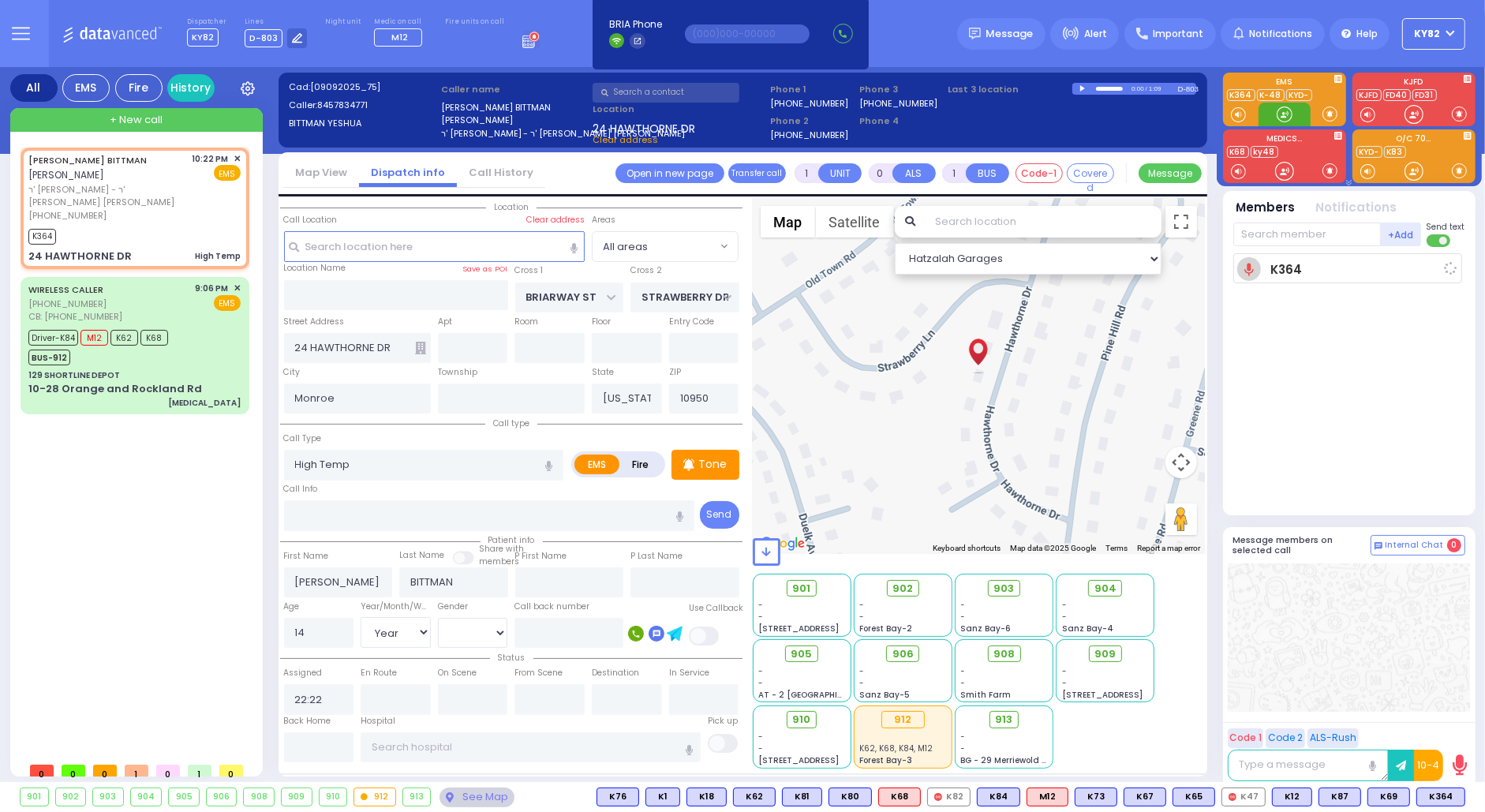
select select
radio input "true"
select select "Year"
select select "[DEMOGRAPHIC_DATA]"
type input "22:25"
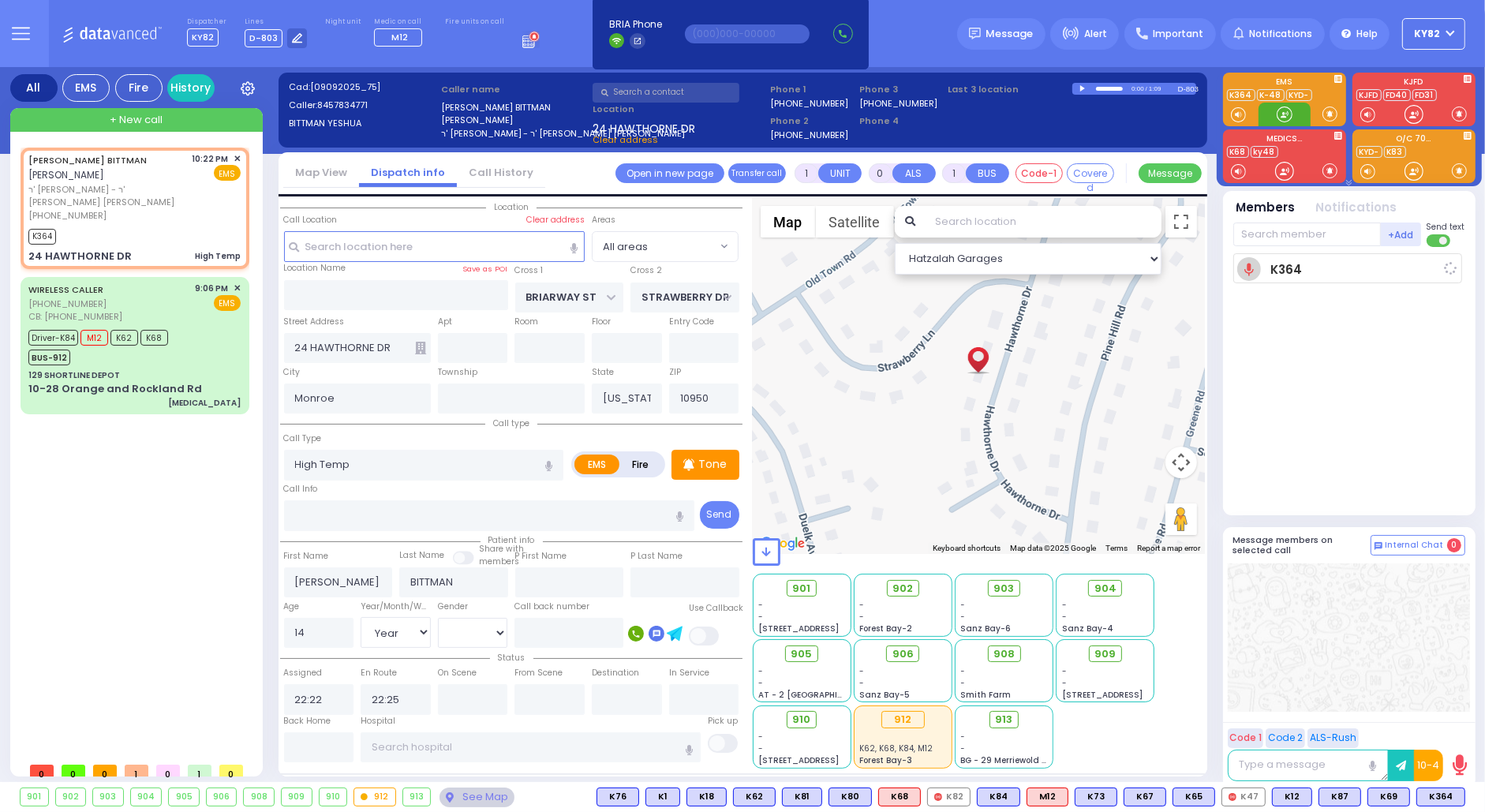
select select "Hatzalah Garages"
click at [1392, 798] on span "K69" at bounding box center [1388, 797] width 41 height 17
select select
radio input "true"
select select "Year"
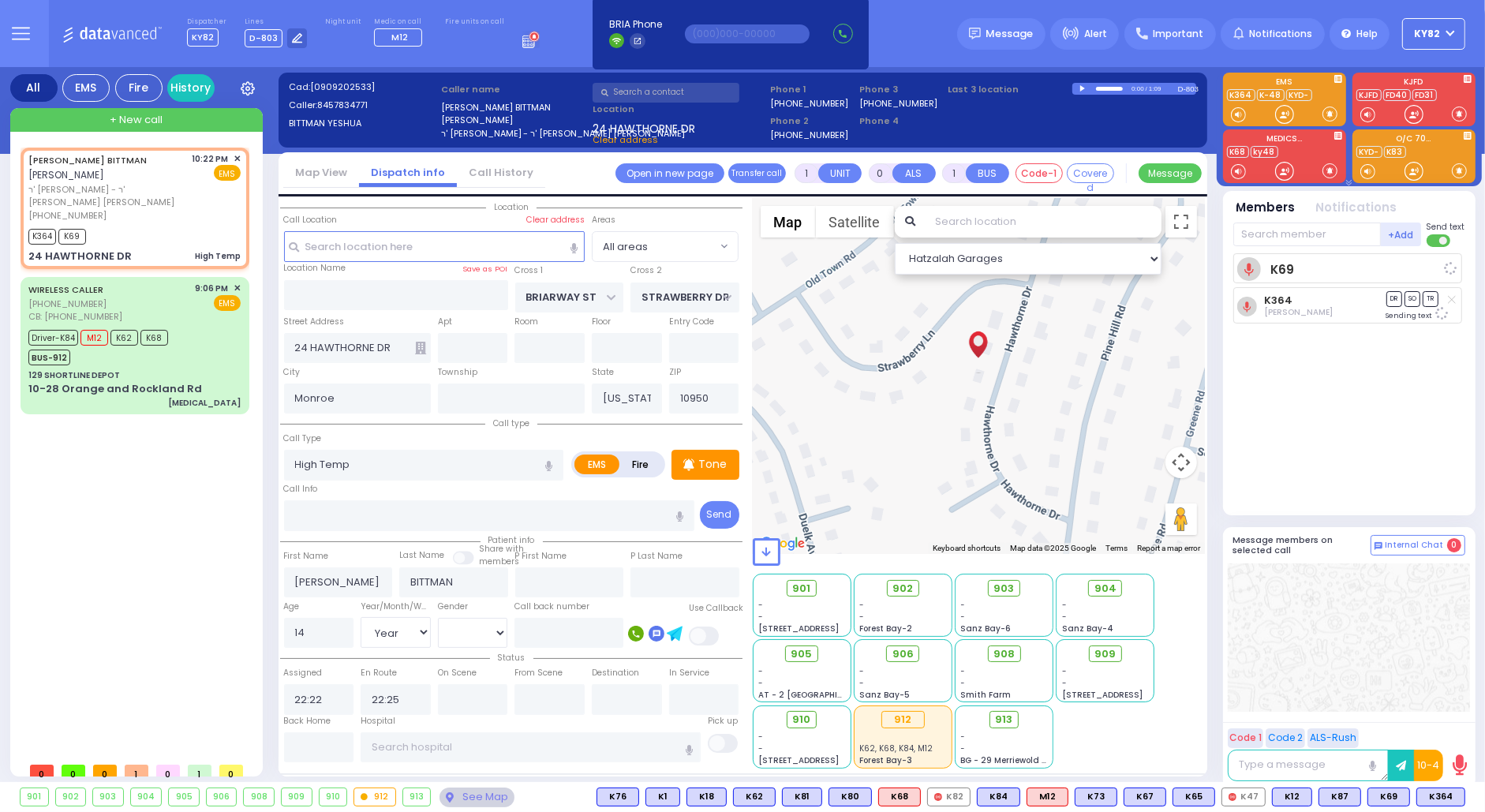
select select "[DEMOGRAPHIC_DATA]"
select select "Hatzalah Garages"
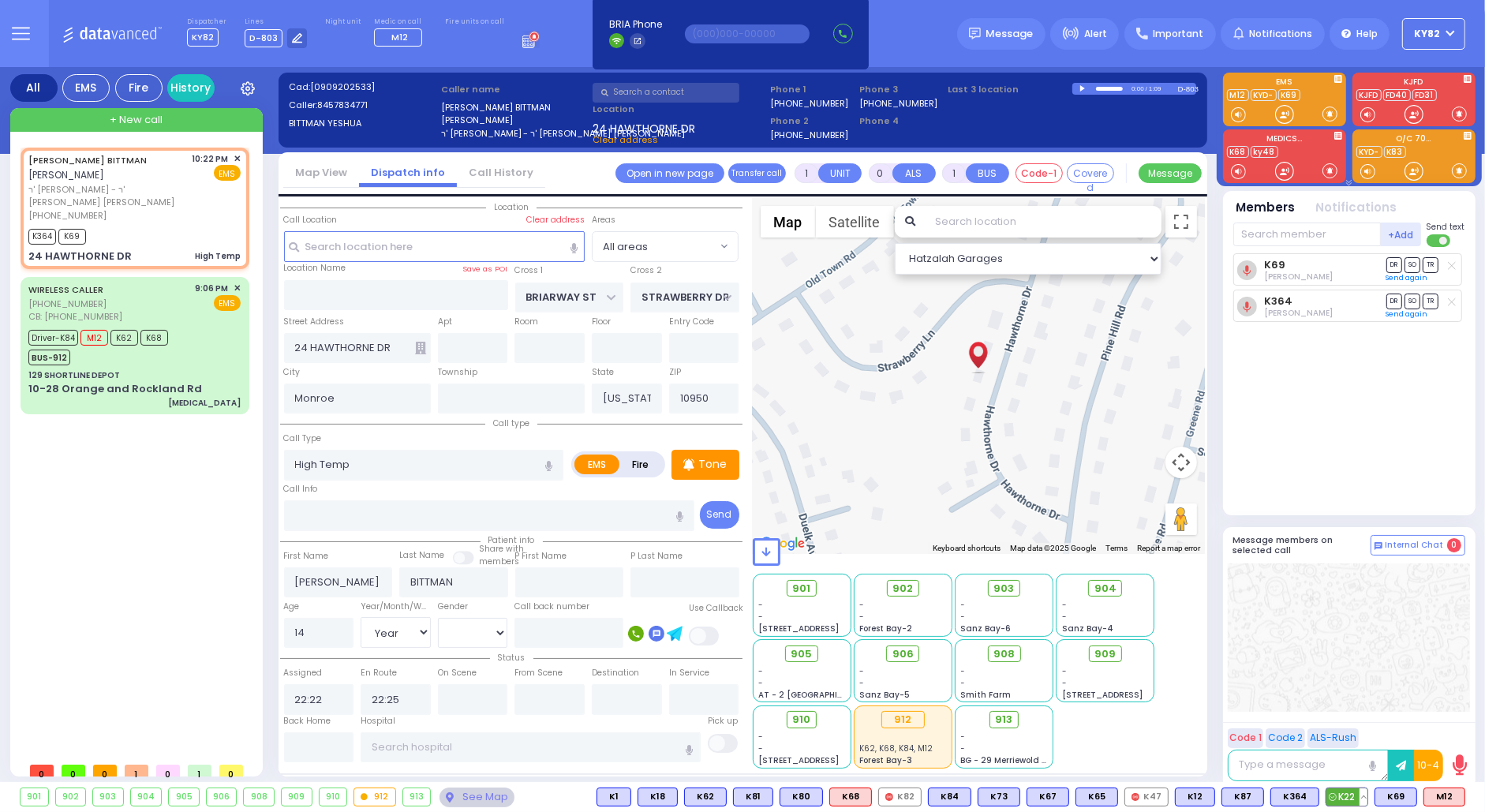
click at [1346, 792] on span "K22" at bounding box center [1346, 797] width 41 height 17
click at [1445, 796] on span "M12" at bounding box center [1445, 797] width 40 height 17
select select
radio input "true"
select select "Year"
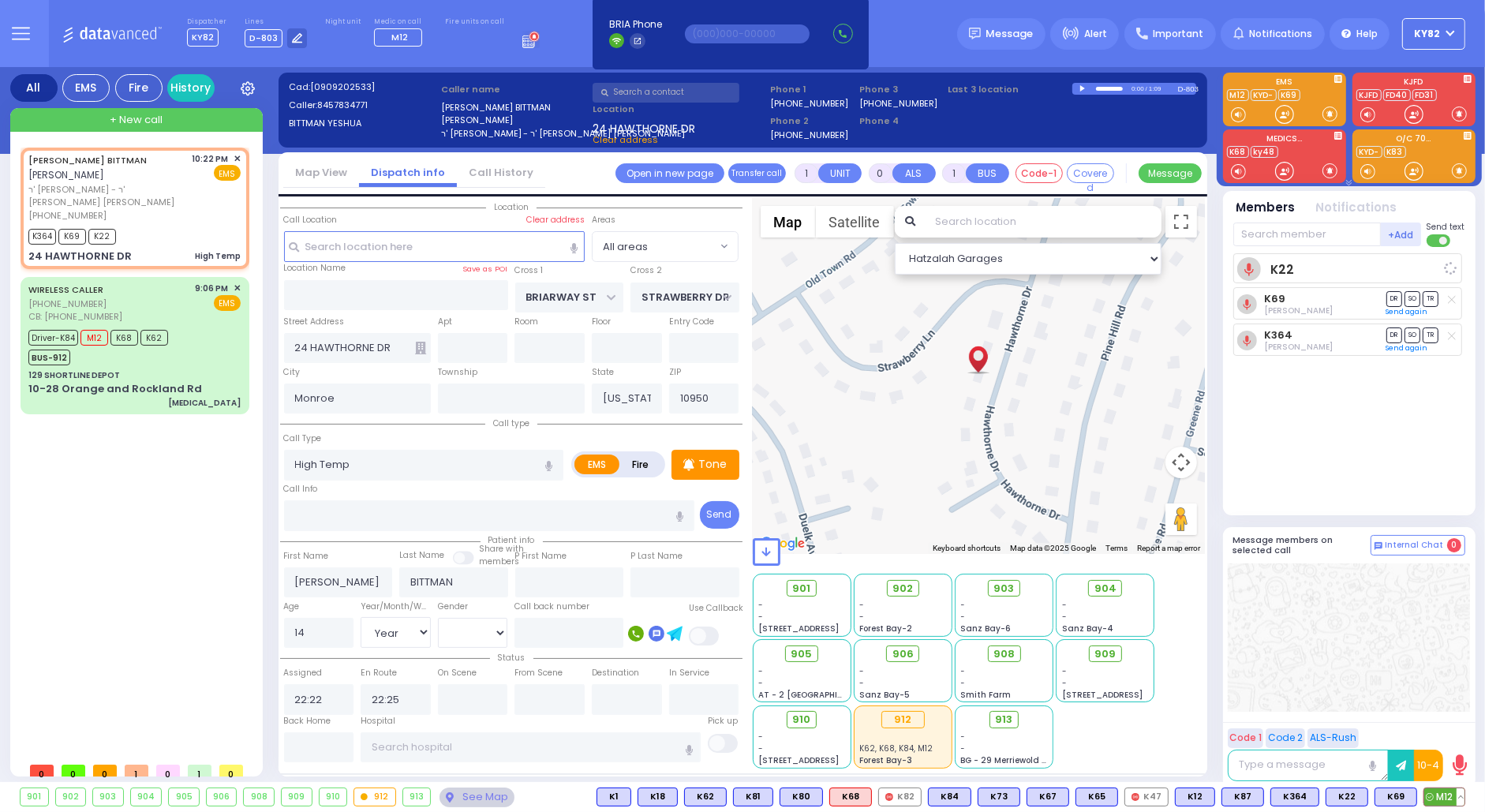
select select "[DEMOGRAPHIC_DATA]"
select select "Hatzalah Garages"
select select
radio input "true"
select select "Year"
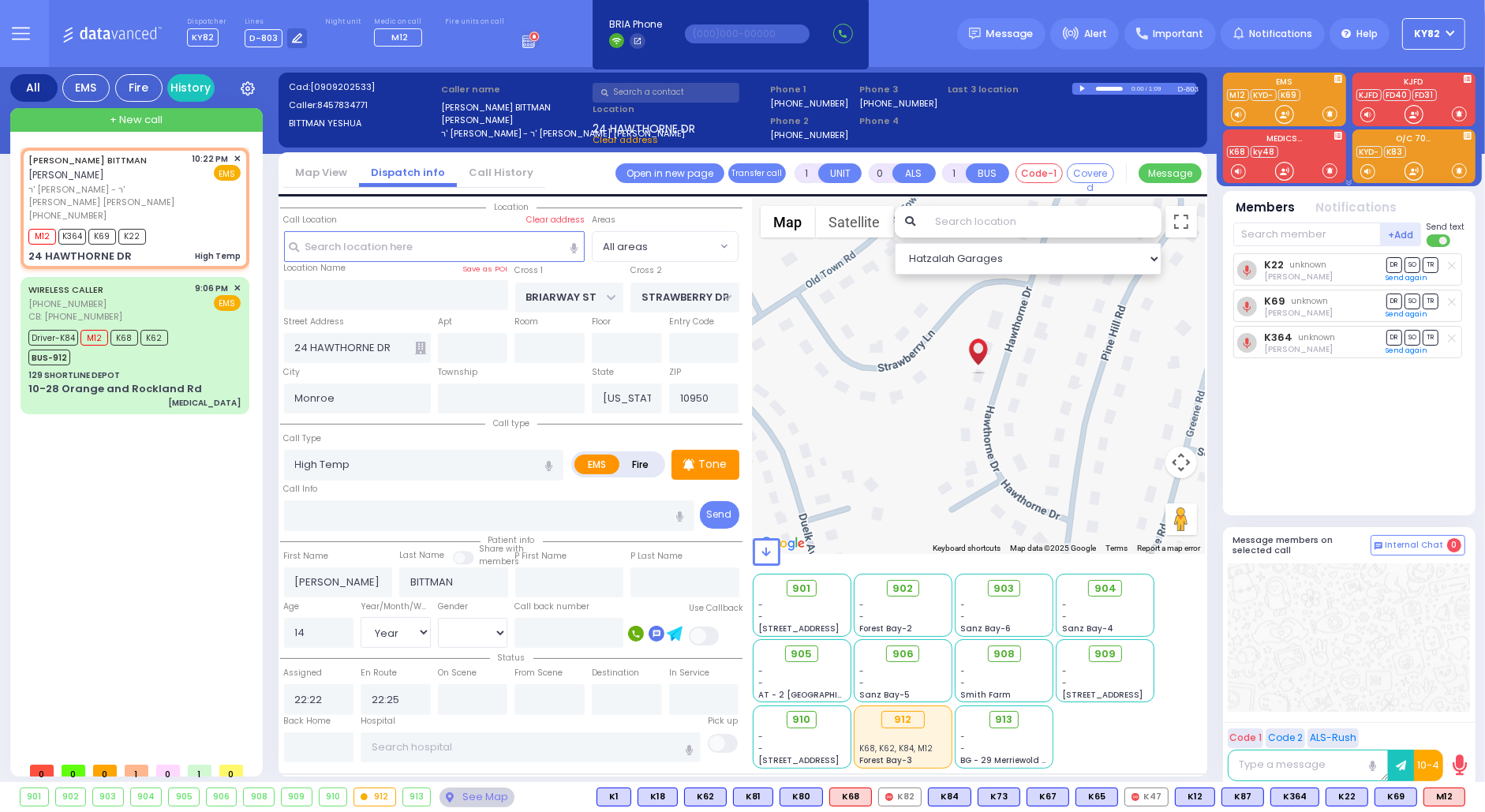
select select "[DEMOGRAPHIC_DATA]"
select select "Hatzalah Garages"
click at [1463, 799] on button at bounding box center [1461, 797] width 8 height 17
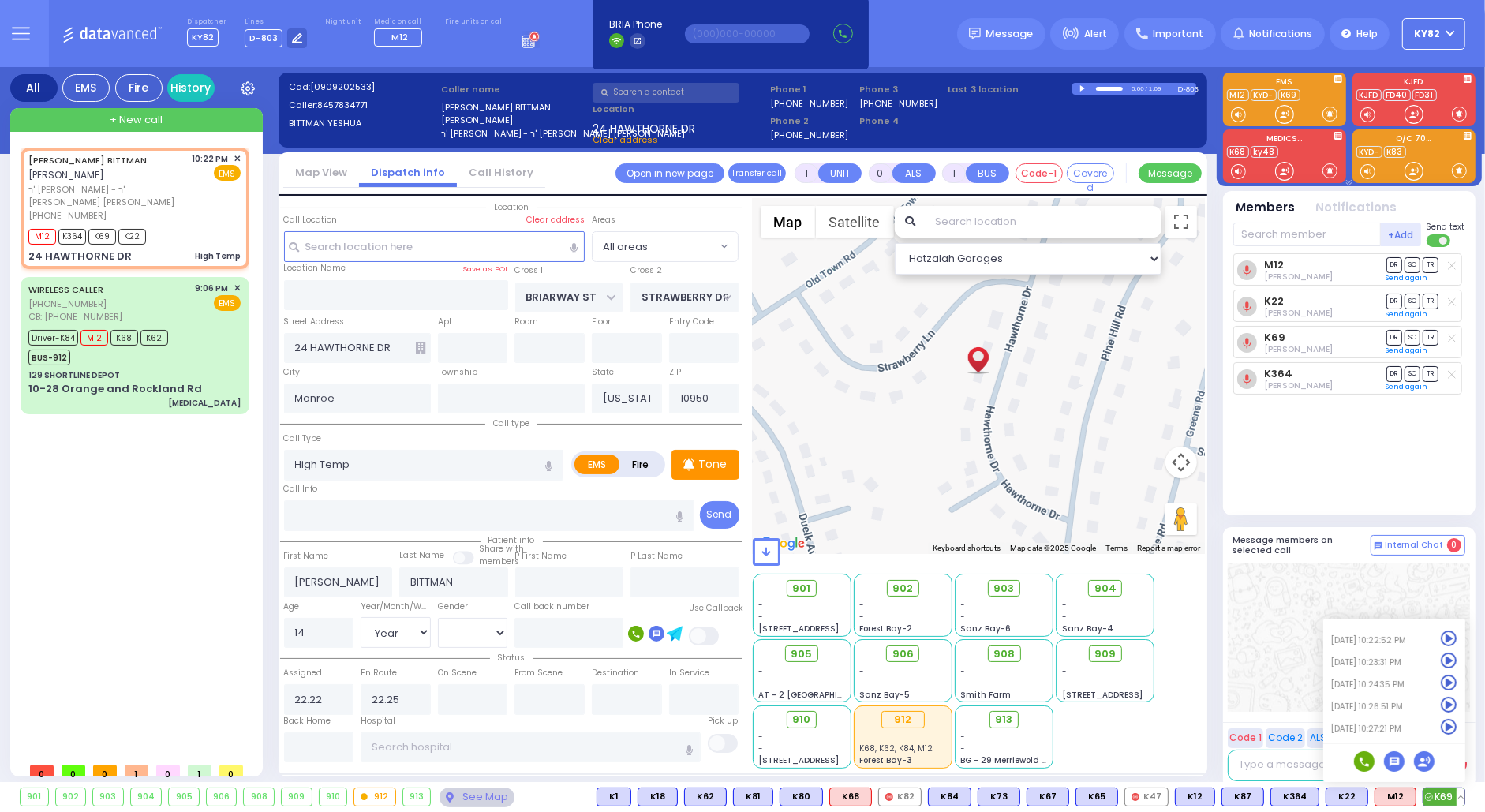
click at [1449, 724] on icon at bounding box center [1449, 727] width 17 height 17
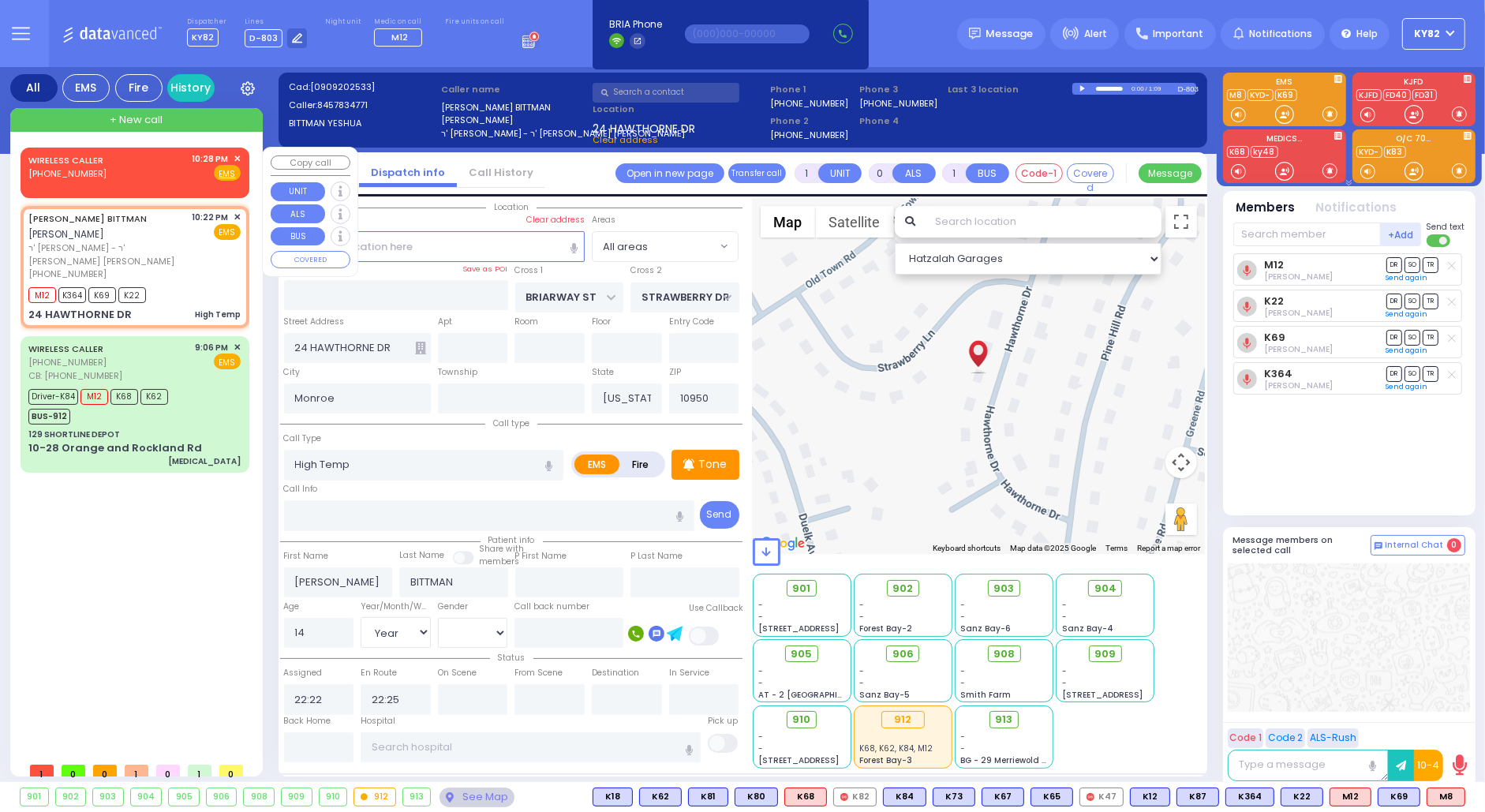
click at [236, 161] on span "✕" at bounding box center [237, 159] width 7 height 13
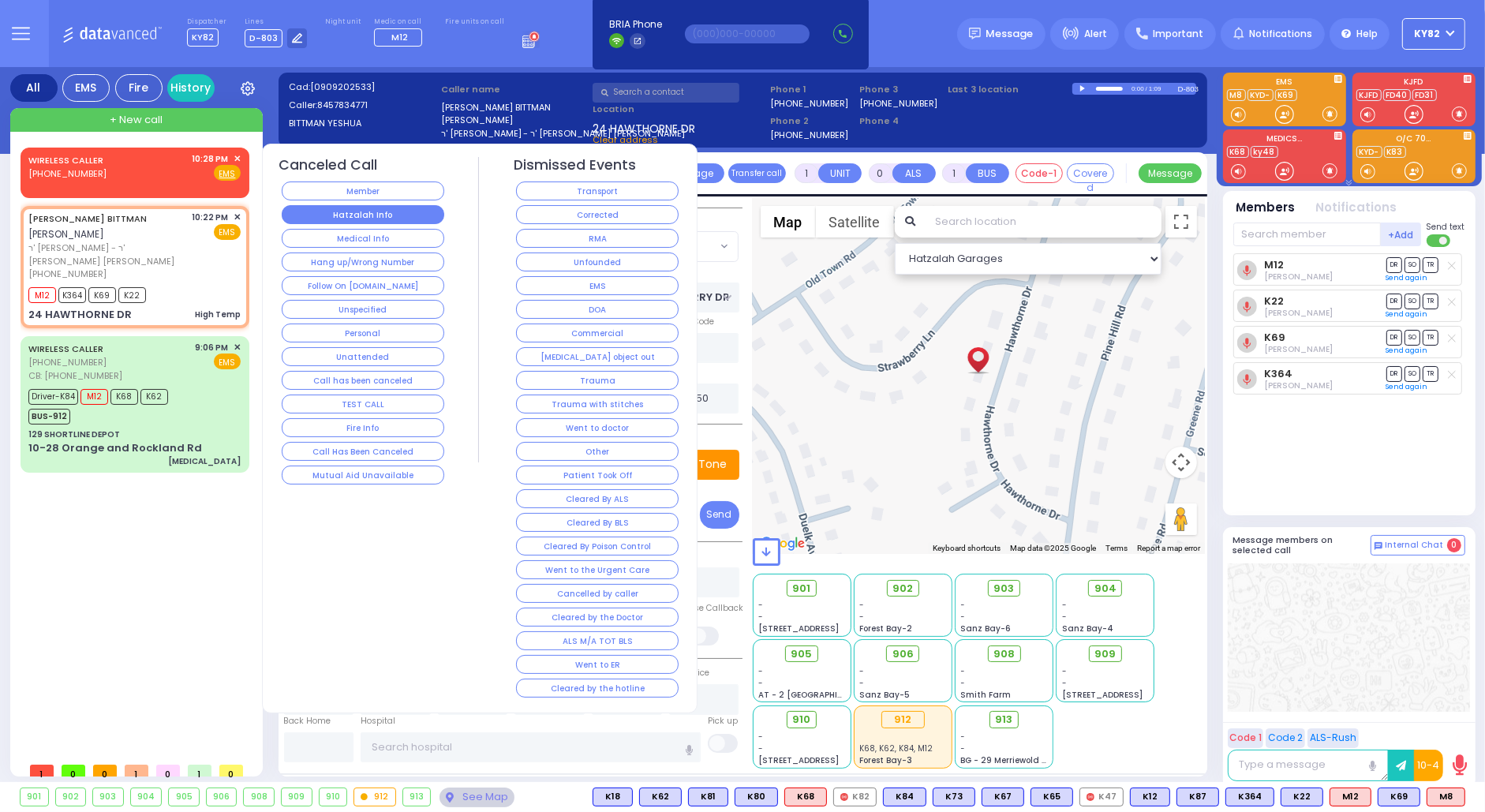
click at [404, 208] on button "Hatzalah Info" at bounding box center [363, 214] width 163 height 19
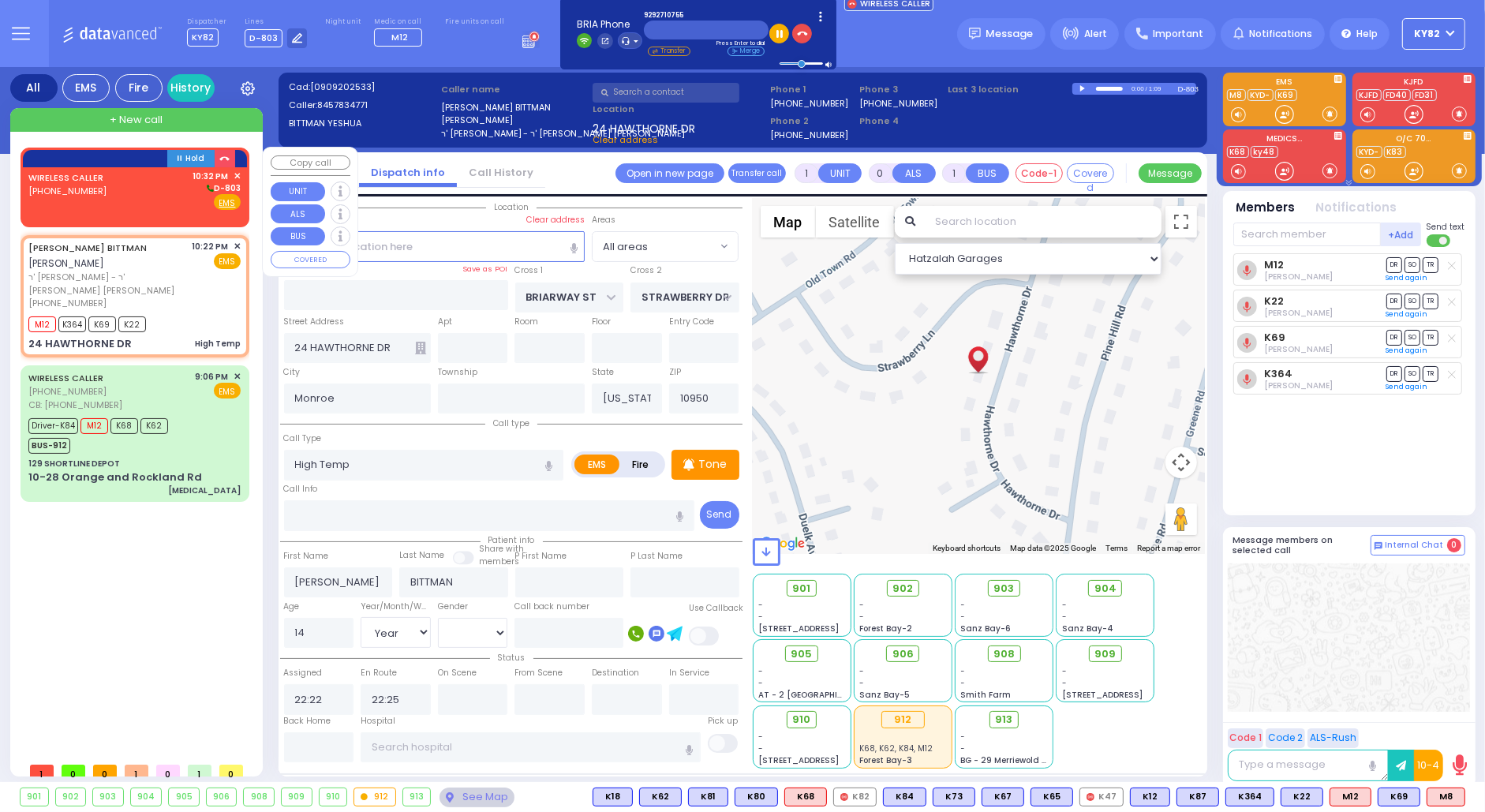
click at [238, 175] on span "✕" at bounding box center [237, 176] width 7 height 13
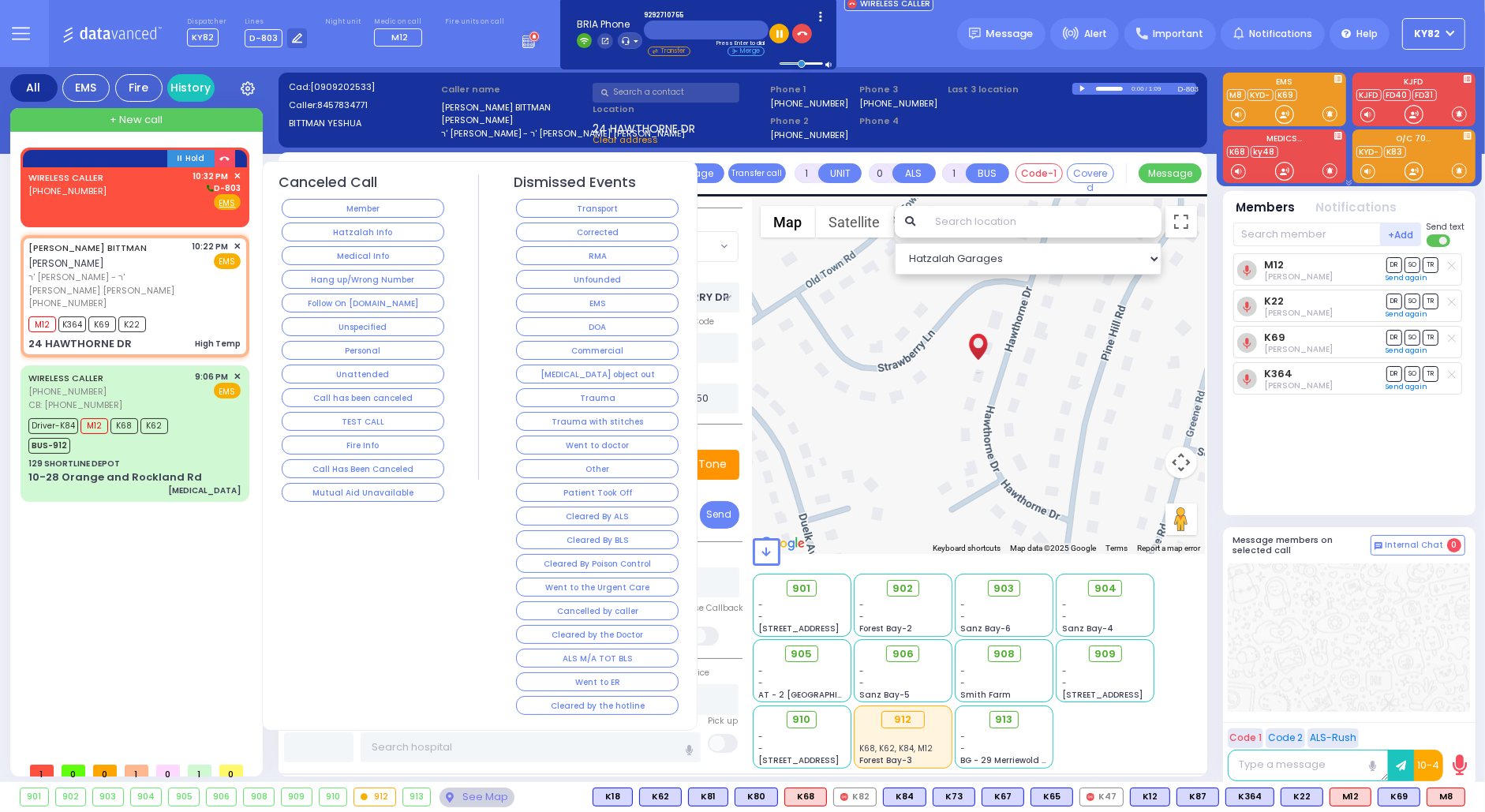
click at [343, 229] on button "Hatzalah Info" at bounding box center [363, 232] width 163 height 19
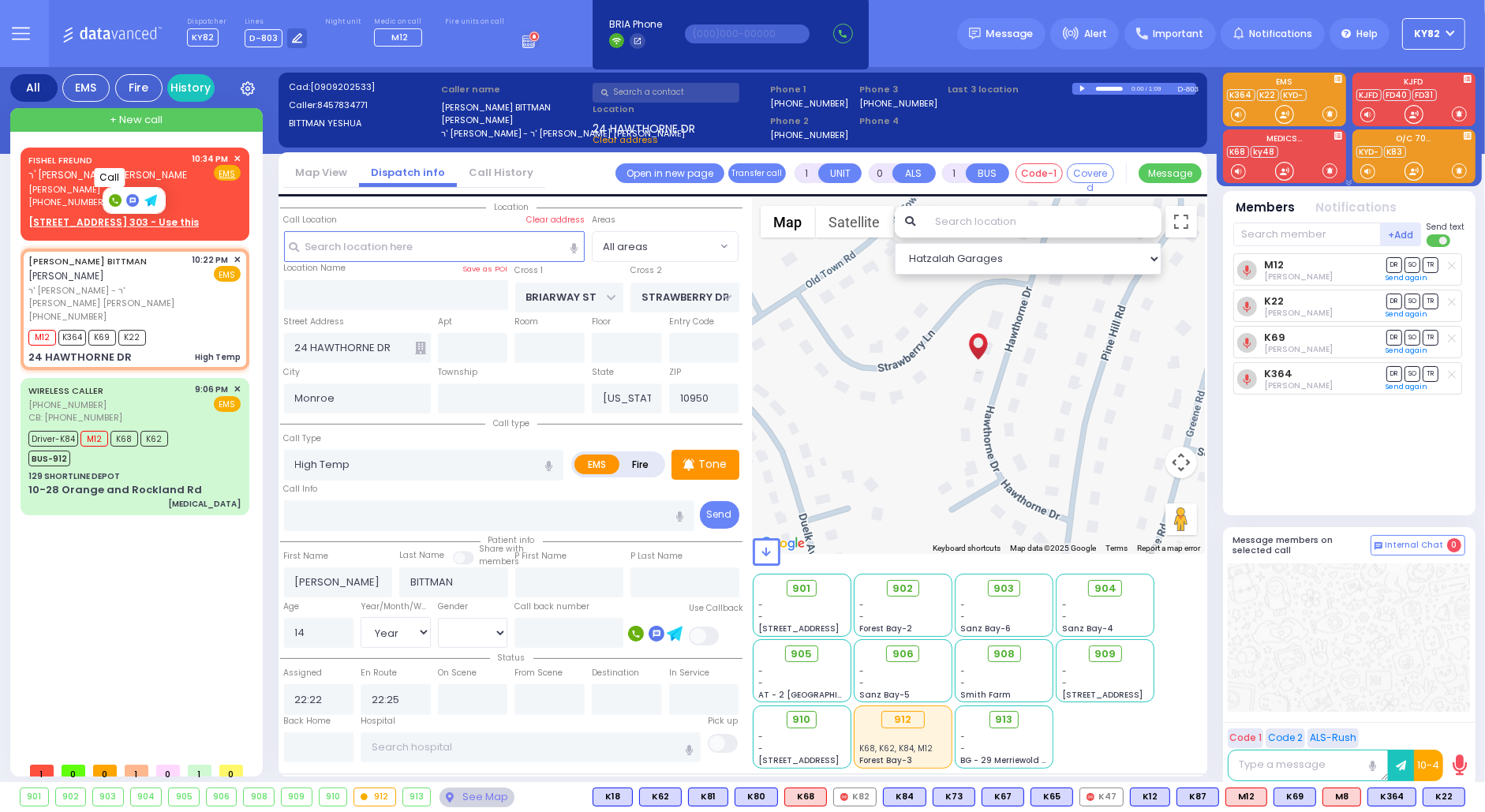
click at [112, 194] on icon at bounding box center [115, 200] width 12 height 12
type input "8452489894"
click at [112, 198] on icon at bounding box center [115, 200] width 5 height 5
type input "8452489894"
click at [234, 156] on span "✕" at bounding box center [237, 159] width 7 height 13
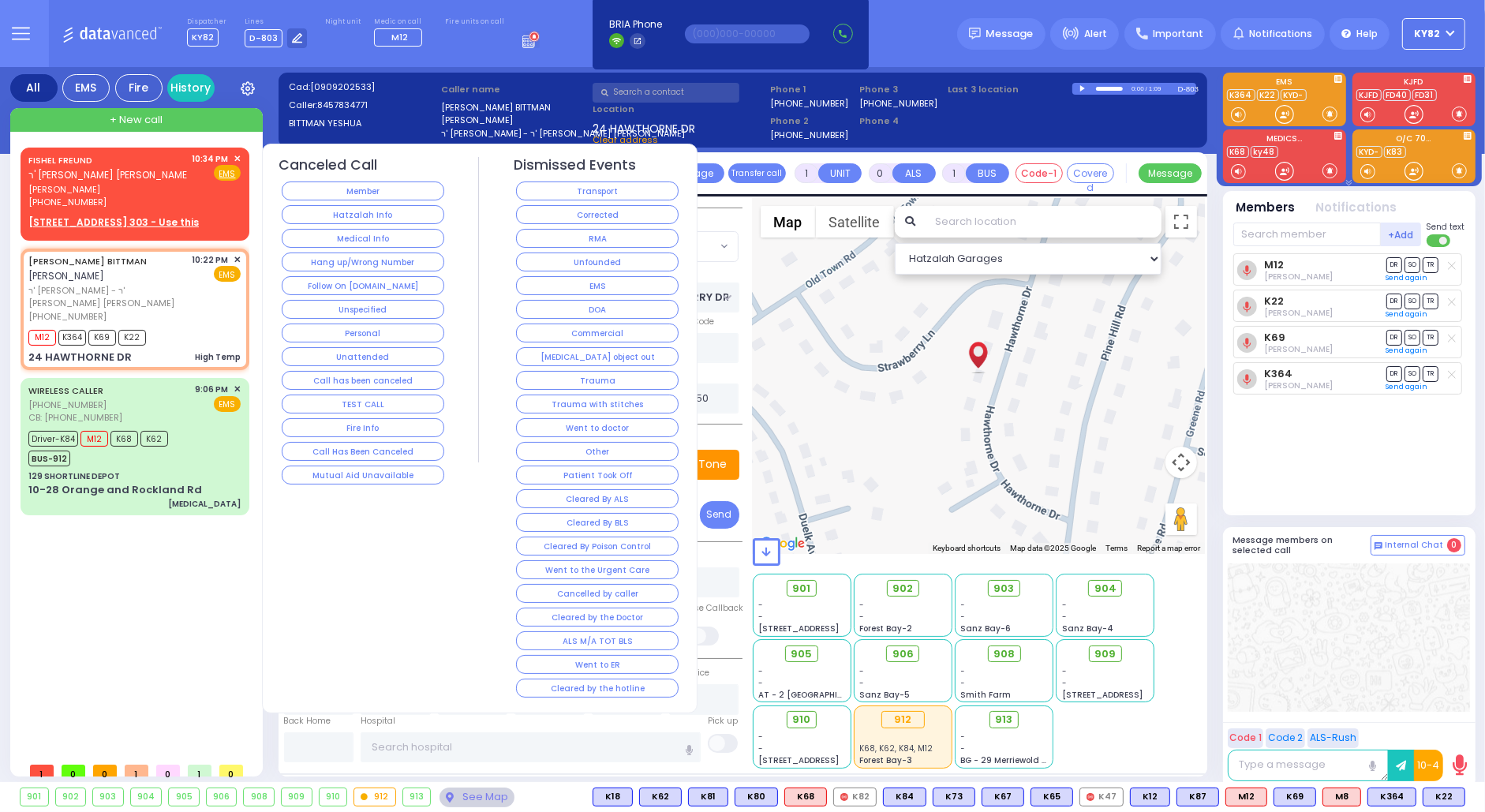
drag, startPoint x: 333, startPoint y: 259, endPoint x: 324, endPoint y: 255, distance: 9.8
click at [333, 258] on button "Hang up/Wrong Number" at bounding box center [363, 262] width 163 height 19
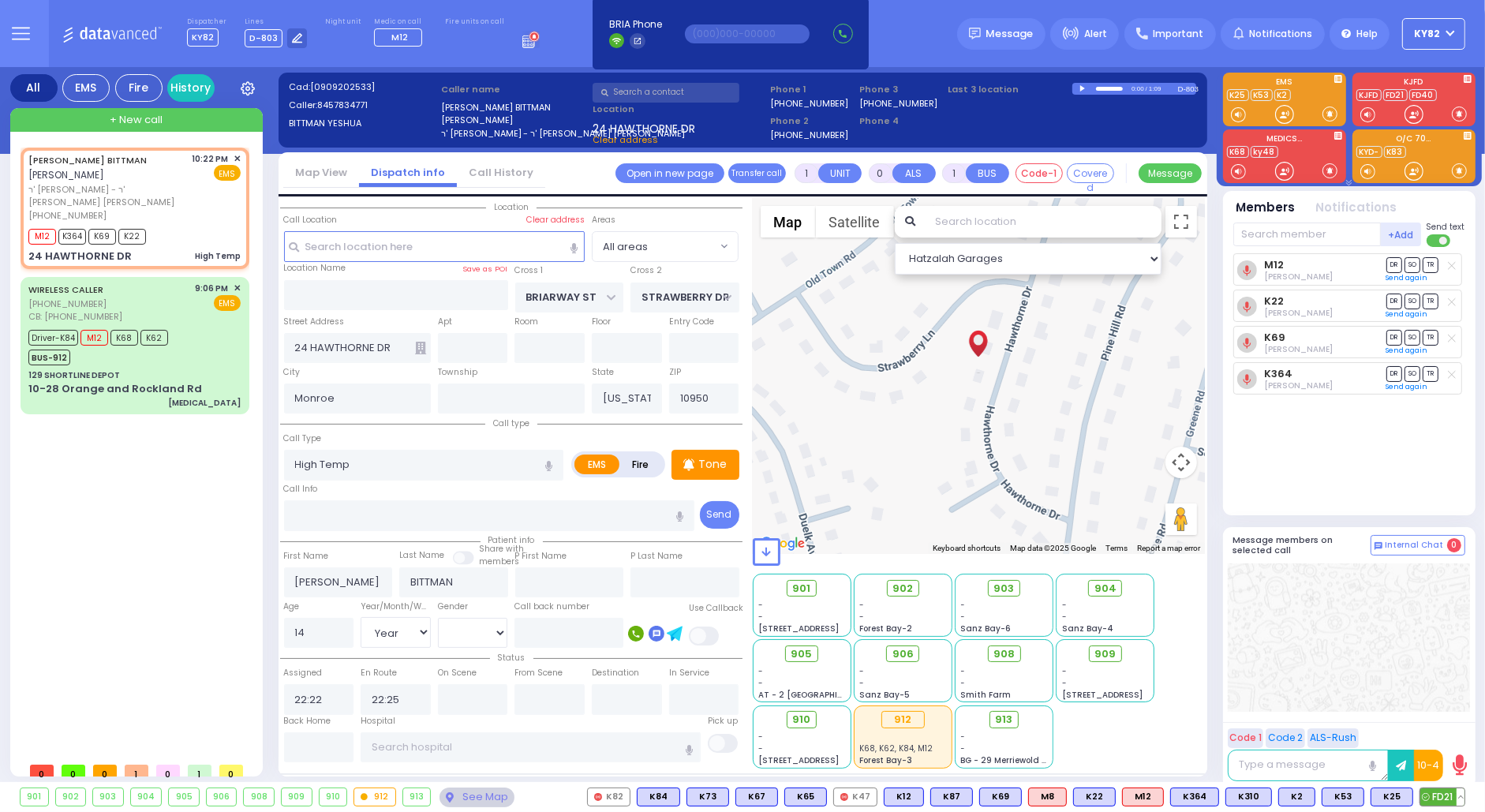
click at [1461, 795] on button at bounding box center [1461, 797] width 8 height 17
click at [1445, 724] on icon at bounding box center [1449, 727] width 17 height 17
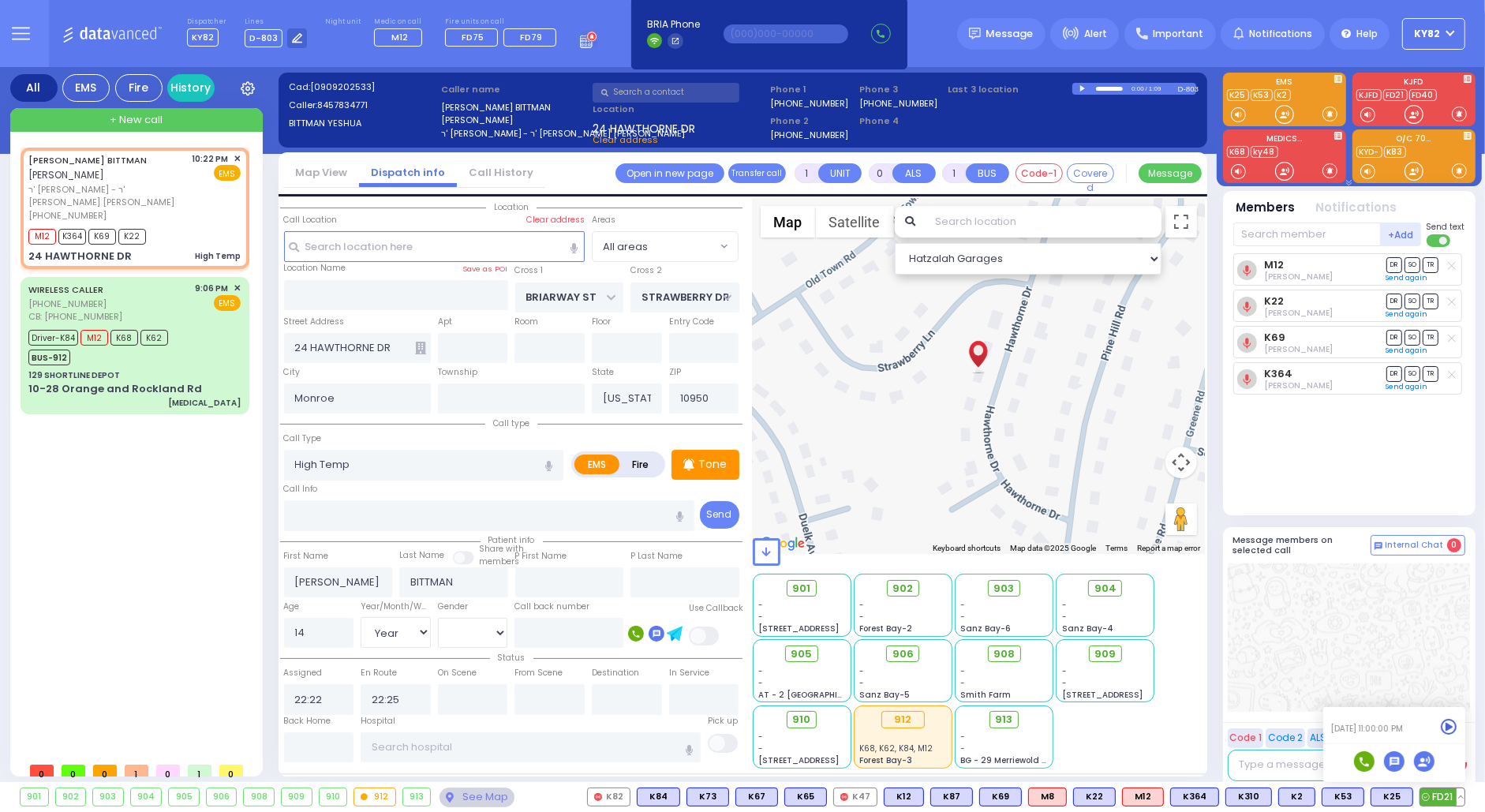
click at [1449, 725] on icon at bounding box center [1449, 727] width 17 height 17
click at [1447, 723] on icon at bounding box center [1449, 727] width 17 height 17
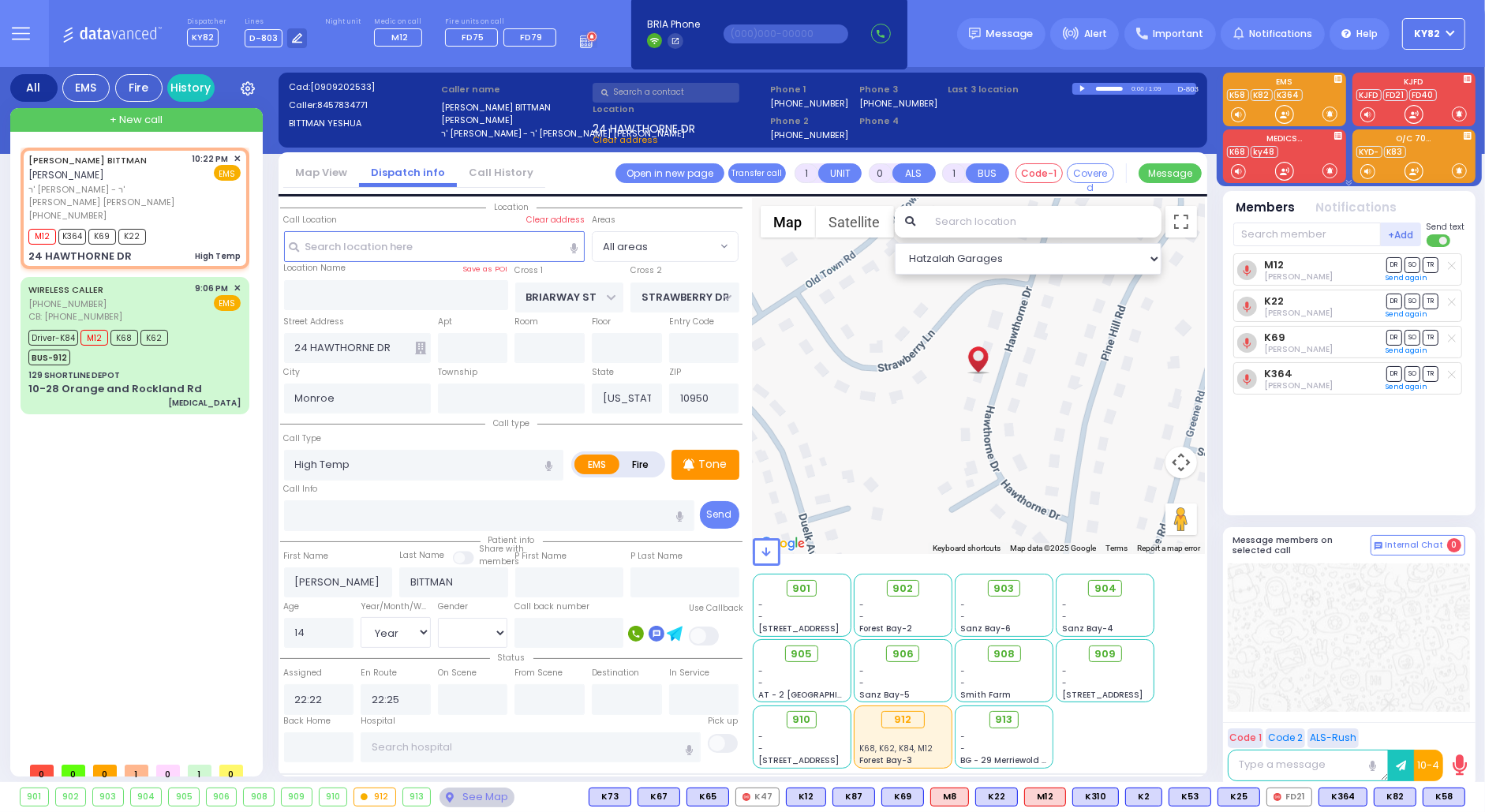
type input "6"
select select
radio input "true"
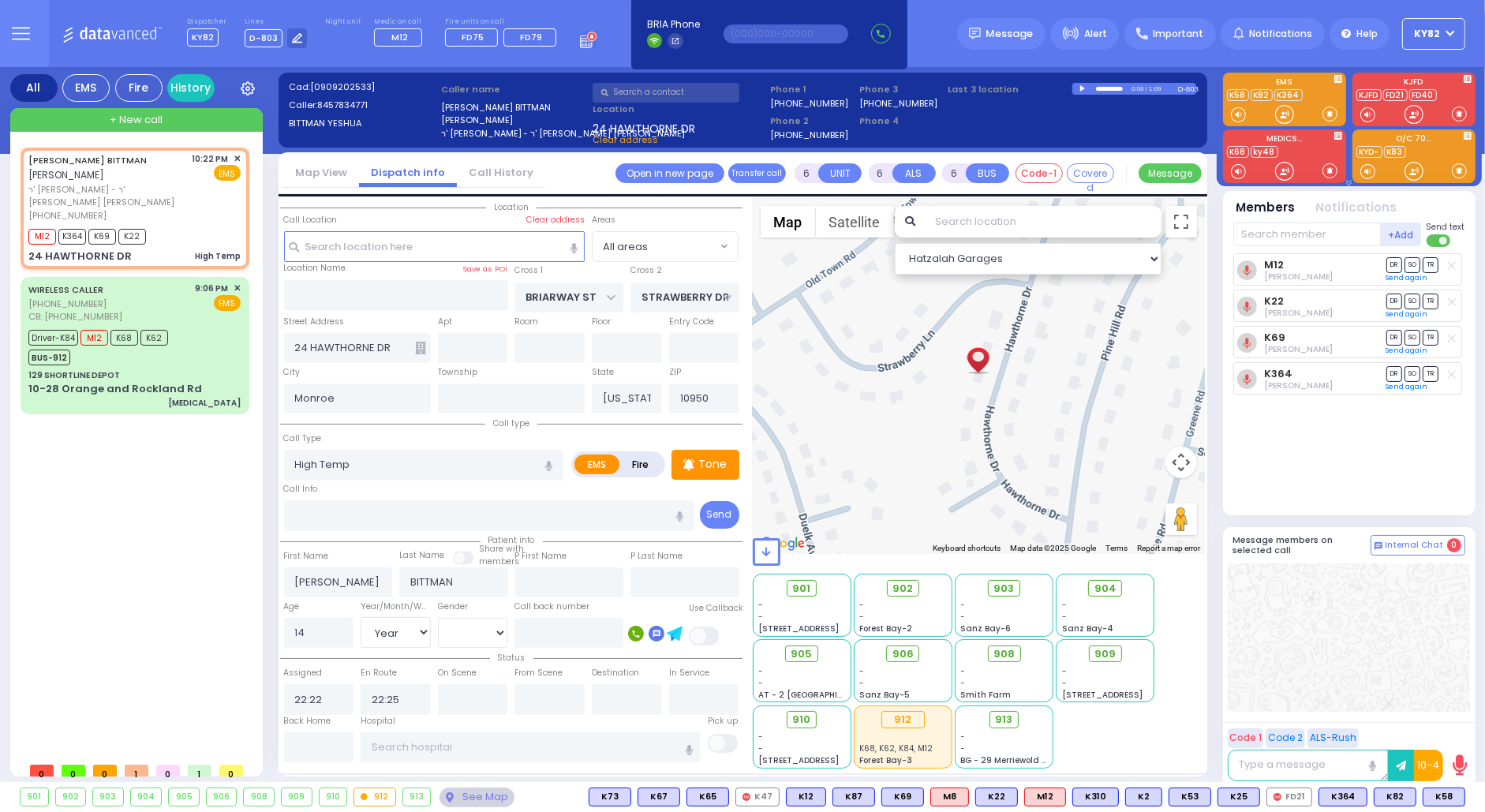
type input "[PERSON_NAME]"
type input "Bittman"
select select "Year"
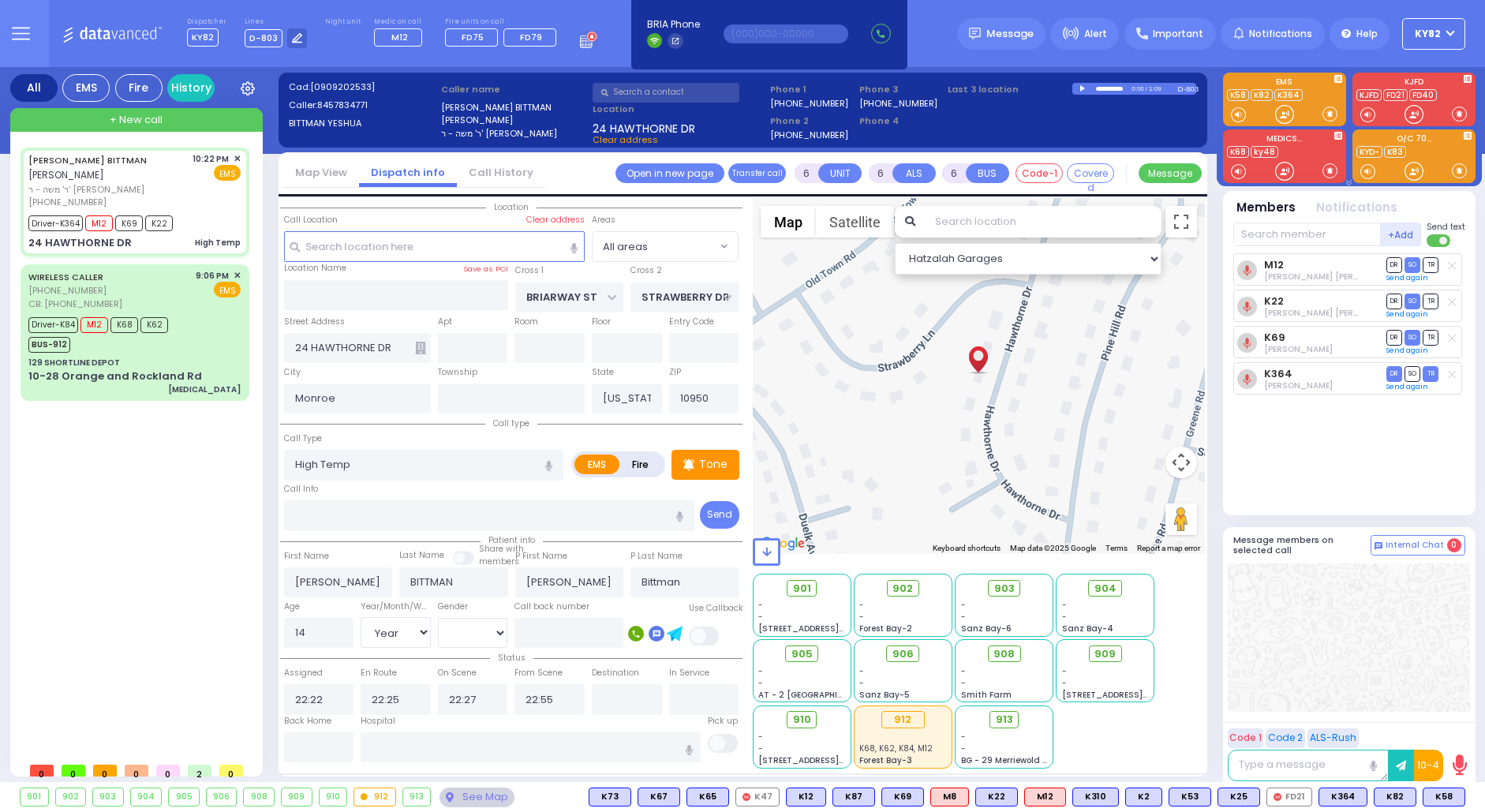
select select "Year"
select select "[DEMOGRAPHIC_DATA]"
select select
radio input "true"
select select "Year"
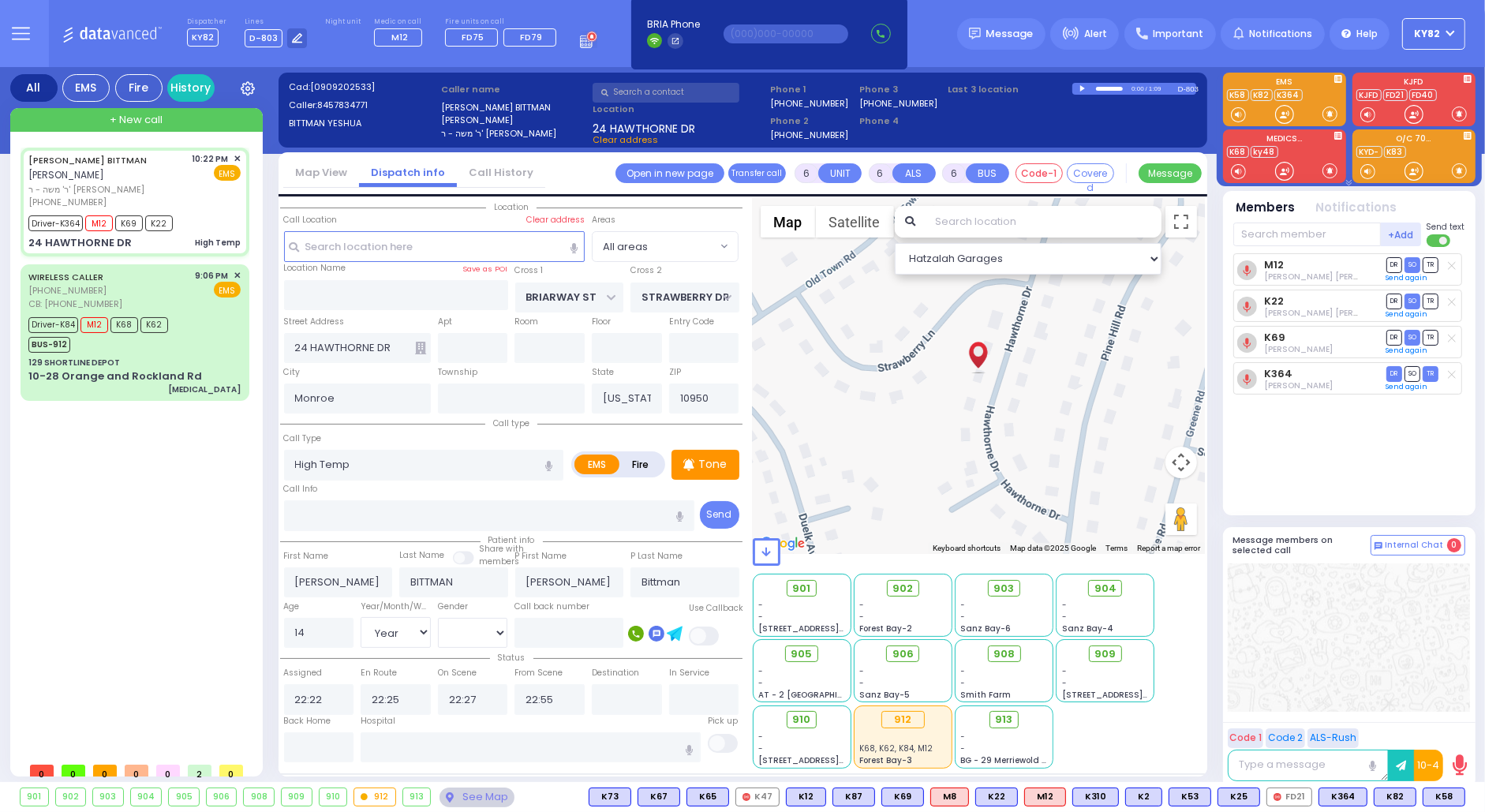
select select "[DEMOGRAPHIC_DATA]"
select select "Hatzalah Garages"
select select
radio input "true"
select select "Year"
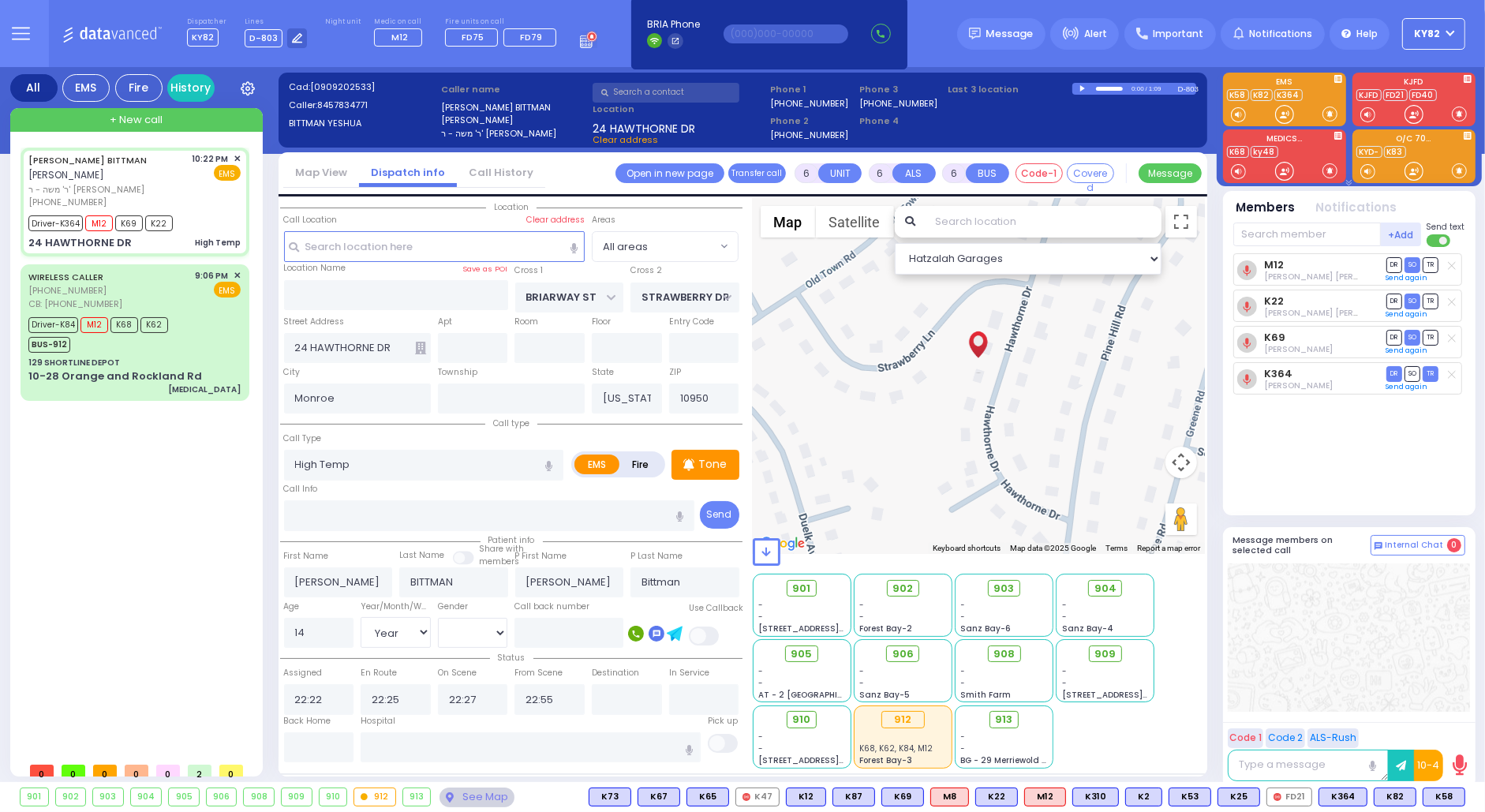
select select "[DEMOGRAPHIC_DATA]"
type input "[US_STATE][GEOGRAPHIC_DATA]- [GEOGRAPHIC_DATA] [STREET_ADDRESS][US_STATE]"
select select "Hatzalah Garages"
select select
radio input "true"
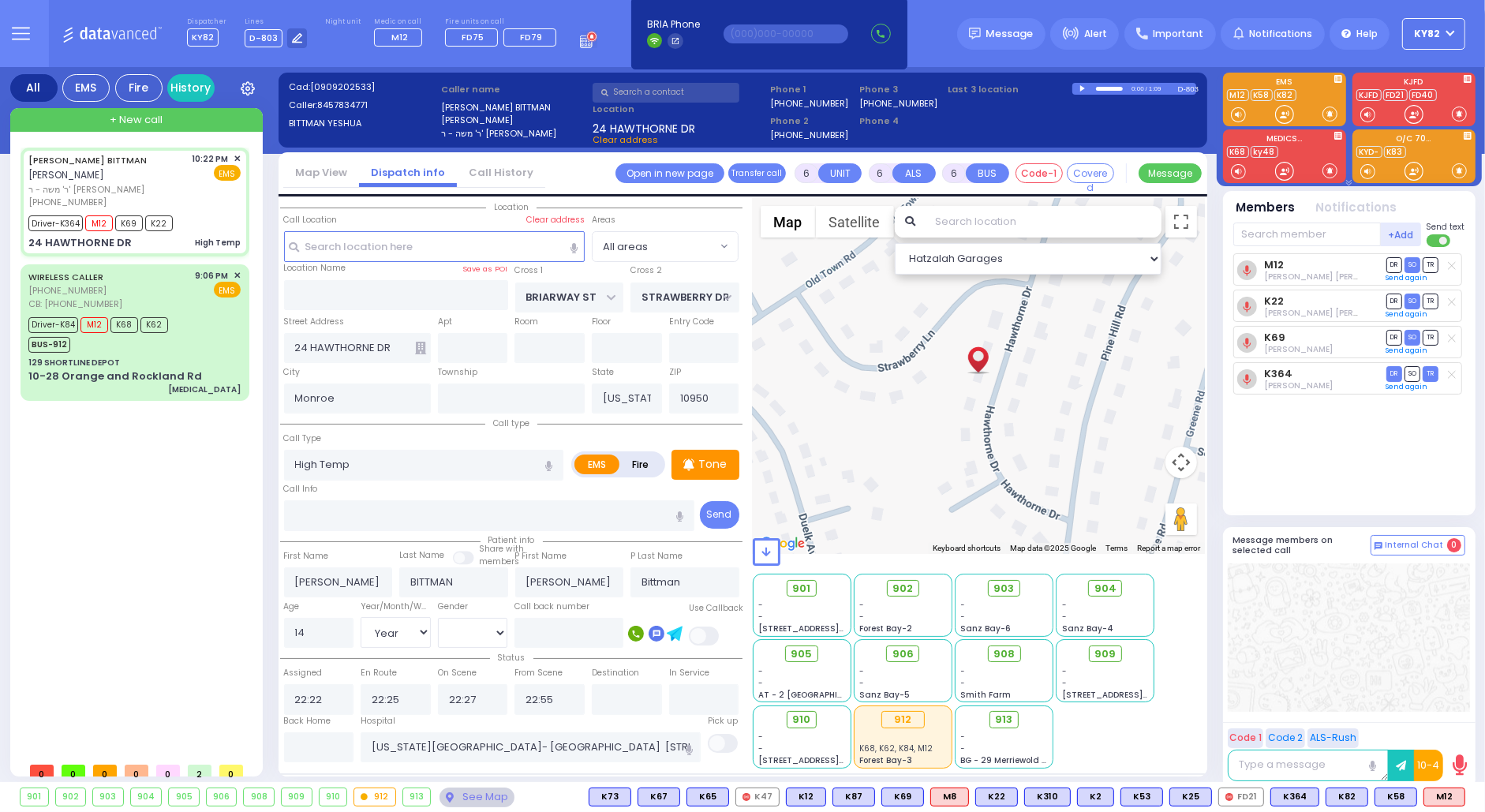
select select "Year"
select select "[DEMOGRAPHIC_DATA]"
select select "Hatzalah Garages"
select select
radio input "true"
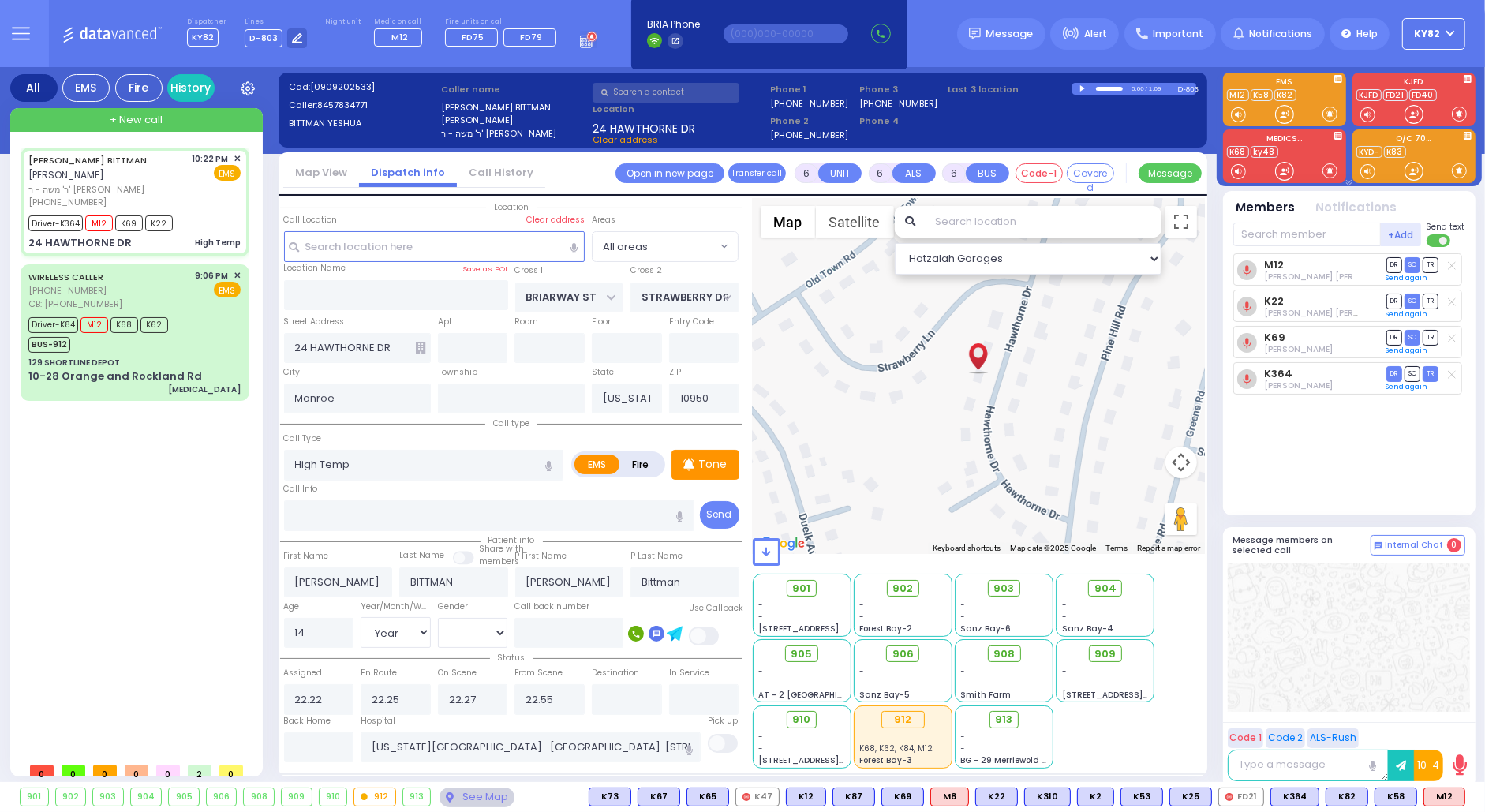
select select "Year"
select select "[DEMOGRAPHIC_DATA]"
select select "Hatzalah Garages"
select select
radio input "true"
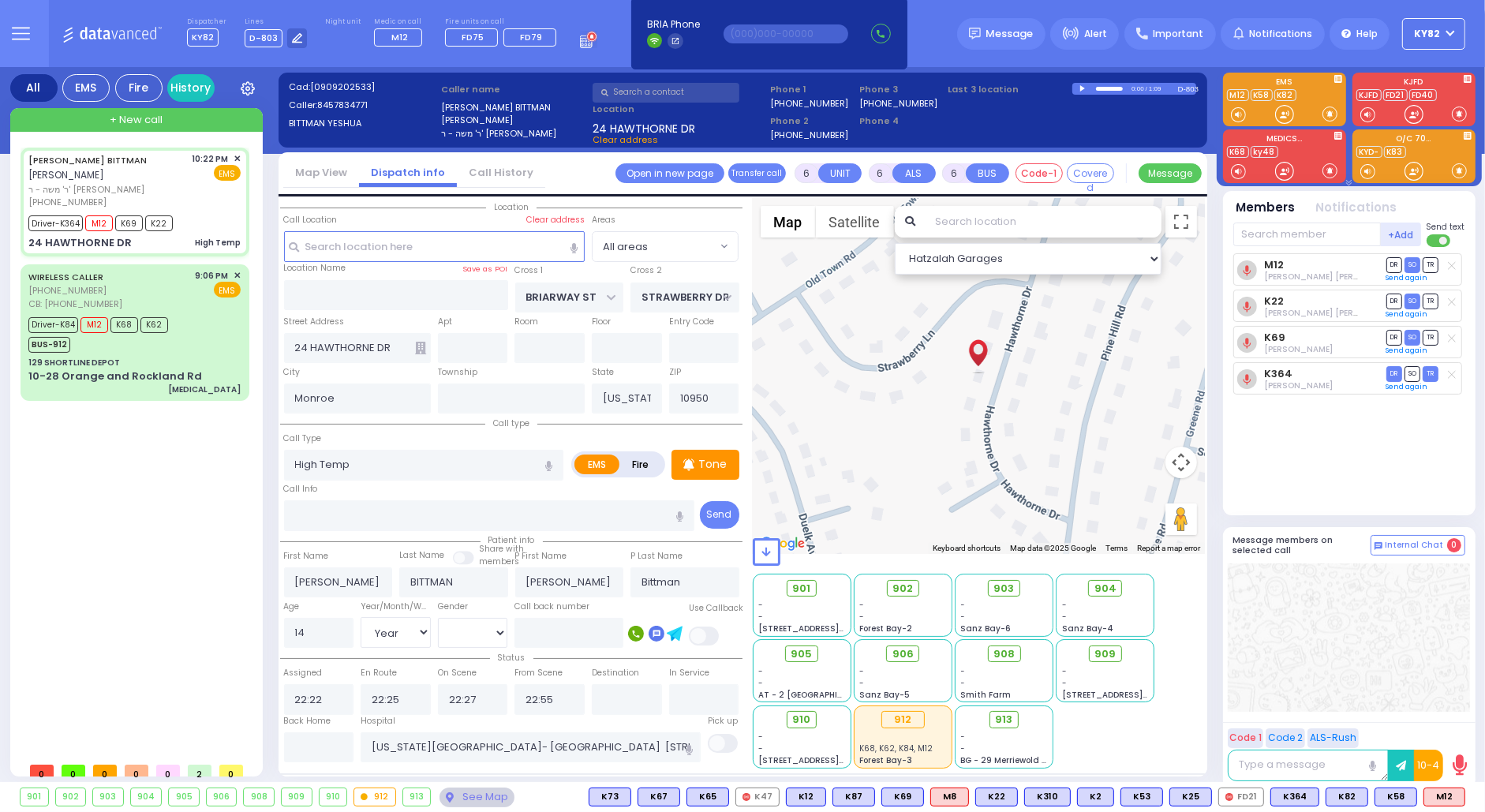
select select "Year"
select select "[DEMOGRAPHIC_DATA]"
select select "Hatzalah Garages"
select select
radio input "true"
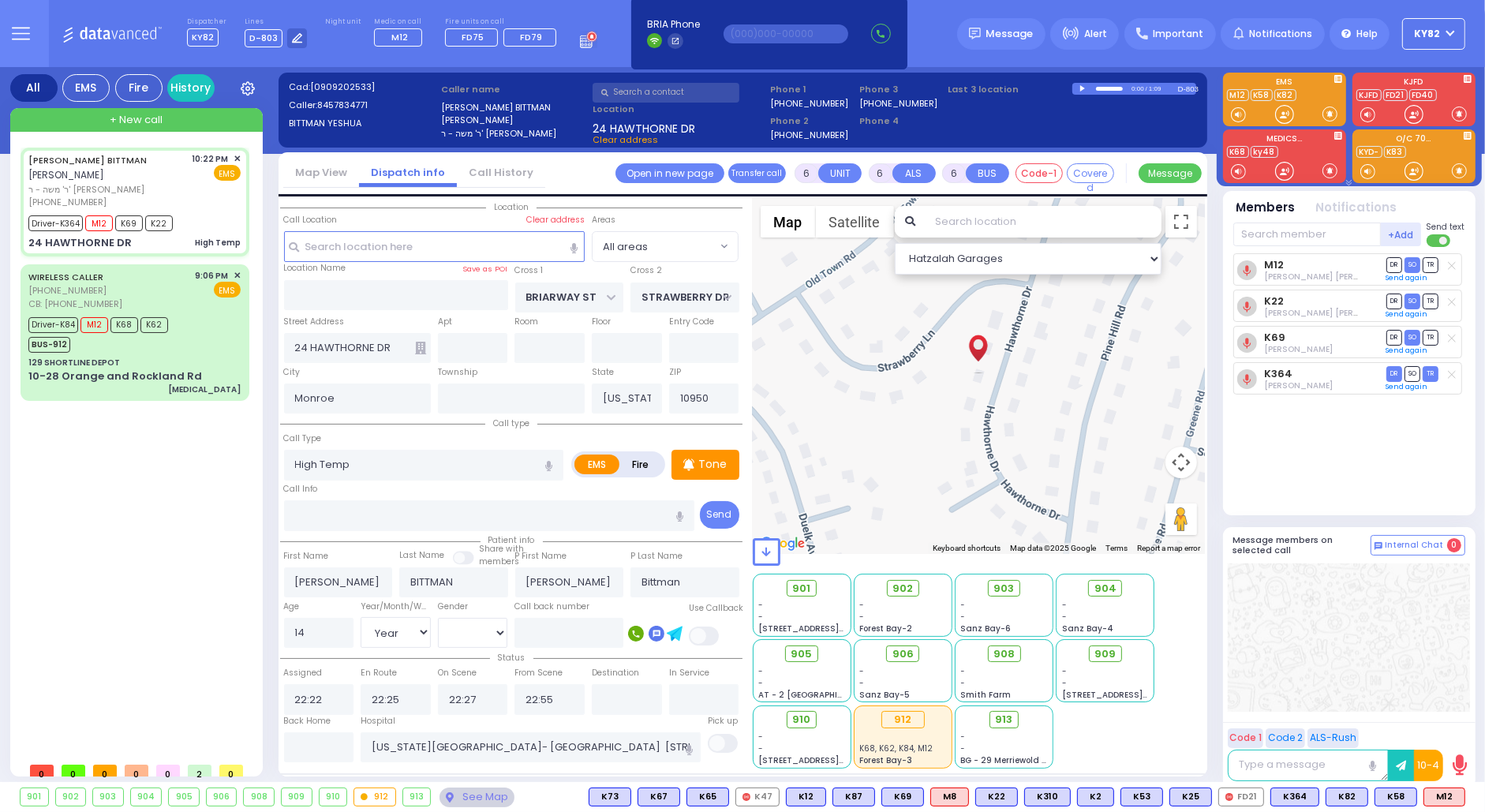
select select "Year"
select select "[DEMOGRAPHIC_DATA]"
select select "Hatzalah Garages"
select select
radio input "true"
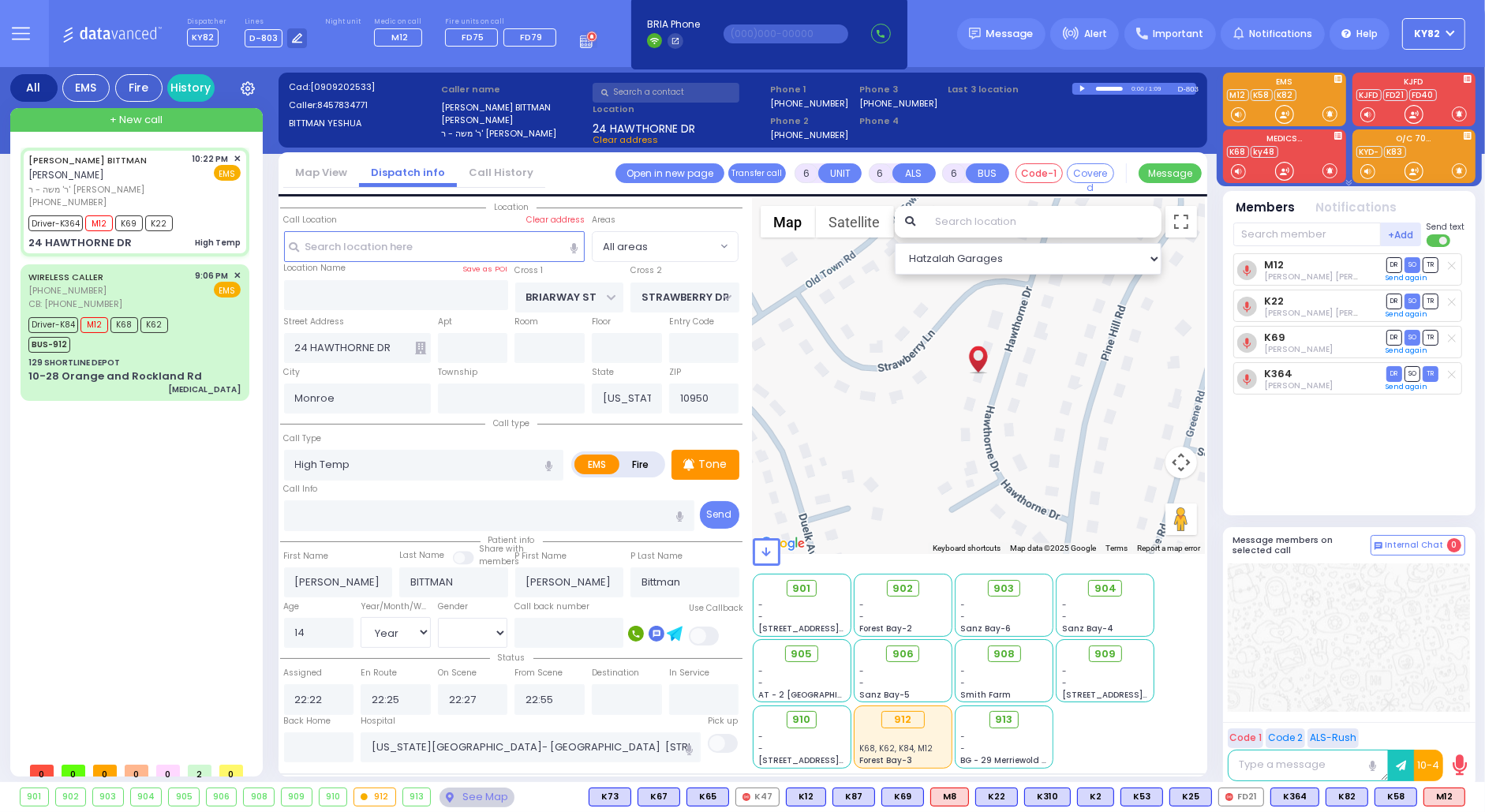
select select "Year"
select select "[DEMOGRAPHIC_DATA]"
select select "Hatzalah Garages"
drag, startPoint x: 687, startPoint y: 298, endPoint x: 775, endPoint y: 351, distance: 102.7
click at [762, 345] on div "Location" at bounding box center [742, 486] width 925 height 577
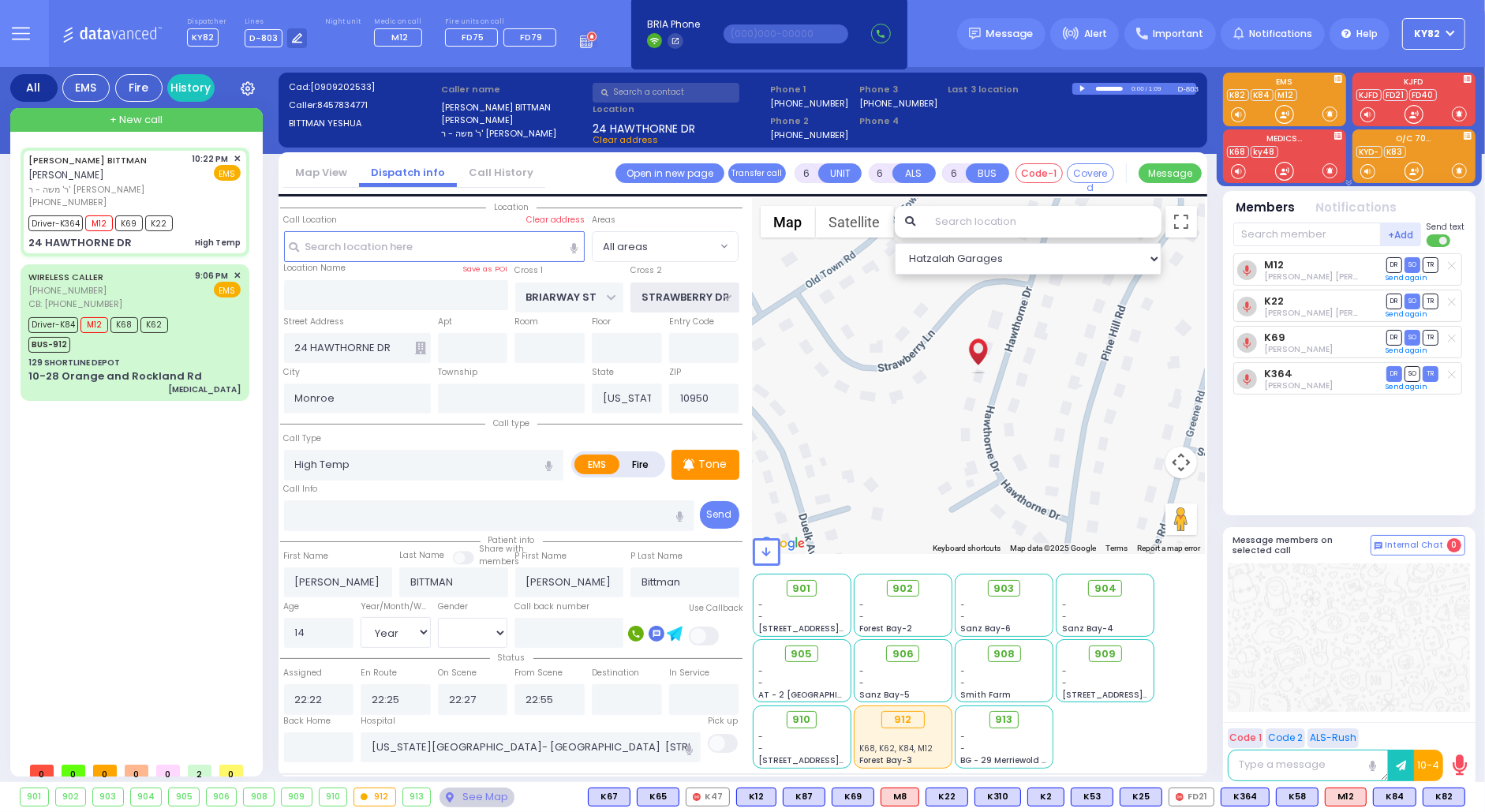
select select
radio input "true"
select select "Year"
select select "[DEMOGRAPHIC_DATA]"
select select "Hatzalah Garages"
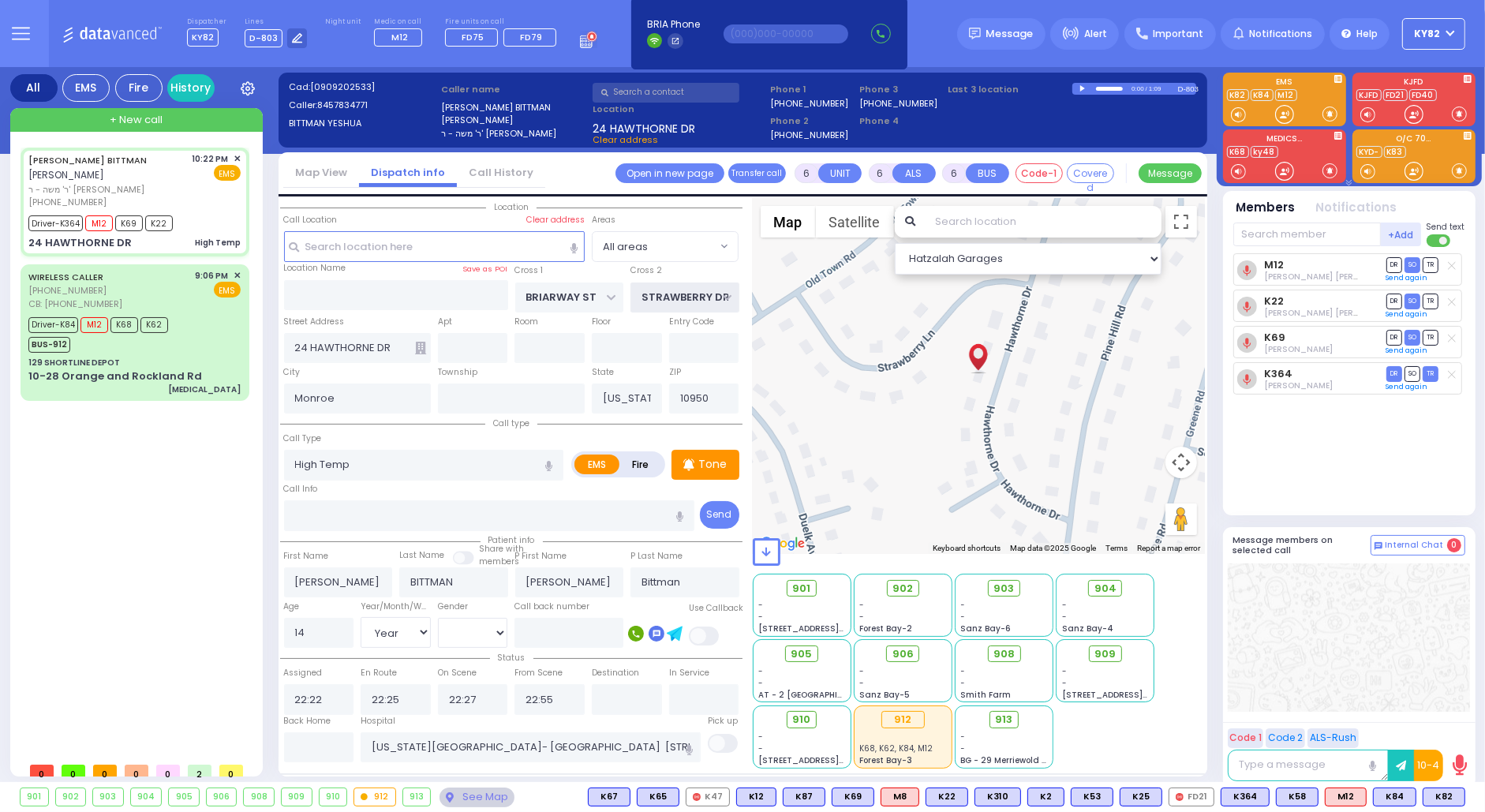
select select
radio input "true"
select select "Year"
select select "[DEMOGRAPHIC_DATA]"
select select "Hatzalah Garages"
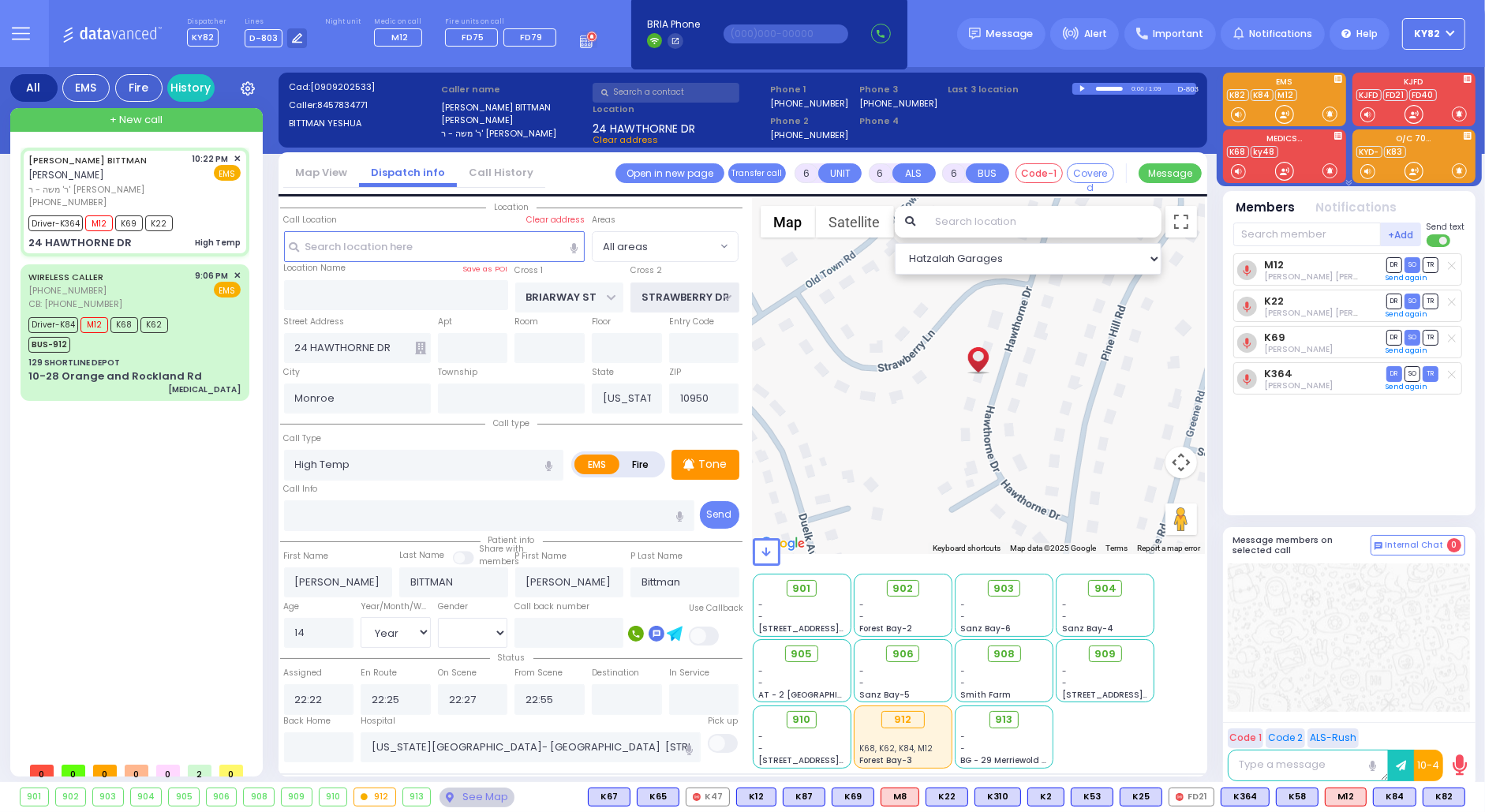
select select
radio input "true"
select select "Year"
select select "[DEMOGRAPHIC_DATA]"
select select "Hatzalah Garages"
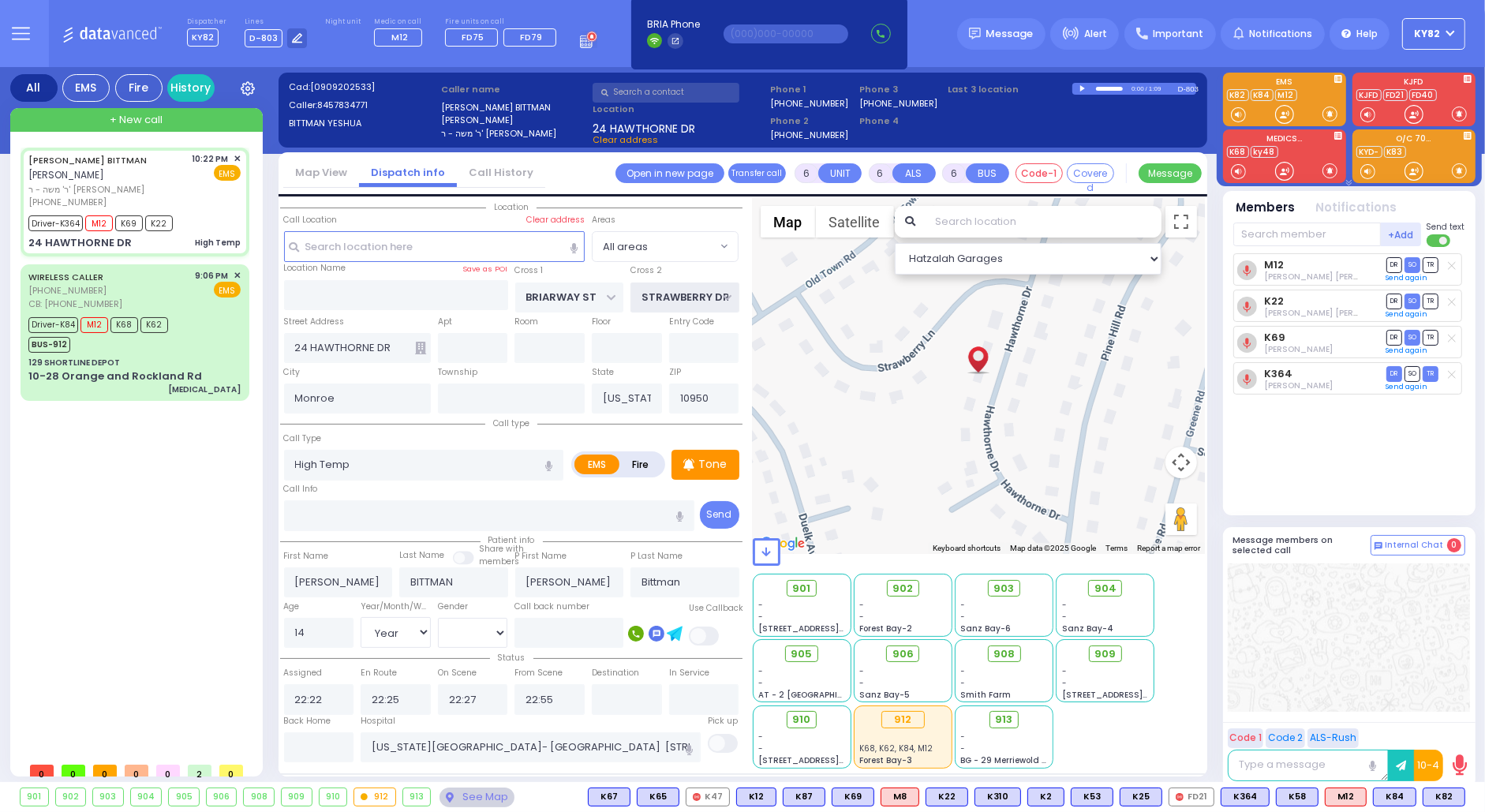
select select
radio input "true"
select select "Year"
select select "[DEMOGRAPHIC_DATA]"
select select "Hatzalah Garages"
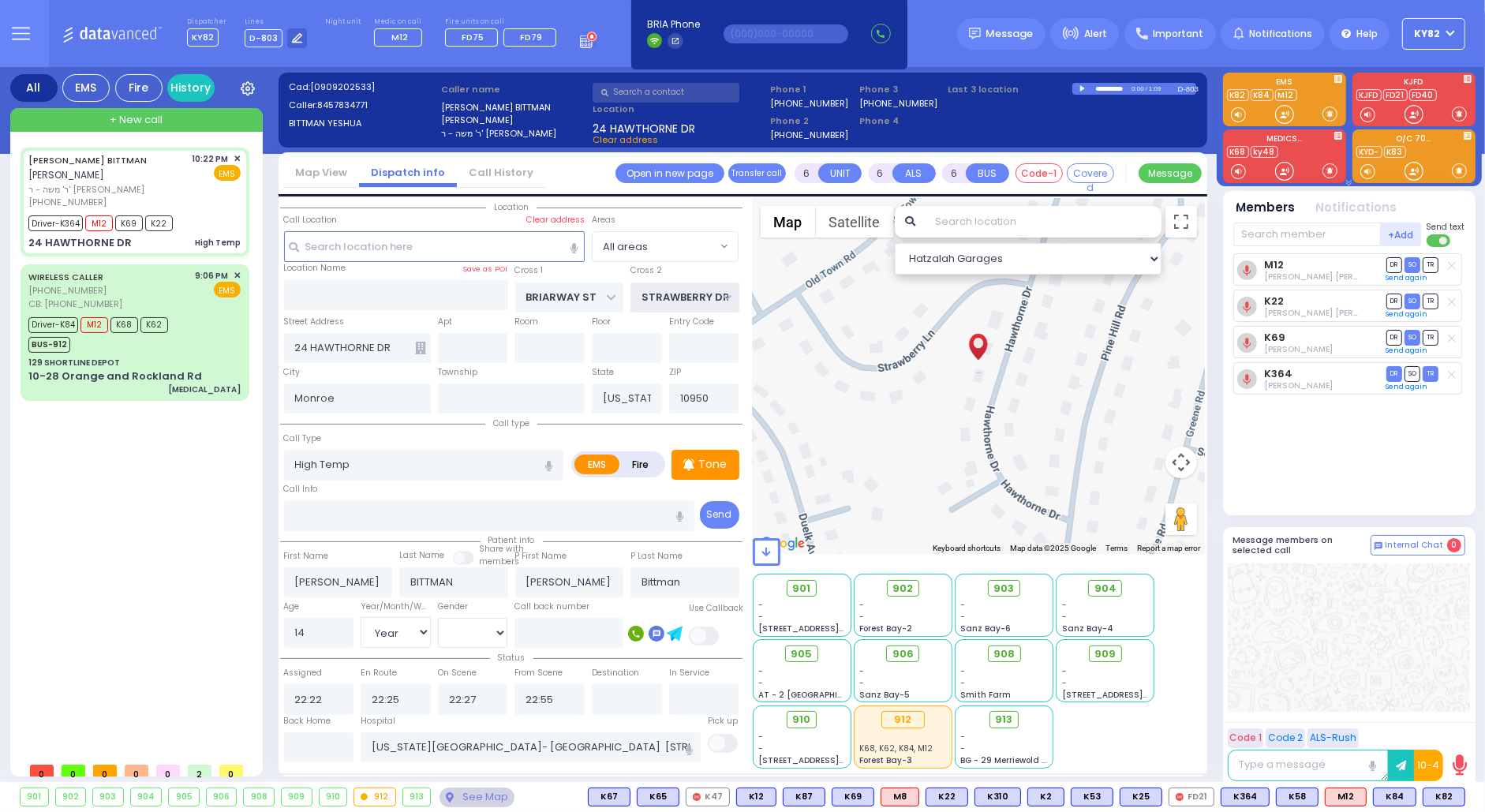
select select
radio input "true"
select select "Year"
select select "[DEMOGRAPHIC_DATA]"
select select "Hatzalah Garages"
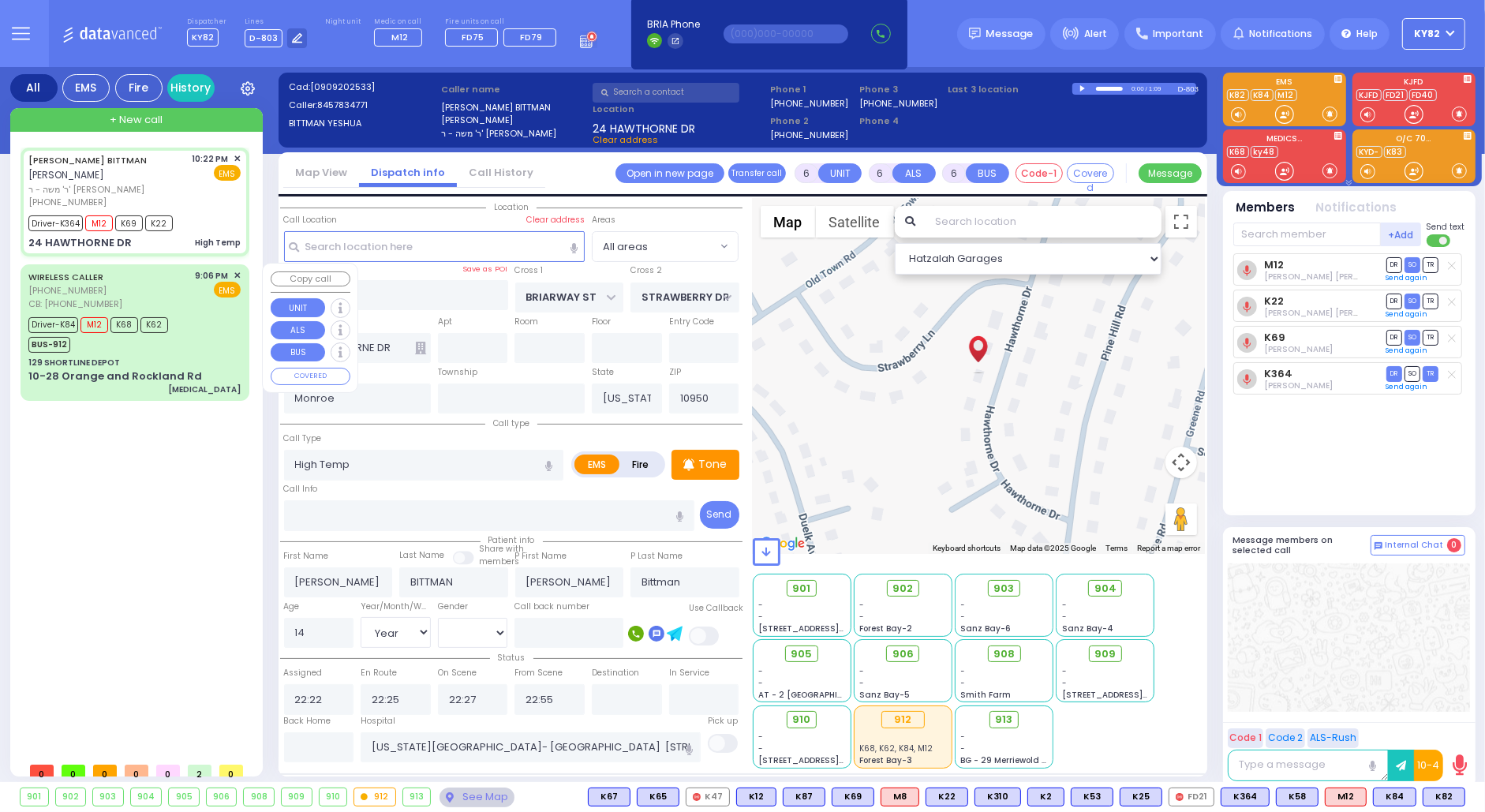
click at [209, 309] on div "WIRELESS CALLER (845) 537-8958 CB: (347) 452-1936 9:06 PM ✕ EMS M12" at bounding box center [134, 332] width 222 height 132
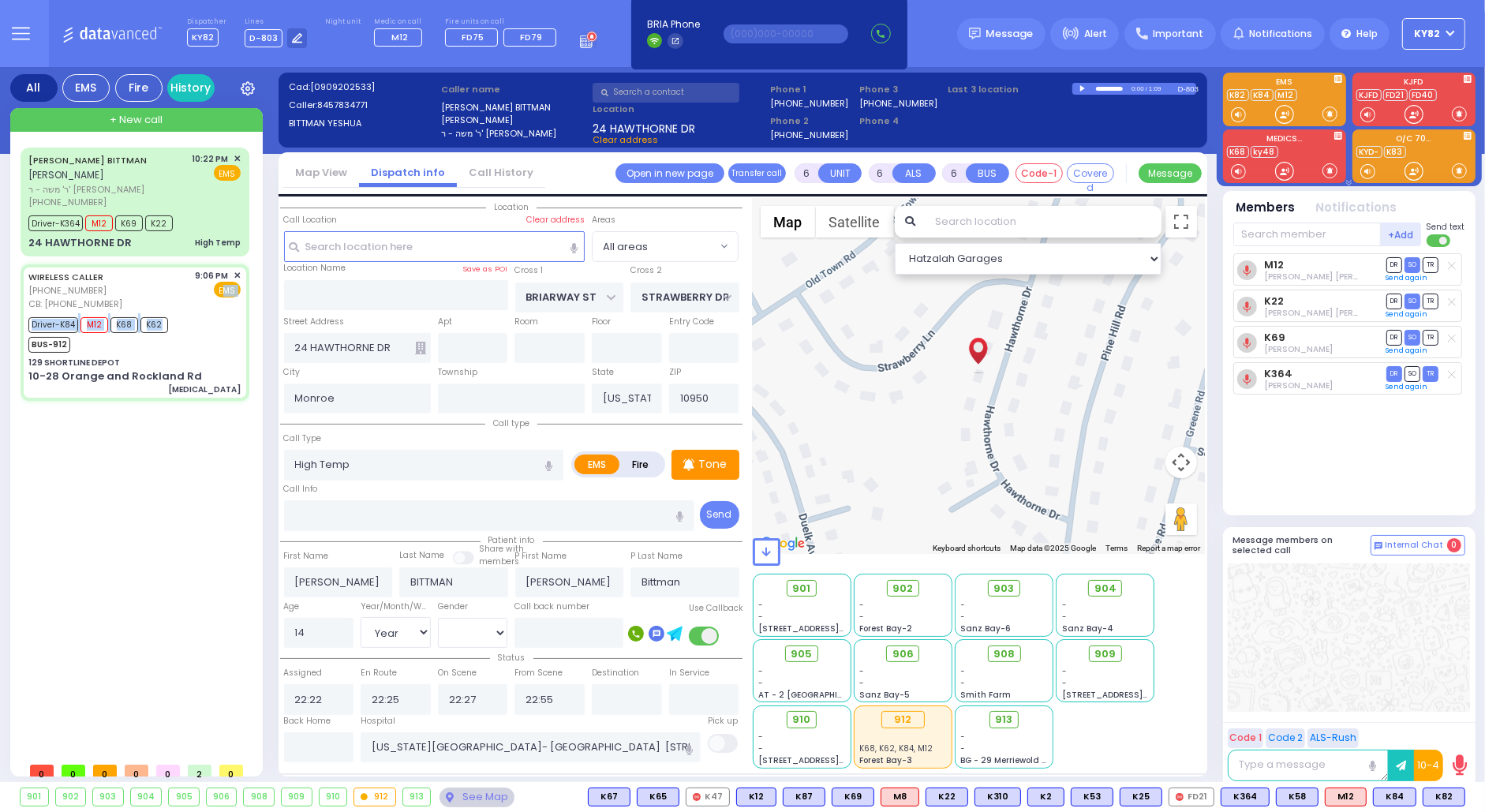
select select
type input "Hypoxia"
radio input "true"
type input "Shimon"
type input "Blum"
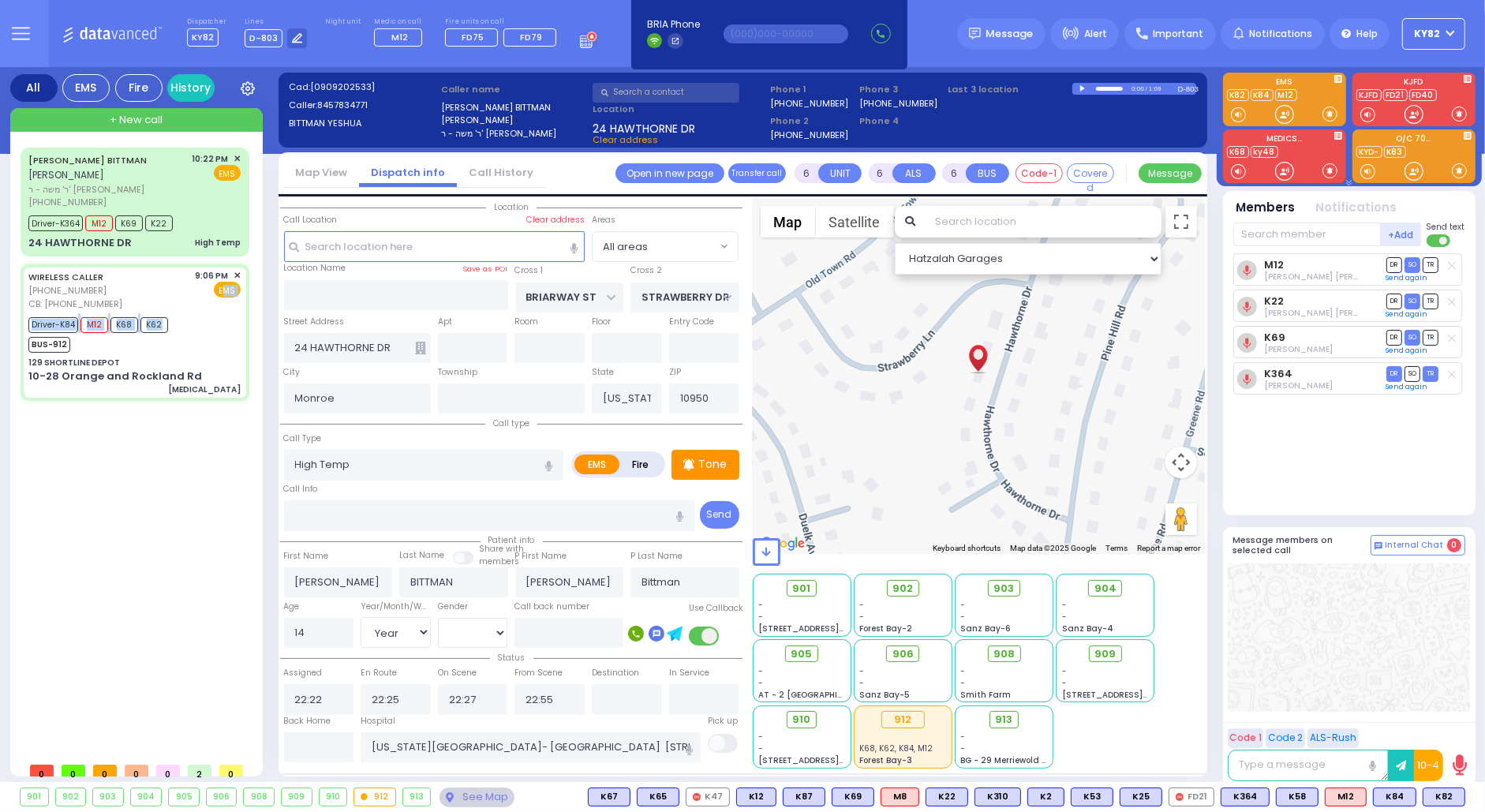
type input "3"
select select "Month"
select select "[DEMOGRAPHIC_DATA]"
type input "3474521936"
type input "21:06"
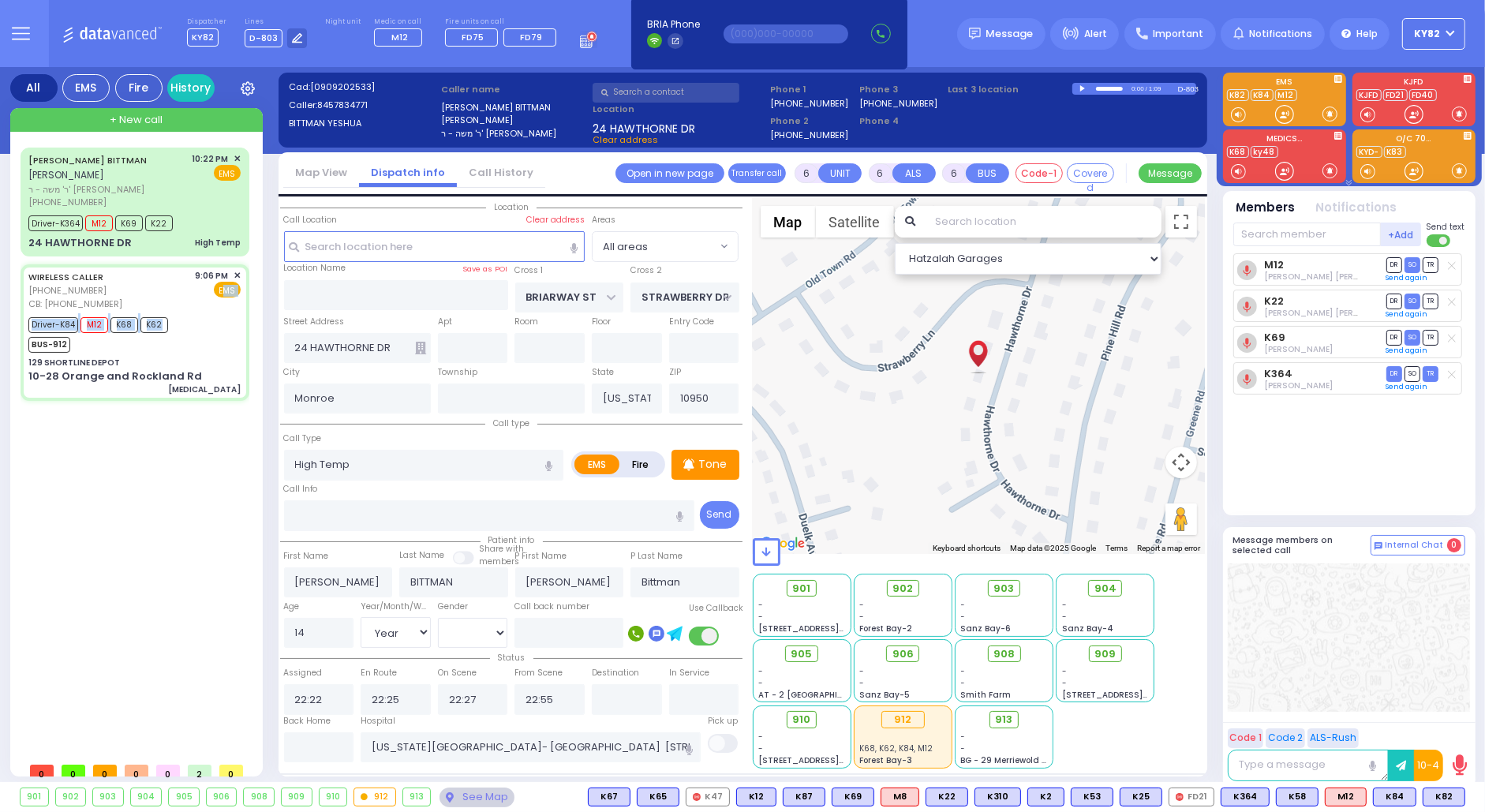
type input "21:09"
type input "21:15"
type input "21:32"
type input "22:12"
type input "22:22"
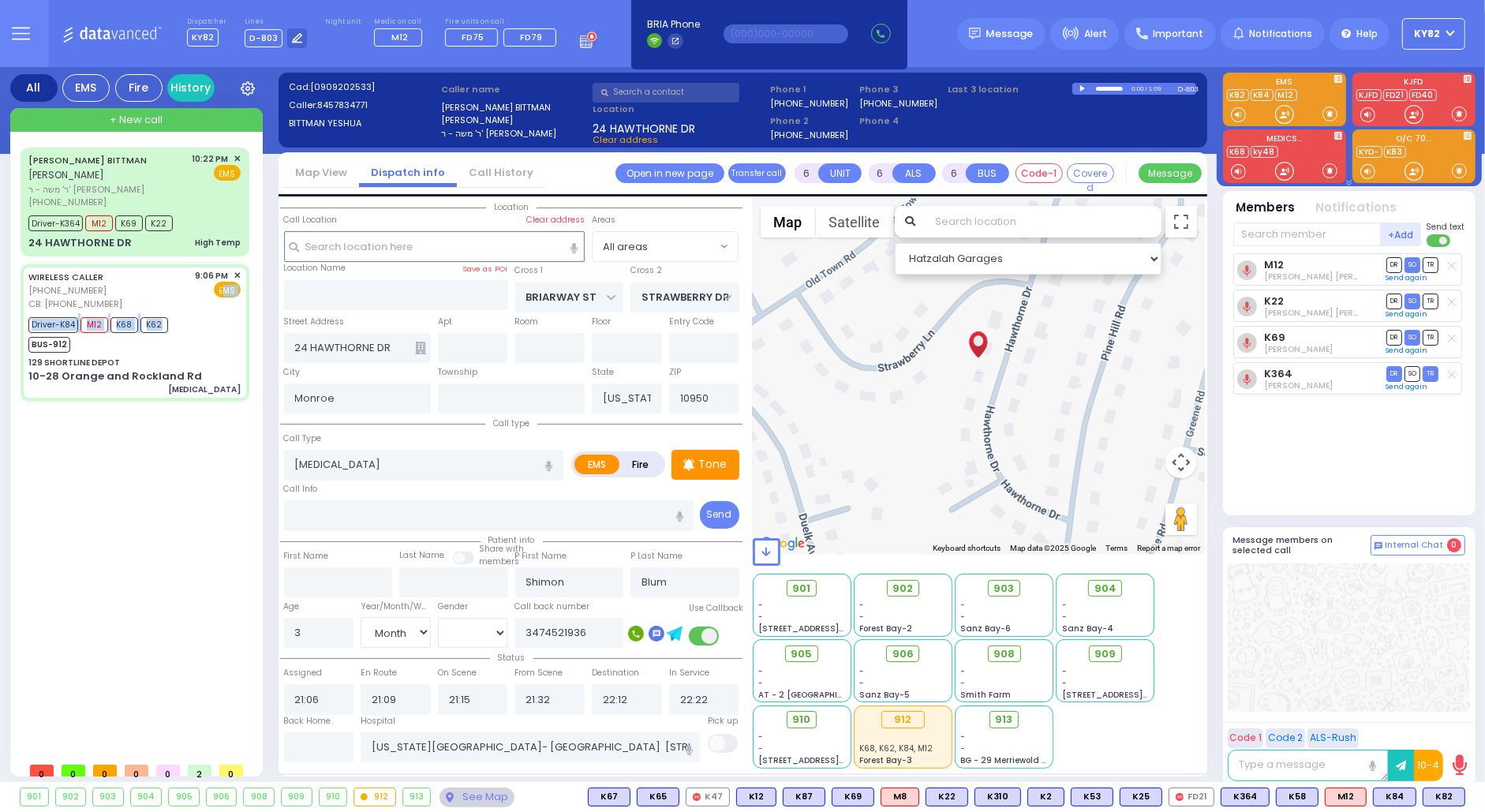
select select "Hatzalah Garages"
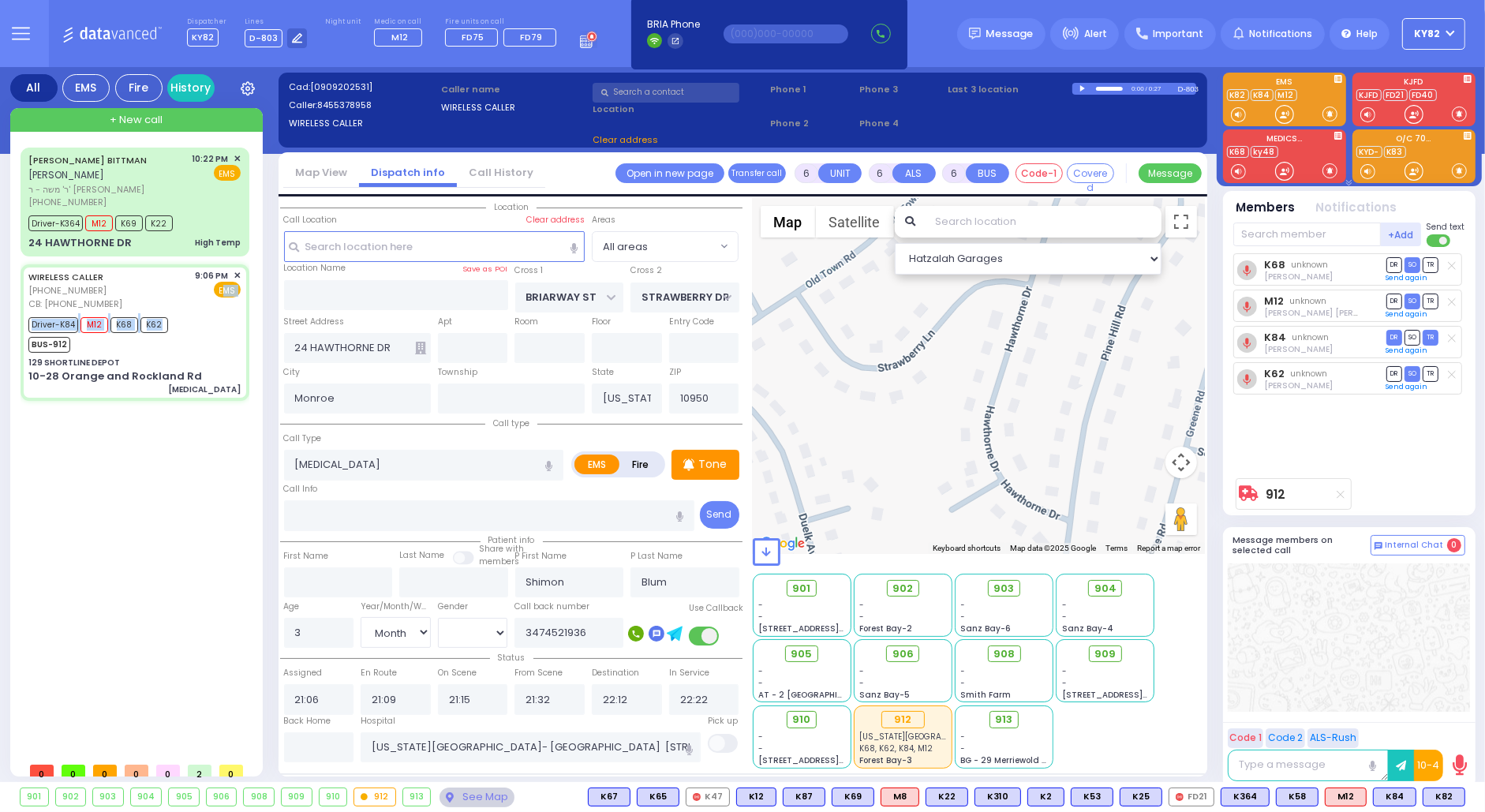
type input "129 SHORTLINE DEPOT"
type input "10-28 Orange and Rockland Rd"
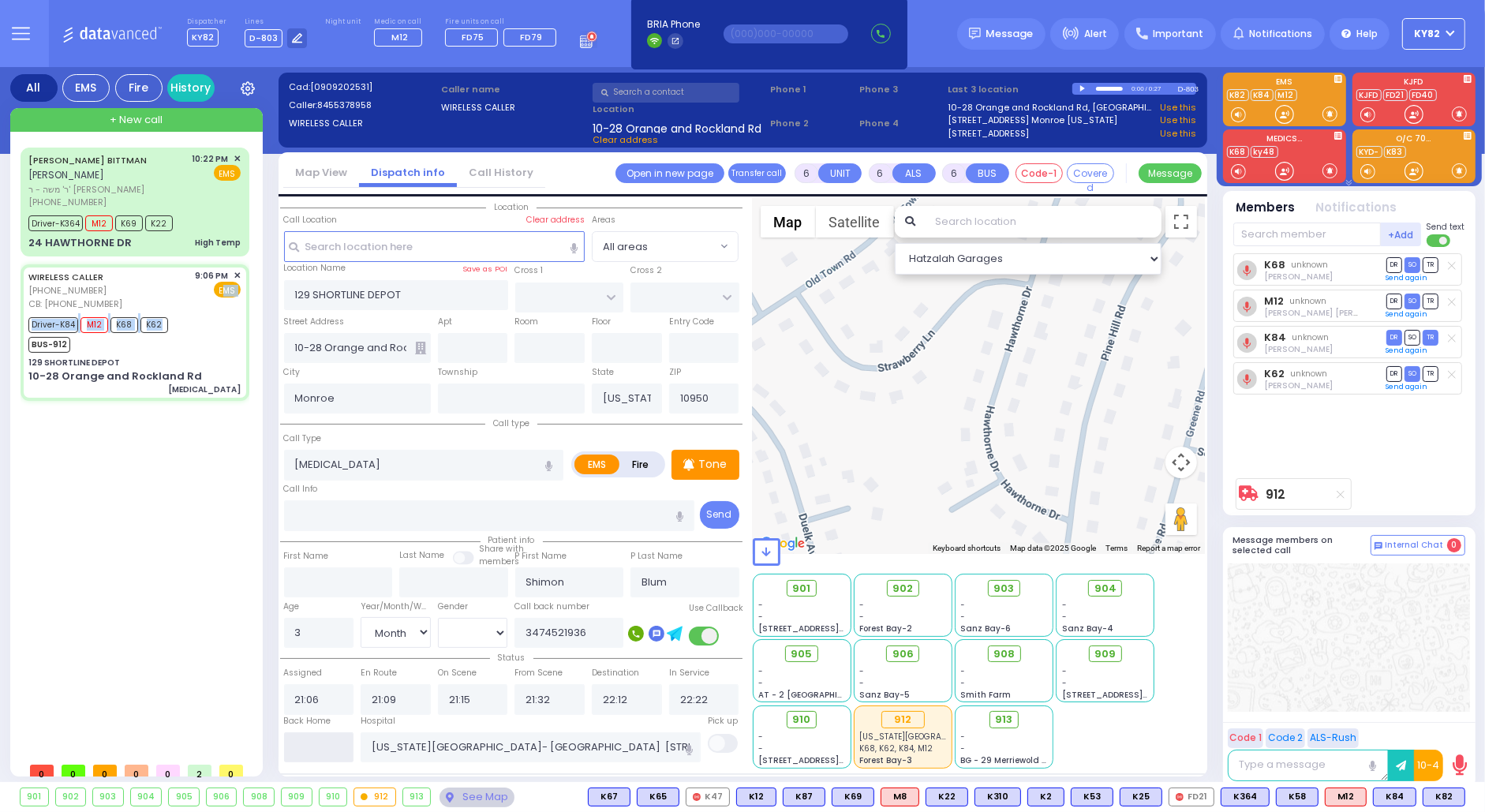
click at [337, 743] on input "text" at bounding box center [319, 747] width 71 height 30
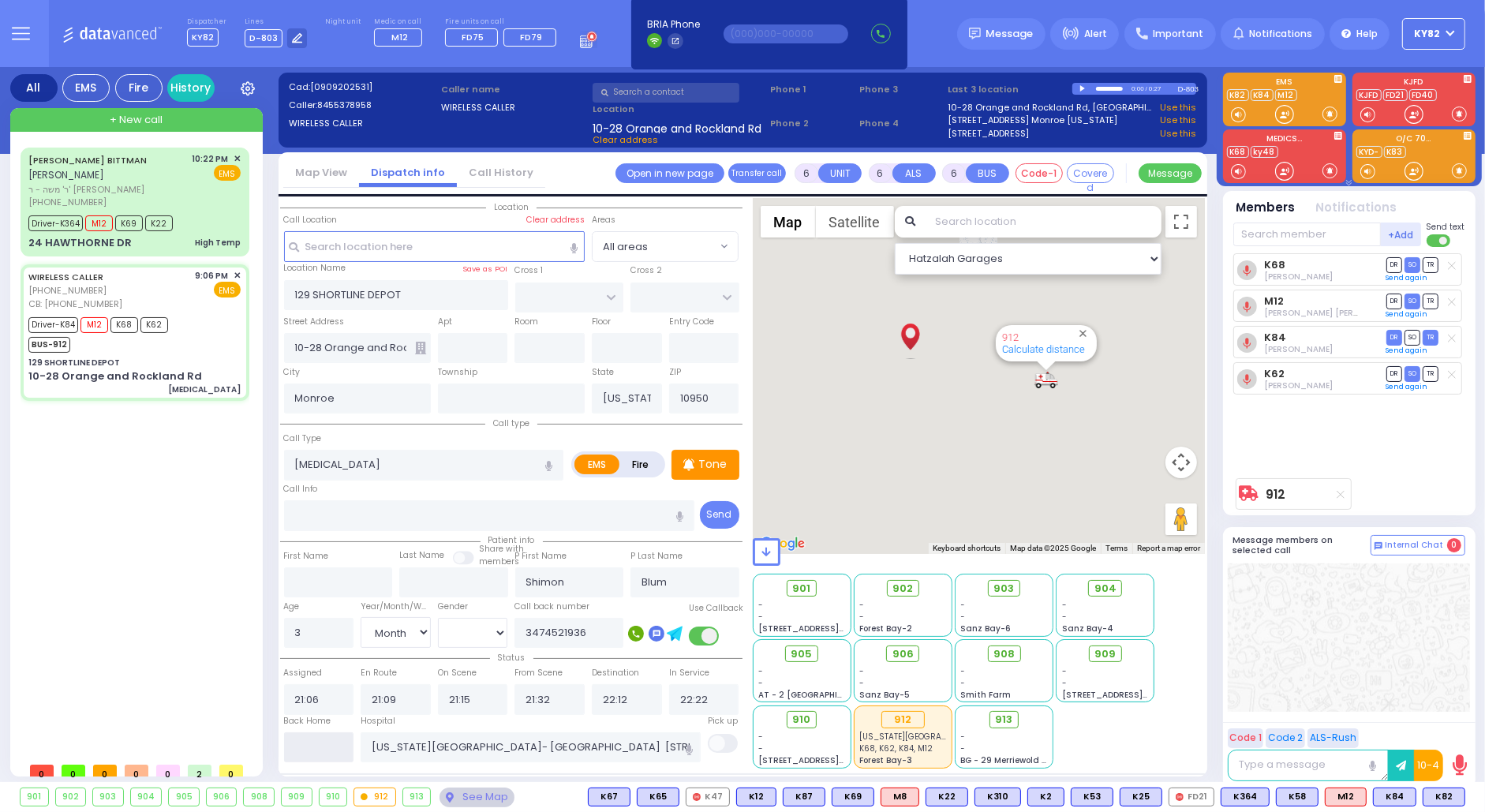
click at [337, 740] on input "text" at bounding box center [319, 747] width 71 height 30
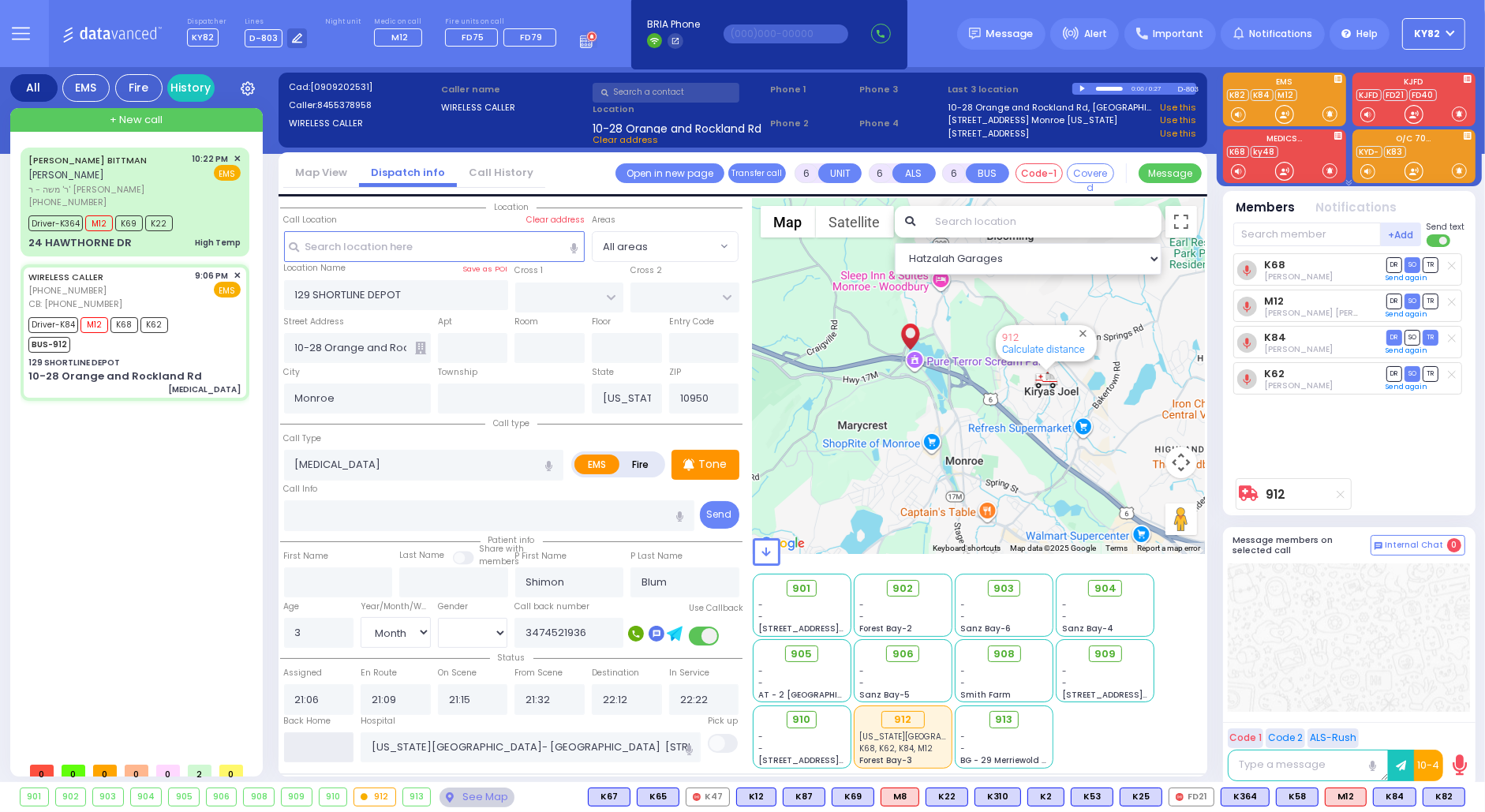
click at [334, 753] on input "text" at bounding box center [319, 747] width 71 height 30
click at [334, 751] on input "text" at bounding box center [319, 747] width 71 height 30
type input "23:30"
select select
radio input "true"
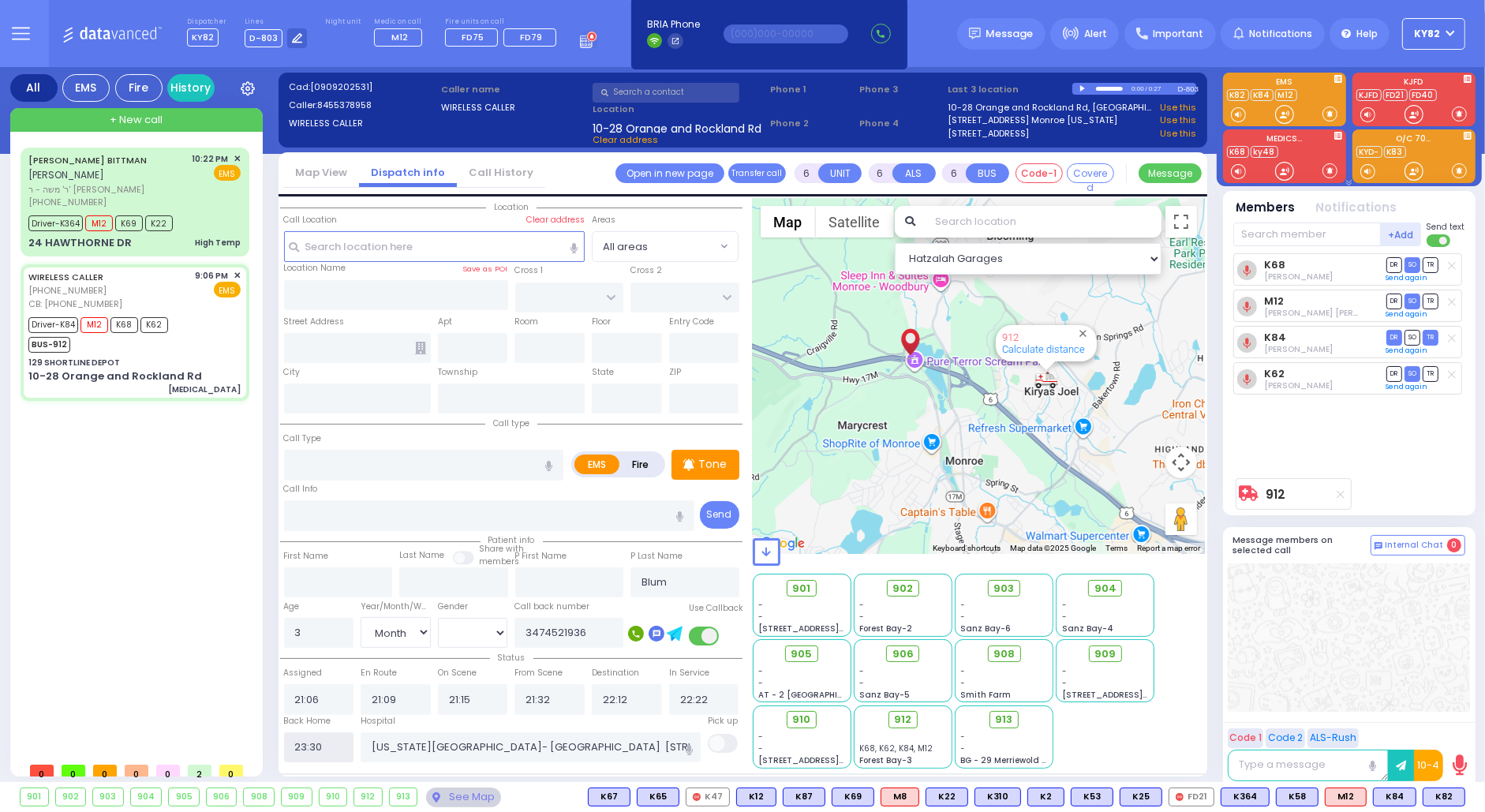
select select
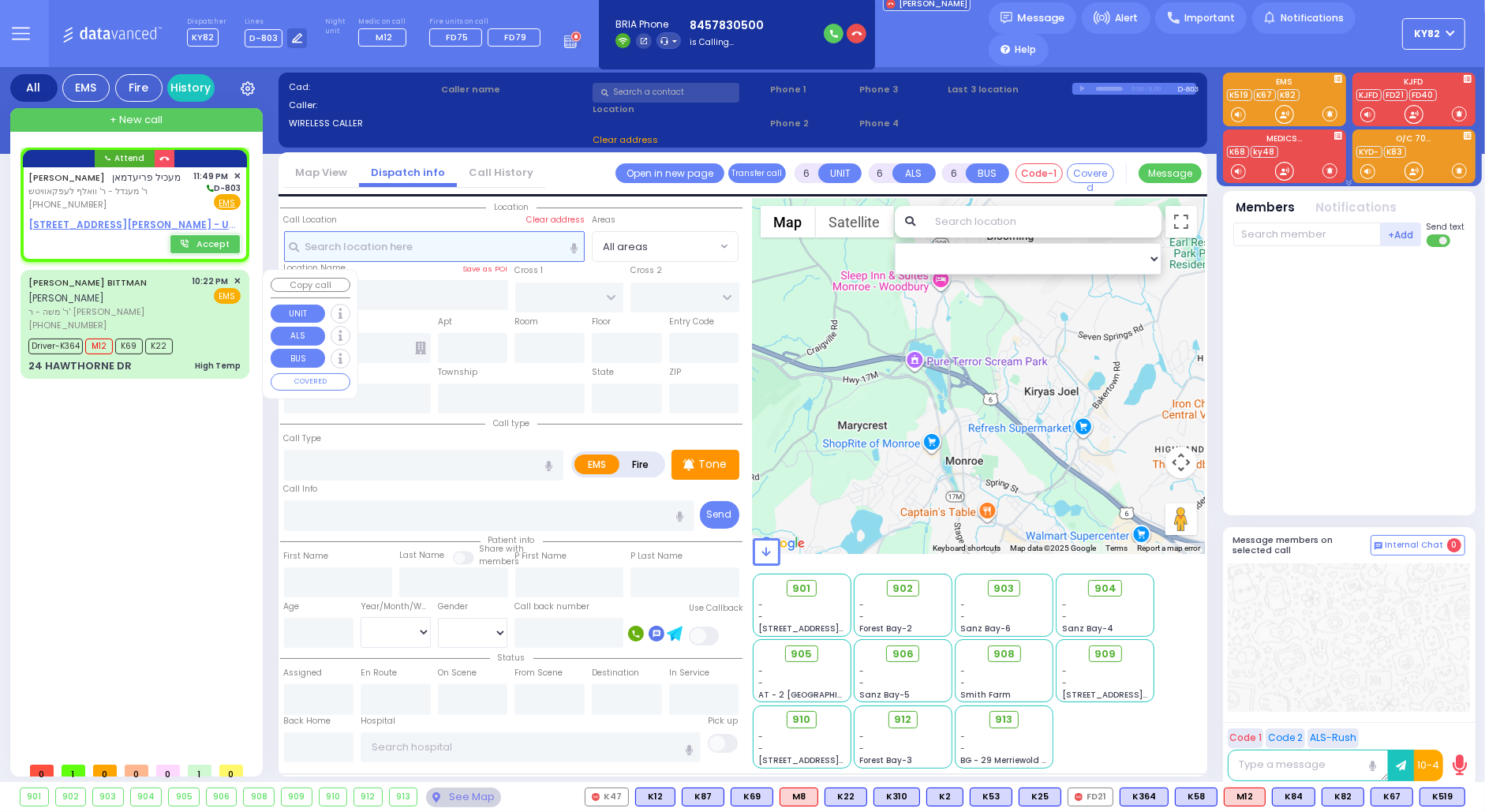
type input "2"
type input "1"
select select
radio input "true"
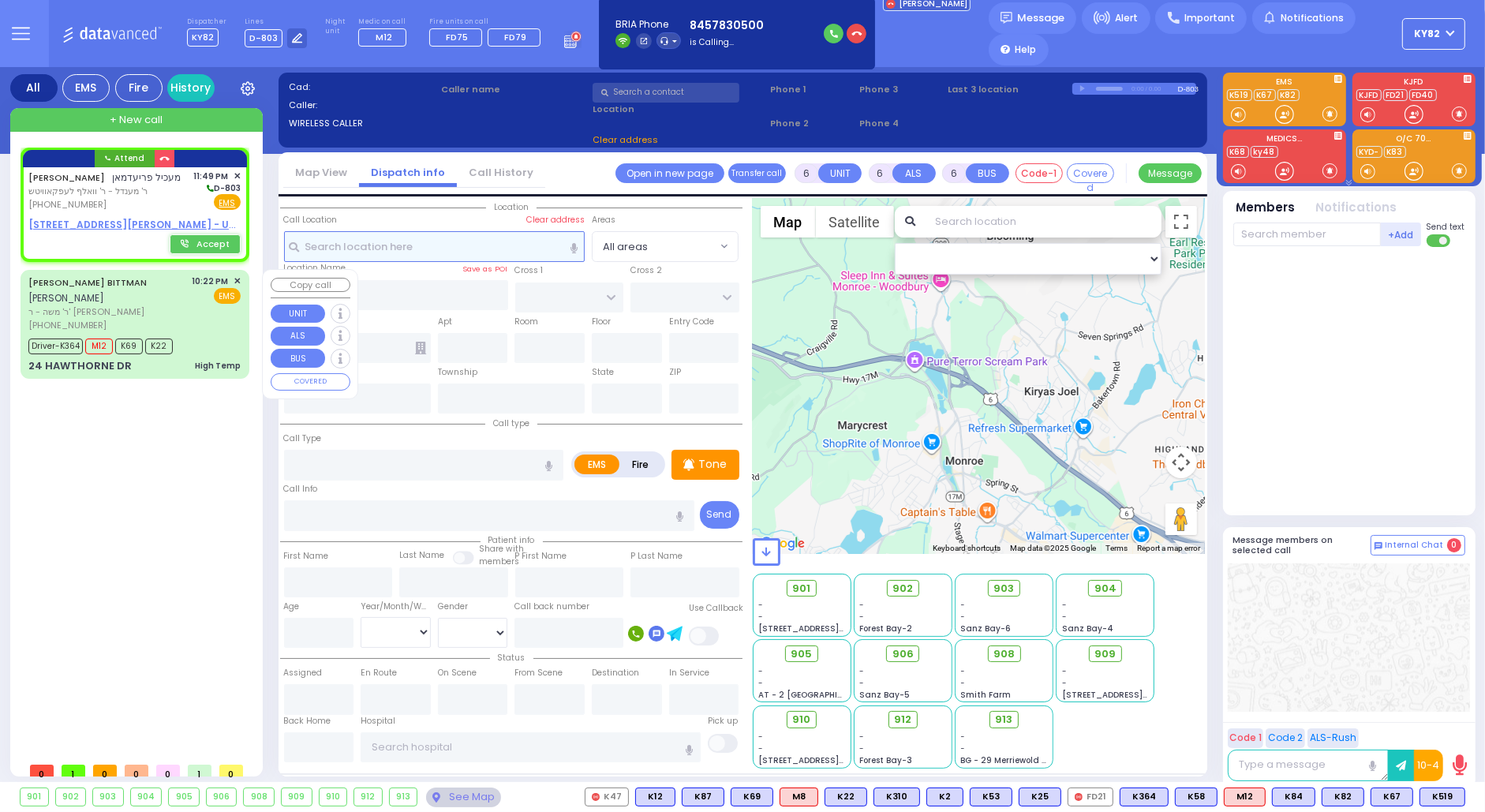
type input "MECHEL"
type input "[PERSON_NAME]"
select select
type input "23:49"
select select "Hatzalah Garages"
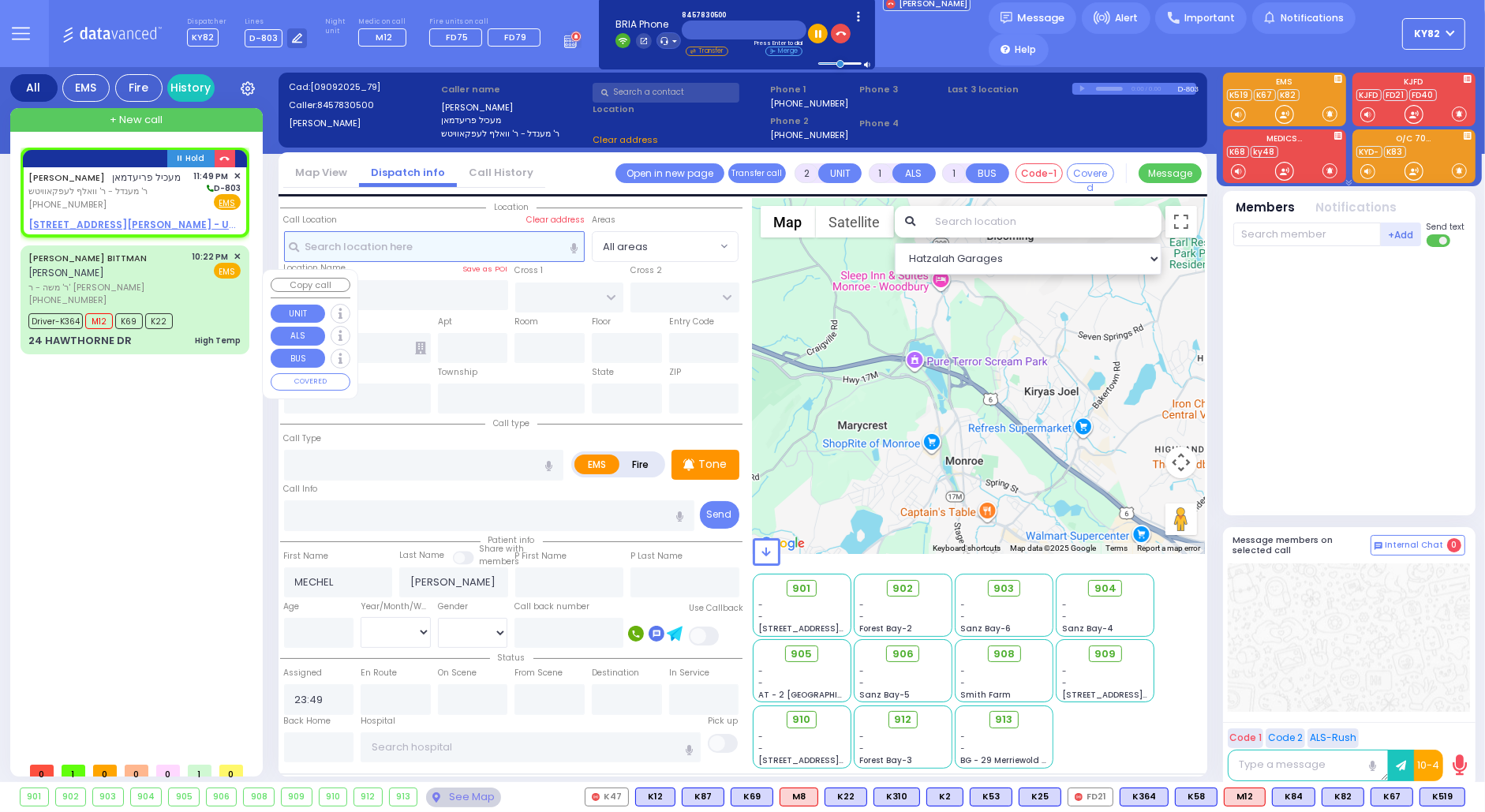
select select
radio input "true"
select select
select select "Hatzalah Garages"
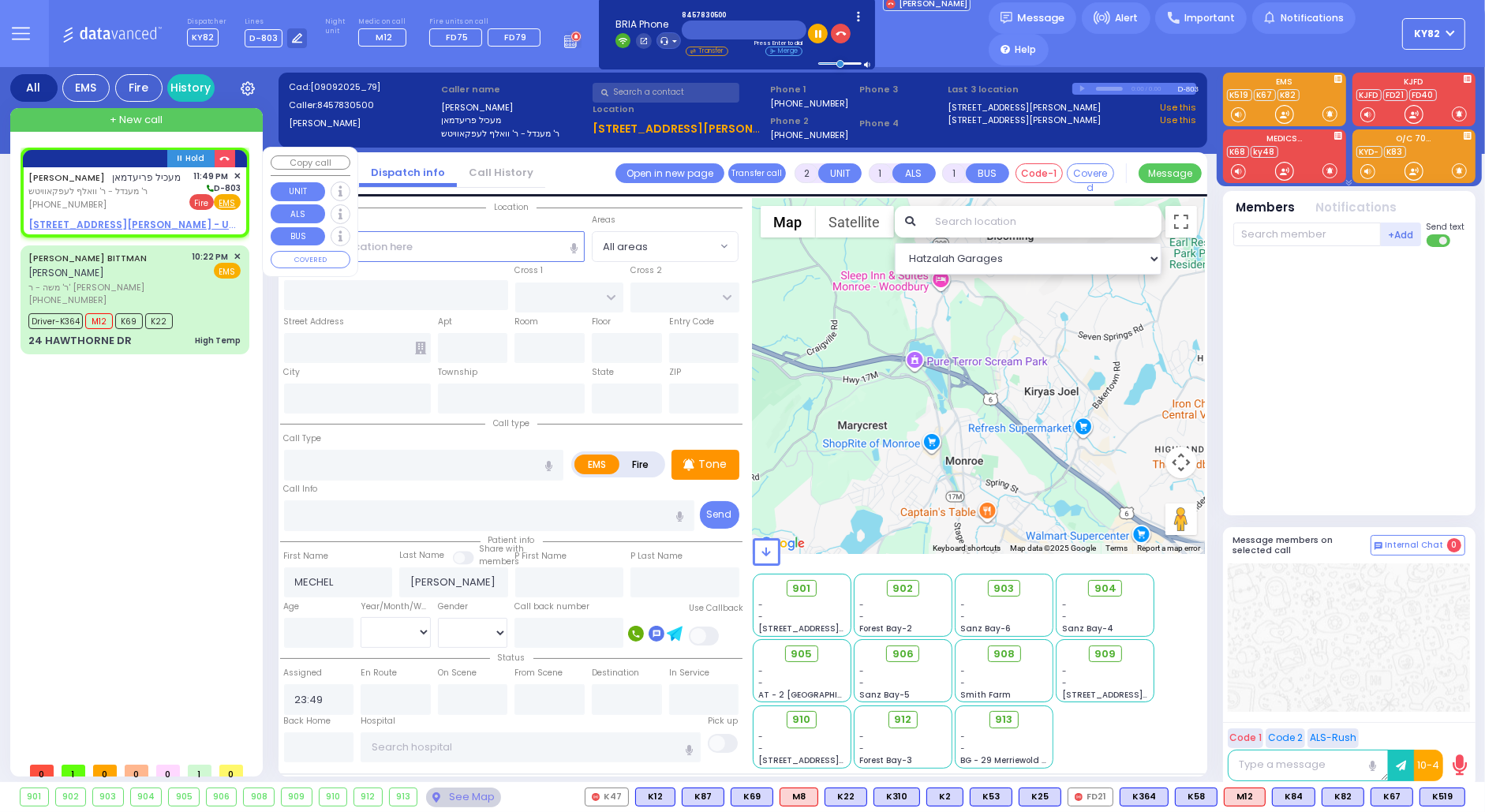
click at [200, 201] on span "Fire" at bounding box center [201, 202] width 24 height 16
select select
radio input "false"
radio input "true"
select select
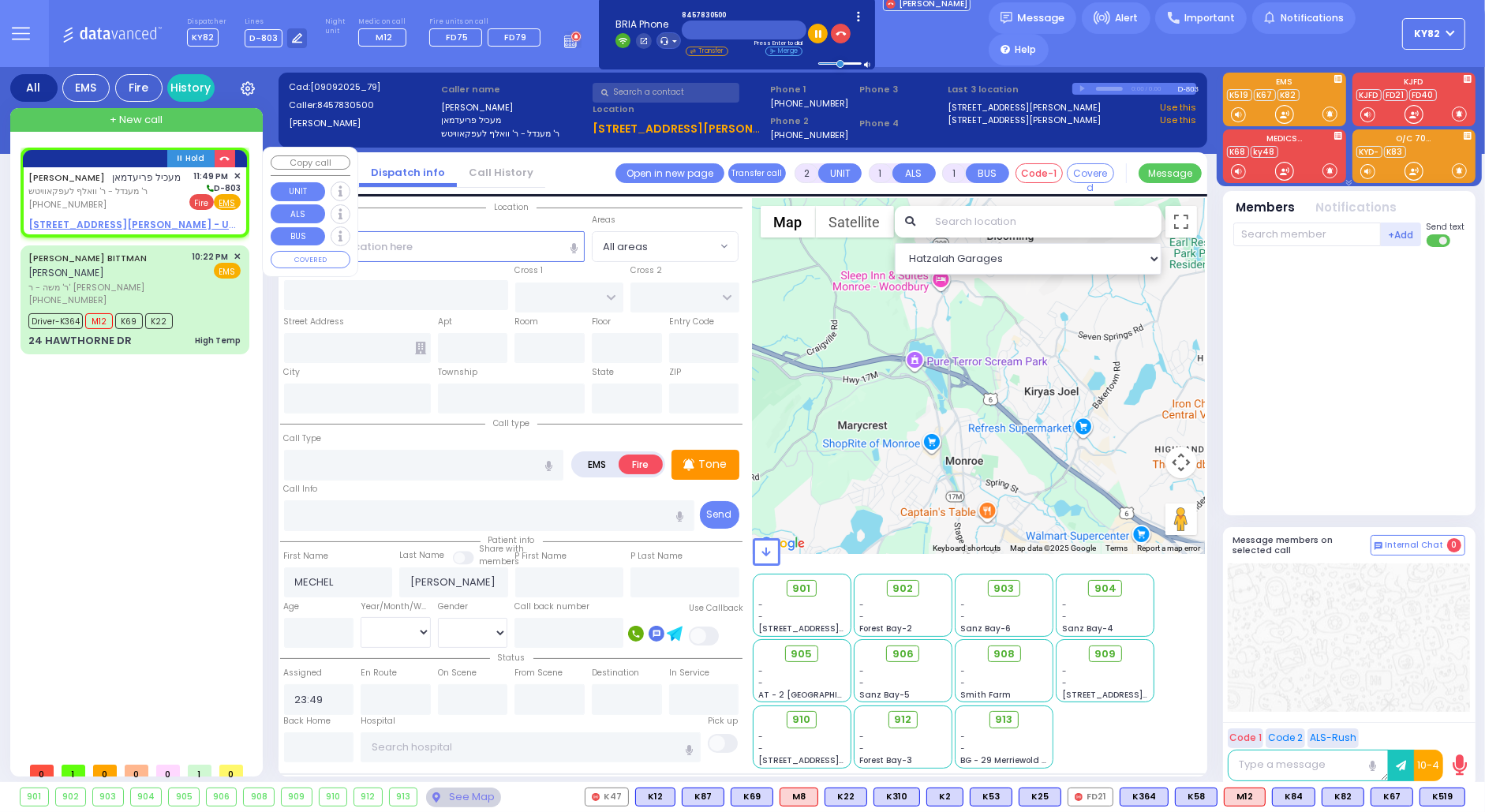
select select "Hatzalah Garages"
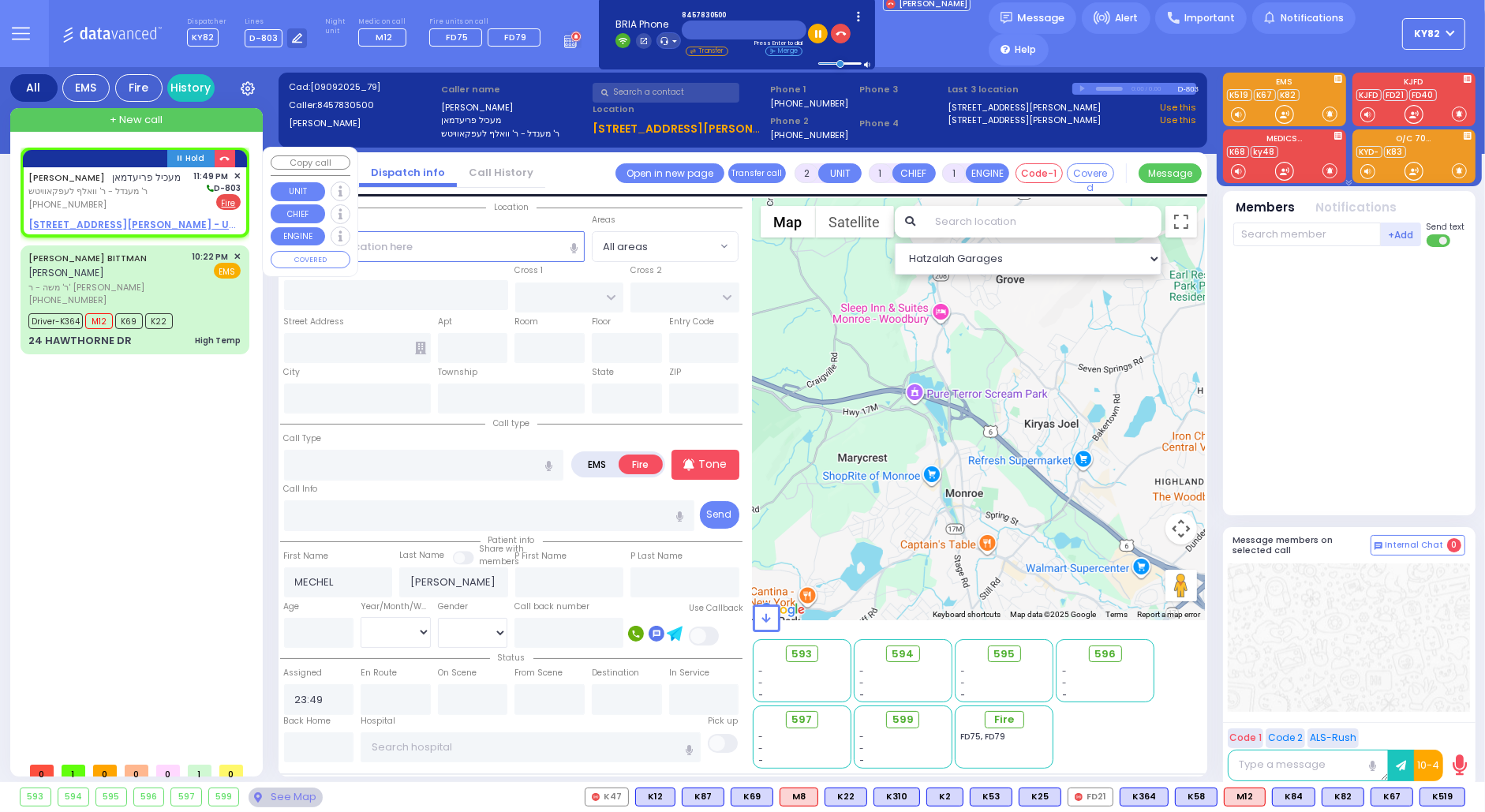
click at [74, 225] on u "4 KARLIN BLVD 204 - Use this" at bounding box center [146, 224] width 234 height 13
select select
radio input "true"
select select
select select "Hatzalah Garages"
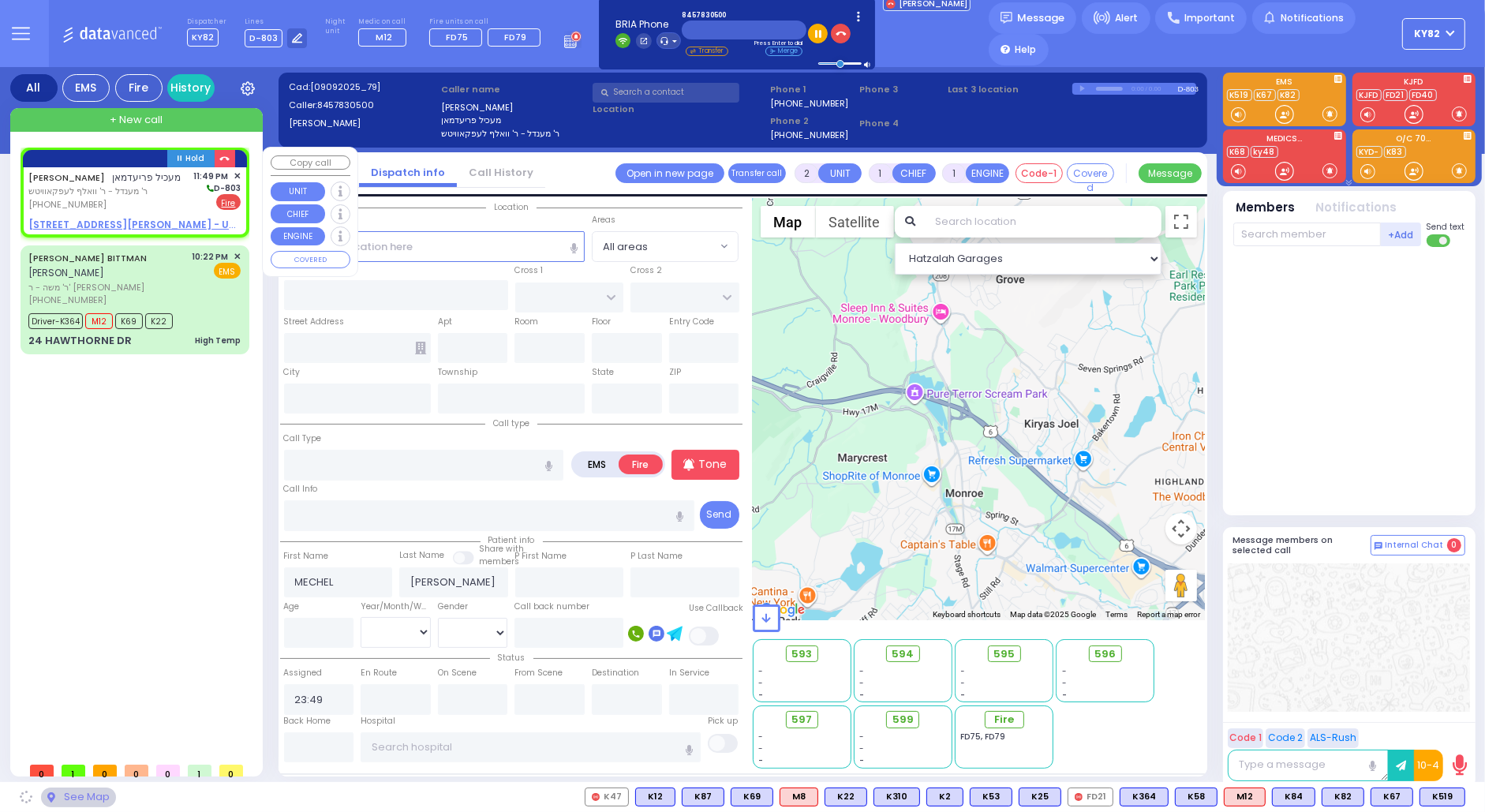
type input "[GEOGRAPHIC_DATA]"
type input "[STREET_ADDRESS][PERSON_NAME]"
type input "204"
type input "Monroe"
type input "[US_STATE]"
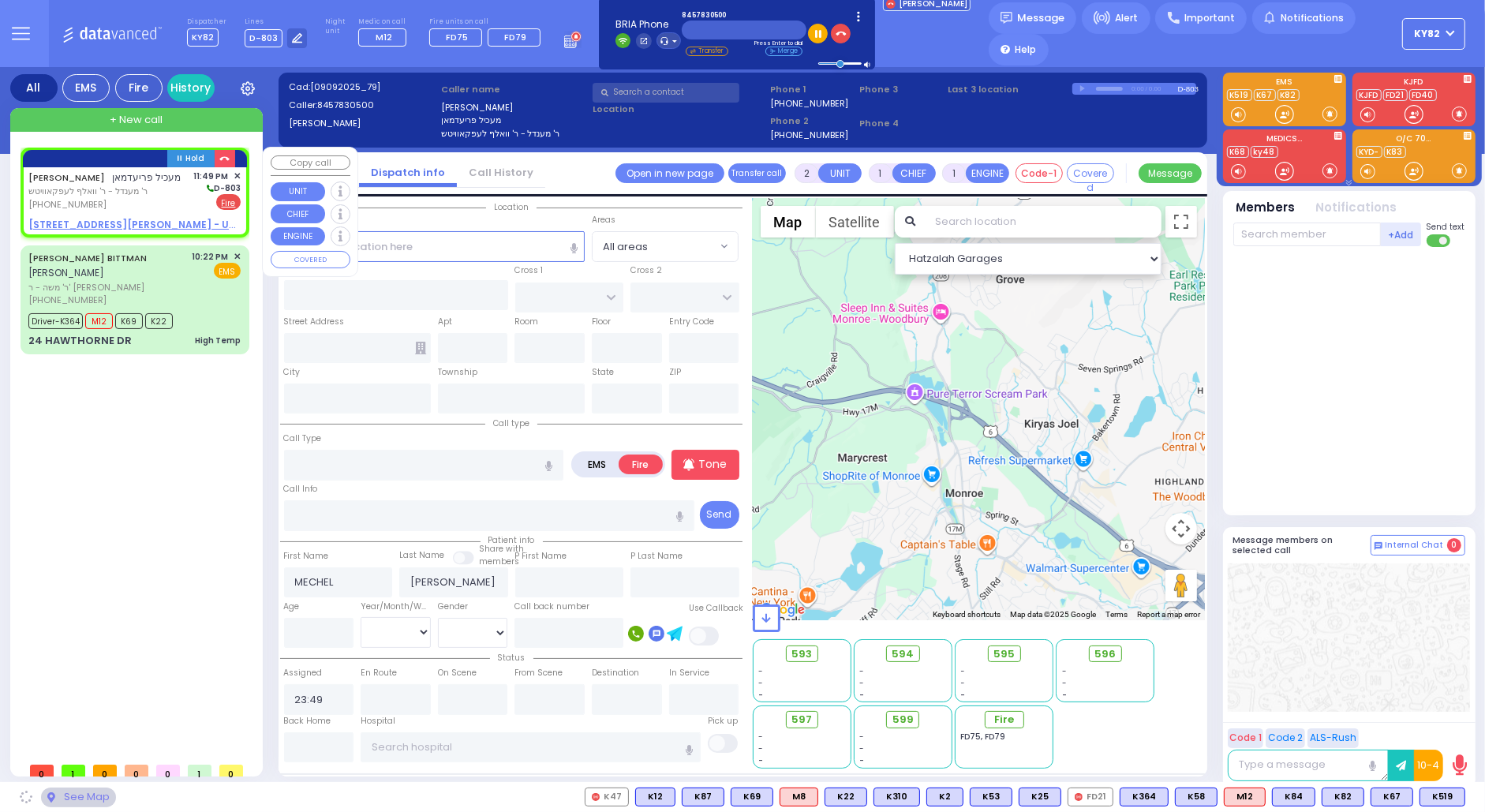
type input "10950"
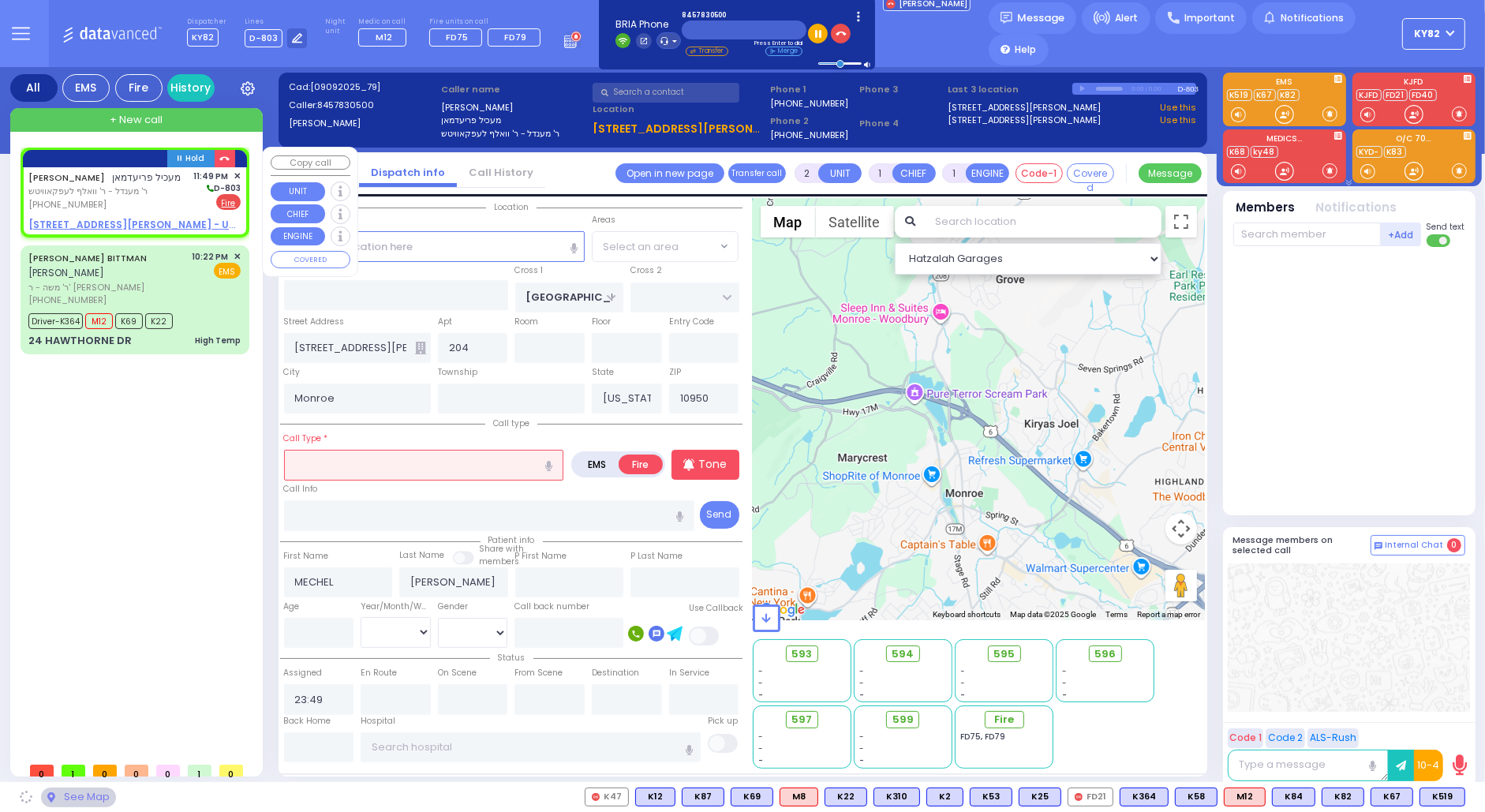
select select "[GEOGRAPHIC_DATA]"
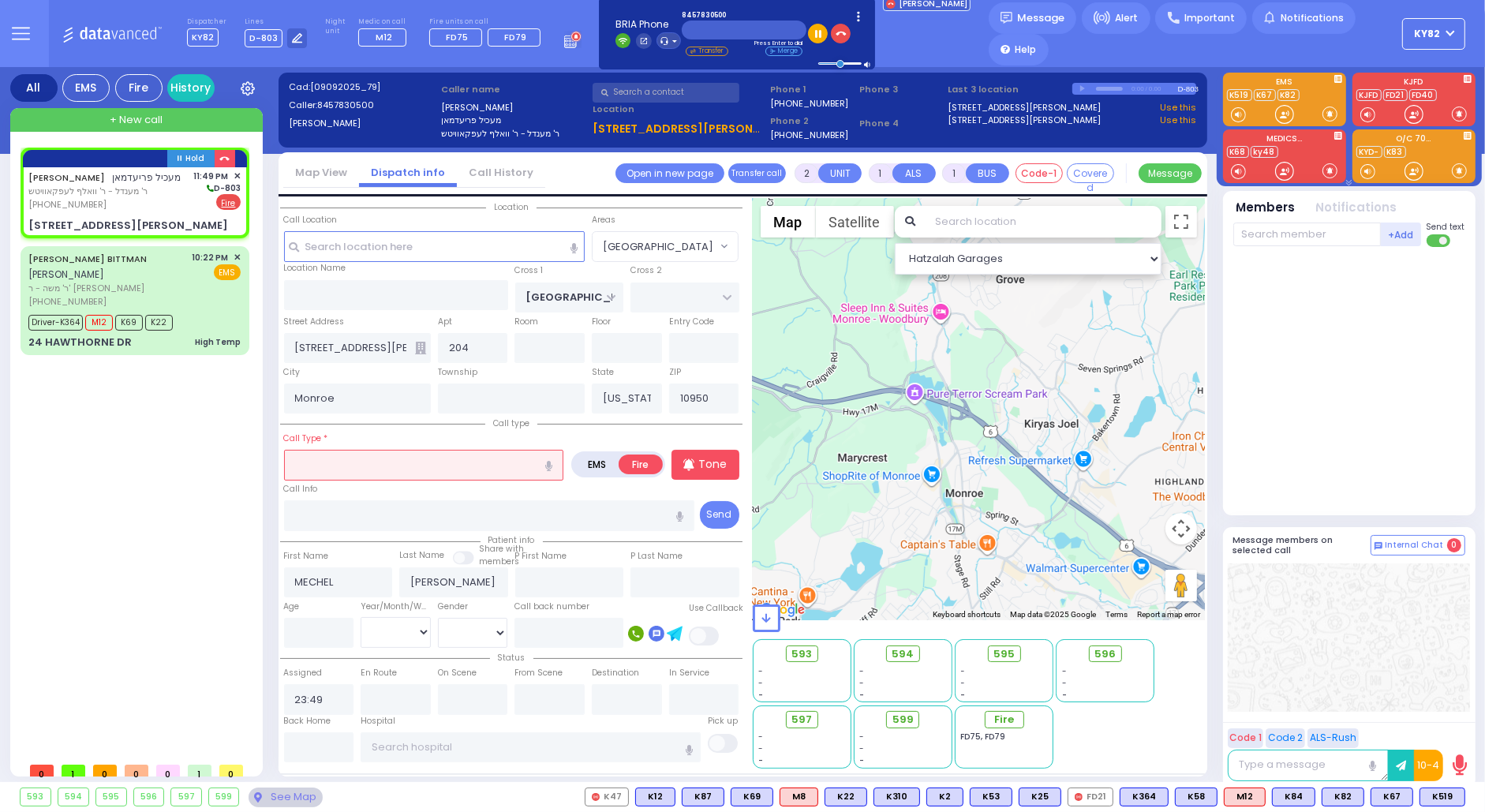
select select
radio input "true"
select select
select select "Hatzalah Garages"
select select "[GEOGRAPHIC_DATA]"
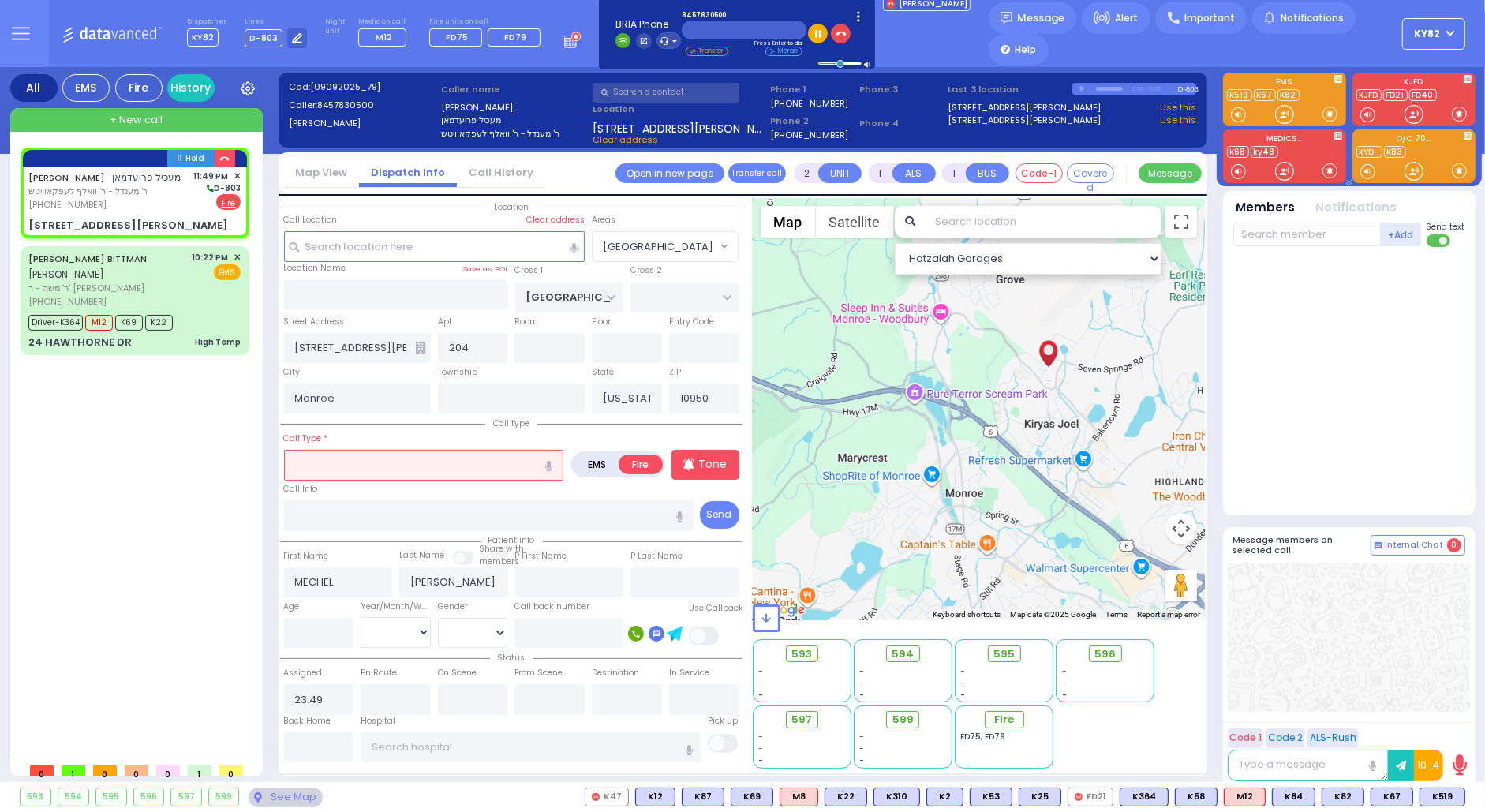
click at [318, 458] on input "text" at bounding box center [424, 464] width 280 height 30
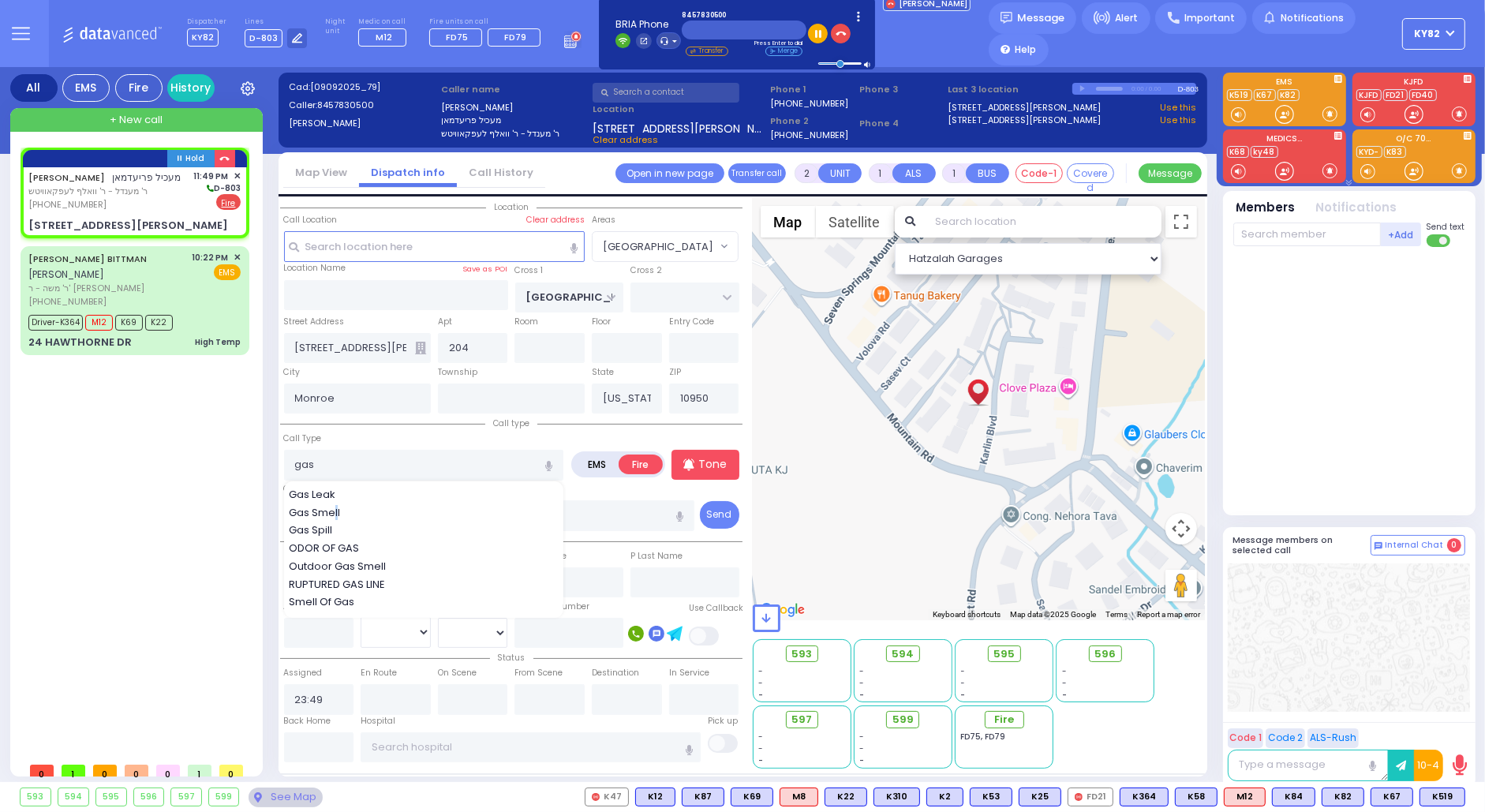
click at [338, 511] on span "Gas Smell" at bounding box center [316, 513] width 57 height 16
type input "Gas Smell"
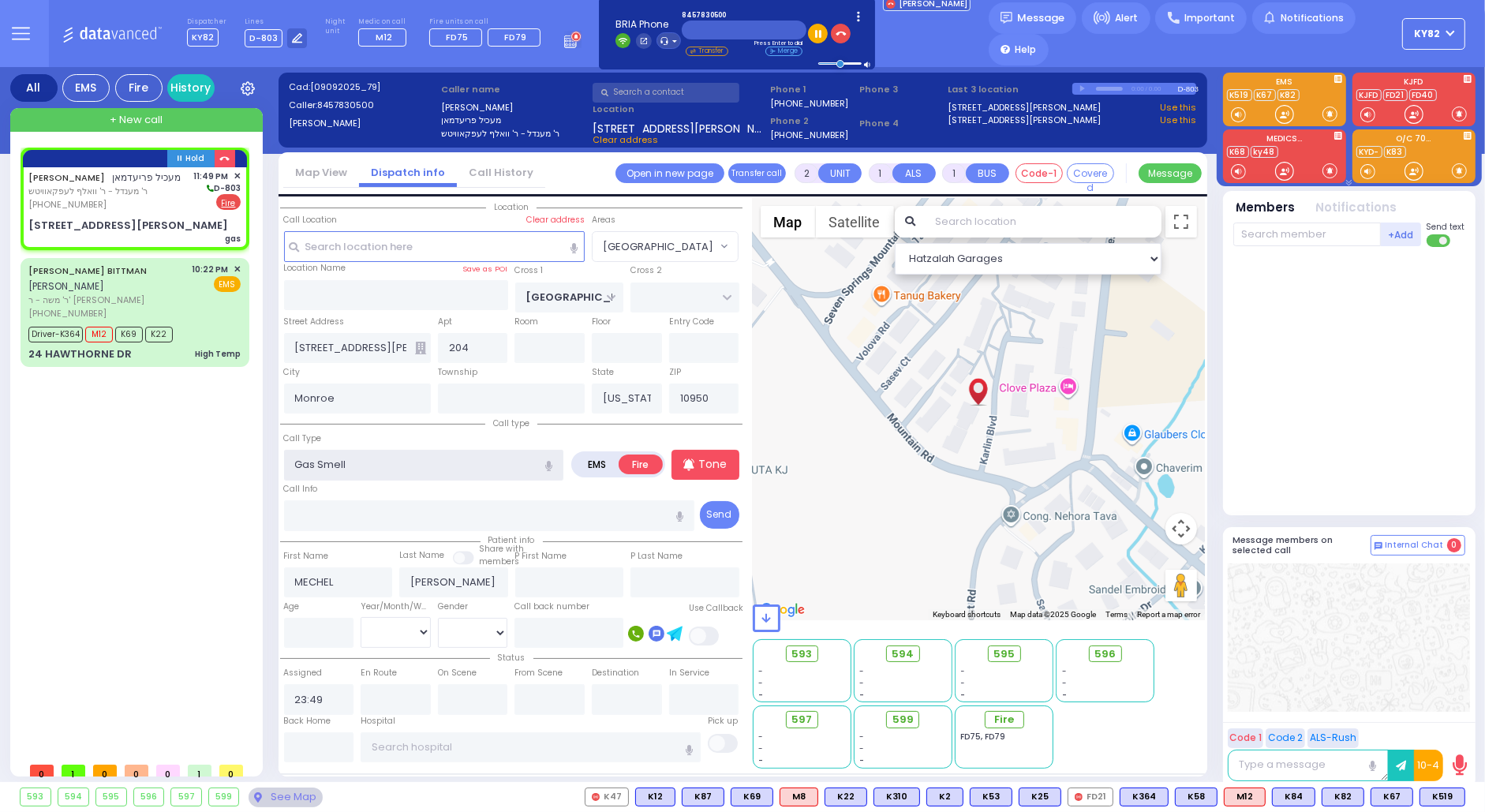
select select
radio input "true"
select select
select select "Hatzalah Garages"
select select "[GEOGRAPHIC_DATA]"
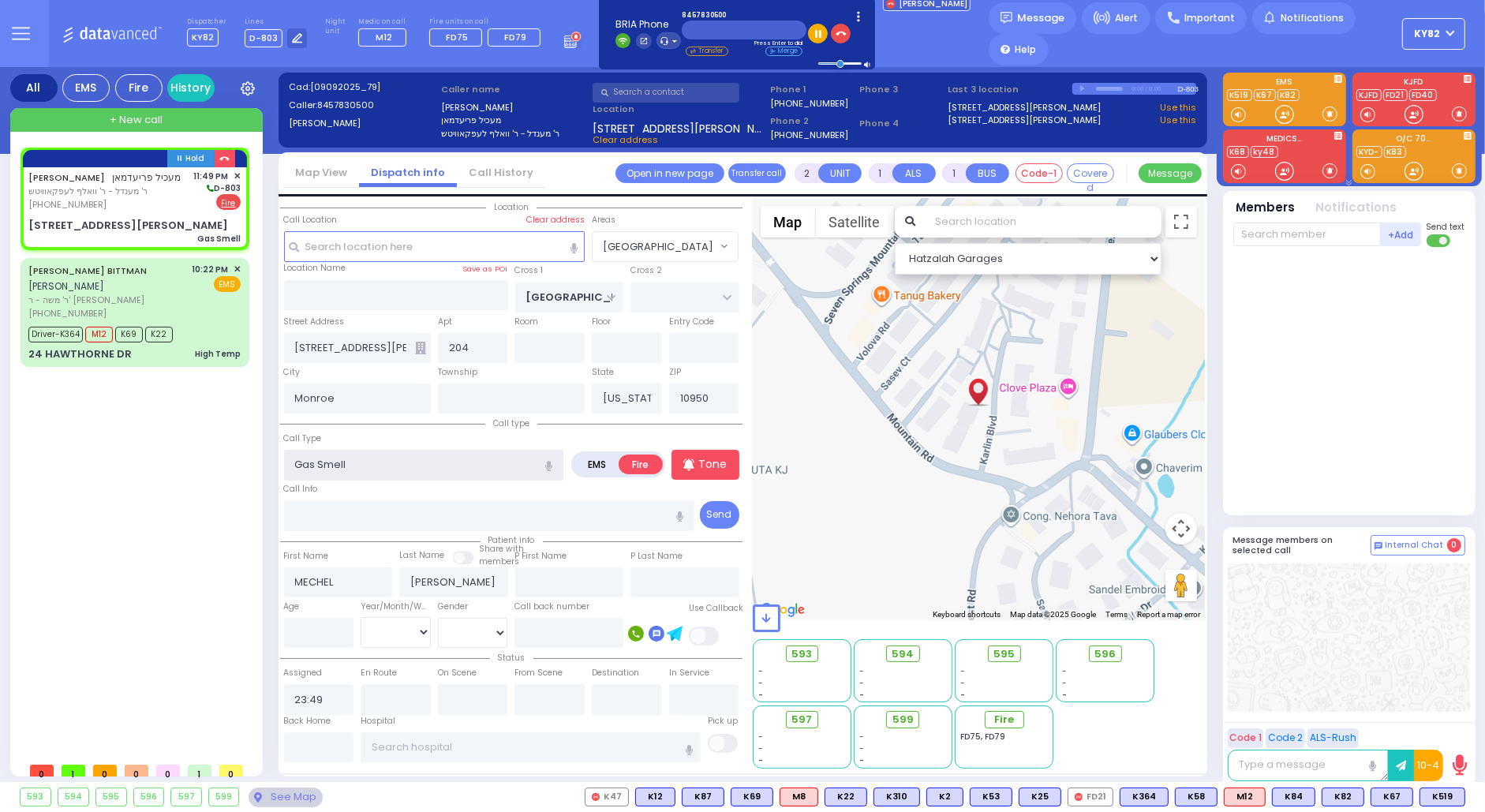
select select
radio input "true"
select select
select select "Hatzalah Garages"
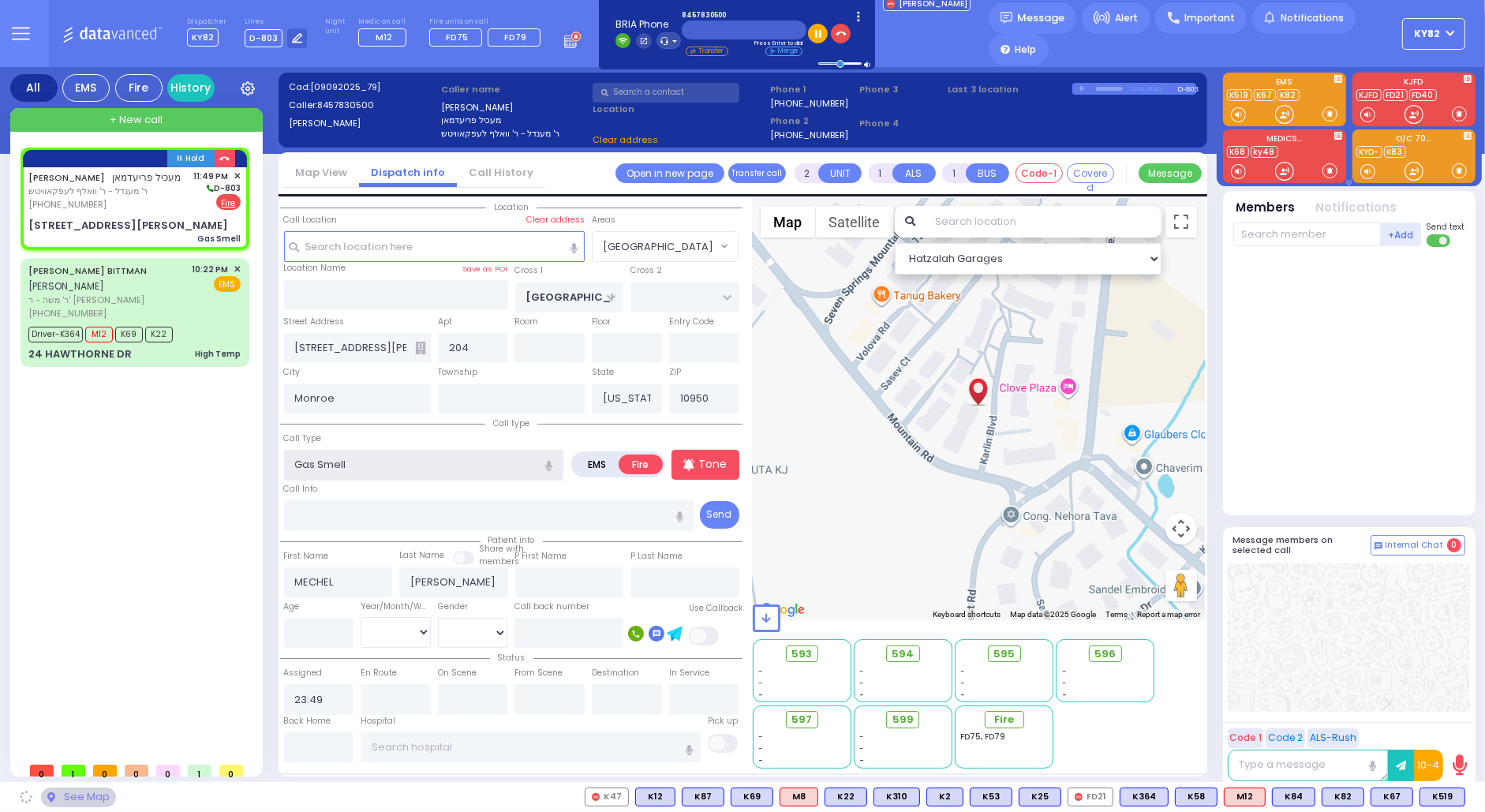
select select "[GEOGRAPHIC_DATA]"
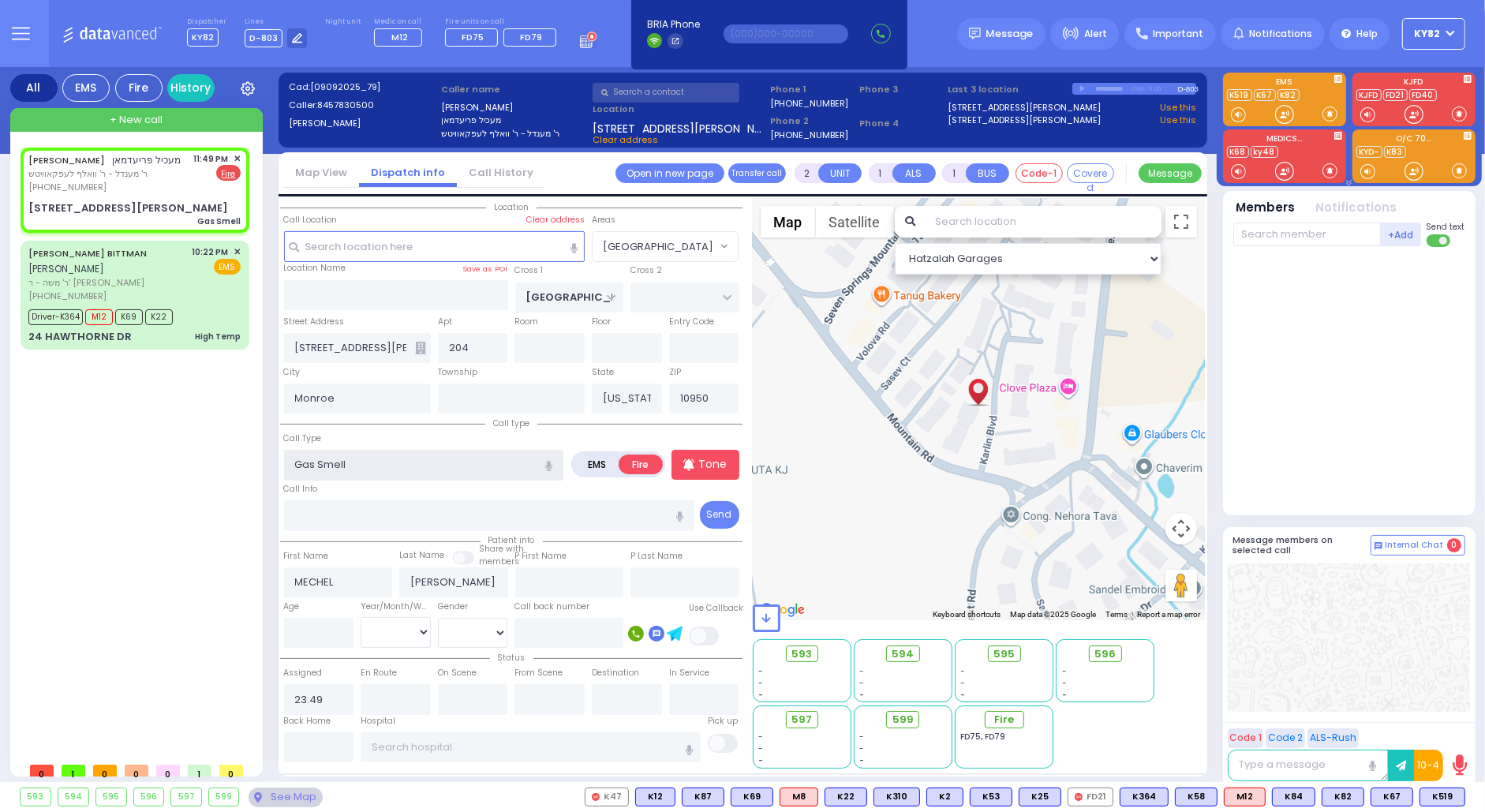
select select
radio input "true"
select select
select select "Hatzalah Garages"
select select "[GEOGRAPHIC_DATA]"
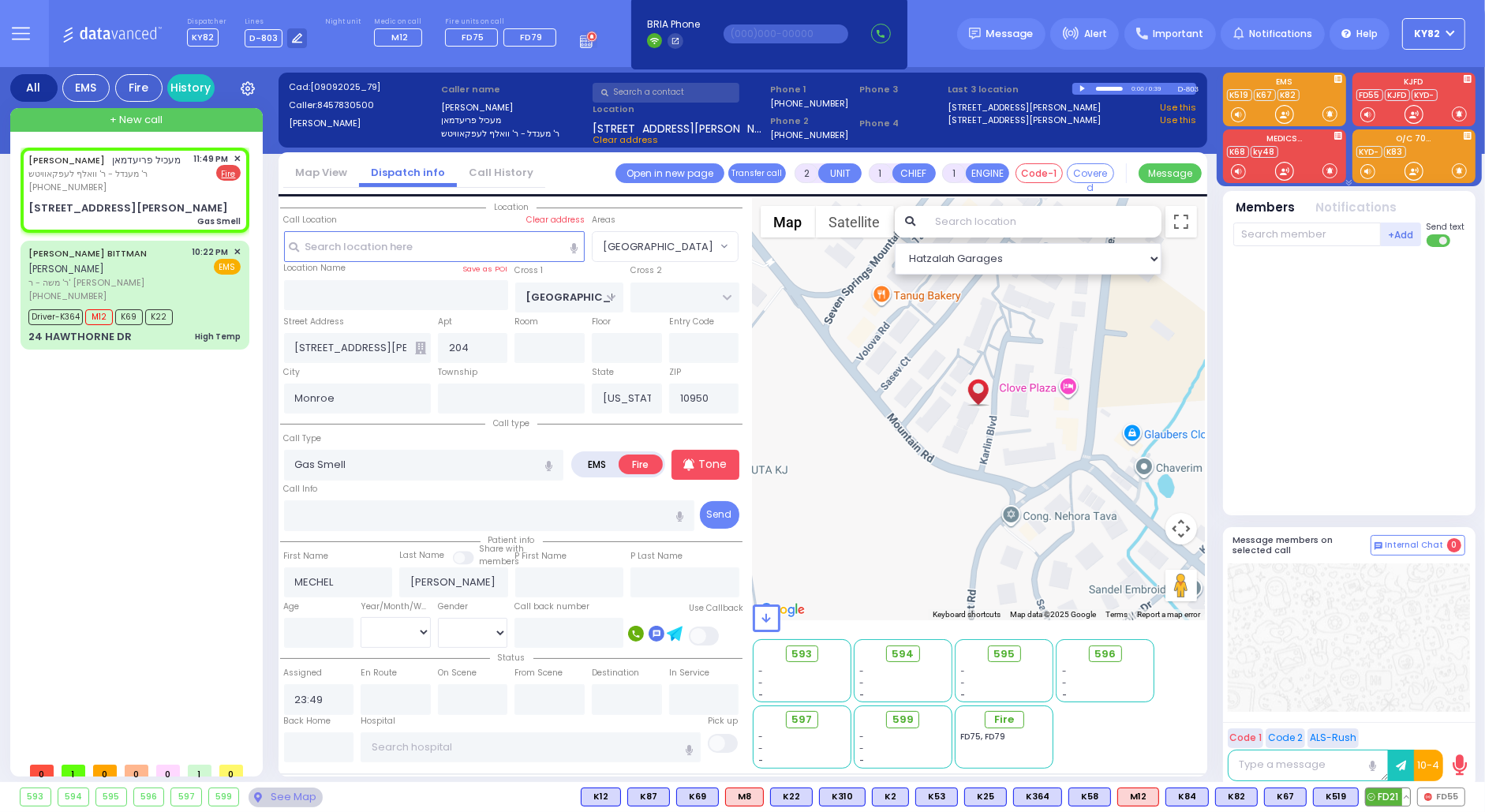
click at [1383, 795] on span "FD21" at bounding box center [1388, 797] width 44 height 17
select select
radio input "true"
select select
type input "23:51"
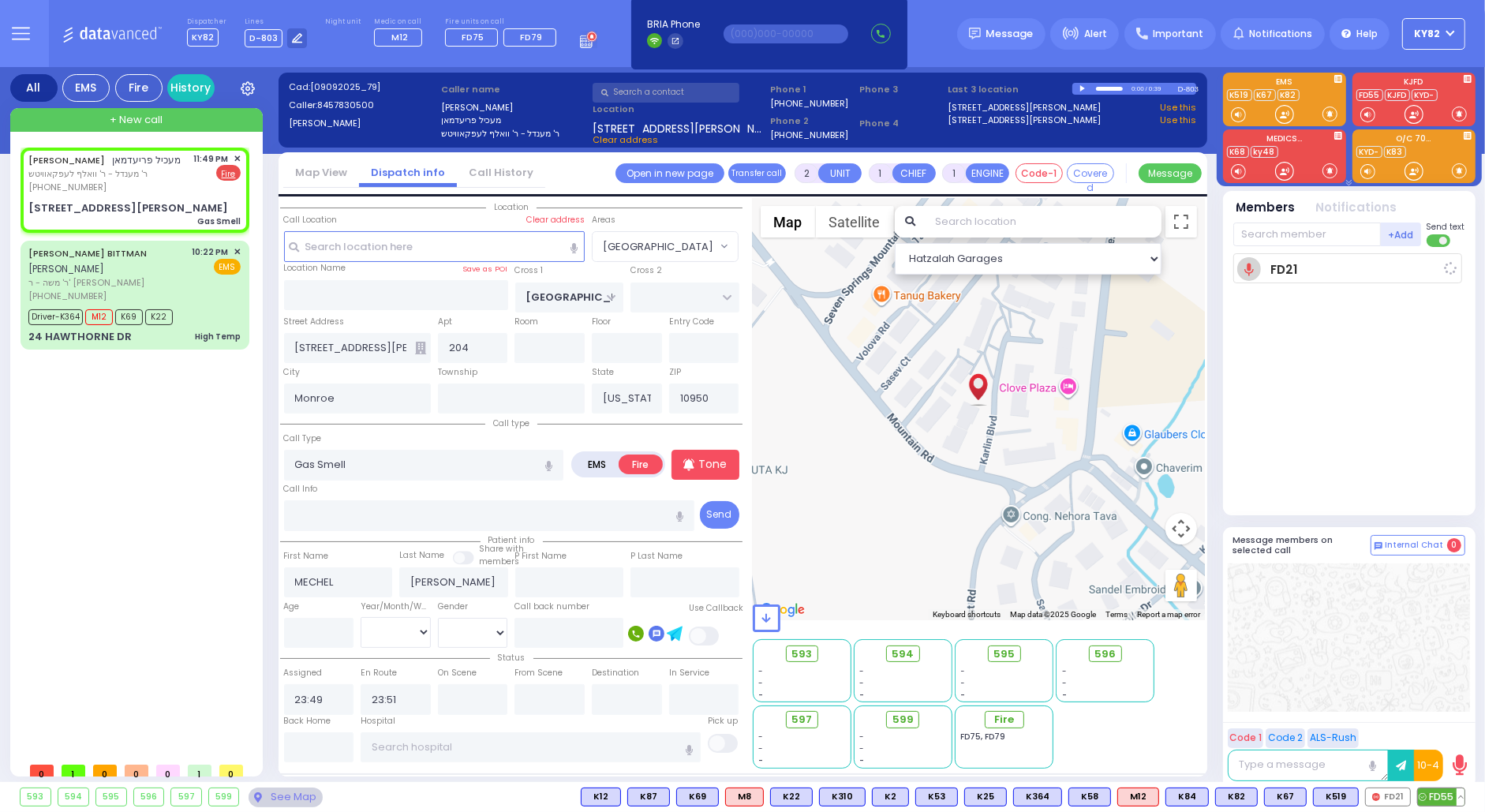
select select "Hatzalah Garages"
select select "[GEOGRAPHIC_DATA]"
drag, startPoint x: 1443, startPoint y: 794, endPoint x: 1434, endPoint y: 789, distance: 10.3
click at [1442, 793] on span "FD55" at bounding box center [1441, 797] width 46 height 17
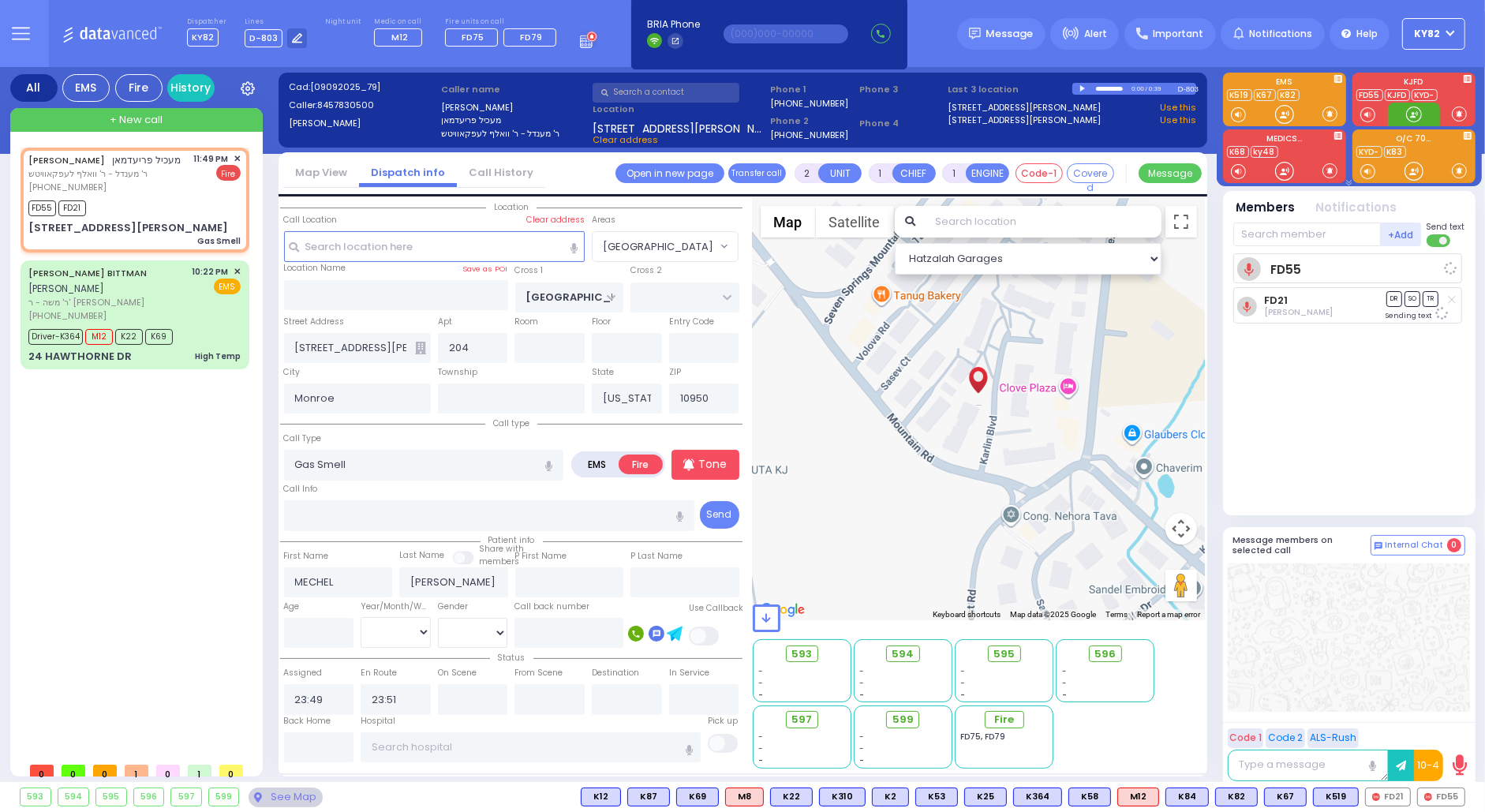
select select
radio input "true"
select select
select select "Hatzalah Garages"
select select "[GEOGRAPHIC_DATA]"
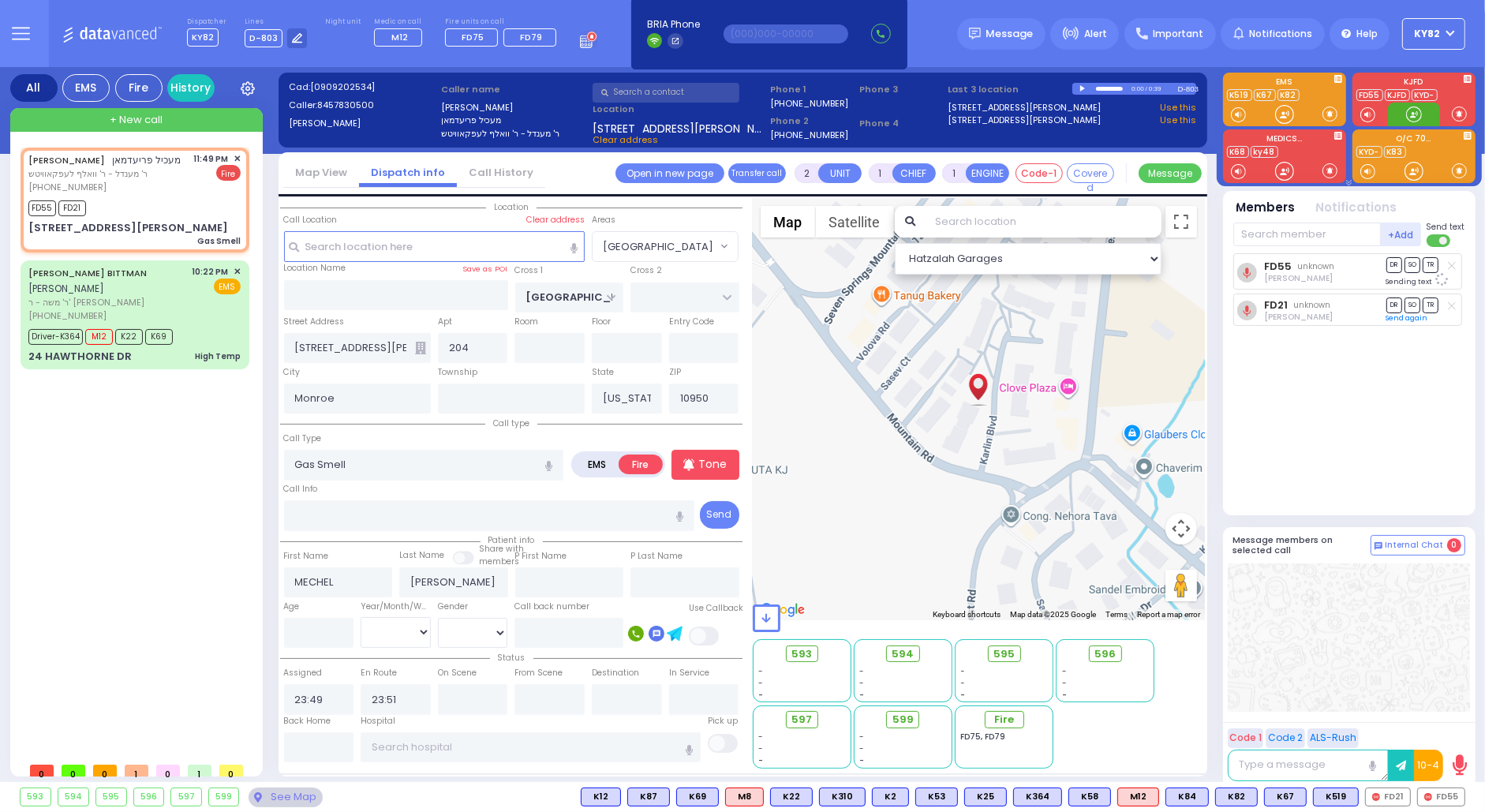
select select
radio input "true"
select select
select select "[GEOGRAPHIC_DATA]"
select select "Hatzalah Garages"
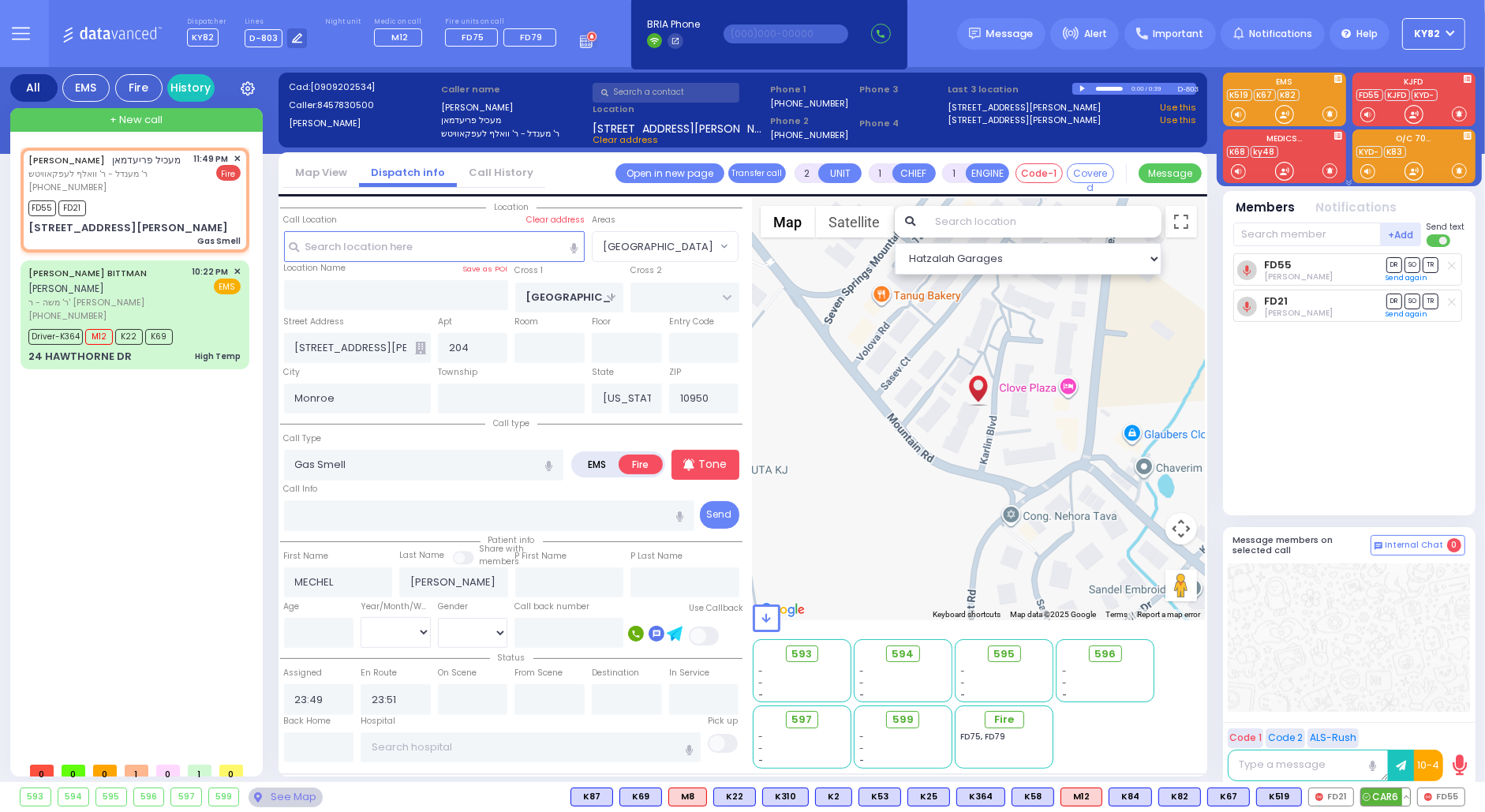
click at [1383, 789] on span "CAR6" at bounding box center [1386, 797] width 49 height 17
select select
radio input "true"
select select
select select "Hatzalah Garages"
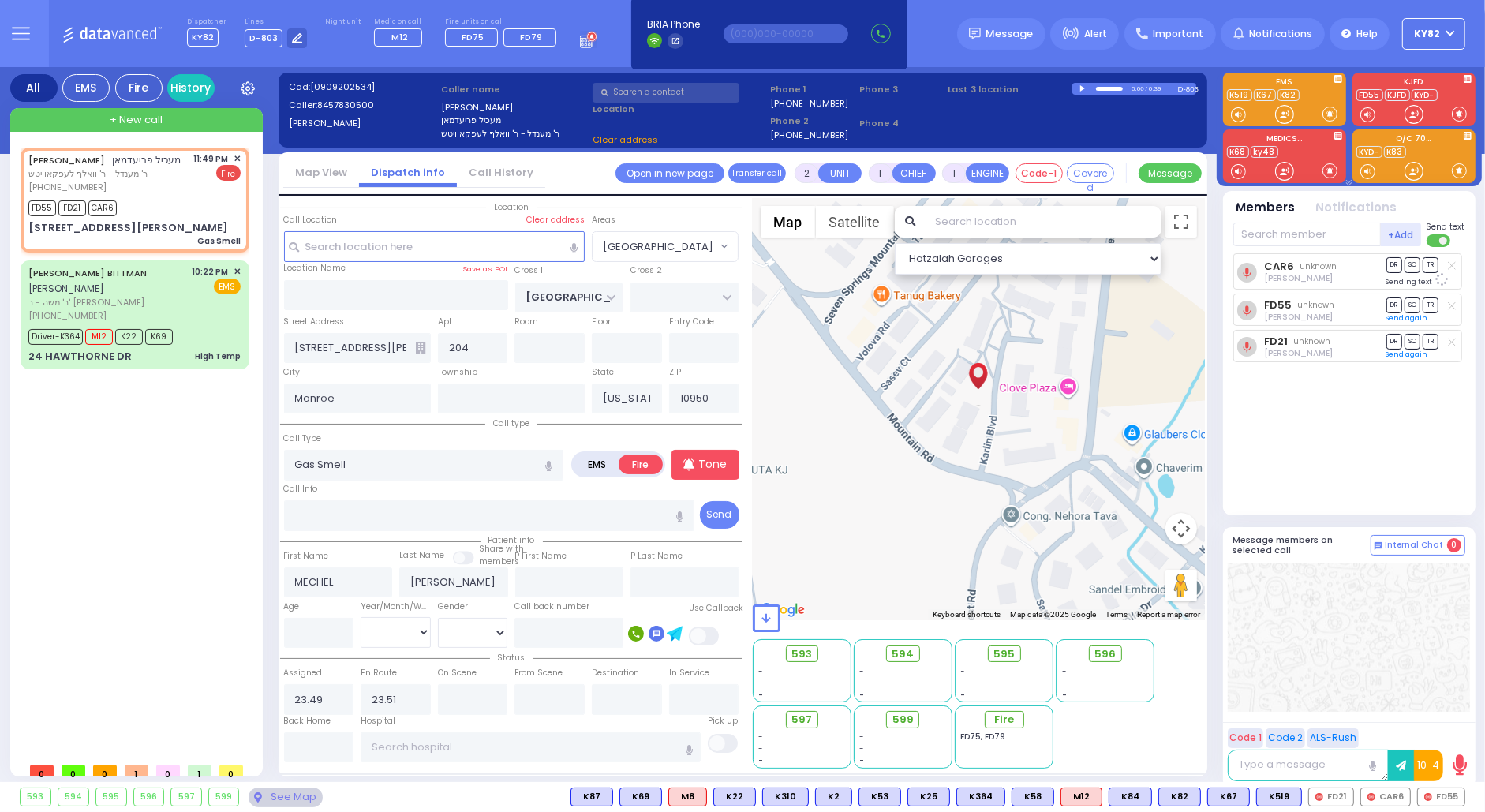
select select "[GEOGRAPHIC_DATA]"
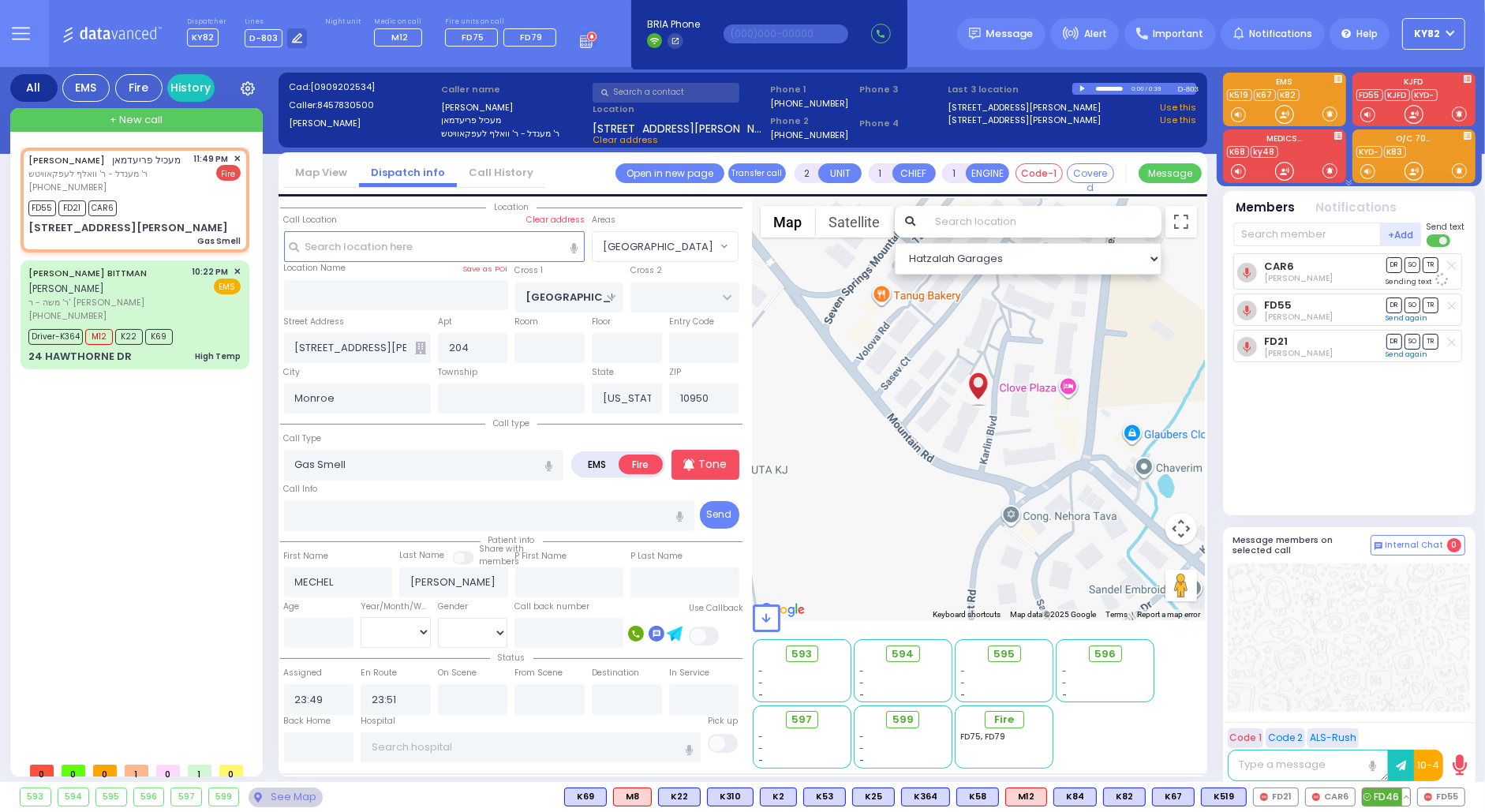
click at [1383, 798] on span "FD46" at bounding box center [1387, 797] width 47 height 17
select select
radio input "true"
select select
select select "Hatzalah Garages"
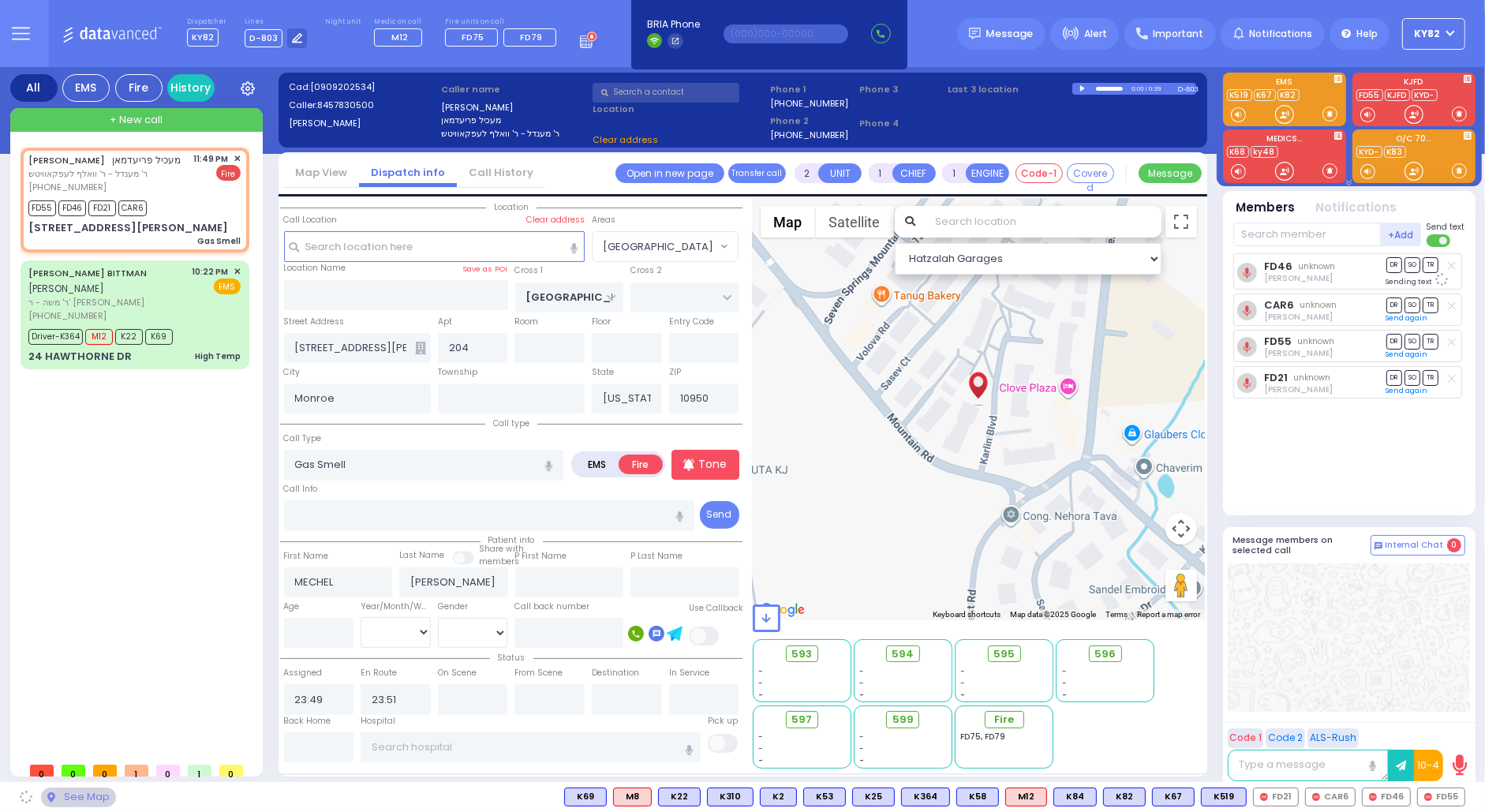
select select "[GEOGRAPHIC_DATA]"
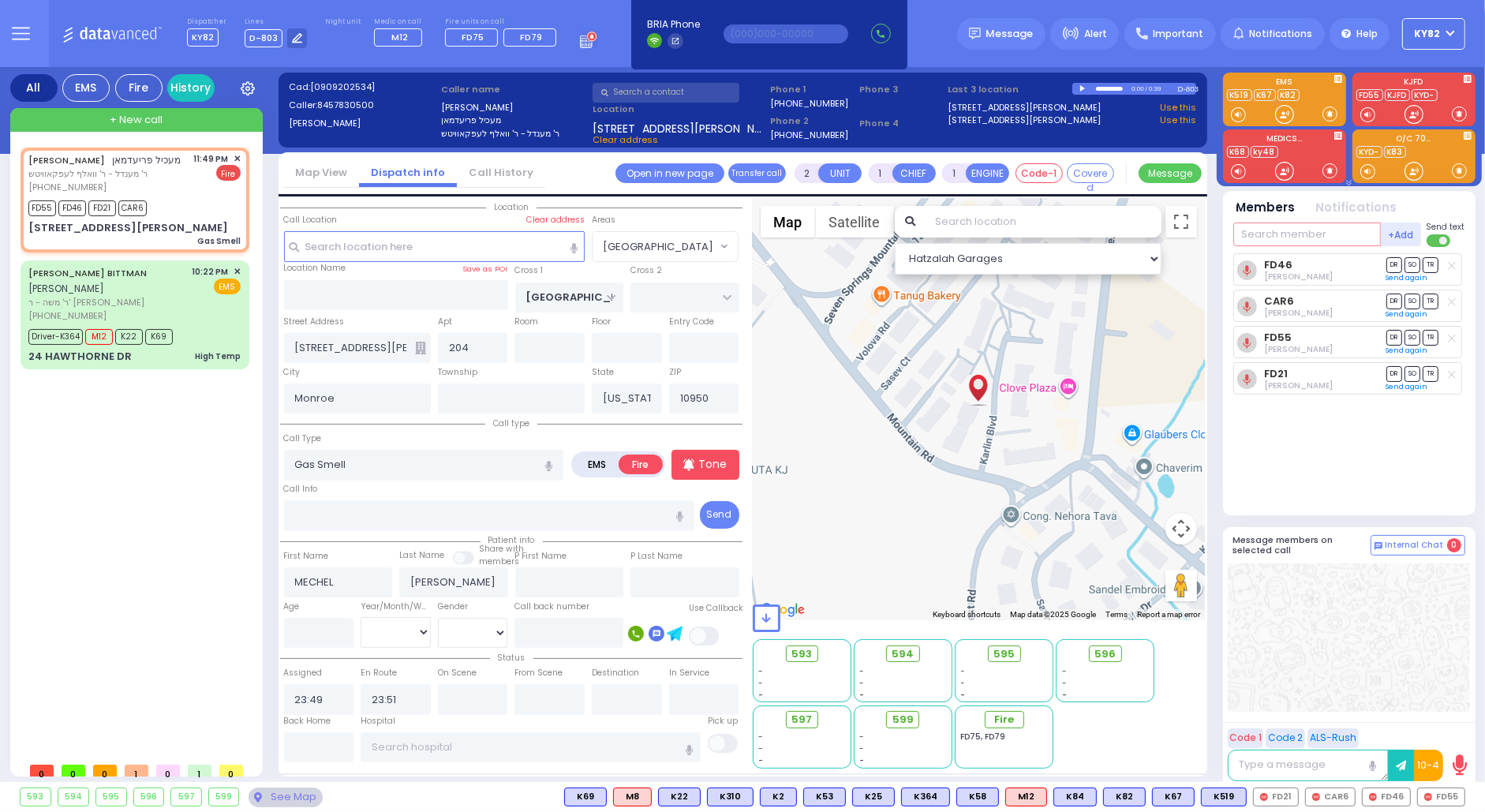
drag, startPoint x: 1302, startPoint y: 239, endPoint x: 1312, endPoint y: 239, distance: 10.0
click at [1305, 239] on input "text" at bounding box center [1306, 233] width 147 height 24
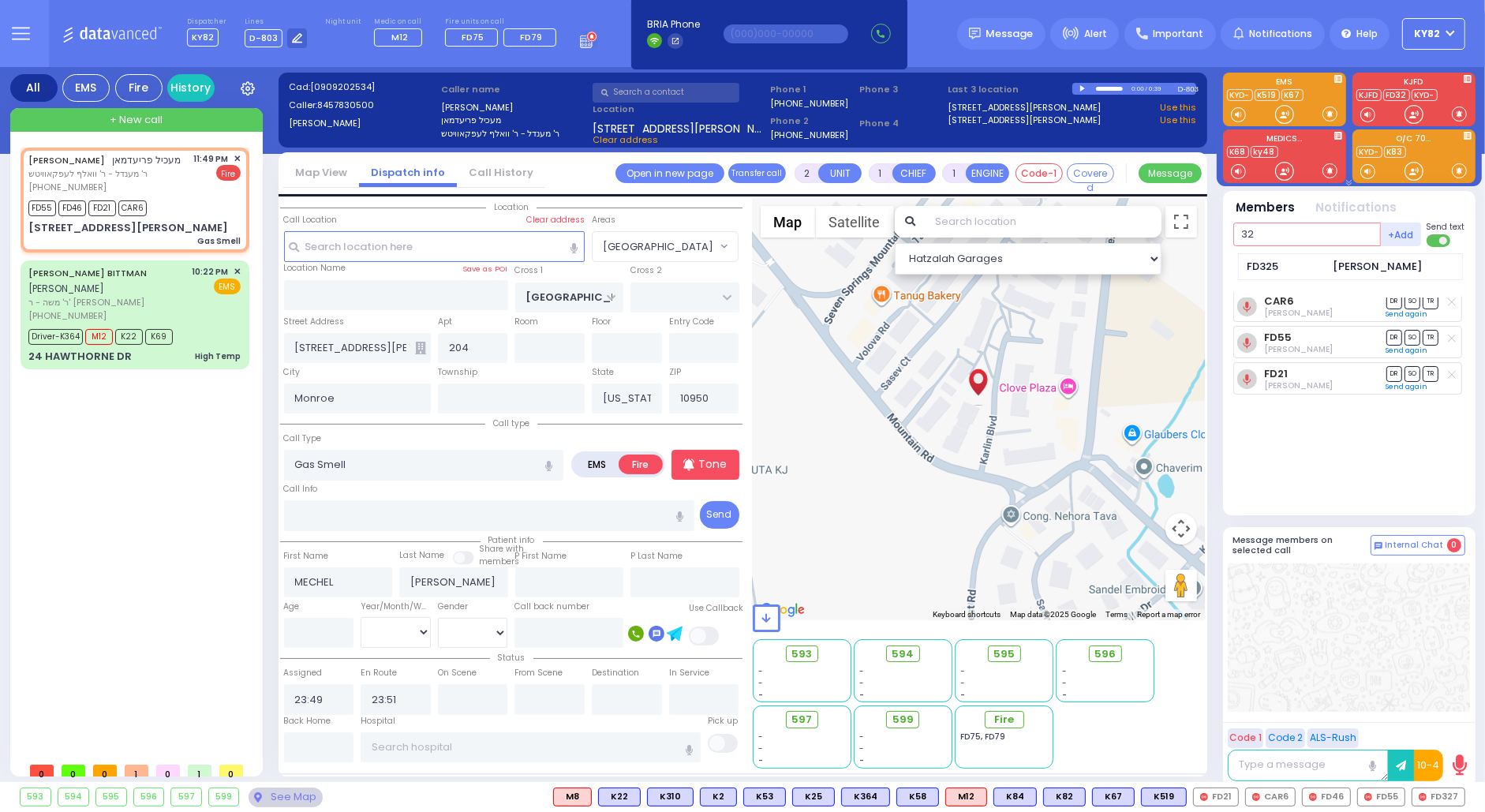
type input "3"
type input "327"
click at [1299, 259] on div "FD327" at bounding box center [1286, 267] width 79 height 16
select select
radio input "true"
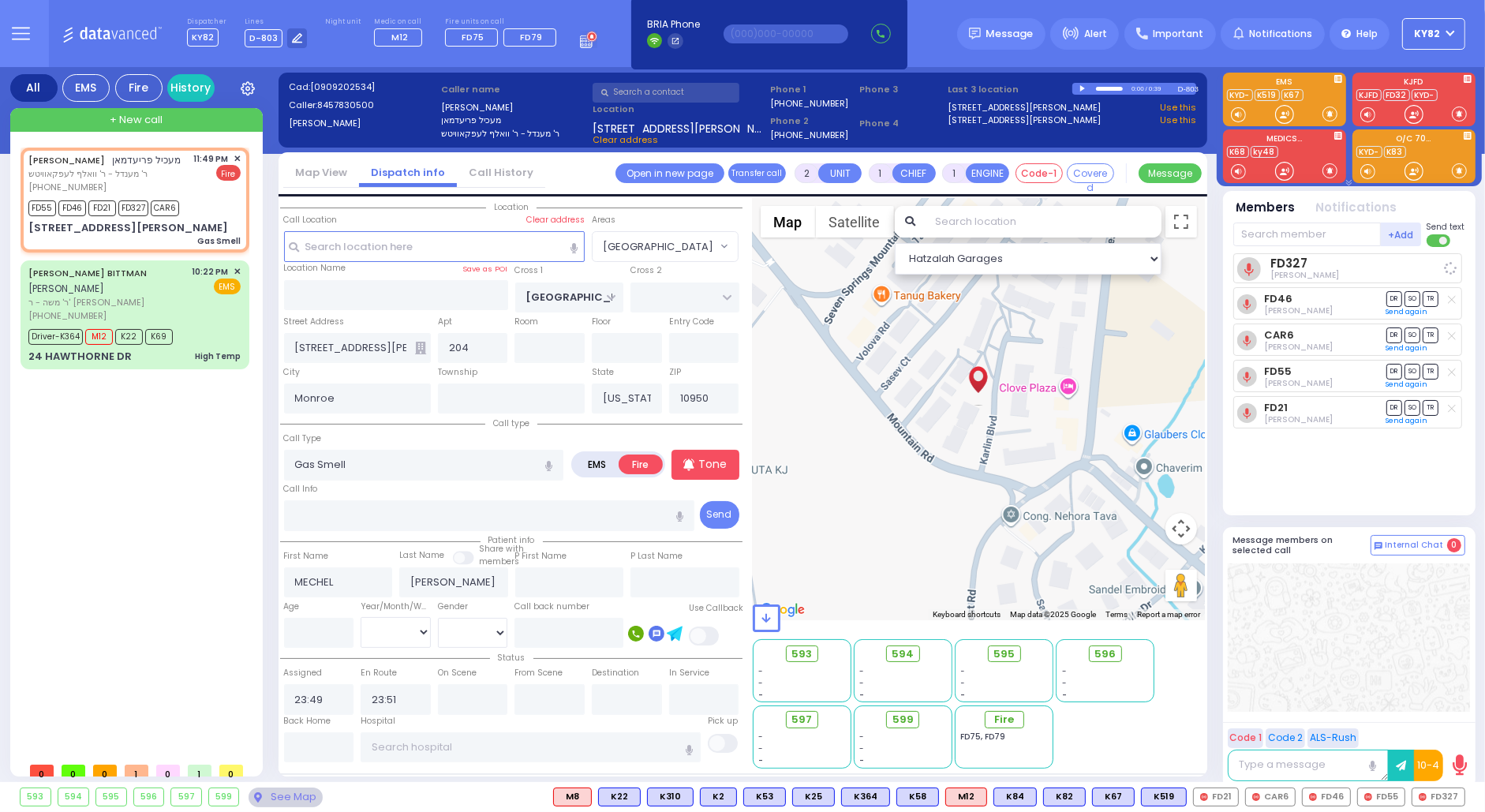
select select
select select "Hatzalah Garages"
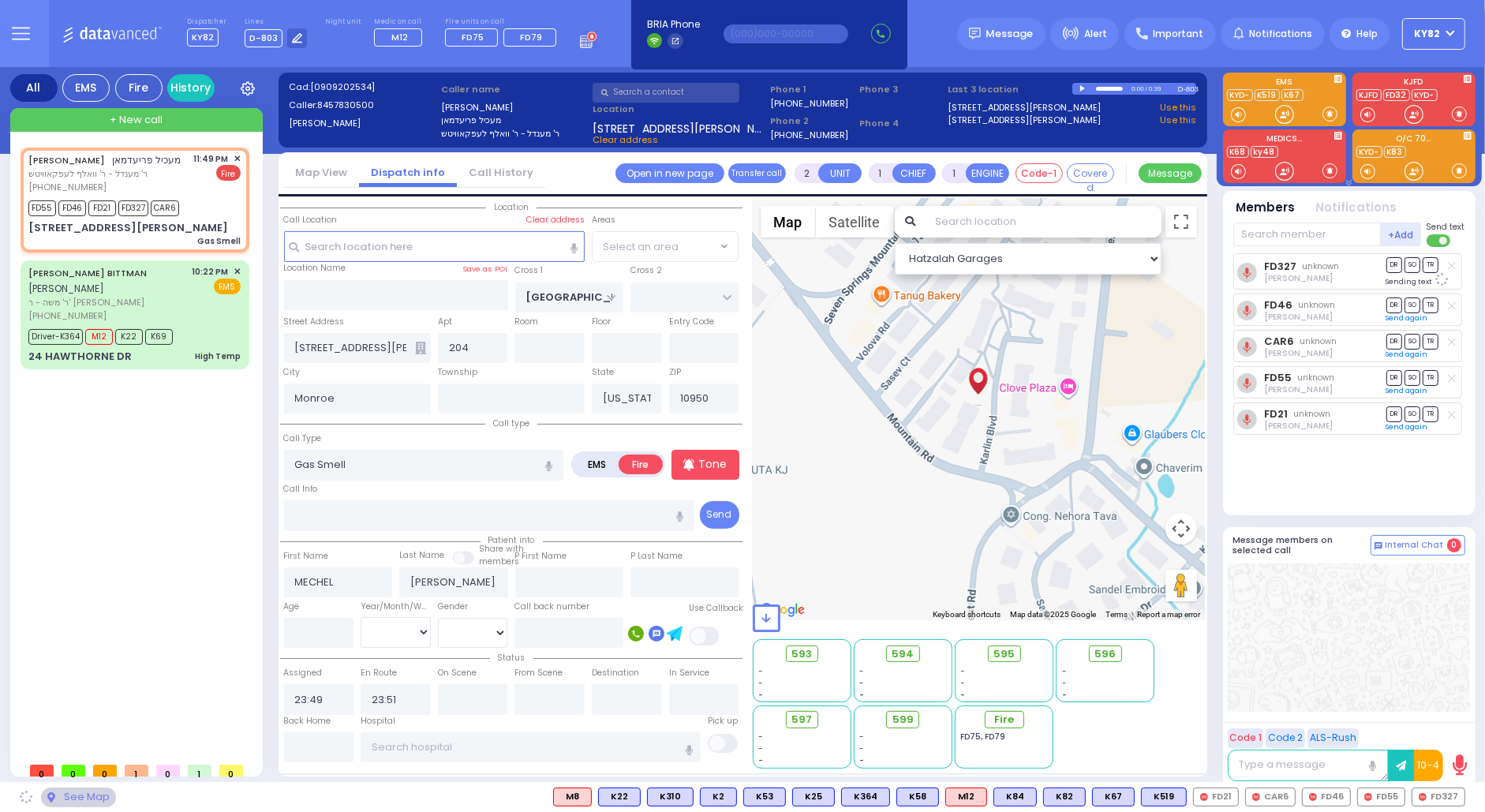
select select "[GEOGRAPHIC_DATA]"
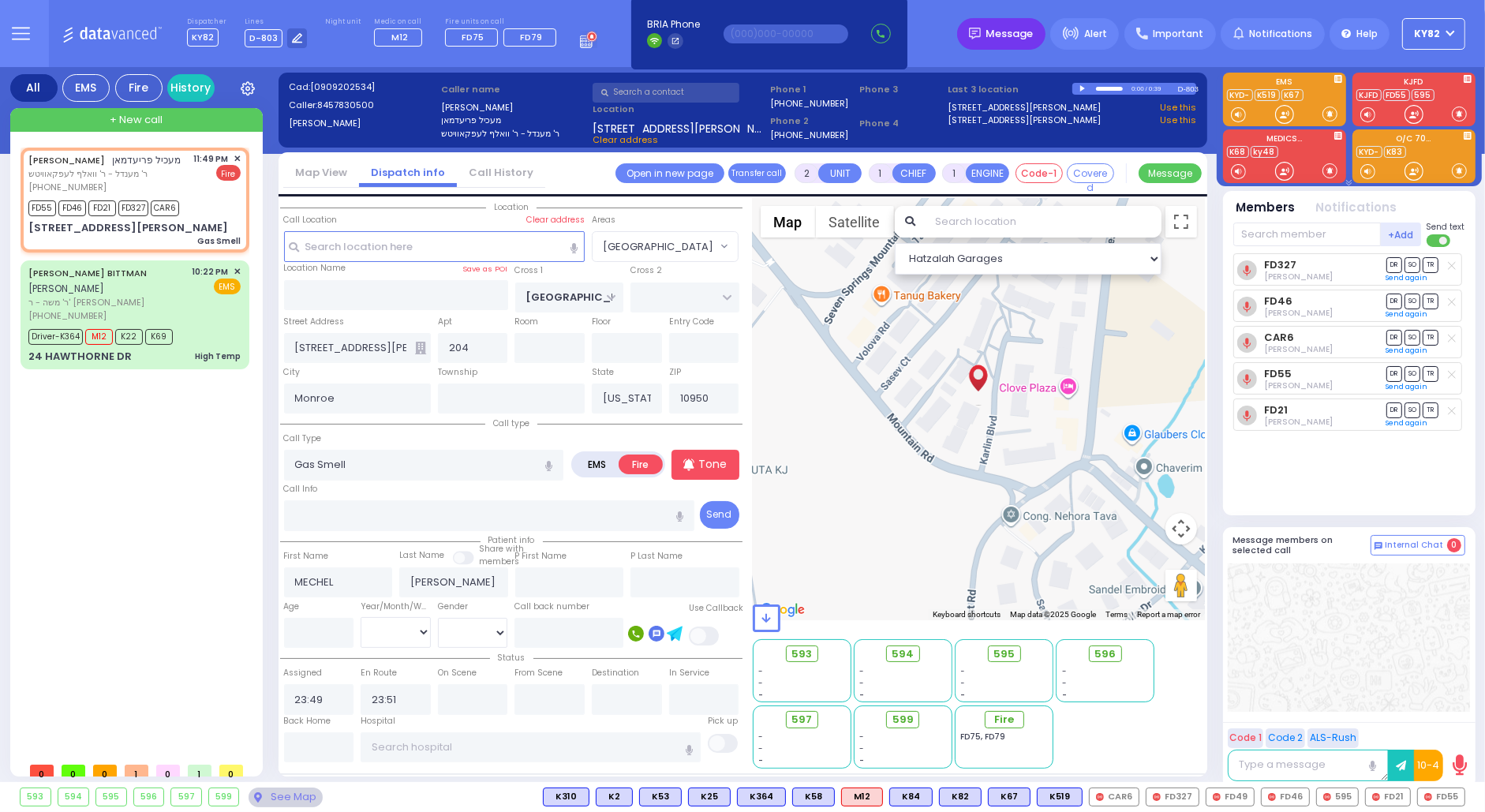
drag, startPoint x: 995, startPoint y: 27, endPoint x: 1012, endPoint y: 24, distance: 17.3
click at [1001, 22] on div "Message" at bounding box center [1000, 34] width 88 height 31
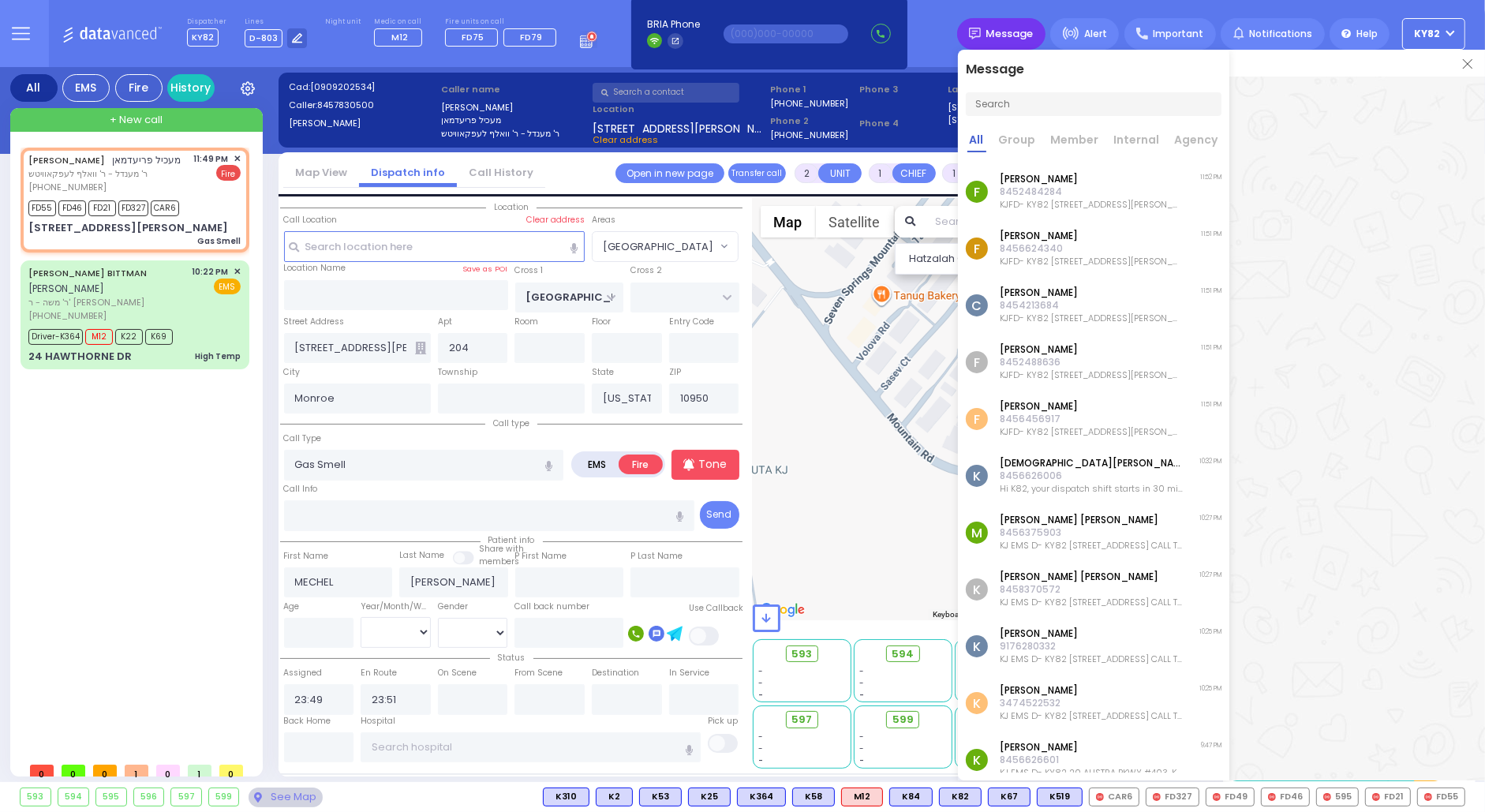
click at [1021, 30] on span "Message" at bounding box center [1010, 34] width 47 height 16
click at [946, 30] on div "Dispatcher KY82 K6 shift has started. Are you K6 ? Lines" at bounding box center [742, 33] width 1485 height 67
click at [1470, 64] on img at bounding box center [1468, 64] width 10 height 10
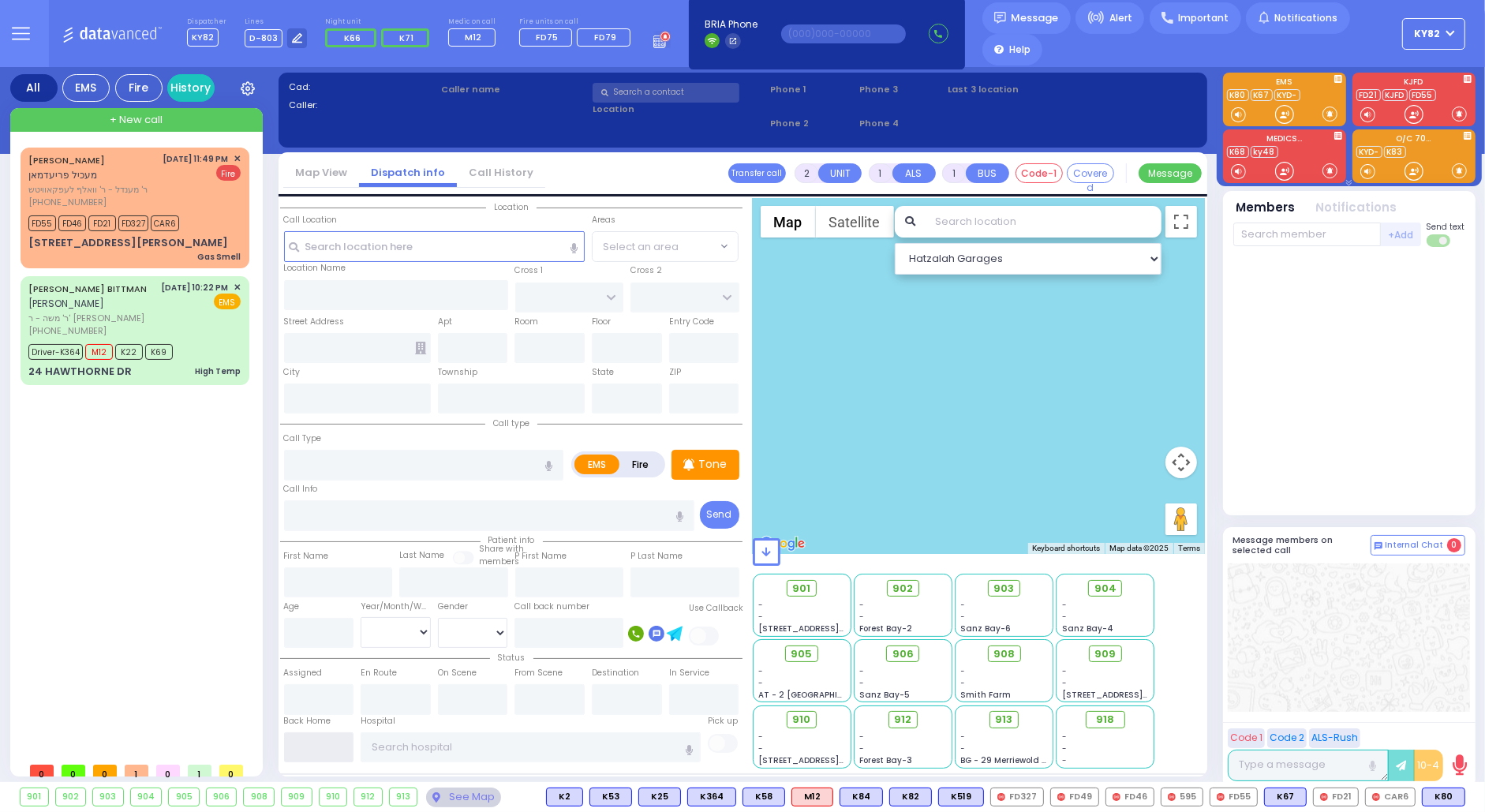
click at [300, 750] on input "text" at bounding box center [319, 747] width 71 height 30
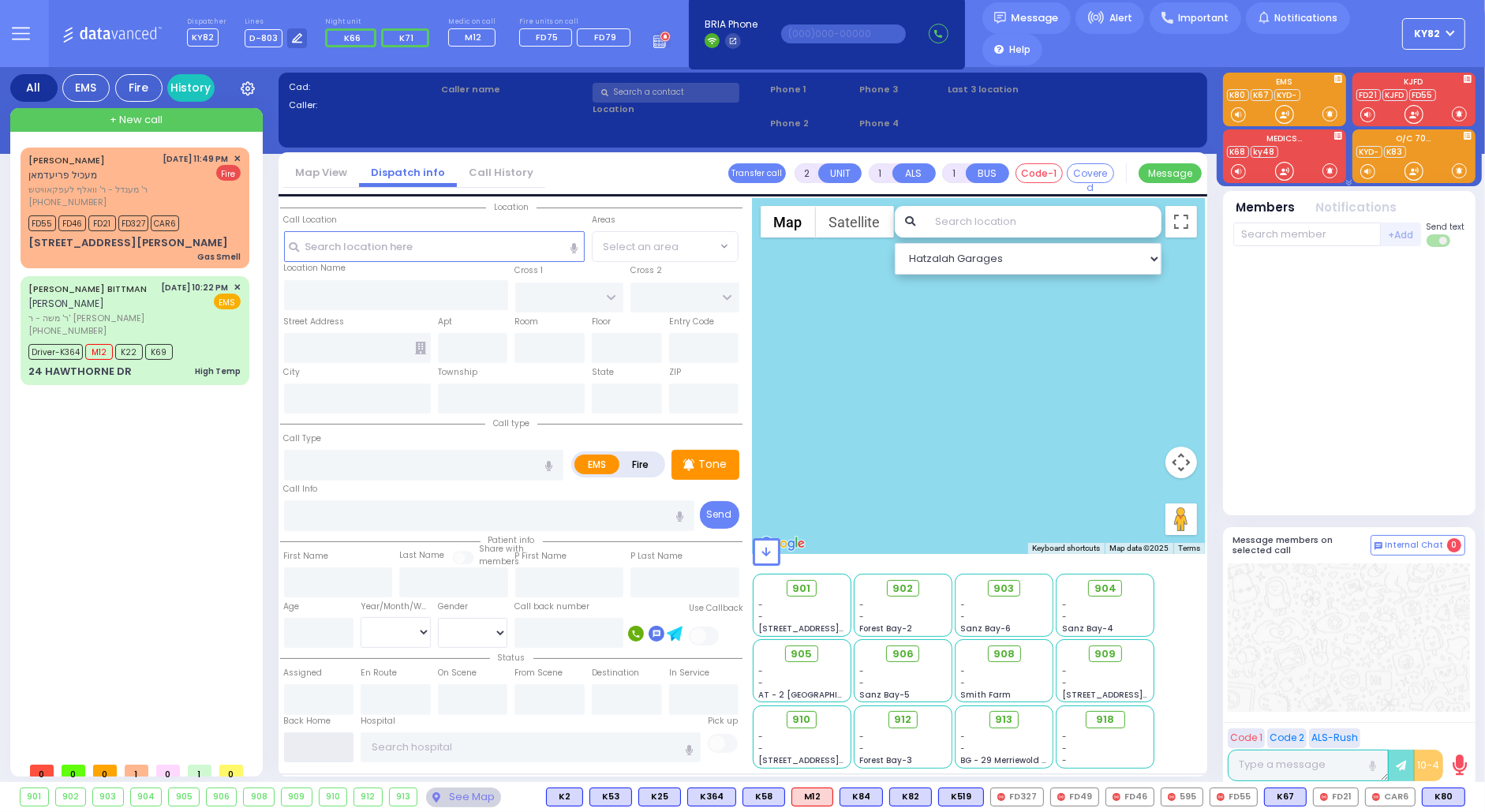
click at [300, 750] on input "text" at bounding box center [319, 747] width 71 height 30
click at [203, 208] on div "[DATE] 11:49 PM ✕ Fire" at bounding box center [202, 180] width 78 height 57
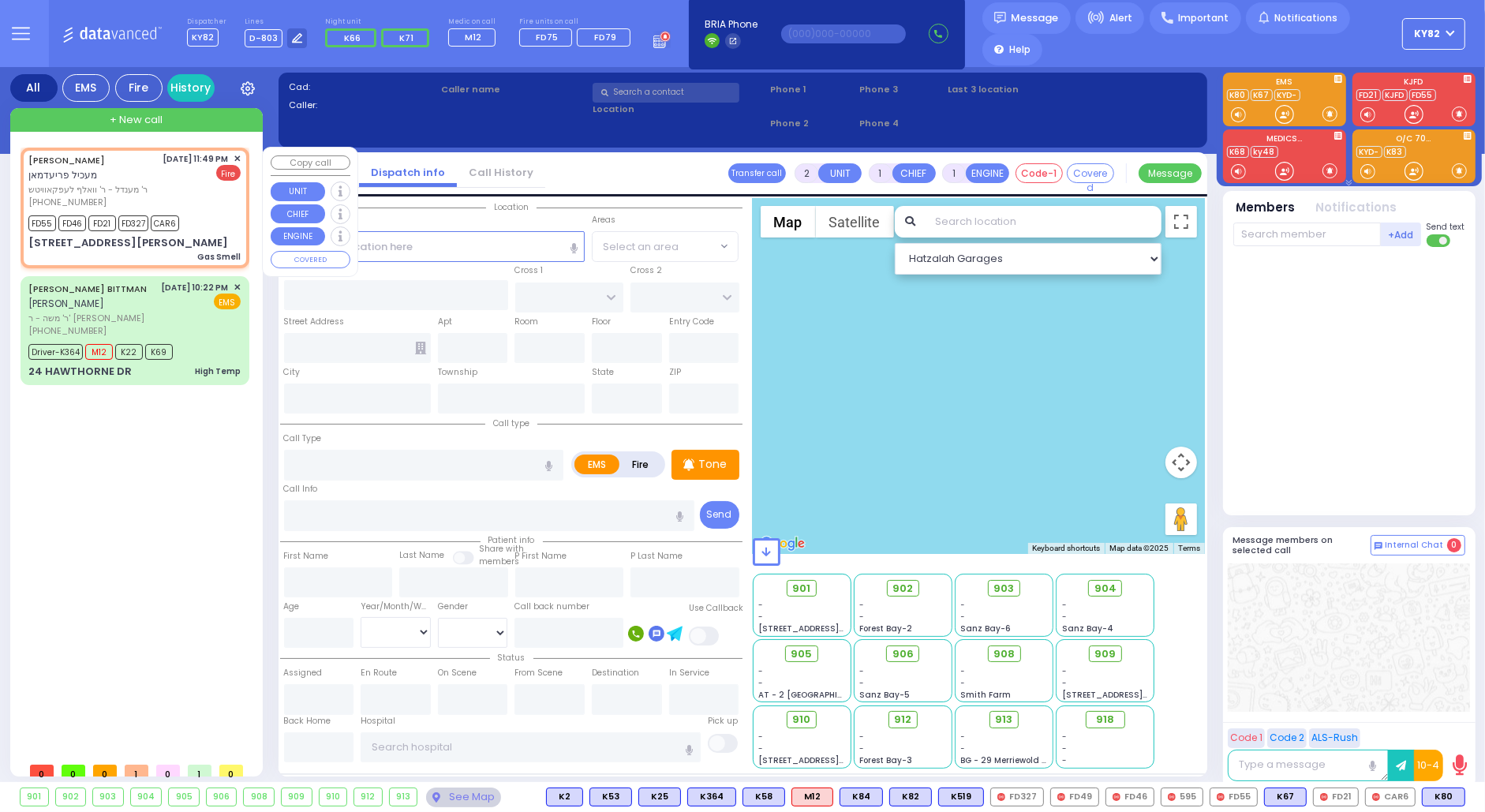
select select
type input "Gas Smell"
radio input "false"
radio input "true"
type input "MECHEL"
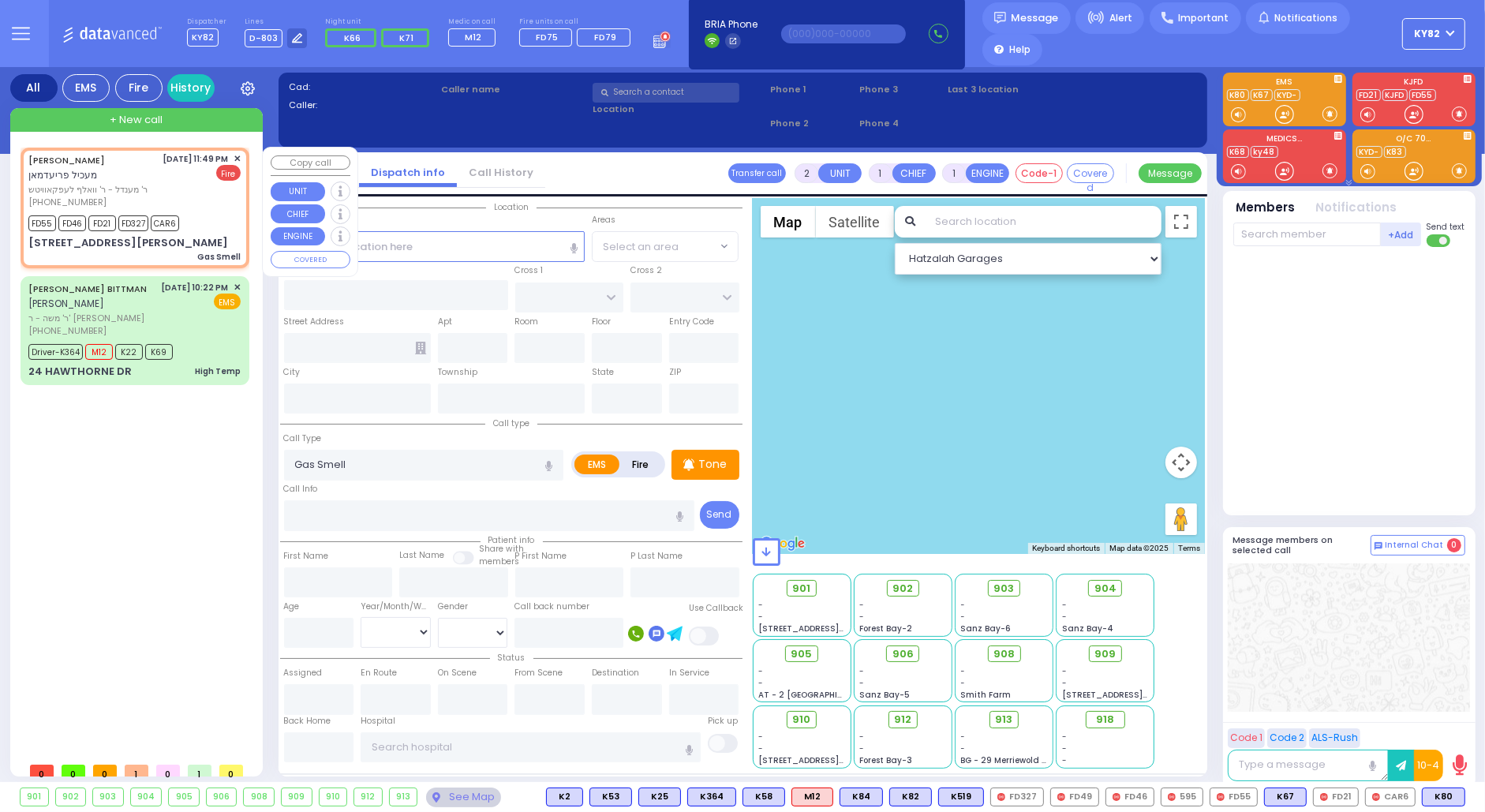
type input "[PERSON_NAME]"
select select
type input "23:49"
type input "23:51"
type input "[GEOGRAPHIC_DATA]"
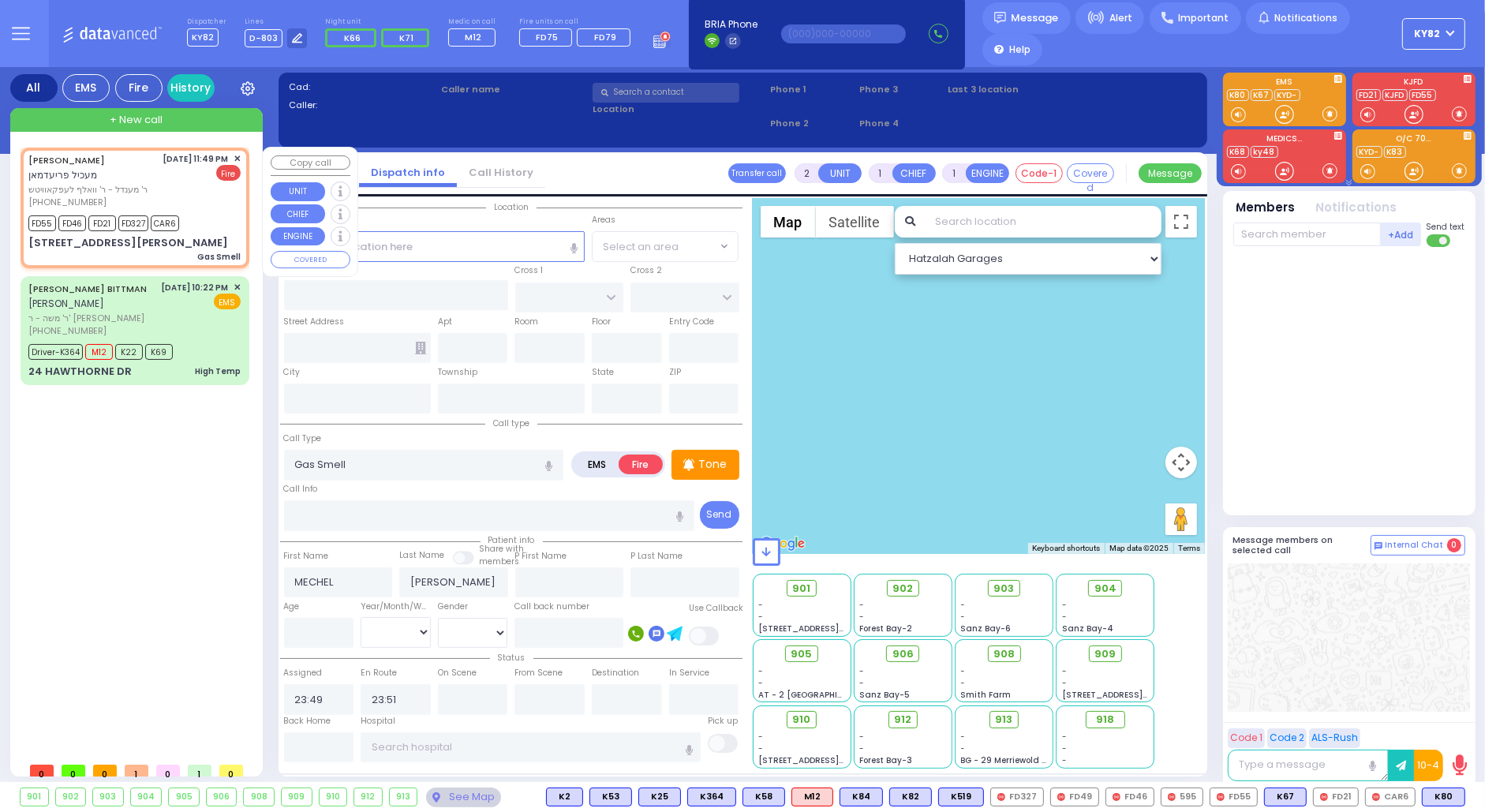
type input "[STREET_ADDRESS][PERSON_NAME]"
type input "204"
type input "Monroe"
type input "[US_STATE]"
type input "10950"
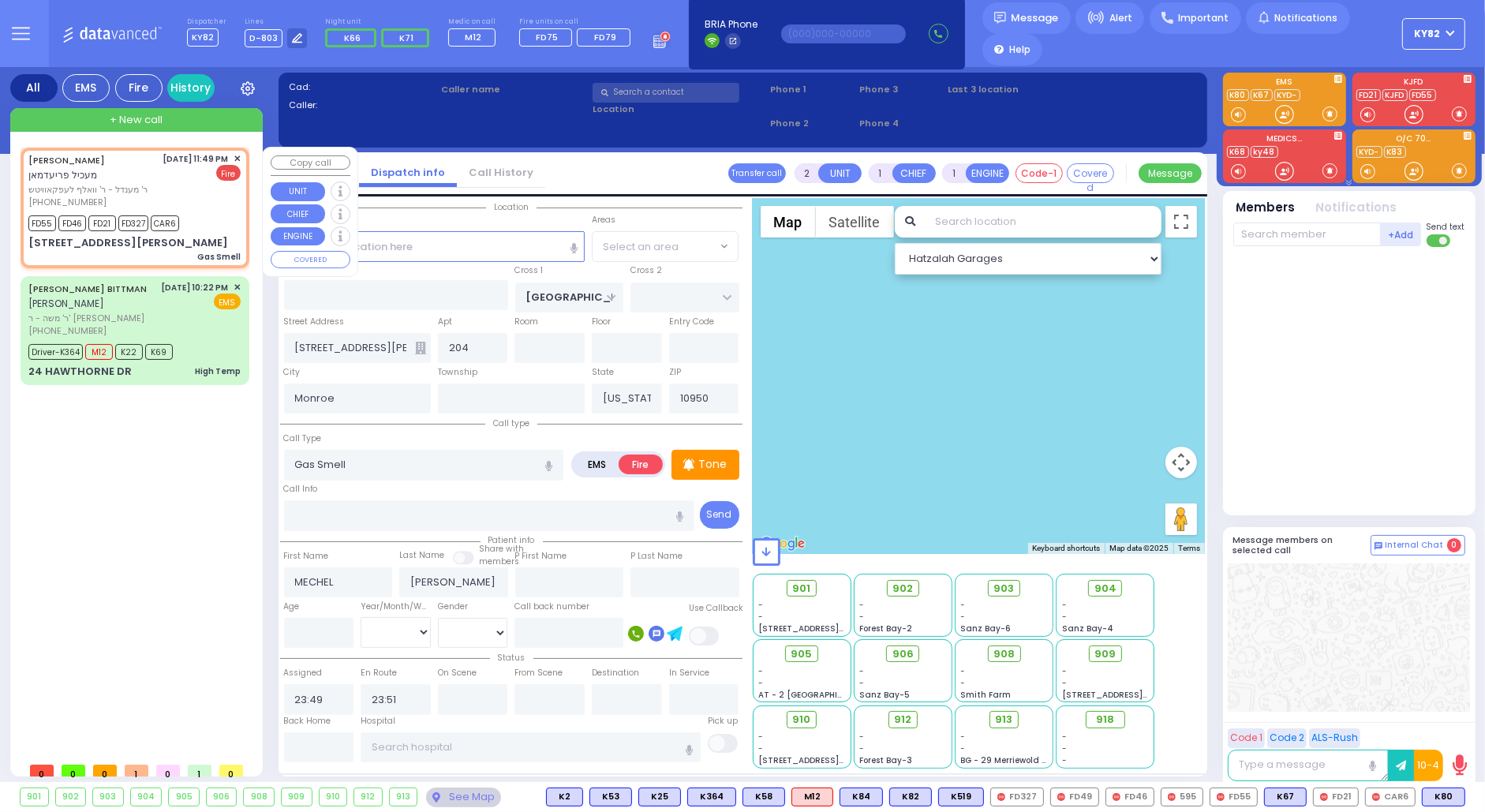
select select "[GEOGRAPHIC_DATA]"
select select "Hatzalah Garages"
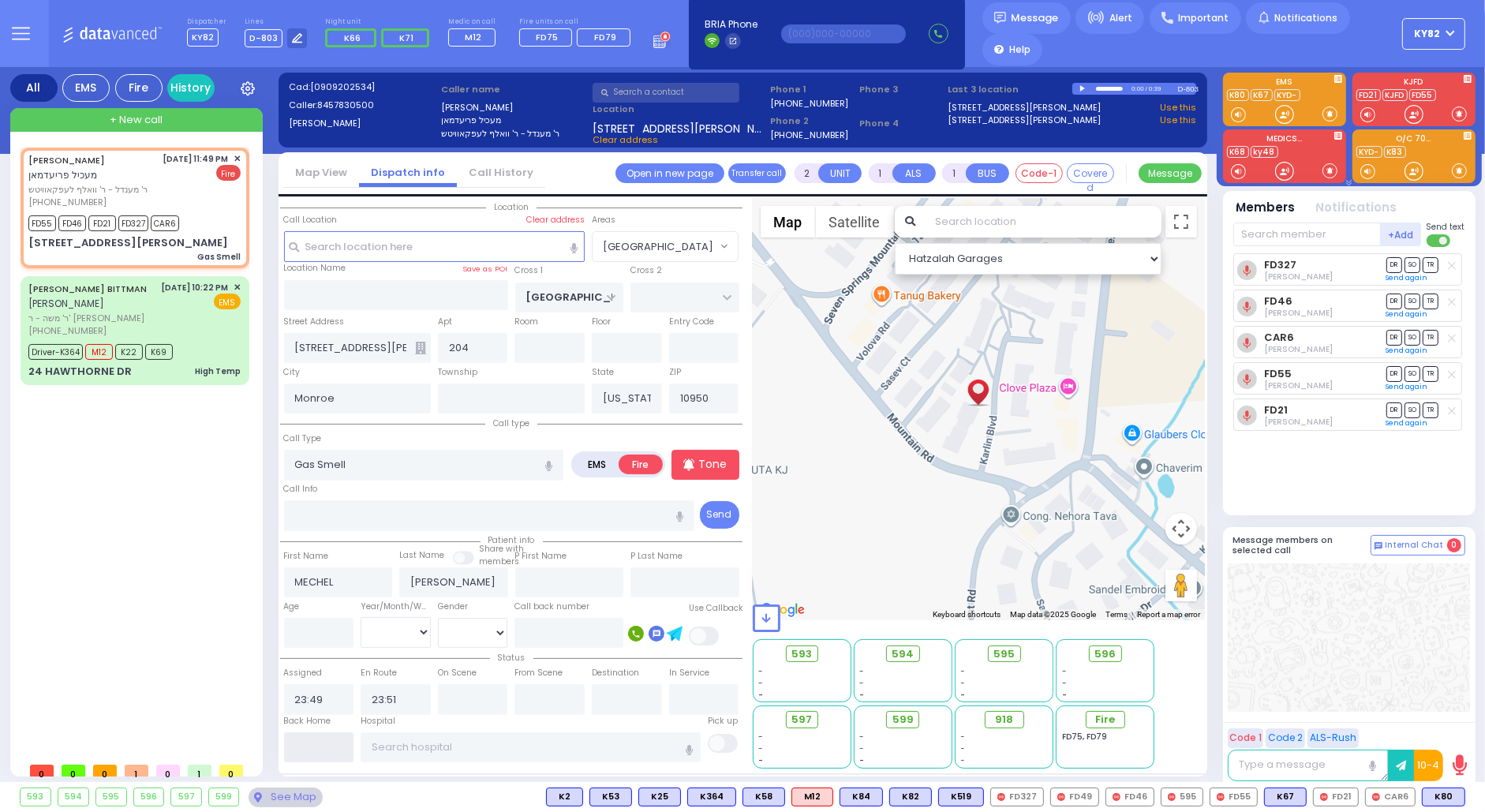
click at [313, 739] on input "text" at bounding box center [319, 747] width 71 height 30
type input "00:19"
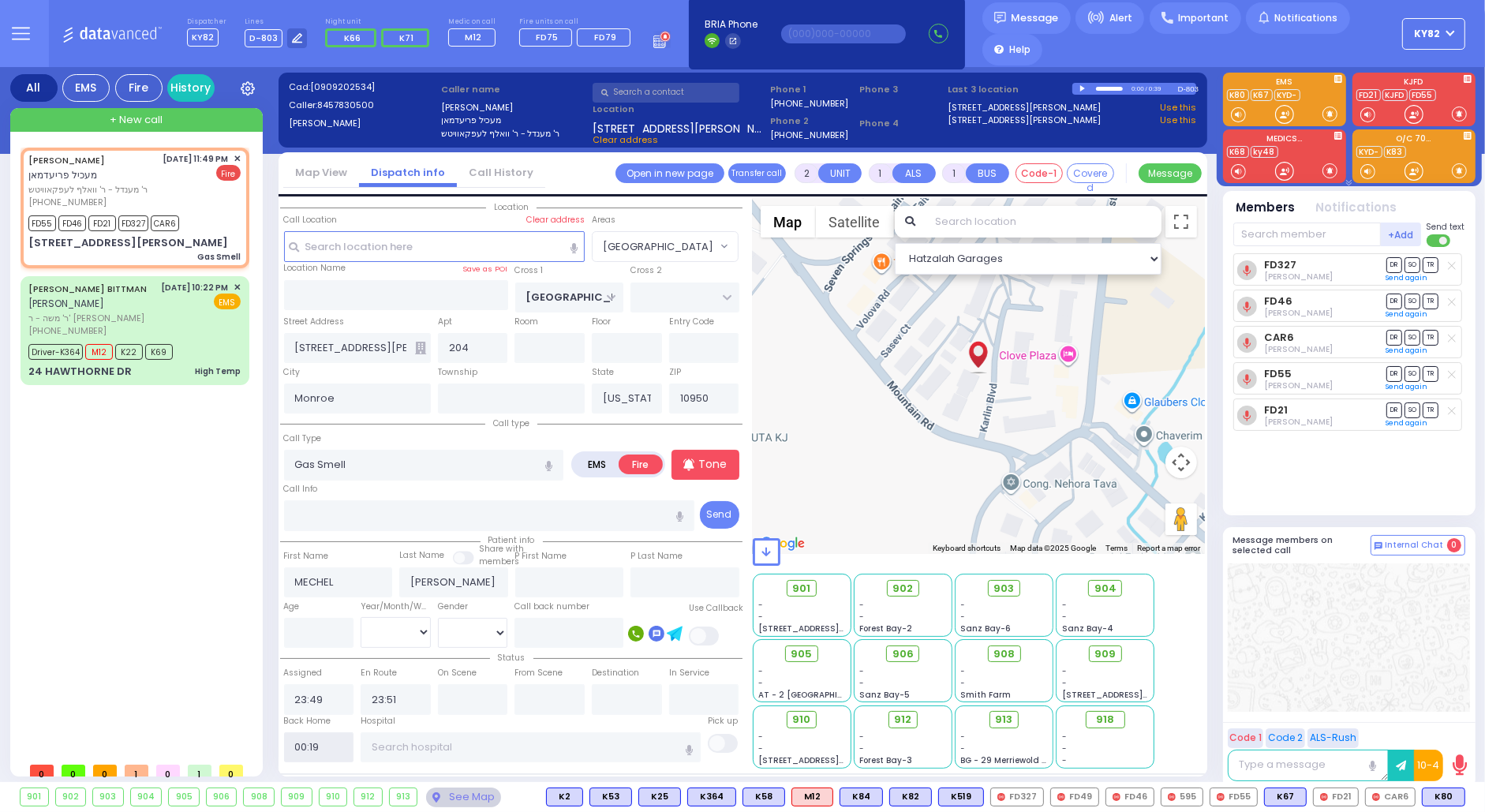
select select
radio input "true"
select select
